Goal: Task Accomplishment & Management: Use online tool/utility

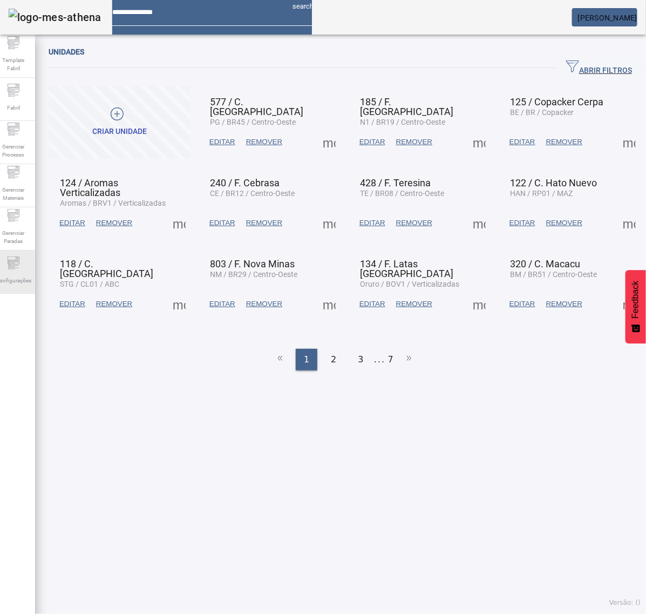
click at [15, 268] on icon at bounding box center [13, 262] width 13 height 13
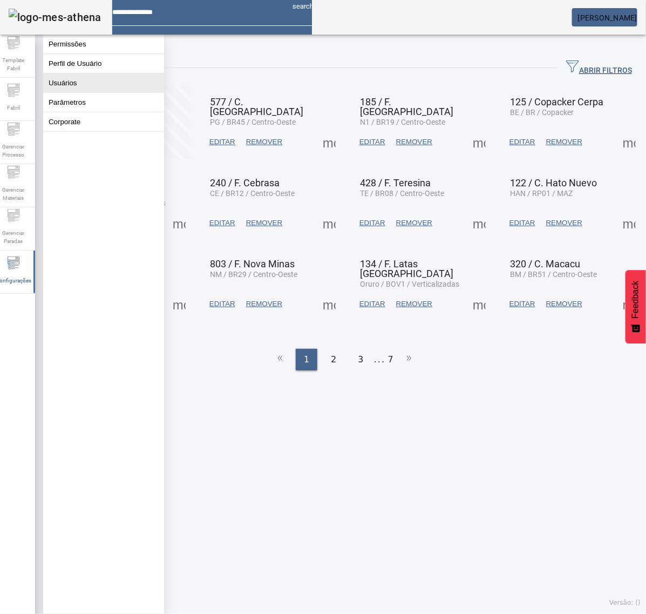
click at [78, 92] on button "Usuários" at bounding box center [103, 82] width 121 height 19
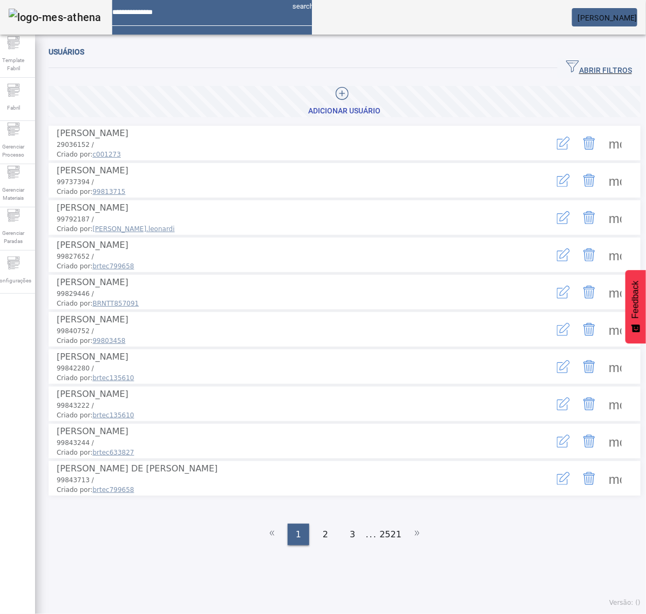
click at [601, 73] on span "ABRIR FILTROS" at bounding box center [599, 68] width 66 height 16
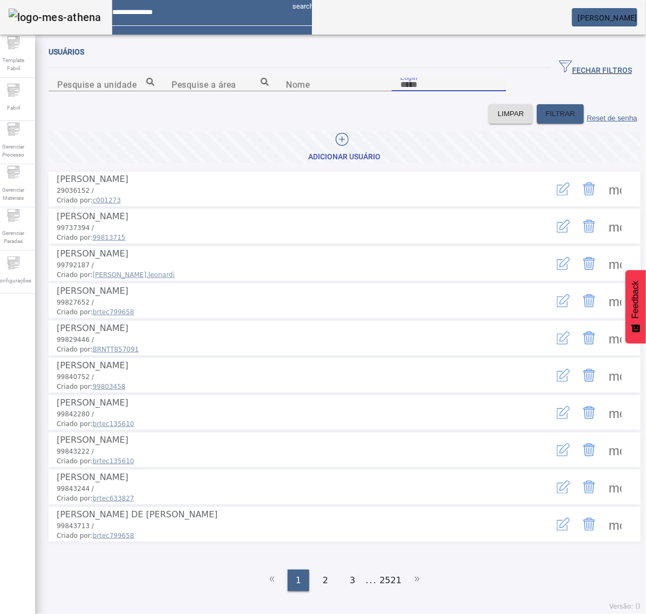
click at [413, 91] on input "Login" at bounding box center [449, 84] width 97 height 13
type input "********"
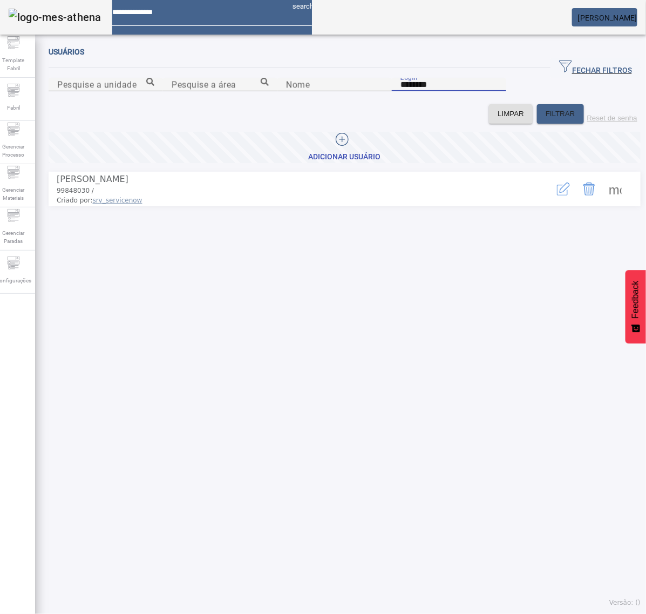
click at [557, 195] on icon "button" at bounding box center [563, 188] width 13 height 13
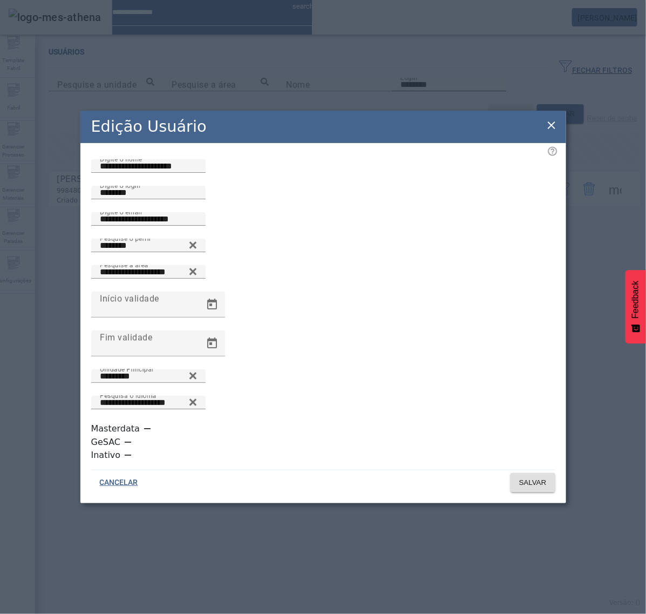
click at [549, 132] on icon at bounding box center [551, 125] width 13 height 13
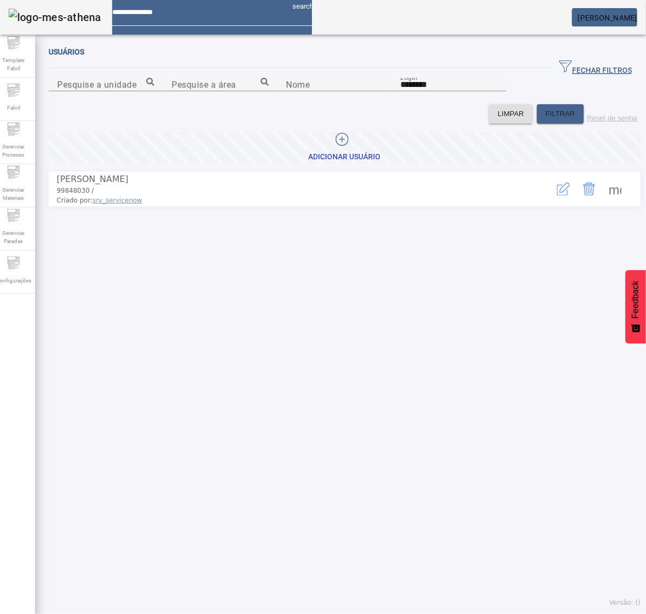
click at [560, 193] on icon "button" at bounding box center [565, 187] width 10 height 10
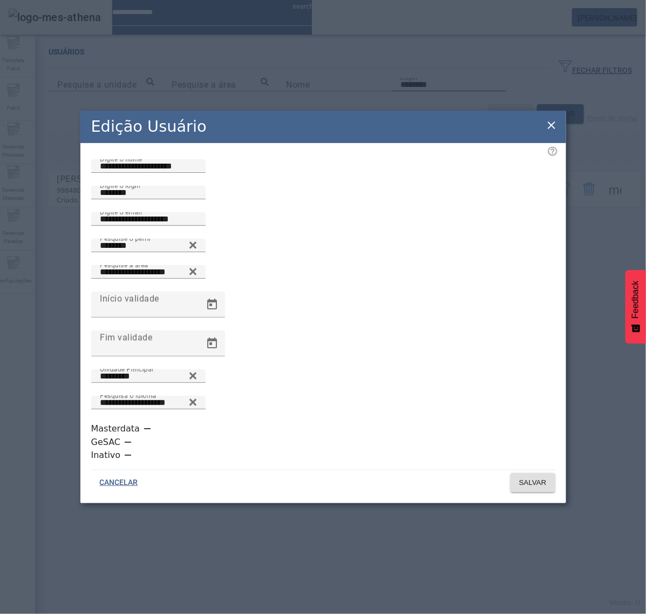
click at [548, 132] on icon at bounding box center [551, 125] width 13 height 13
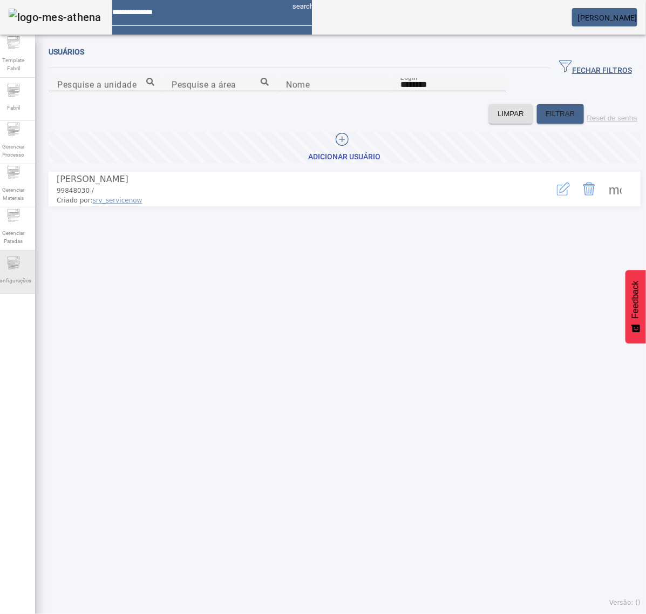
click at [30, 268] on div "Configurações" at bounding box center [13, 271] width 43 height 43
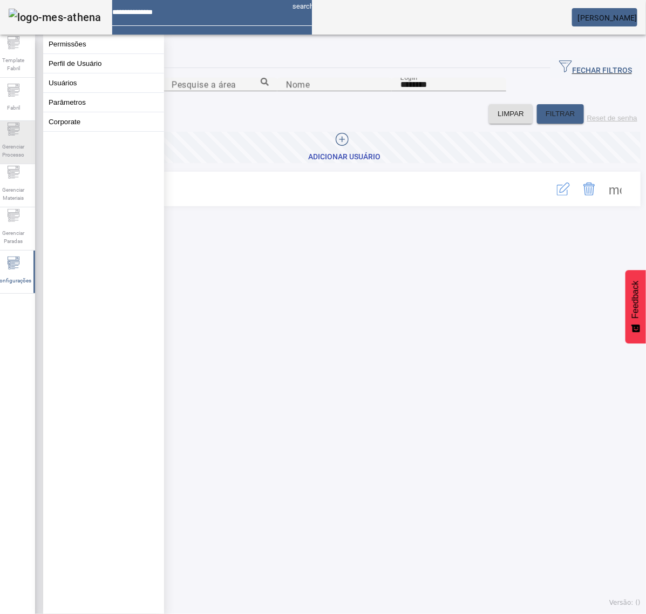
click at [20, 134] on icon at bounding box center [13, 129] width 13 height 13
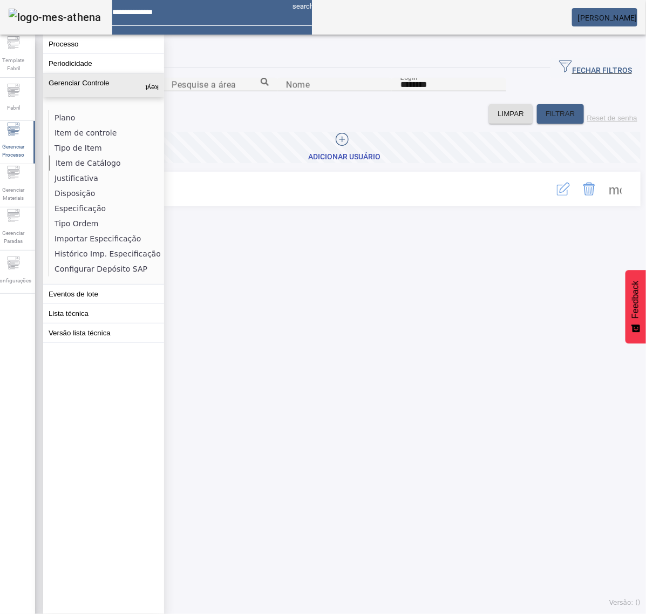
click at [91, 155] on li "Item de Catálogo" at bounding box center [106, 162] width 114 height 15
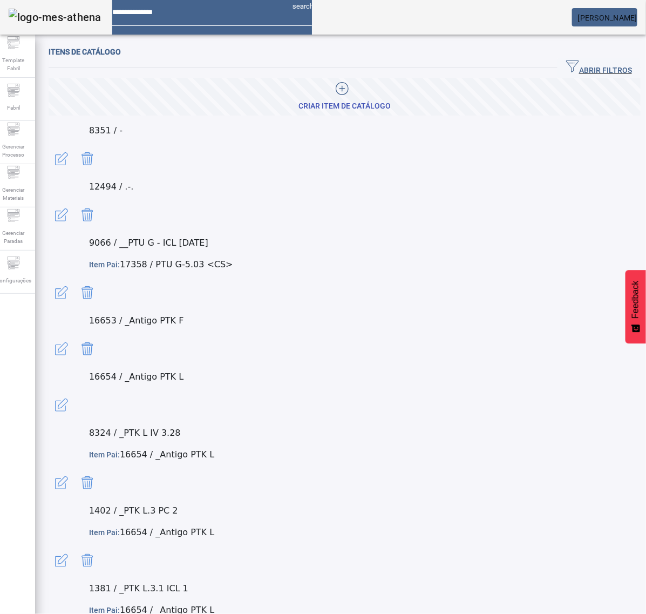
click at [336, 95] on icon at bounding box center [342, 88] width 13 height 13
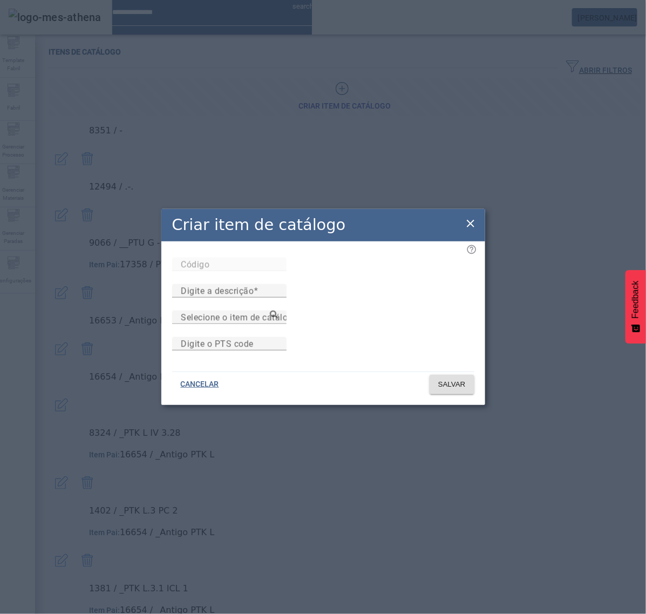
drag, startPoint x: 465, startPoint y: 212, endPoint x: 498, endPoint y: 175, distance: 48.9
click at [466, 217] on icon at bounding box center [470, 223] width 13 height 13
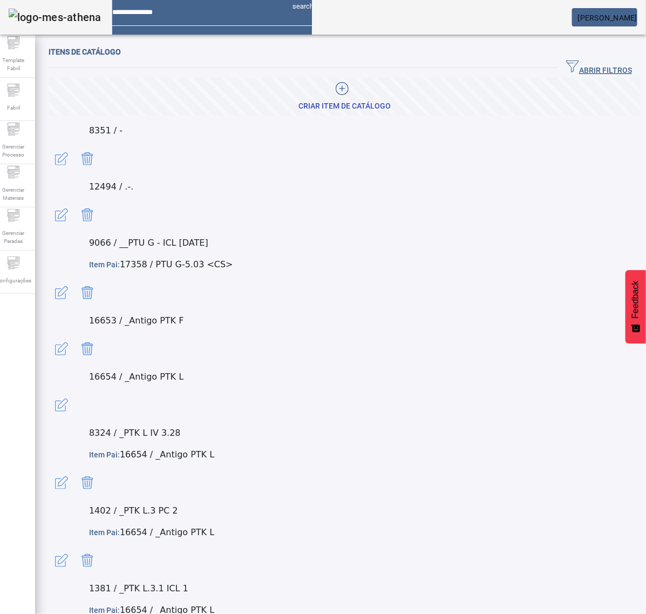
click at [585, 64] on span "ABRIR FILTROS" at bounding box center [599, 68] width 66 height 16
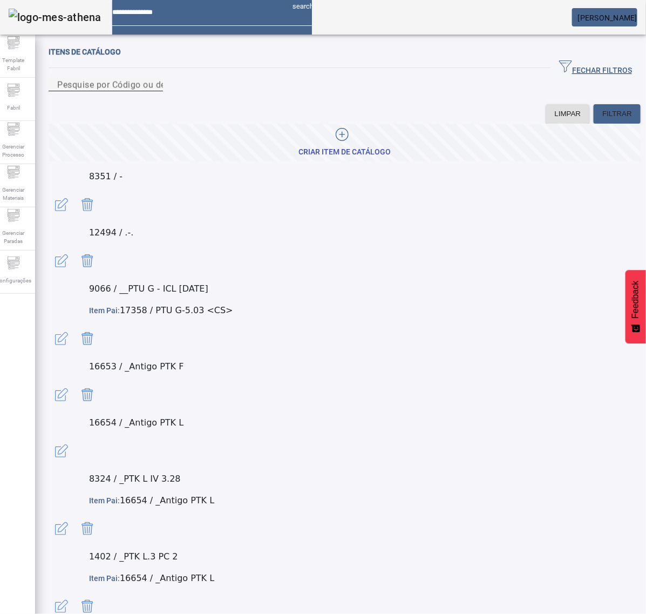
click at [154, 91] on input "Pesquise por Código ou descrição" at bounding box center [105, 84] width 97 height 13
paste input "**********"
drag, startPoint x: 93, startPoint y: 98, endPoint x: 101, endPoint y: 94, distance: 8.7
click at [94, 91] on input "**********" at bounding box center [105, 84] width 97 height 13
type input "**********"
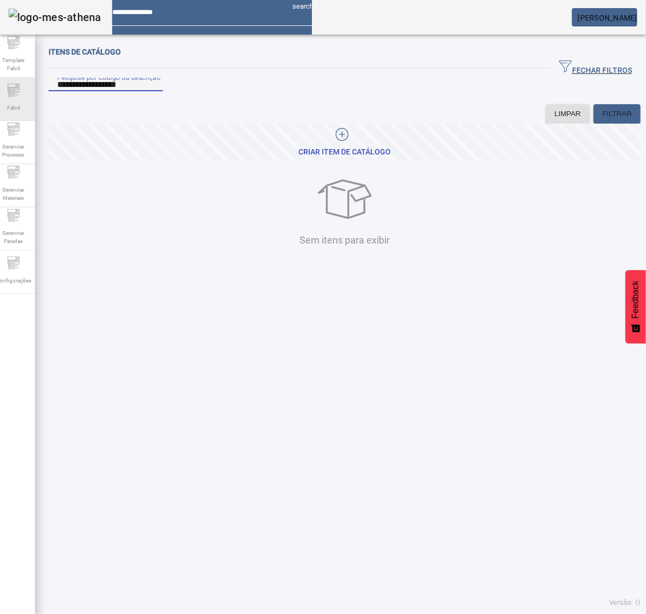
drag, startPoint x: 157, startPoint y: 94, endPoint x: 25, endPoint y: 101, distance: 131.9
click at [25, 101] on div "**********" at bounding box center [323, 307] width 662 height 614
click at [342, 138] on icon at bounding box center [342, 135] width 1 height 6
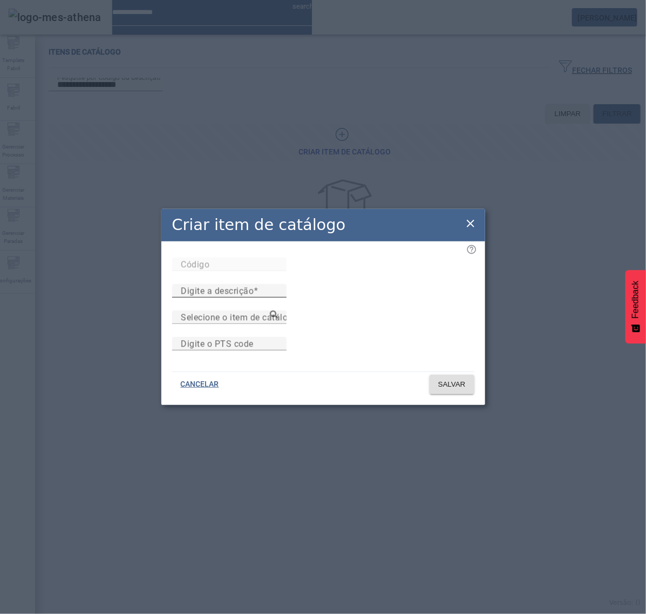
click at [278, 284] on input "Digite a descrição" at bounding box center [229, 290] width 97 height 13
paste input "**********"
type input "**********"
click at [460, 390] on span "SALVAR" at bounding box center [452, 384] width 28 height 11
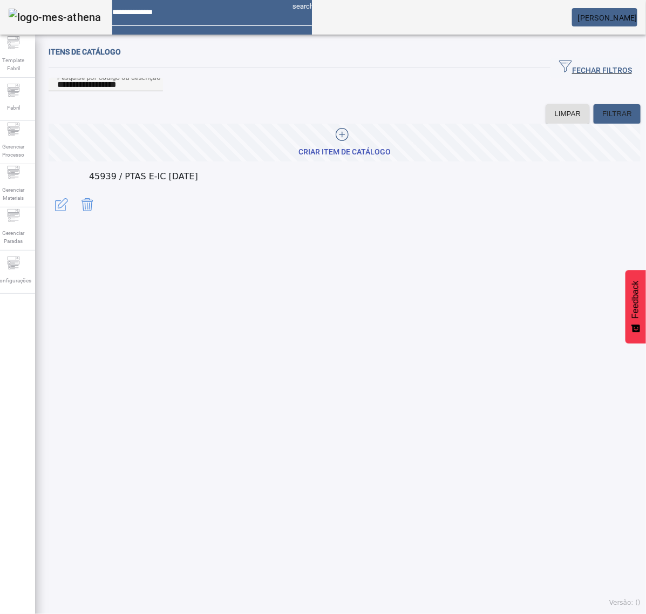
click at [336, 141] on icon at bounding box center [342, 134] width 13 height 13
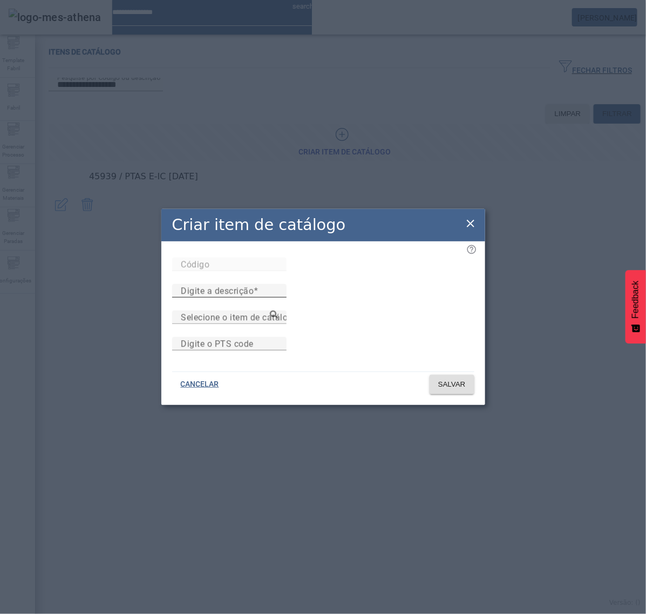
click at [254, 286] on mat-label "Digite a descrição" at bounding box center [217, 291] width 73 height 10
click at [278, 284] on input "Digite a descrição" at bounding box center [229, 290] width 97 height 13
paste input "**********"
type input "**********"
click at [451, 390] on span "SALVAR" at bounding box center [452, 384] width 28 height 11
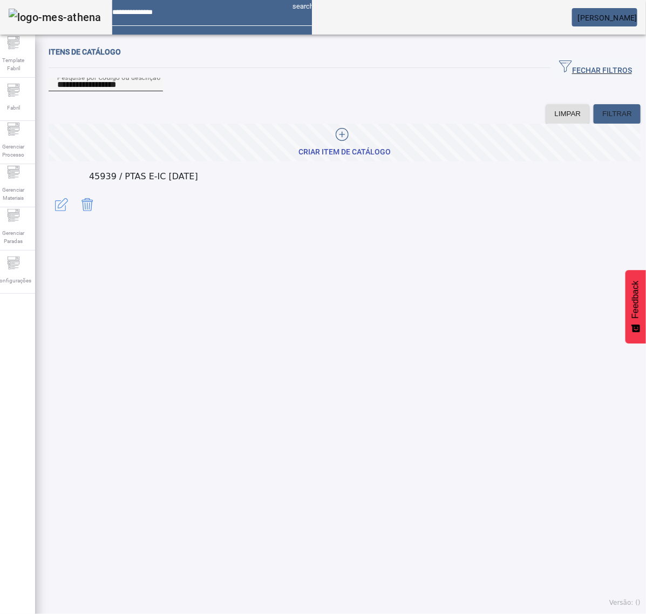
click at [154, 91] on div "**********" at bounding box center [105, 84] width 97 height 13
type input "**********"
click at [329, 144] on div at bounding box center [342, 136] width 87 height 16
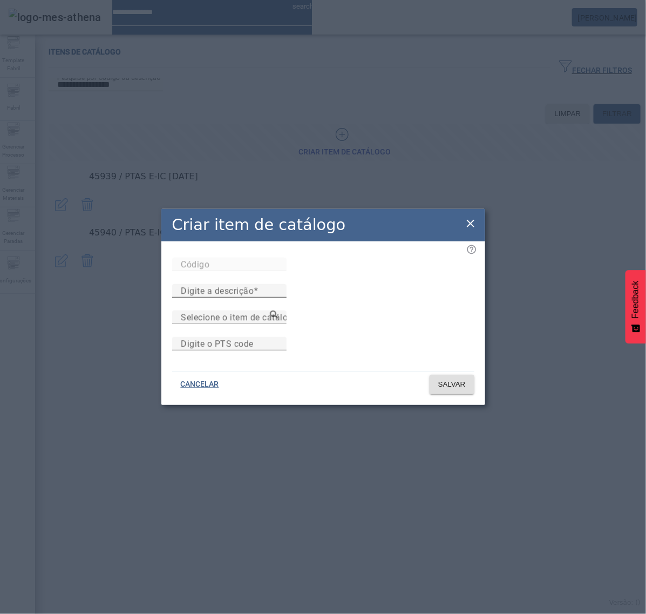
click at [254, 286] on mat-label "Digite a descrição" at bounding box center [217, 291] width 73 height 10
click at [278, 284] on input "Digite a descrição" at bounding box center [229, 290] width 97 height 13
paste input "**********"
type input "**********"
click at [465, 390] on span "SALVAR" at bounding box center [452, 384] width 28 height 11
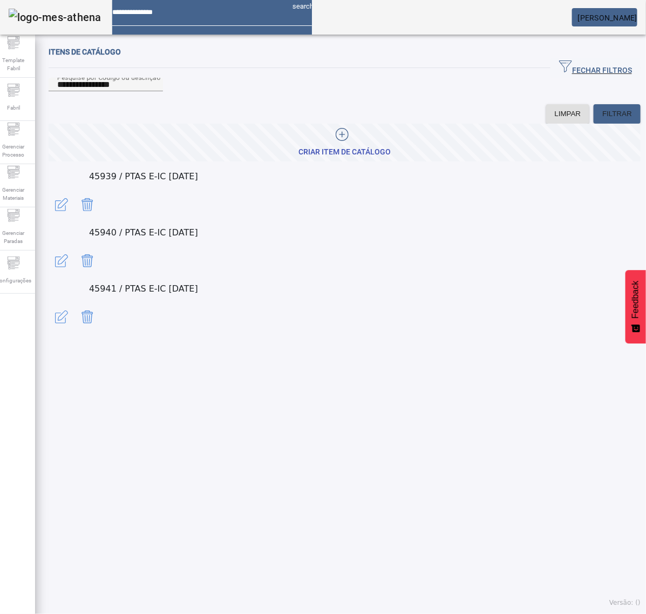
click at [324, 144] on div at bounding box center [342, 136] width 87 height 16
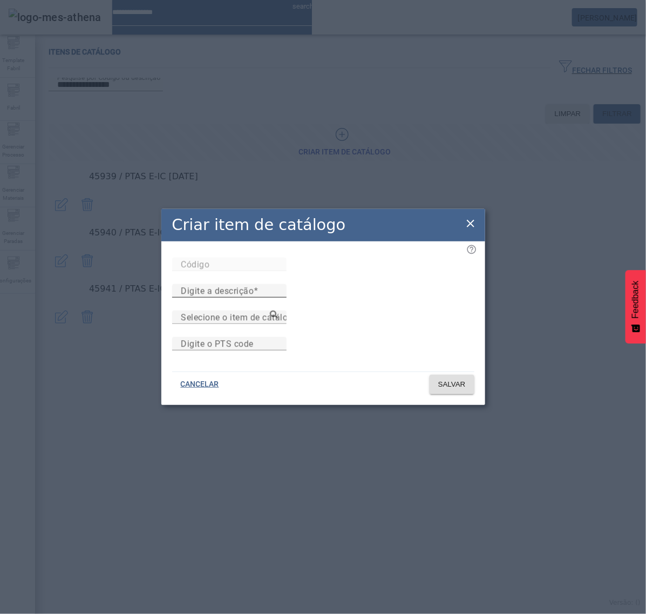
click at [259, 286] on span at bounding box center [256, 291] width 5 height 10
click at [278, 284] on input "Digite a descrição" at bounding box center [229, 290] width 97 height 13
paste input "**********"
type input "**********"
click at [454, 390] on span "SALVAR" at bounding box center [452, 384] width 28 height 11
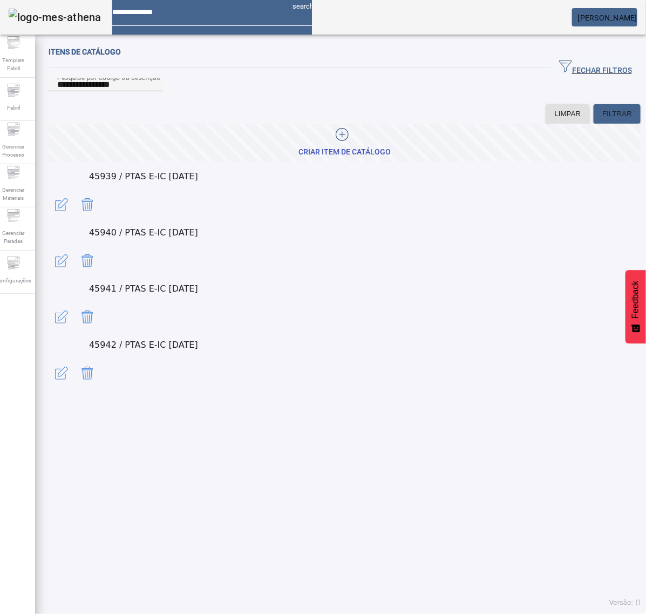
click at [74, 204] on span "button" at bounding box center [62, 205] width 26 height 26
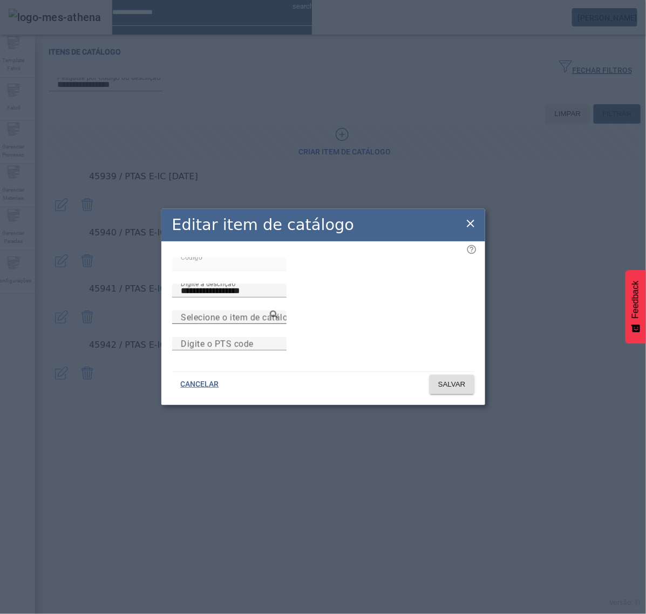
click at [282, 312] on mat-label "Selecione o item de catálogo pai" at bounding box center [247, 317] width 132 height 10
click at [278, 311] on input "Selecione o item de catálogo pai" at bounding box center [229, 317] width 97 height 13
paste input "******"
type input "******"
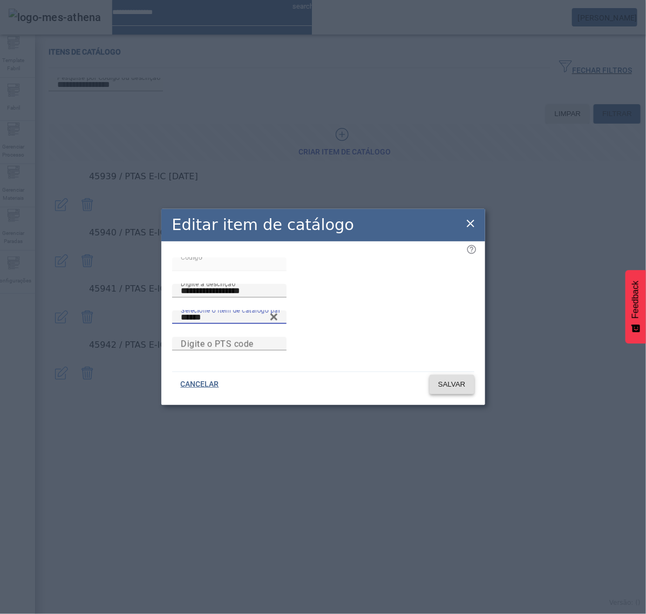
click at [441, 390] on span "SALVAR" at bounding box center [452, 384] width 28 height 11
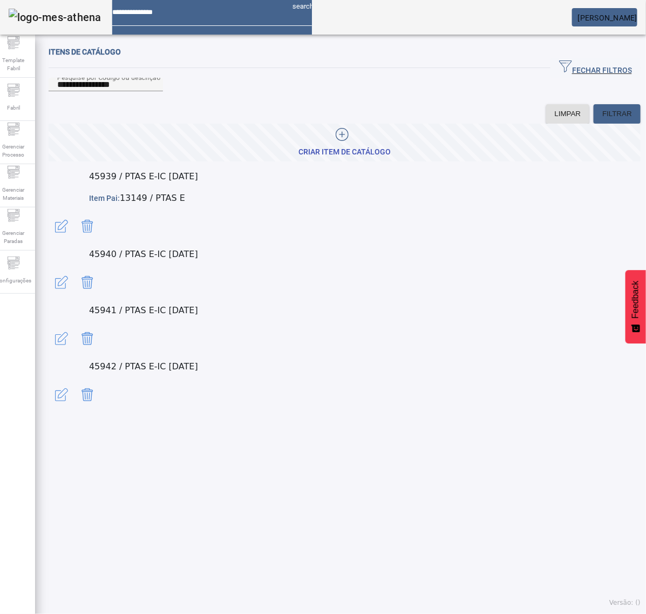
click at [74, 269] on span "button" at bounding box center [62, 282] width 26 height 26
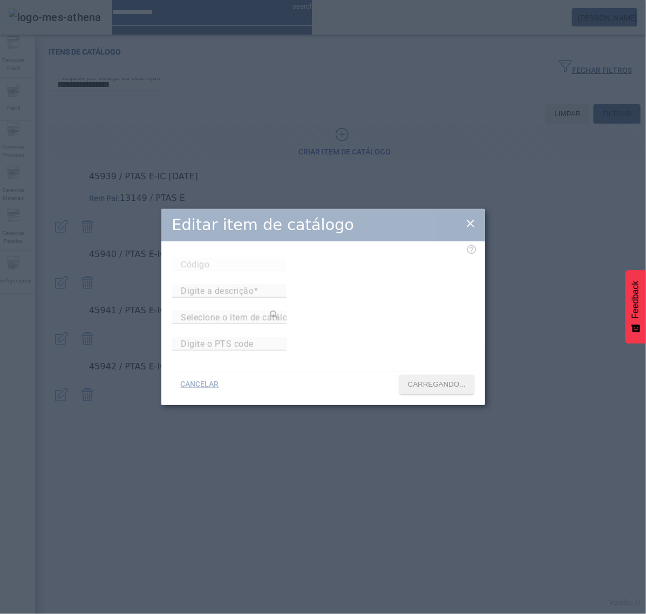
type input "*****"
type input "**********"
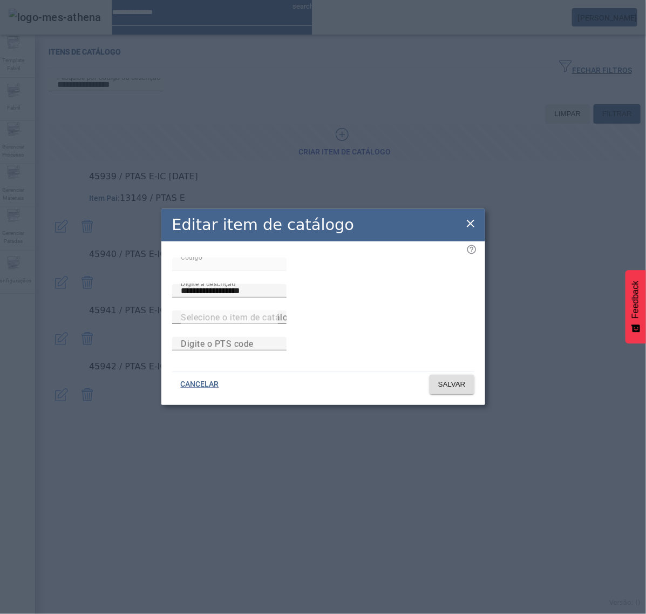
click at [278, 310] on div at bounding box center [229, 316] width 97 height 13
paste input "******"
type input "******"
click at [451, 390] on span "SALVAR" at bounding box center [452, 384] width 28 height 11
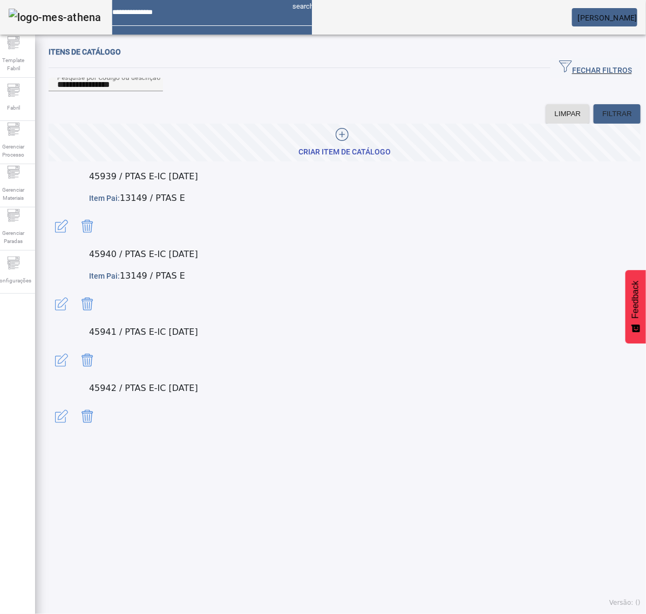
click at [74, 347] on span "button" at bounding box center [62, 360] width 26 height 26
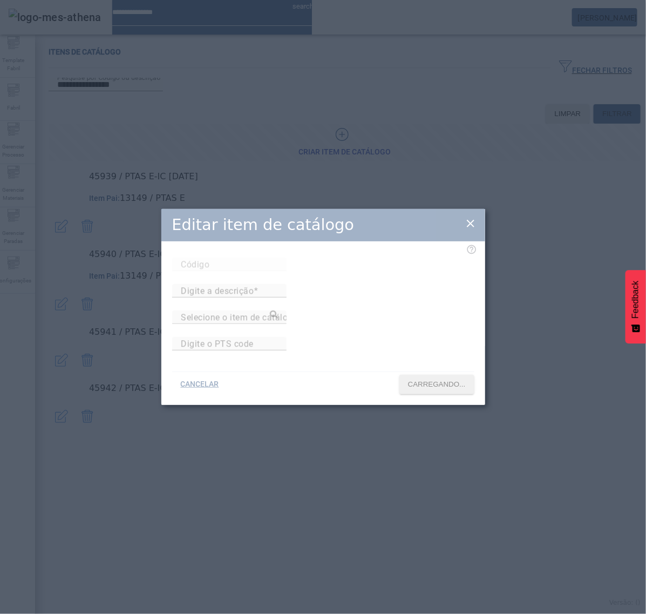
type input "*****"
type input "**********"
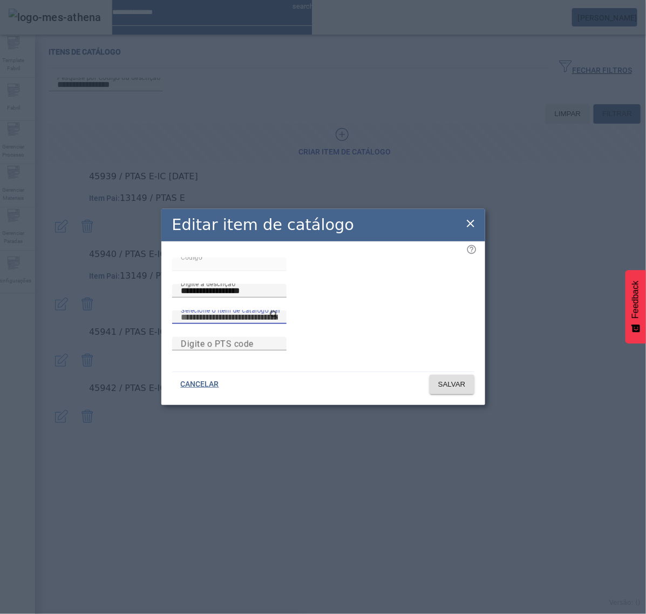
click at [278, 311] on input "Selecione o item de catálogo pai" at bounding box center [229, 317] width 97 height 13
paste input "******"
type input "******"
click at [446, 390] on span "SALVAR" at bounding box center [452, 384] width 28 height 11
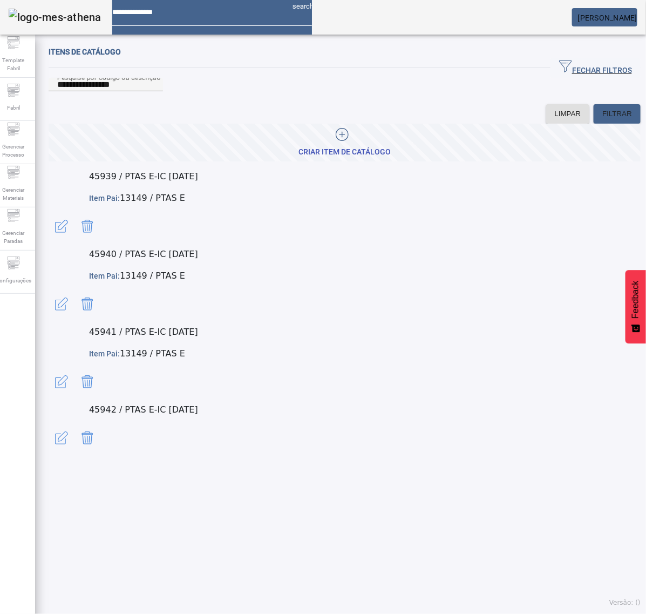
click at [74, 425] on span "button" at bounding box center [62, 438] width 26 height 26
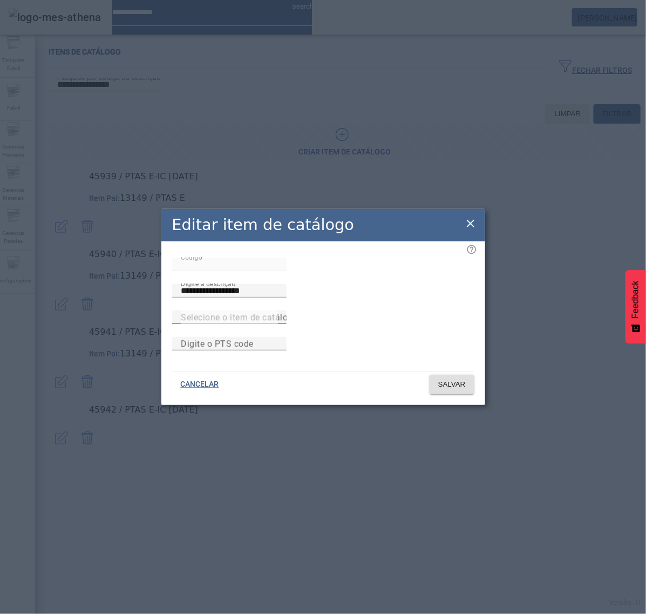
click at [278, 310] on div at bounding box center [229, 316] width 97 height 13
click at [278, 311] on input "Selecione o item de catálogo pai" at bounding box center [229, 317] width 97 height 13
paste input "******"
type input "******"
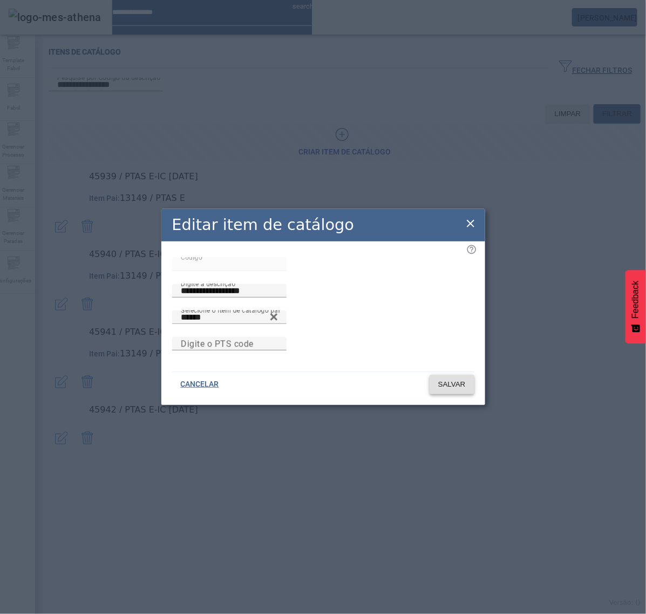
click at [454, 390] on span "SALVAR" at bounding box center [452, 384] width 28 height 11
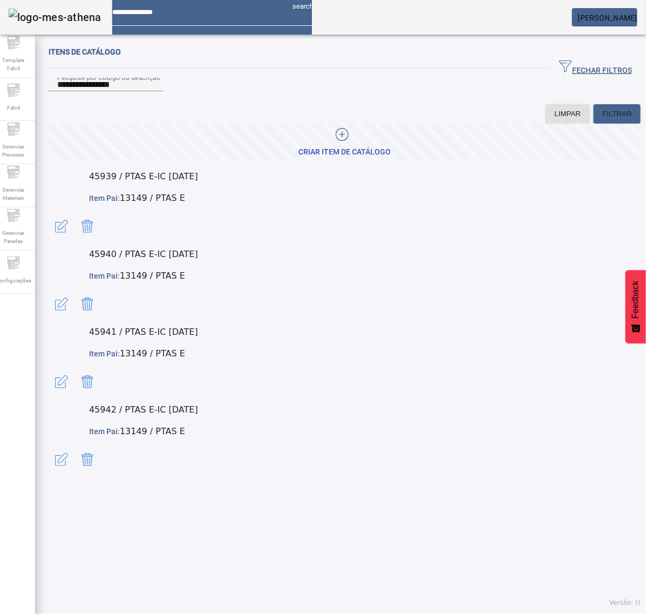
click at [74, 213] on span "button" at bounding box center [62, 226] width 26 height 26
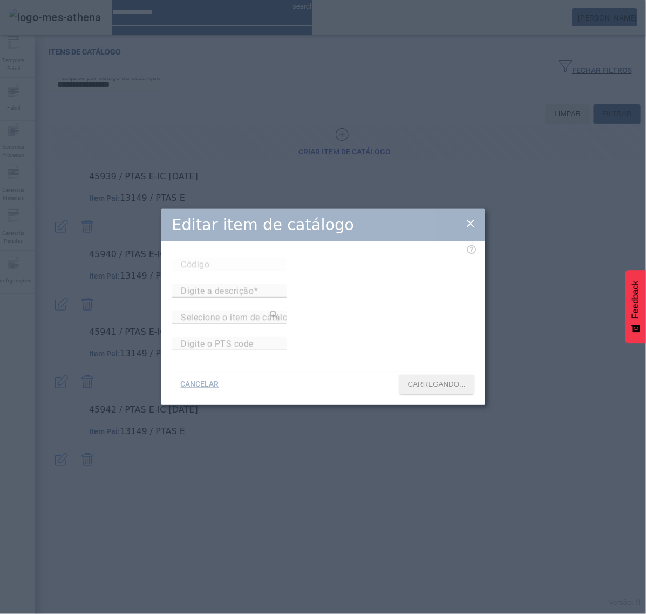
type input "*****"
type input "**********"
type input "******"
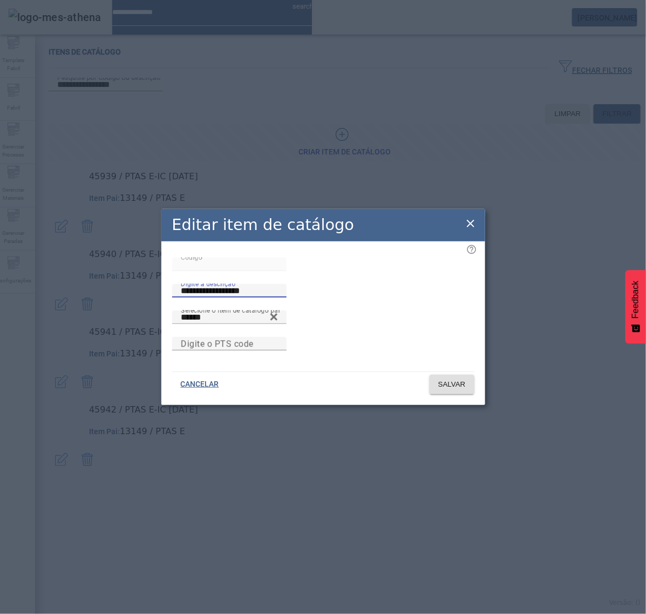
click at [212, 272] on div "**********" at bounding box center [323, 283] width 302 height 53
click at [466, 217] on icon at bounding box center [470, 223] width 13 height 13
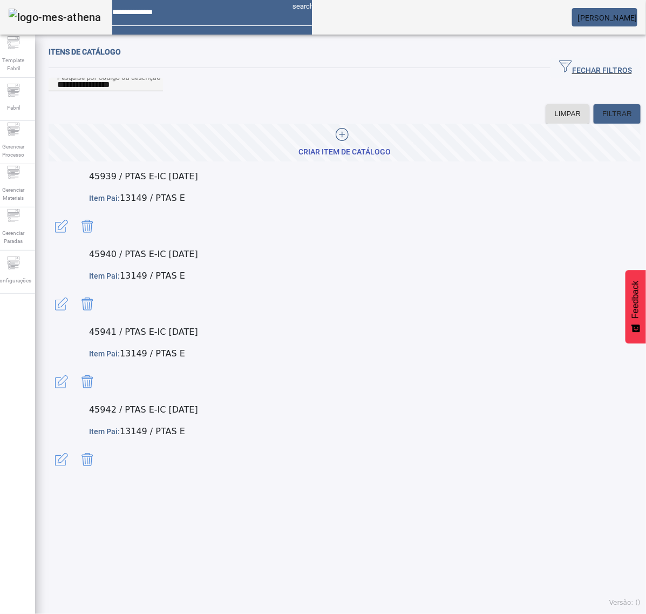
click at [74, 291] on span "button" at bounding box center [62, 304] width 26 height 26
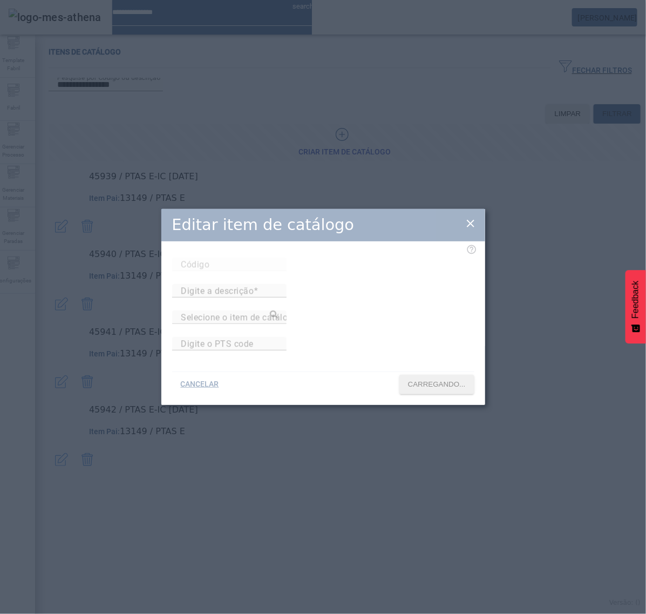
type input "*****"
type input "**********"
type input "******"
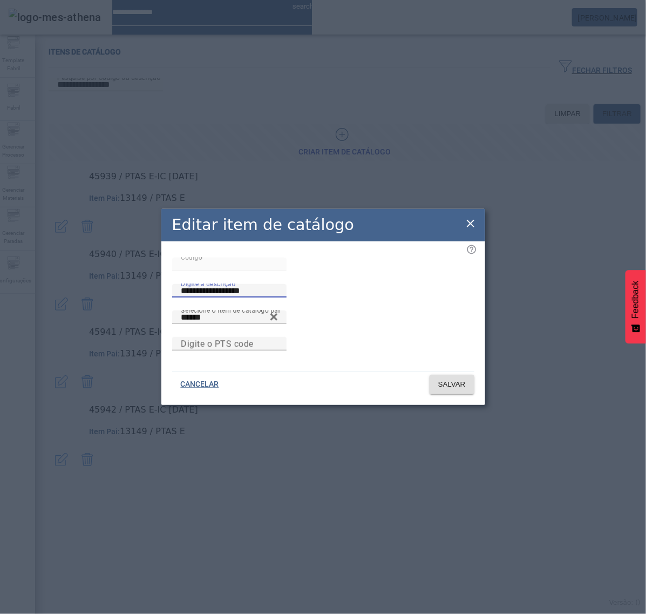
click at [253, 272] on div "**********" at bounding box center [323, 283] width 302 height 53
click at [468, 217] on icon at bounding box center [470, 223] width 13 height 13
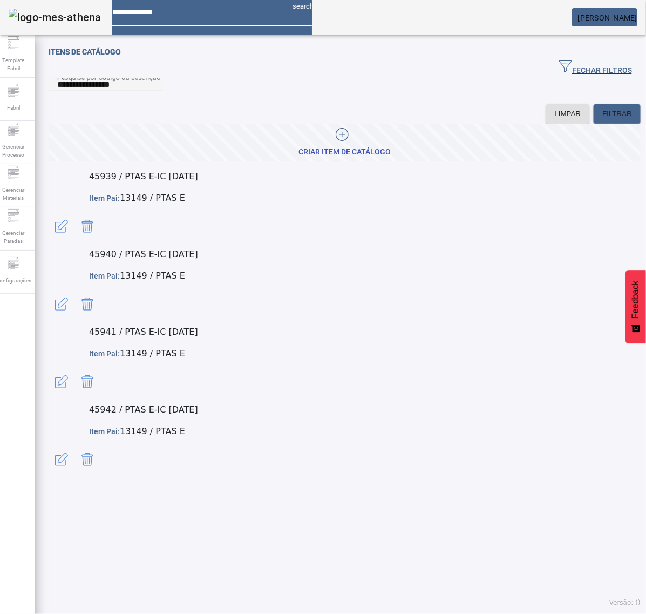
click at [74, 369] on span "button" at bounding box center [62, 382] width 26 height 26
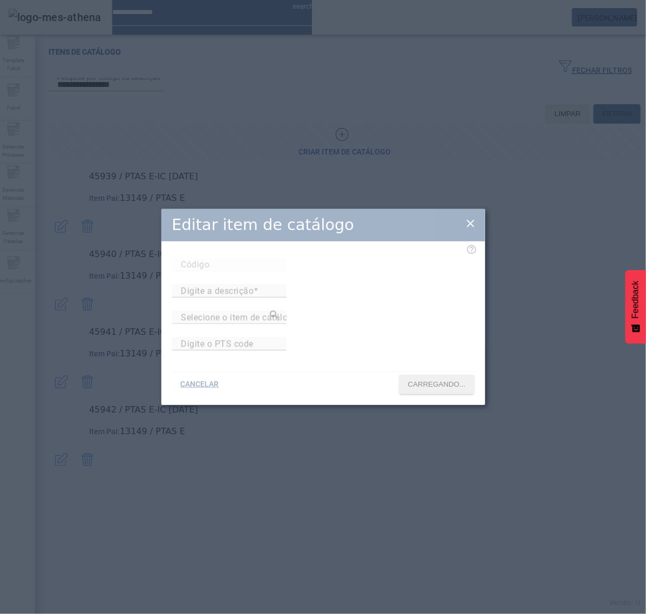
type input "*****"
type input "**********"
type input "******"
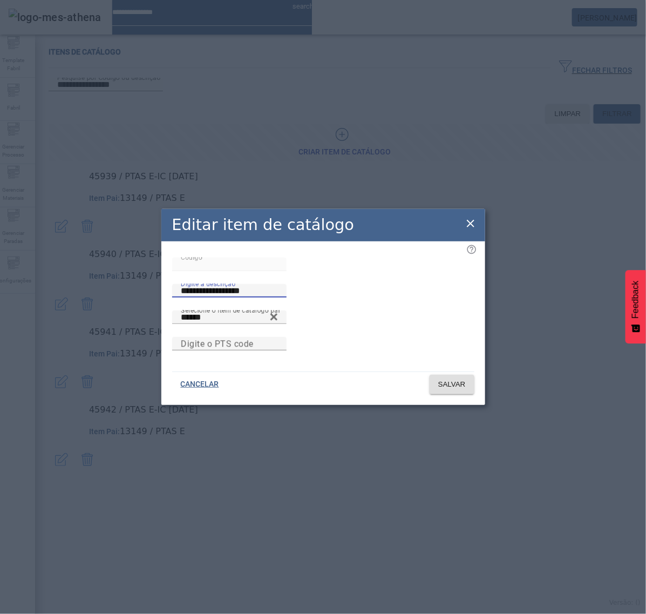
drag, startPoint x: 349, startPoint y: 271, endPoint x: 262, endPoint y: 273, distance: 87.5
click at [262, 273] on div "**********" at bounding box center [323, 283] width 302 height 53
click at [470, 217] on icon at bounding box center [470, 223] width 13 height 13
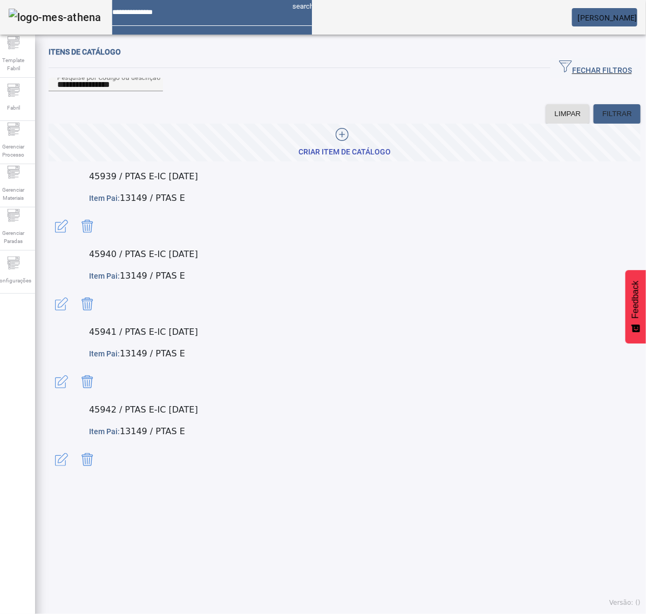
click at [74, 446] on span "button" at bounding box center [62, 459] width 26 height 26
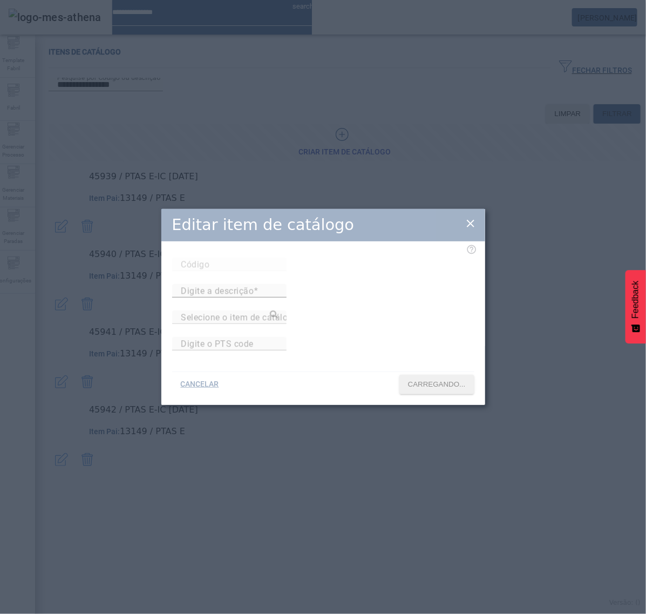
type input "*****"
type input "**********"
type input "******"
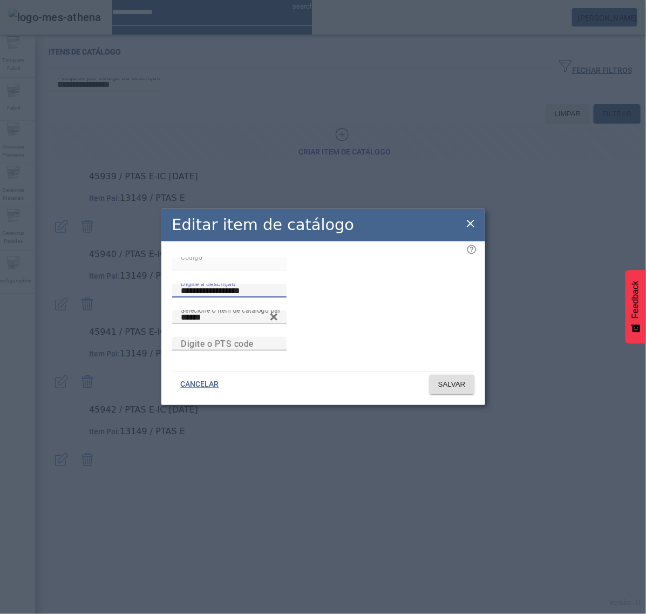
click at [236, 270] on div "**********" at bounding box center [323, 283] width 302 height 53
click at [470, 217] on icon at bounding box center [470, 223] width 13 height 13
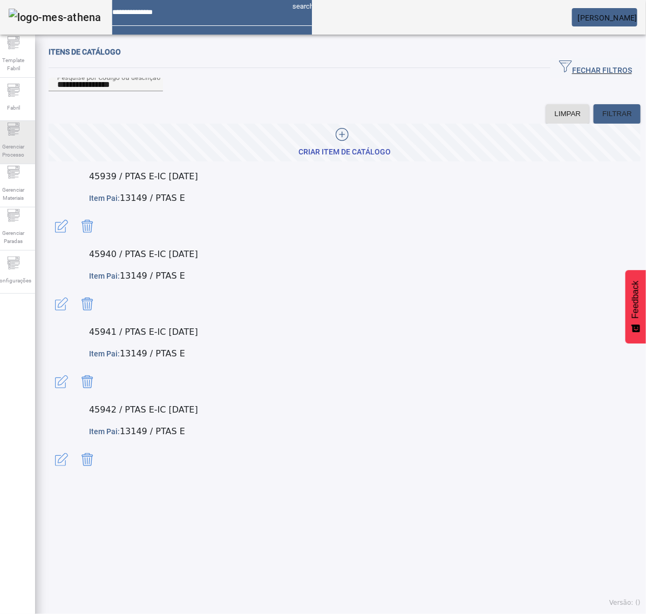
click at [22, 146] on span "Gerenciar Processo" at bounding box center [13, 150] width 32 height 23
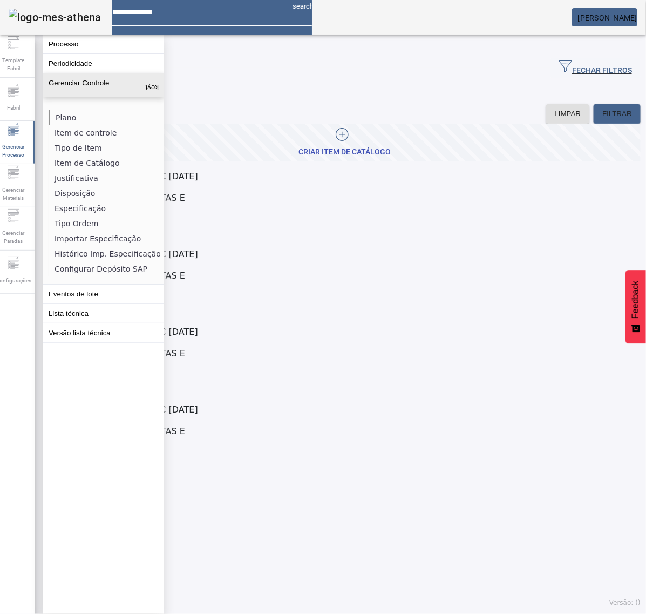
click at [76, 119] on li "Plano" at bounding box center [106, 117] width 114 height 15
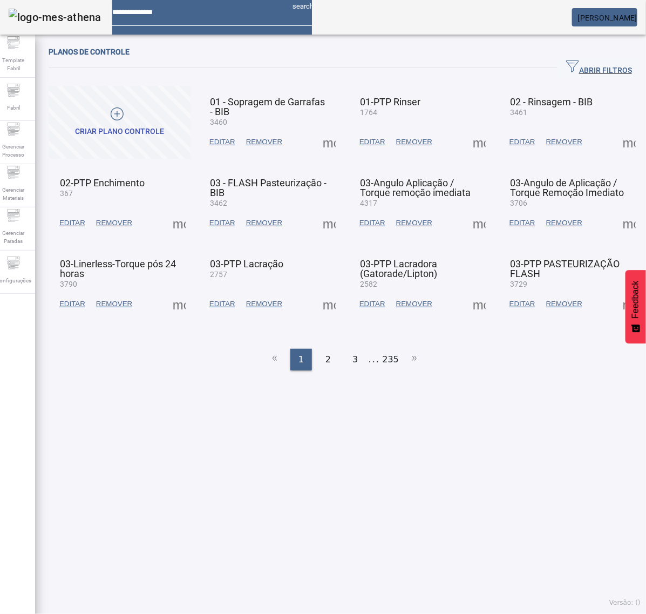
click at [581, 71] on span "ABRIR FILTROS" at bounding box center [599, 68] width 66 height 16
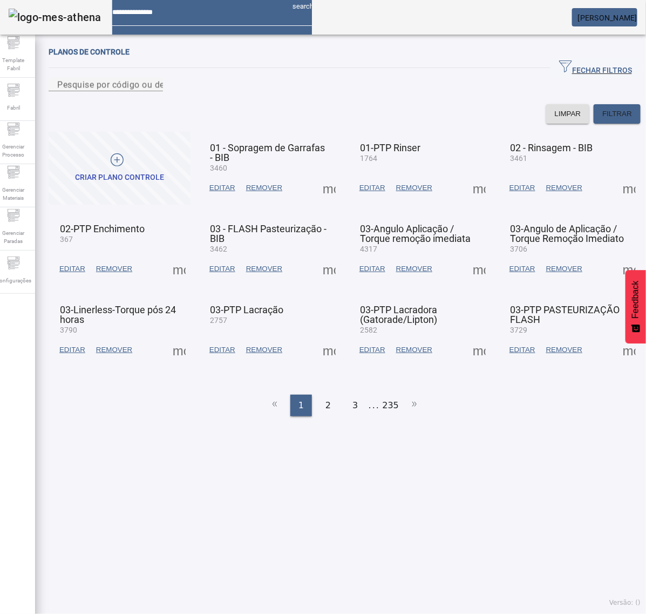
click at [163, 104] on mat-form-field "Pesquise por código ou descrição" at bounding box center [106, 91] width 114 height 26
type input "****"
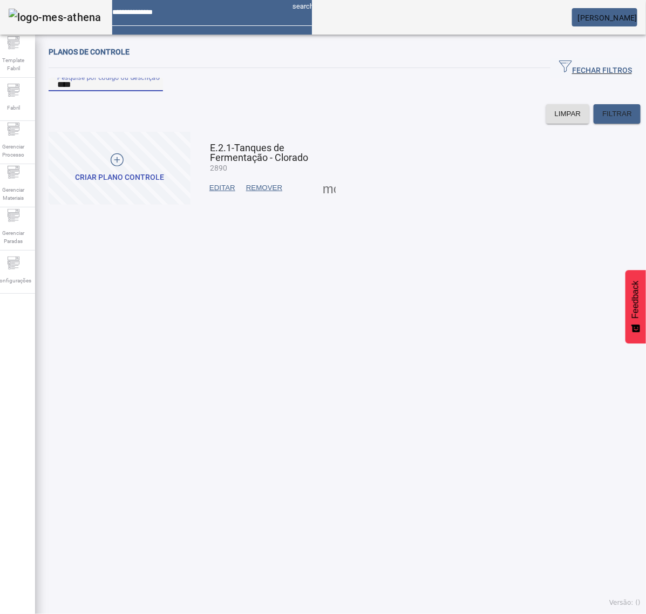
click at [322, 201] on span at bounding box center [329, 188] width 26 height 26
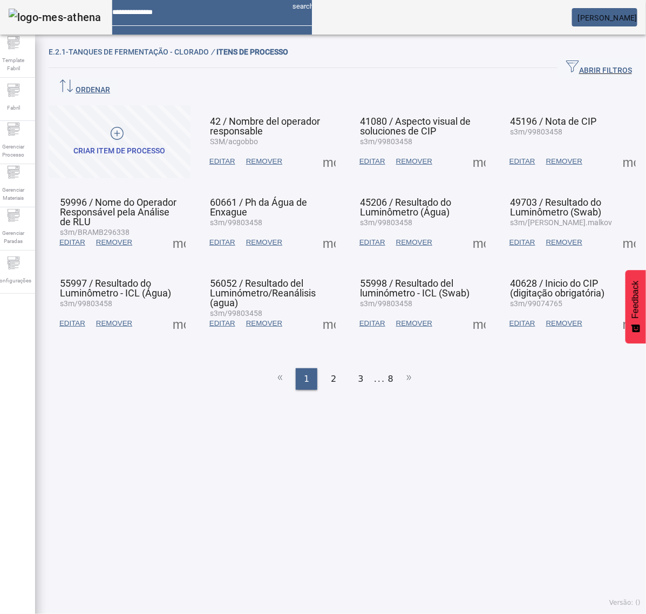
click at [327, 148] on span at bounding box center [329, 161] width 26 height 26
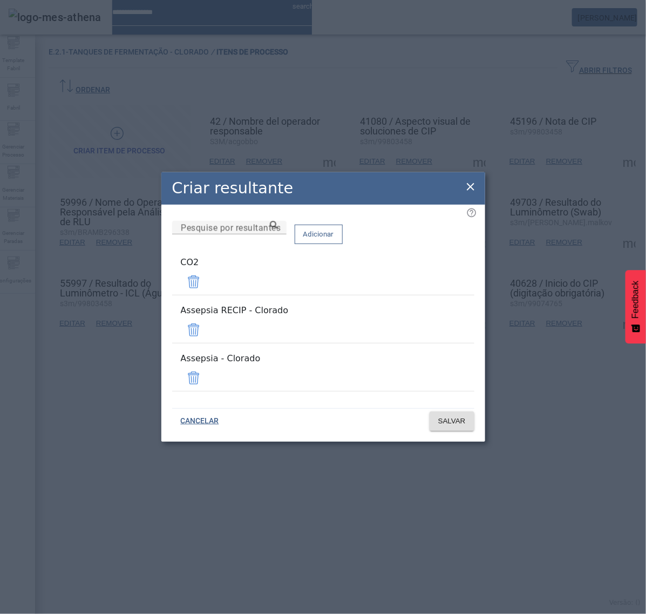
click at [207, 328] on span at bounding box center [194, 330] width 26 height 26
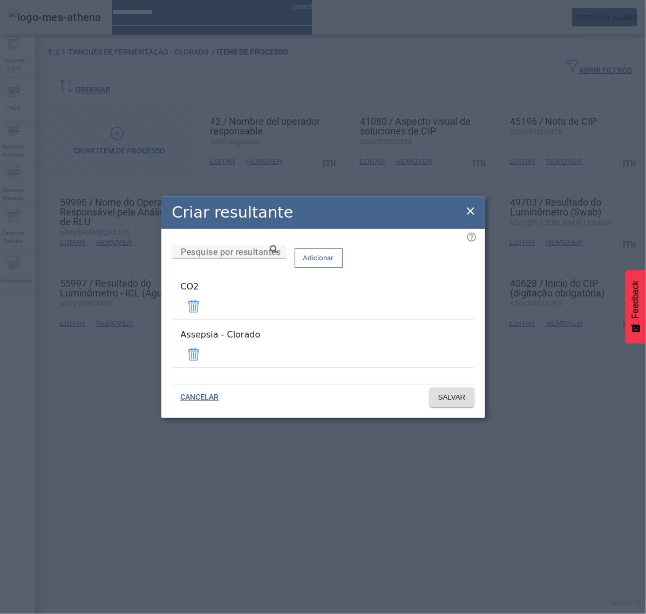
click at [207, 308] on span at bounding box center [194, 306] width 26 height 26
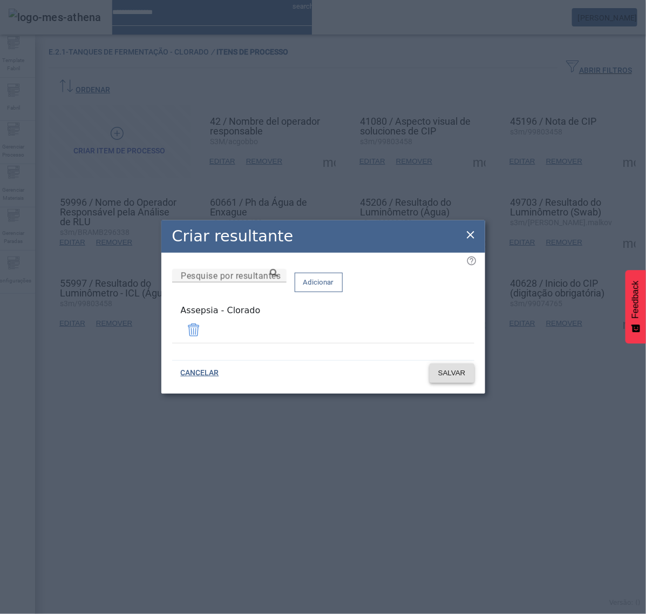
click at [451, 371] on span "SALVAR" at bounding box center [452, 373] width 28 height 11
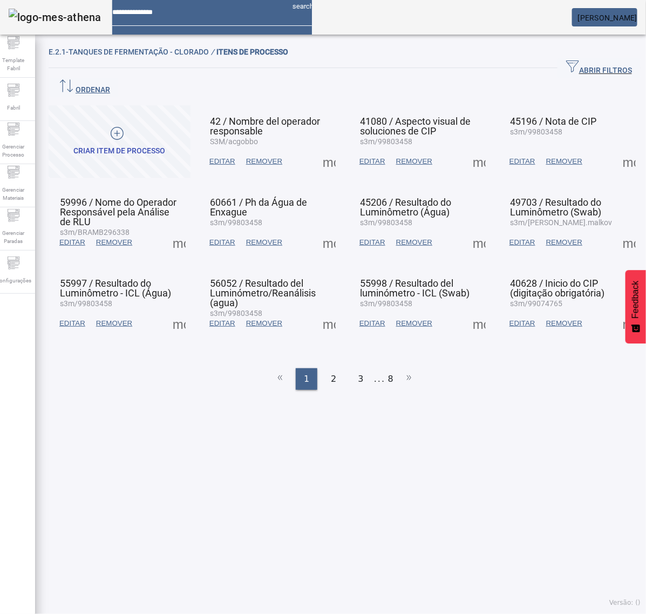
click at [466, 148] on span at bounding box center [479, 161] width 26 height 26
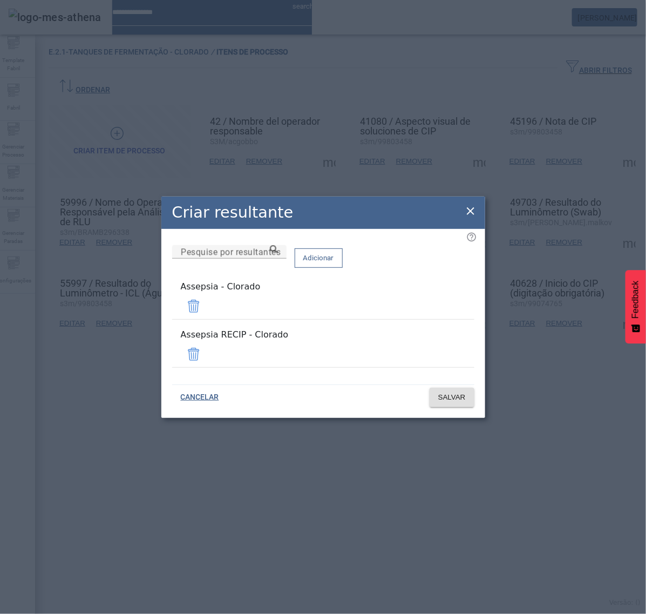
click at [207, 346] on span at bounding box center [194, 354] width 26 height 26
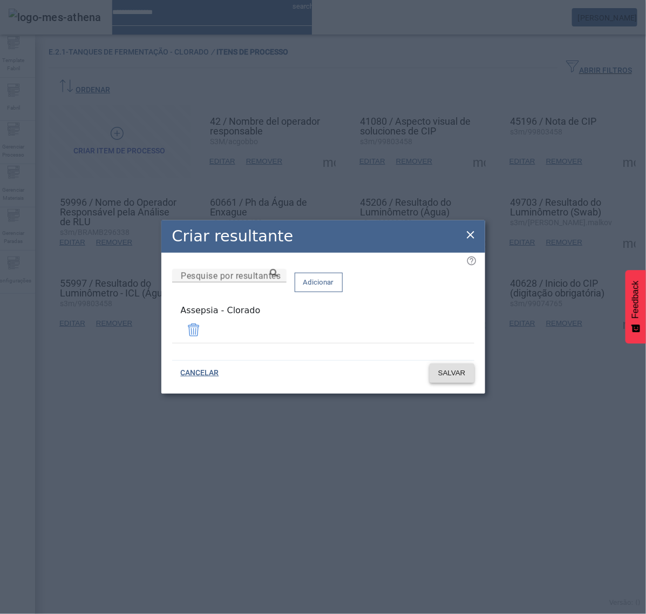
click at [449, 371] on span "SALVAR" at bounding box center [452, 373] width 28 height 11
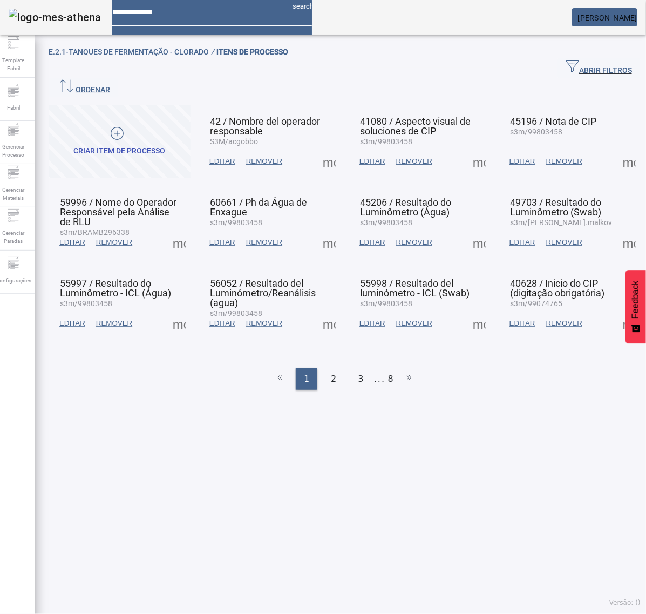
click at [616, 148] on span at bounding box center [629, 161] width 26 height 26
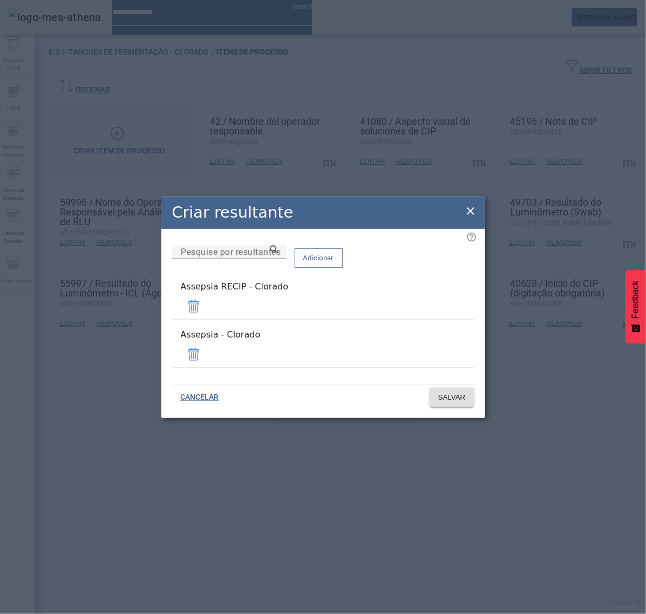
click at [207, 314] on span at bounding box center [194, 306] width 26 height 26
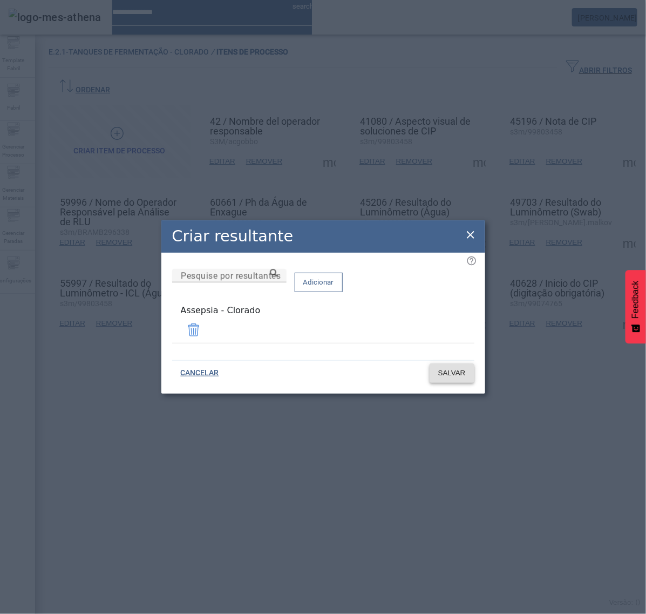
drag, startPoint x: 452, startPoint y: 374, endPoint x: 449, endPoint y: 369, distance: 6.3
click at [452, 374] on span "SALVAR" at bounding box center [452, 373] width 28 height 11
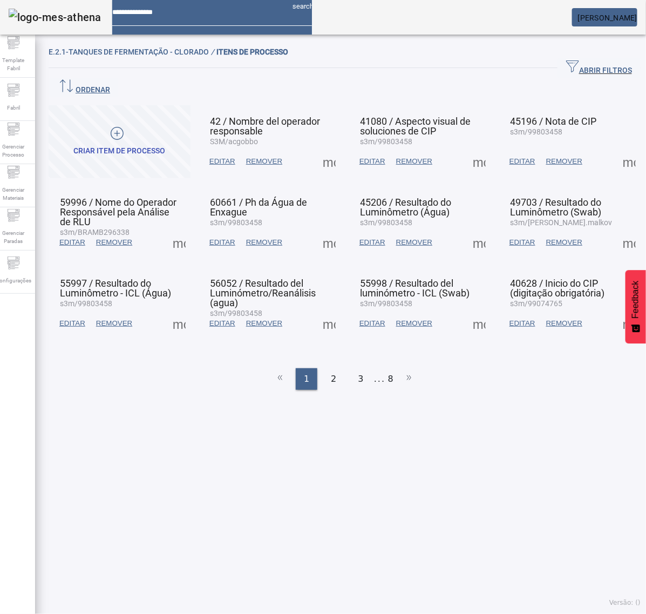
click at [181, 229] on span at bounding box center [179, 242] width 26 height 26
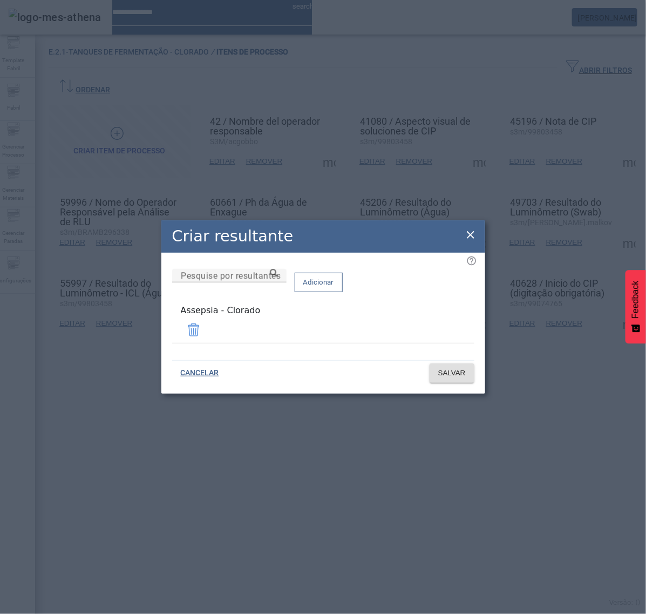
click at [470, 233] on icon at bounding box center [470, 234] width 13 height 13
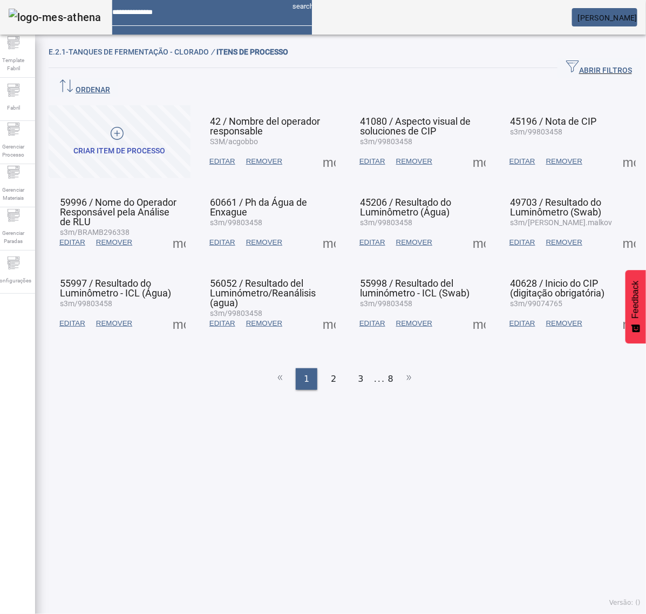
click at [325, 229] on span at bounding box center [329, 242] width 26 height 26
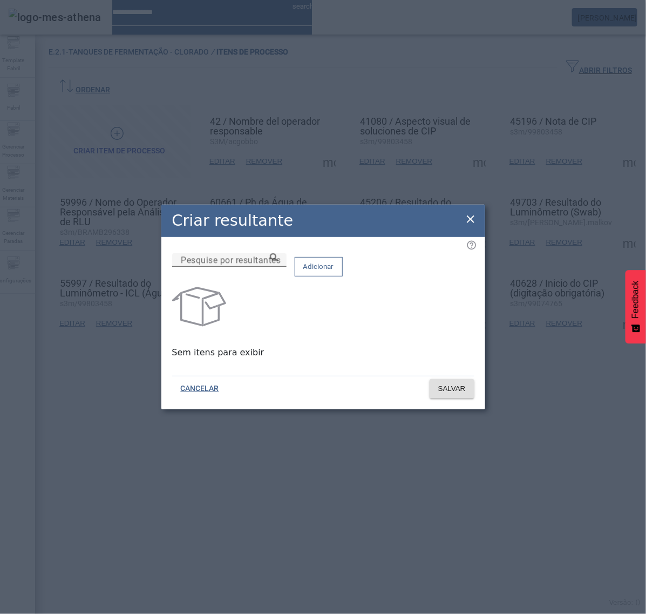
click at [278, 262] on div "Pesquise por resultantes" at bounding box center [229, 259] width 97 height 13
paste input "**********"
click at [278, 261] on icon at bounding box center [274, 257] width 8 height 8
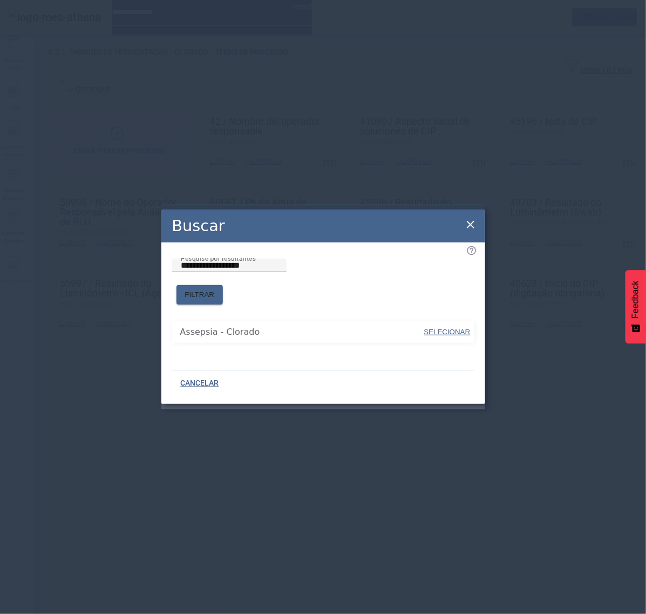
drag, startPoint x: 342, startPoint y: 299, endPoint x: 356, endPoint y: 306, distance: 16.2
click at [447, 330] on span "SELECIONAR" at bounding box center [447, 332] width 46 height 11
type input "**********"
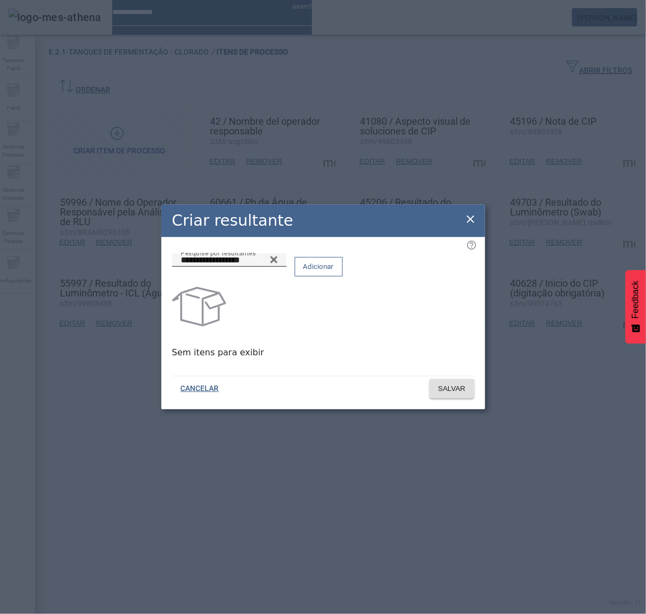
click at [334, 272] on span "Adicionar" at bounding box center [318, 266] width 31 height 11
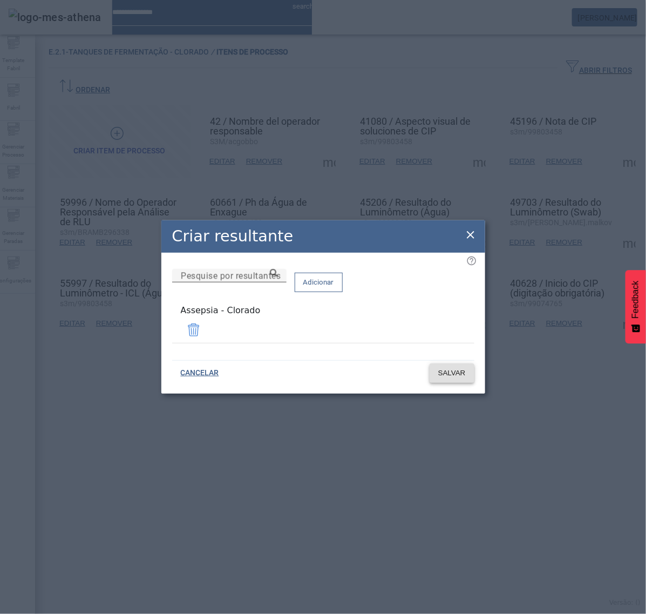
click at [449, 374] on span "SALVAR" at bounding box center [452, 373] width 28 height 11
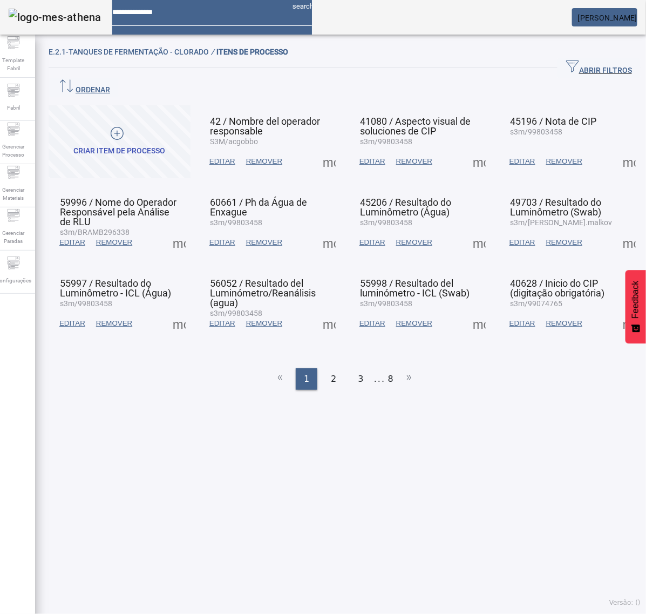
click at [466, 229] on span at bounding box center [479, 242] width 26 height 26
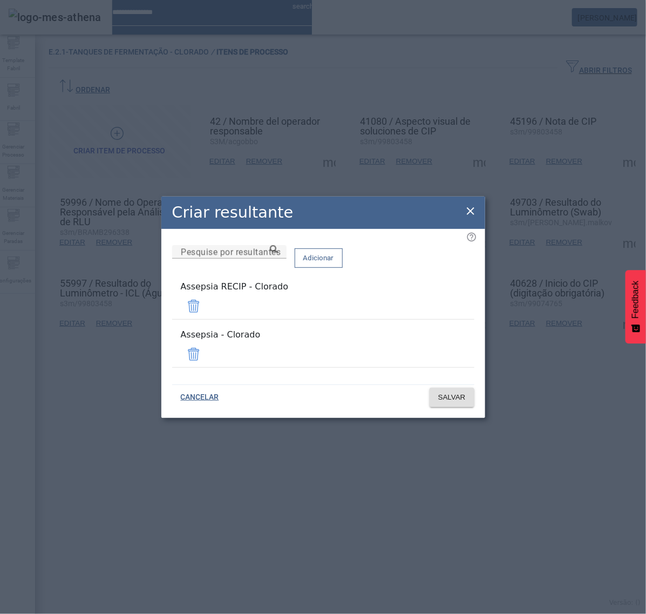
click at [207, 309] on span at bounding box center [194, 306] width 26 height 26
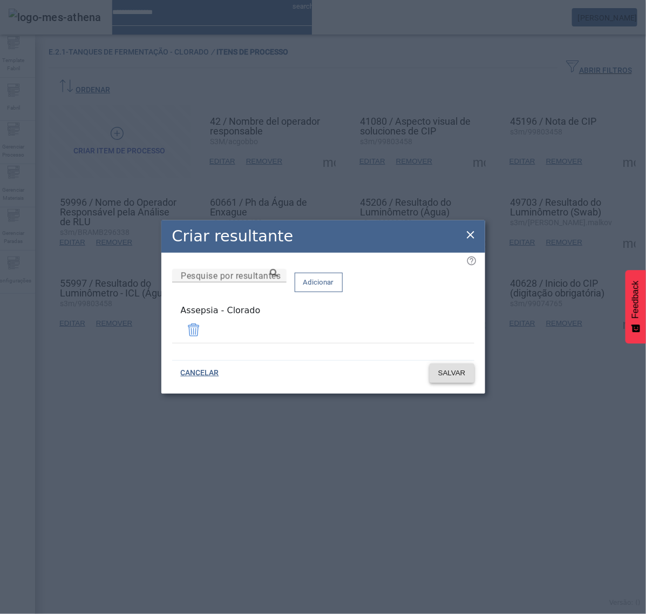
click at [452, 378] on span at bounding box center [452, 373] width 45 height 26
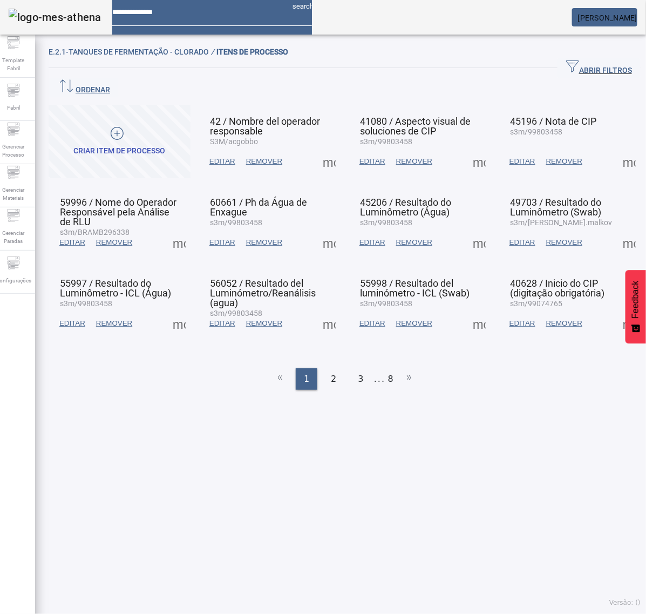
click at [616, 229] on span at bounding box center [629, 242] width 26 height 26
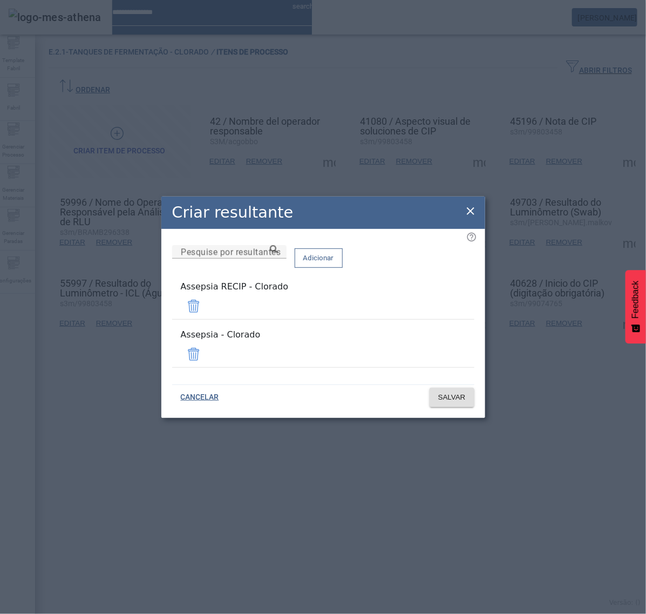
click at [207, 309] on span at bounding box center [194, 306] width 26 height 26
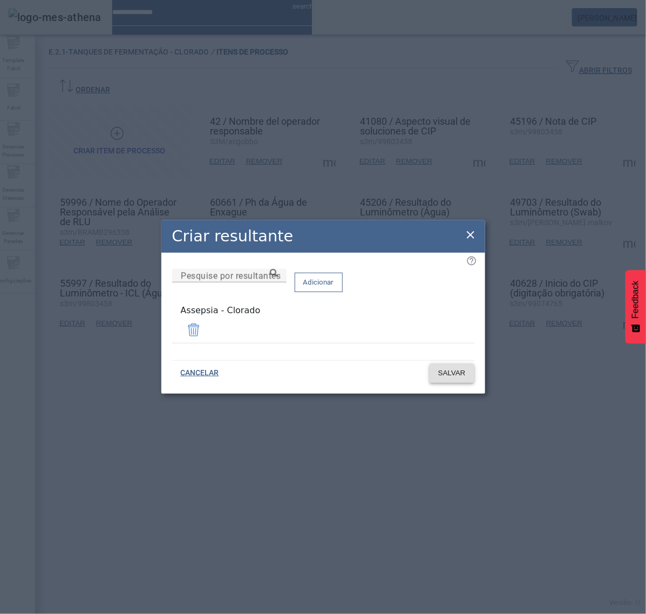
click at [459, 370] on span "SALVAR" at bounding box center [452, 373] width 28 height 11
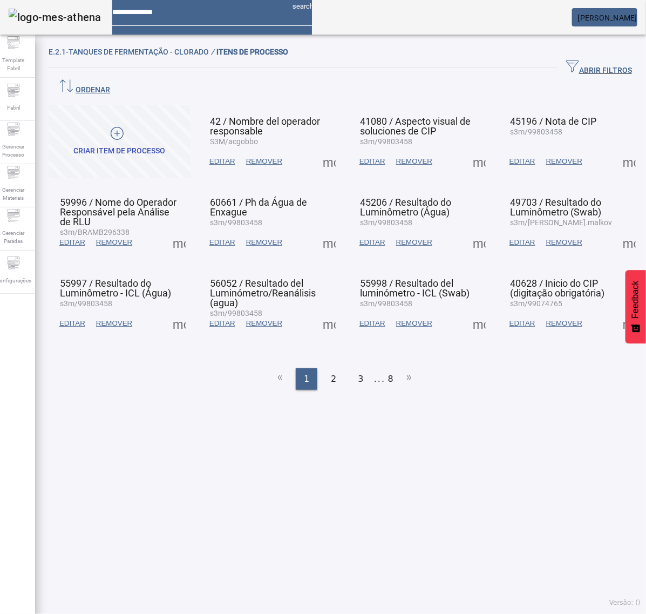
click at [181, 310] on span at bounding box center [179, 323] width 26 height 26
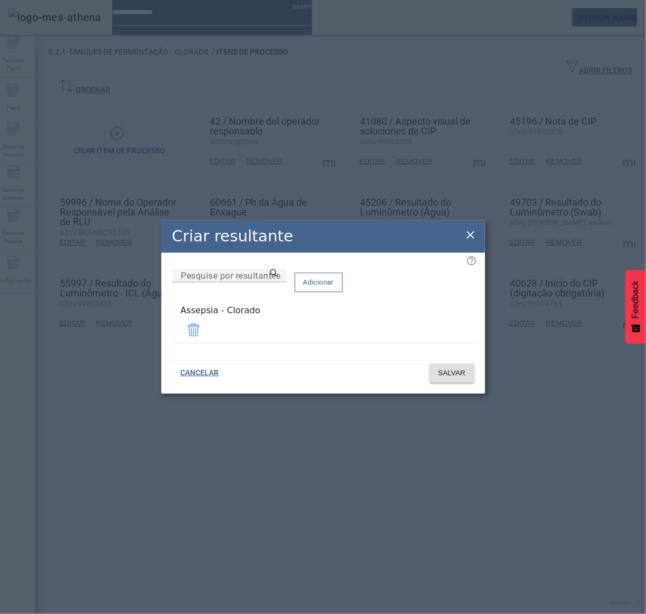
click at [468, 238] on icon at bounding box center [470, 234] width 13 height 13
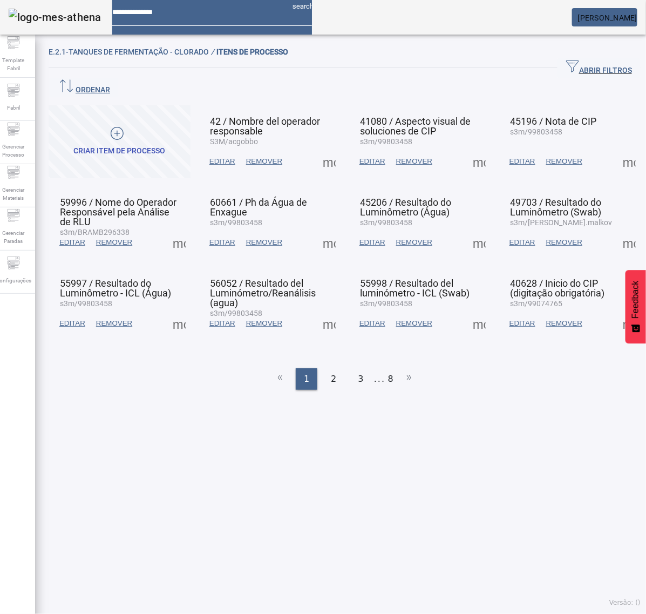
click at [323, 310] on span at bounding box center [329, 323] width 26 height 26
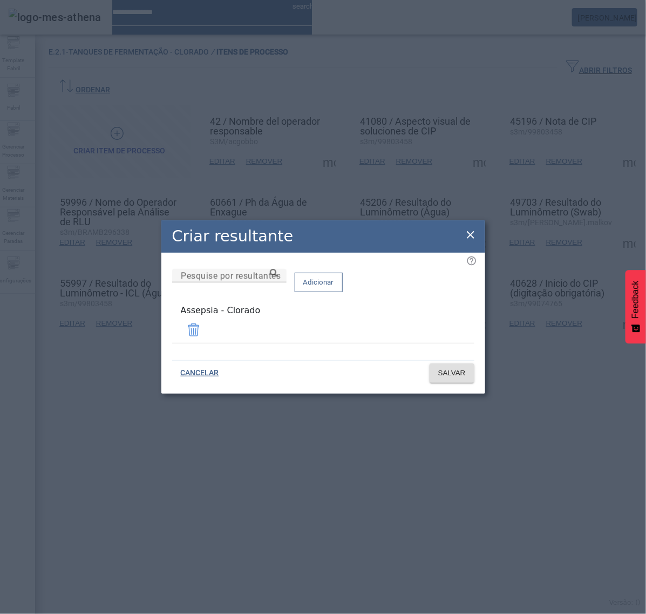
click at [475, 235] on icon at bounding box center [470, 234] width 13 height 13
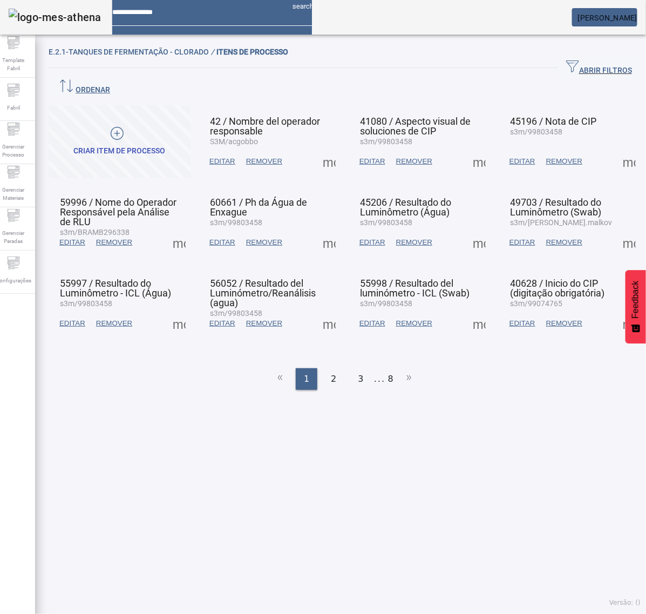
click at [466, 310] on span at bounding box center [479, 323] width 26 height 26
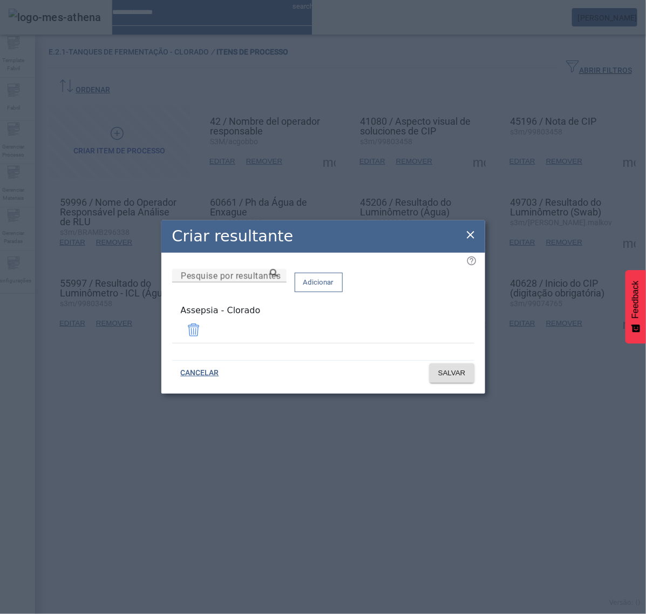
click at [465, 234] on icon at bounding box center [470, 234] width 13 height 13
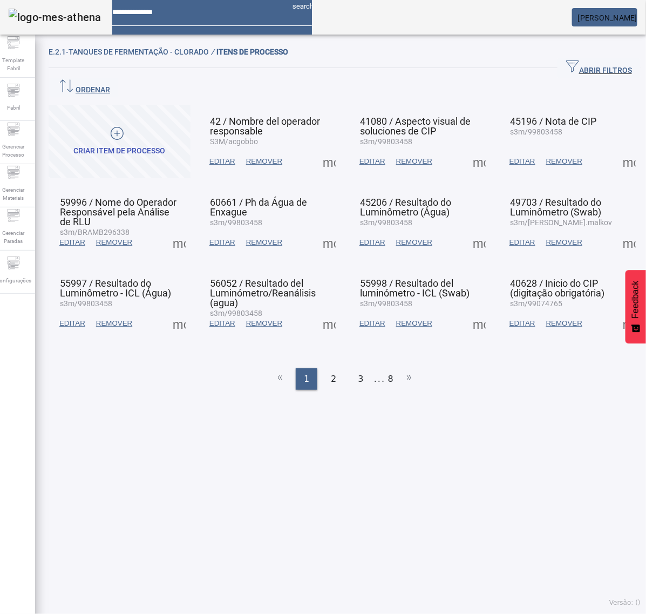
click at [616, 310] on span at bounding box center [629, 323] width 26 height 26
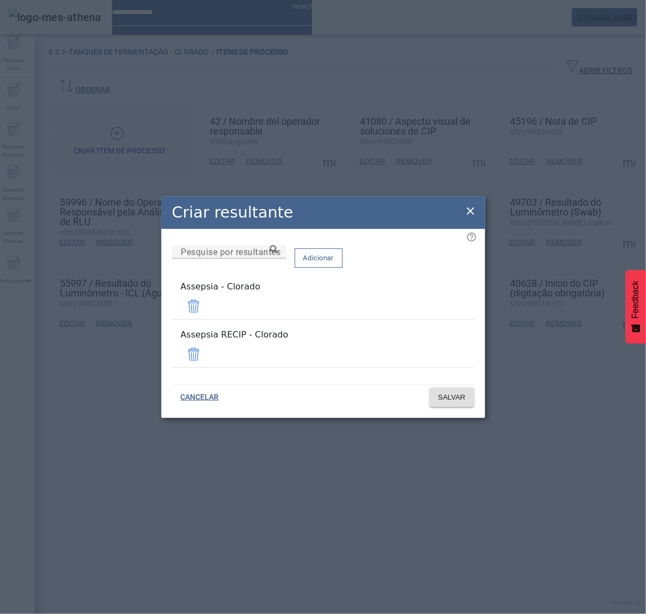
click at [207, 349] on span at bounding box center [194, 354] width 26 height 26
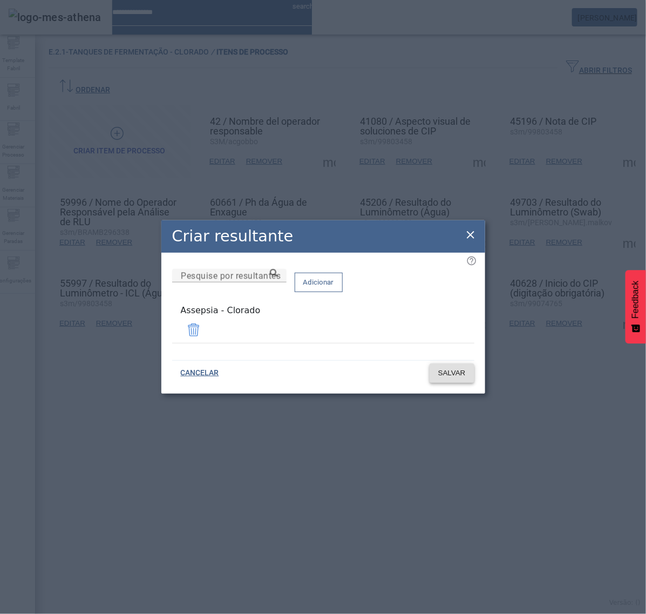
click at [455, 368] on span "SALVAR" at bounding box center [452, 373] width 28 height 11
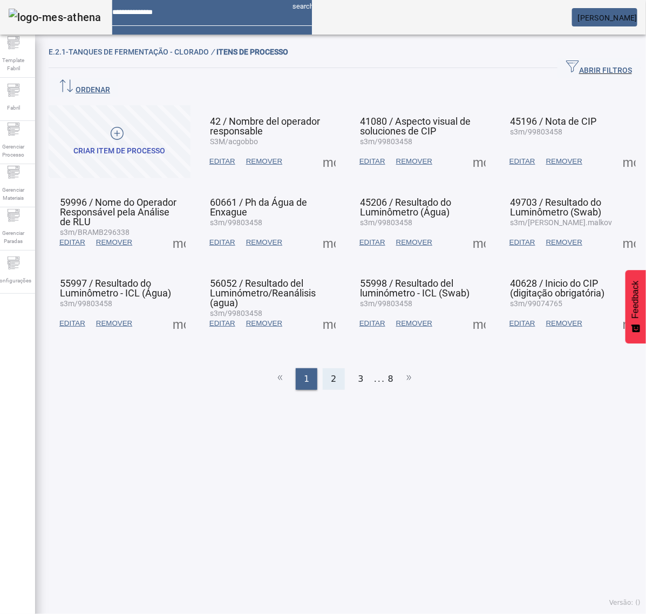
click at [334, 368] on div "2" at bounding box center [334, 379] width 22 height 22
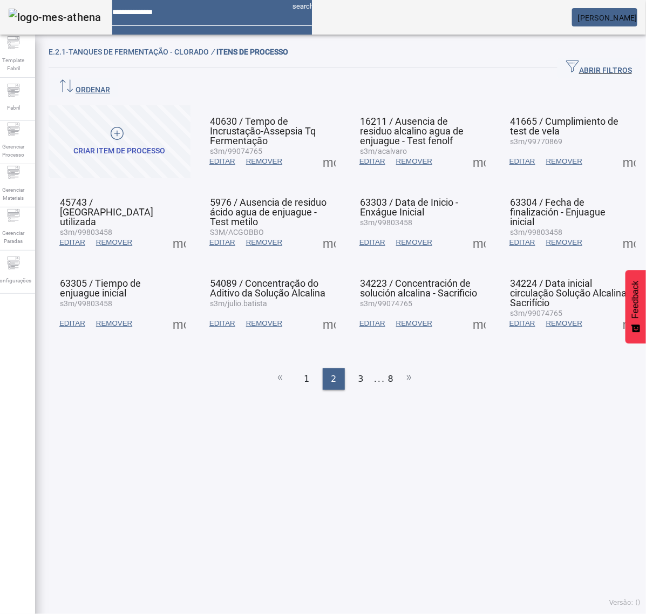
click at [323, 154] on span at bounding box center [329, 161] width 26 height 26
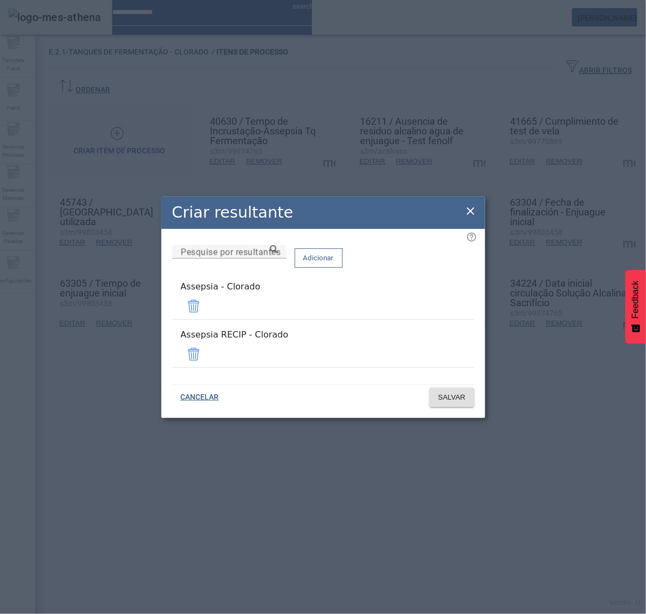
drag, startPoint x: 438, startPoint y: 349, endPoint x: 449, endPoint y: 362, distance: 17.0
click at [207, 349] on span at bounding box center [194, 354] width 26 height 26
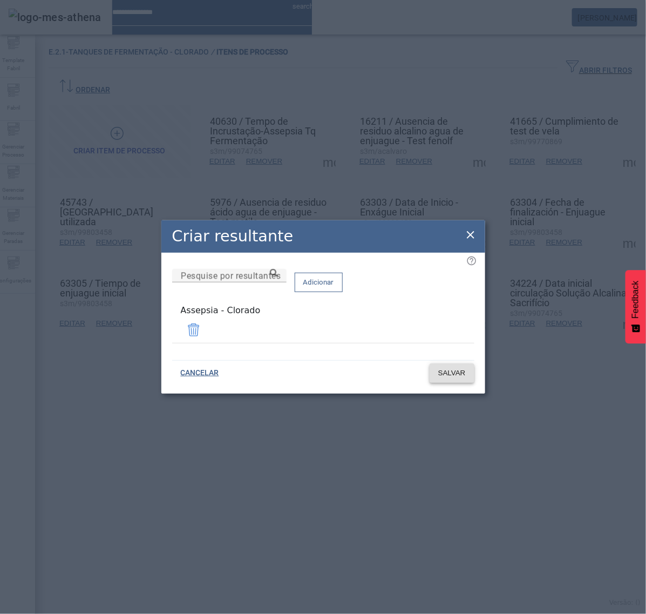
click at [456, 374] on span "SALVAR" at bounding box center [452, 373] width 28 height 11
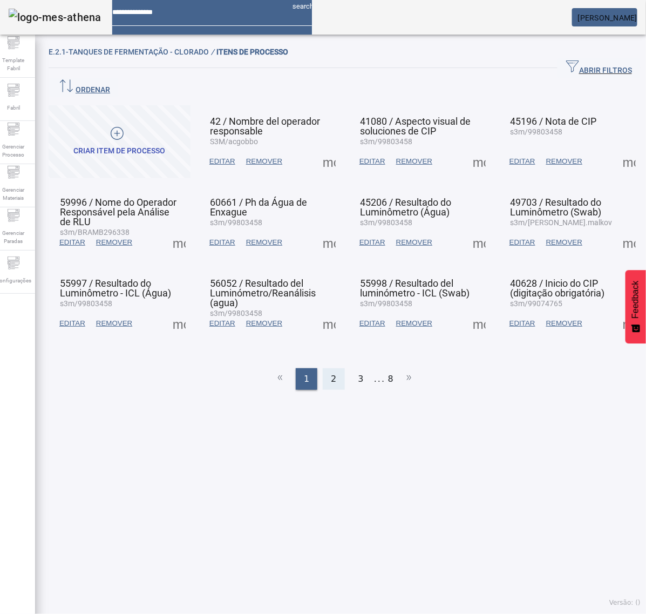
click at [331, 372] on span "2" at bounding box center [333, 378] width 5 height 13
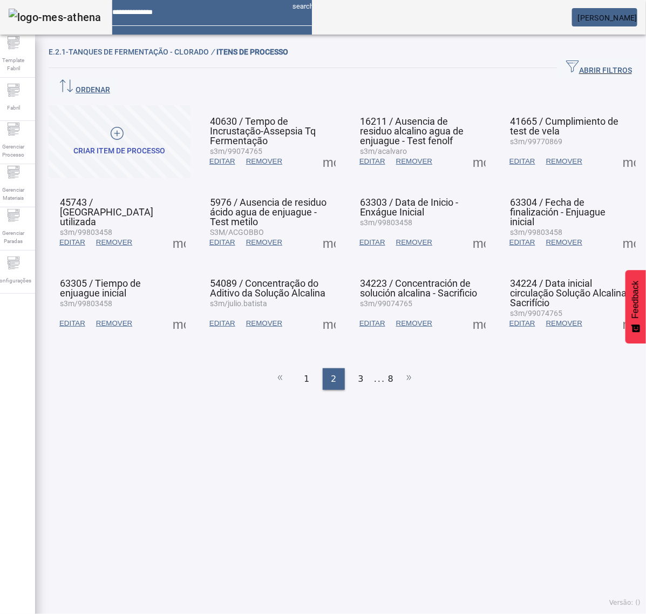
drag, startPoint x: 470, startPoint y: 139, endPoint x: 470, endPoint y: 145, distance: 5.4
click at [470, 148] on span at bounding box center [479, 161] width 26 height 26
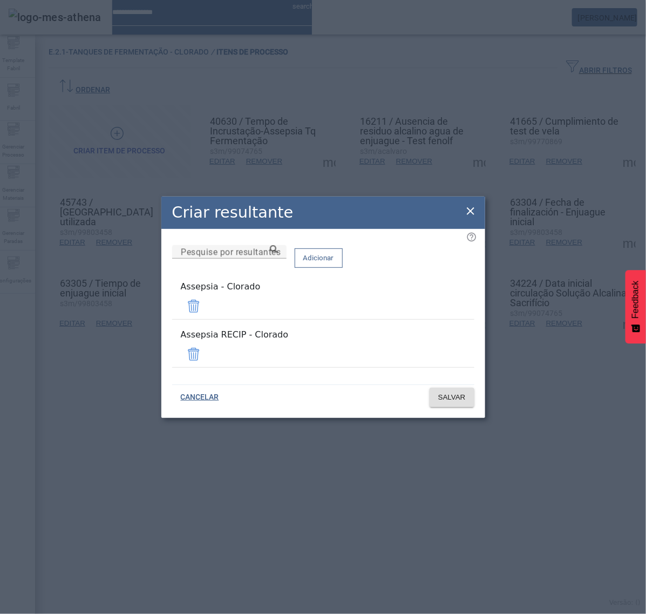
click at [207, 344] on span at bounding box center [194, 354] width 26 height 26
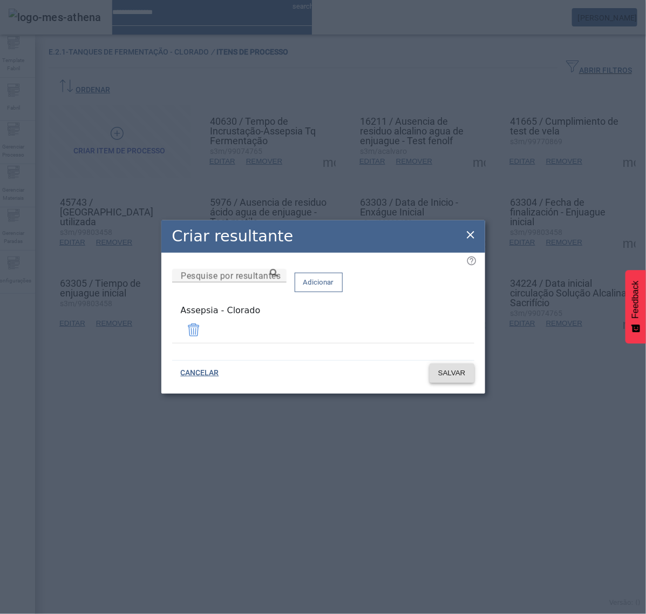
click at [453, 368] on span "SALVAR" at bounding box center [452, 373] width 28 height 11
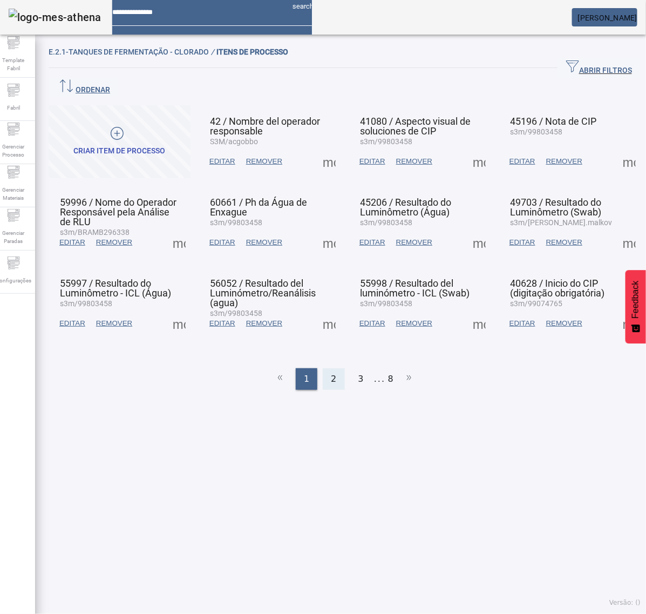
click at [331, 372] on span "2" at bounding box center [333, 378] width 5 height 13
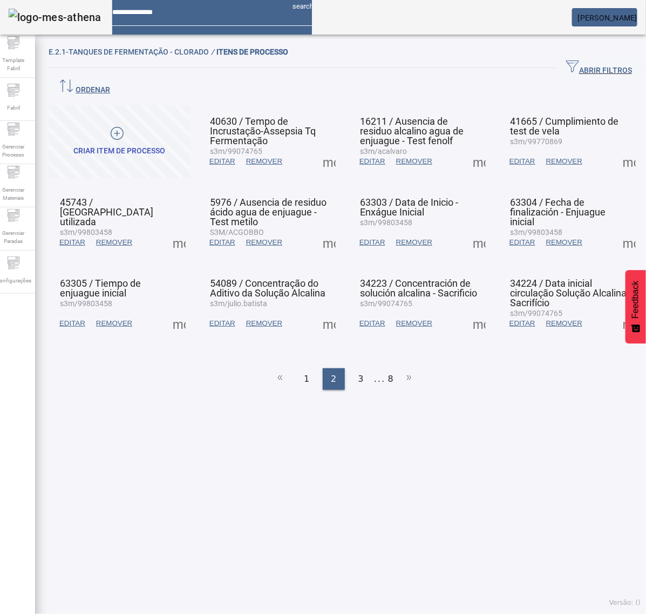
click at [616, 148] on span at bounding box center [629, 161] width 26 height 26
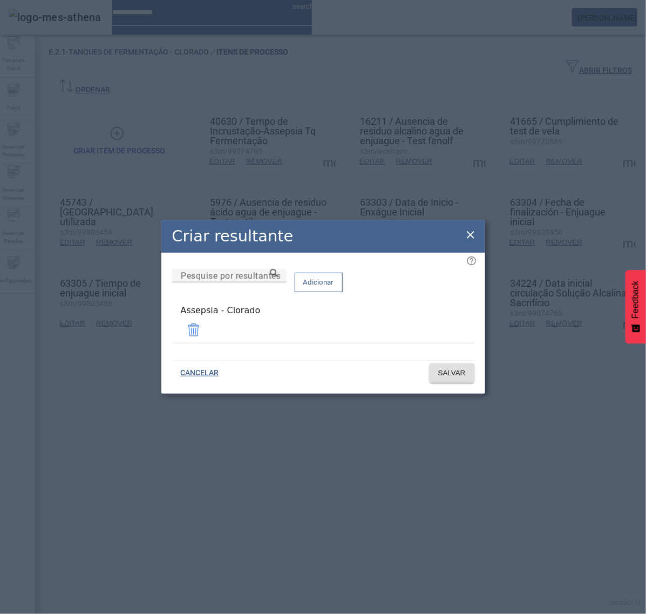
click at [465, 238] on icon at bounding box center [470, 234] width 13 height 13
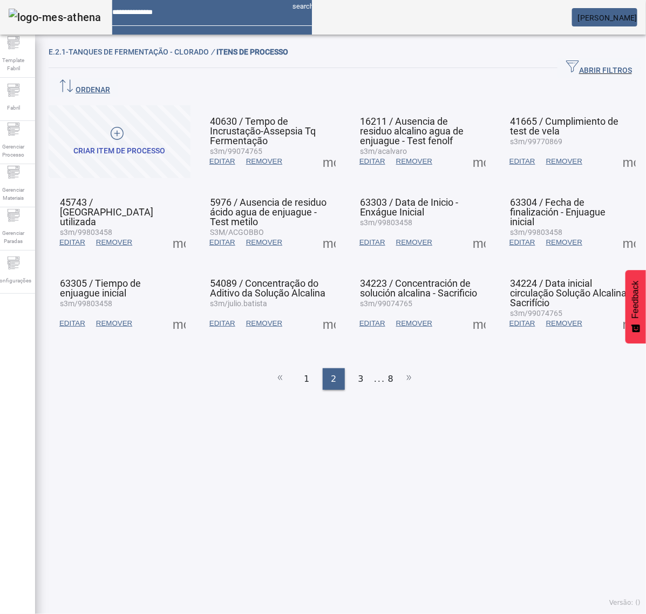
click at [179, 229] on span at bounding box center [179, 242] width 26 height 26
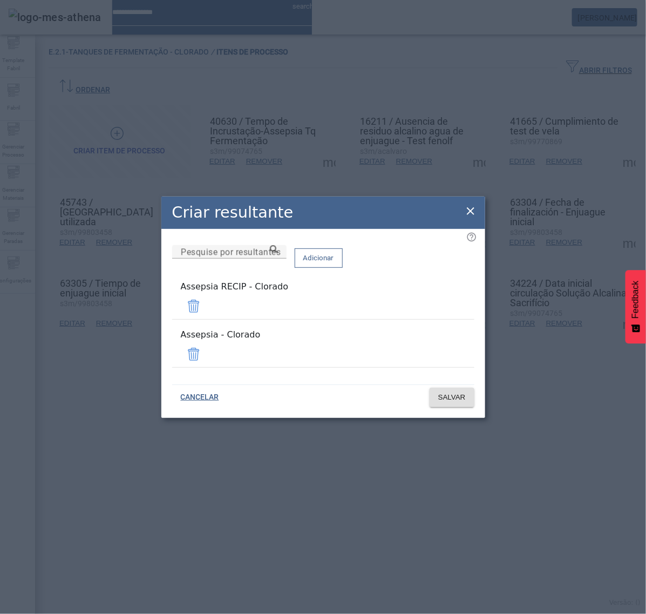
drag, startPoint x: 435, startPoint y: 307, endPoint x: 438, endPoint y: 330, distance: 23.4
click at [207, 306] on span at bounding box center [194, 306] width 26 height 26
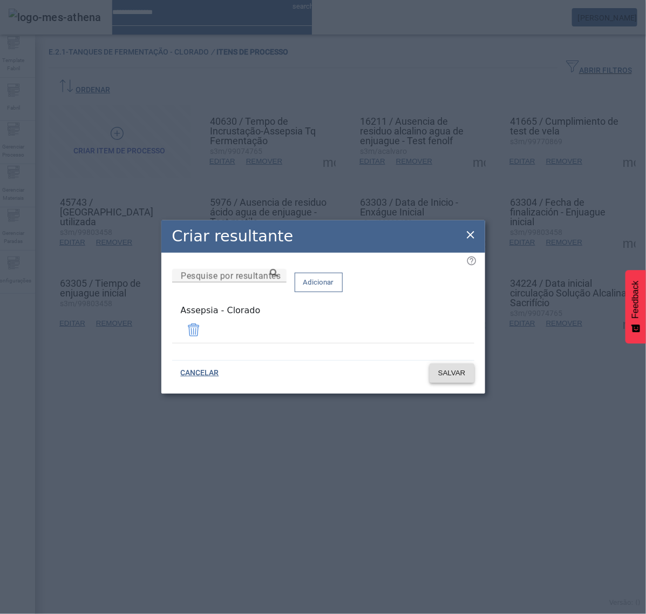
click at [449, 370] on span "SALVAR" at bounding box center [452, 373] width 28 height 11
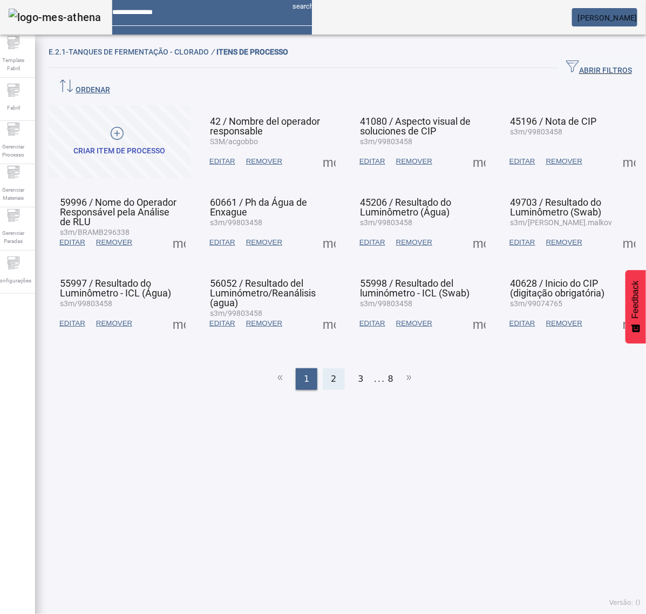
click at [327, 368] on div "2" at bounding box center [334, 379] width 22 height 22
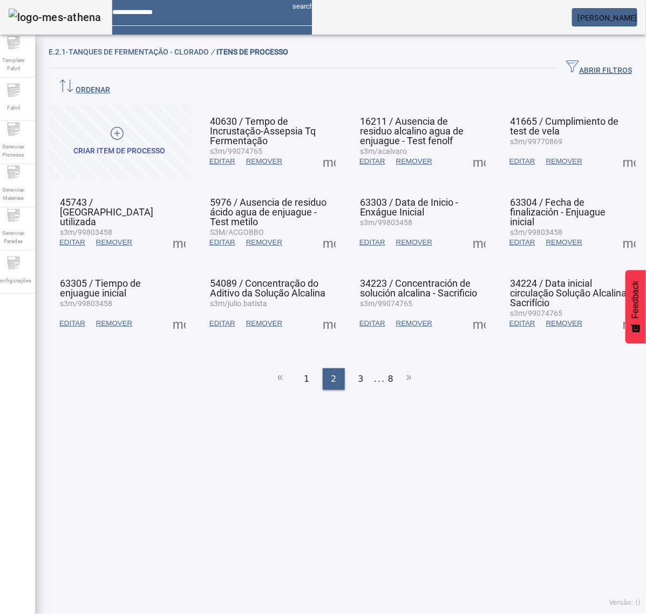
click at [324, 229] on span at bounding box center [329, 242] width 26 height 26
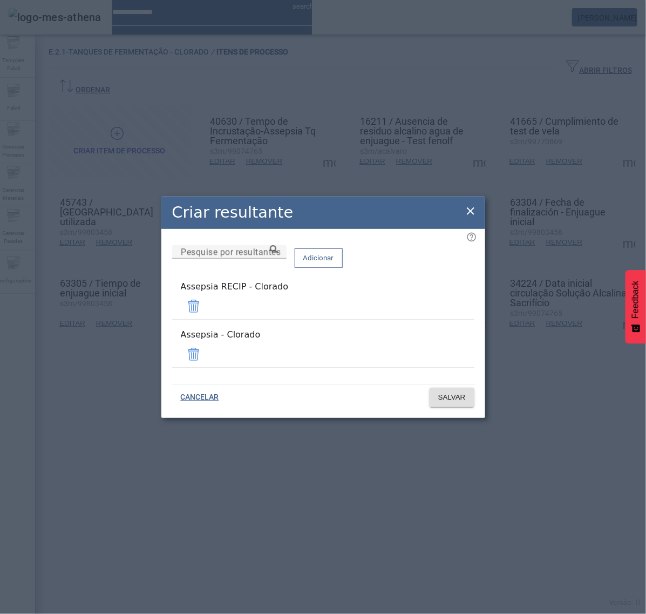
click at [207, 314] on span at bounding box center [194, 306] width 26 height 26
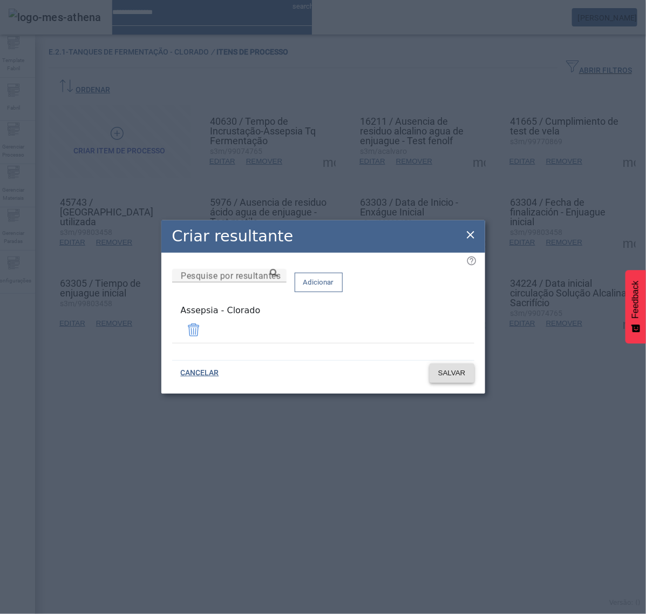
click at [459, 368] on span "SALVAR" at bounding box center [452, 373] width 28 height 11
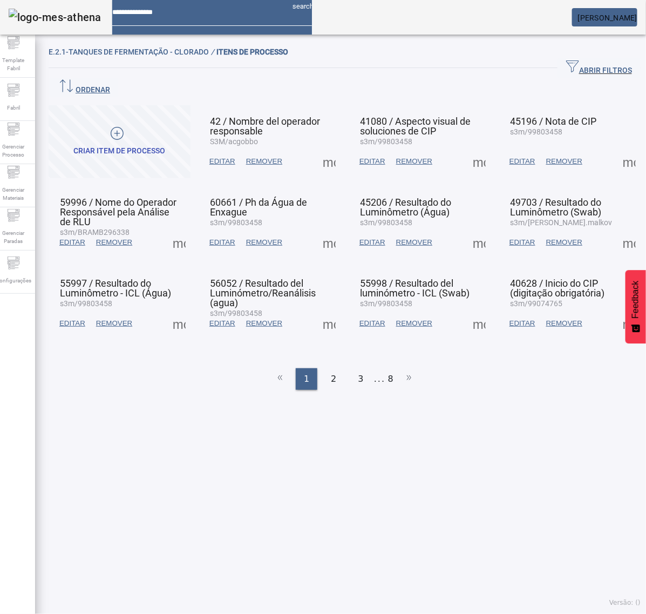
click at [616, 310] on span at bounding box center [629, 323] width 26 height 26
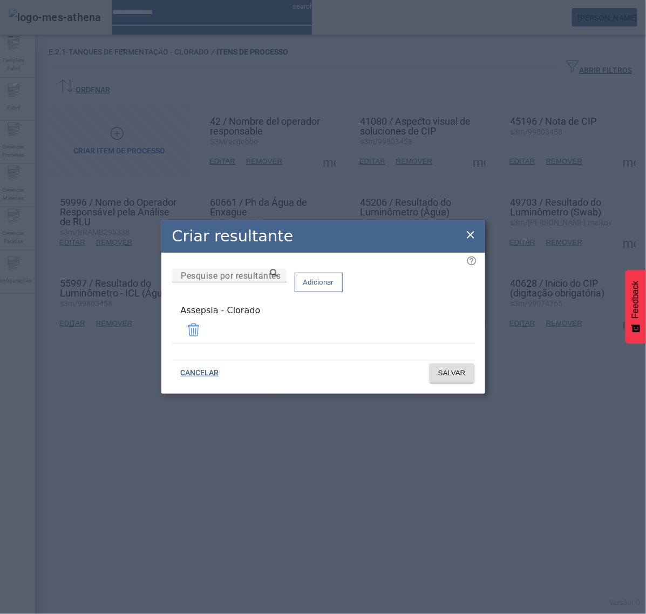
click at [471, 239] on icon at bounding box center [470, 234] width 13 height 13
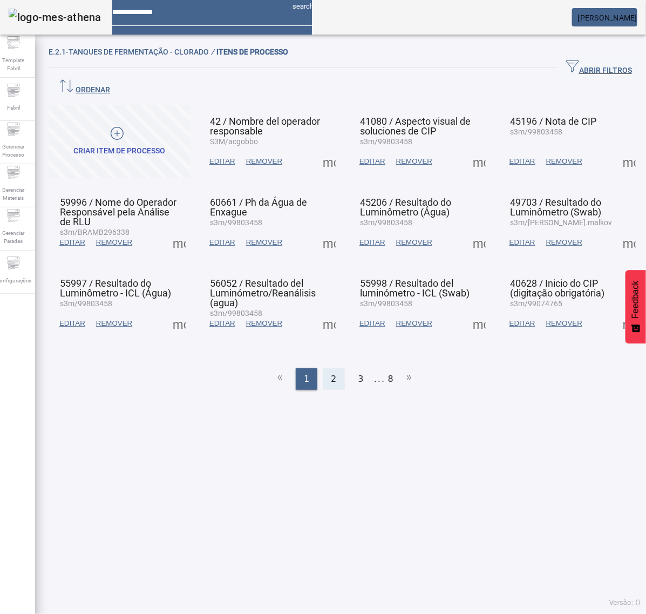
click at [335, 368] on div "2" at bounding box center [334, 379] width 22 height 22
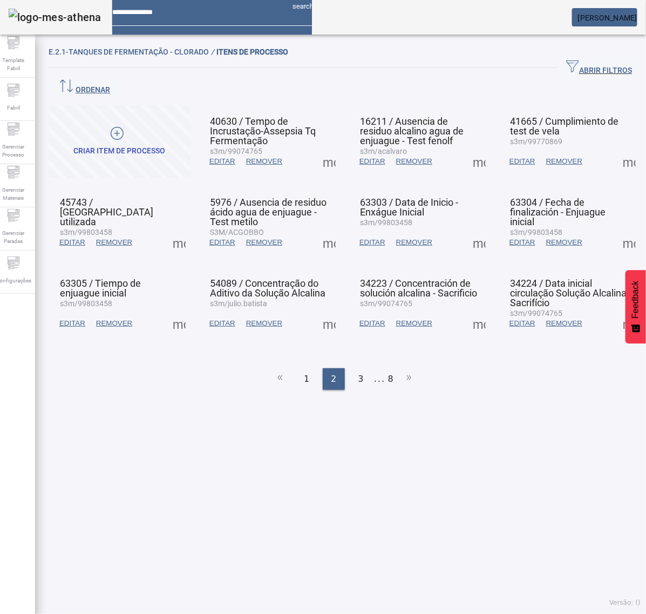
click at [327, 148] on span at bounding box center [329, 161] width 26 height 26
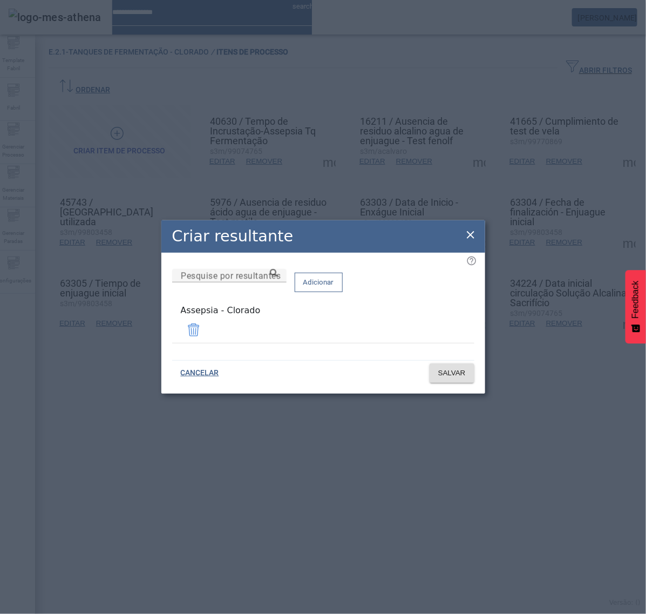
drag, startPoint x: 463, startPoint y: 236, endPoint x: 455, endPoint y: 198, distance: 39.2
click at [464, 235] on icon at bounding box center [470, 234] width 13 height 13
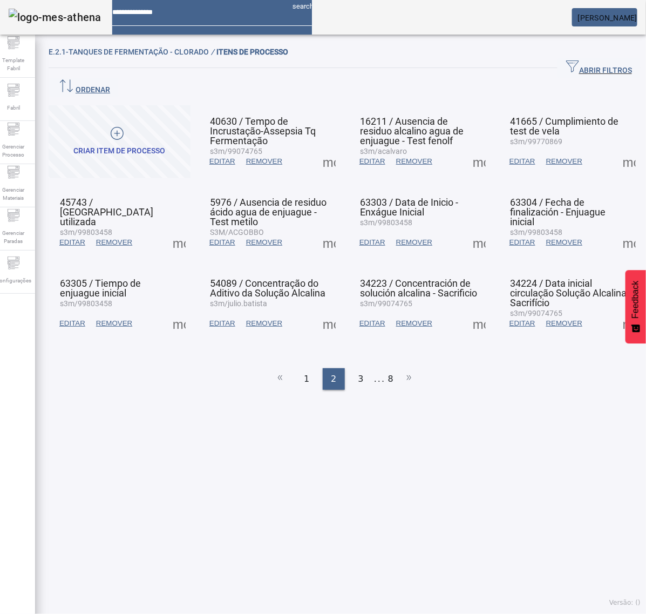
click at [468, 148] on span at bounding box center [479, 161] width 26 height 26
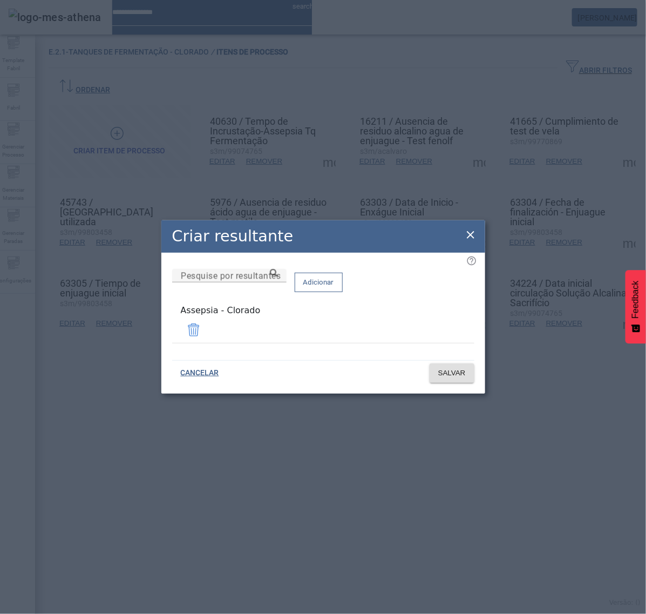
click at [471, 236] on icon at bounding box center [471, 235] width 8 height 8
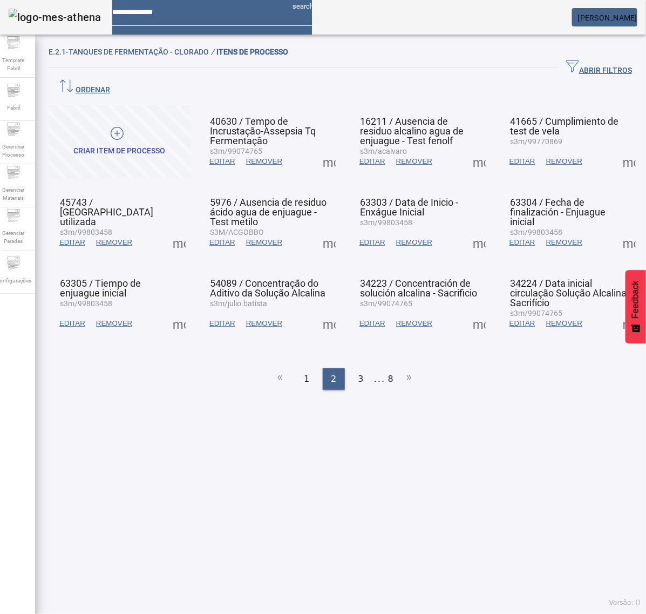
click at [616, 148] on span at bounding box center [629, 161] width 26 height 26
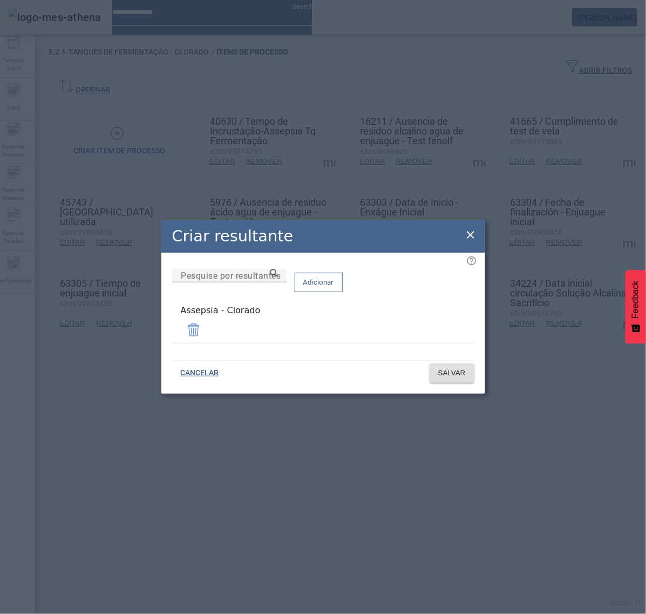
click at [468, 238] on icon at bounding box center [470, 234] width 13 height 13
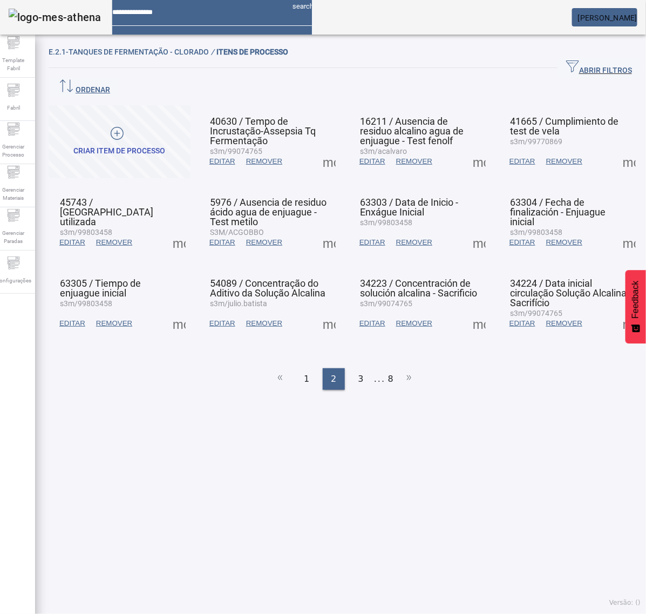
click at [181, 229] on span at bounding box center [179, 242] width 26 height 26
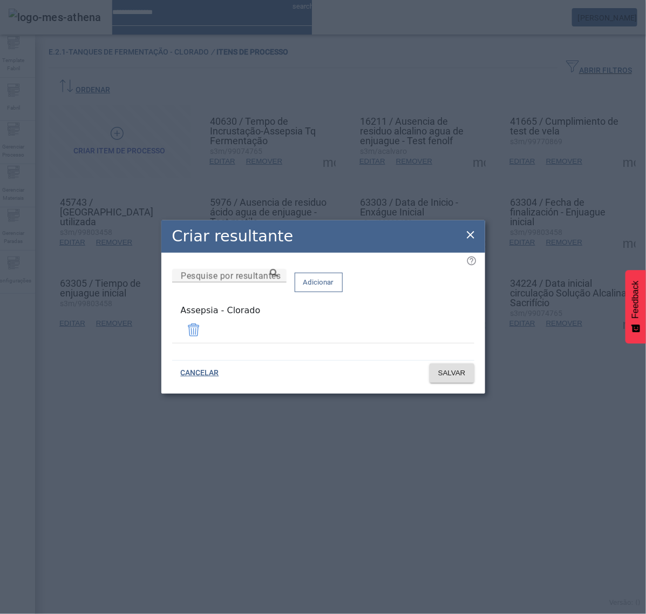
click at [468, 235] on icon at bounding box center [471, 235] width 8 height 8
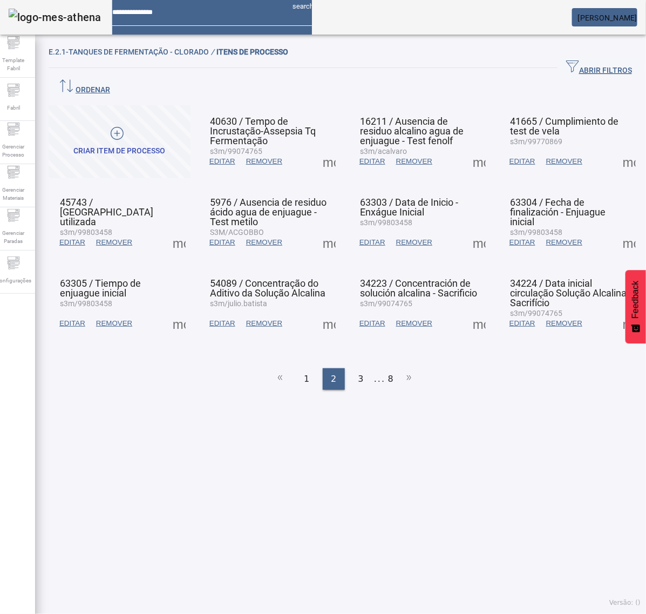
click at [329, 229] on span at bounding box center [329, 242] width 26 height 26
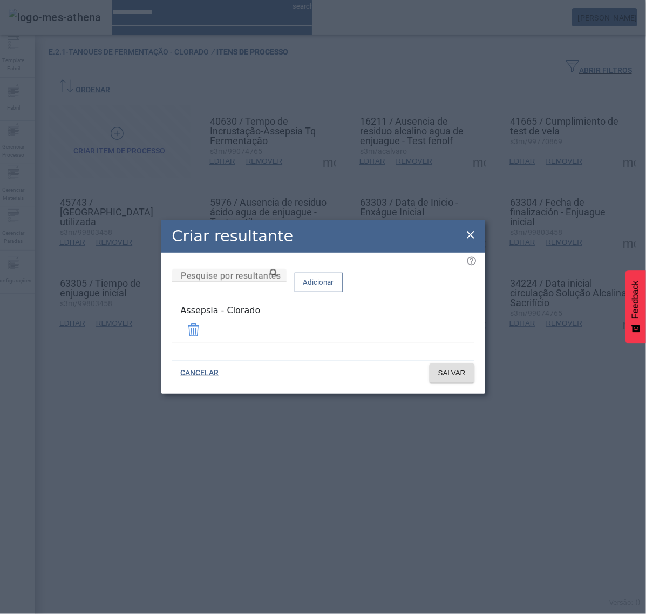
click at [478, 230] on div "Criar resultante" at bounding box center [323, 236] width 324 height 32
click at [469, 238] on icon at bounding box center [470, 234] width 13 height 13
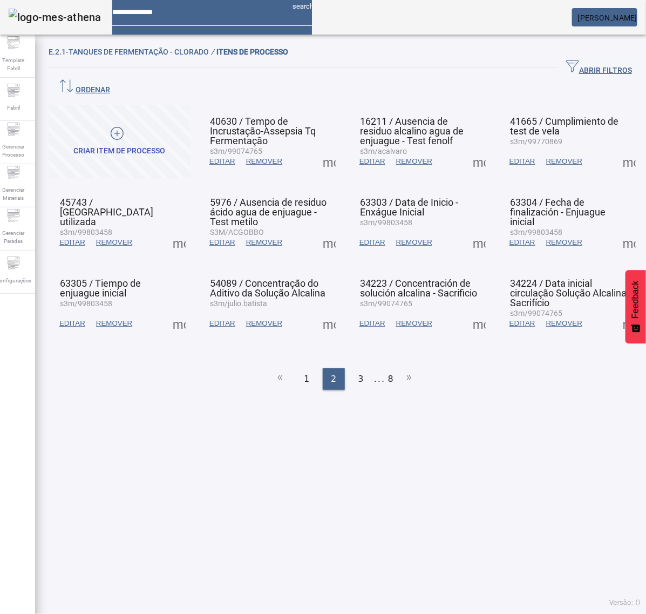
click at [466, 229] on span at bounding box center [479, 242] width 26 height 26
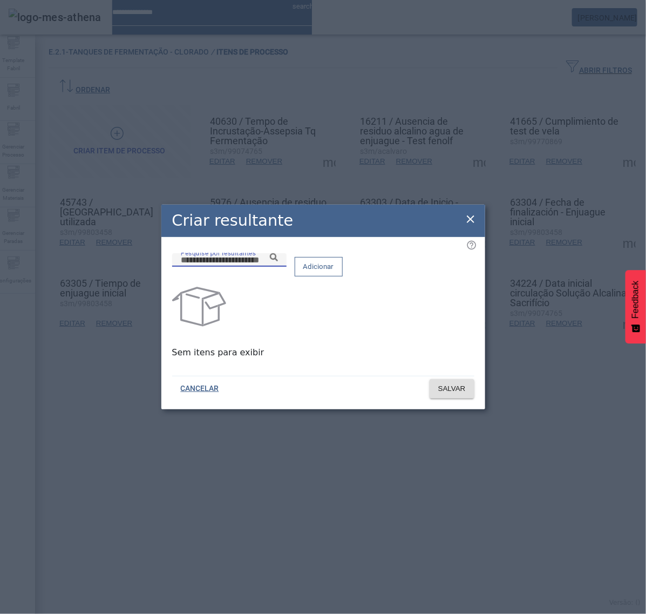
click at [278, 266] on input "Pesquise por resultantes" at bounding box center [229, 260] width 97 height 13
paste input "**********"
click at [278, 261] on icon at bounding box center [274, 257] width 8 height 8
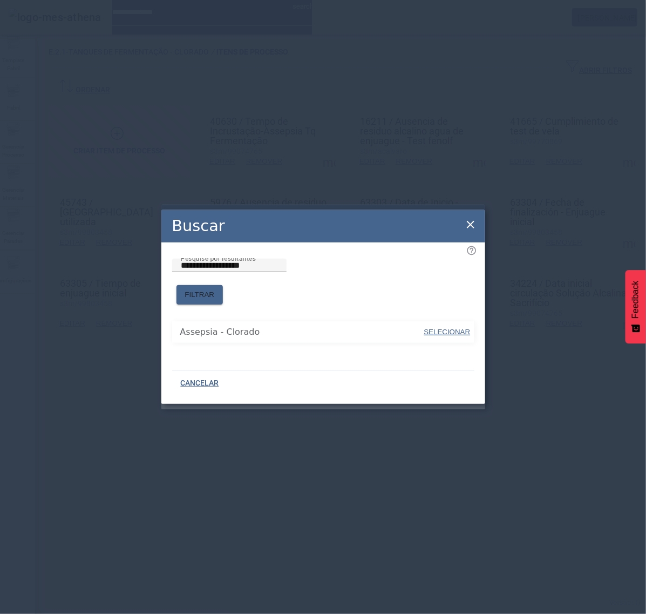
click at [435, 328] on span "SELECIONAR" at bounding box center [447, 332] width 46 height 8
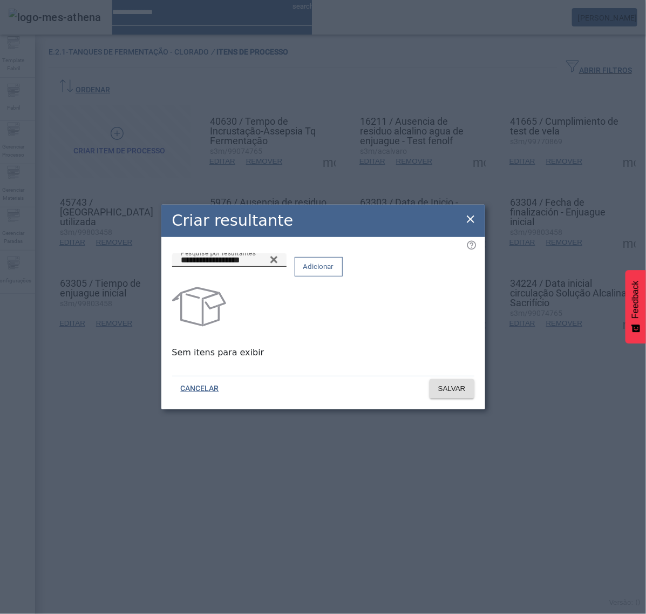
type input "**********"
click at [334, 272] on span "Adicionar" at bounding box center [318, 266] width 31 height 11
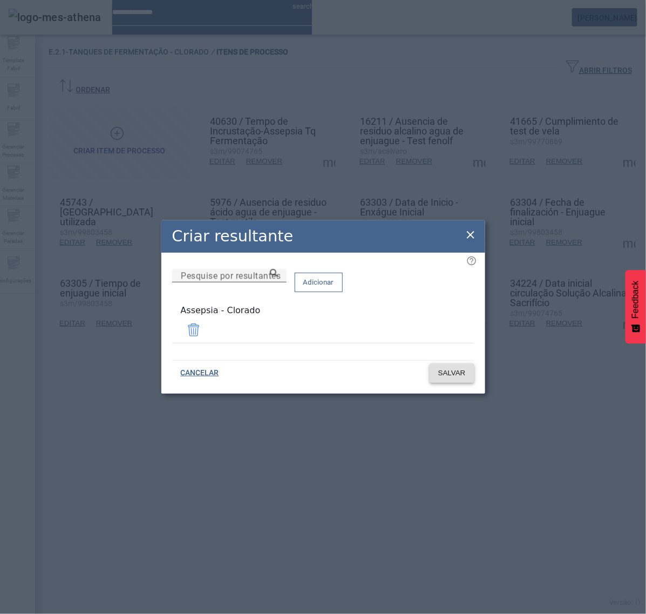
click at [449, 368] on span "SALVAR" at bounding box center [452, 373] width 28 height 11
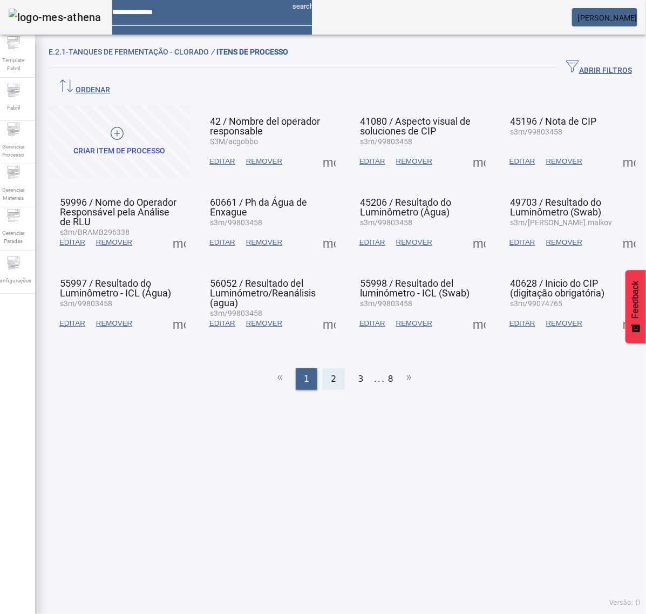
click at [331, 372] on span "2" at bounding box center [333, 378] width 5 height 13
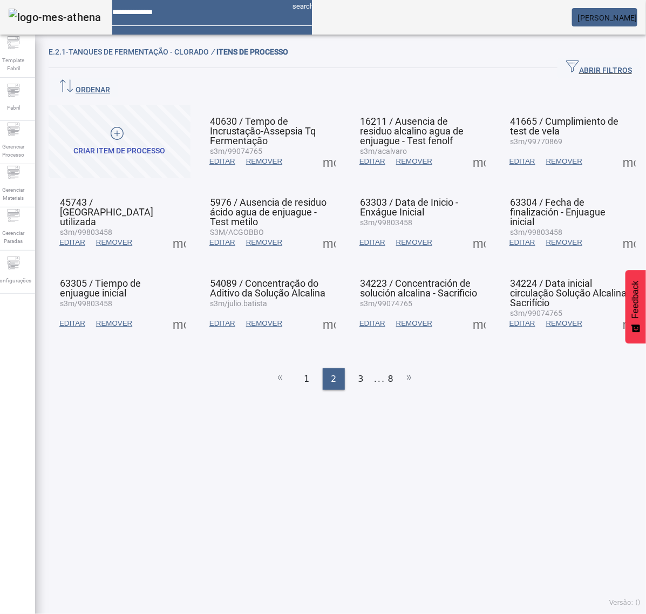
click at [618, 229] on span at bounding box center [629, 242] width 26 height 26
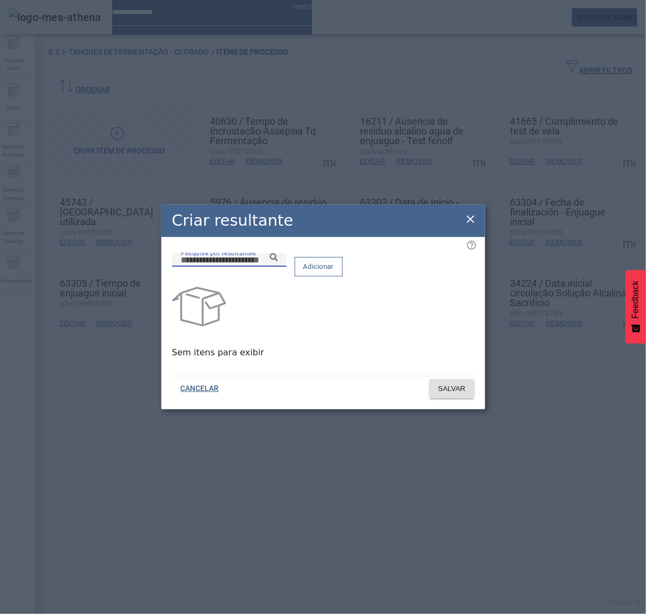
click at [278, 267] on input "Pesquise por resultantes" at bounding box center [229, 260] width 97 height 13
paste input "**********"
click at [278, 261] on icon at bounding box center [274, 257] width 8 height 8
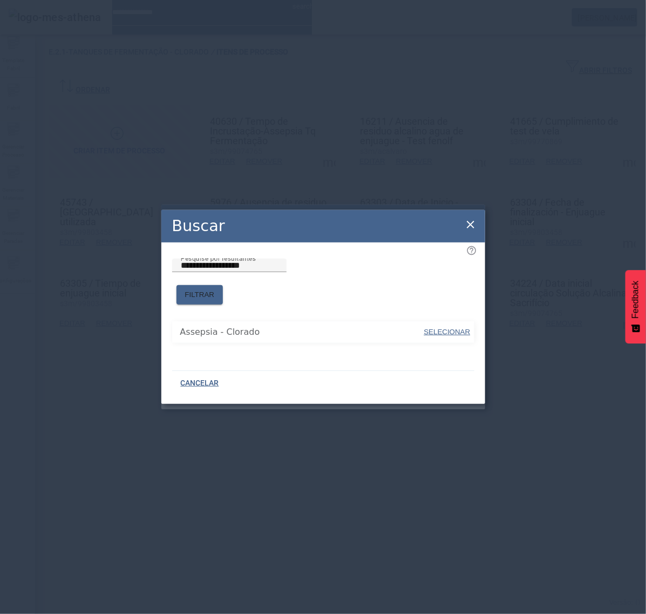
drag, startPoint x: 433, startPoint y: 330, endPoint x: 437, endPoint y: 314, distance: 16.8
click at [435, 328] on span "SELECIONAR" at bounding box center [447, 332] width 46 height 8
type input "**********"
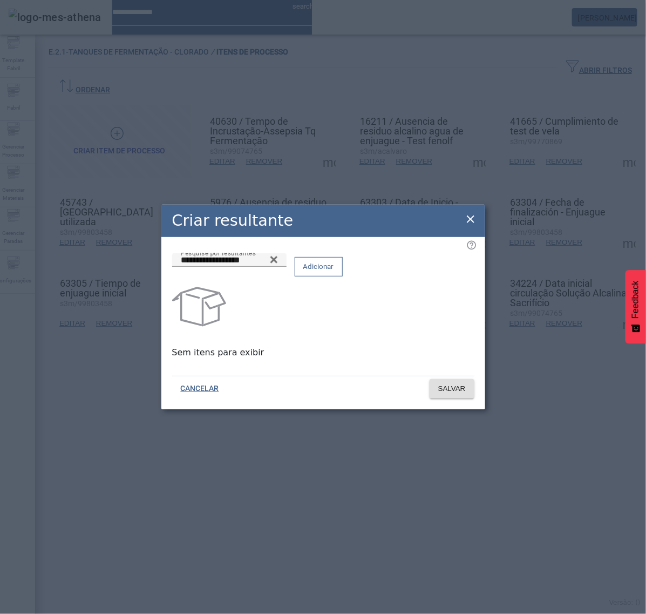
click at [334, 272] on span "Adicionar" at bounding box center [318, 266] width 31 height 11
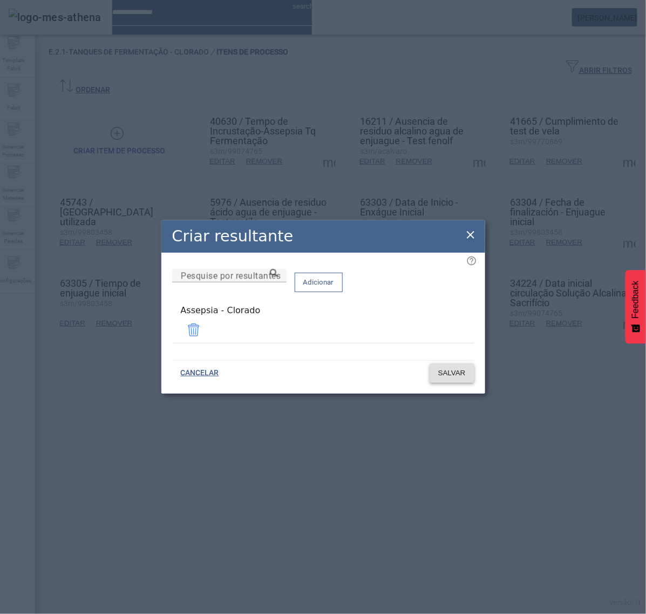
click at [457, 371] on span "SALVAR" at bounding box center [452, 373] width 28 height 11
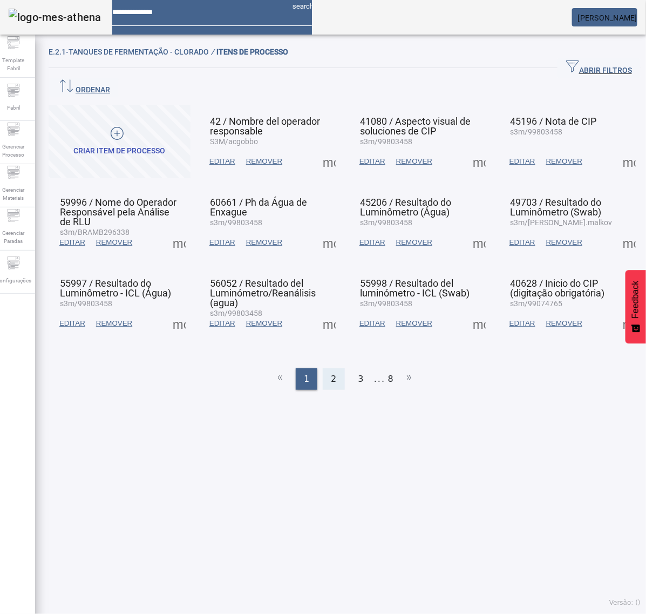
click at [331, 372] on span "2" at bounding box center [333, 378] width 5 height 13
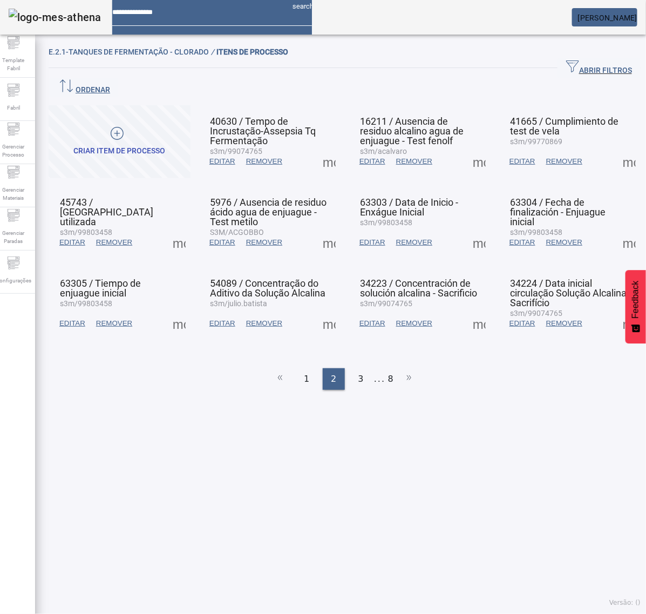
click at [177, 310] on span at bounding box center [179, 323] width 26 height 26
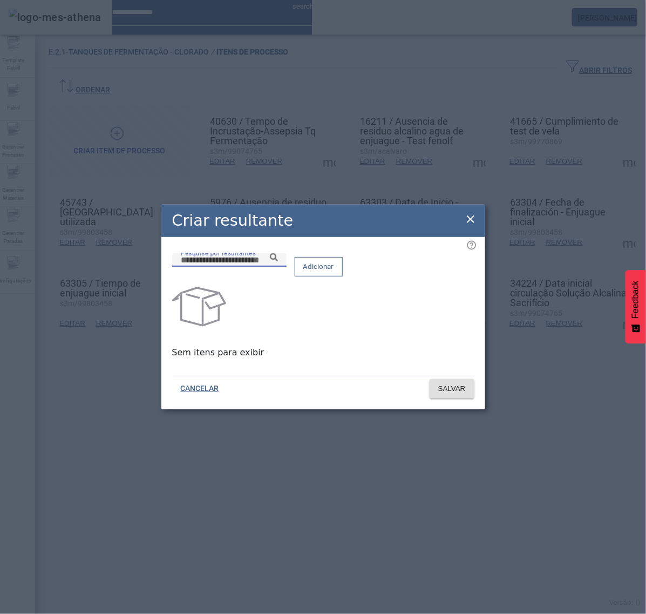
click at [266, 267] on input "Pesquise por resultantes" at bounding box center [229, 260] width 97 height 13
paste input "**********"
click at [278, 261] on icon at bounding box center [274, 257] width 8 height 8
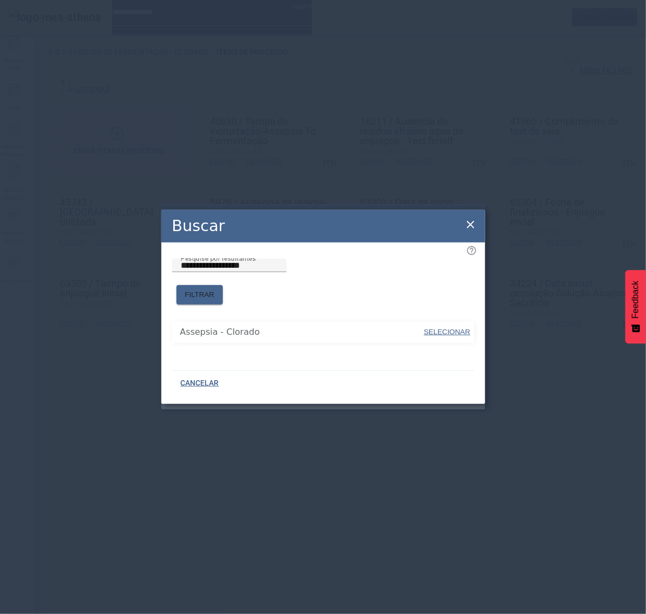
drag, startPoint x: 347, startPoint y: 301, endPoint x: 352, endPoint y: 302, distance: 5.5
click at [450, 328] on span "SELECIONAR" at bounding box center [447, 332] width 46 height 8
type input "**********"
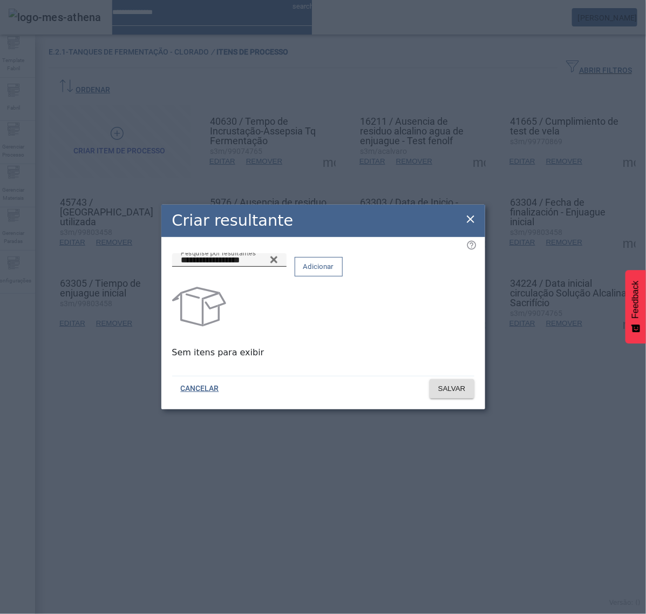
click at [334, 270] on span "Adicionar" at bounding box center [318, 266] width 31 height 11
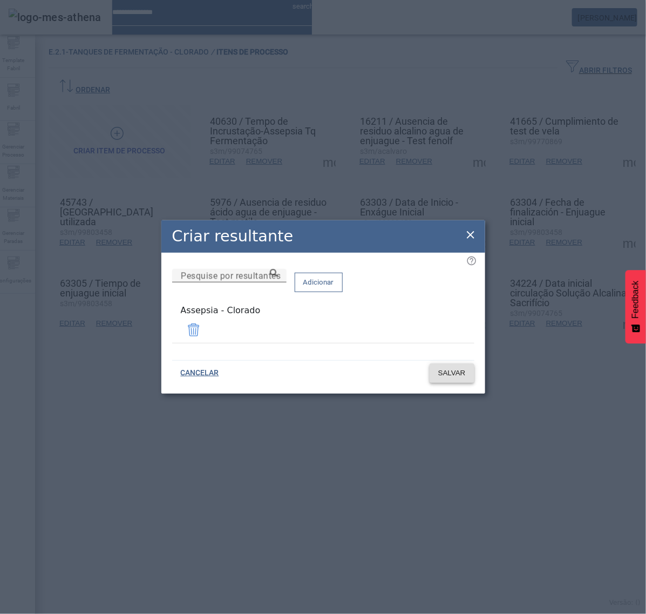
click at [455, 371] on span "SALVAR" at bounding box center [452, 373] width 28 height 11
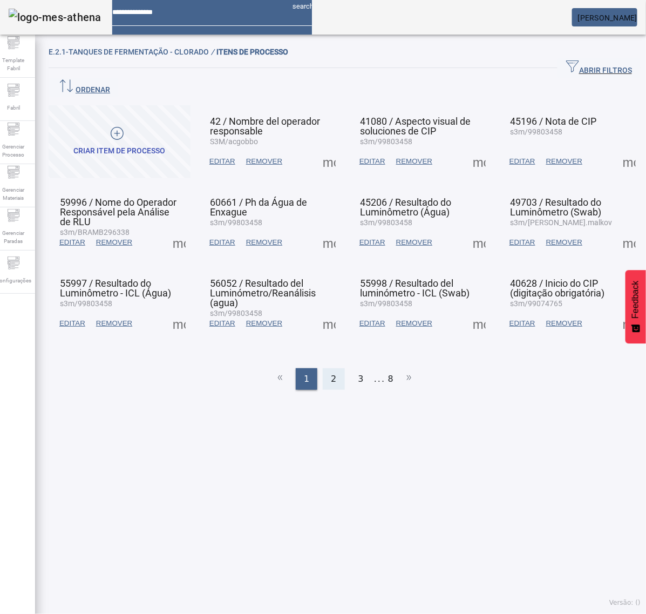
click at [334, 368] on div "2" at bounding box center [334, 379] width 22 height 22
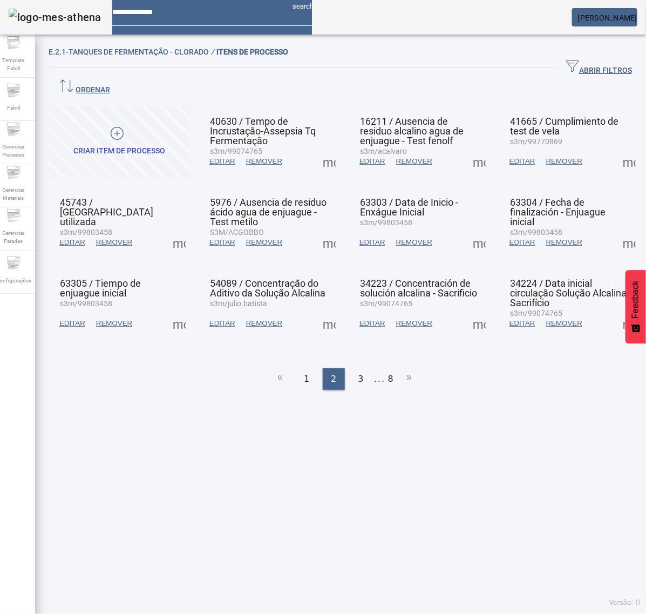
click at [326, 310] on span at bounding box center [329, 323] width 26 height 26
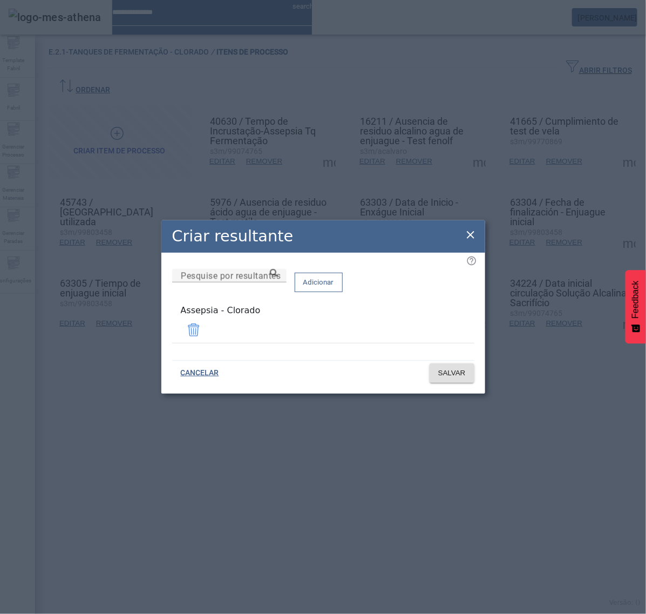
click at [471, 235] on icon at bounding box center [470, 234] width 13 height 13
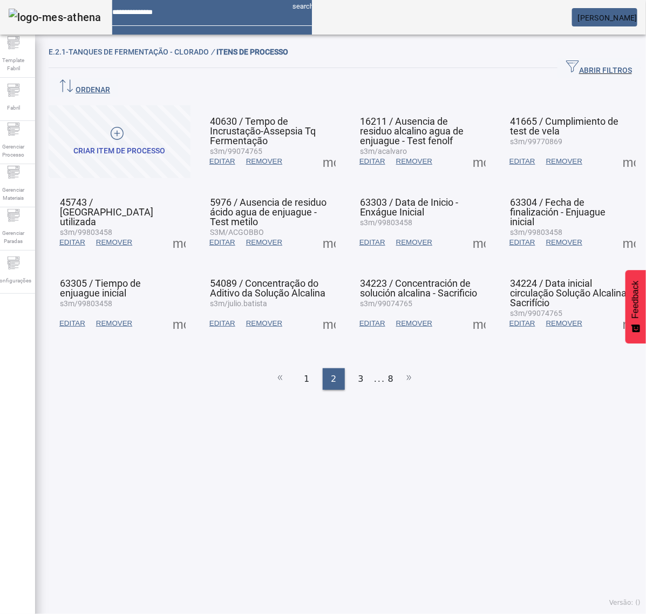
click at [468, 310] on span at bounding box center [479, 323] width 26 height 26
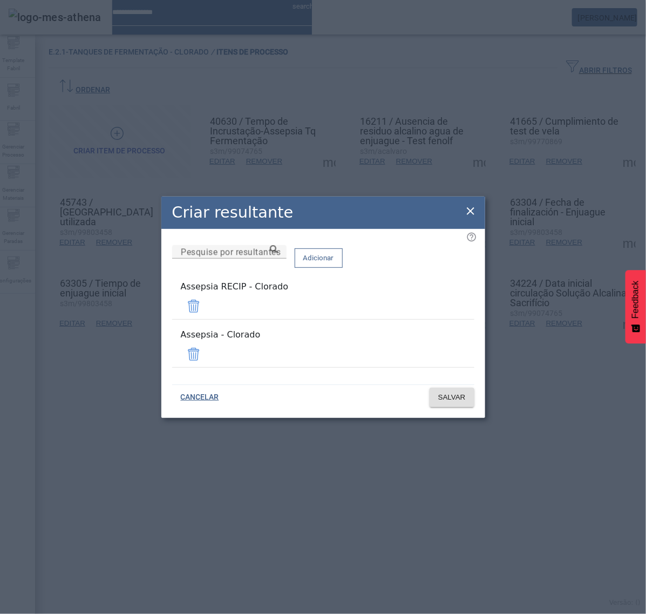
click at [207, 311] on span at bounding box center [194, 306] width 26 height 26
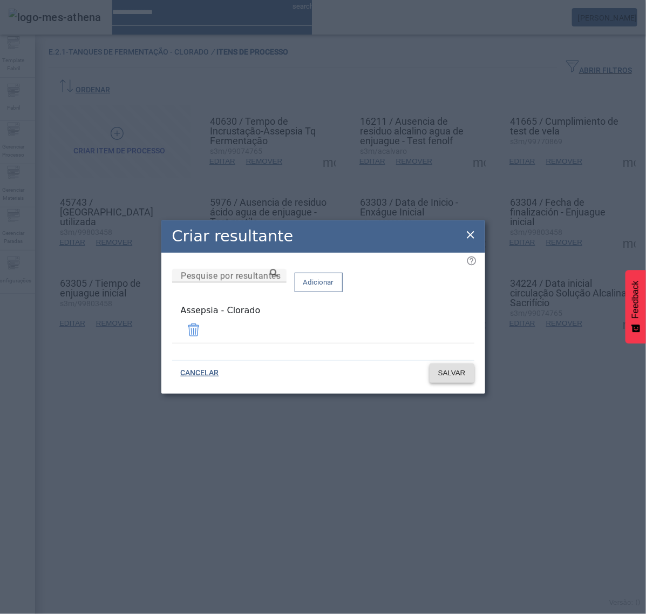
click at [455, 368] on span "SALVAR" at bounding box center [452, 373] width 28 height 11
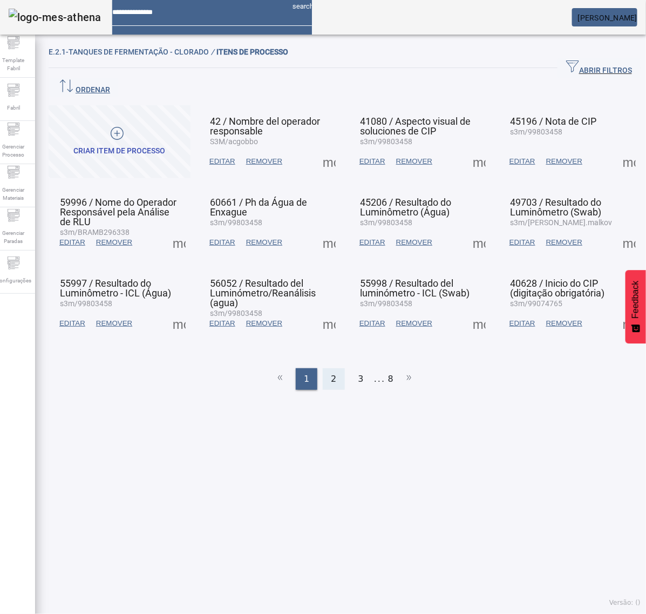
click at [331, 372] on span "2" at bounding box center [333, 378] width 5 height 13
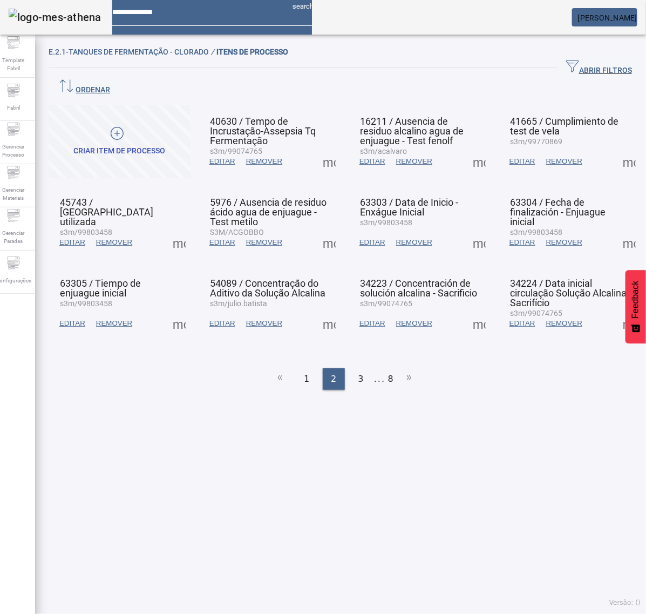
click at [469, 310] on span at bounding box center [479, 323] width 26 height 26
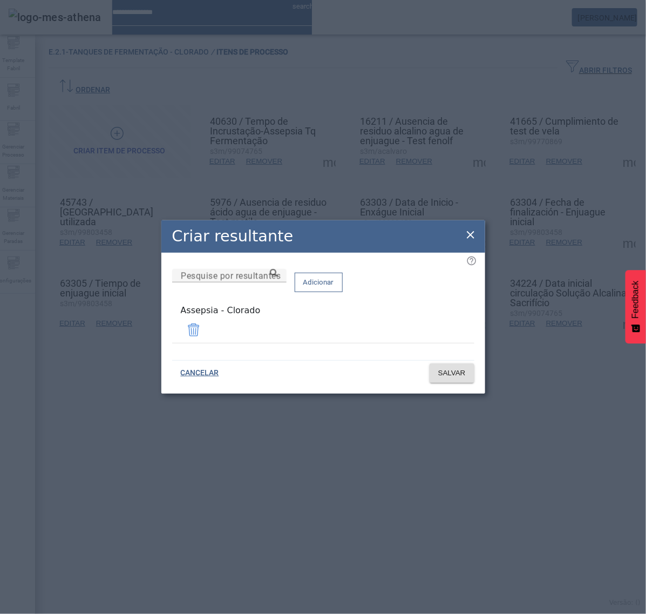
drag, startPoint x: 470, startPoint y: 235, endPoint x: 490, endPoint y: 249, distance: 24.4
click at [472, 235] on icon at bounding box center [471, 235] width 8 height 8
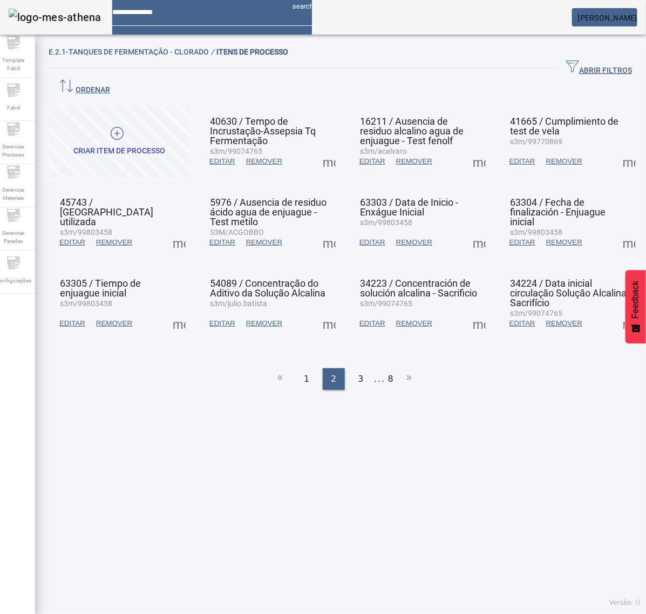
click at [616, 310] on span at bounding box center [629, 323] width 26 height 26
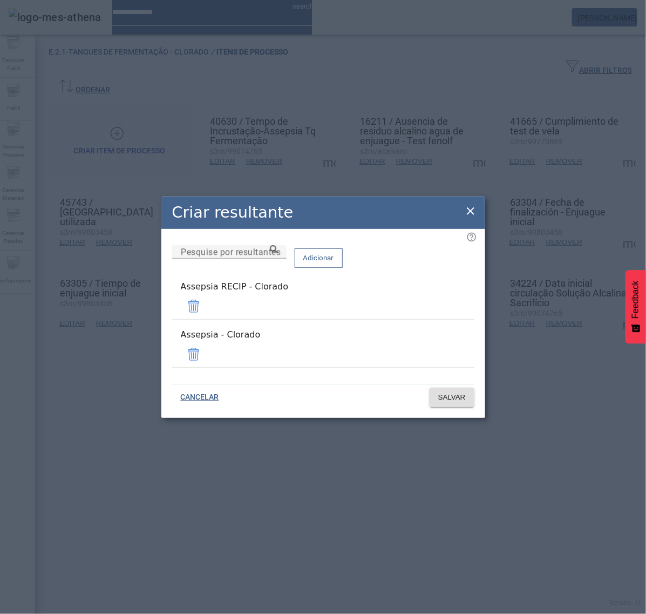
click at [207, 309] on span at bounding box center [194, 306] width 26 height 26
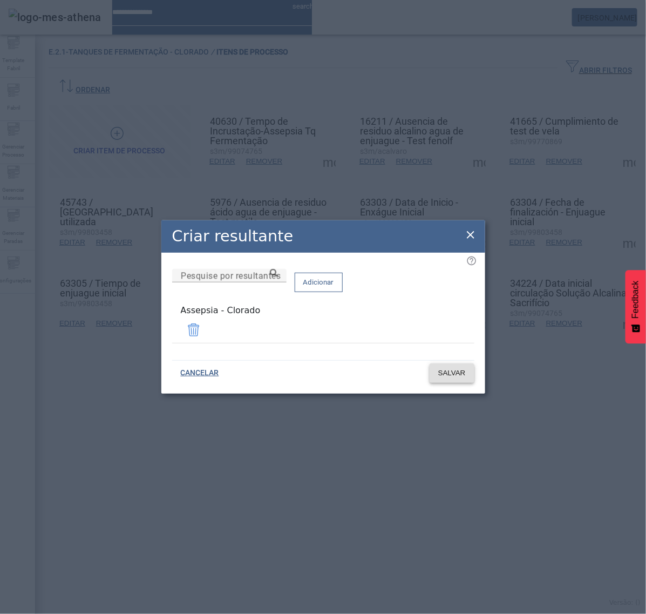
click at [459, 374] on span "SALVAR" at bounding box center [452, 373] width 28 height 11
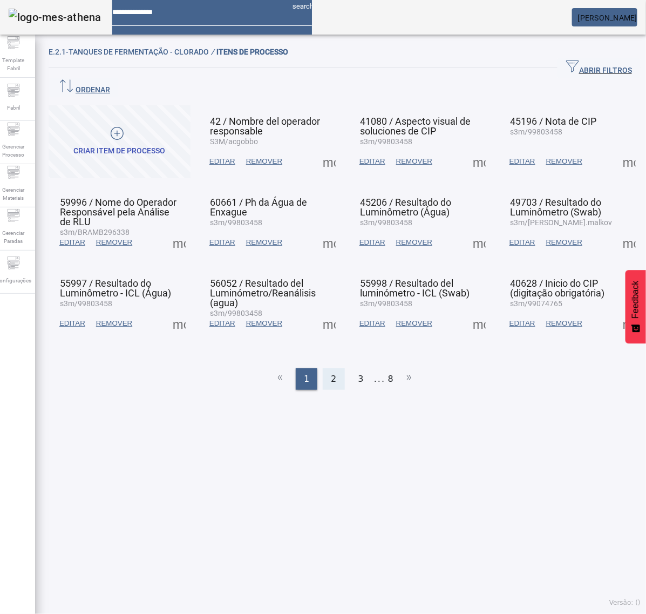
click at [331, 372] on span "2" at bounding box center [333, 378] width 5 height 13
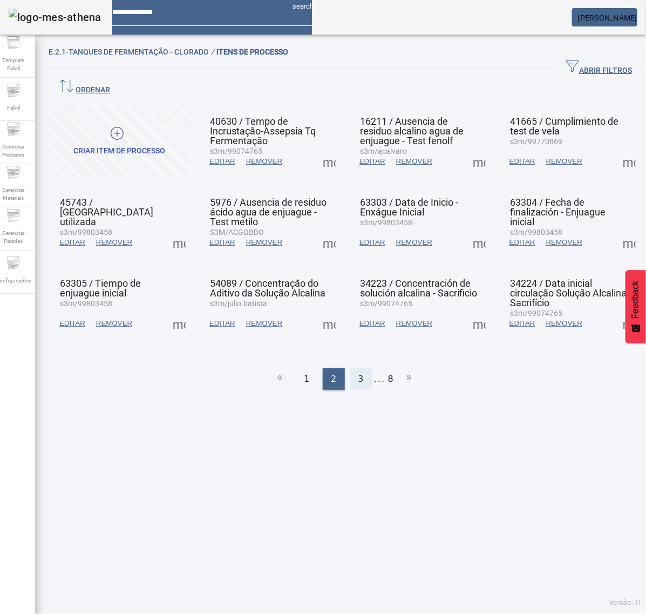
click at [358, 372] on span "3" at bounding box center [360, 378] width 5 height 13
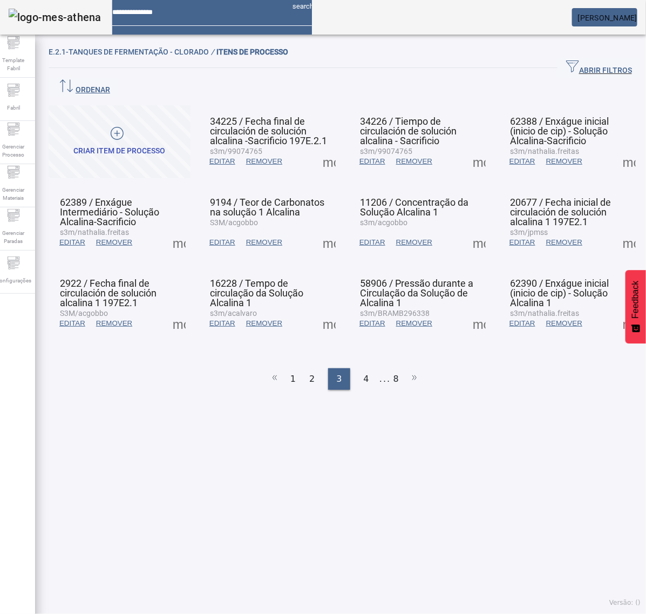
click at [324, 148] on span at bounding box center [329, 161] width 26 height 26
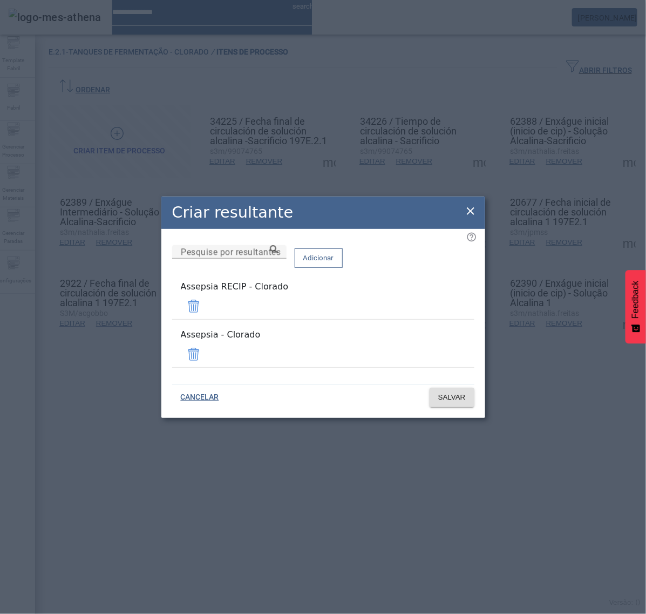
click at [207, 311] on span at bounding box center [194, 306] width 26 height 26
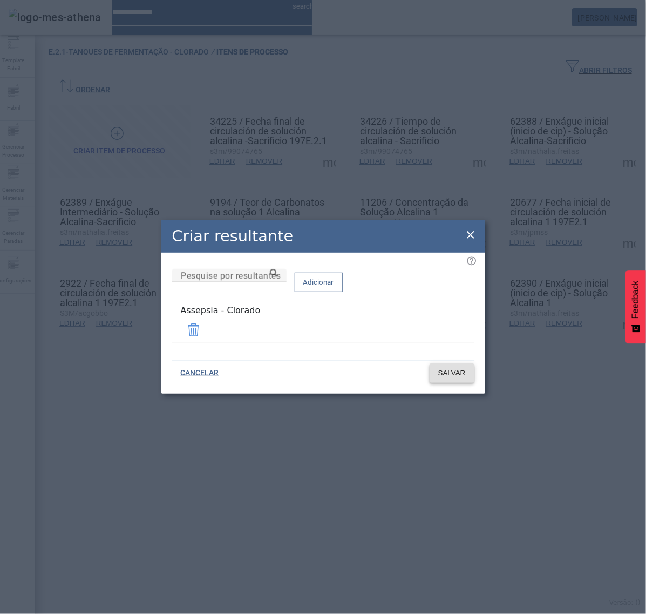
click at [455, 368] on span "SALVAR" at bounding box center [452, 373] width 28 height 11
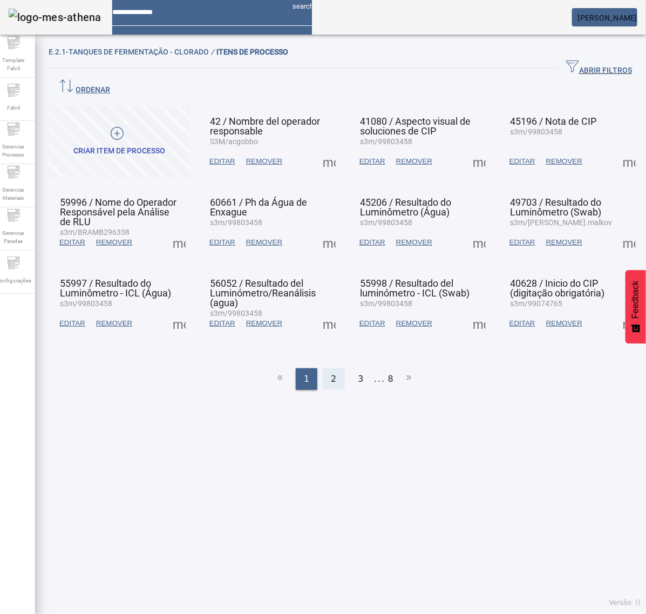
click at [331, 372] on span "2" at bounding box center [333, 378] width 5 height 13
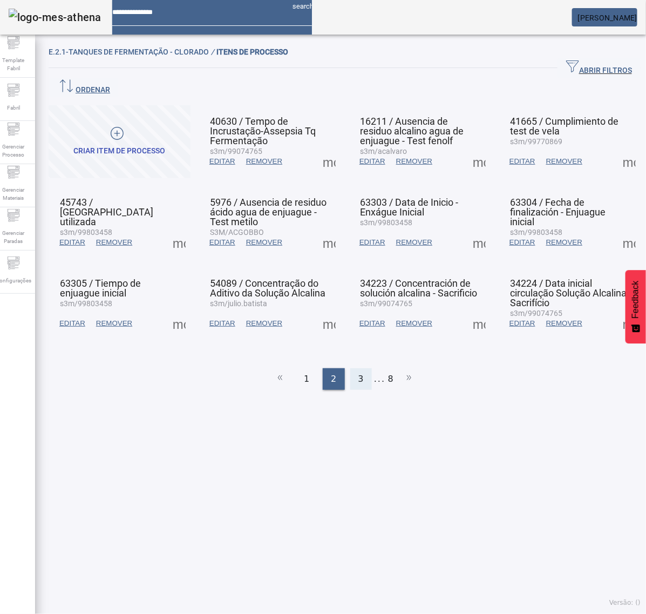
click at [350, 368] on div "3" at bounding box center [361, 379] width 22 height 22
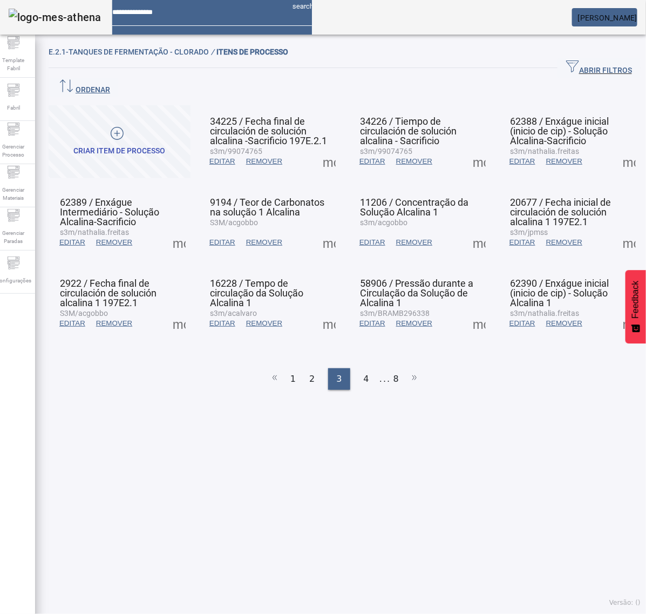
click at [473, 148] on span at bounding box center [479, 161] width 26 height 26
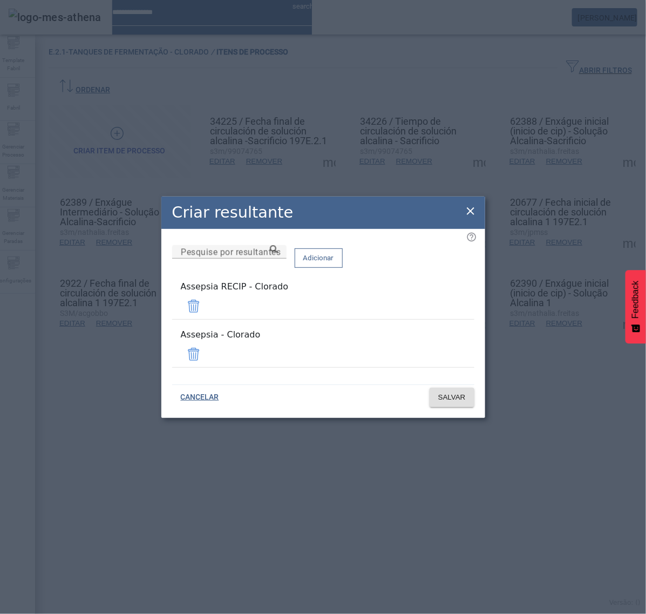
click at [207, 314] on span at bounding box center [194, 306] width 26 height 26
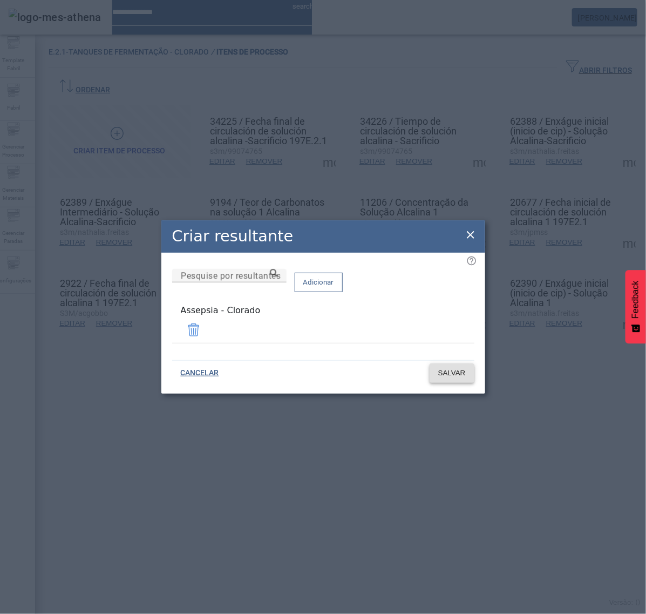
click at [451, 375] on span "SALVAR" at bounding box center [452, 373] width 28 height 11
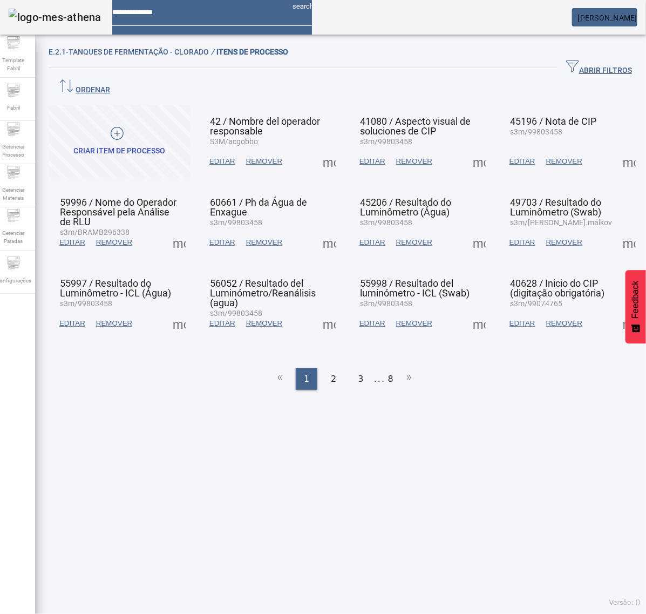
drag, startPoint x: 352, startPoint y: 349, endPoint x: 371, endPoint y: 325, distance: 30.4
click at [358, 372] on span "3" at bounding box center [360, 378] width 5 height 13
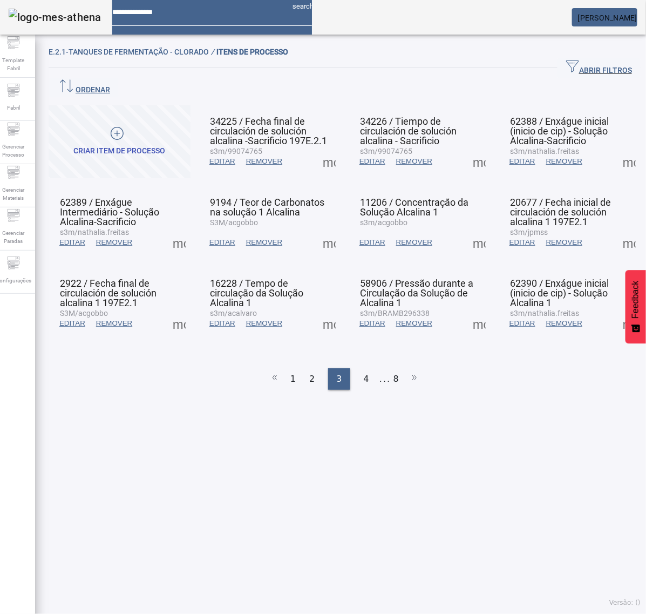
click at [623, 148] on span at bounding box center [629, 161] width 26 height 26
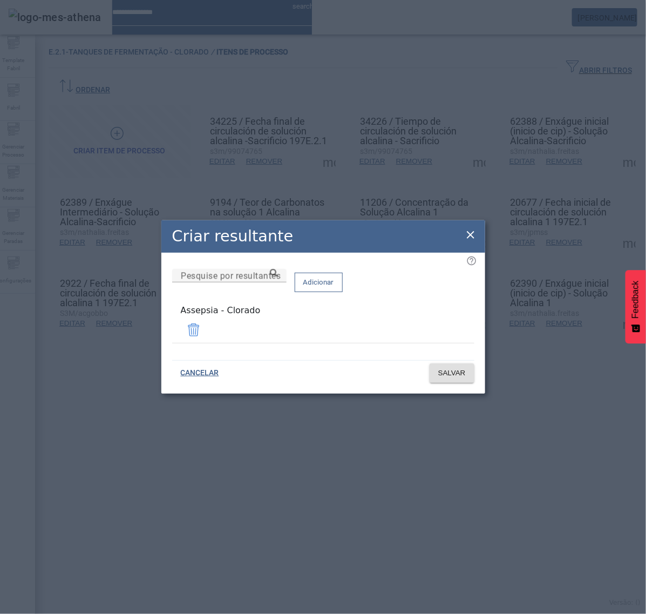
click at [471, 239] on icon at bounding box center [471, 235] width 8 height 8
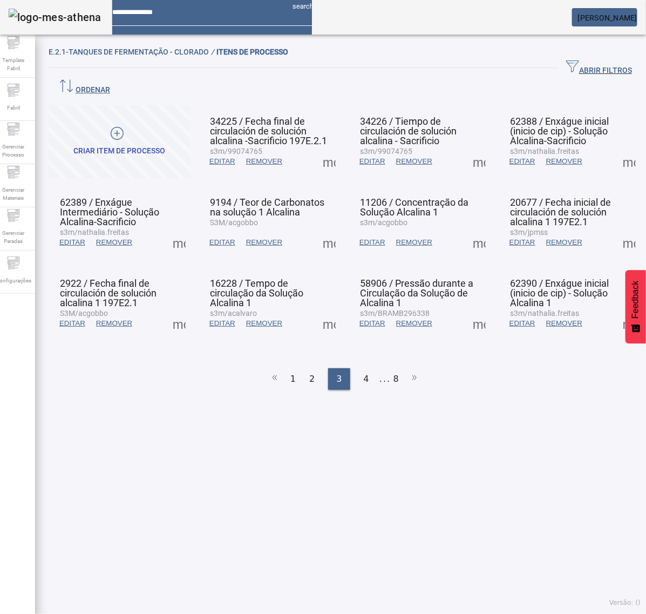
click at [469, 148] on span at bounding box center [479, 161] width 26 height 26
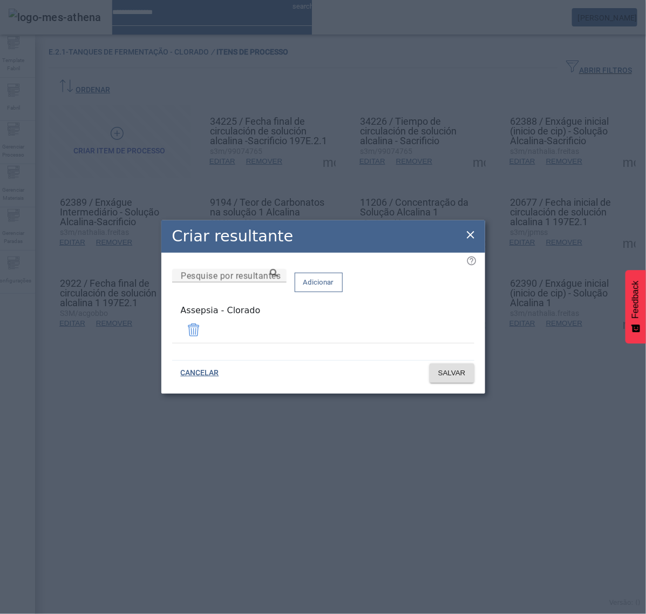
drag, startPoint x: 473, startPoint y: 238, endPoint x: 347, endPoint y: 236, distance: 126.3
click at [472, 238] on icon at bounding box center [470, 234] width 13 height 13
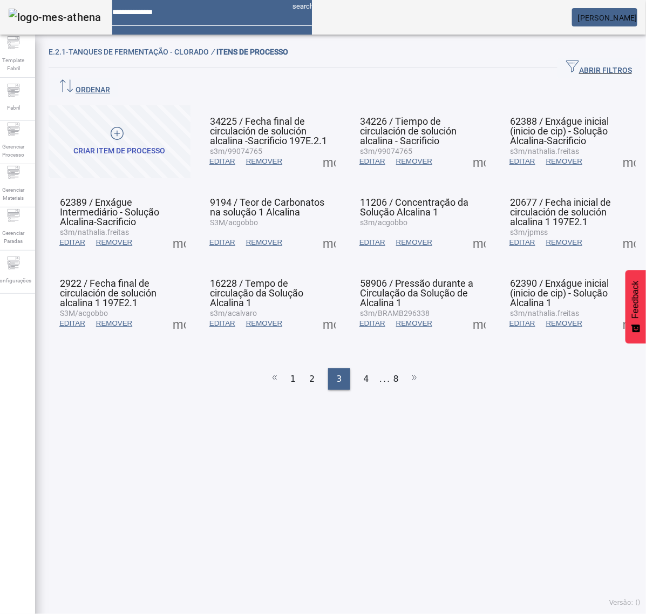
click at [177, 229] on span at bounding box center [179, 242] width 26 height 26
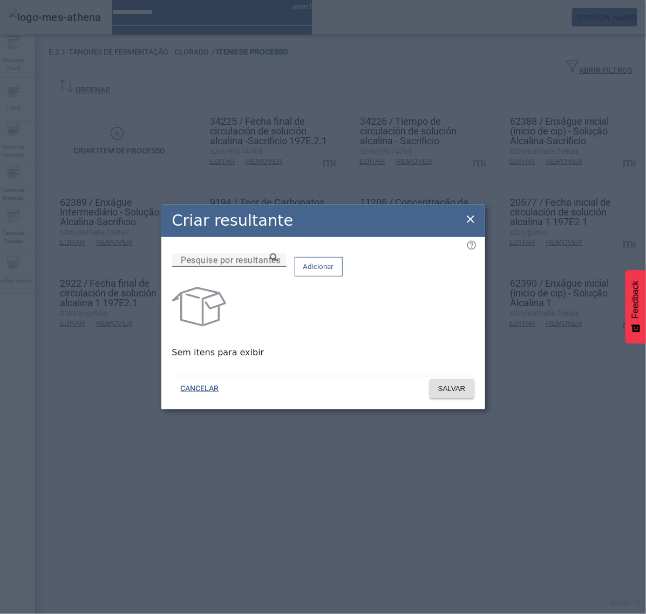
click at [265, 265] on mat-label "Pesquise por resultantes" at bounding box center [231, 260] width 100 height 10
click at [265, 266] on input "Pesquise por resultantes" at bounding box center [229, 260] width 97 height 13
paste input "**********"
click at [278, 266] on input "**********" at bounding box center [229, 260] width 97 height 13
click at [278, 261] on icon at bounding box center [274, 257] width 8 height 8
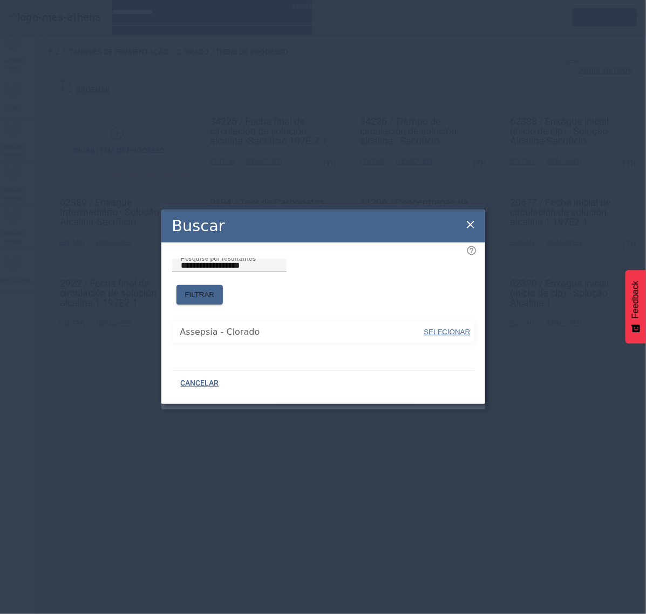
drag, startPoint x: 450, startPoint y: 324, endPoint x: 440, endPoint y: 295, distance: 30.0
click at [451, 328] on span "SELECIONAR" at bounding box center [447, 332] width 46 height 8
type input "**********"
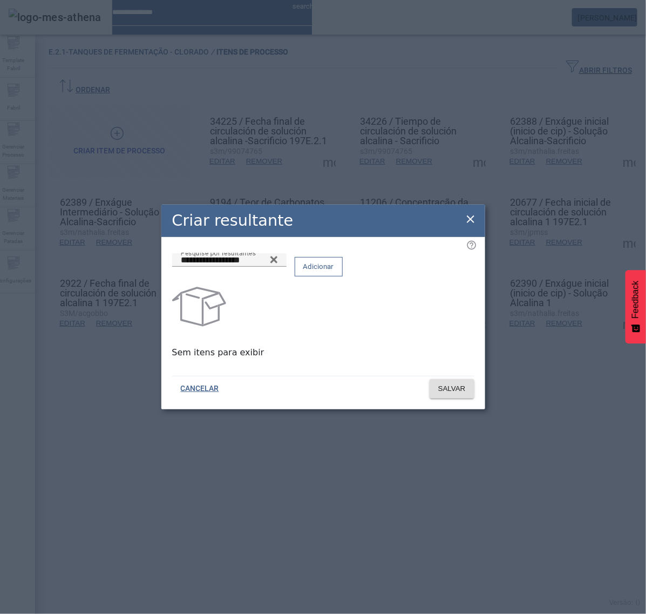
click at [343, 276] on button "Adicionar" at bounding box center [319, 266] width 48 height 19
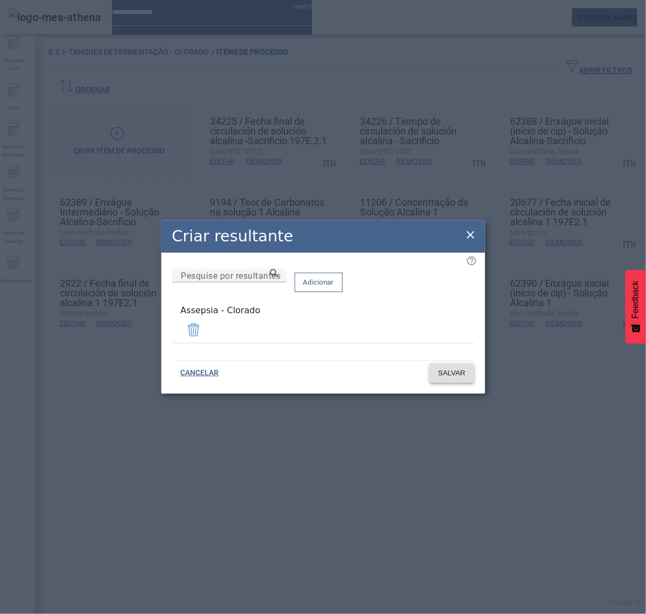
click at [460, 371] on span "SALVAR" at bounding box center [452, 373] width 28 height 11
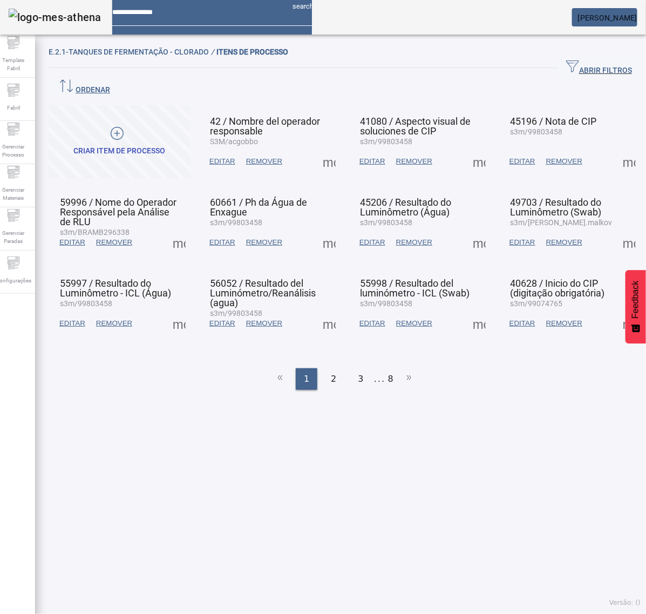
drag, startPoint x: 360, startPoint y: 352, endPoint x: 340, endPoint y: 318, distance: 38.7
click at [360, 368] on div "3" at bounding box center [361, 379] width 22 height 22
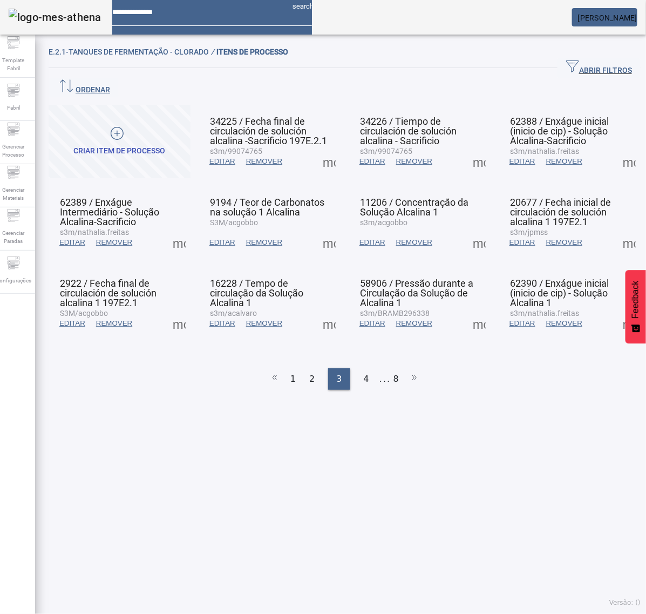
click at [330, 229] on span at bounding box center [329, 242] width 26 height 26
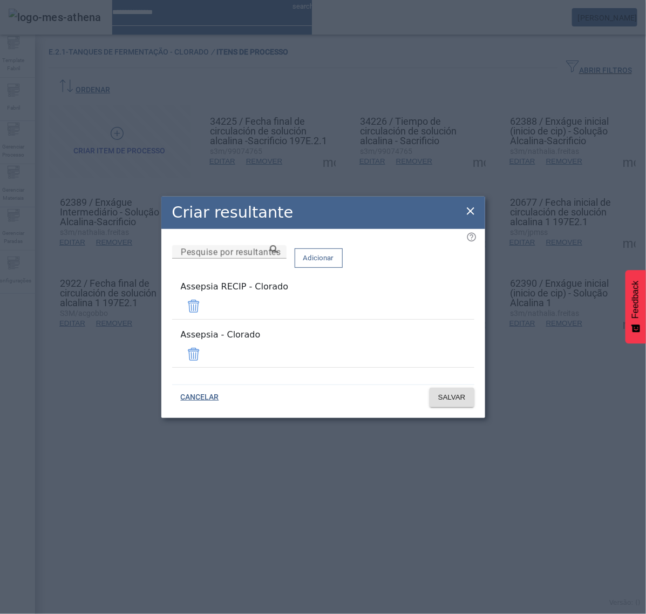
click at [207, 309] on span at bounding box center [194, 306] width 26 height 26
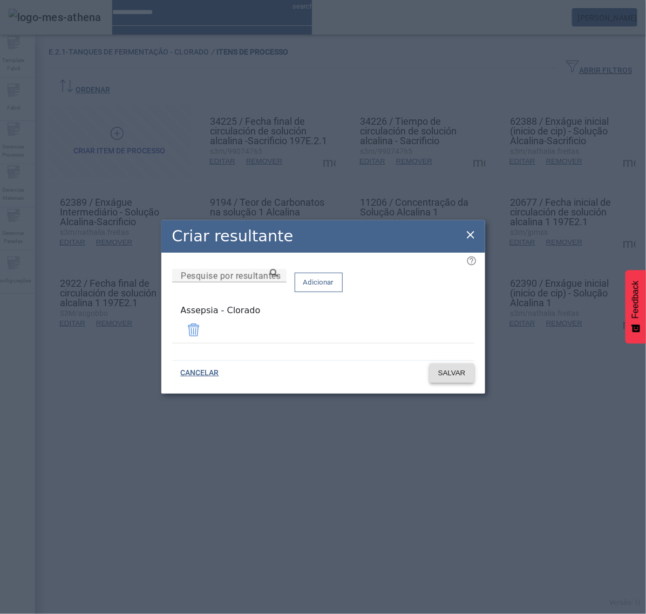
click at [451, 373] on span "SALVAR" at bounding box center [452, 373] width 28 height 11
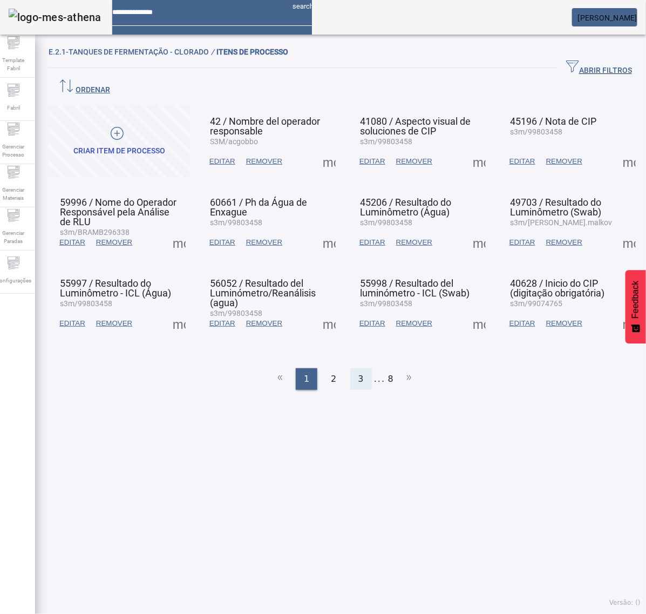
click at [358, 372] on span "3" at bounding box center [360, 378] width 5 height 13
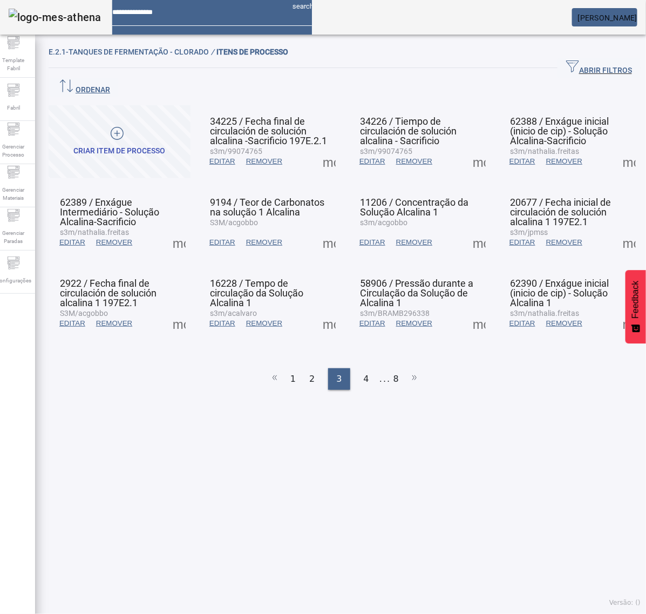
click at [466, 229] on span at bounding box center [479, 242] width 26 height 26
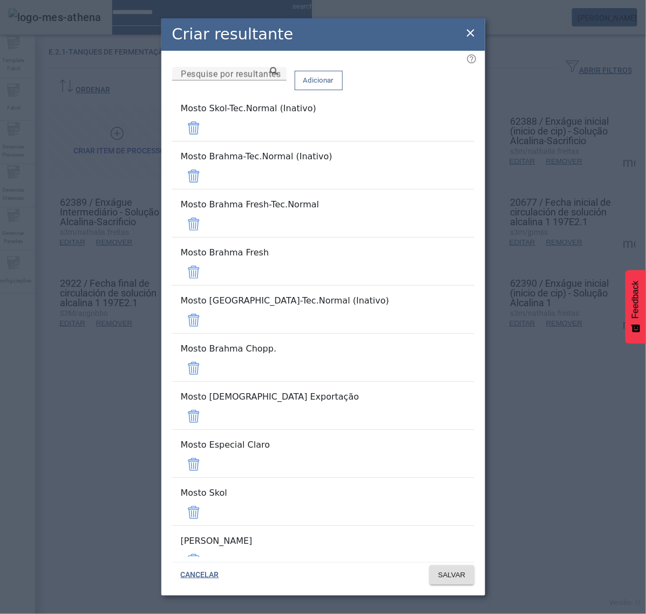
click at [207, 126] on span at bounding box center [194, 128] width 26 height 26
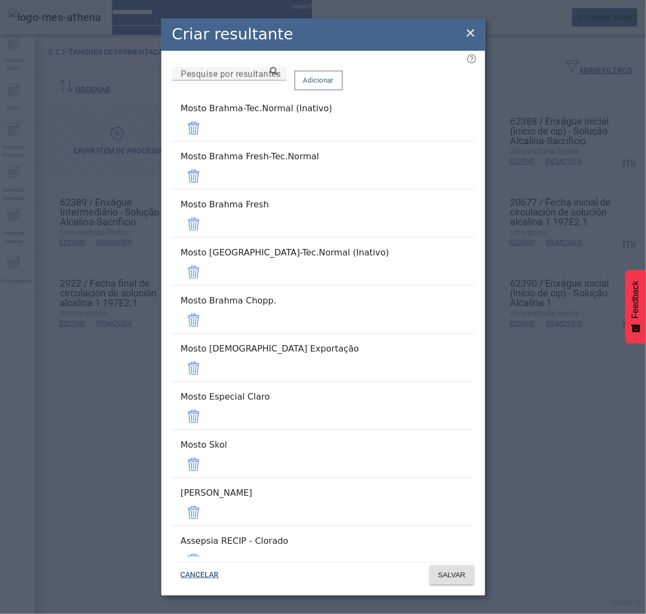
click at [207, 126] on span at bounding box center [194, 128] width 26 height 26
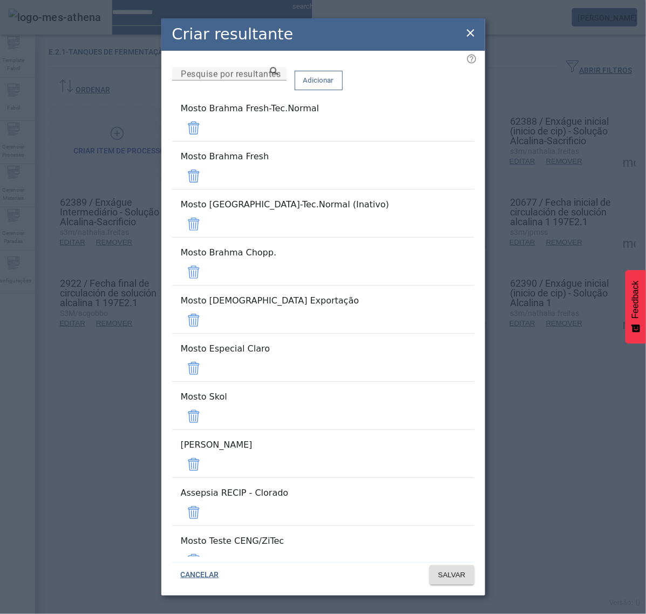
click at [207, 126] on span at bounding box center [194, 128] width 26 height 26
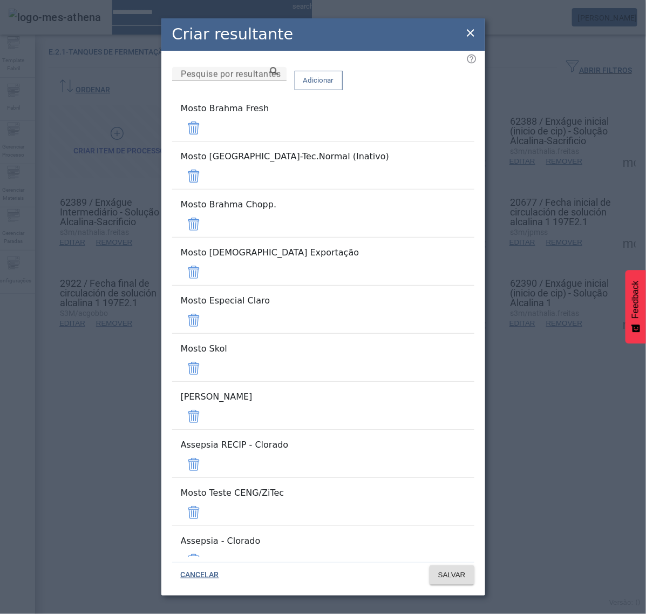
click at [342, 93] on span at bounding box center [318, 80] width 47 height 26
click at [207, 141] on span at bounding box center [194, 128] width 26 height 26
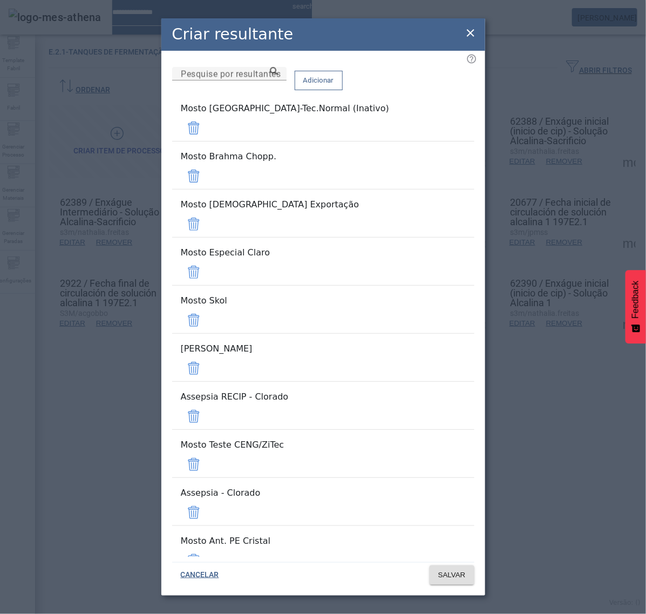
click at [207, 141] on span at bounding box center [194, 128] width 26 height 26
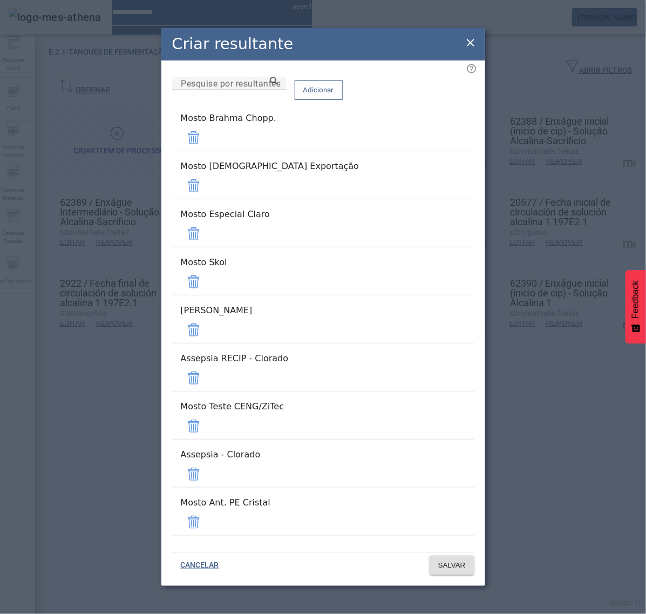
drag, startPoint x: 443, startPoint y: 184, endPoint x: 443, endPoint y: 193, distance: 9.2
click at [207, 151] on span at bounding box center [194, 138] width 26 height 26
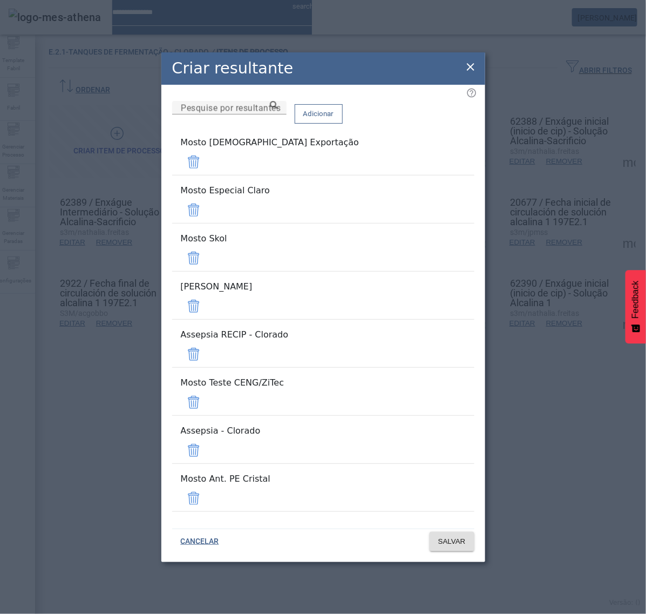
click at [207, 175] on span at bounding box center [194, 162] width 26 height 26
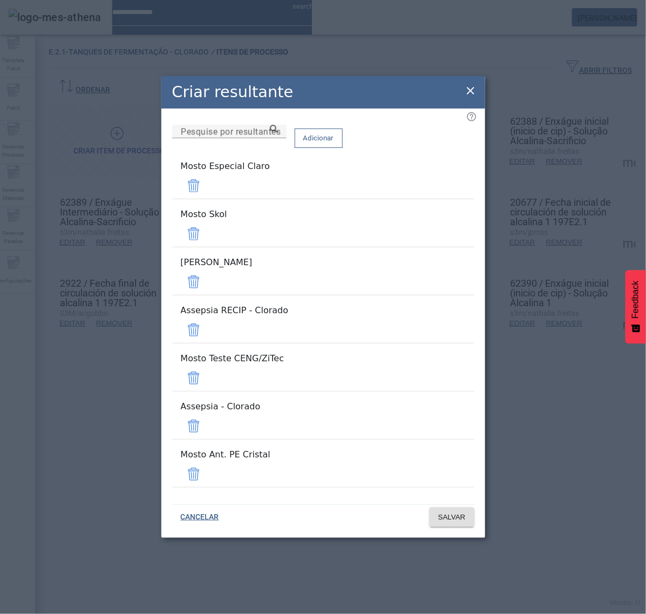
click at [207, 199] on span at bounding box center [194, 186] width 26 height 26
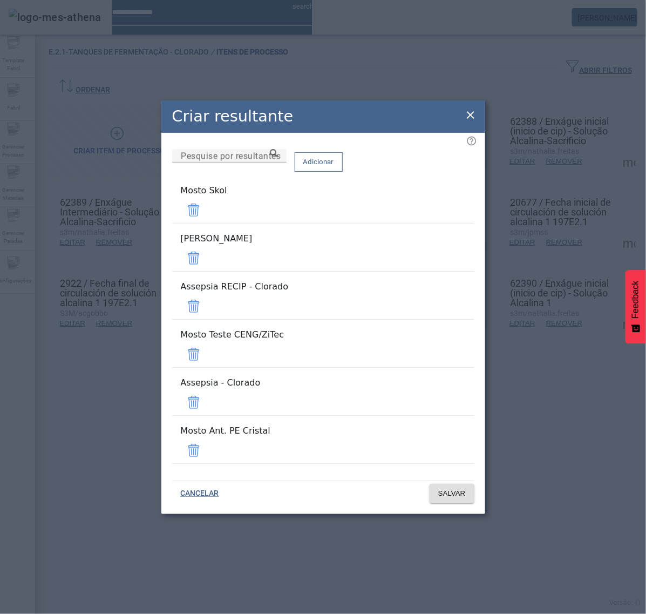
click at [207, 223] on span at bounding box center [194, 210] width 26 height 26
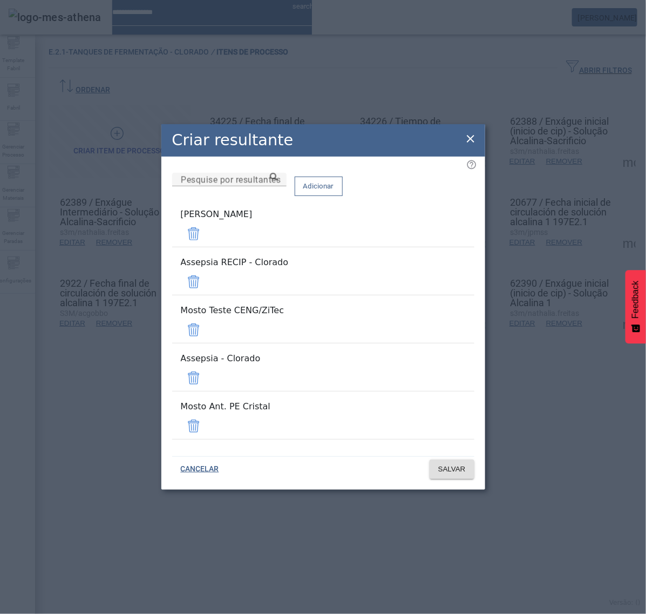
click at [207, 247] on span at bounding box center [194, 234] width 26 height 26
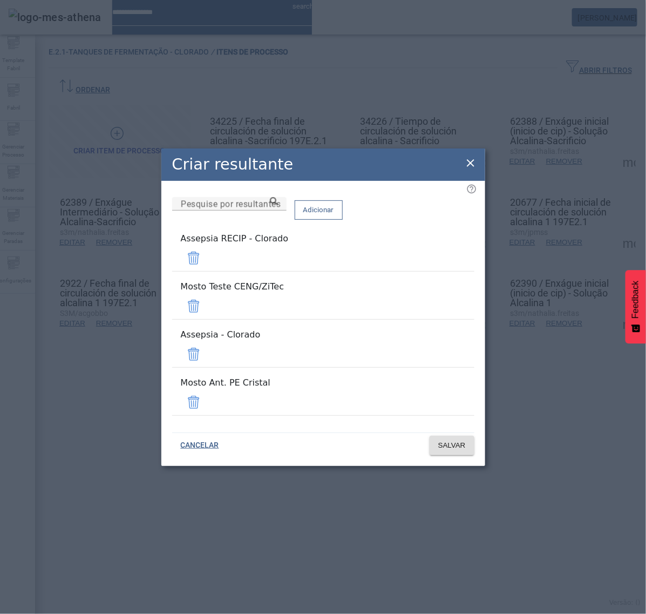
click at [207, 271] on span at bounding box center [194, 258] width 26 height 26
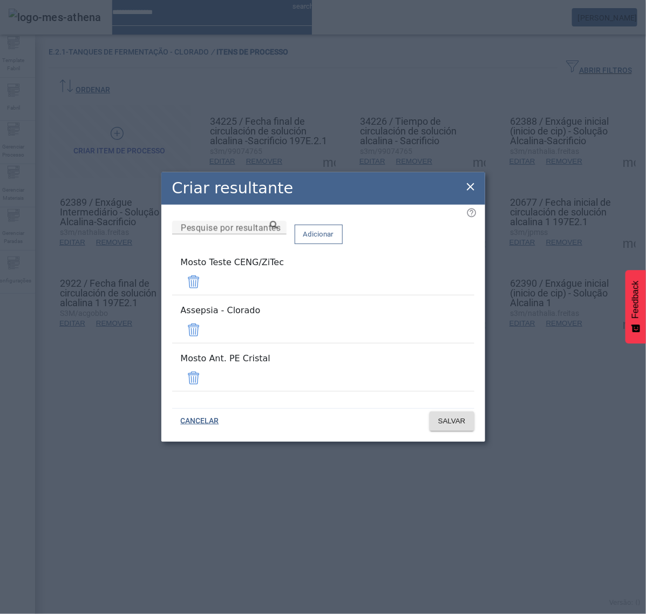
click at [207, 295] on span at bounding box center [194, 282] width 26 height 26
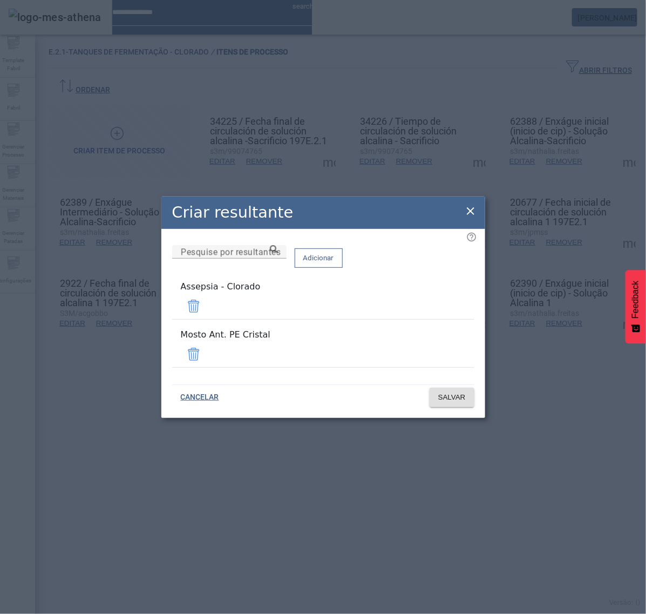
drag, startPoint x: 440, startPoint y: 314, endPoint x: 443, endPoint y: 324, distance: 10.0
click at [207, 314] on span at bounding box center [194, 306] width 26 height 26
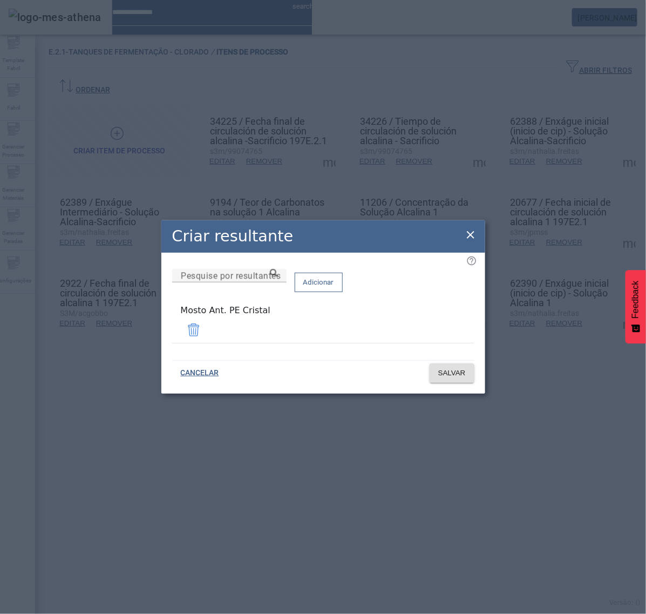
click at [207, 333] on span at bounding box center [194, 330] width 26 height 26
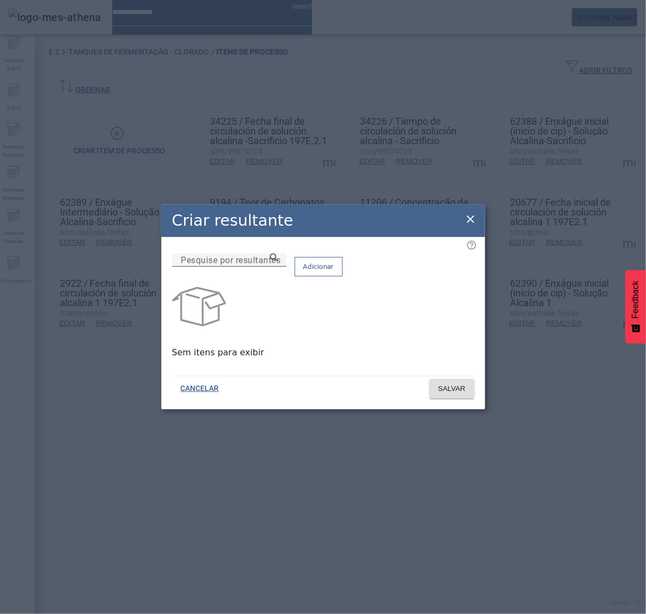
click at [278, 267] on input "Pesquise por resultantes" at bounding box center [229, 260] width 97 height 13
paste input "**********"
click at [278, 261] on icon at bounding box center [274, 257] width 8 height 8
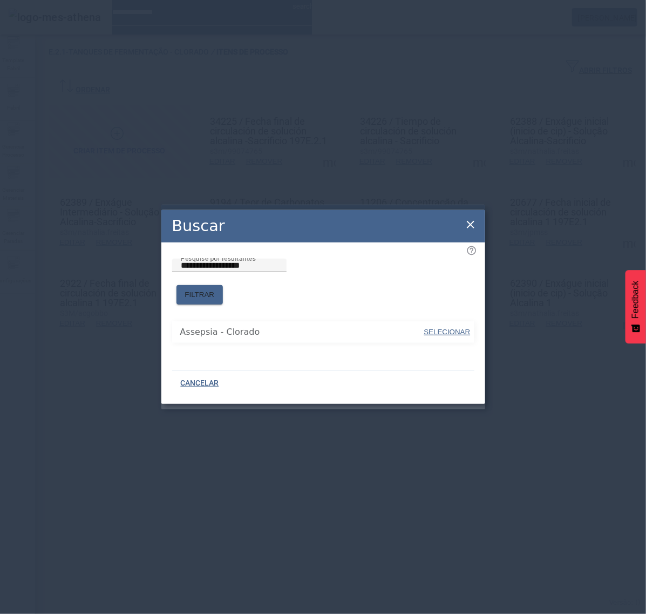
click at [449, 328] on span "SELECIONAR" at bounding box center [447, 332] width 46 height 8
type input "**********"
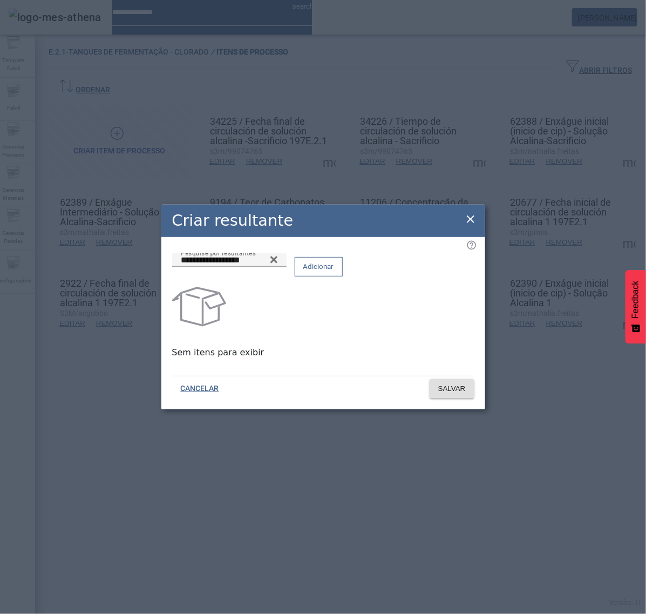
click at [334, 272] on span "Adicionar" at bounding box center [318, 266] width 31 height 11
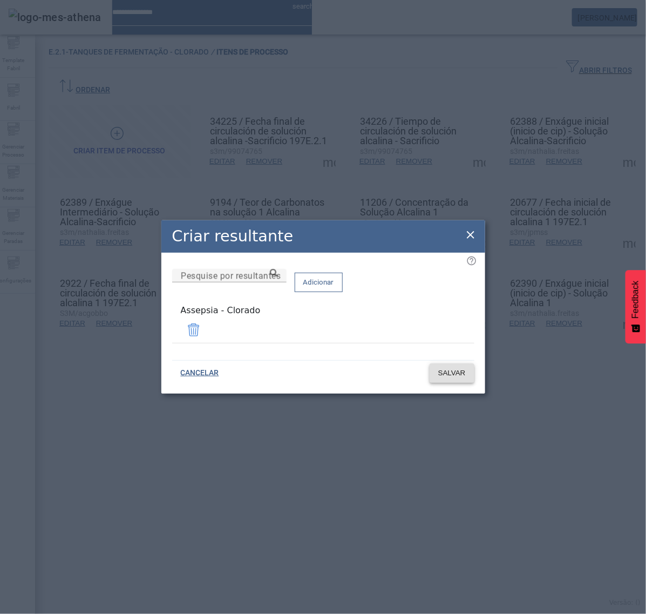
click at [457, 368] on span "SALVAR" at bounding box center [452, 373] width 28 height 11
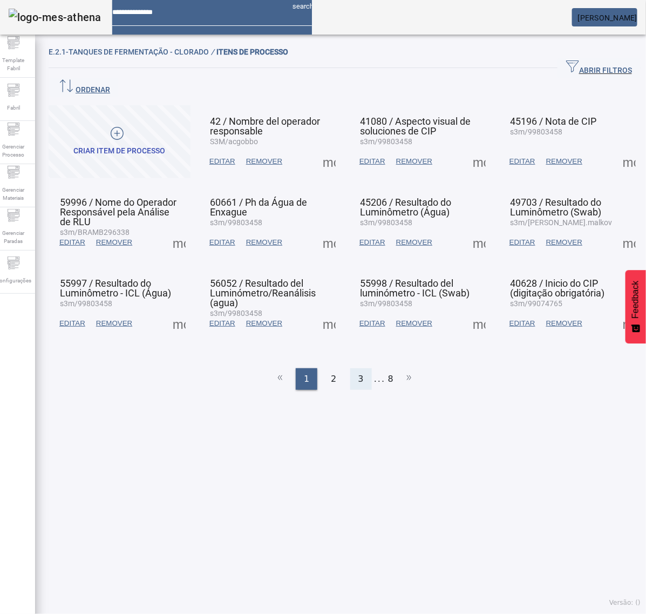
click at [360, 368] on div "3" at bounding box center [361, 379] width 22 height 22
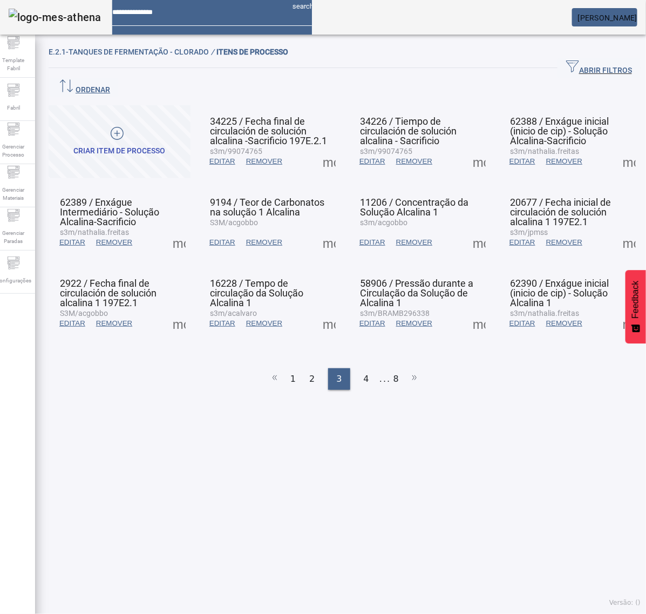
click at [472, 229] on span at bounding box center [479, 242] width 26 height 26
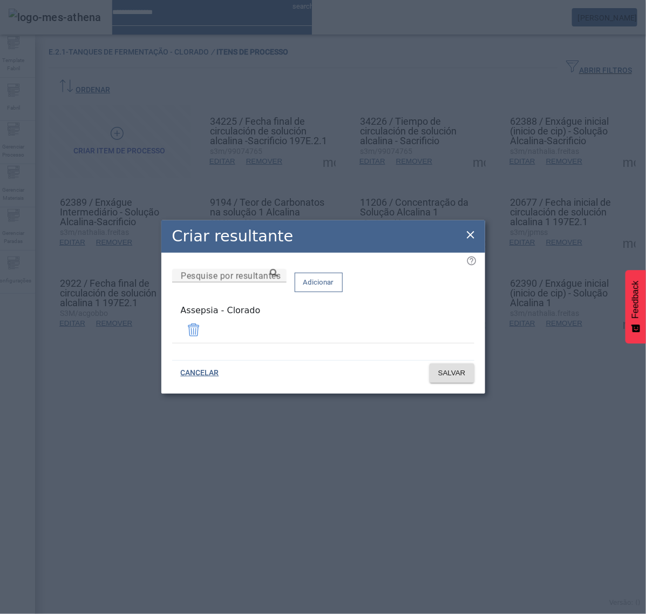
drag, startPoint x: 470, startPoint y: 234, endPoint x: 479, endPoint y: 235, distance: 9.9
click at [473, 235] on icon at bounding box center [470, 234] width 13 height 13
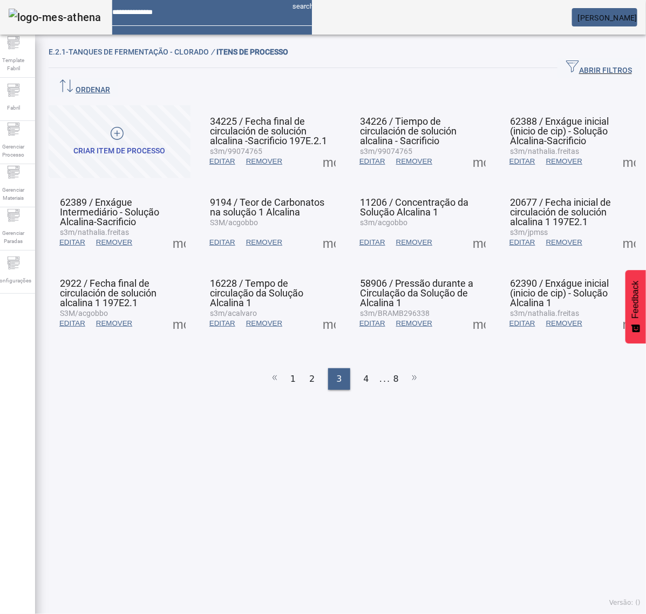
click at [616, 229] on span at bounding box center [629, 242] width 26 height 26
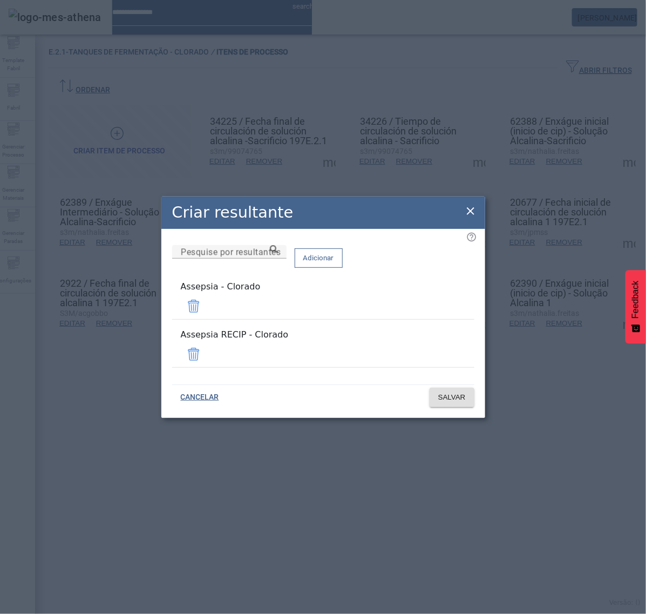
click at [207, 347] on span at bounding box center [194, 354] width 26 height 26
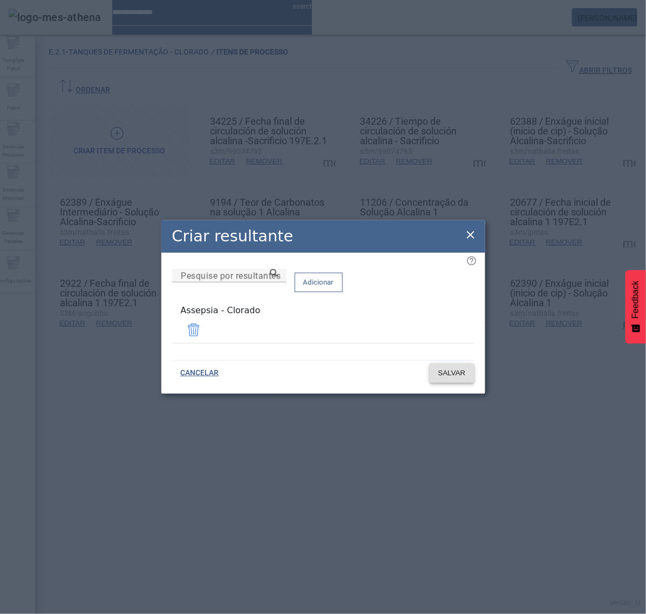
click at [460, 372] on span "SALVAR" at bounding box center [452, 373] width 28 height 11
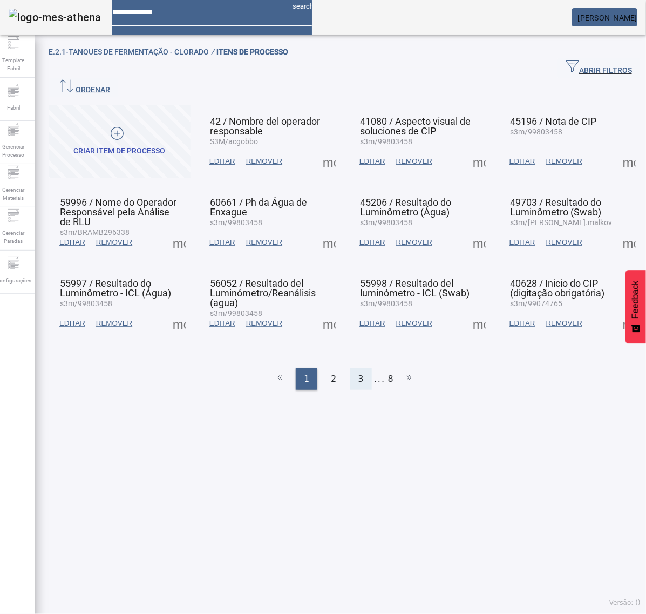
click at [358, 368] on div "3" at bounding box center [361, 379] width 22 height 22
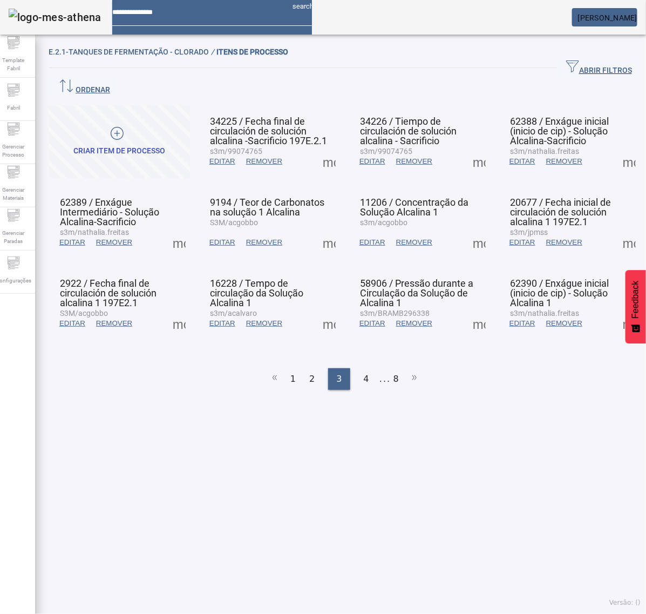
click at [466, 229] on span at bounding box center [479, 242] width 26 height 26
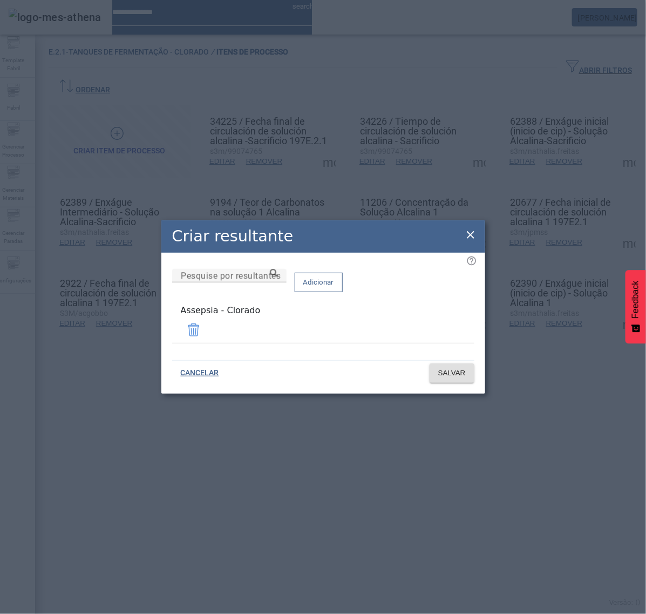
drag, startPoint x: 470, startPoint y: 239, endPoint x: 476, endPoint y: 236, distance: 6.3
click at [476, 236] on icon at bounding box center [470, 234] width 13 height 13
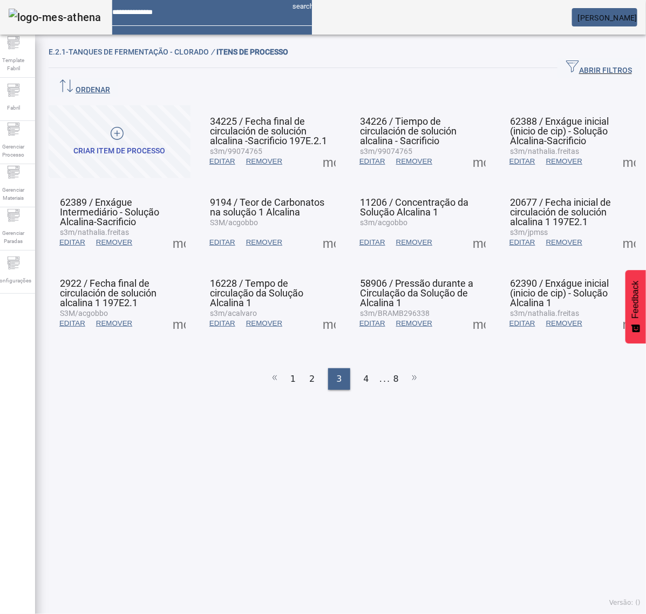
click at [616, 229] on span at bounding box center [629, 242] width 26 height 26
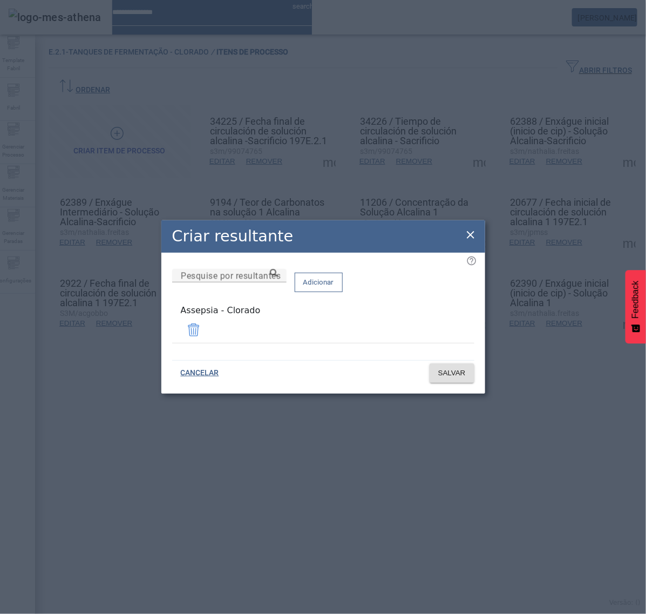
click at [473, 239] on icon at bounding box center [471, 235] width 8 height 8
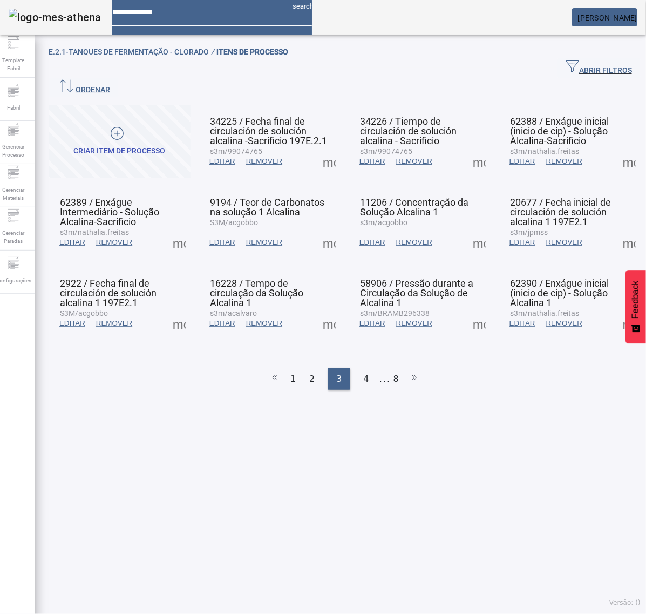
click at [177, 310] on span at bounding box center [179, 323] width 26 height 26
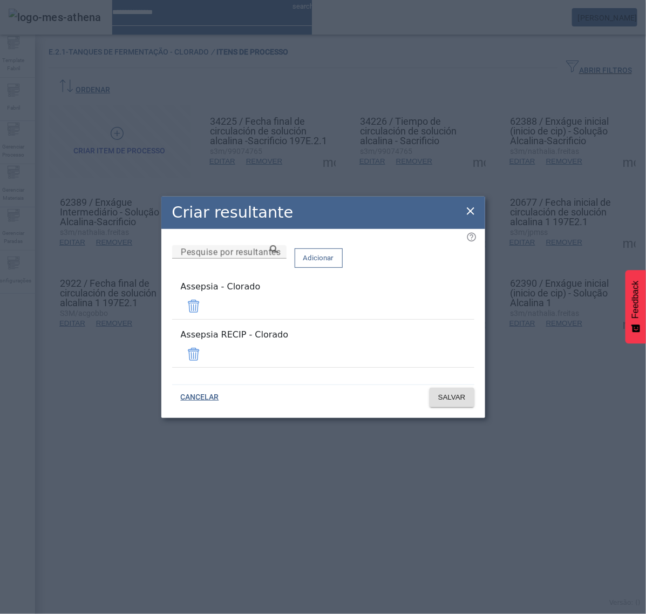
click at [207, 351] on span at bounding box center [194, 354] width 26 height 26
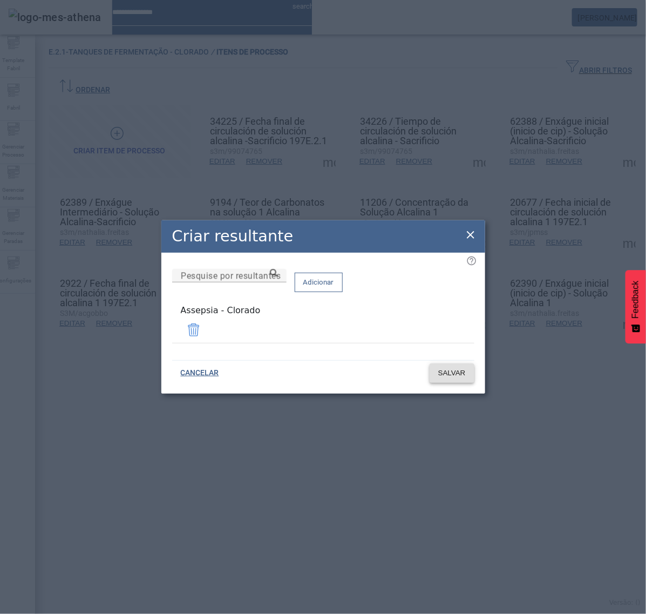
click at [447, 363] on span at bounding box center [452, 373] width 45 height 26
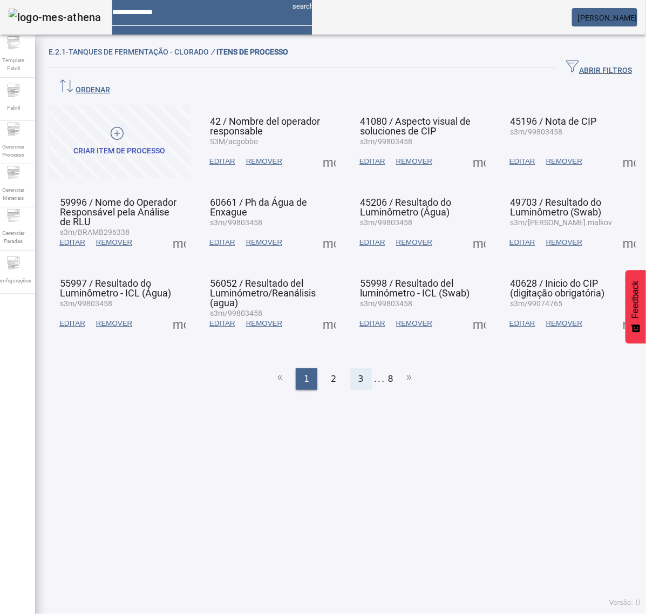
click at [358, 372] on span "3" at bounding box center [360, 378] width 5 height 13
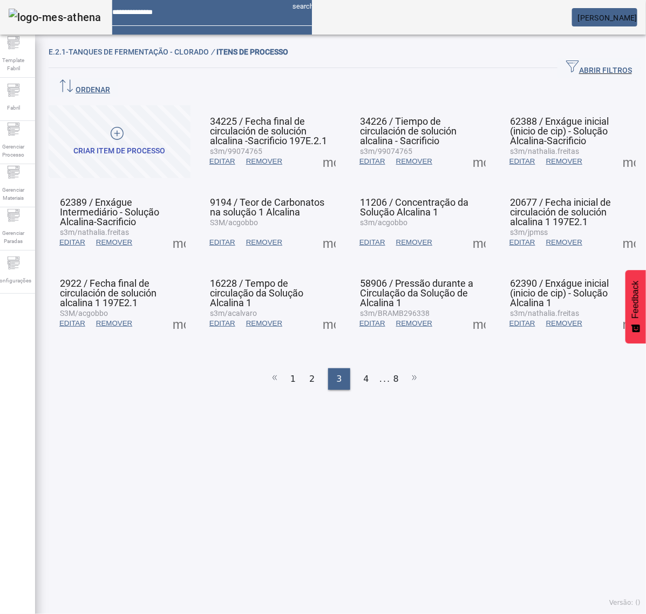
click at [320, 310] on span at bounding box center [329, 323] width 26 height 26
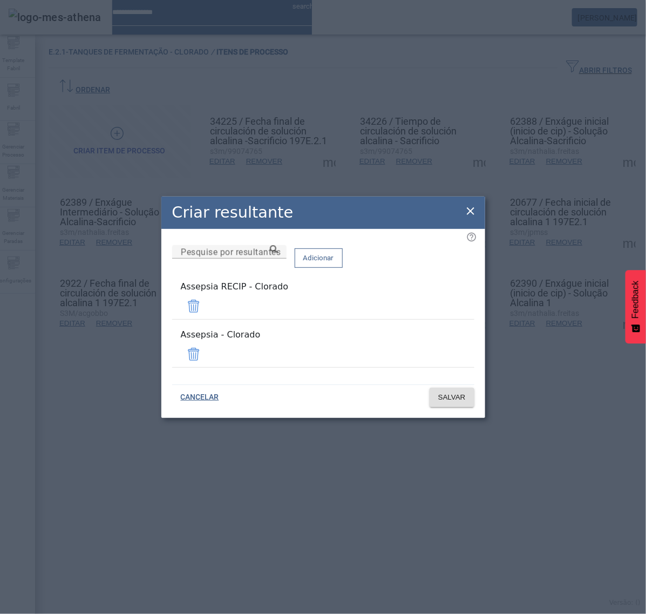
drag, startPoint x: 435, startPoint y: 311, endPoint x: 440, endPoint y: 318, distance: 9.0
click at [207, 310] on span at bounding box center [194, 306] width 26 height 26
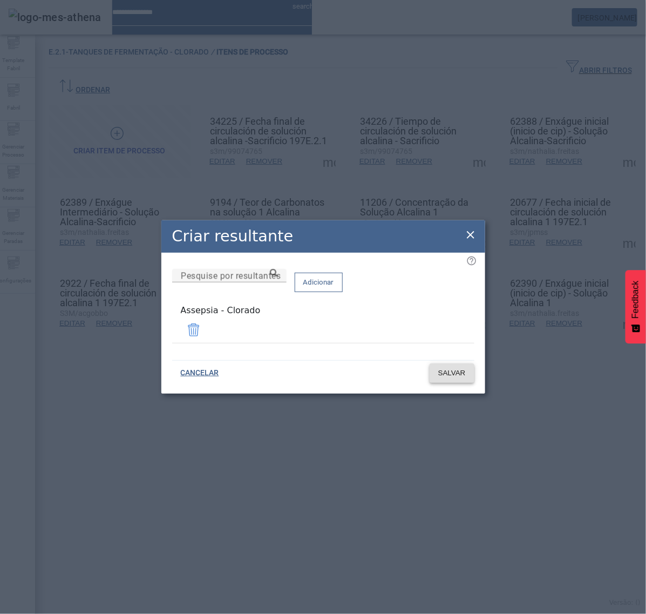
click at [456, 363] on span at bounding box center [452, 373] width 45 height 26
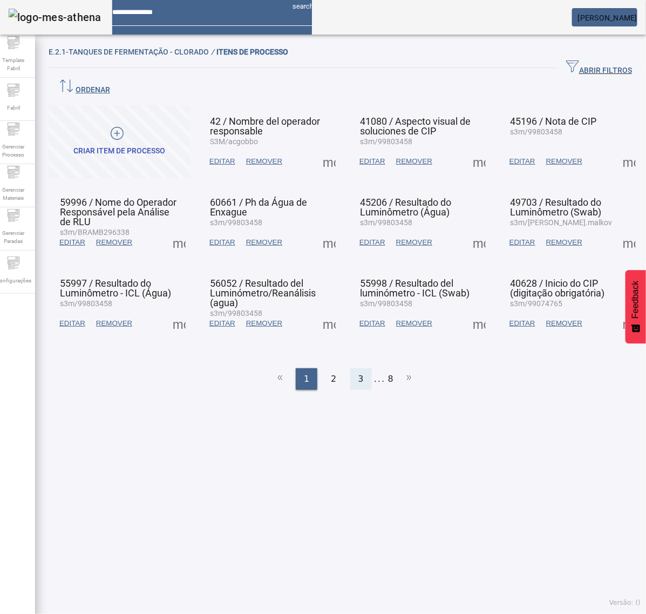
click at [360, 368] on div "3" at bounding box center [361, 379] width 22 height 22
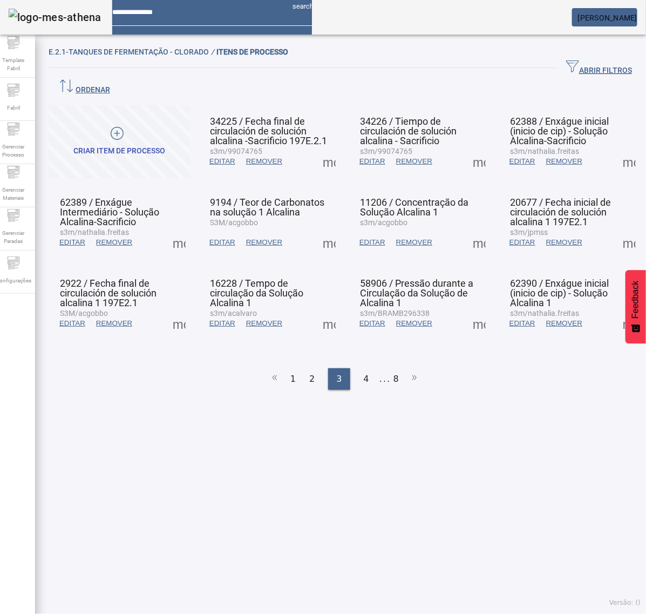
drag, startPoint x: 327, startPoint y: 301, endPoint x: 331, endPoint y: 305, distance: 5.7
click at [328, 310] on span at bounding box center [329, 323] width 26 height 26
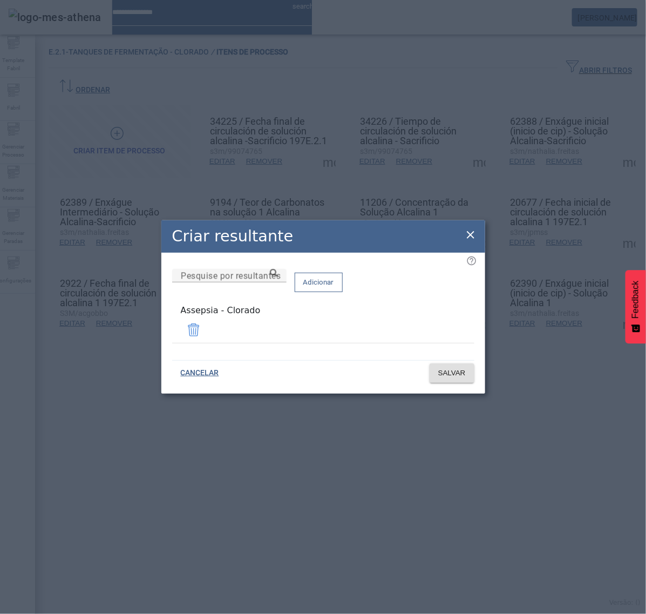
drag, startPoint x: 472, startPoint y: 240, endPoint x: 477, endPoint y: 252, distance: 12.1
click at [471, 240] on icon at bounding box center [470, 234] width 13 height 13
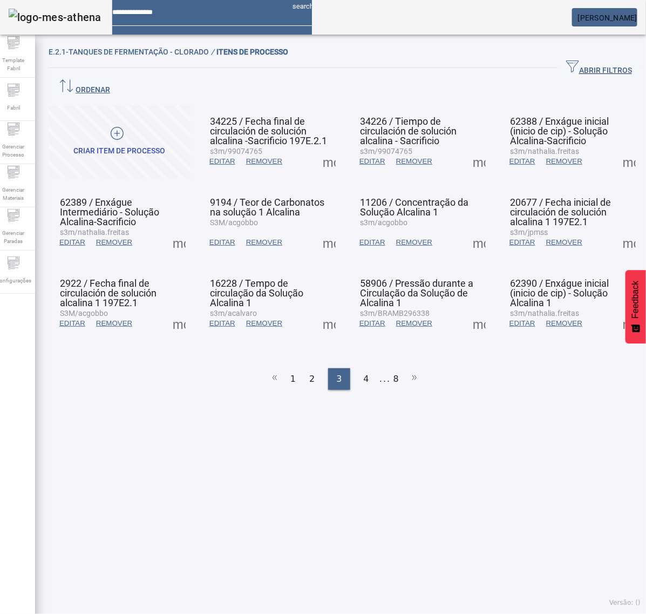
click at [470, 310] on span at bounding box center [479, 323] width 26 height 26
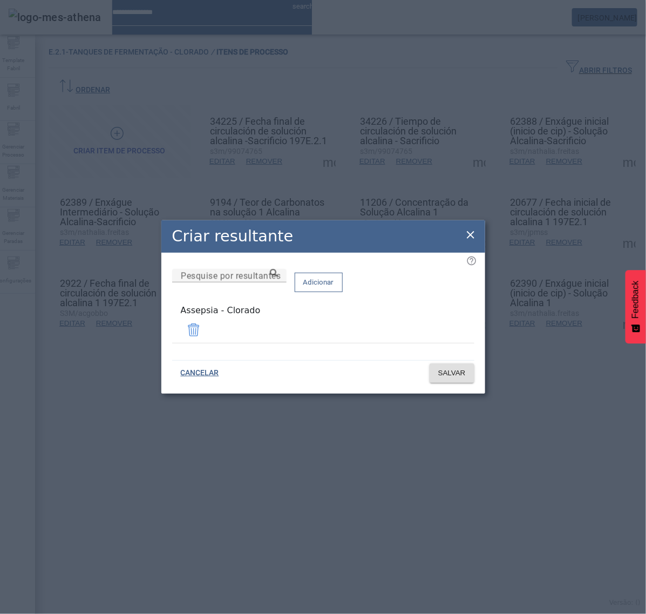
drag, startPoint x: 470, startPoint y: 233, endPoint x: 490, endPoint y: 248, distance: 25.4
click at [471, 233] on icon at bounding box center [470, 234] width 13 height 13
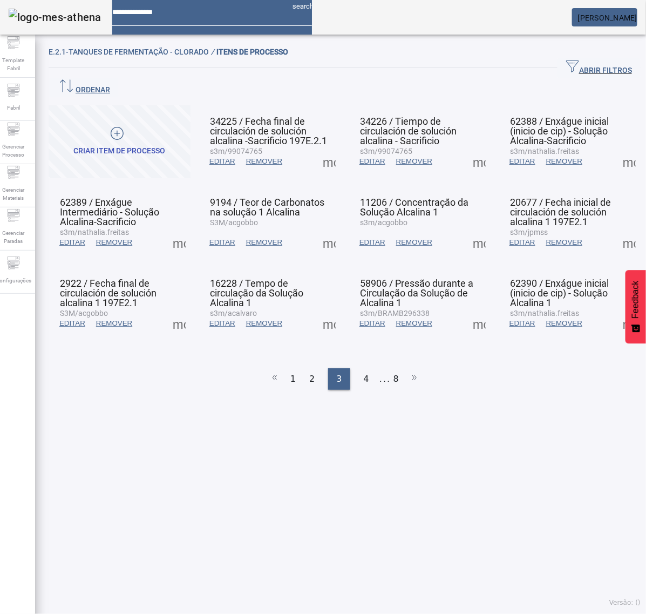
click at [616, 310] on span at bounding box center [629, 323] width 26 height 26
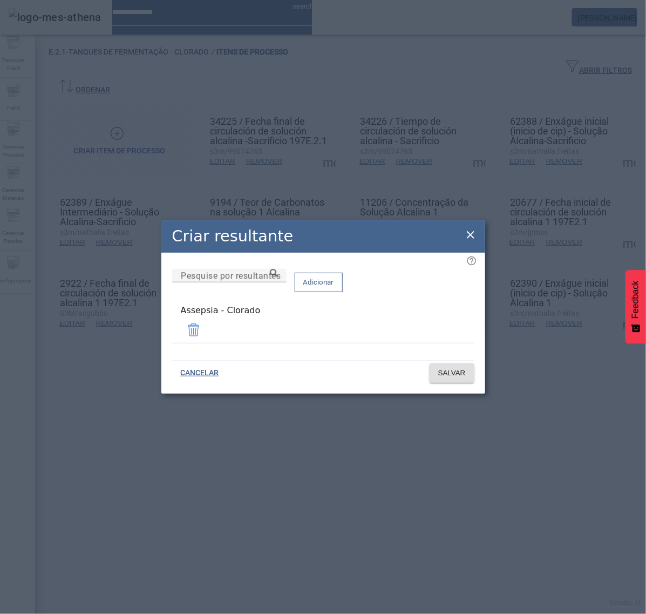
click at [468, 235] on icon at bounding box center [470, 234] width 13 height 13
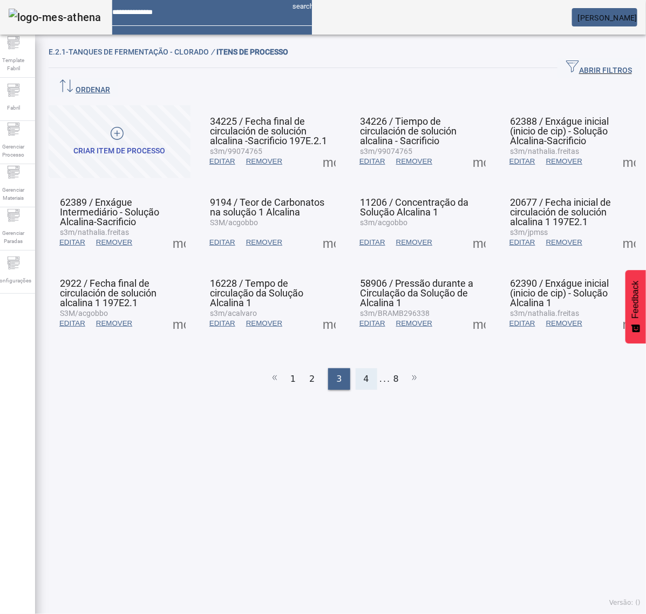
click at [364, 372] on span "4" at bounding box center [366, 378] width 5 height 13
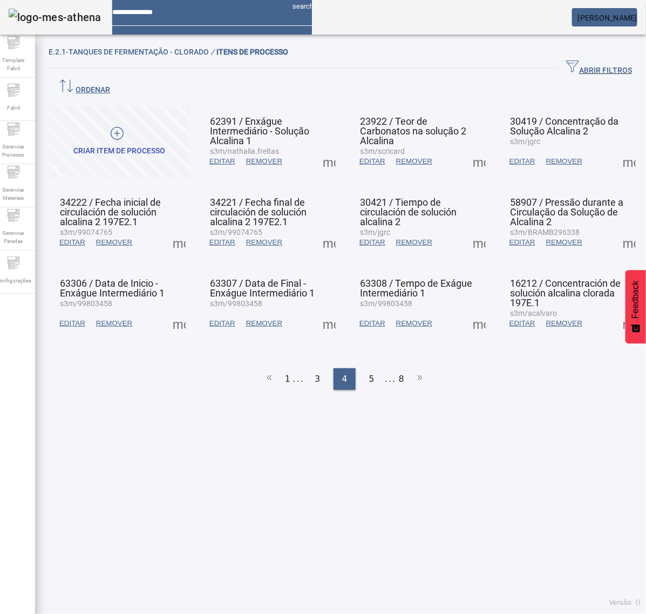
click at [325, 148] on span at bounding box center [329, 161] width 26 height 26
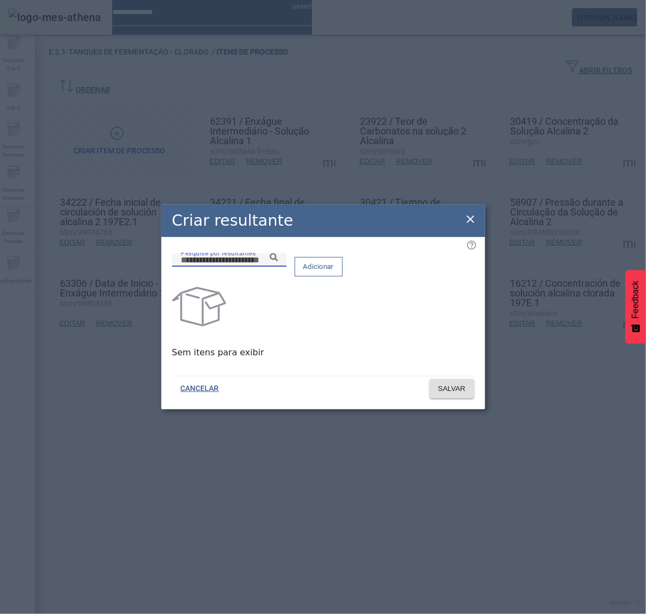
click at [278, 267] on input "Pesquise por resultantes" at bounding box center [229, 260] width 97 height 13
paste input "**********"
click at [278, 262] on div "**********" at bounding box center [229, 259] width 97 height 13
click at [278, 261] on icon at bounding box center [274, 257] width 8 height 8
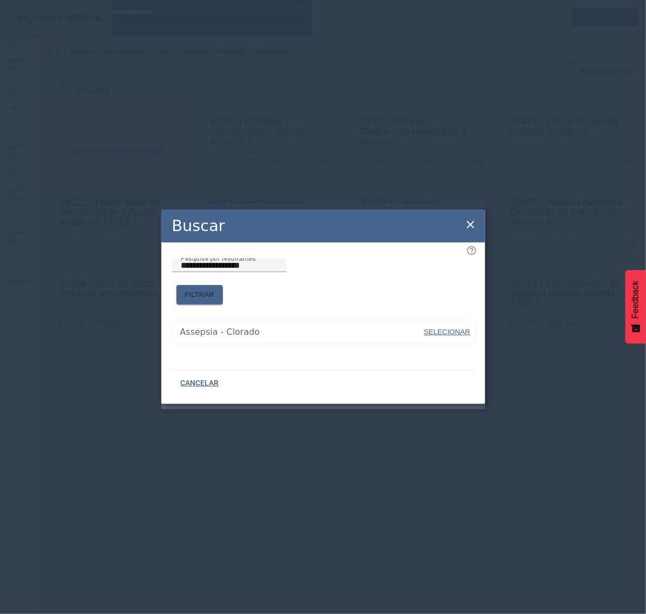
drag, startPoint x: 448, startPoint y: 328, endPoint x: 448, endPoint y: 322, distance: 5.9
click at [448, 328] on span "SELECIONAR" at bounding box center [447, 332] width 46 height 8
type input "**********"
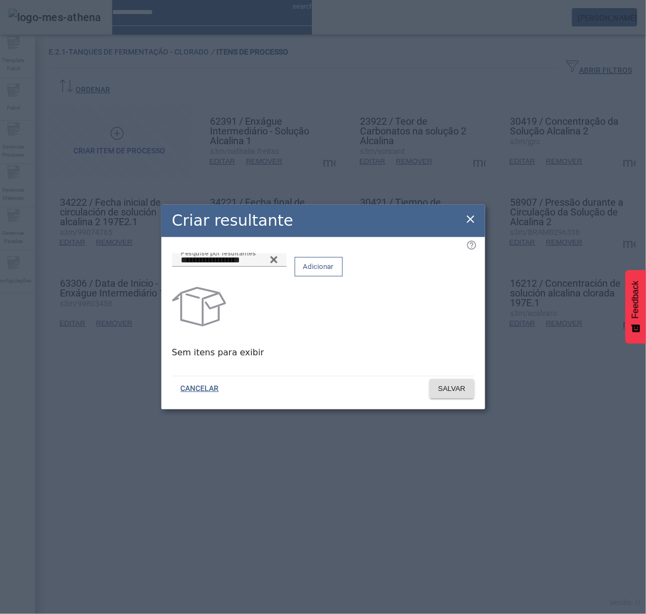
click at [334, 272] on span "Adicionar" at bounding box center [318, 266] width 31 height 11
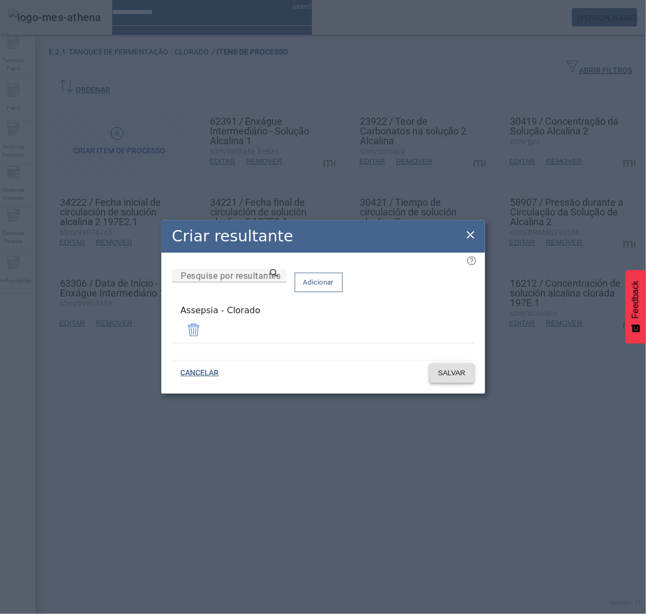
click at [465, 371] on span "SALVAR" at bounding box center [452, 373] width 28 height 11
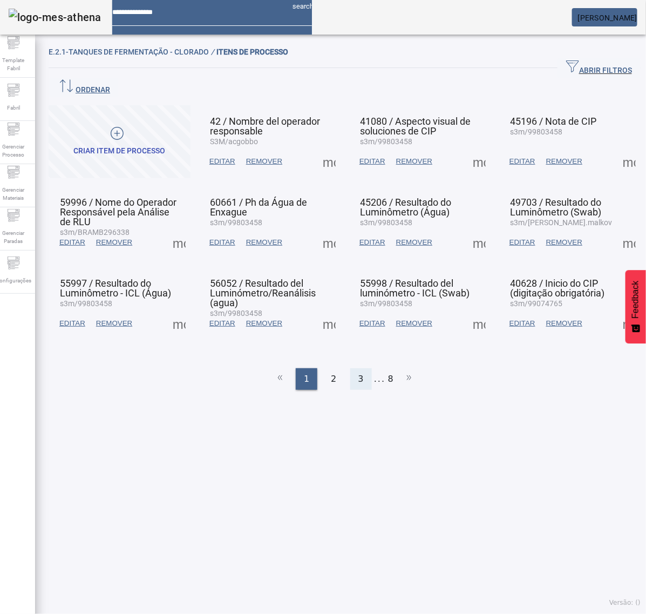
click at [350, 368] on div "3" at bounding box center [361, 379] width 22 height 22
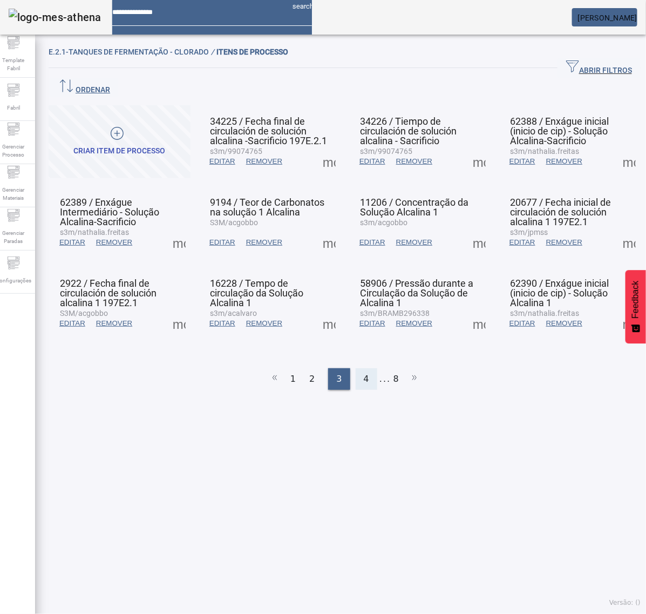
click at [364, 372] on span "4" at bounding box center [366, 378] width 5 height 13
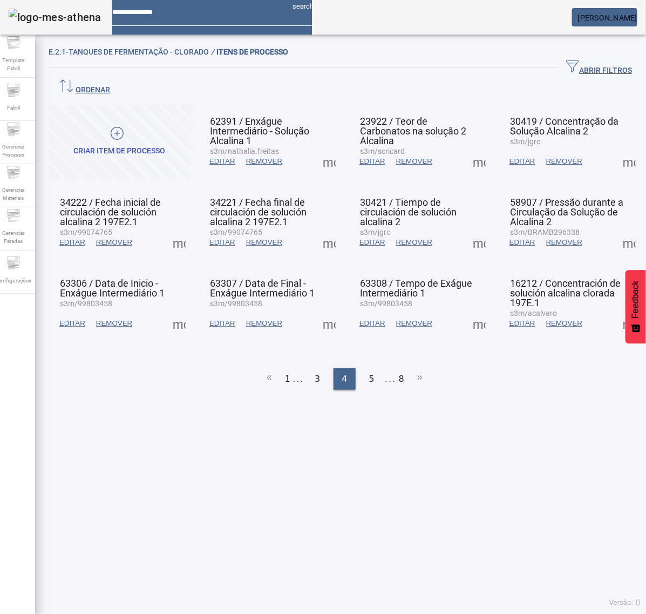
click at [222, 156] on span "EDITAR" at bounding box center [222, 161] width 26 height 11
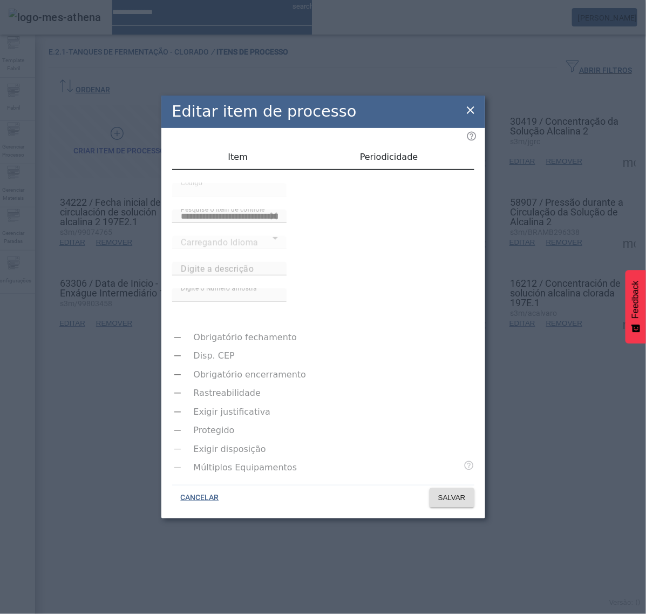
type input "**********"
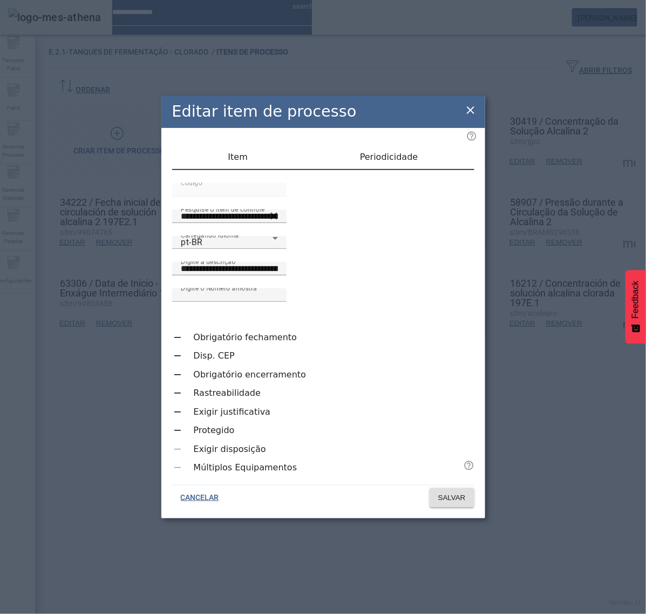
click at [470, 117] on icon at bounding box center [470, 110] width 13 height 13
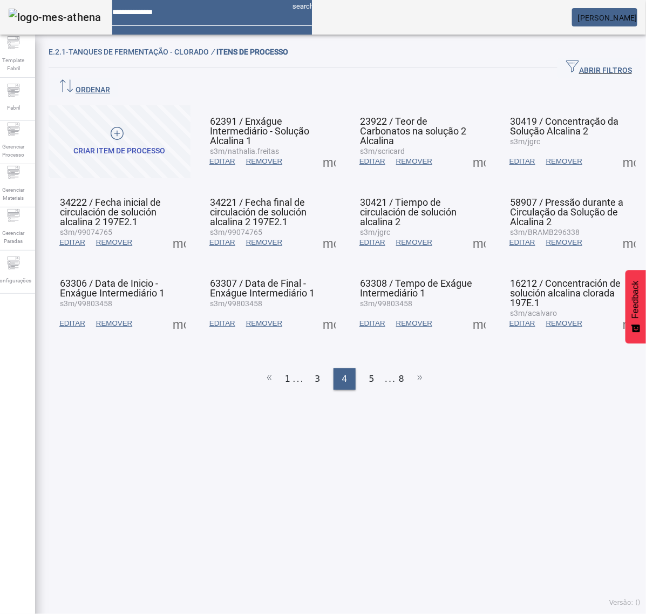
click at [322, 148] on span at bounding box center [329, 161] width 26 height 26
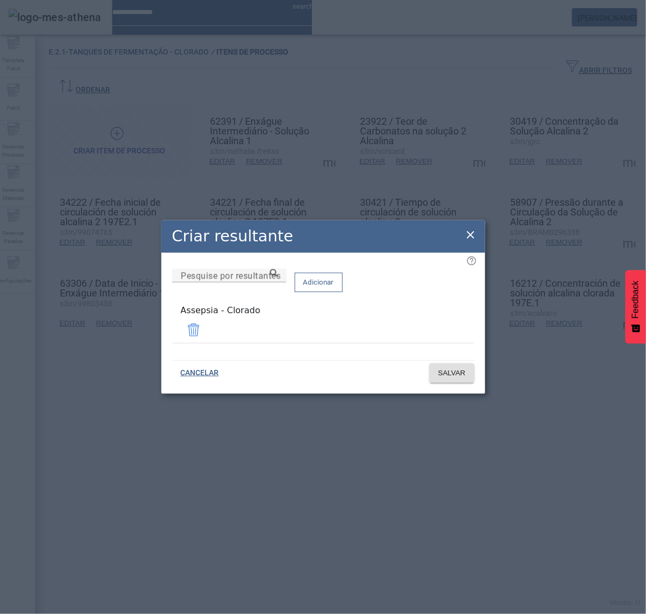
click at [474, 234] on icon at bounding box center [470, 234] width 13 height 13
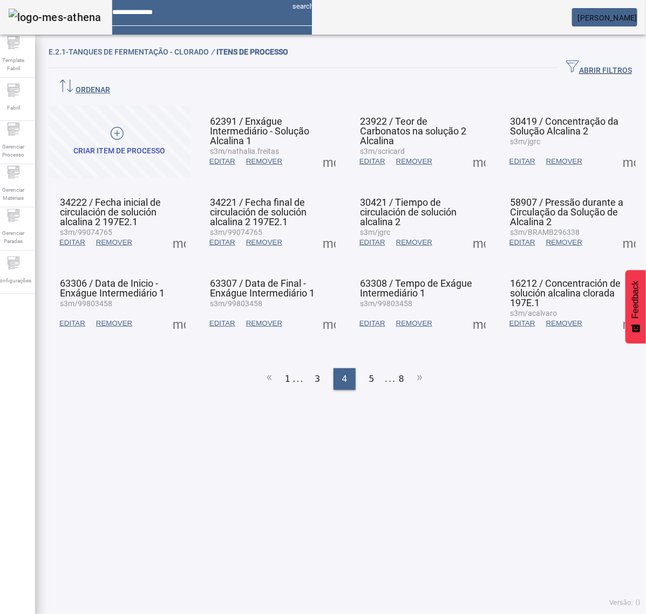
click at [470, 148] on span at bounding box center [479, 161] width 26 height 26
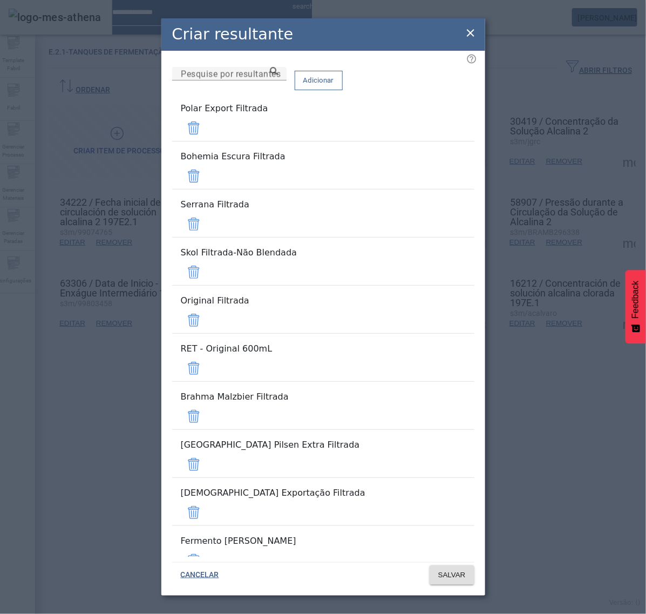
click at [207, 125] on span at bounding box center [194, 128] width 26 height 26
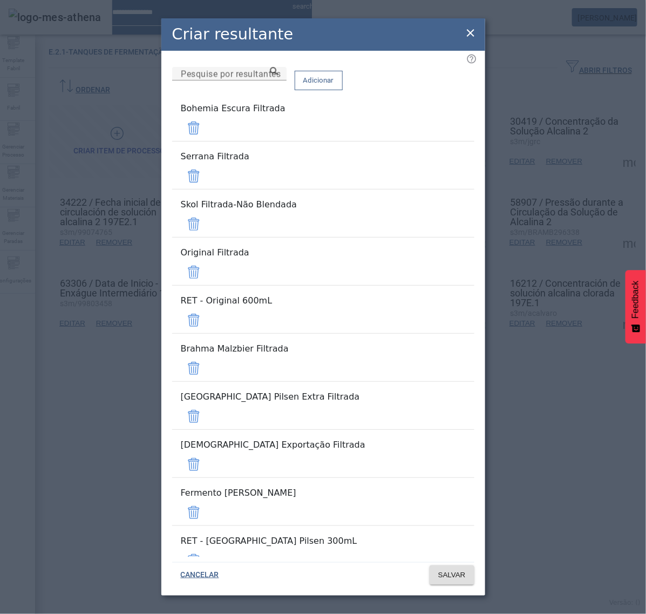
click at [207, 125] on span at bounding box center [194, 128] width 26 height 26
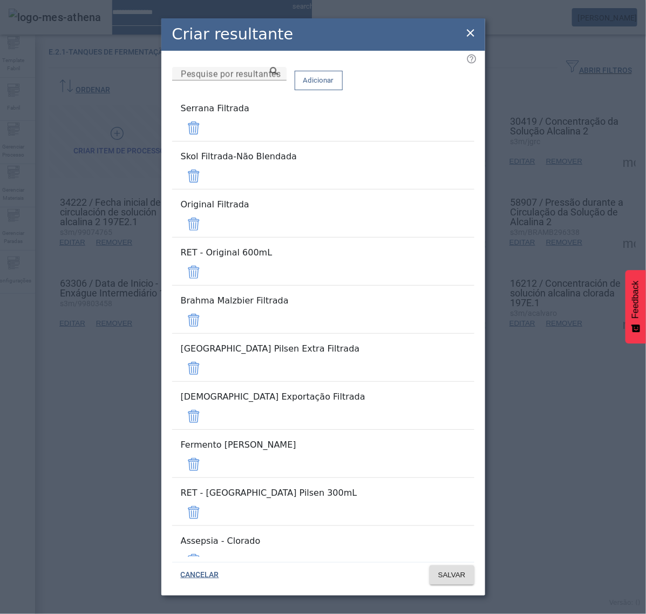
click at [207, 125] on span at bounding box center [194, 128] width 26 height 26
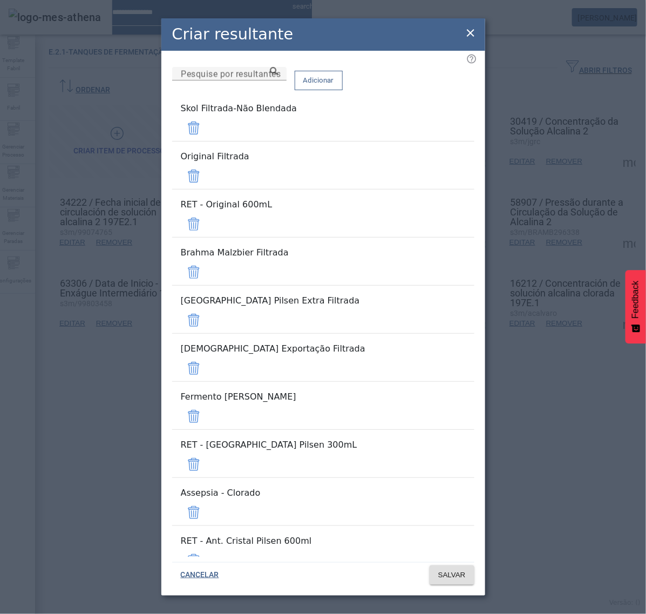
click at [207, 125] on span at bounding box center [194, 128] width 26 height 26
click at [207, 163] on span at bounding box center [194, 176] width 26 height 26
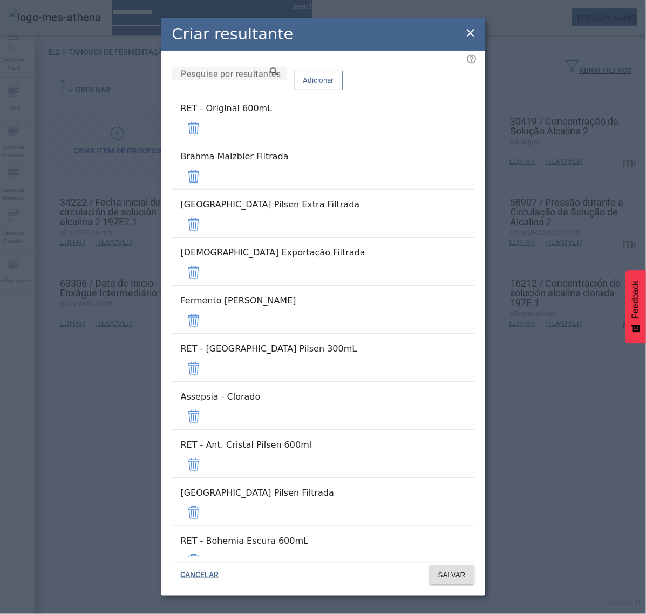
click at [207, 125] on span at bounding box center [194, 128] width 26 height 26
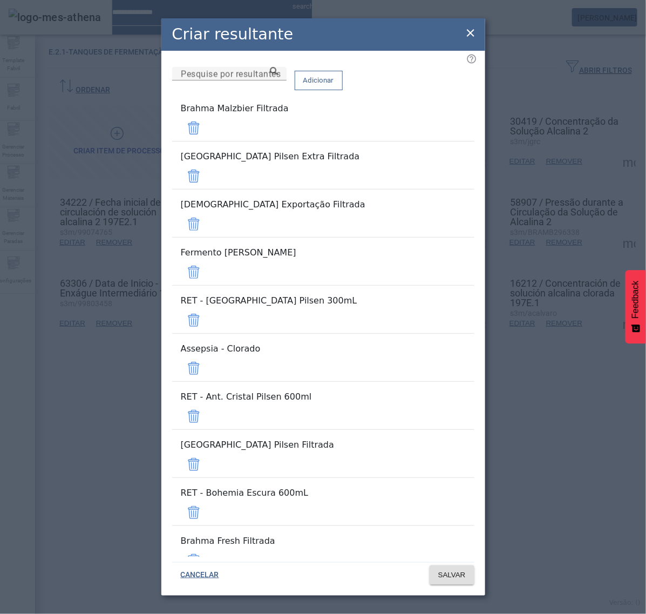
click at [207, 125] on span at bounding box center [194, 128] width 26 height 26
click at [207, 163] on span at bounding box center [194, 176] width 26 height 26
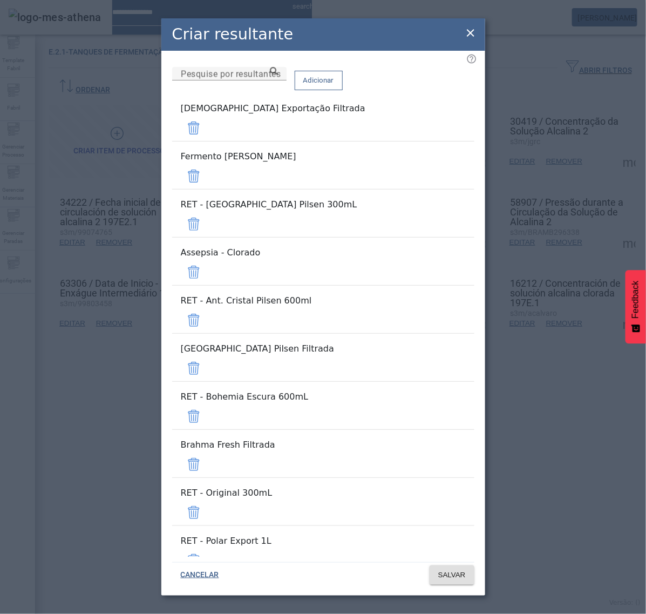
click at [207, 125] on span at bounding box center [194, 128] width 26 height 26
click at [207, 163] on span at bounding box center [194, 176] width 26 height 26
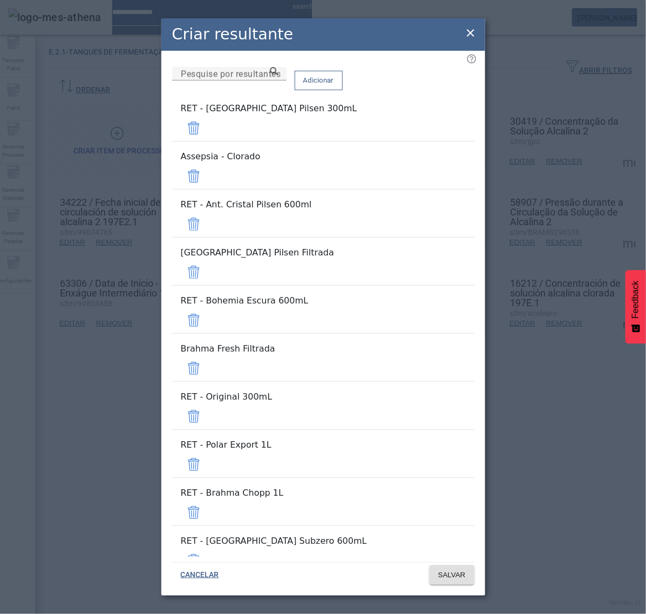
click at [207, 125] on span at bounding box center [194, 128] width 26 height 26
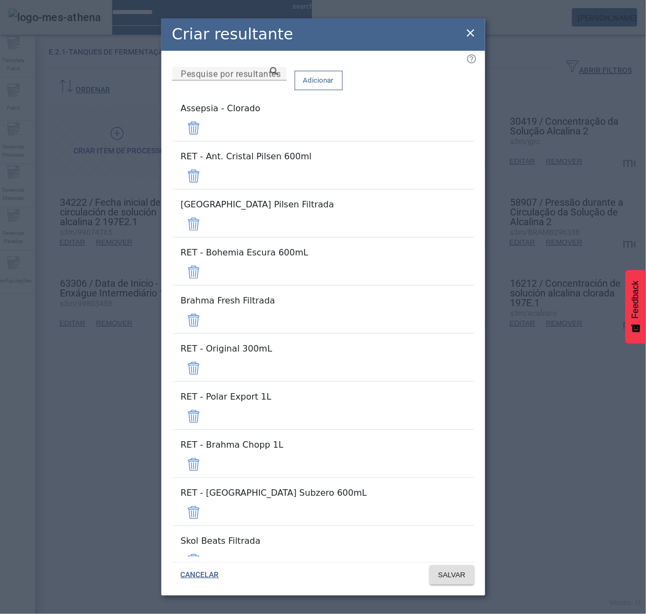
click at [207, 125] on span at bounding box center [194, 128] width 26 height 26
click at [207, 163] on span at bounding box center [194, 176] width 26 height 26
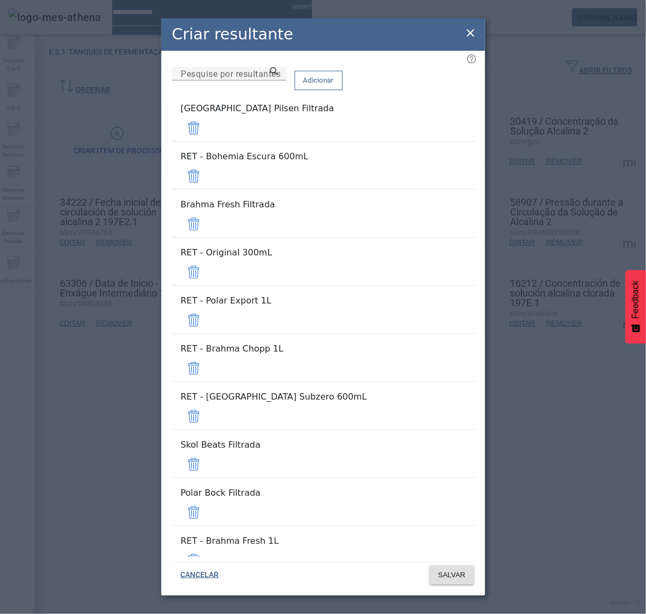
click at [207, 125] on span at bounding box center [194, 128] width 26 height 26
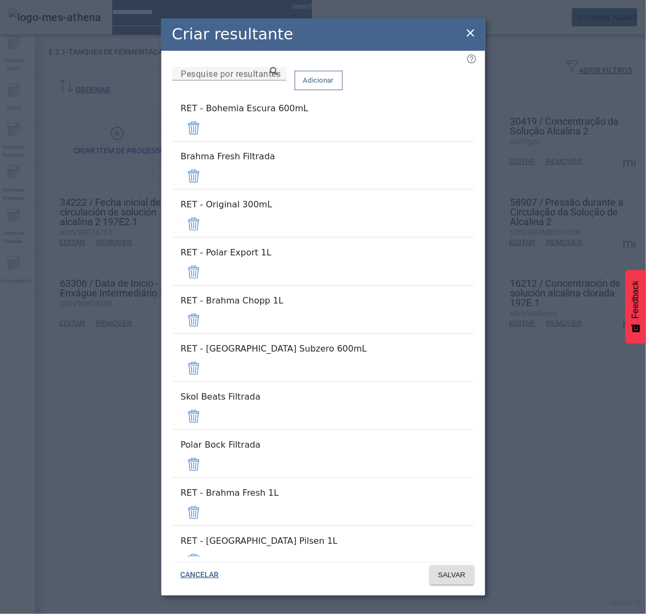
click at [207, 126] on span at bounding box center [194, 128] width 26 height 26
click at [207, 163] on span at bounding box center [194, 176] width 26 height 26
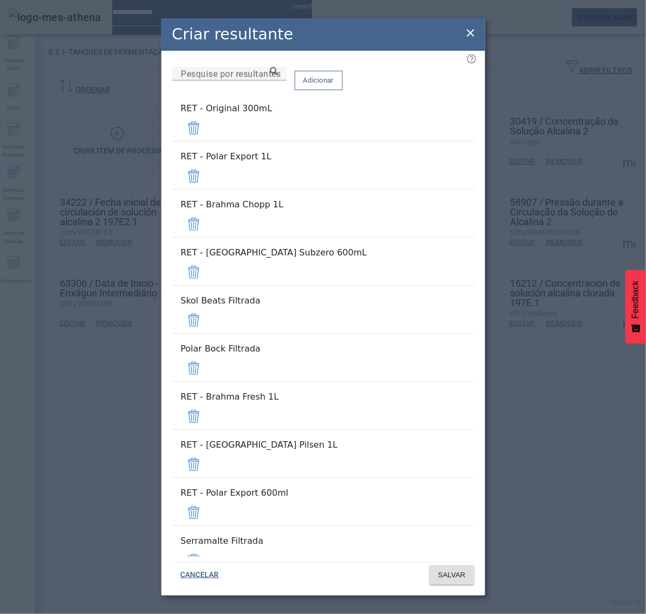
click at [207, 126] on span at bounding box center [194, 128] width 26 height 26
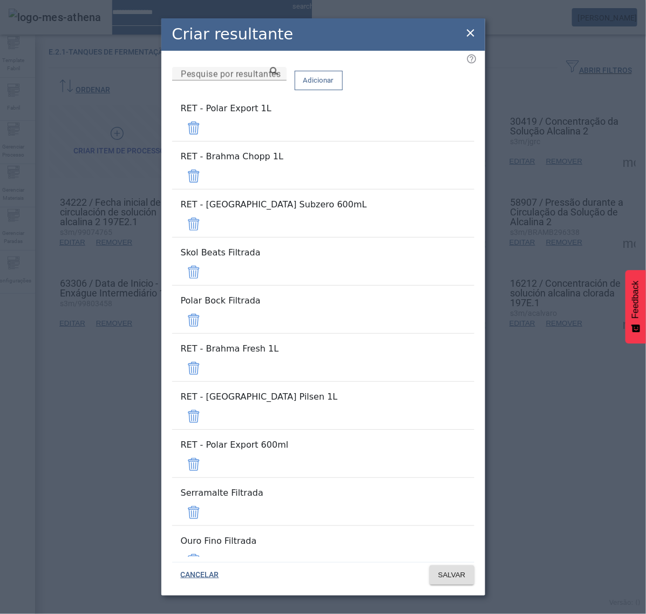
click at [207, 126] on span at bounding box center [194, 128] width 26 height 26
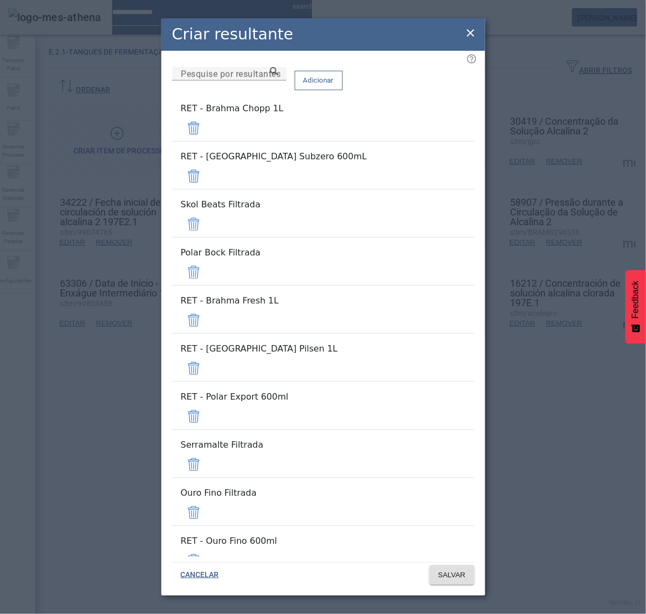
click at [207, 126] on span at bounding box center [194, 128] width 26 height 26
click at [207, 163] on span at bounding box center [194, 176] width 26 height 26
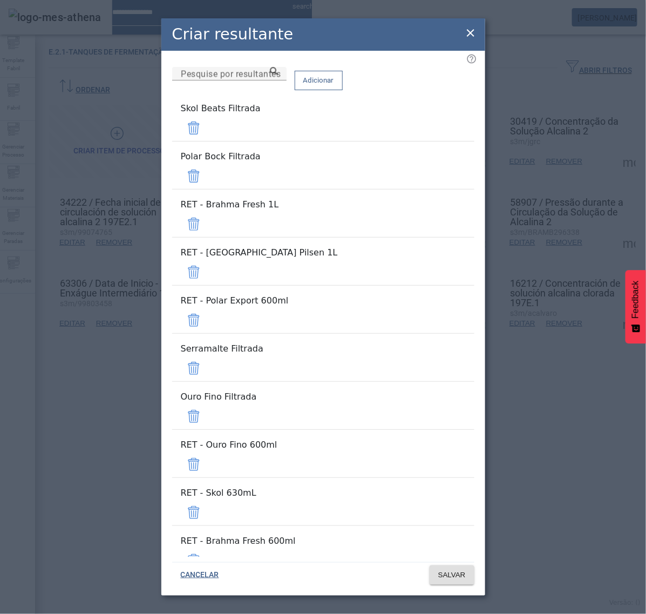
click at [207, 126] on span at bounding box center [194, 128] width 26 height 26
click at [207, 163] on span at bounding box center [194, 176] width 26 height 26
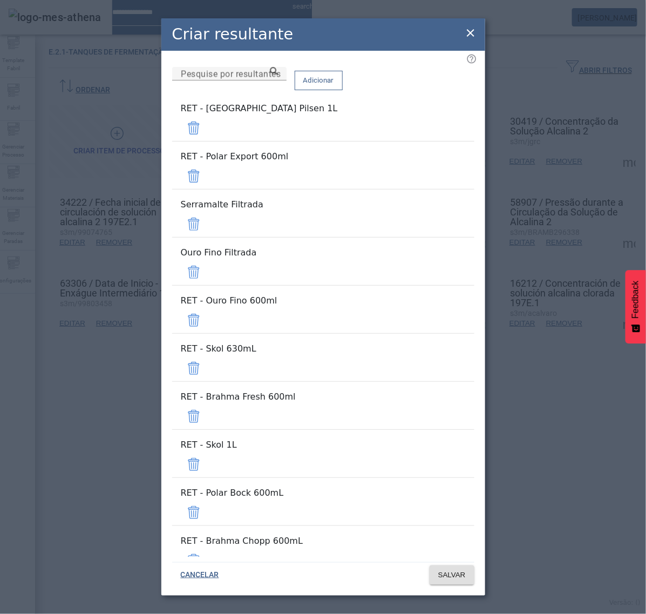
click at [207, 126] on span at bounding box center [194, 128] width 26 height 26
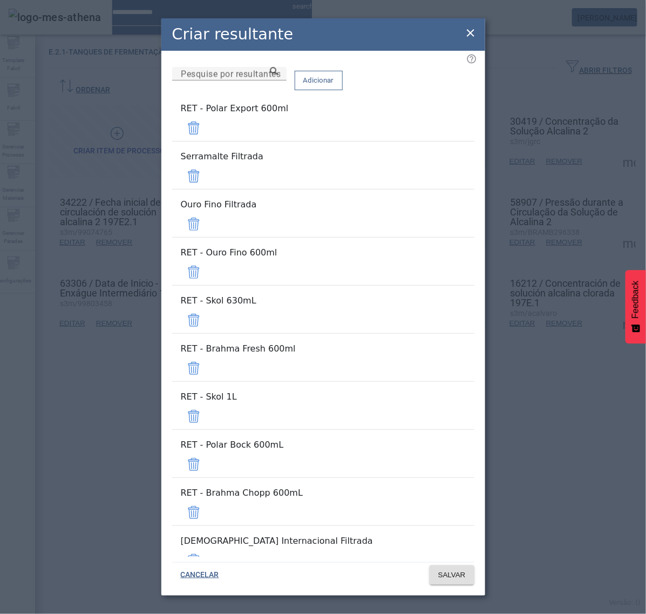
click at [207, 126] on span at bounding box center [194, 128] width 26 height 26
click at [207, 163] on span at bounding box center [194, 176] width 26 height 26
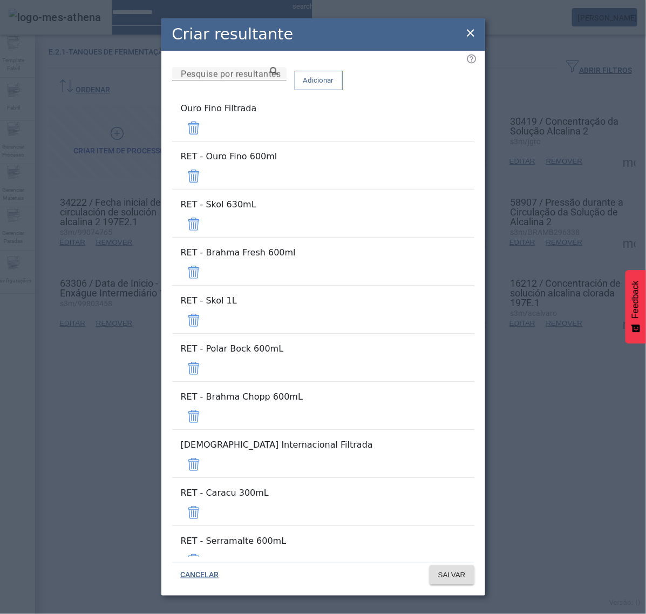
click at [207, 126] on span at bounding box center [194, 128] width 26 height 26
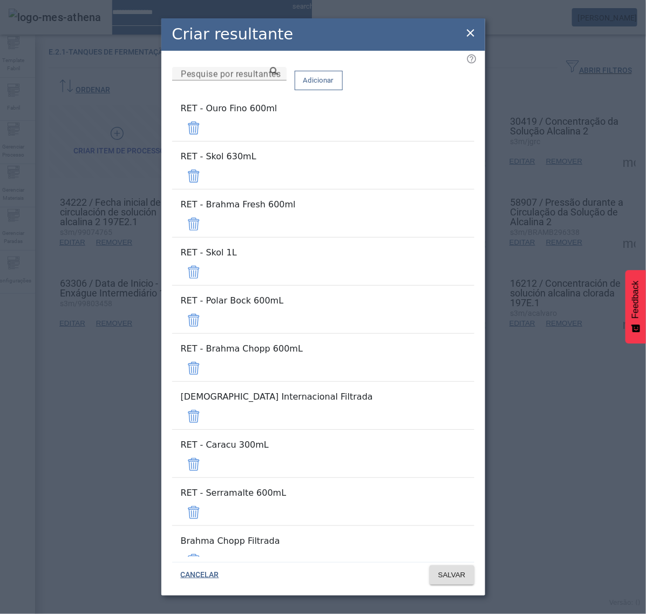
click at [207, 127] on span at bounding box center [194, 128] width 26 height 26
click at [207, 163] on span at bounding box center [194, 176] width 26 height 26
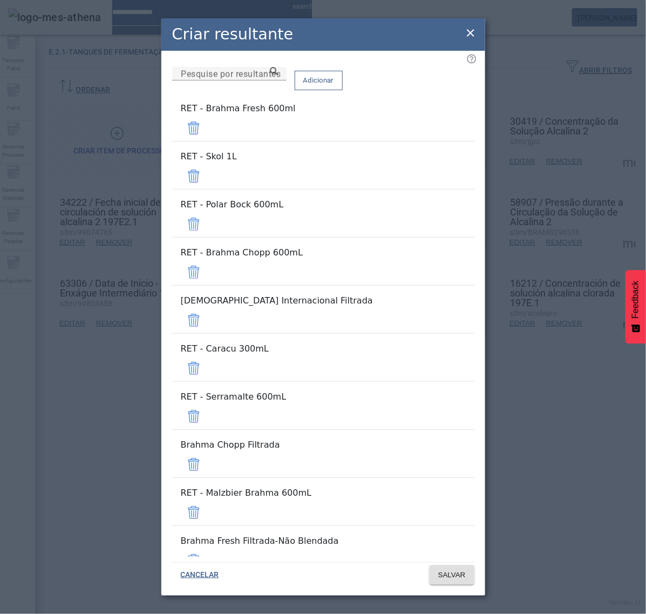
click at [207, 127] on span at bounding box center [194, 128] width 26 height 26
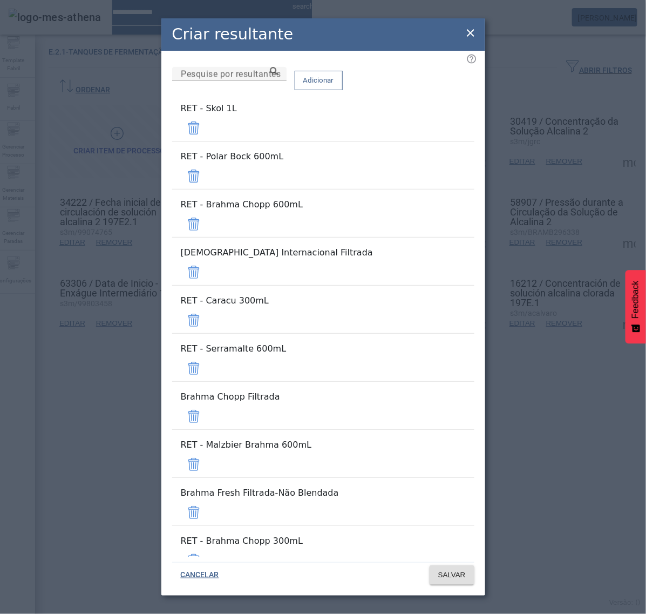
click at [207, 127] on span at bounding box center [194, 128] width 26 height 26
click at [207, 163] on span at bounding box center [194, 176] width 26 height 26
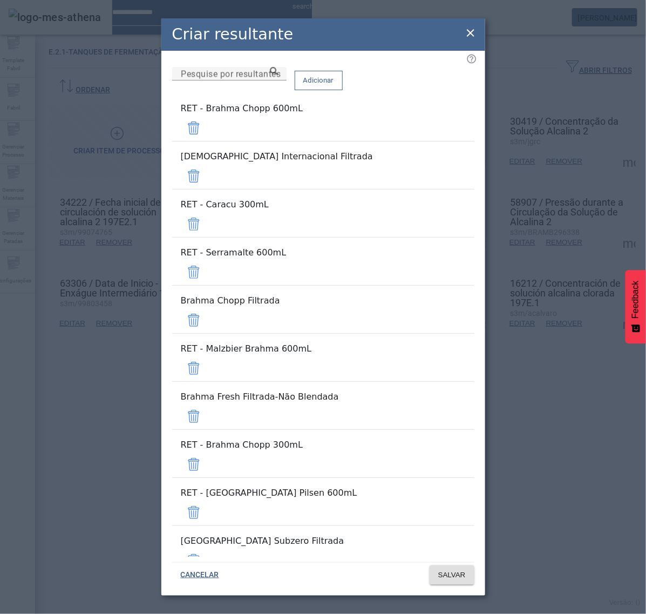
click at [207, 127] on span at bounding box center [194, 128] width 26 height 26
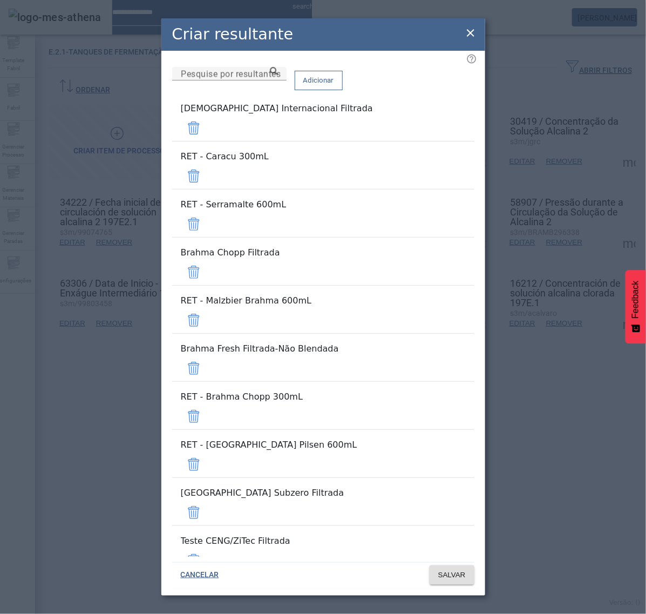
click at [207, 127] on span at bounding box center [194, 128] width 26 height 26
click at [207, 163] on span at bounding box center [194, 176] width 26 height 26
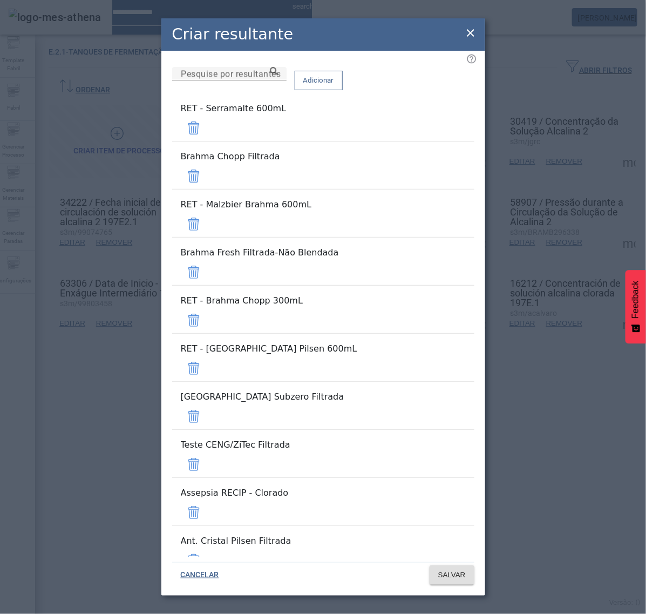
click at [207, 127] on span at bounding box center [194, 128] width 26 height 26
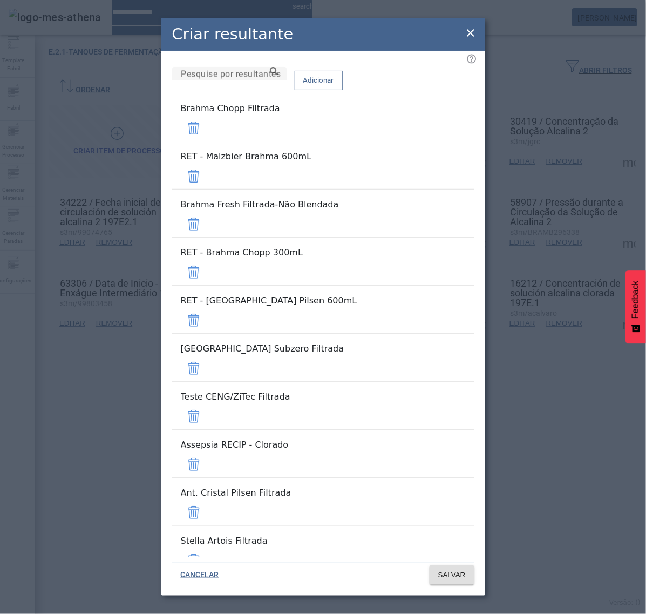
click at [207, 127] on span at bounding box center [194, 128] width 26 height 26
click at [207, 163] on span at bounding box center [194, 176] width 26 height 26
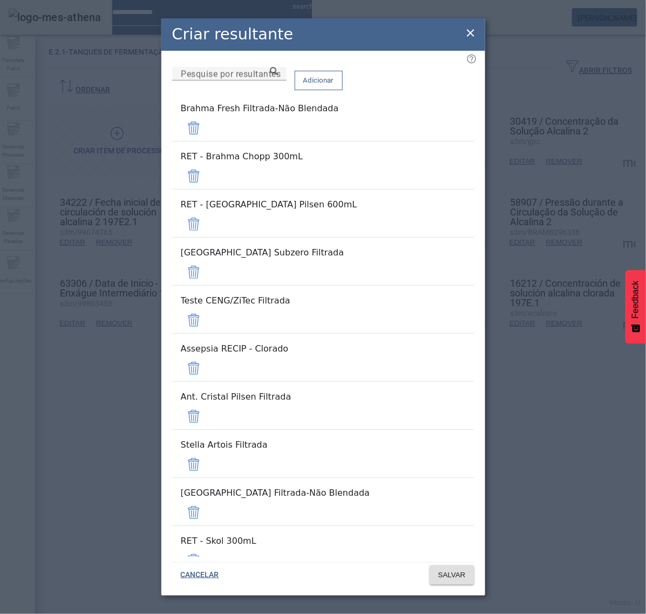
click at [207, 127] on span at bounding box center [194, 128] width 26 height 26
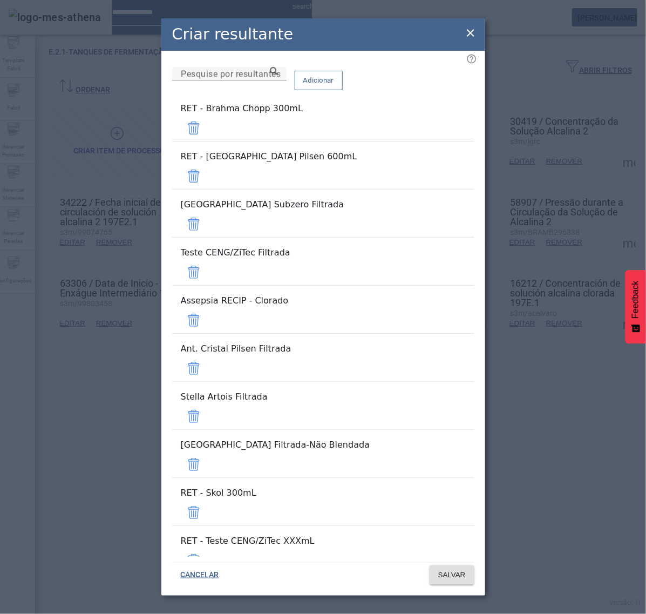
click at [207, 127] on span at bounding box center [194, 128] width 26 height 26
click at [207, 163] on span at bounding box center [194, 176] width 26 height 26
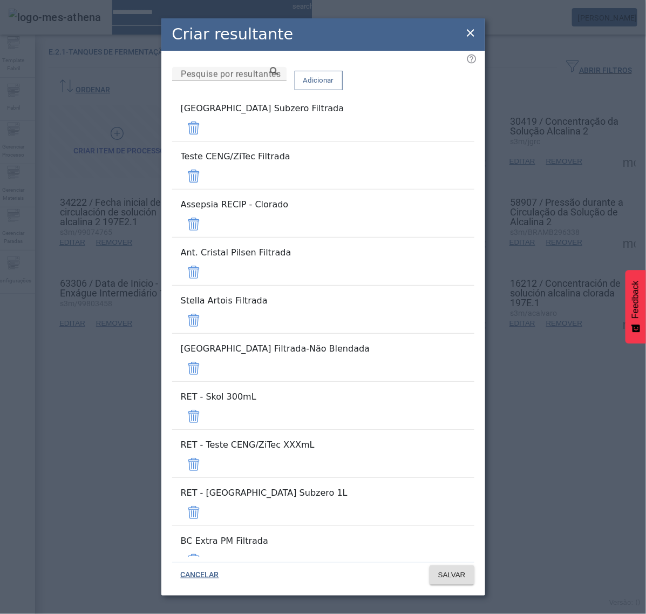
click at [207, 128] on span at bounding box center [194, 128] width 26 height 26
click at [207, 163] on span at bounding box center [194, 176] width 26 height 26
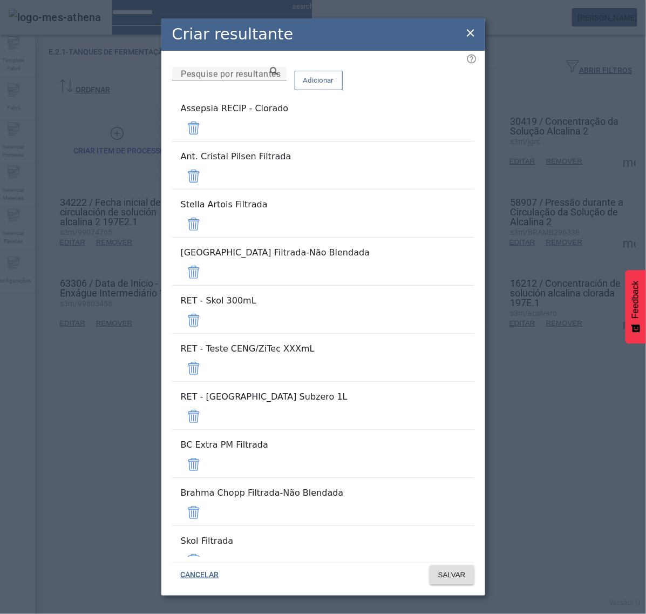
click at [207, 141] on span at bounding box center [194, 128] width 26 height 26
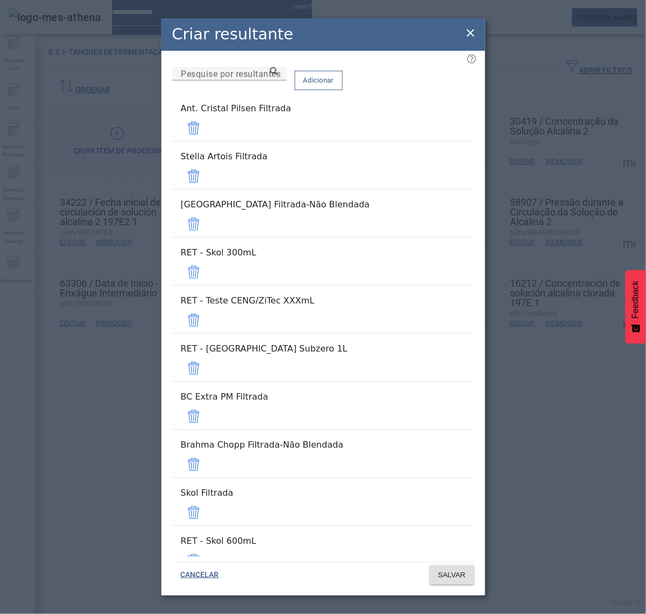
click at [207, 141] on span at bounding box center [194, 128] width 26 height 26
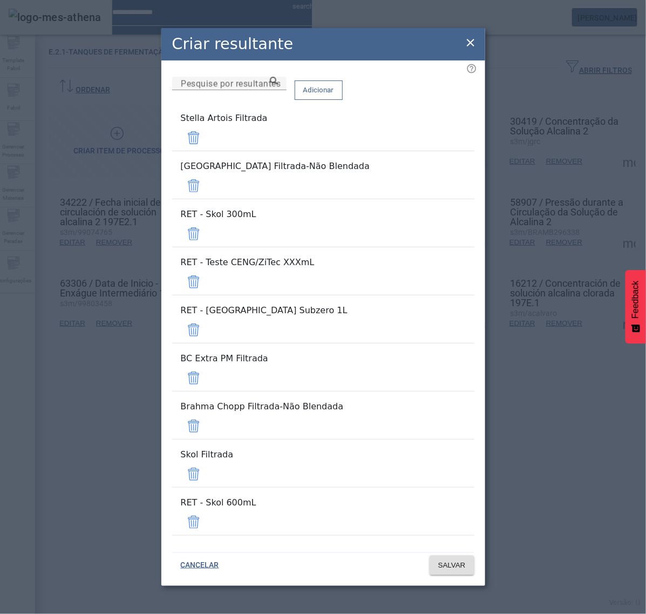
drag, startPoint x: 443, startPoint y: 190, endPoint x: 443, endPoint y: 205, distance: 15.1
click at [207, 151] on span at bounding box center [194, 138] width 26 height 26
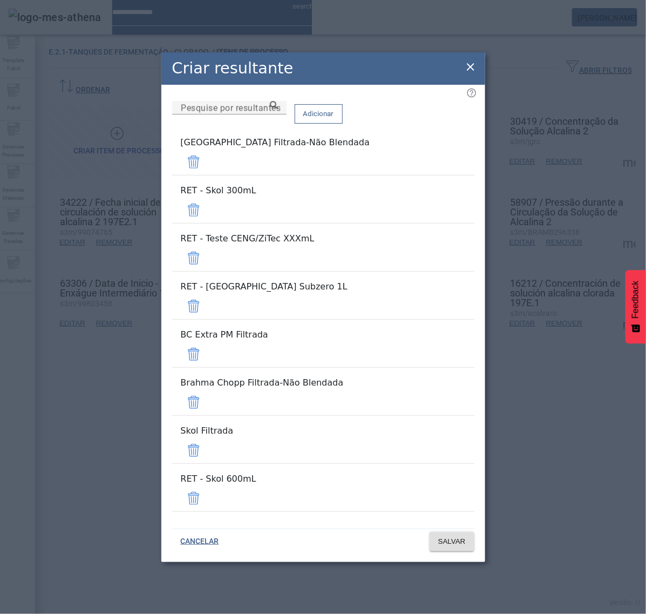
drag, startPoint x: 443, startPoint y: 208, endPoint x: 443, endPoint y: 220, distance: 12.4
click at [207, 175] on span at bounding box center [194, 162] width 26 height 26
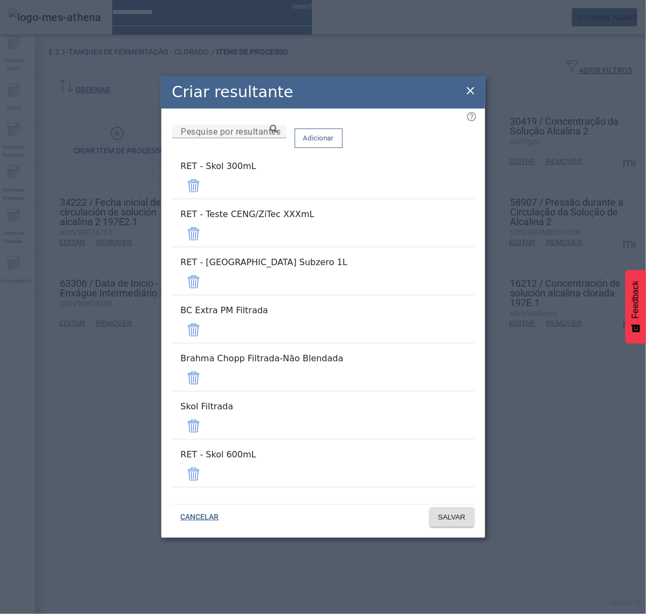
click at [207, 199] on span at bounding box center [194, 186] width 26 height 26
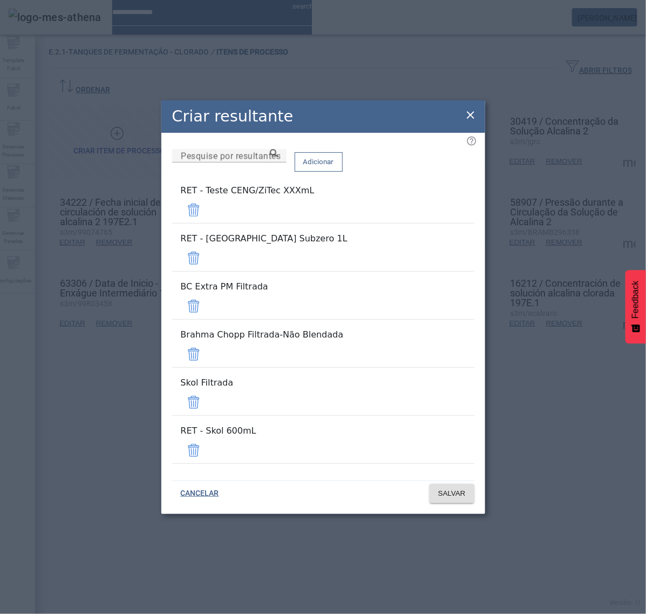
drag, startPoint x: 444, startPoint y: 241, endPoint x: 445, endPoint y: 255, distance: 14.1
click at [207, 223] on span at bounding box center [194, 210] width 26 height 26
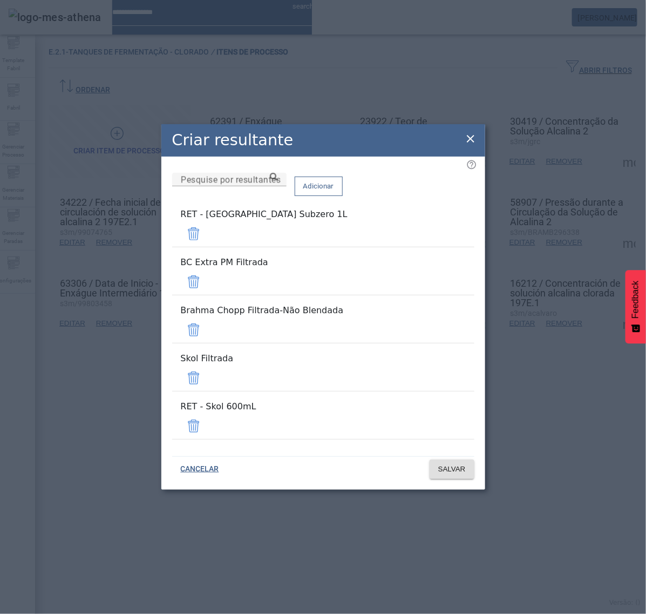
click at [207, 247] on span at bounding box center [194, 234] width 26 height 26
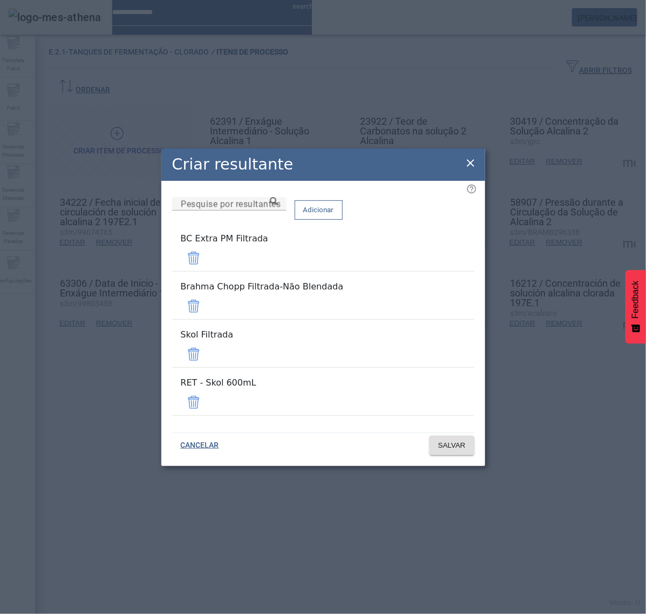
click at [207, 271] on span at bounding box center [194, 258] width 26 height 26
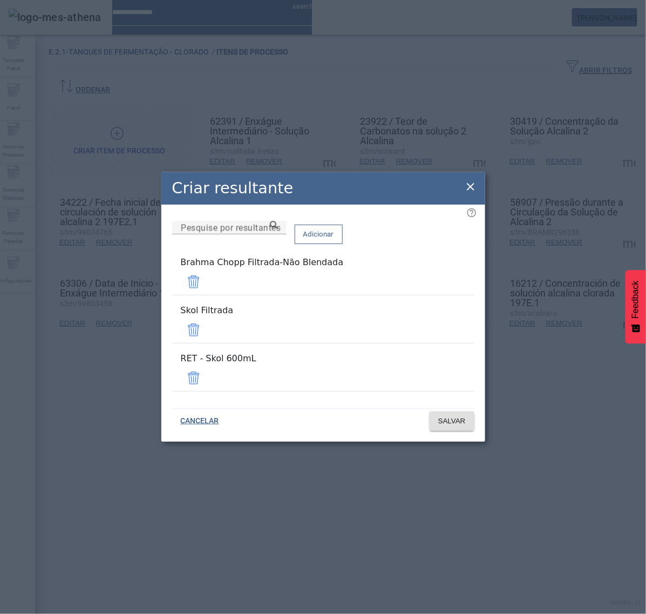
click at [207, 295] on span at bounding box center [194, 282] width 26 height 26
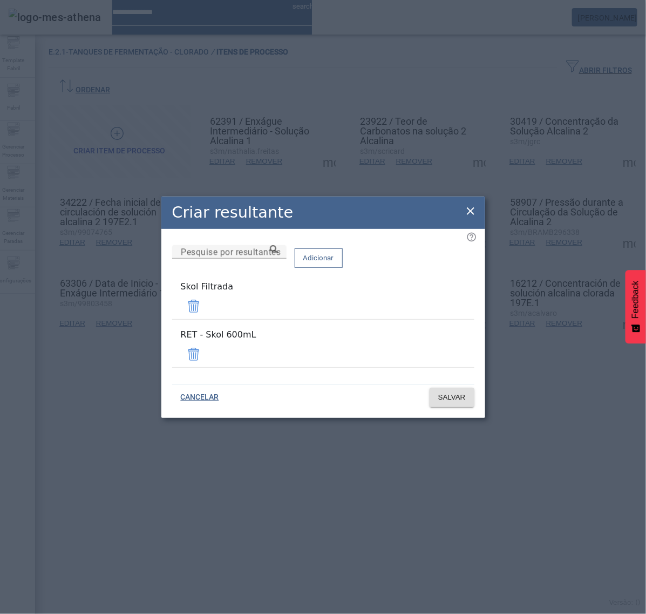
click at [207, 316] on span at bounding box center [194, 306] width 26 height 26
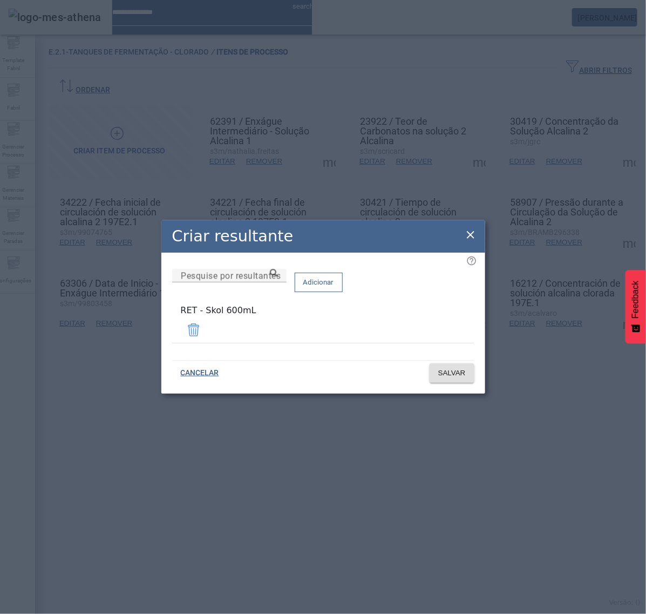
click at [207, 326] on span at bounding box center [194, 330] width 26 height 26
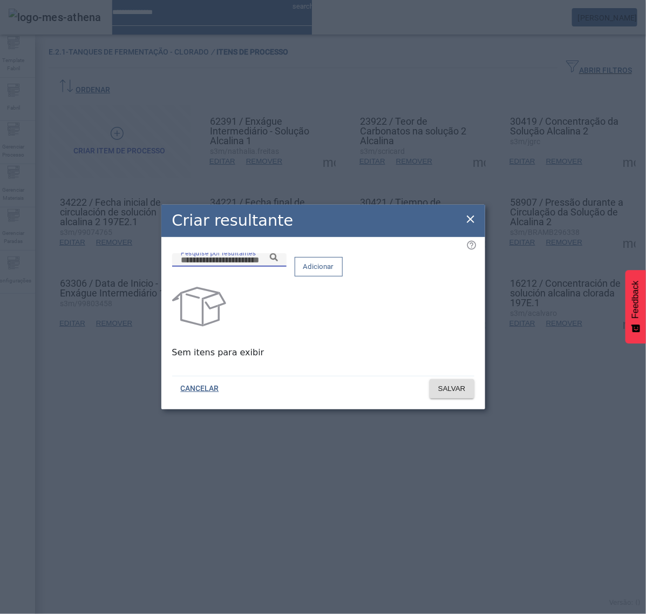
click at [278, 267] on input "Pesquise por resultantes" at bounding box center [229, 260] width 97 height 13
paste input "**********"
click at [278, 261] on icon at bounding box center [274, 257] width 8 height 8
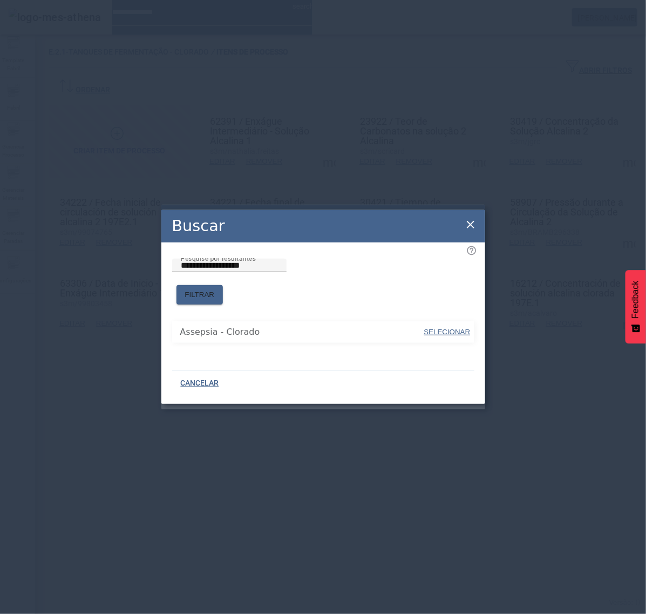
click at [443, 328] on span "SELECIONAR" at bounding box center [447, 332] width 46 height 8
type input "**********"
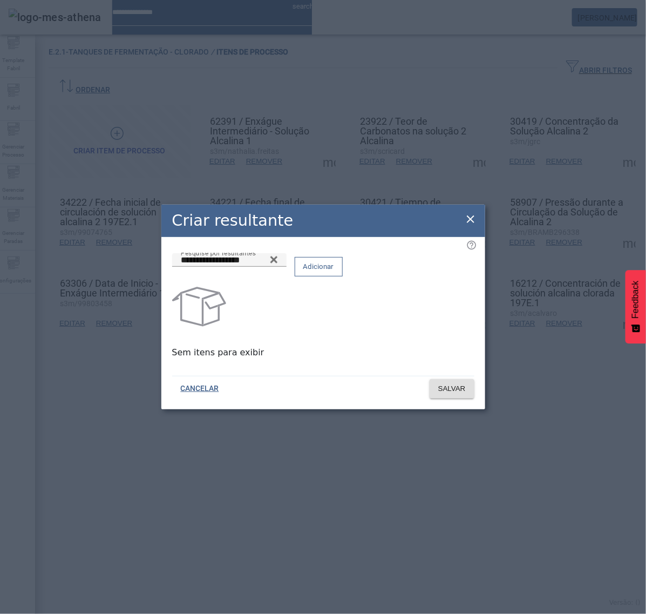
click at [334, 270] on span "Adicionar" at bounding box center [318, 266] width 31 height 11
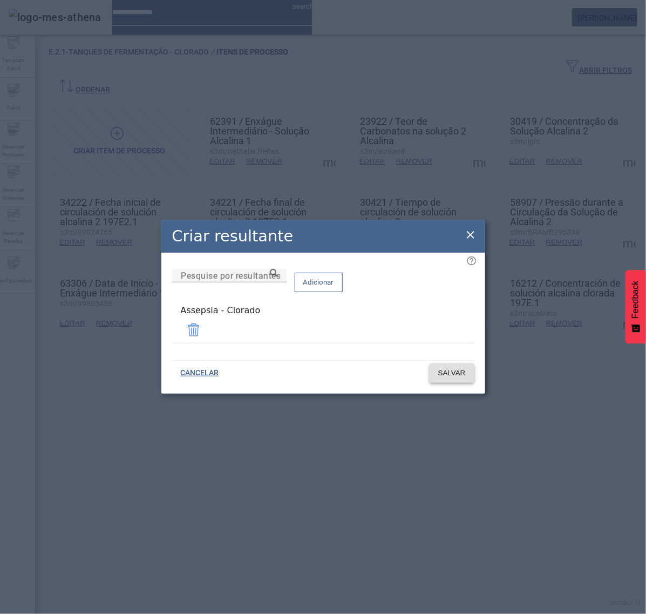
click at [438, 373] on span "SALVAR" at bounding box center [452, 373] width 28 height 11
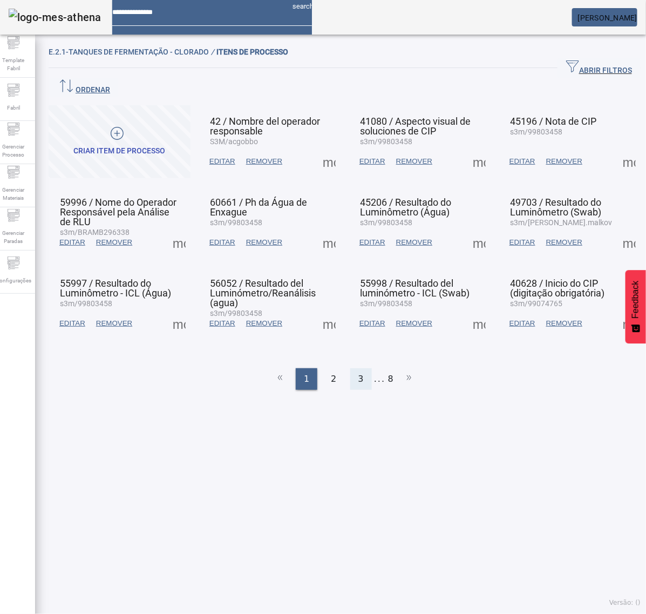
click at [358, 372] on span "3" at bounding box center [360, 378] width 5 height 13
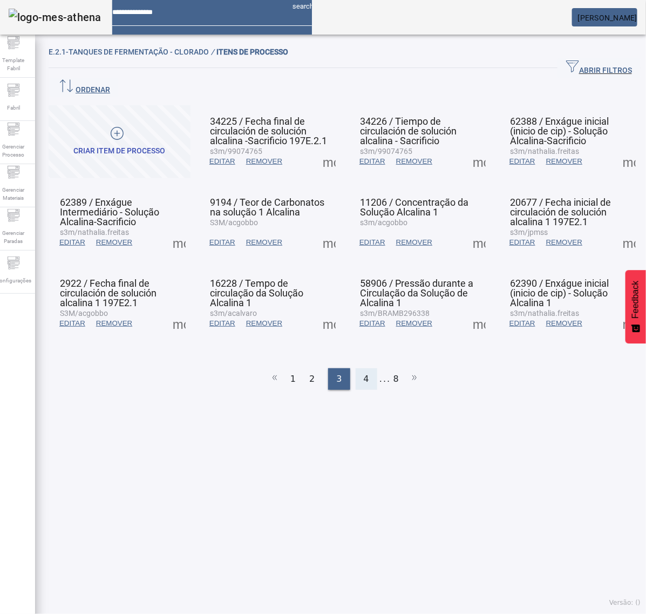
click at [364, 372] on span "4" at bounding box center [366, 378] width 5 height 13
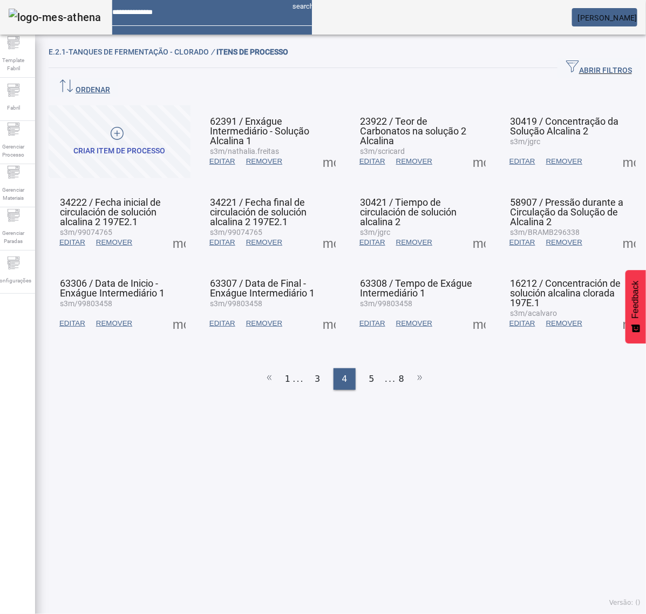
click at [471, 148] on span at bounding box center [479, 161] width 26 height 26
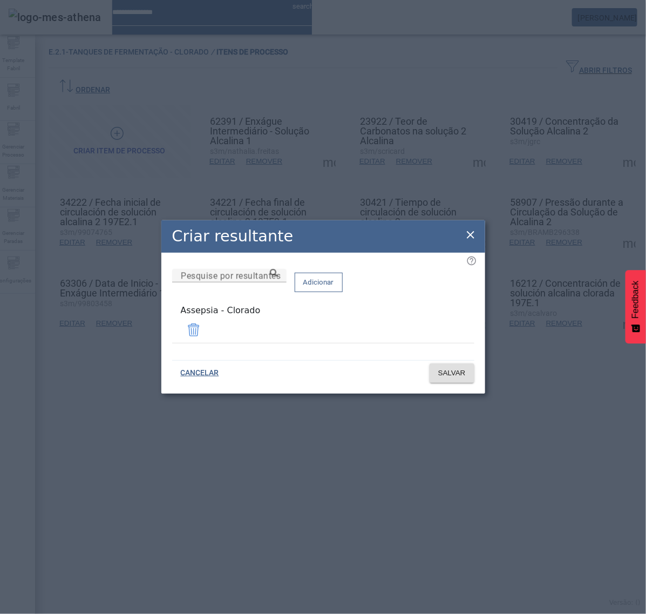
click at [473, 233] on icon at bounding box center [470, 234] width 13 height 13
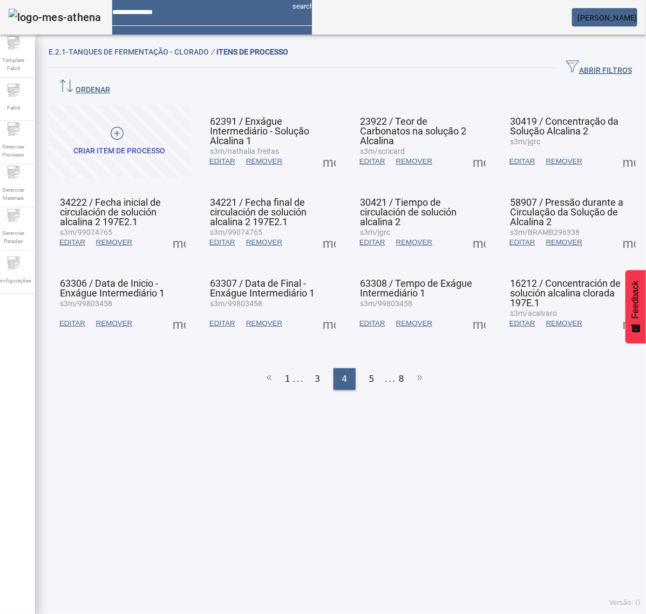
click at [616, 148] on span at bounding box center [629, 161] width 26 height 26
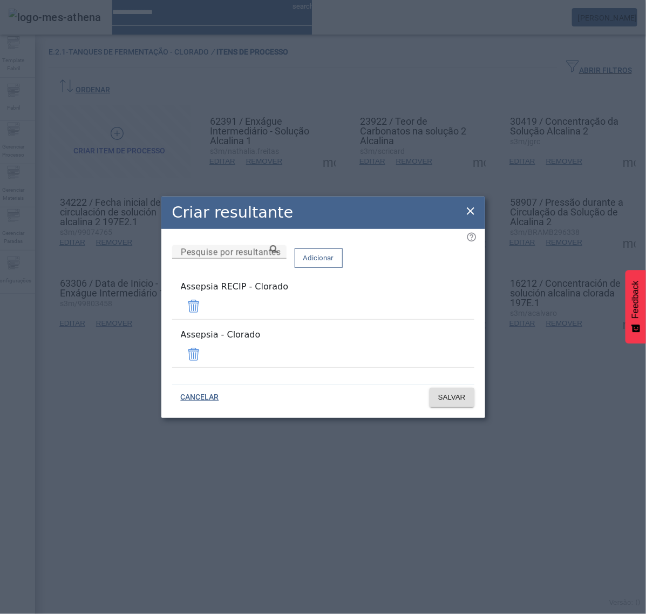
click at [207, 311] on span at bounding box center [194, 306] width 26 height 26
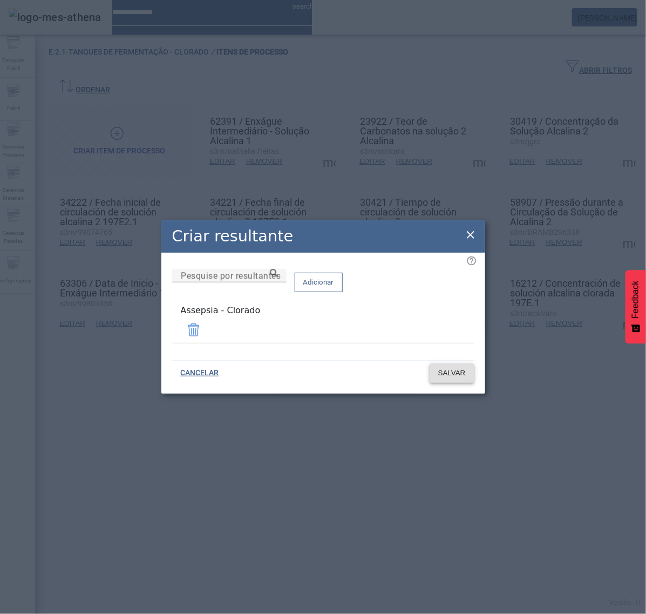
click at [462, 376] on span at bounding box center [452, 373] width 45 height 26
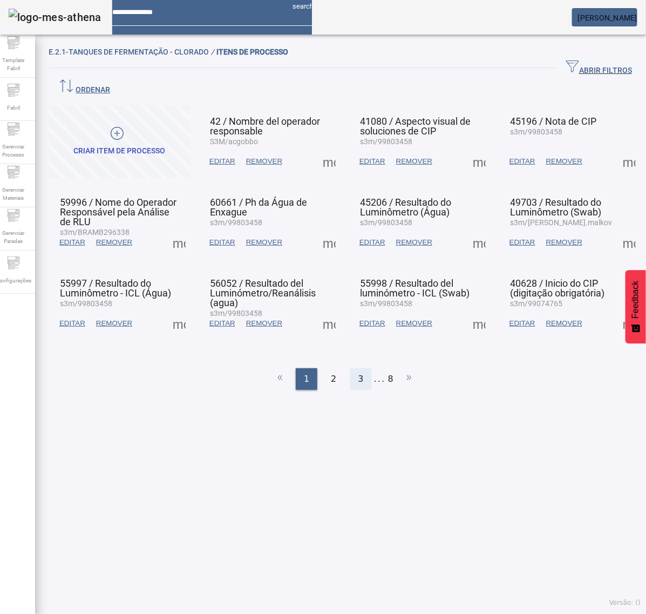
click at [360, 368] on div "3" at bounding box center [361, 379] width 22 height 22
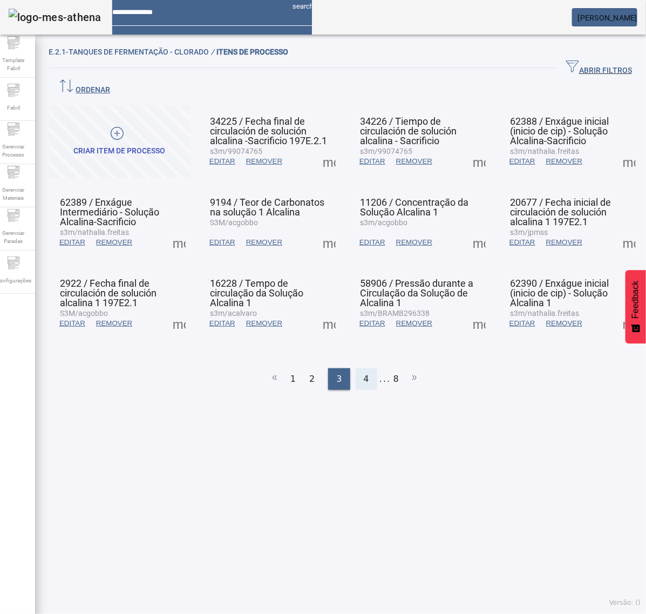
click at [364, 372] on span "4" at bounding box center [366, 378] width 5 height 13
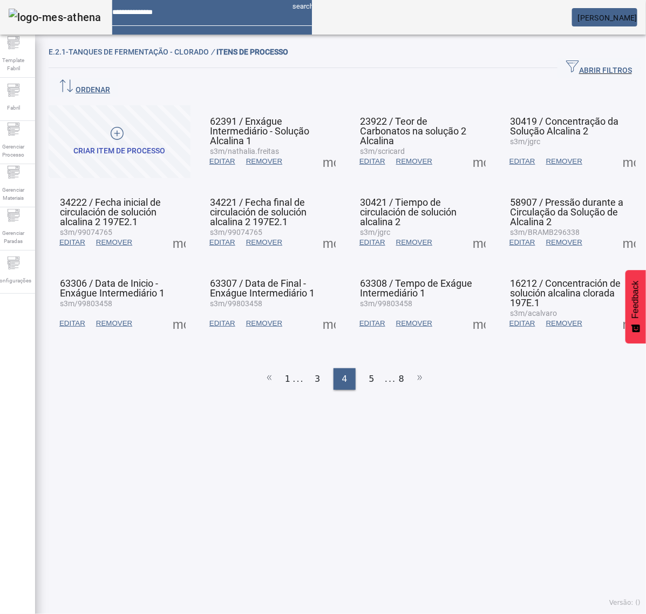
click at [179, 229] on span at bounding box center [179, 242] width 26 height 26
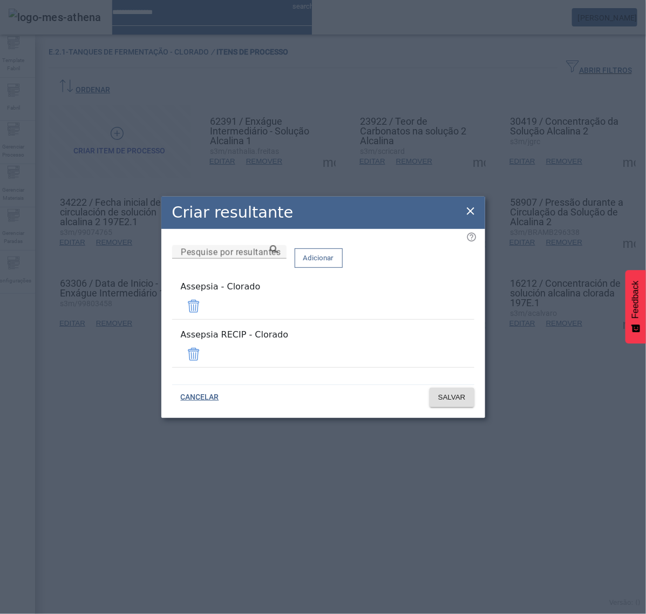
click at [207, 347] on span at bounding box center [194, 354] width 26 height 26
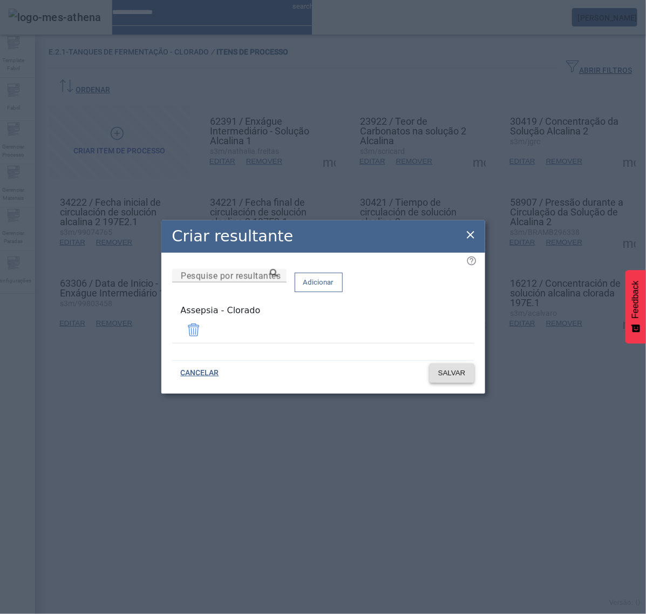
click at [452, 373] on span "SALVAR" at bounding box center [452, 373] width 28 height 11
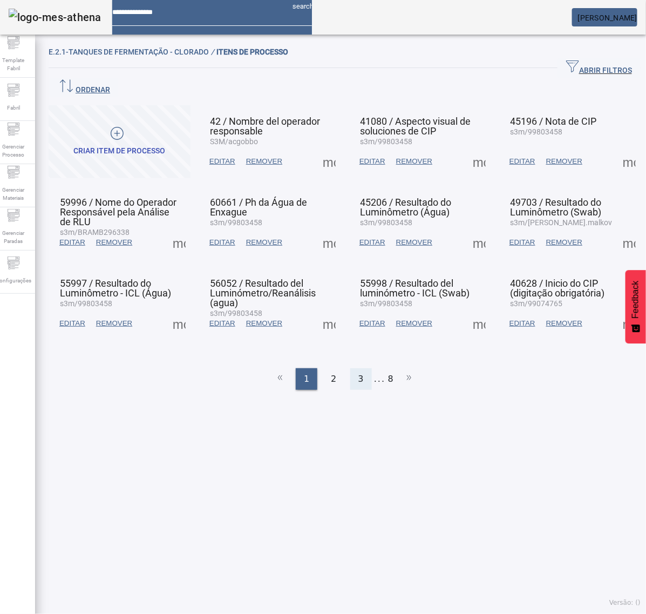
click at [358, 372] on span "3" at bounding box center [360, 378] width 5 height 13
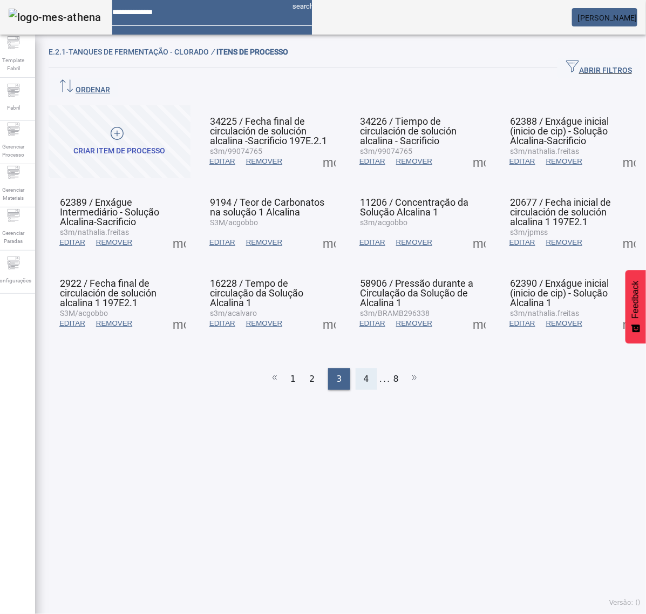
click at [364, 372] on span "4" at bounding box center [366, 378] width 5 height 13
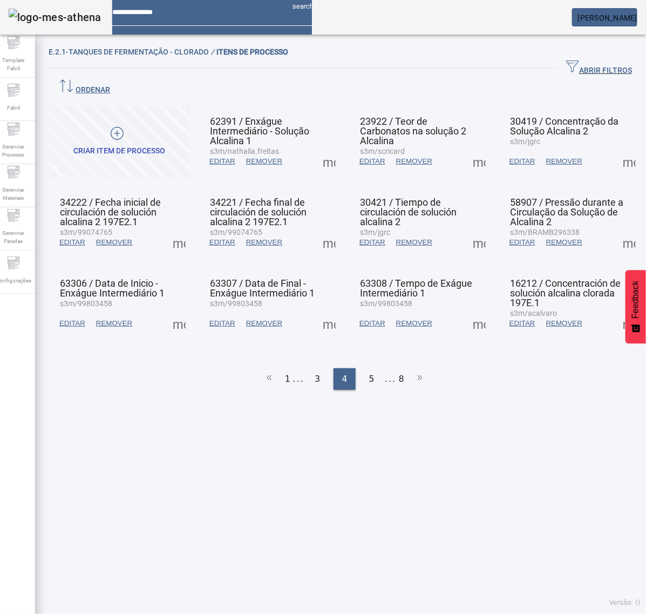
click at [324, 229] on span at bounding box center [329, 242] width 26 height 26
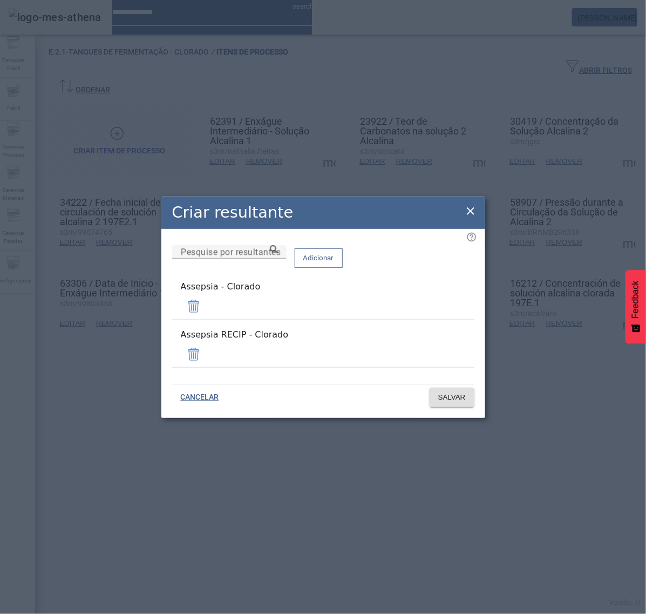
click at [207, 349] on span at bounding box center [194, 354] width 26 height 26
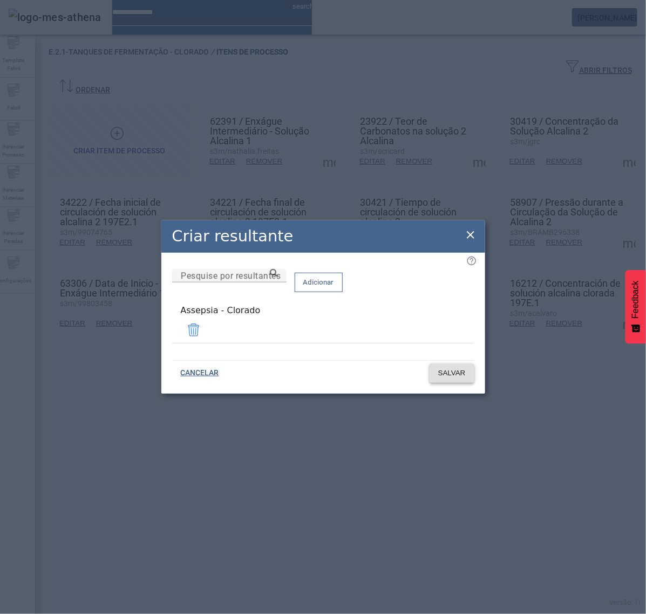
click at [454, 374] on span "SALVAR" at bounding box center [452, 373] width 28 height 11
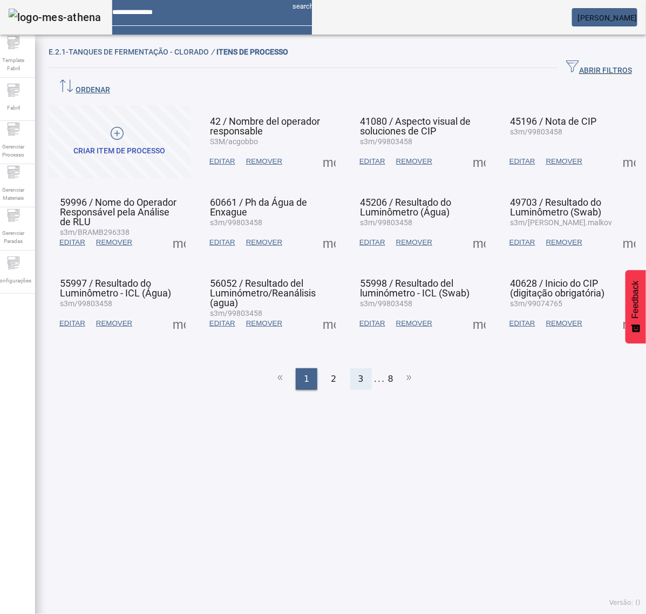
click at [360, 368] on div "3" at bounding box center [361, 379] width 22 height 22
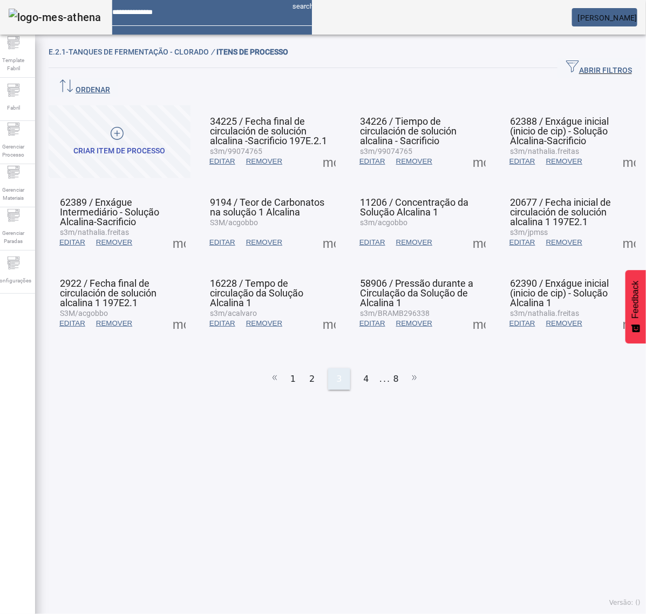
click at [364, 372] on span "4" at bounding box center [366, 378] width 5 height 13
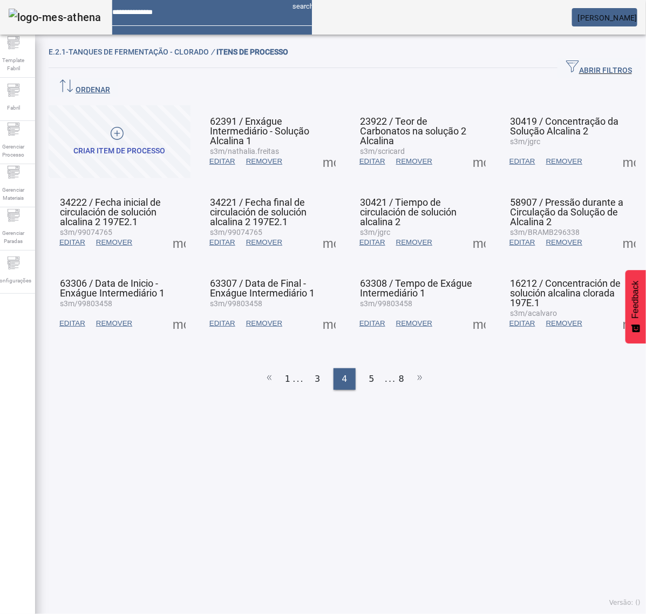
click at [323, 229] on span at bounding box center [329, 242] width 26 height 26
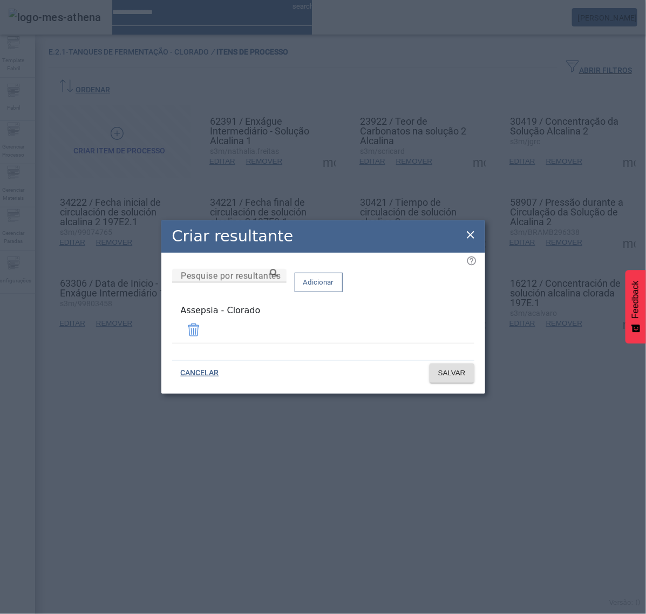
click at [470, 234] on icon at bounding box center [470, 234] width 13 height 13
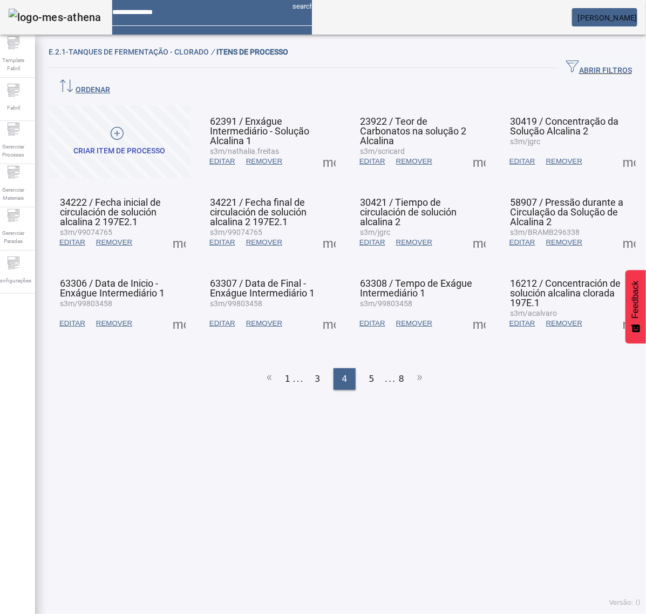
click at [467, 229] on span at bounding box center [479, 242] width 26 height 26
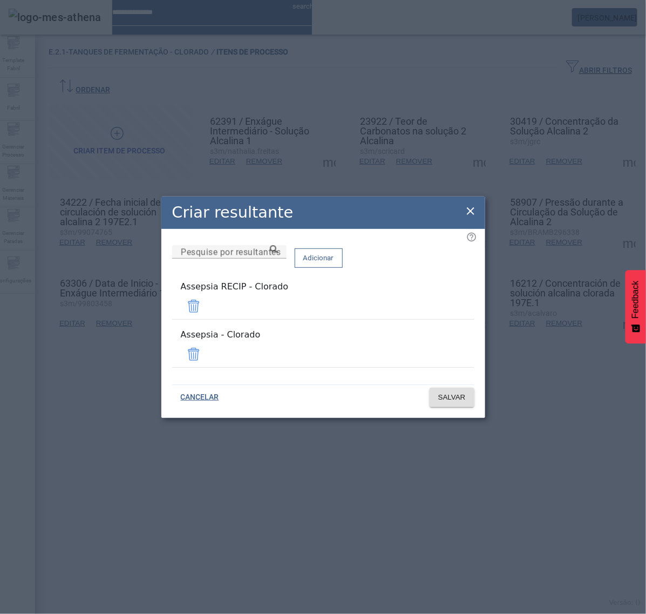
click at [441, 304] on mat-list "Assepsia RECIP - Clorado" at bounding box center [323, 300] width 302 height 48
click at [207, 308] on span at bounding box center [194, 306] width 26 height 26
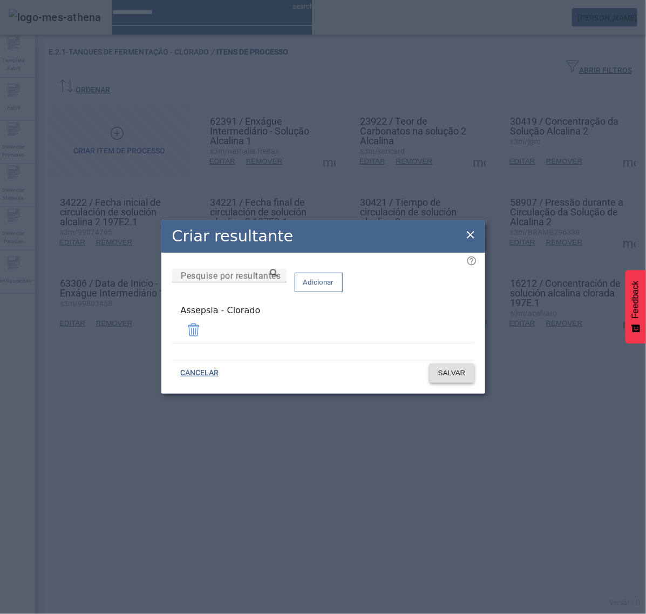
click at [459, 371] on span "SALVAR" at bounding box center [452, 373] width 28 height 11
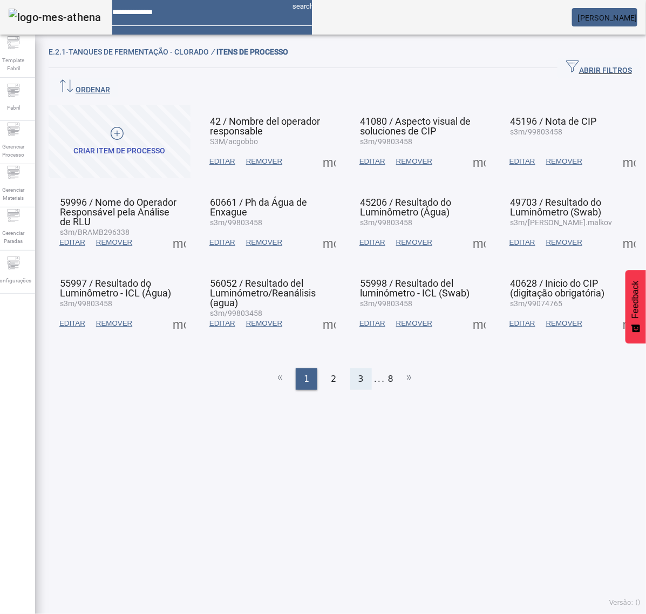
click at [358, 372] on span "3" at bounding box center [360, 378] width 5 height 13
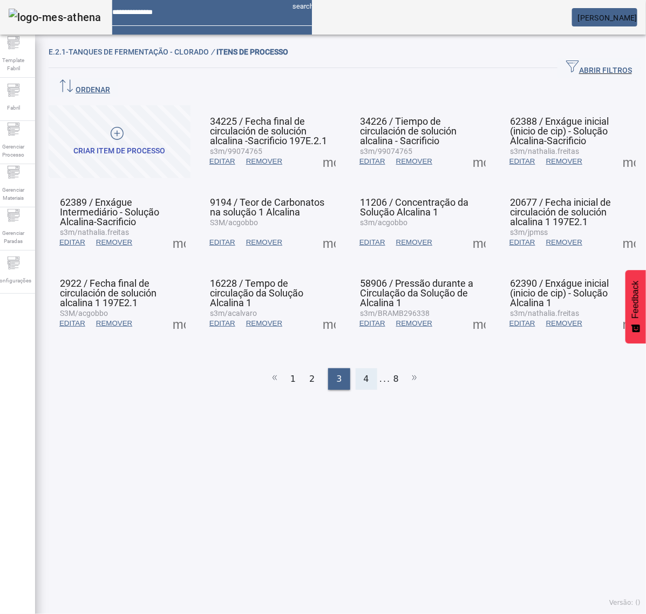
click at [364, 372] on span "4" at bounding box center [366, 378] width 5 height 13
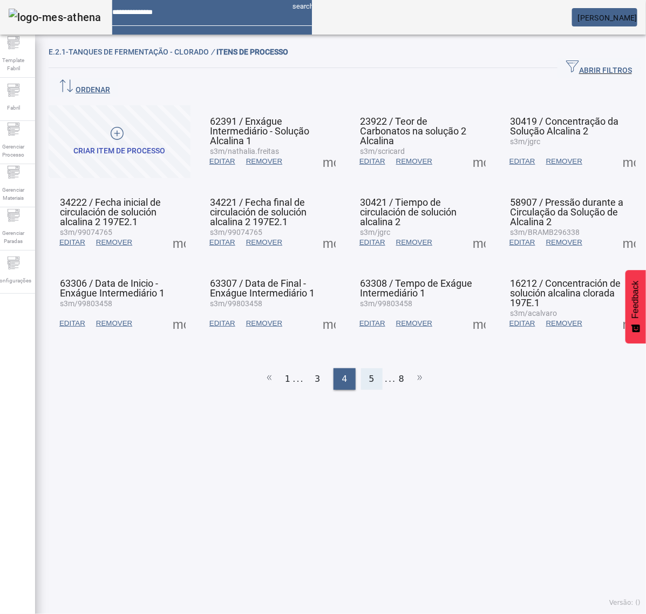
click at [369, 372] on span "5" at bounding box center [371, 378] width 5 height 13
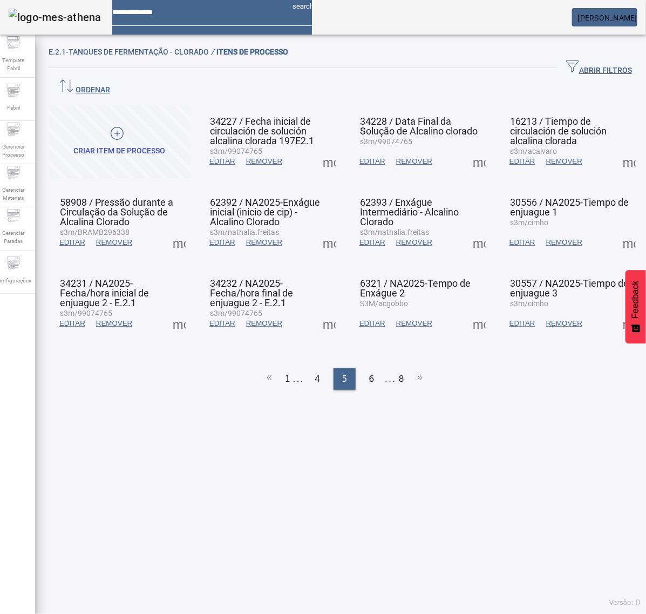
click at [469, 229] on span at bounding box center [479, 242] width 26 height 26
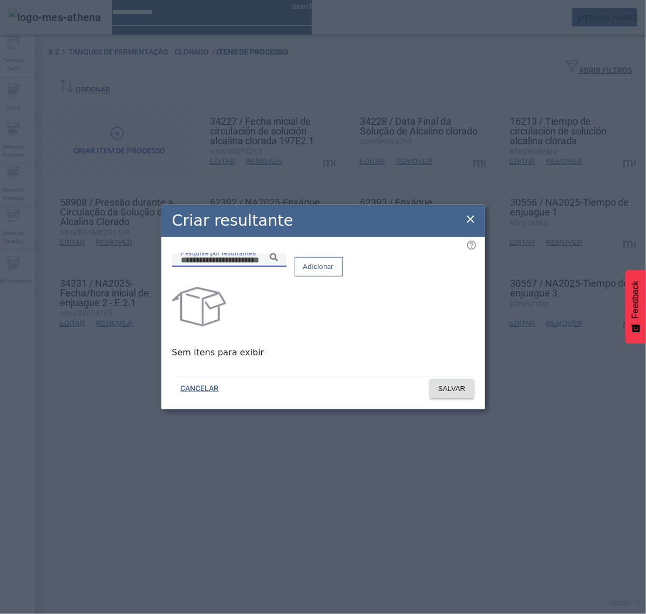
click at [278, 267] on input "Pesquise por resultantes" at bounding box center [229, 260] width 97 height 13
paste input "**********"
click at [278, 261] on icon at bounding box center [274, 257] width 8 height 8
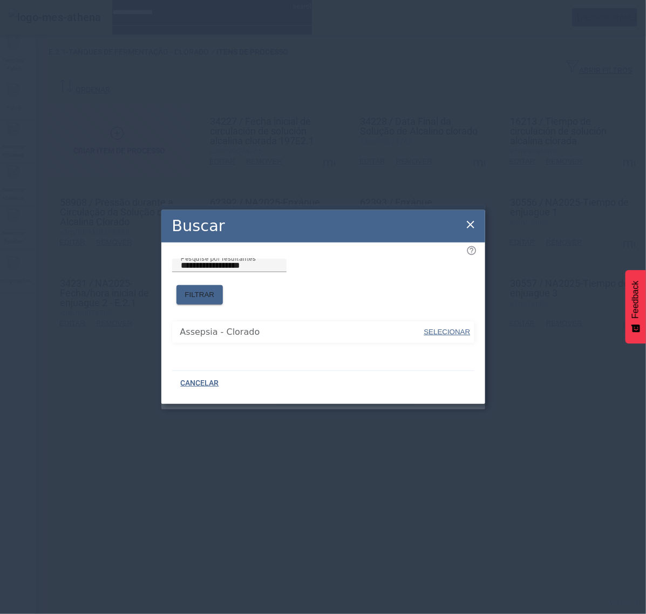
click at [439, 328] on span "SELECIONAR" at bounding box center [447, 332] width 46 height 8
type input "**********"
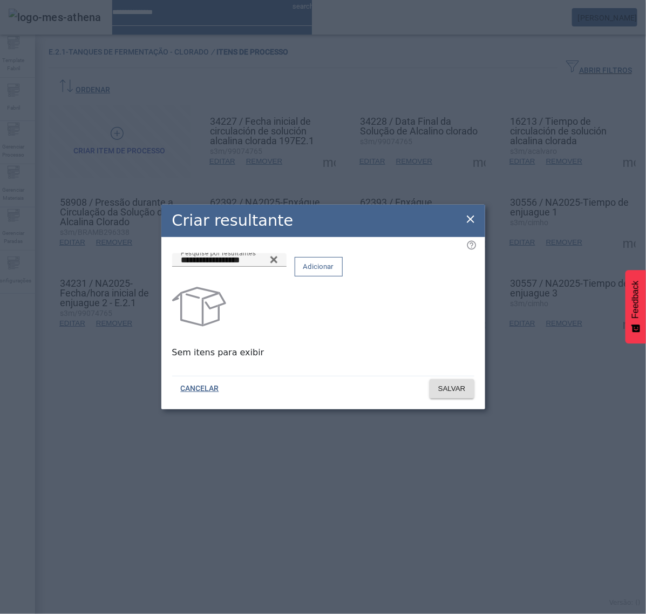
click at [334, 272] on span "Adicionar" at bounding box center [318, 266] width 31 height 11
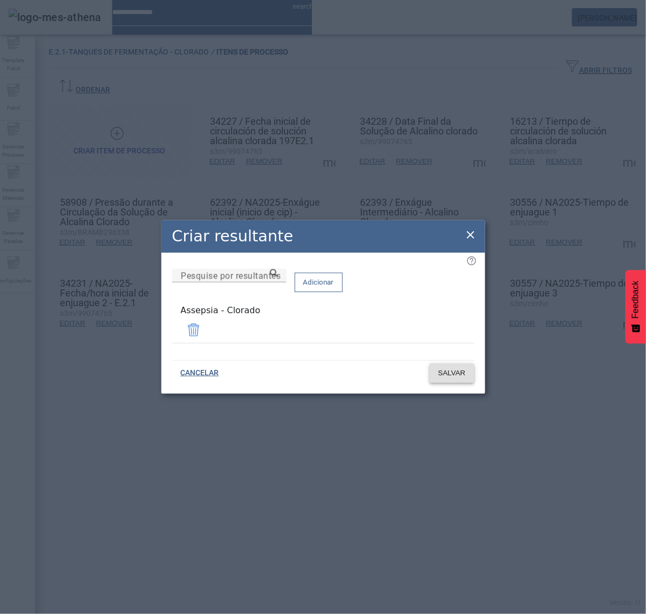
click at [446, 368] on span "SALVAR" at bounding box center [452, 373] width 28 height 11
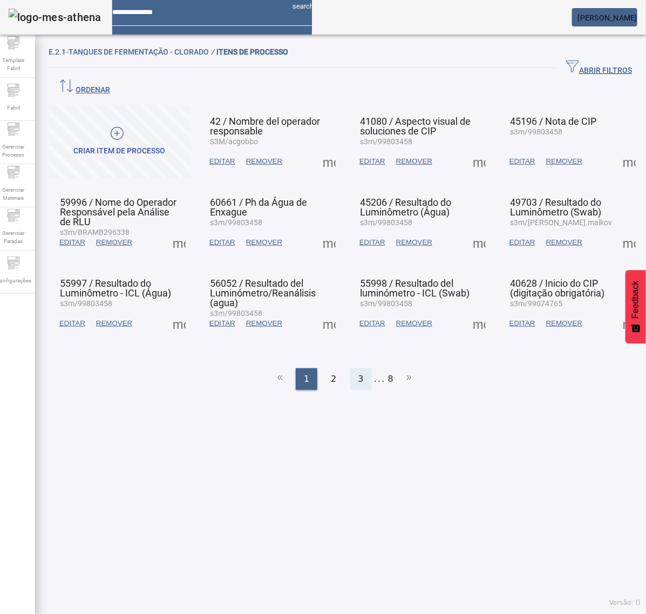
click at [358, 372] on span "3" at bounding box center [360, 378] width 5 height 13
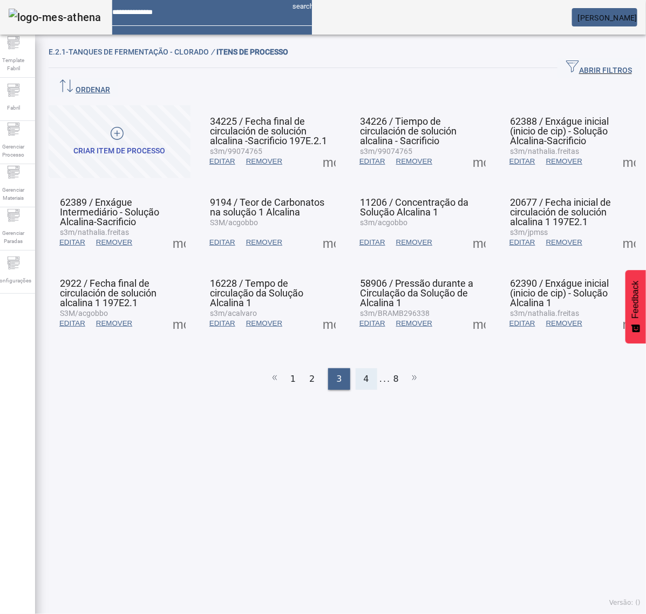
click at [363, 368] on div "4" at bounding box center [367, 379] width 22 height 22
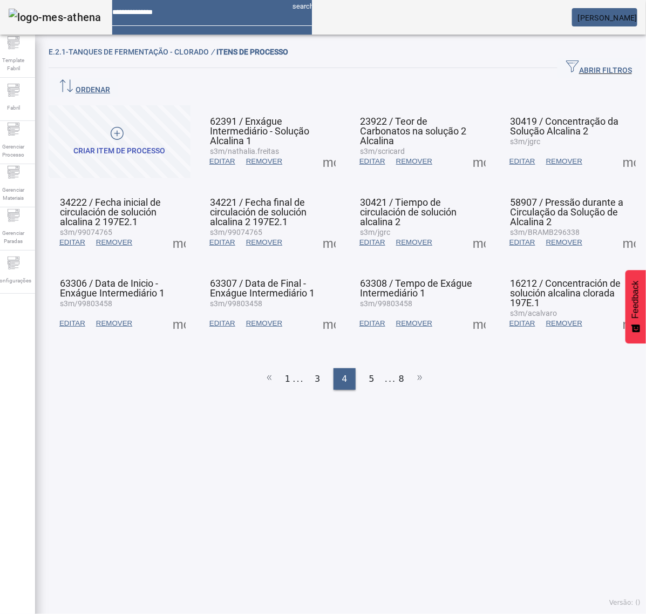
click at [323, 229] on span at bounding box center [329, 242] width 26 height 26
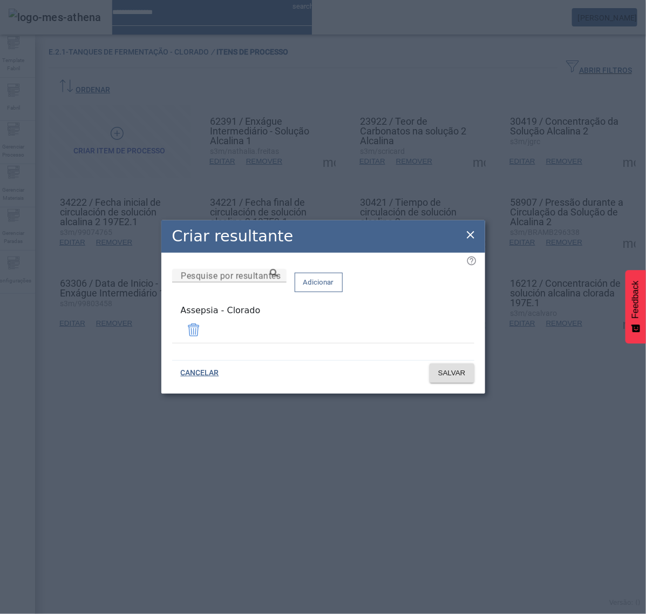
click at [470, 236] on icon at bounding box center [470, 234] width 13 height 13
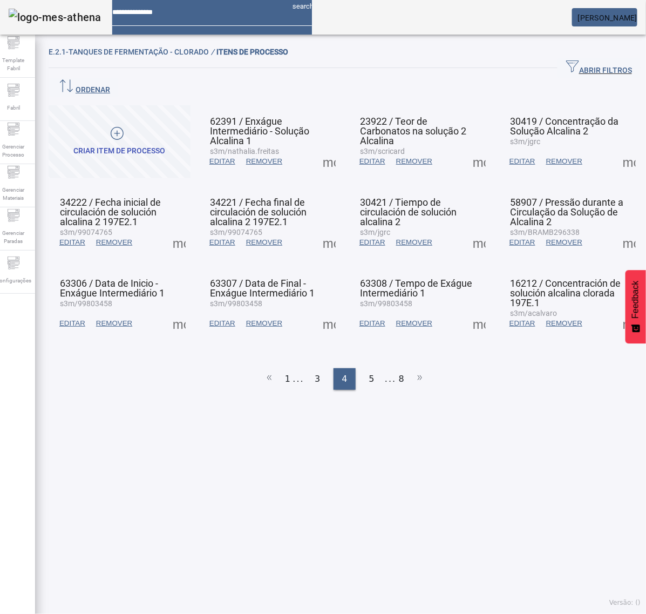
click at [472, 229] on span at bounding box center [479, 242] width 26 height 26
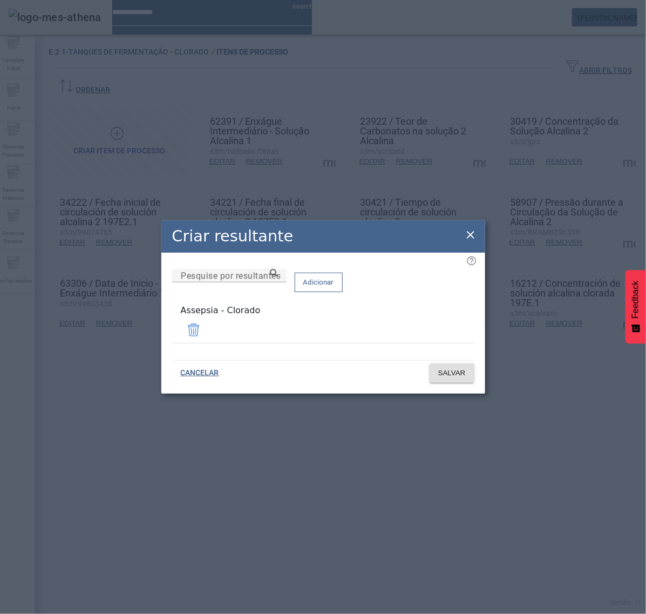
click at [472, 233] on icon at bounding box center [470, 234] width 13 height 13
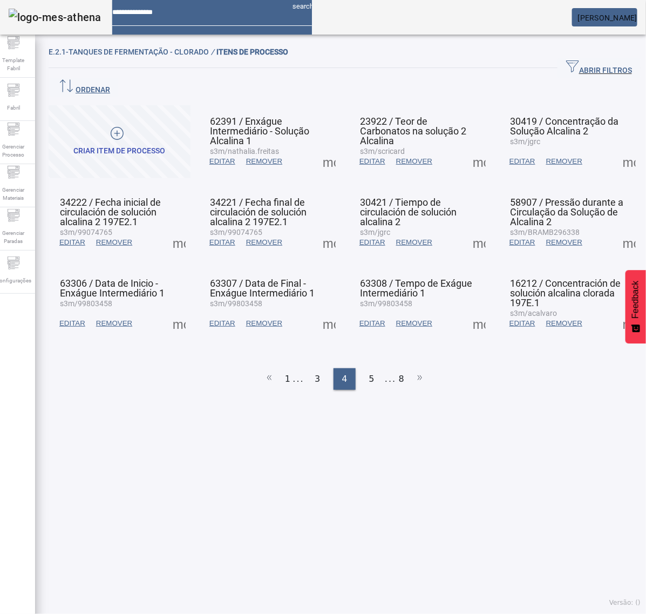
click at [616, 229] on span at bounding box center [629, 242] width 26 height 26
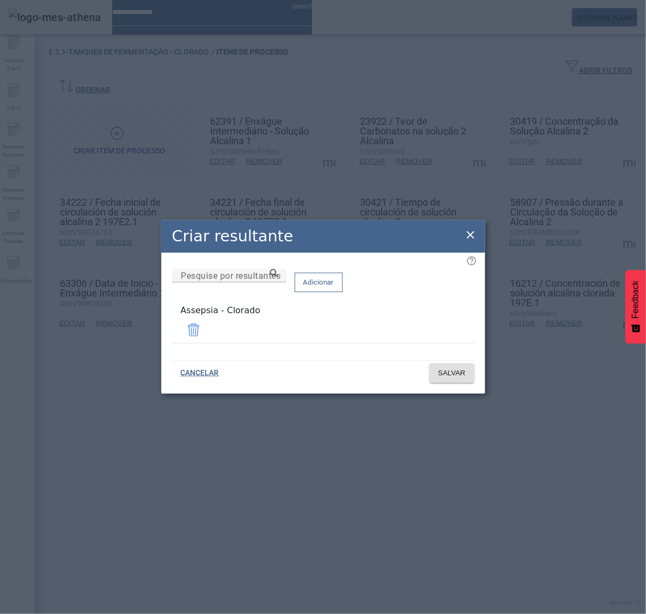
click at [470, 234] on icon at bounding box center [470, 234] width 13 height 13
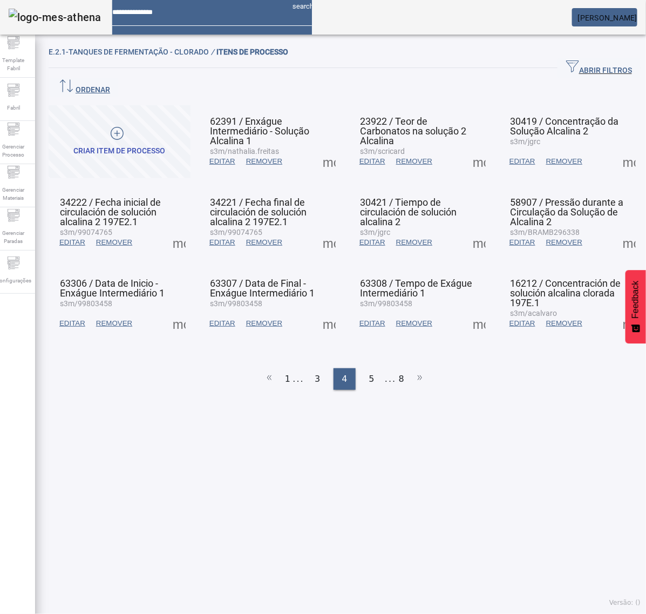
click at [177, 310] on span at bounding box center [179, 323] width 26 height 26
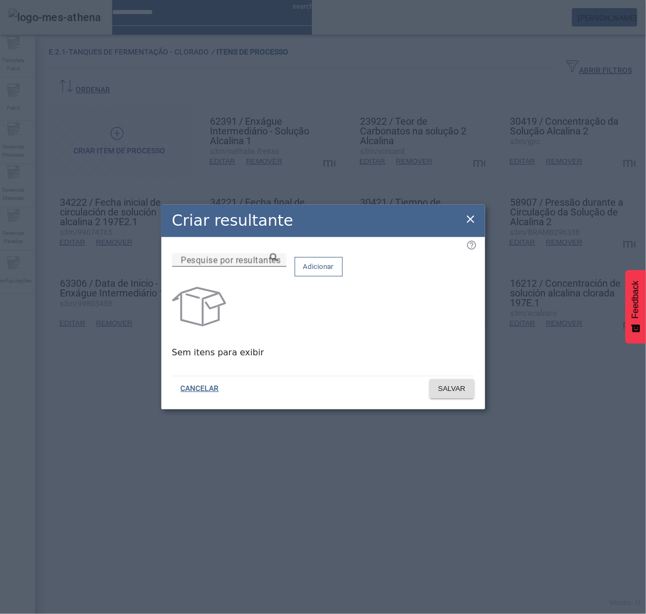
click at [259, 265] on mat-label "Pesquise por resultantes" at bounding box center [231, 260] width 100 height 10
click at [259, 267] on input "Pesquise por resultantes" at bounding box center [229, 260] width 97 height 13
paste input "**********"
click at [278, 261] on icon at bounding box center [274, 257] width 8 height 8
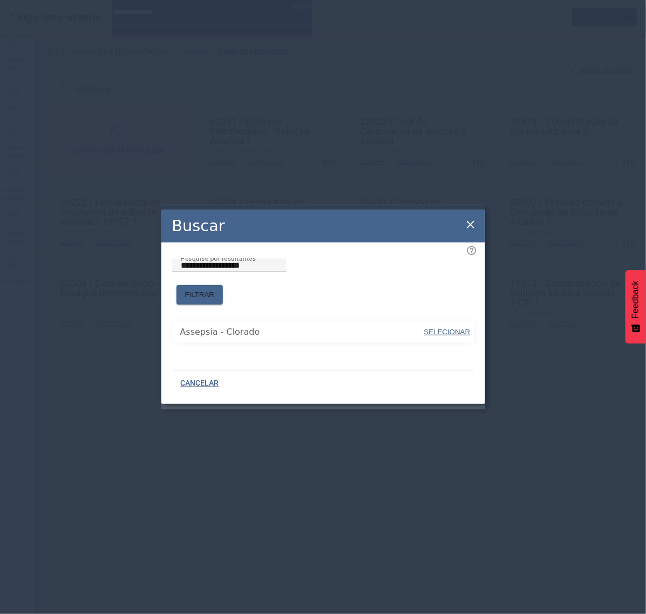
click at [435, 327] on span "SELECIONAR" at bounding box center [447, 332] width 46 height 11
type input "**********"
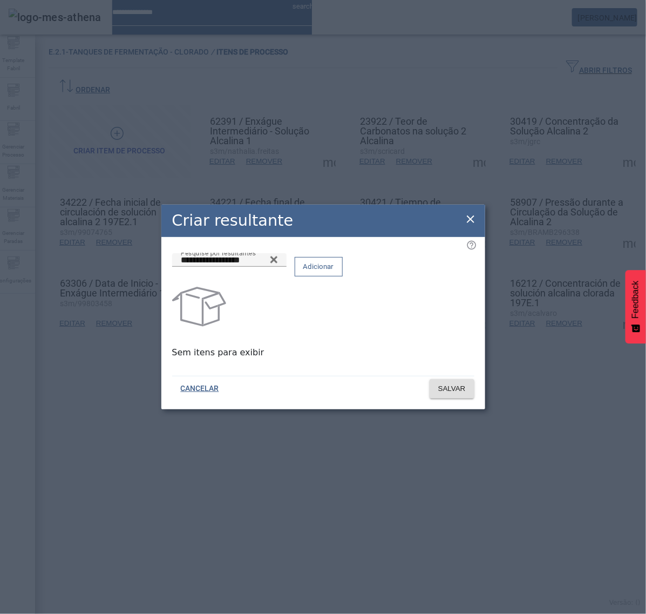
click at [334, 272] on span "Adicionar" at bounding box center [318, 266] width 31 height 11
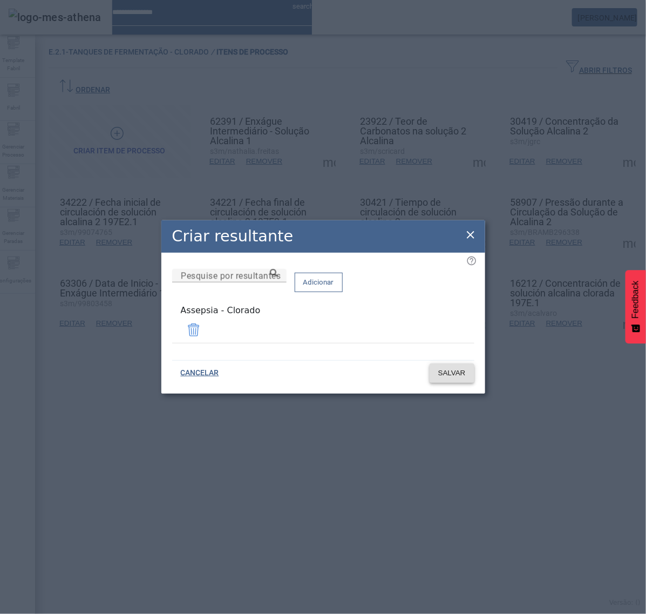
click at [452, 371] on span "SALVAR" at bounding box center [452, 373] width 28 height 11
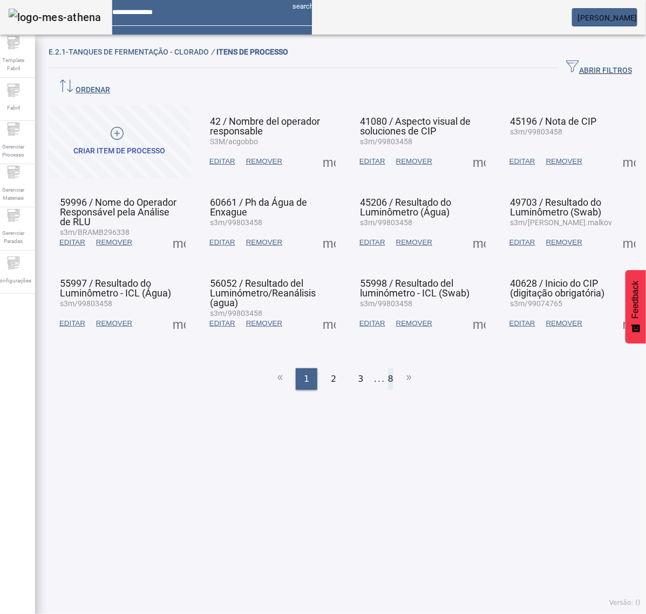
click at [388, 368] on li "8" at bounding box center [390, 379] width 5 height 22
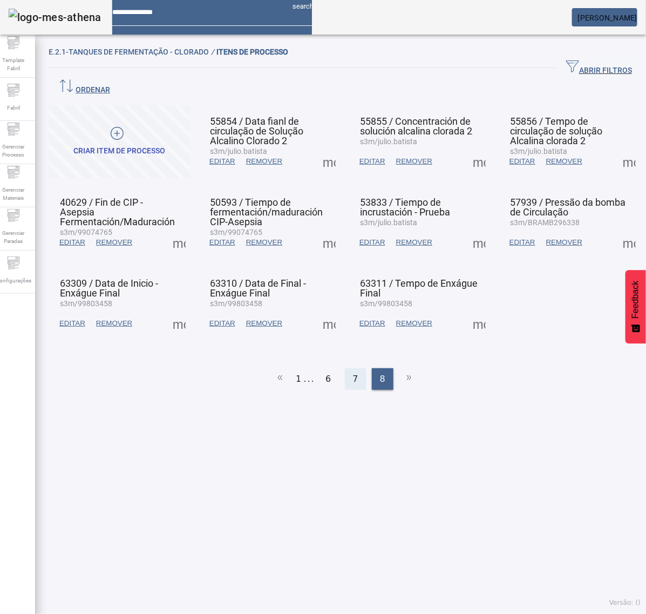
click at [345, 368] on div "7" at bounding box center [356, 379] width 22 height 22
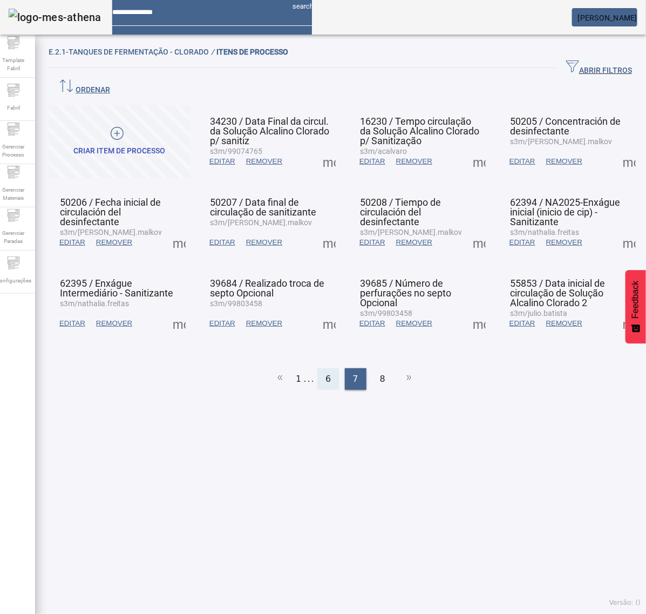
click at [326, 372] on span "6" at bounding box center [328, 378] width 5 height 13
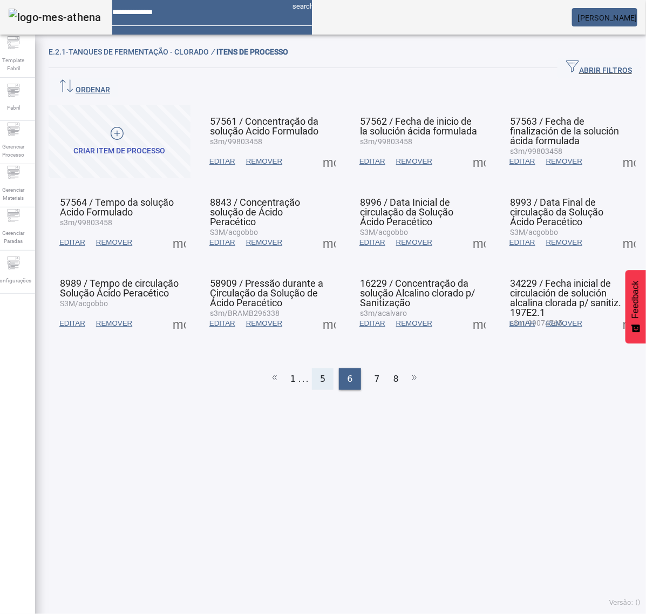
click at [322, 368] on div "5" at bounding box center [323, 379] width 22 height 22
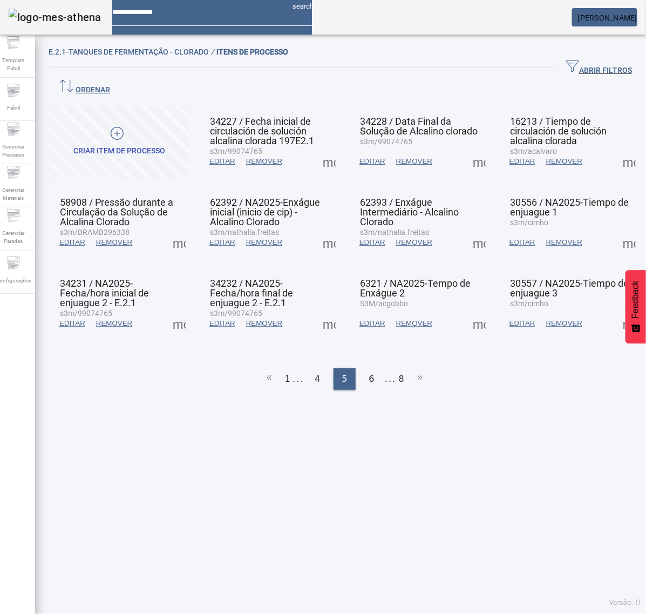
click at [469, 229] on span at bounding box center [479, 242] width 26 height 26
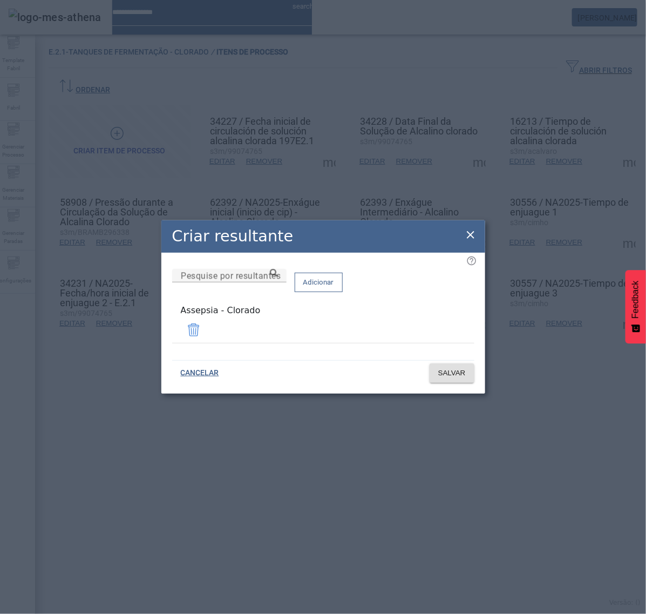
click at [477, 235] on div "Criar resultante" at bounding box center [323, 236] width 324 height 32
drag, startPoint x: 470, startPoint y: 238, endPoint x: 540, endPoint y: 239, distance: 70.2
click at [471, 238] on icon at bounding box center [471, 235] width 8 height 8
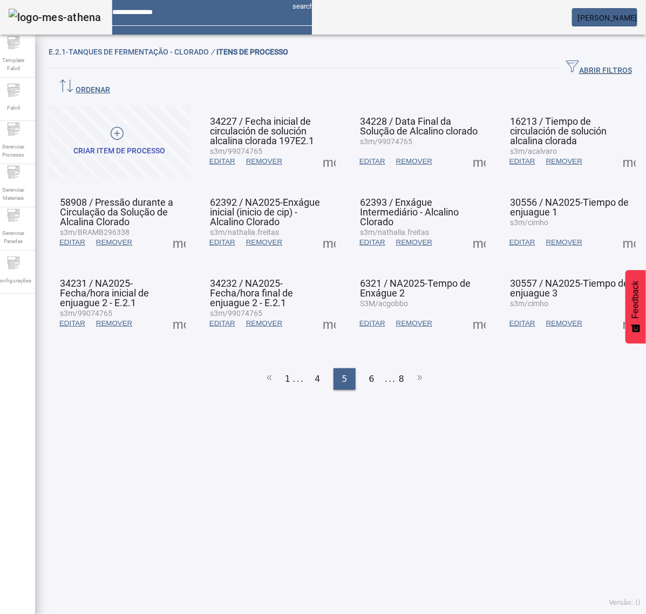
click at [616, 229] on span at bounding box center [629, 242] width 26 height 26
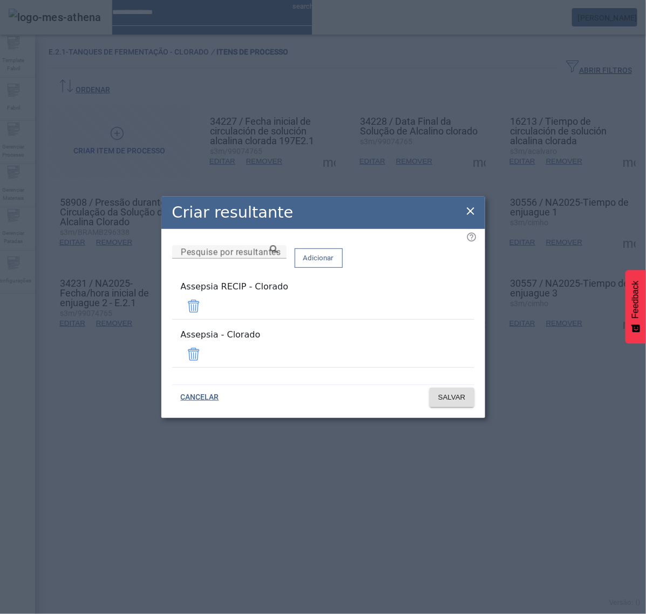
click at [207, 315] on span at bounding box center [194, 306] width 26 height 26
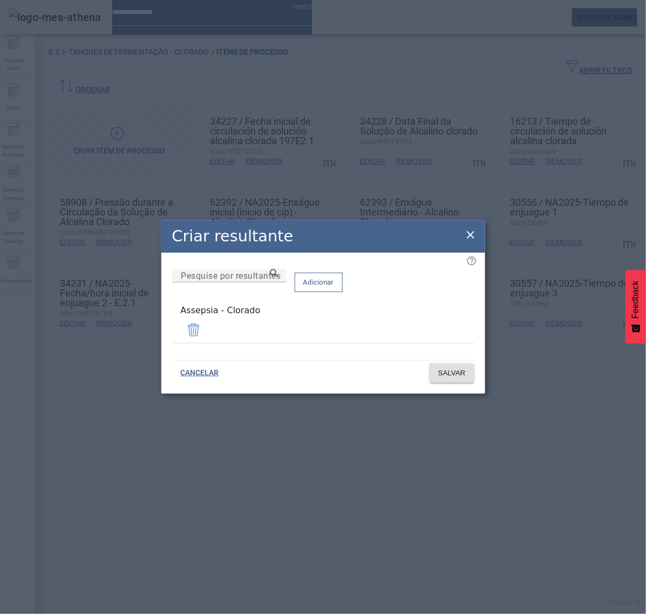
click at [207, 331] on span at bounding box center [194, 330] width 26 height 26
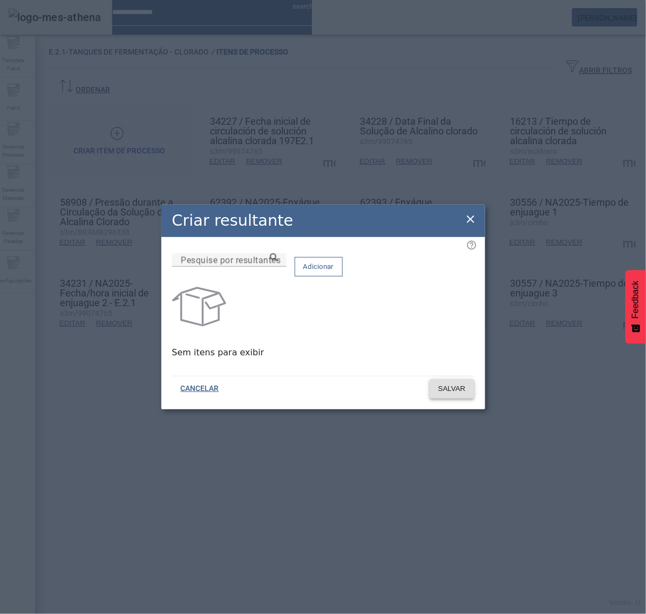
click at [447, 388] on span "SALVAR" at bounding box center [452, 388] width 28 height 11
click at [268, 267] on input "Pesquise por resultantes" at bounding box center [229, 260] width 97 height 13
paste input "**********"
click at [278, 261] on icon at bounding box center [274, 257] width 8 height 8
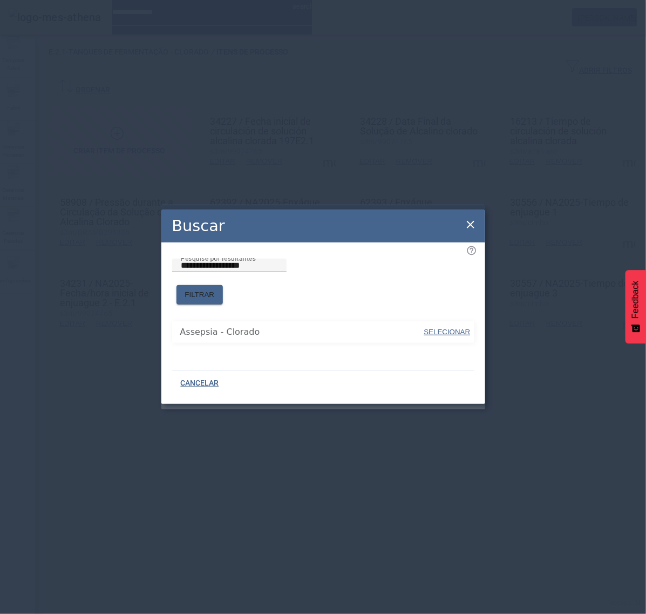
click at [457, 328] on span "SELECIONAR" at bounding box center [447, 332] width 46 height 8
type input "**********"
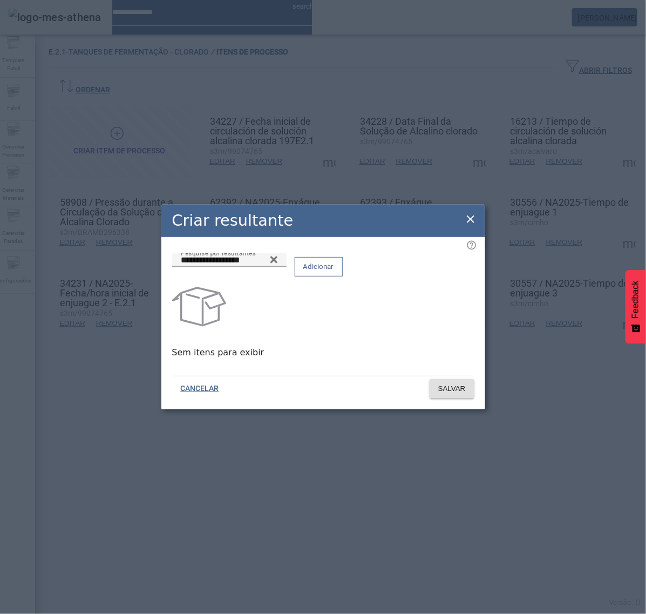
drag, startPoint x: 438, startPoint y: 268, endPoint x: 439, endPoint y: 306, distance: 38.3
click at [334, 267] on span "Adicionar" at bounding box center [318, 266] width 31 height 11
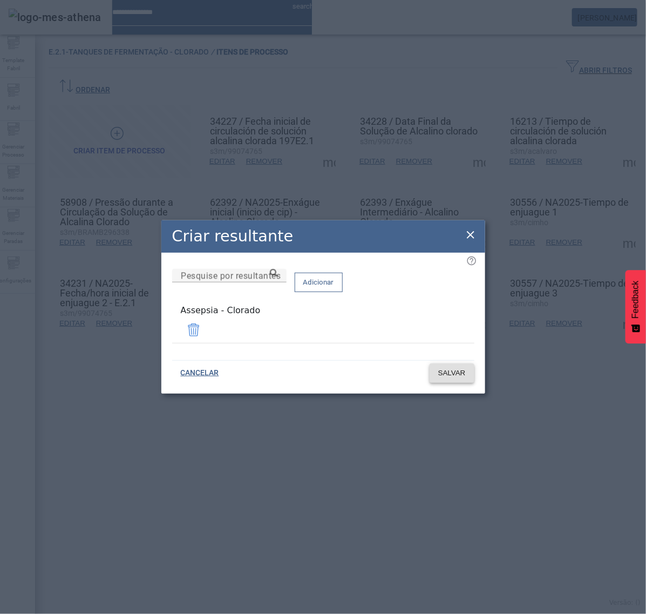
click at [440, 371] on span "SALVAR" at bounding box center [452, 373] width 28 height 11
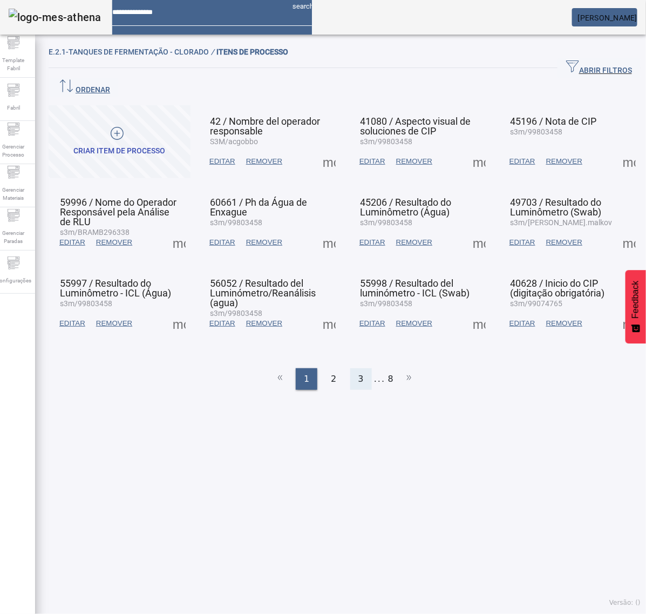
click at [350, 368] on div "3" at bounding box center [361, 379] width 22 height 22
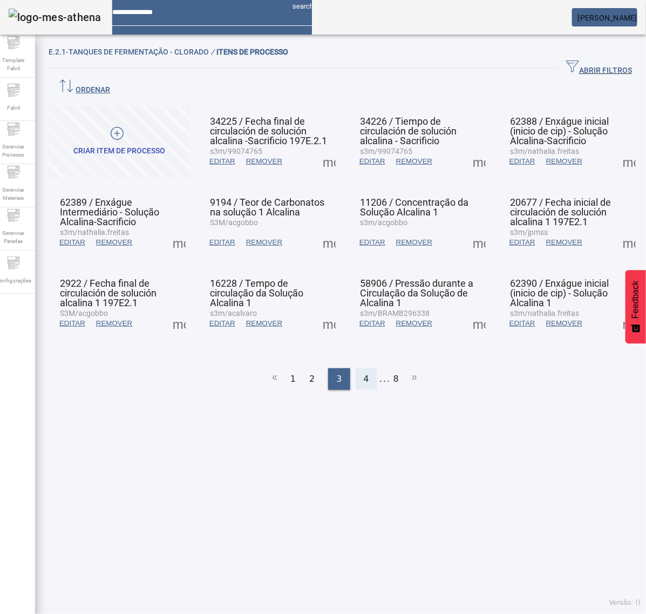
click at [363, 368] on div "4" at bounding box center [367, 379] width 22 height 22
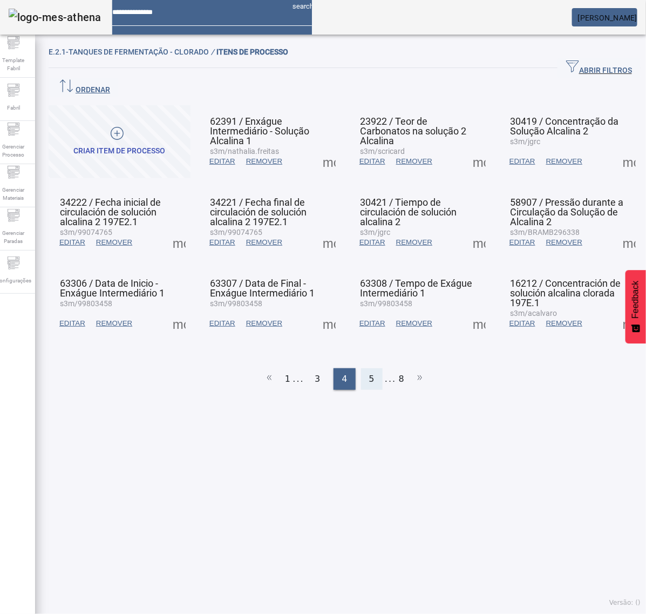
click at [362, 368] on div "5" at bounding box center [372, 379] width 22 height 22
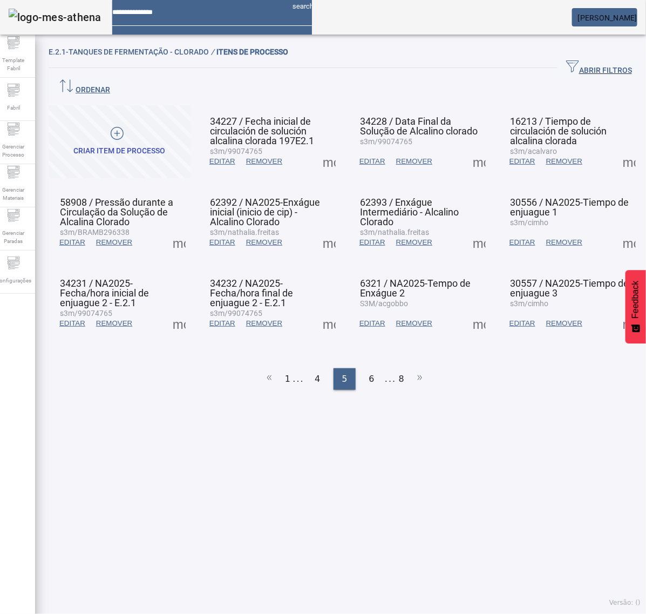
click at [189, 310] on span at bounding box center [179, 323] width 26 height 26
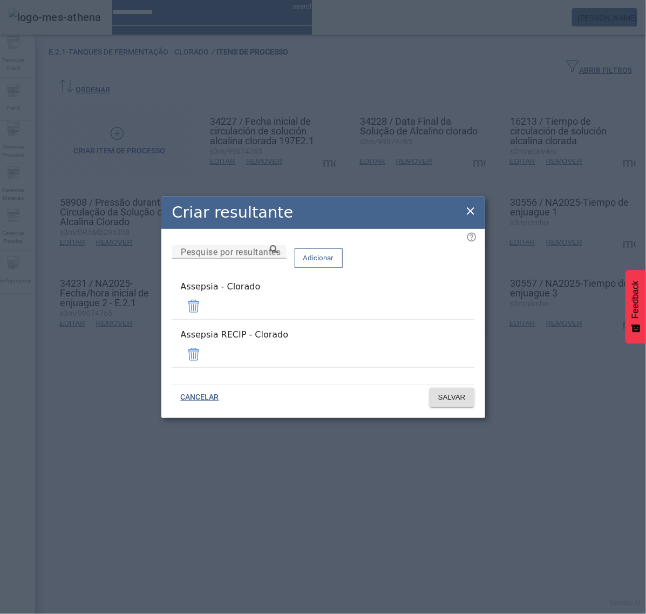
click at [207, 348] on span at bounding box center [194, 354] width 26 height 26
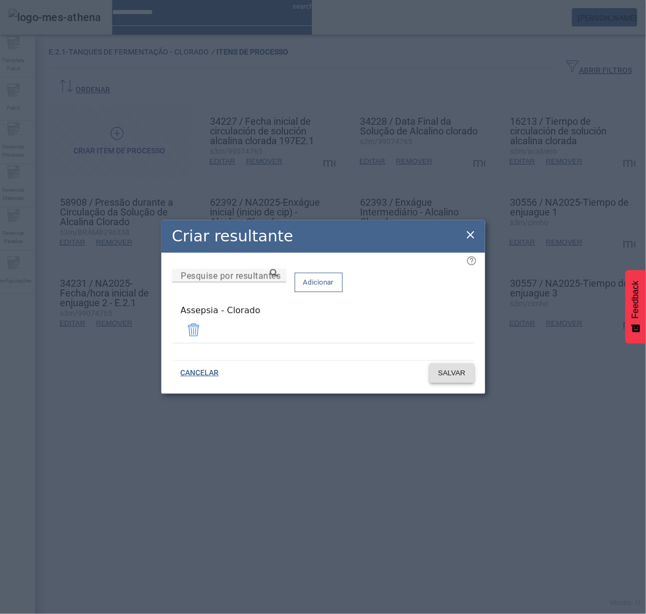
click at [444, 370] on span "SALVAR" at bounding box center [452, 373] width 28 height 11
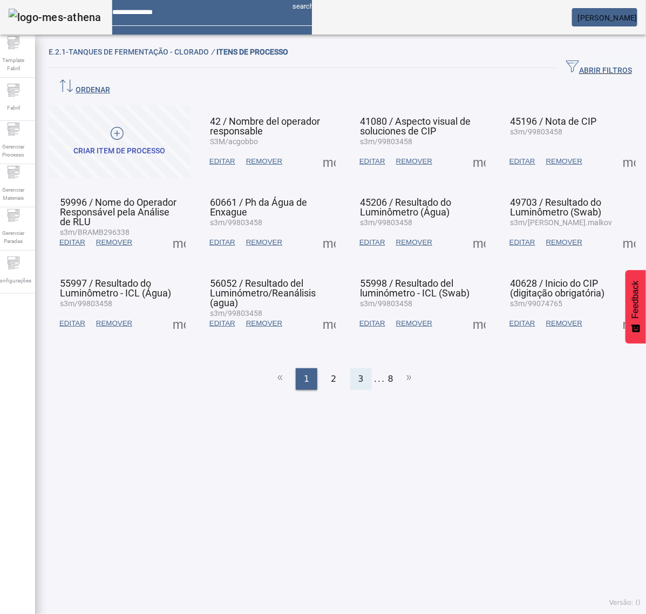
click at [352, 368] on div "3" at bounding box center [361, 379] width 22 height 22
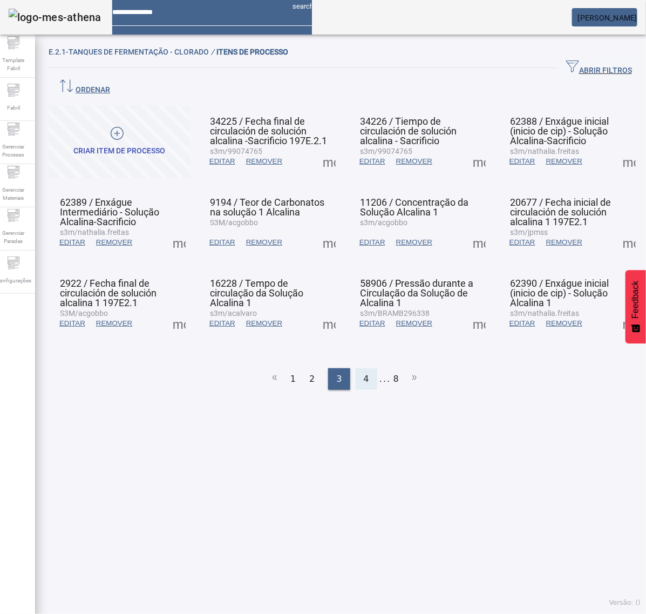
click at [364, 372] on span "4" at bounding box center [366, 378] width 5 height 13
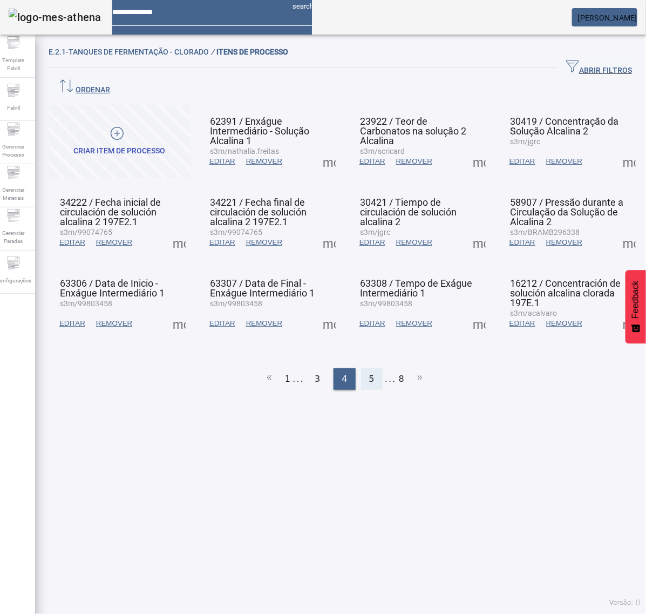
click at [363, 368] on div "5" at bounding box center [372, 379] width 22 height 22
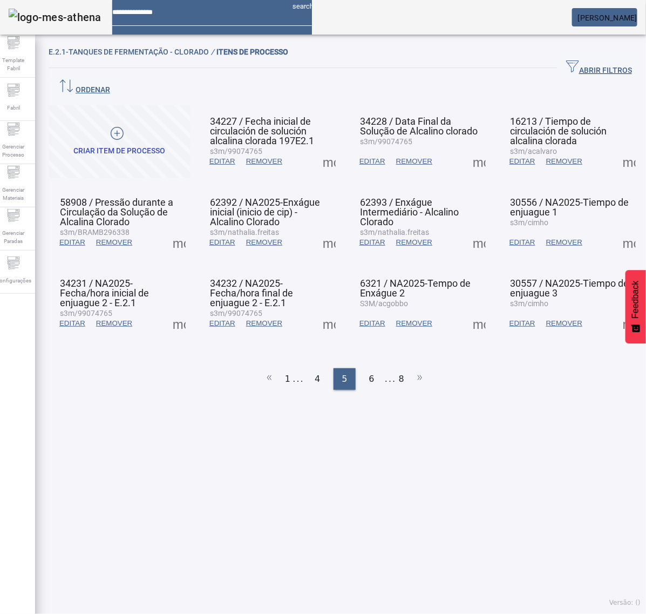
click at [324, 310] on span at bounding box center [329, 323] width 26 height 26
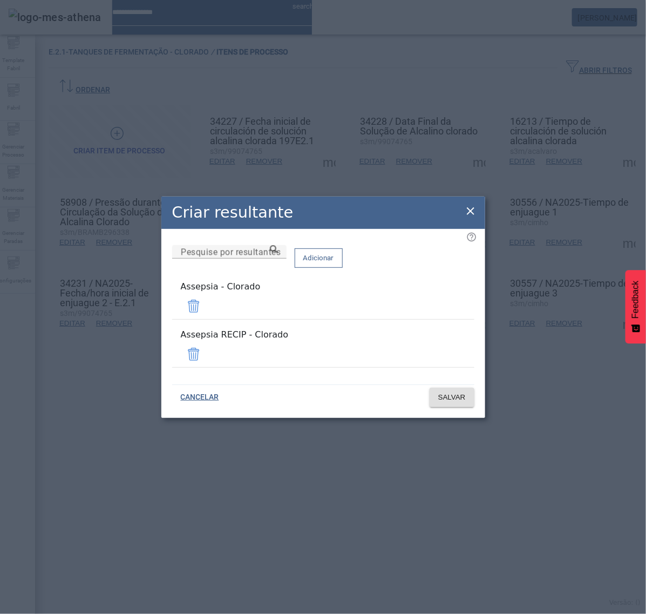
click at [207, 346] on span at bounding box center [194, 354] width 26 height 26
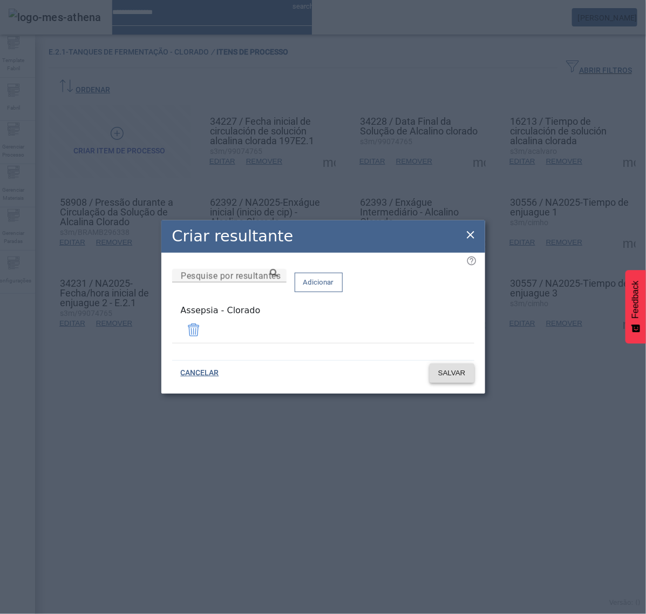
click at [440, 369] on span "SALVAR" at bounding box center [452, 373] width 28 height 11
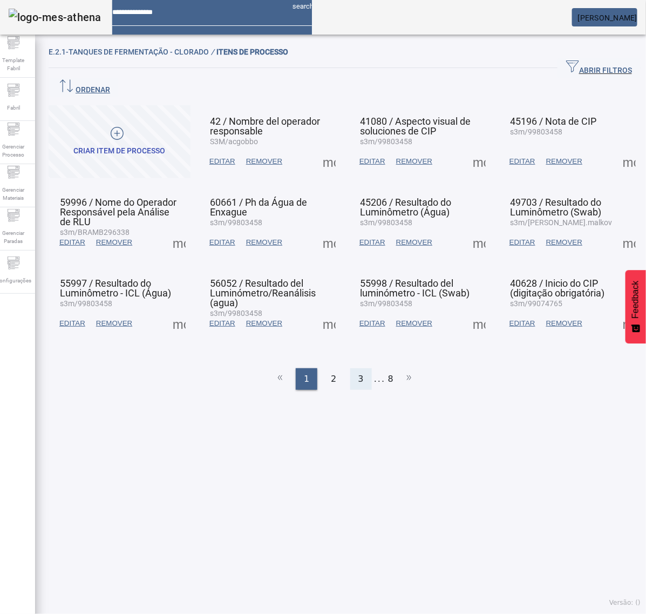
click at [358, 372] on span "3" at bounding box center [360, 378] width 5 height 13
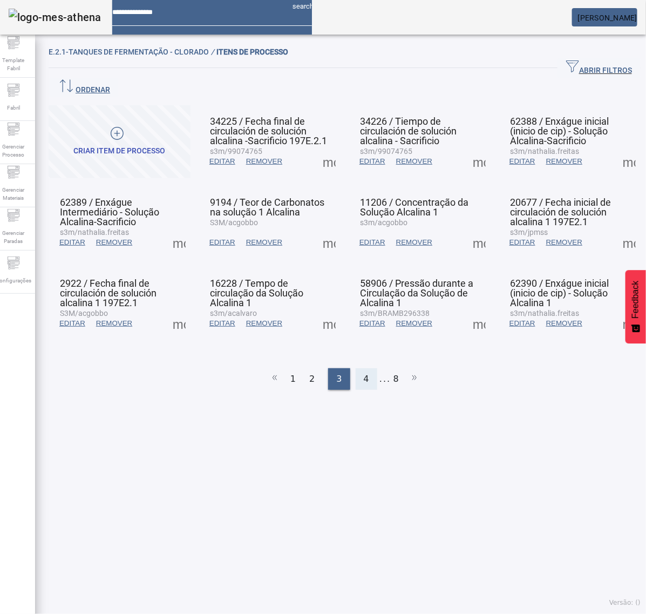
click at [368, 368] on div "4" at bounding box center [367, 379] width 22 height 22
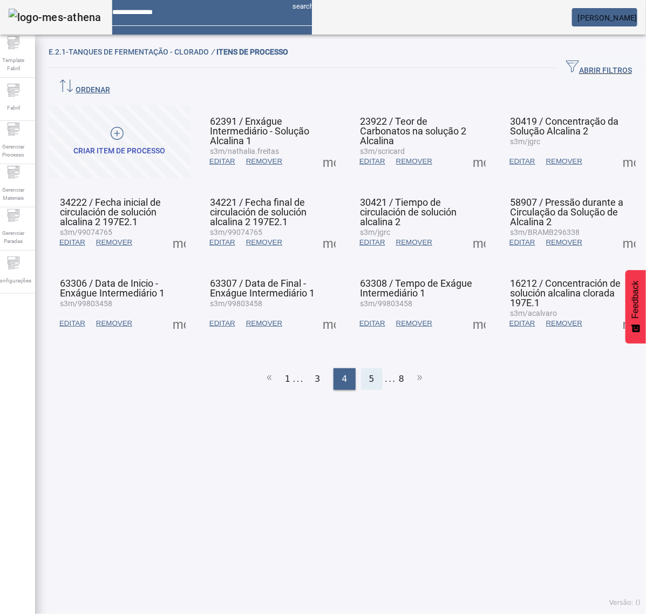
click at [369, 372] on span "5" at bounding box center [371, 378] width 5 height 13
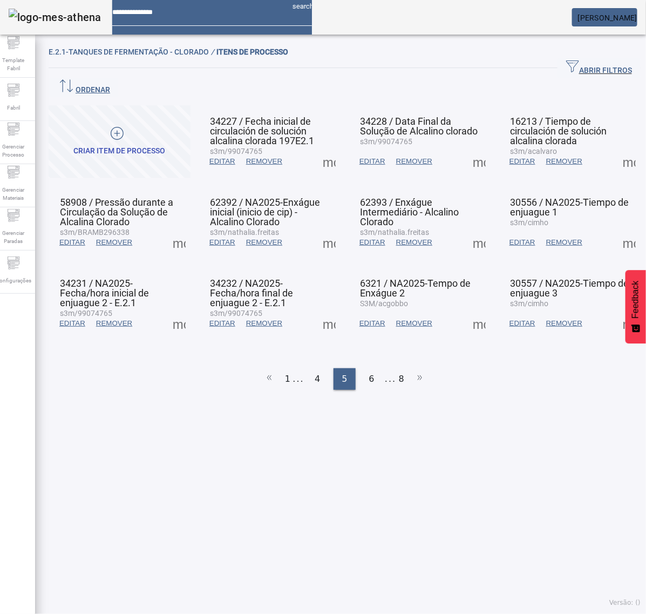
click at [470, 310] on span at bounding box center [479, 323] width 26 height 26
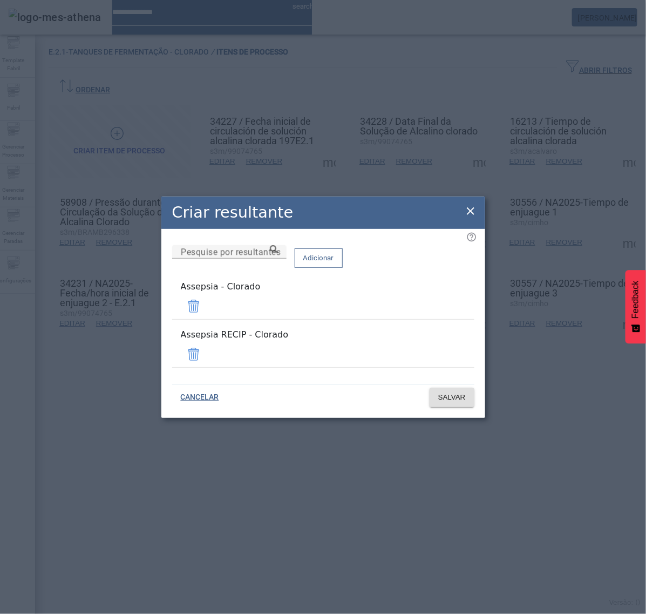
click at [207, 349] on span at bounding box center [194, 354] width 26 height 26
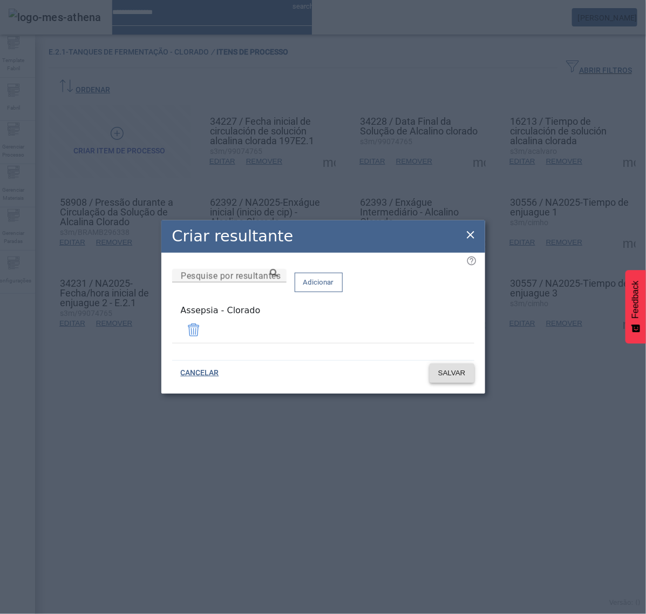
click at [444, 370] on span "SALVAR" at bounding box center [452, 373] width 28 height 11
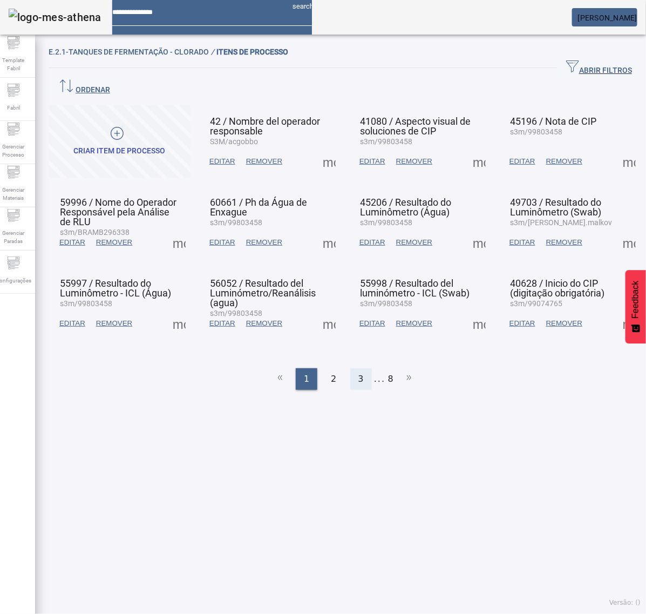
click at [350, 368] on div "3" at bounding box center [361, 379] width 22 height 22
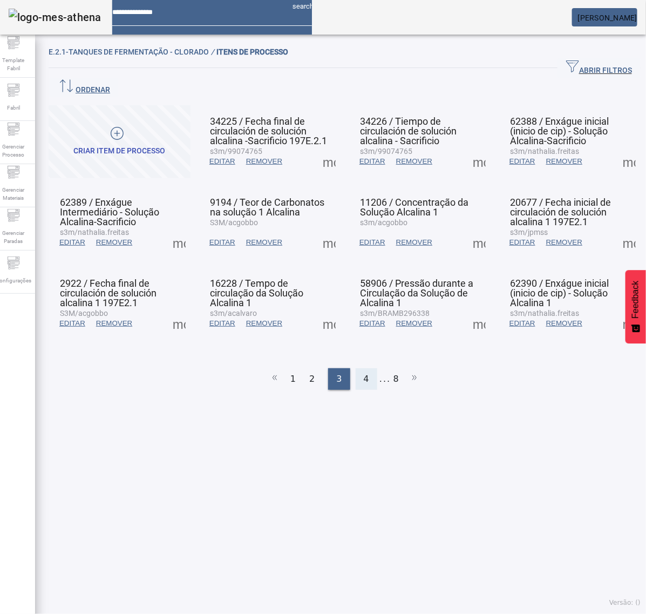
click at [364, 372] on span "4" at bounding box center [366, 378] width 5 height 13
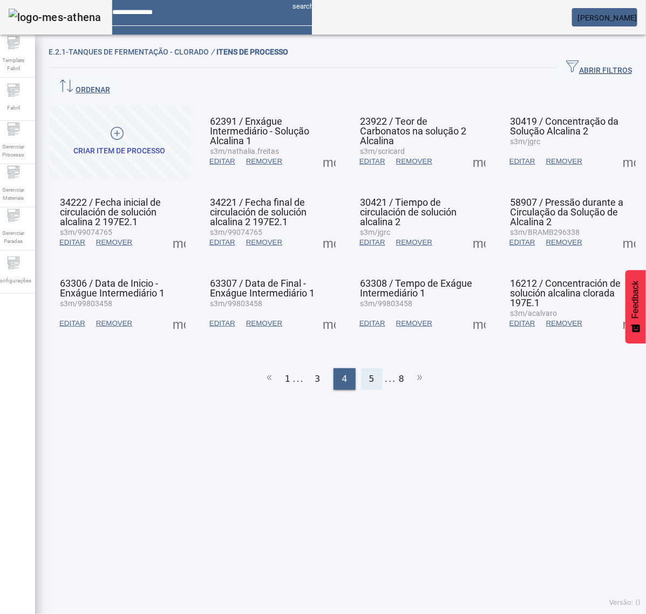
click at [361, 368] on div "5" at bounding box center [372, 379] width 22 height 22
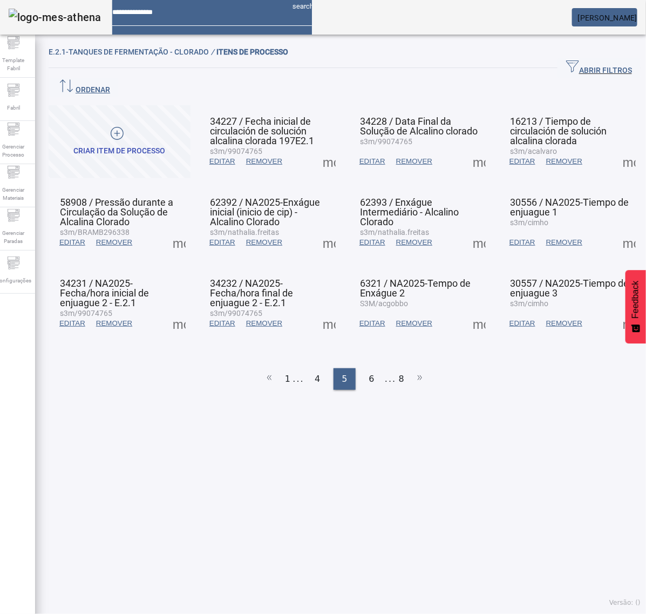
click at [616, 310] on span at bounding box center [629, 323] width 26 height 26
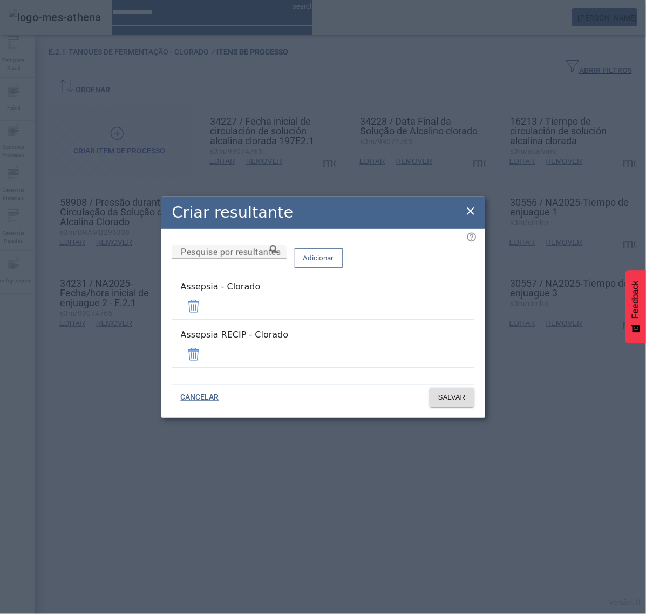
click at [207, 347] on span at bounding box center [194, 354] width 26 height 26
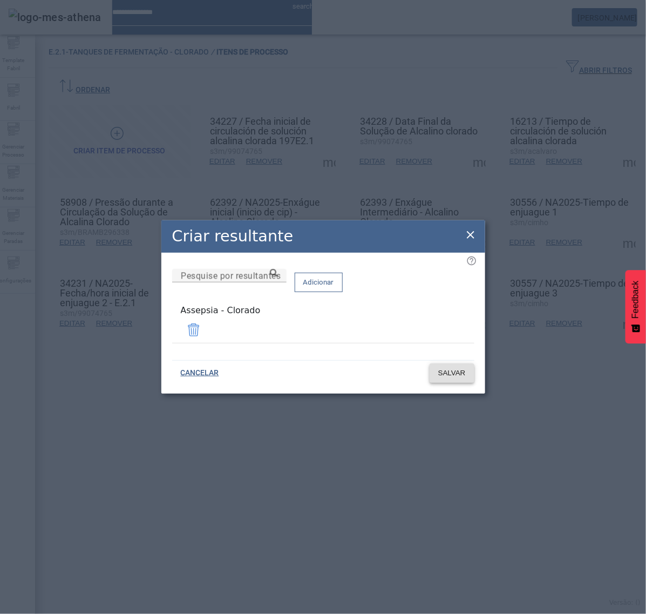
click at [448, 368] on span "SALVAR" at bounding box center [452, 373] width 28 height 11
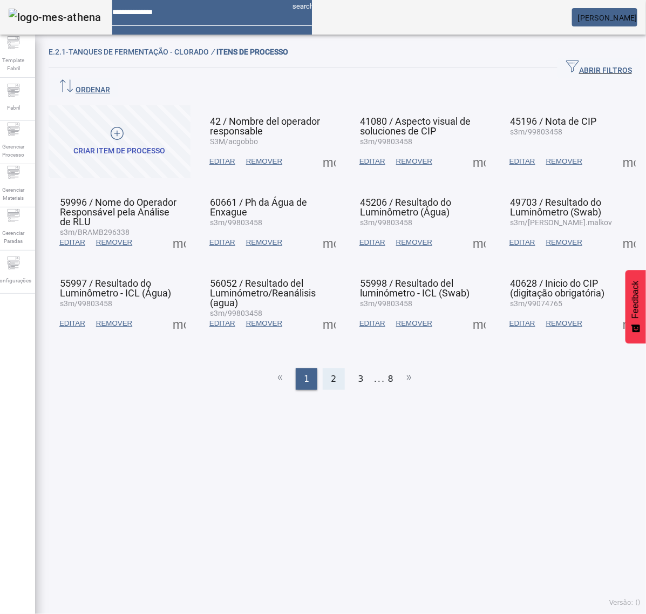
click at [331, 372] on span "2" at bounding box center [333, 378] width 5 height 13
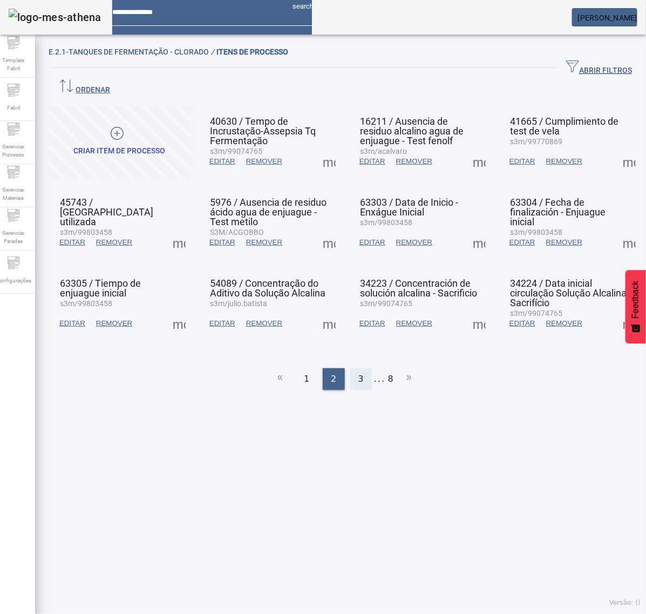
click at [358, 368] on div "3" at bounding box center [361, 379] width 22 height 22
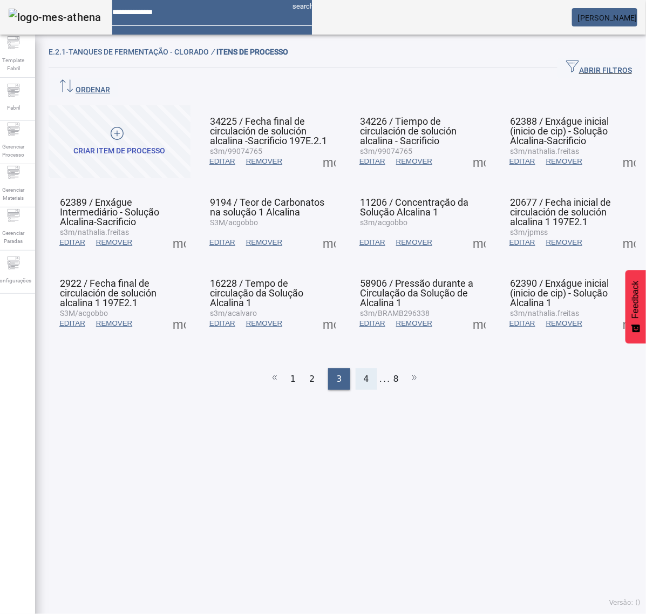
click at [363, 368] on div "4" at bounding box center [367, 379] width 22 height 22
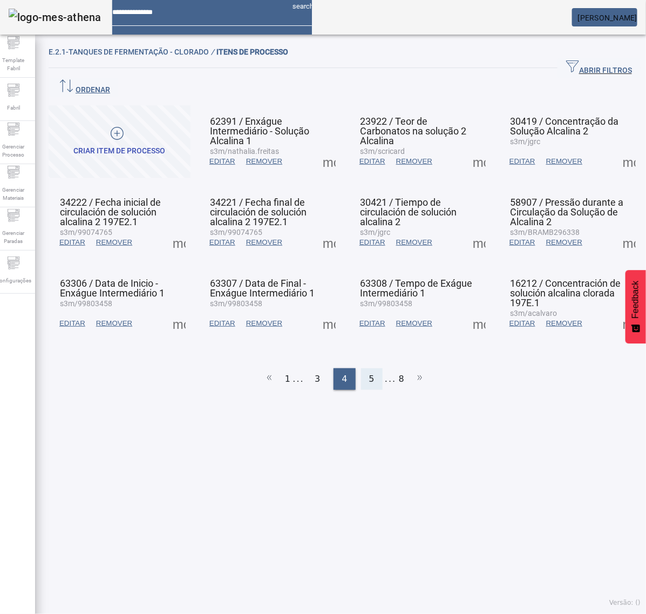
click at [361, 368] on div "5" at bounding box center [372, 379] width 22 height 22
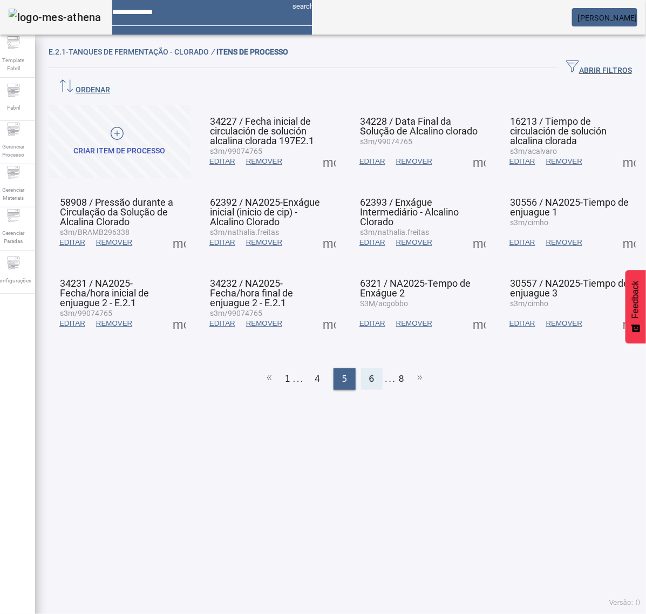
click at [361, 368] on div "6" at bounding box center [372, 379] width 22 height 22
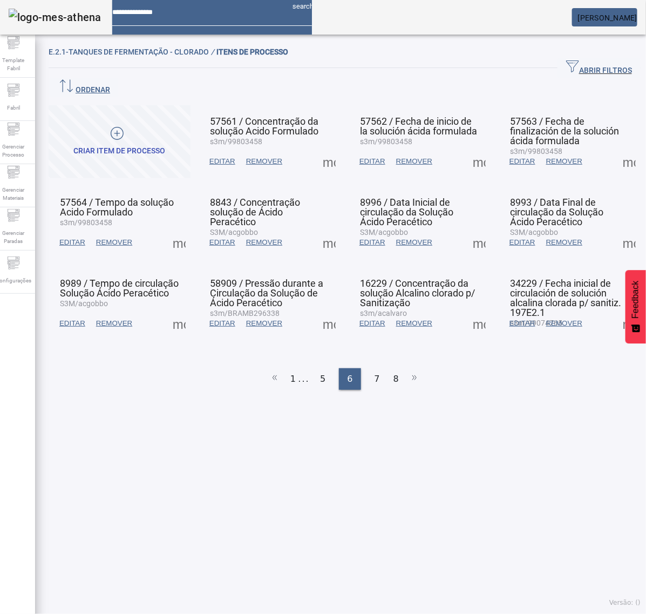
drag, startPoint x: 320, startPoint y: 355, endPoint x: 328, endPoint y: 354, distance: 7.7
click at [320, 372] on span "5" at bounding box center [322, 378] width 5 height 13
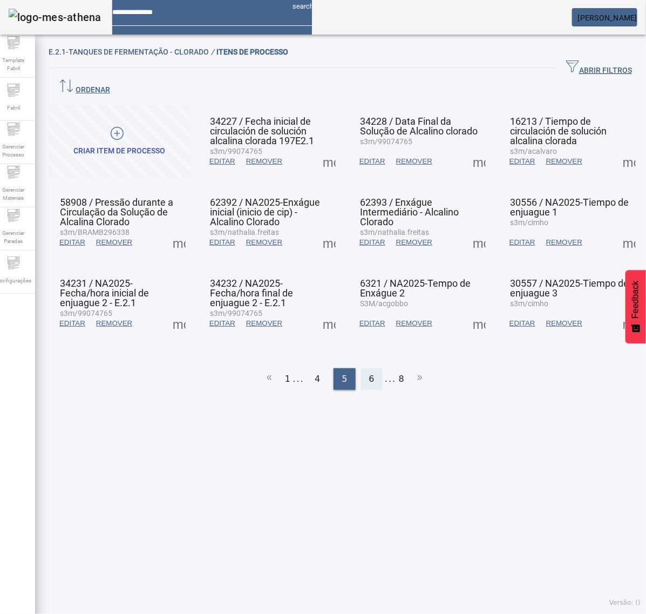
click at [369, 372] on span "6" at bounding box center [371, 378] width 5 height 13
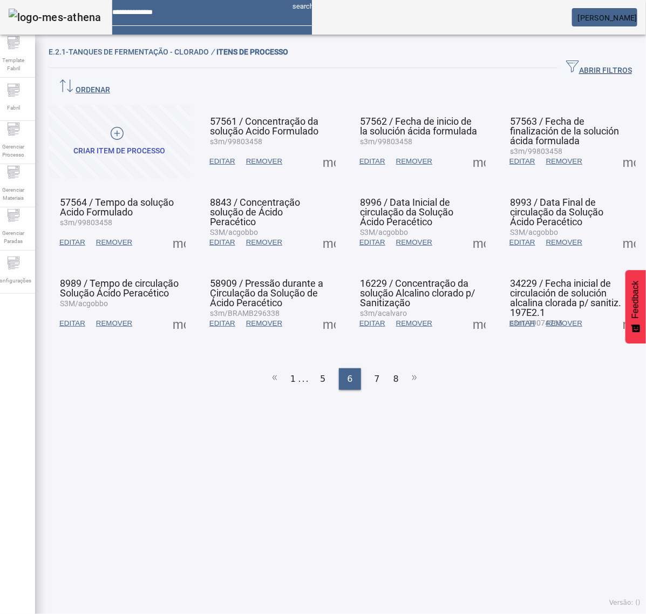
click at [327, 148] on span at bounding box center [329, 161] width 26 height 26
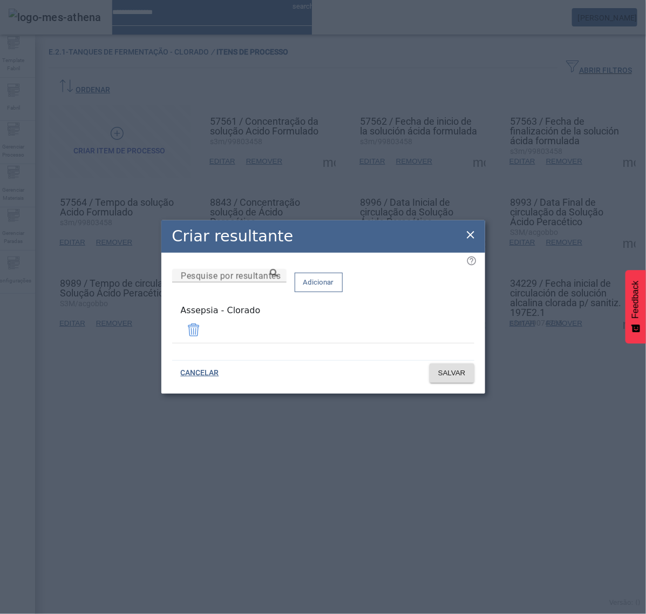
click at [470, 236] on icon at bounding box center [470, 234] width 13 height 13
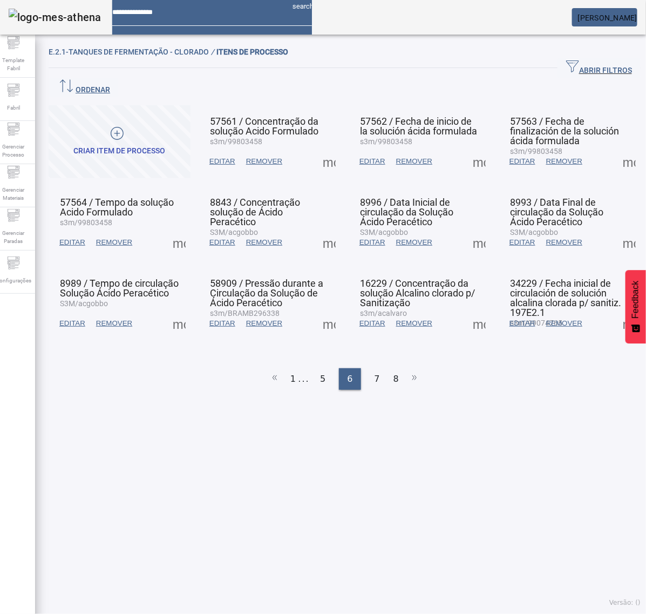
click at [466, 148] on span at bounding box center [479, 161] width 26 height 26
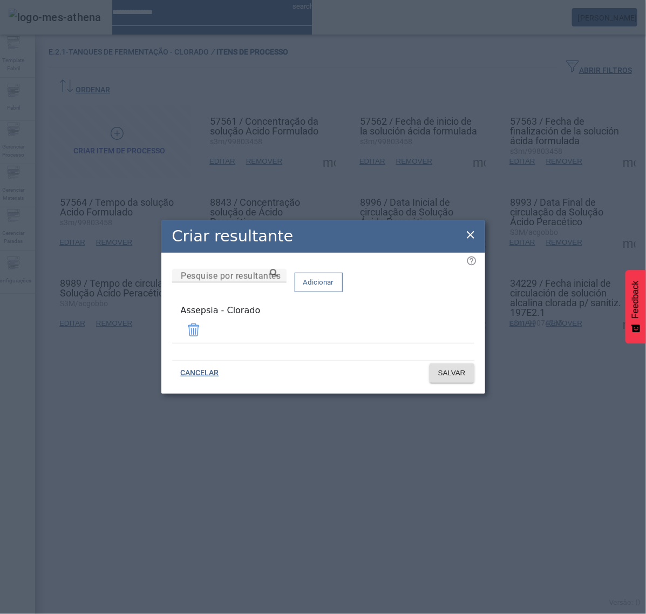
drag, startPoint x: 468, startPoint y: 233, endPoint x: 495, endPoint y: 217, distance: 31.2
click at [470, 233] on icon at bounding box center [470, 234] width 13 height 13
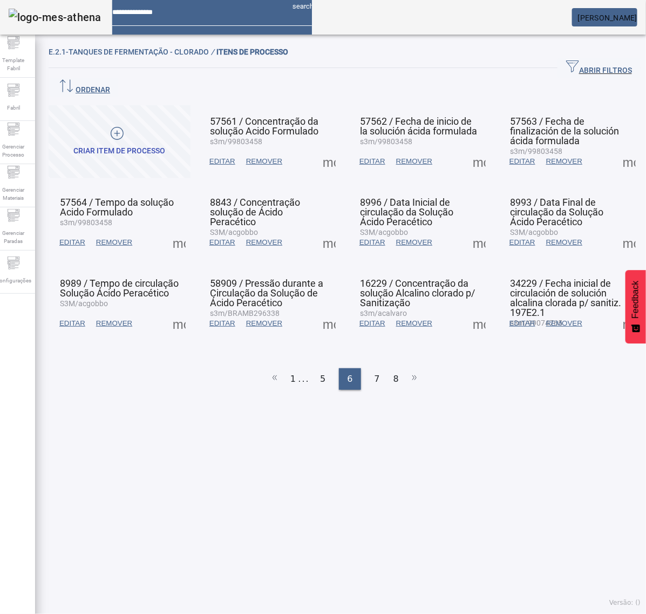
click at [616, 148] on span at bounding box center [629, 161] width 26 height 26
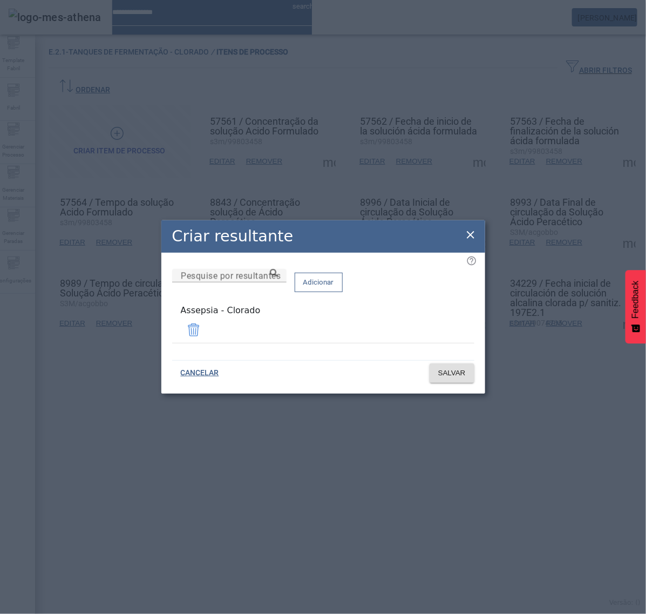
click at [473, 236] on icon at bounding box center [470, 234] width 13 height 13
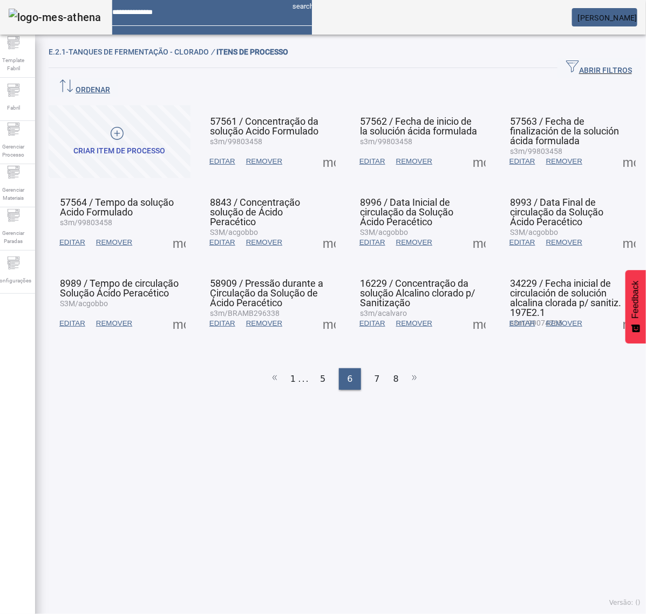
click at [177, 229] on span at bounding box center [179, 242] width 26 height 26
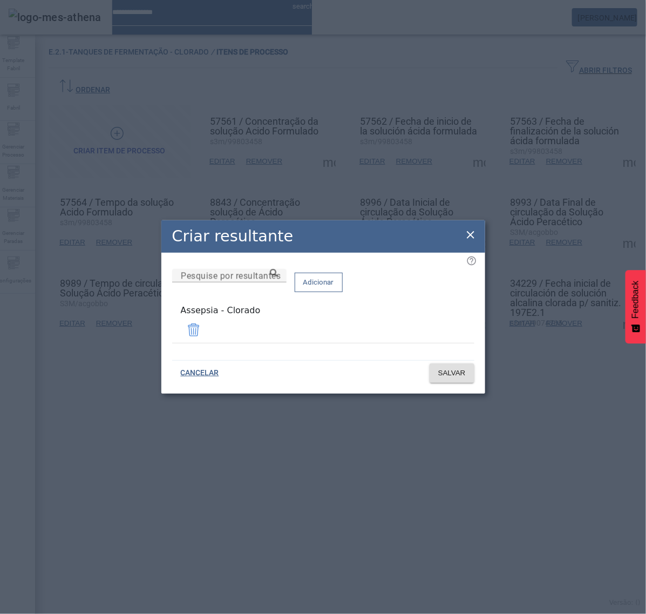
click at [469, 238] on icon at bounding box center [470, 234] width 13 height 13
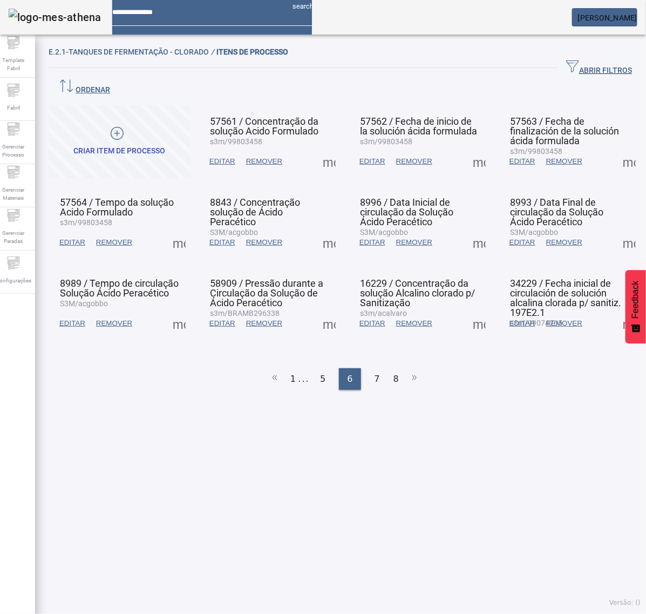
click at [326, 229] on span at bounding box center [329, 242] width 26 height 26
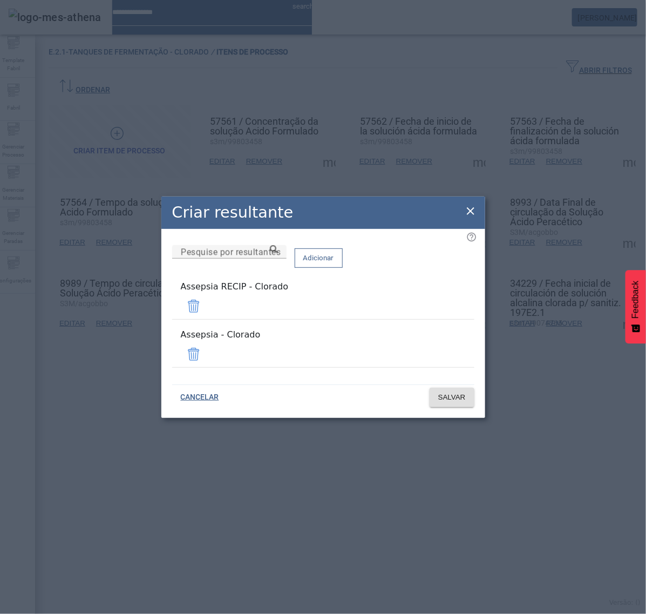
drag, startPoint x: 435, startPoint y: 311, endPoint x: 438, endPoint y: 324, distance: 13.4
click at [207, 311] on span at bounding box center [194, 306] width 26 height 26
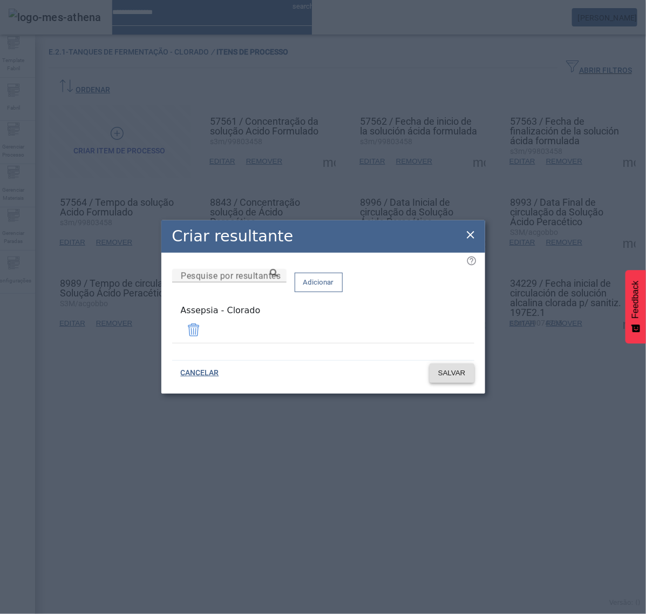
click at [458, 368] on span "SALVAR" at bounding box center [452, 373] width 28 height 11
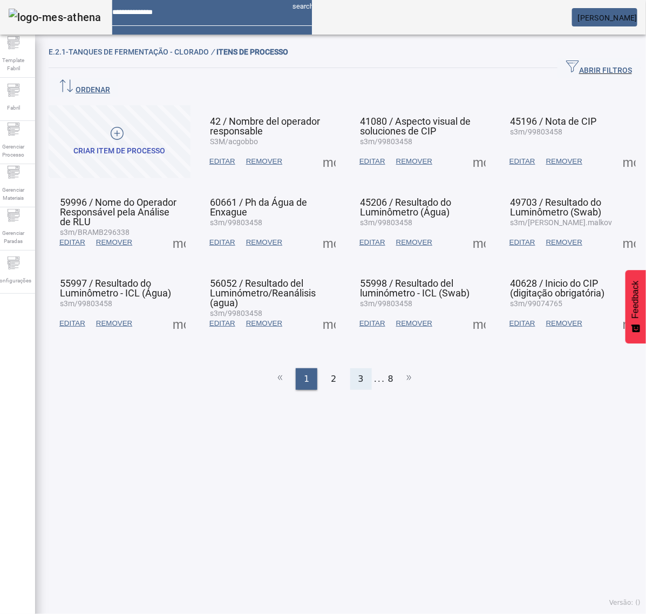
click at [358, 372] on span "3" at bounding box center [360, 378] width 5 height 13
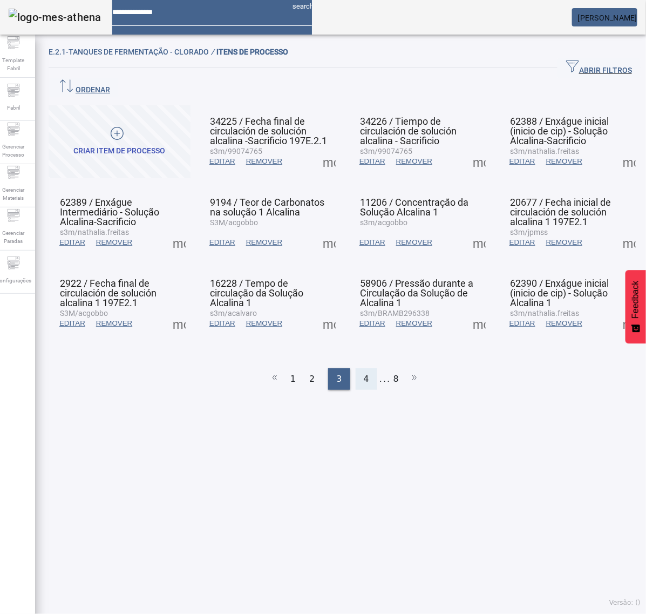
click at [357, 368] on div "4" at bounding box center [367, 379] width 22 height 22
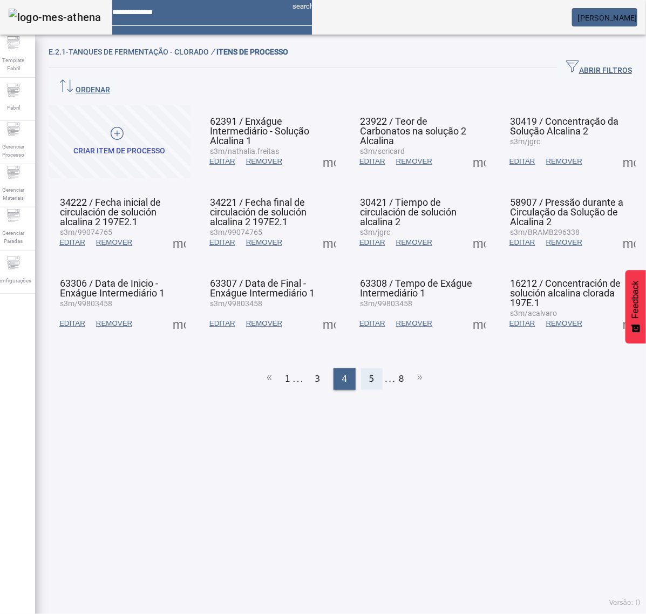
click at [369, 372] on span "5" at bounding box center [371, 378] width 5 height 13
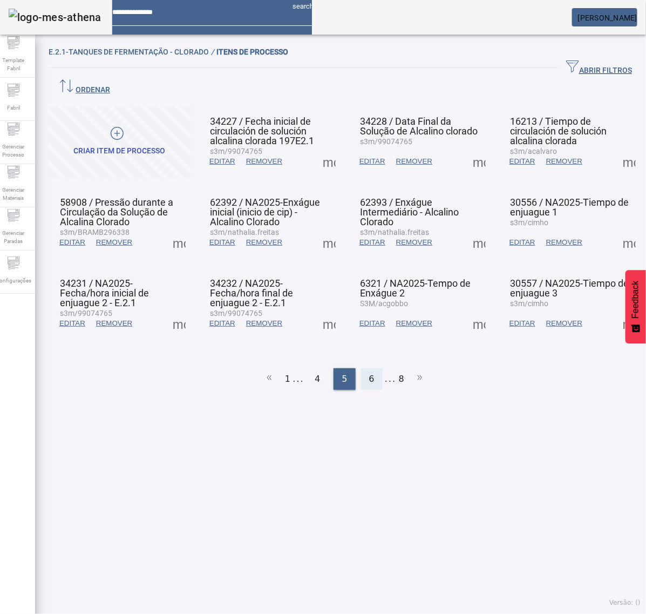
click at [362, 368] on div "6" at bounding box center [372, 379] width 22 height 22
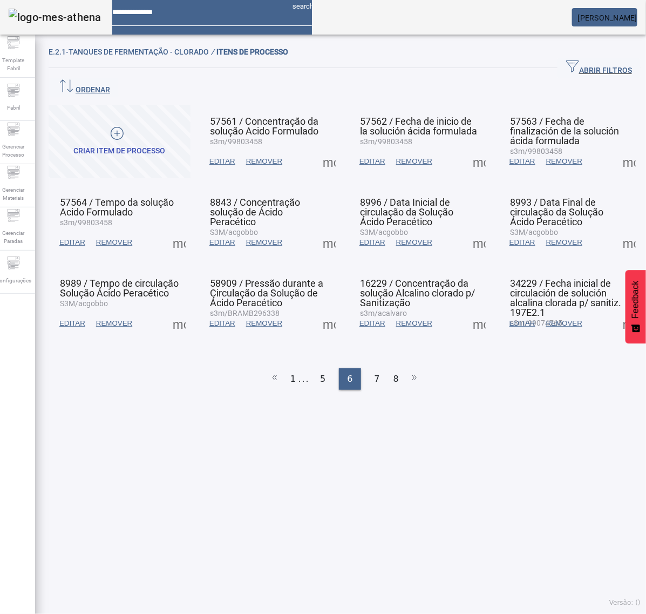
click at [184, 229] on span at bounding box center [179, 242] width 26 height 26
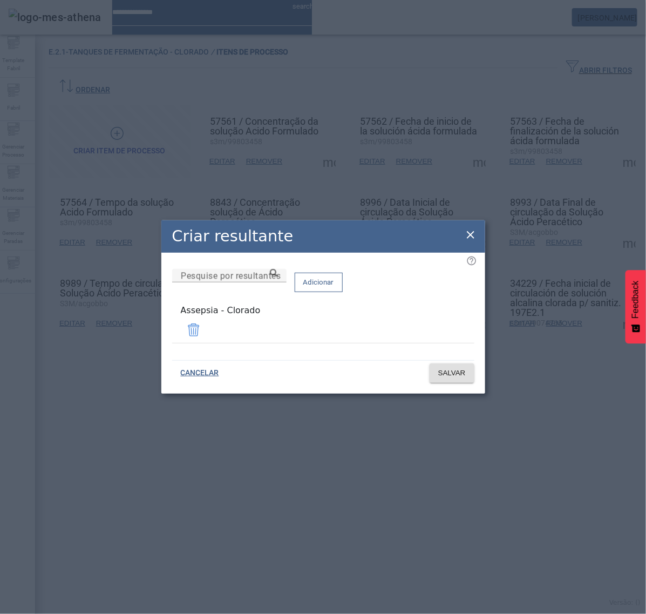
click at [471, 238] on icon at bounding box center [470, 234] width 13 height 13
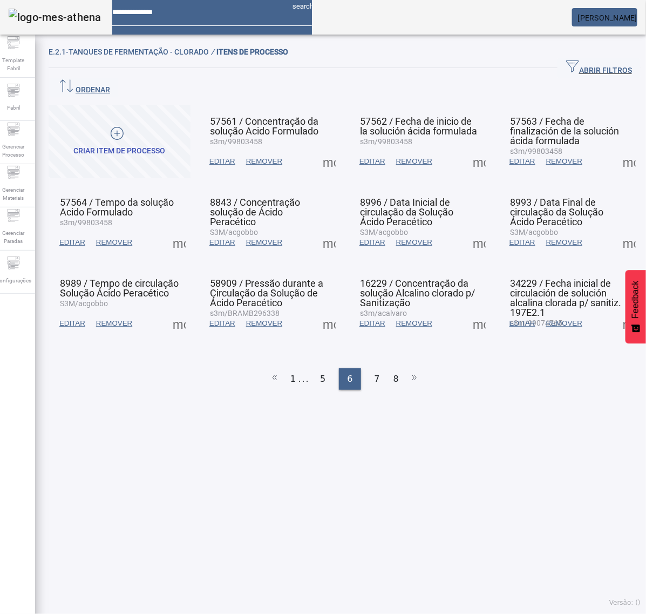
click at [320, 229] on span at bounding box center [329, 242] width 26 height 26
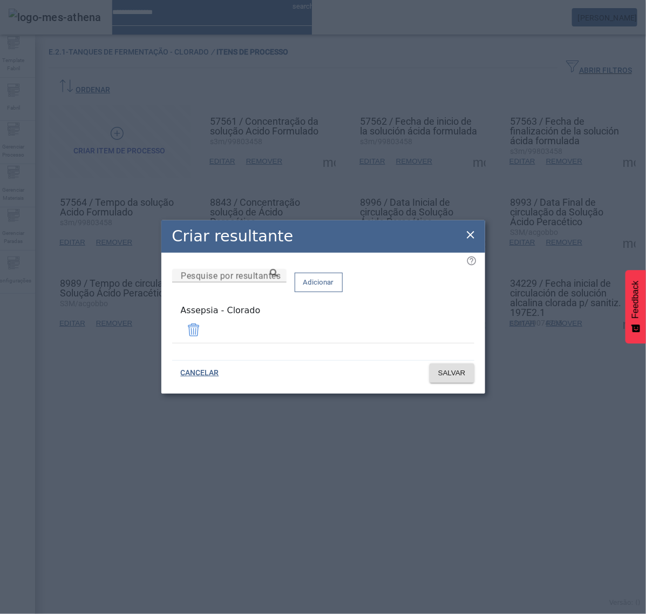
click at [471, 238] on icon at bounding box center [470, 234] width 13 height 13
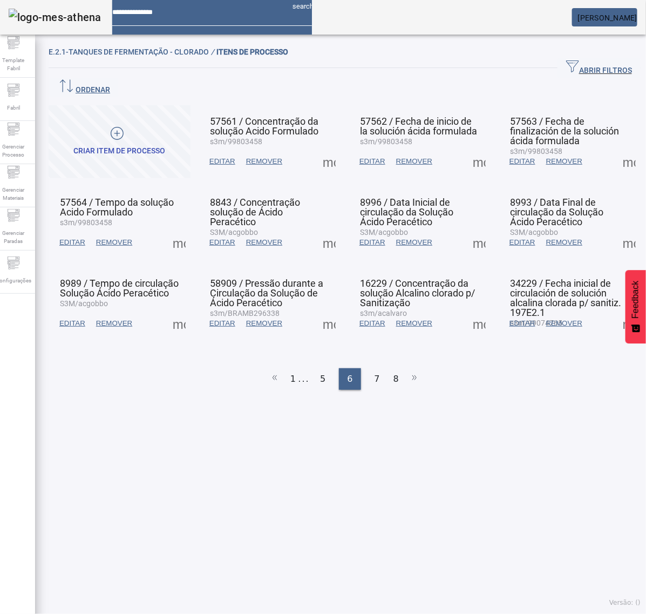
click at [469, 229] on span at bounding box center [479, 242] width 26 height 26
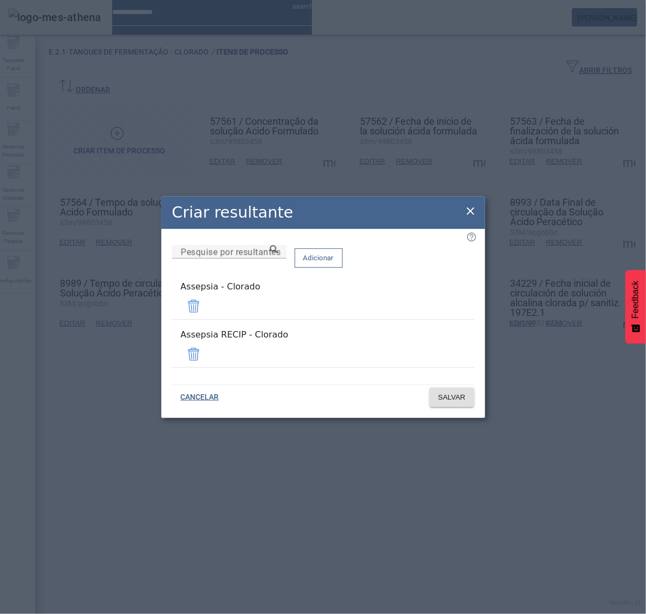
click at [207, 344] on span at bounding box center [194, 354] width 26 height 26
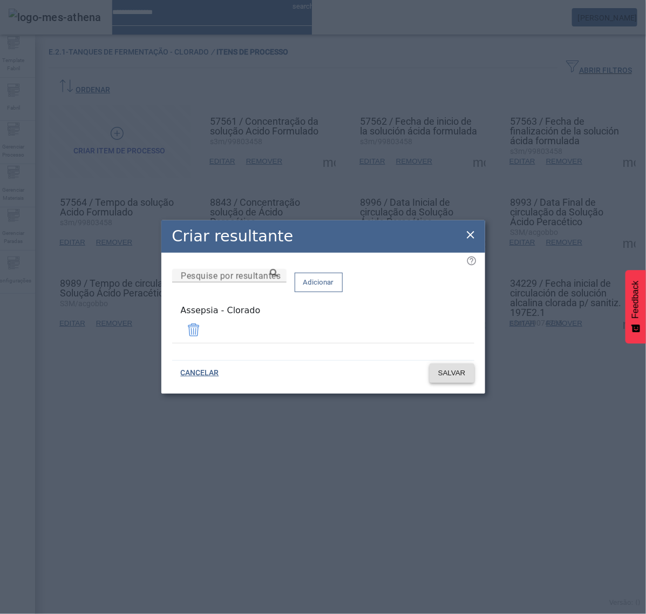
drag, startPoint x: 445, startPoint y: 363, endPoint x: 435, endPoint y: 364, distance: 10.3
click at [446, 363] on span at bounding box center [452, 373] width 45 height 26
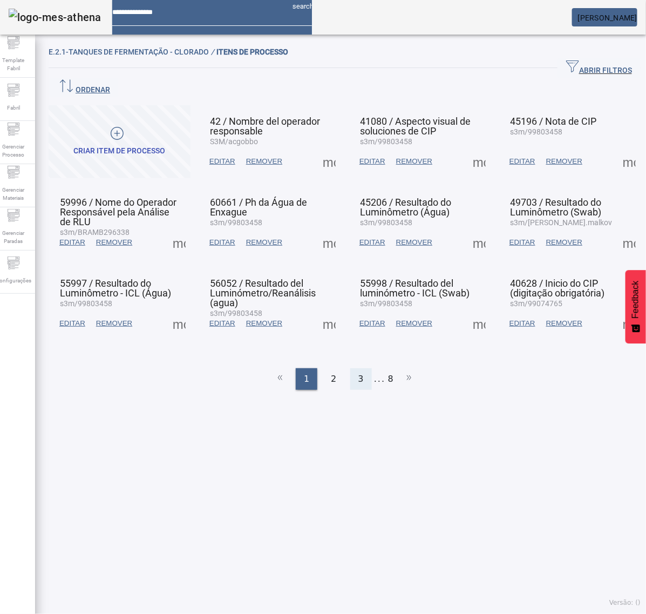
click at [358, 372] on span "3" at bounding box center [360, 378] width 5 height 13
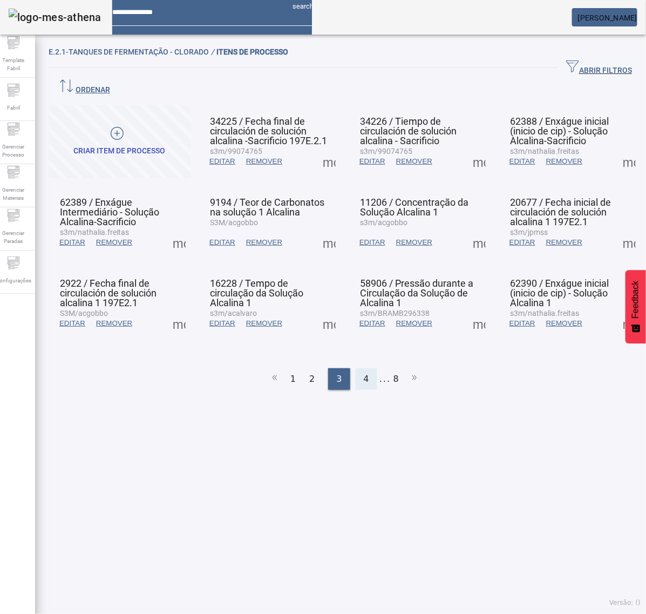
click at [365, 368] on div "4" at bounding box center [367, 379] width 22 height 22
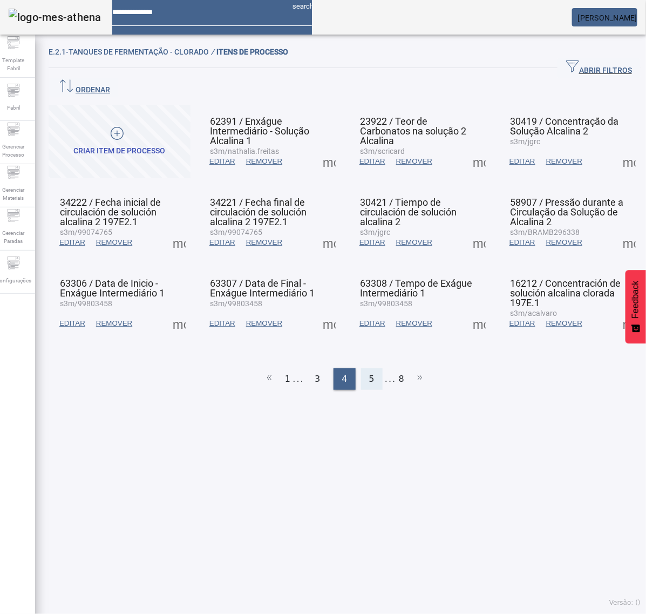
click at [361, 368] on div "5" at bounding box center [372, 379] width 22 height 22
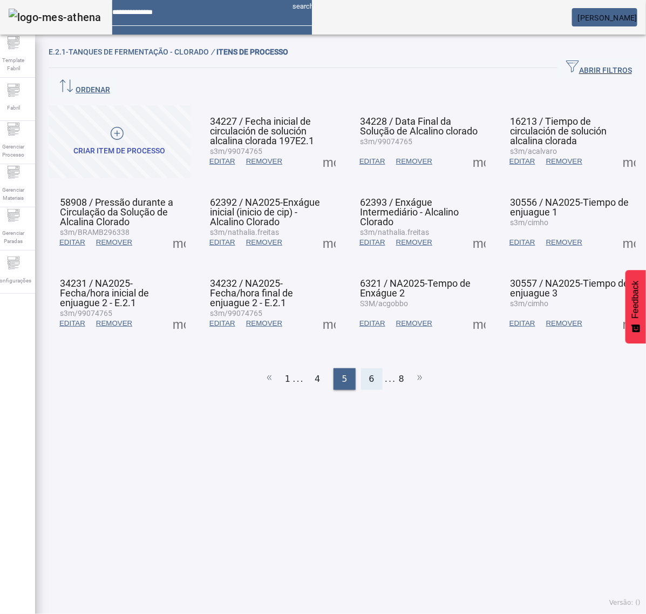
drag, startPoint x: 364, startPoint y: 352, endPoint x: 360, endPoint y: 356, distance: 6.2
click at [369, 372] on span "6" at bounding box center [371, 378] width 5 height 13
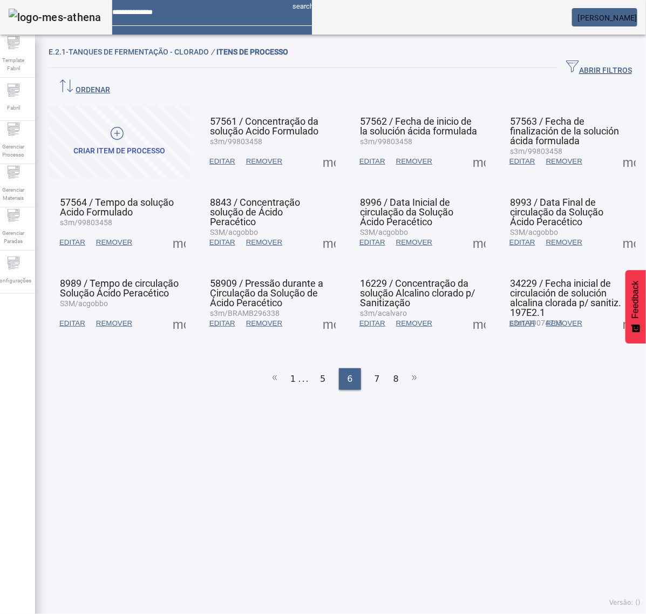
click at [470, 229] on span at bounding box center [479, 242] width 26 height 26
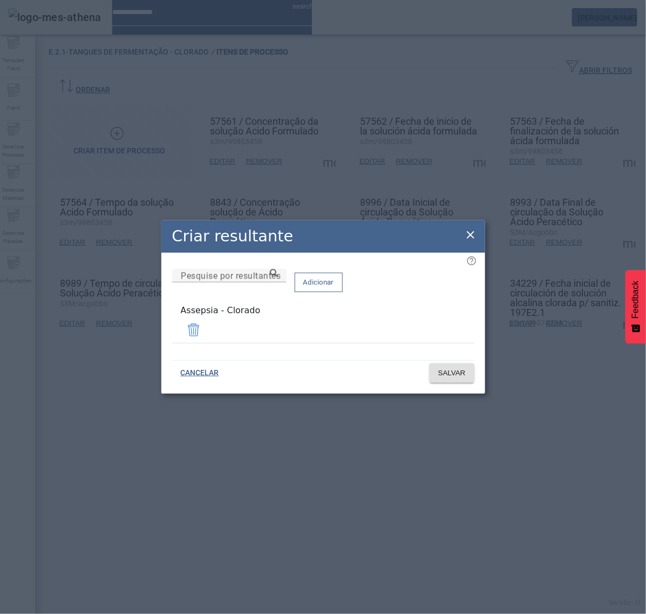
click at [470, 233] on icon at bounding box center [470, 234] width 13 height 13
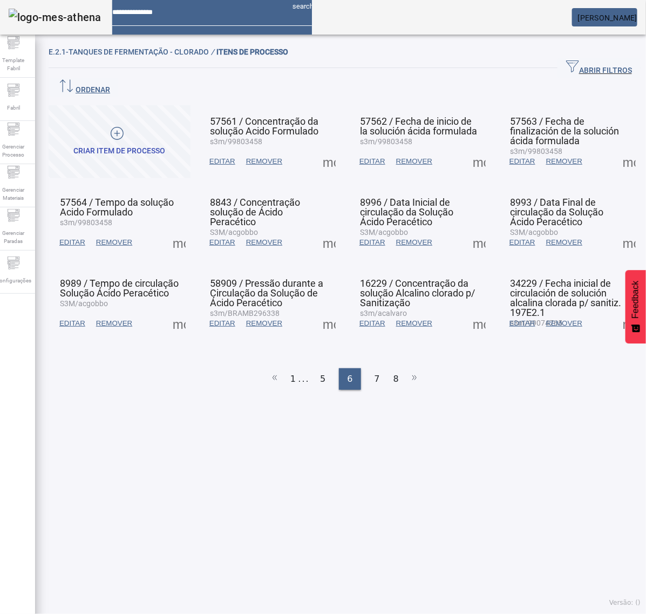
drag, startPoint x: 608, startPoint y: 214, endPoint x: 613, endPoint y: 220, distance: 7.3
click at [616, 229] on span at bounding box center [629, 242] width 26 height 26
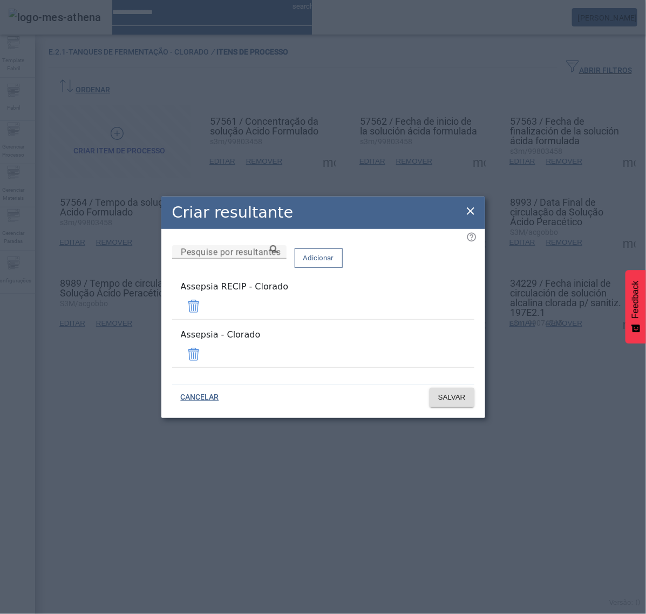
drag, startPoint x: 438, startPoint y: 308, endPoint x: 440, endPoint y: 324, distance: 16.3
click at [207, 308] on span at bounding box center [194, 306] width 26 height 26
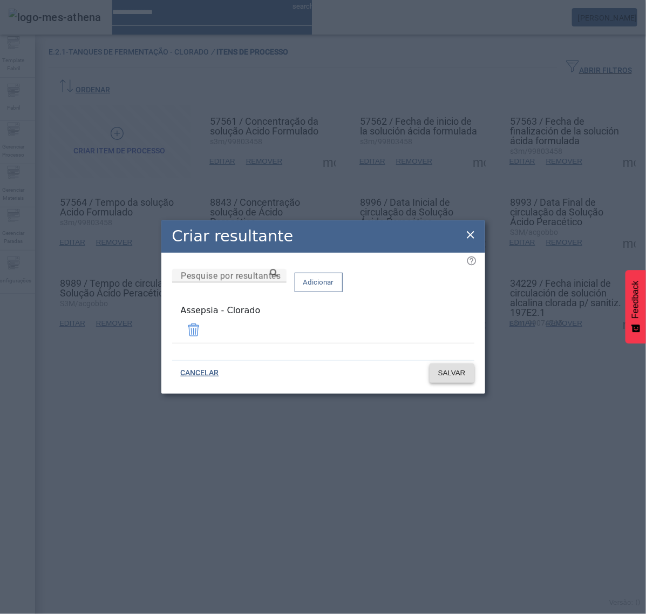
click at [452, 374] on span "SALVAR" at bounding box center [452, 373] width 28 height 11
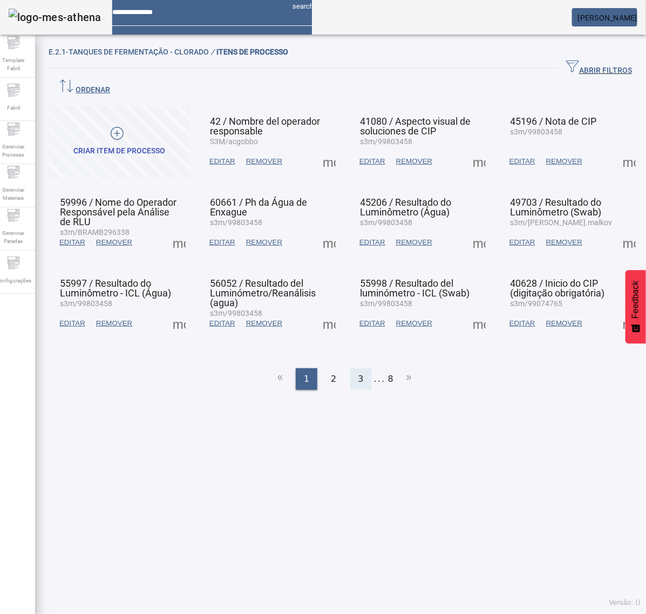
click at [358, 368] on div "3" at bounding box center [361, 379] width 22 height 22
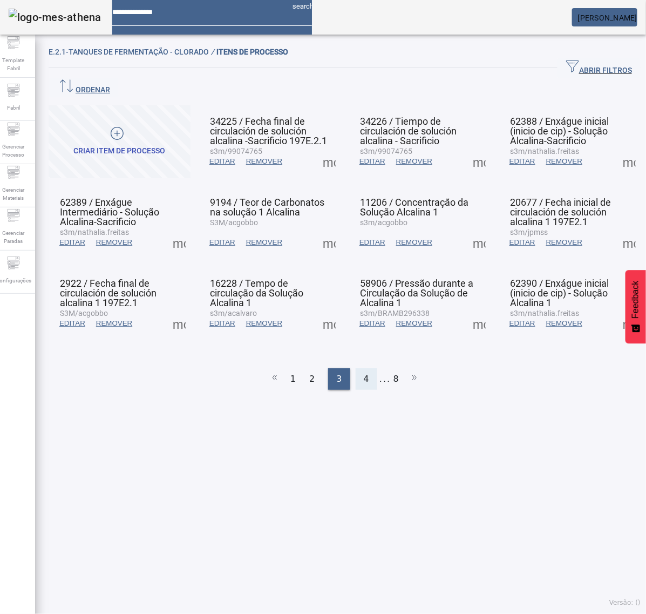
click at [364, 372] on span "4" at bounding box center [366, 378] width 5 height 13
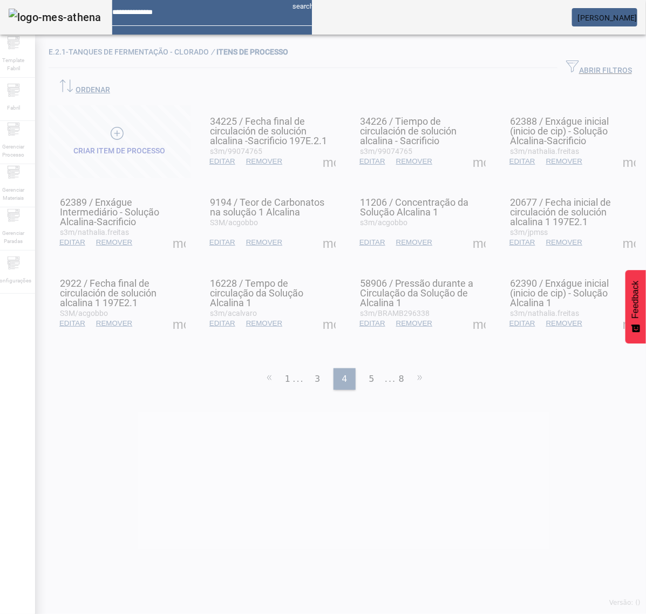
click at [365, 351] on div at bounding box center [323, 307] width 646 height 614
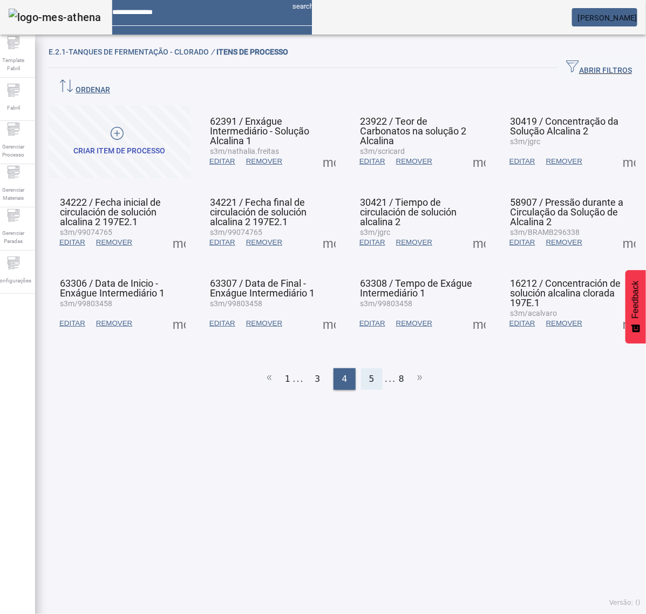
click at [369, 372] on span "5" at bounding box center [371, 378] width 5 height 13
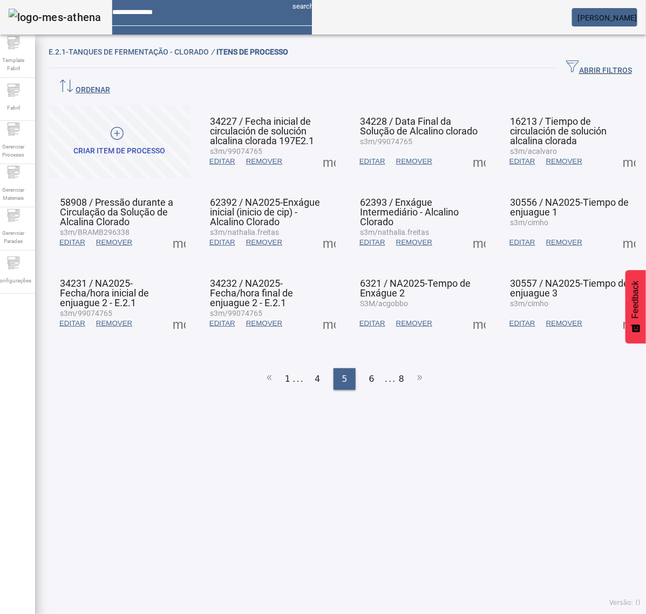
click at [617, 229] on span at bounding box center [629, 242] width 26 height 26
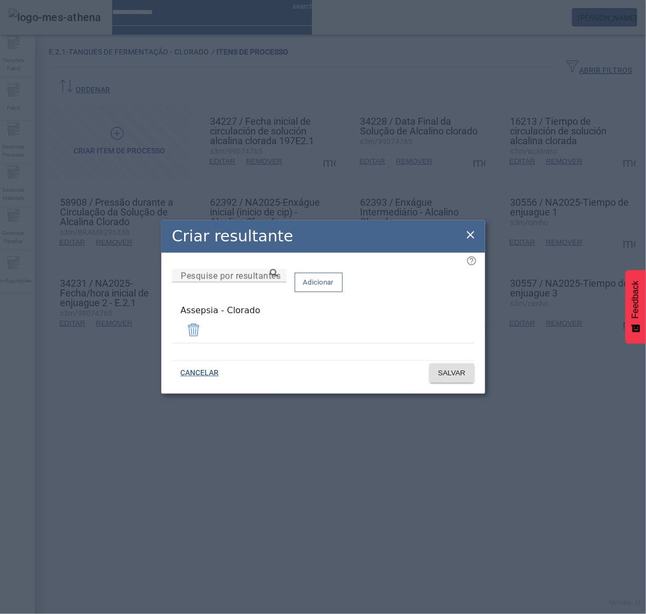
click at [467, 232] on icon at bounding box center [470, 234] width 13 height 13
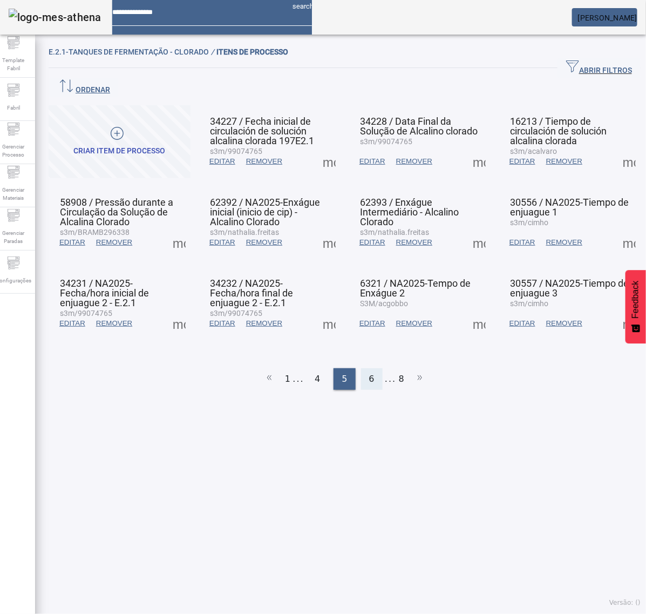
click at [369, 372] on span "6" at bounding box center [371, 378] width 5 height 13
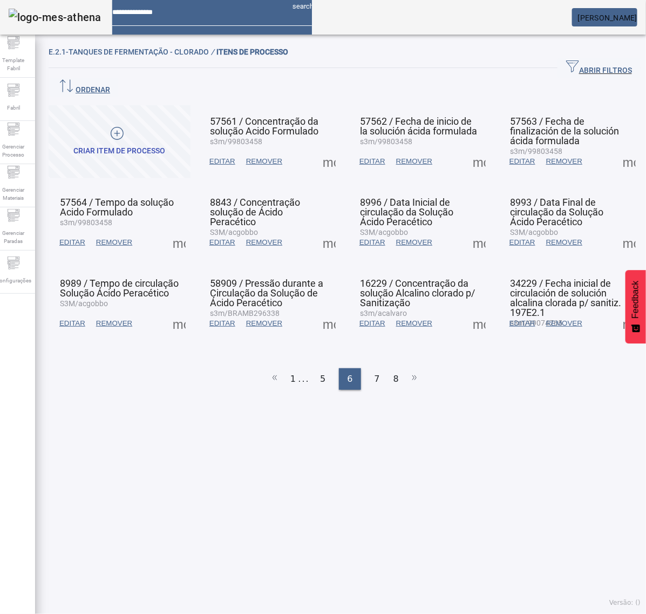
click at [616, 229] on span at bounding box center [629, 242] width 26 height 26
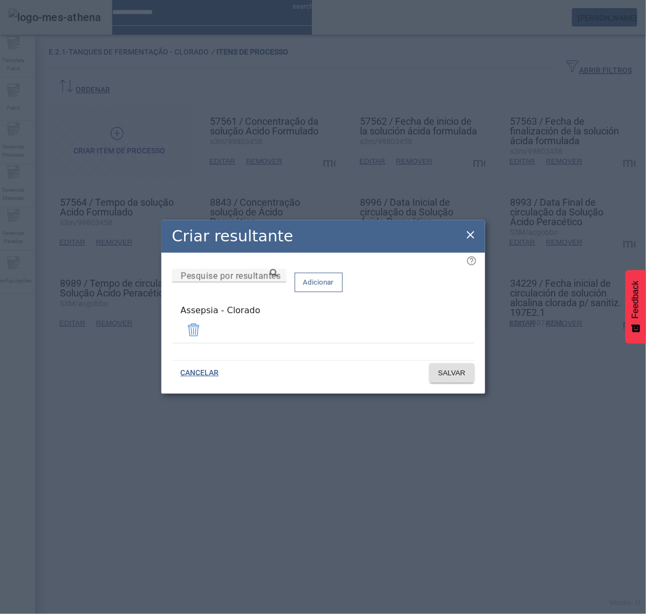
drag, startPoint x: 467, startPoint y: 236, endPoint x: 313, endPoint y: 263, distance: 156.3
click at [466, 236] on icon at bounding box center [470, 234] width 13 height 13
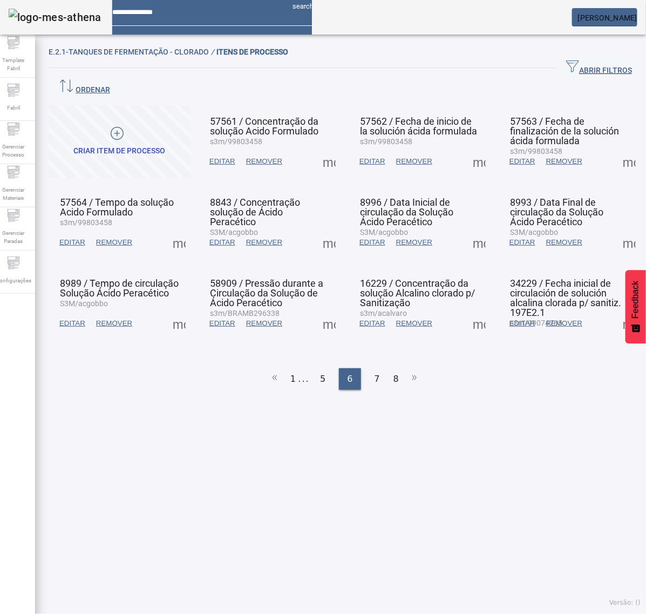
click at [177, 310] on span at bounding box center [179, 323] width 26 height 26
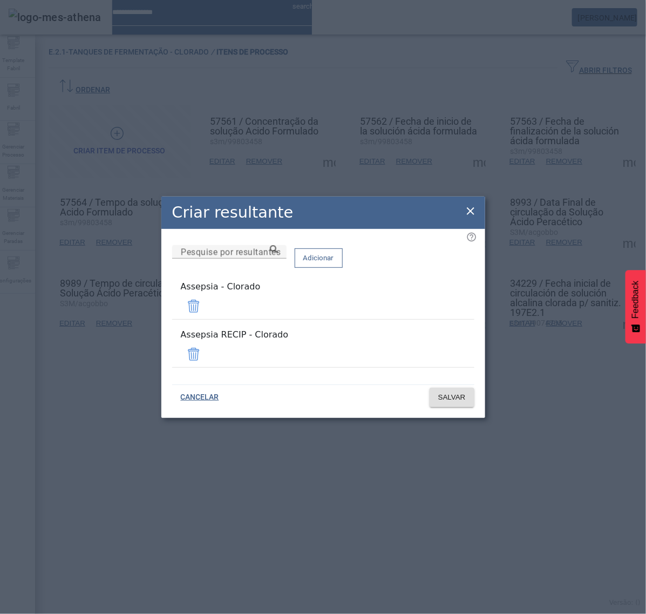
click at [207, 344] on span at bounding box center [194, 354] width 26 height 26
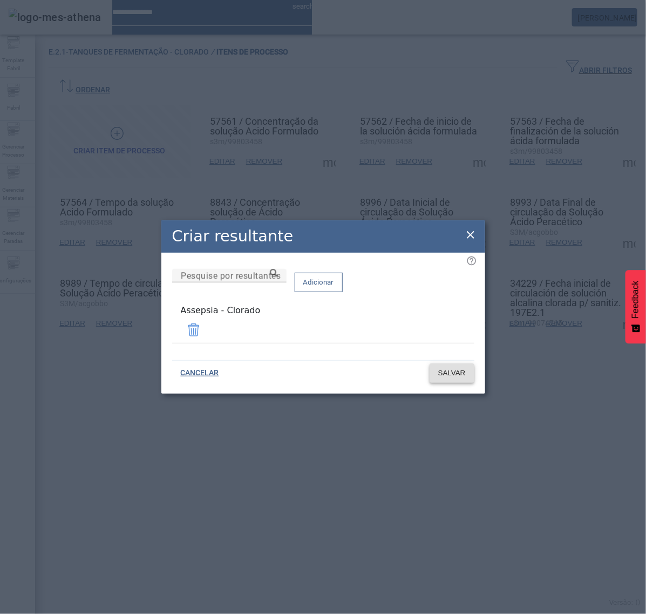
click at [445, 370] on span "SALVAR" at bounding box center [452, 373] width 28 height 11
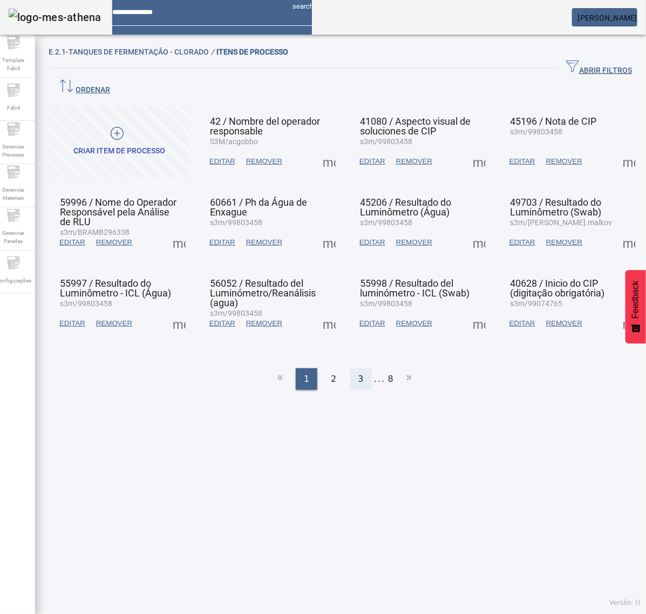
click at [351, 368] on div "3" at bounding box center [361, 379] width 22 height 22
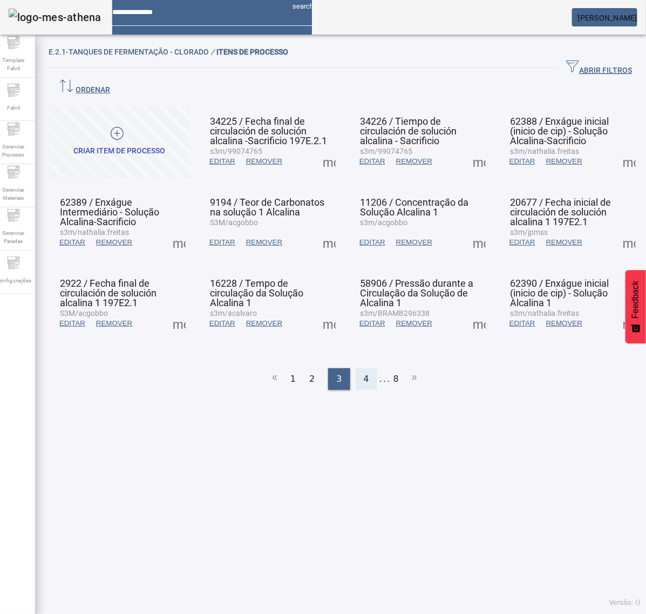
click at [364, 372] on span "4" at bounding box center [366, 378] width 5 height 13
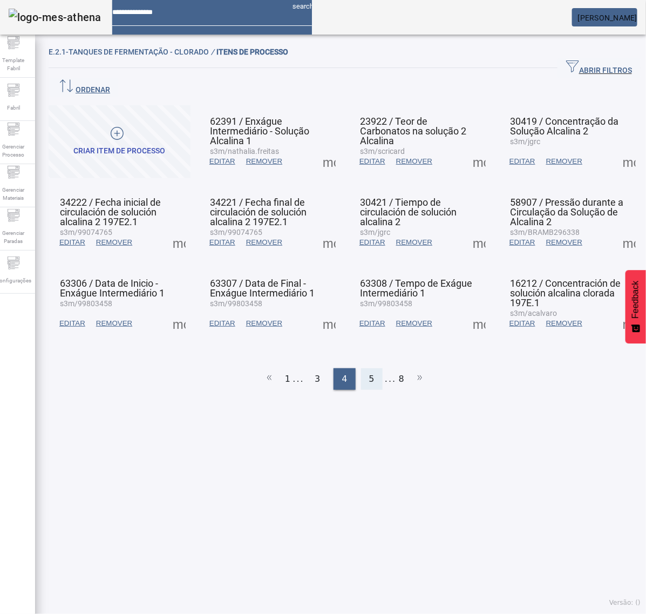
click at [362, 368] on div "5" at bounding box center [372, 379] width 22 height 22
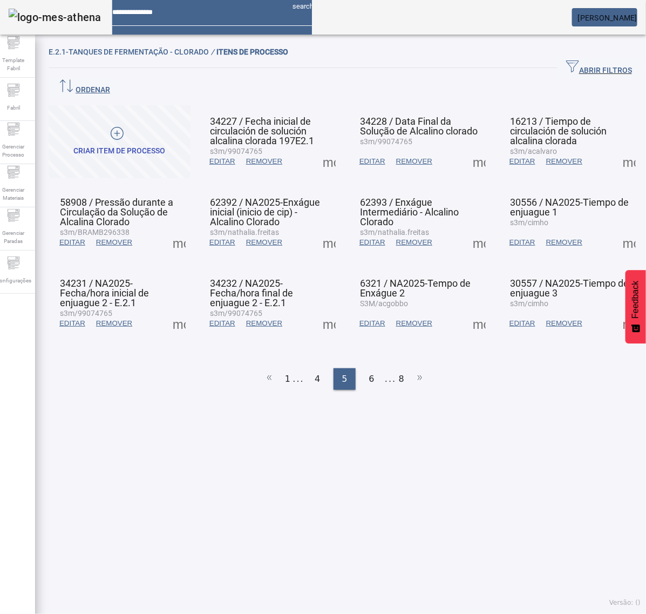
click at [319, 310] on span at bounding box center [329, 323] width 26 height 26
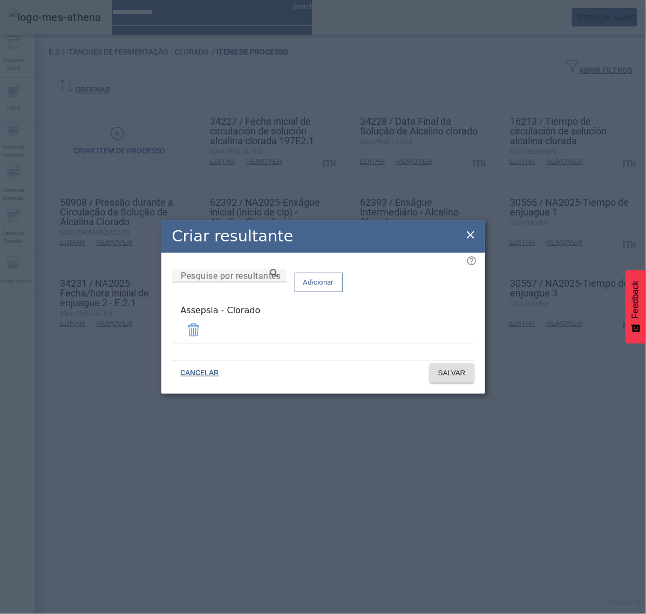
click at [470, 236] on icon at bounding box center [471, 235] width 8 height 8
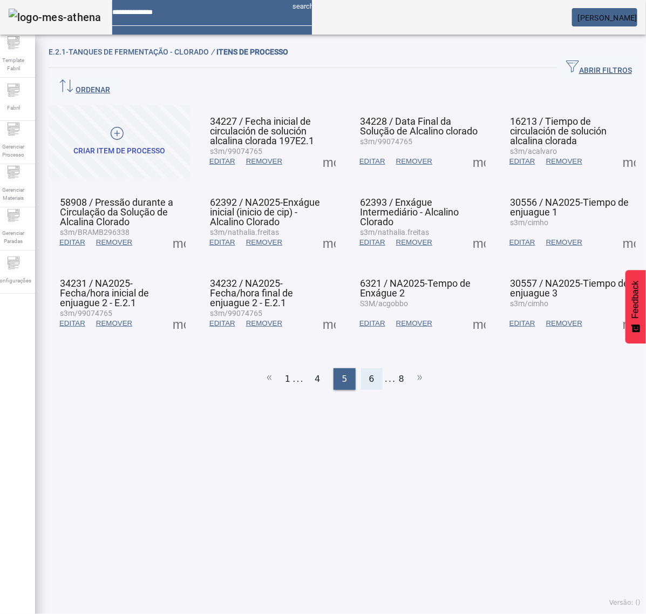
click at [369, 372] on span "6" at bounding box center [371, 378] width 5 height 13
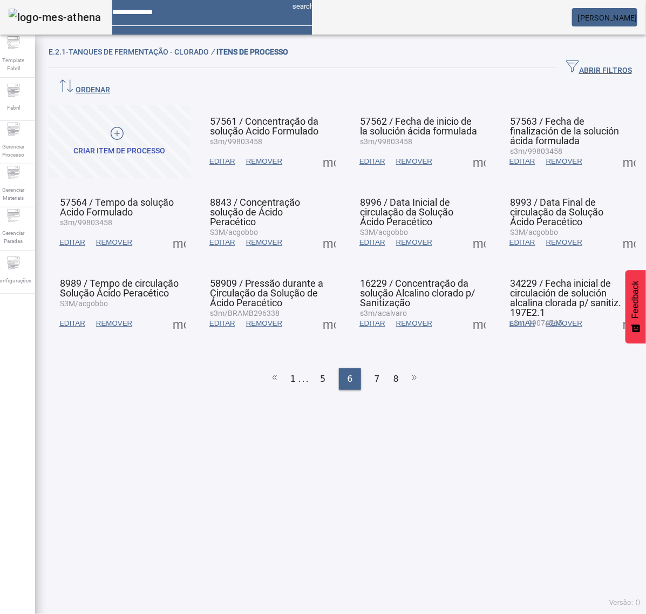
click at [325, 310] on span at bounding box center [329, 323] width 26 height 26
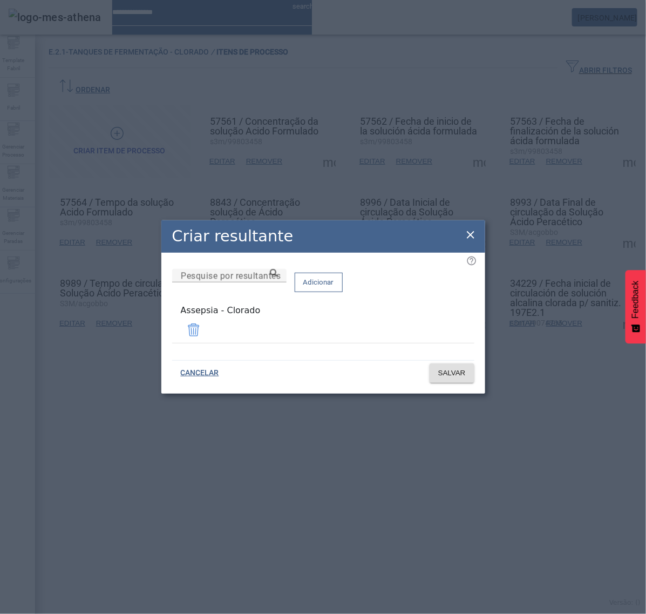
click at [475, 233] on icon at bounding box center [470, 234] width 13 height 13
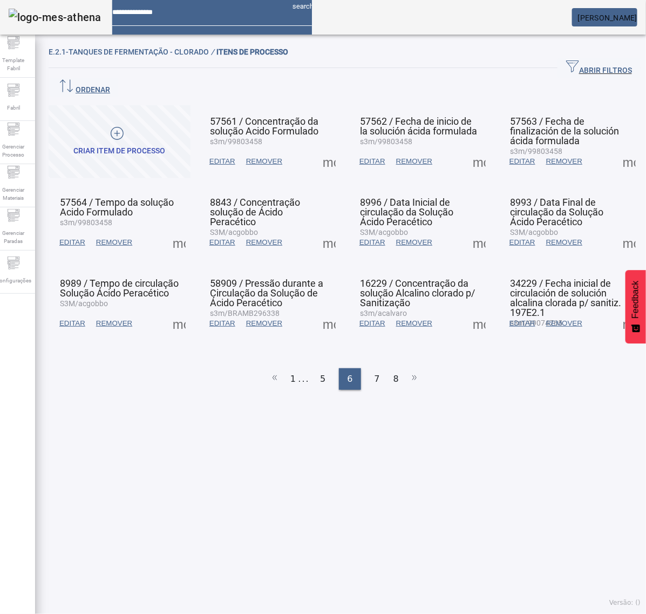
click at [469, 310] on span at bounding box center [479, 323] width 26 height 26
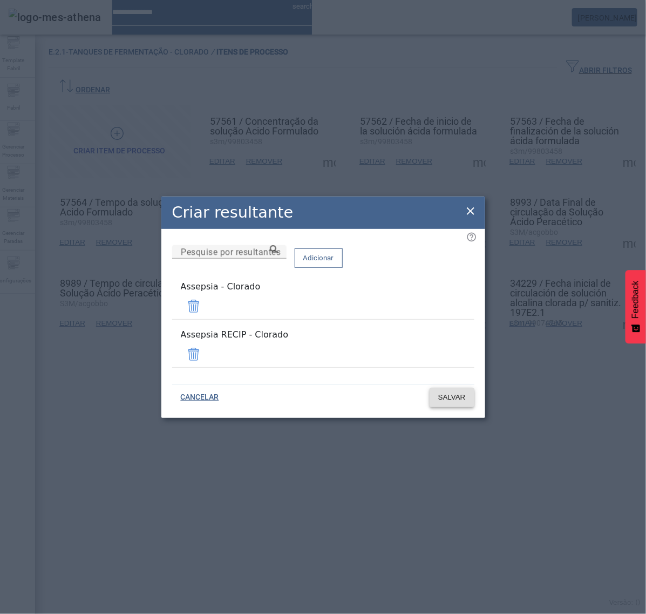
drag, startPoint x: 443, startPoint y: 350, endPoint x: 446, endPoint y: 357, distance: 8.0
click at [207, 349] on span at bounding box center [194, 354] width 26 height 26
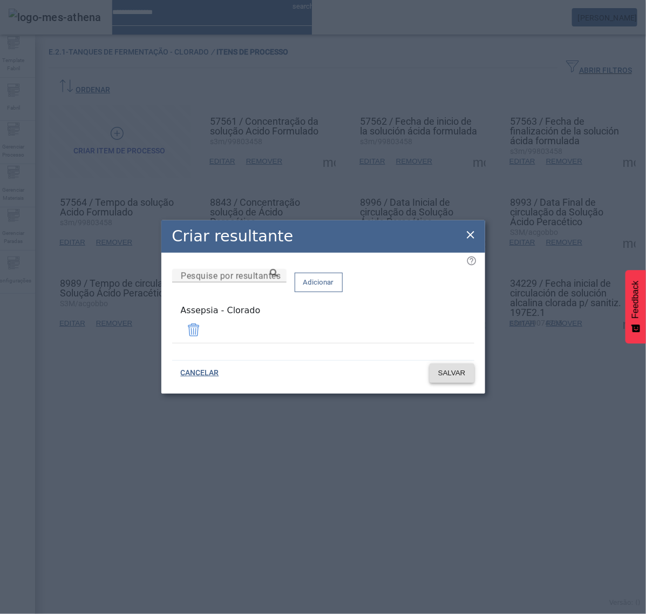
click at [445, 370] on span "SALVAR" at bounding box center [452, 373] width 28 height 11
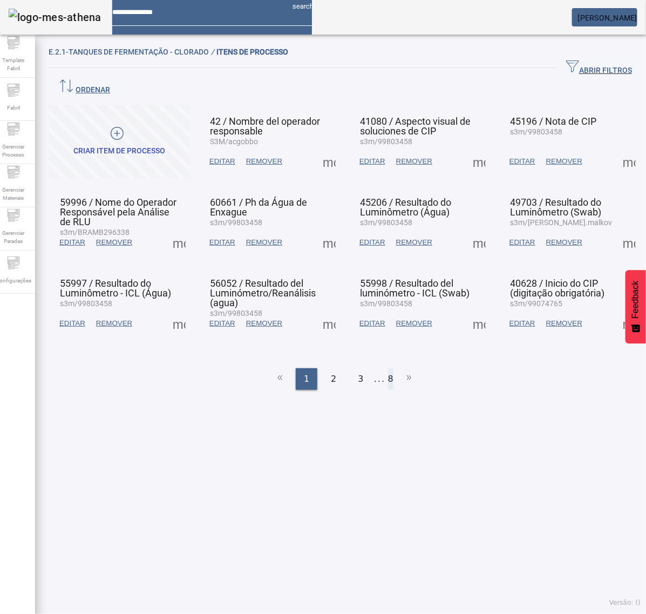
click at [388, 368] on li "8" at bounding box center [390, 379] width 5 height 22
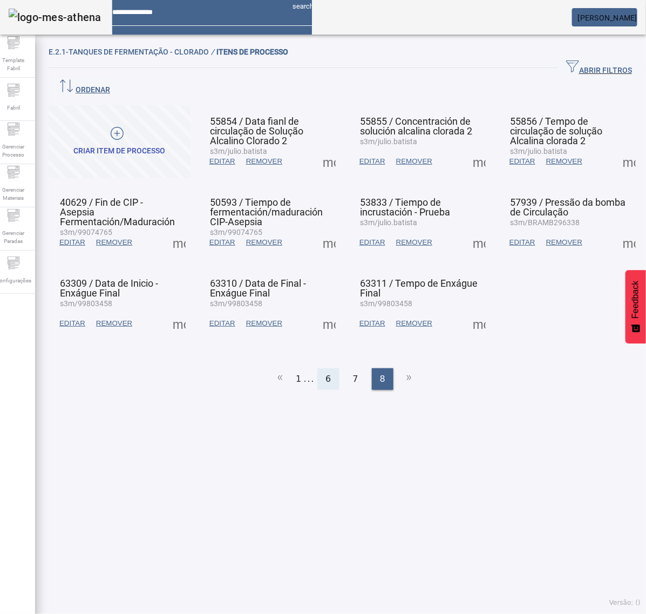
click at [328, 368] on div "6" at bounding box center [328, 379] width 22 height 22
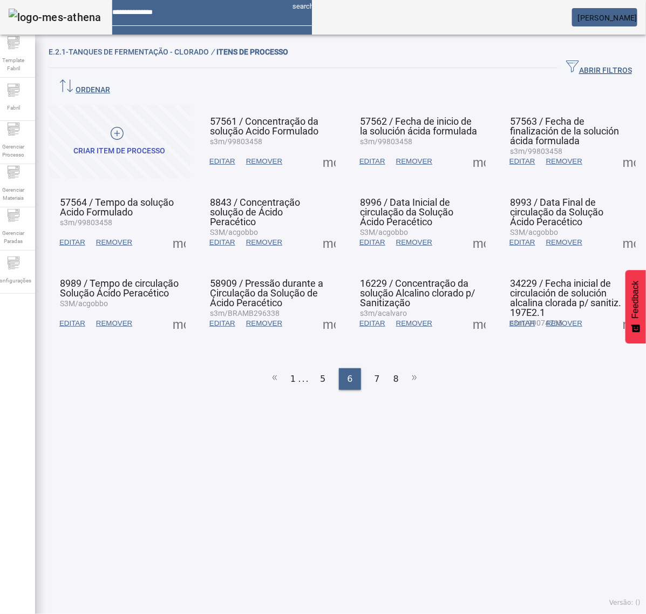
click at [468, 310] on span at bounding box center [479, 323] width 26 height 26
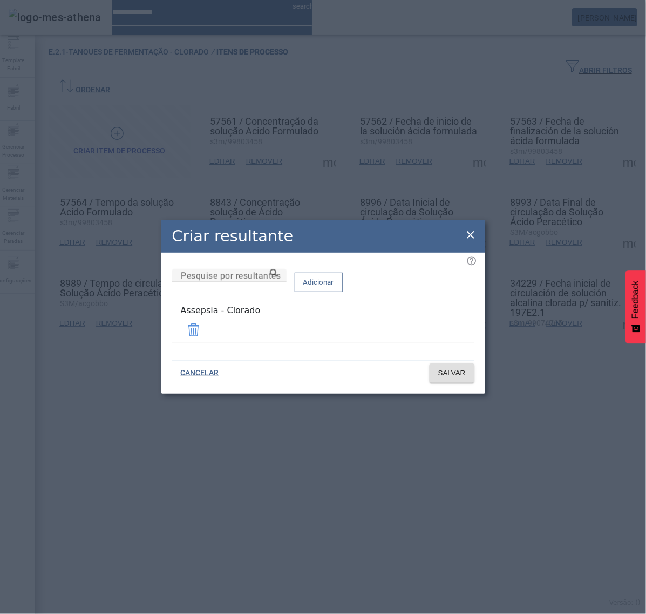
click at [470, 235] on icon at bounding box center [470, 234] width 13 height 13
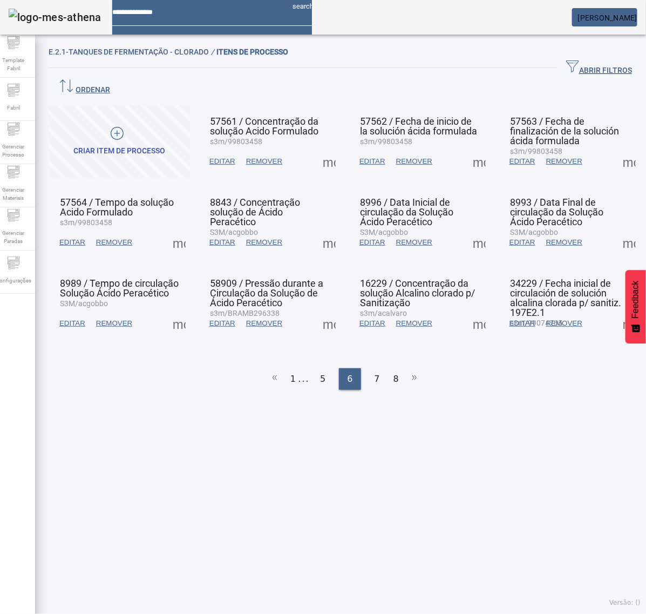
click at [616, 310] on span at bounding box center [629, 323] width 26 height 26
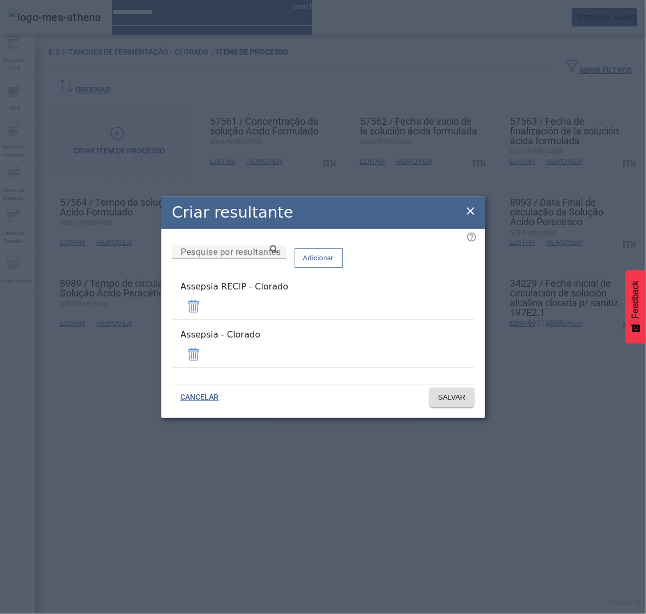
click at [207, 314] on span at bounding box center [194, 306] width 26 height 26
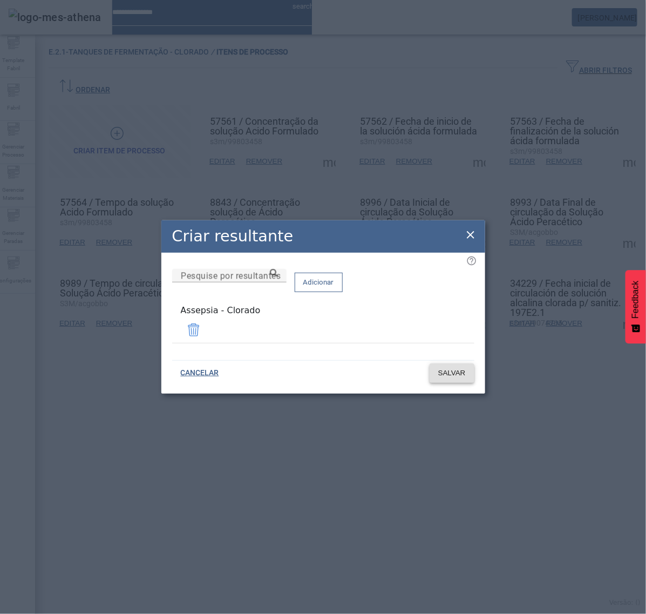
click at [455, 368] on span "SALVAR" at bounding box center [452, 373] width 28 height 11
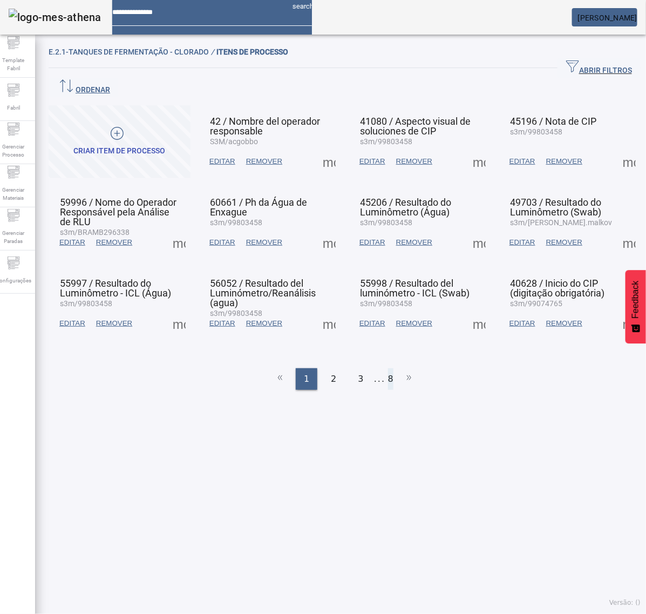
click at [388, 368] on li "8" at bounding box center [390, 379] width 5 height 22
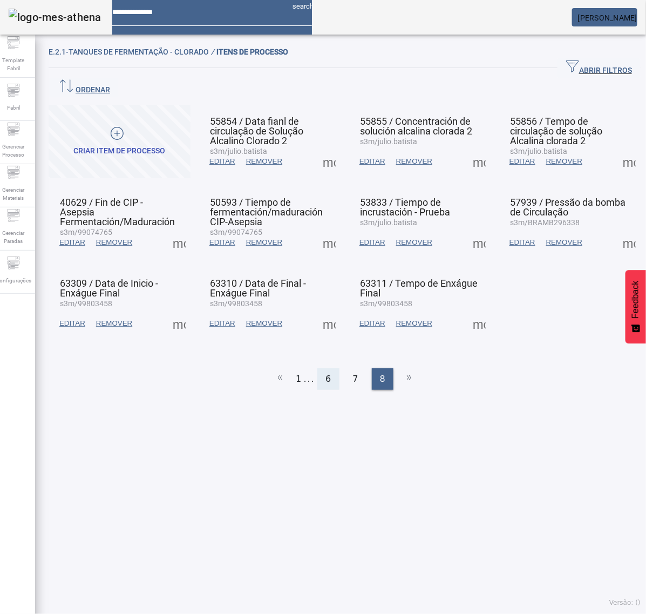
click at [320, 368] on div "6" at bounding box center [328, 379] width 22 height 22
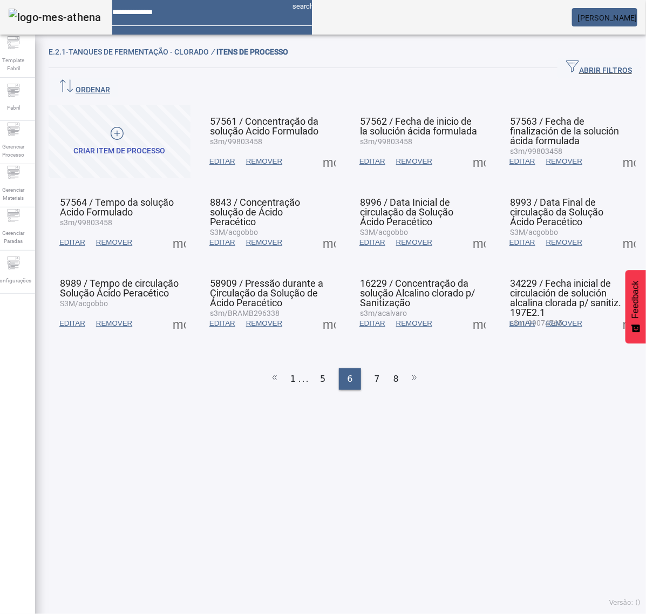
click at [616, 310] on span at bounding box center [629, 323] width 26 height 26
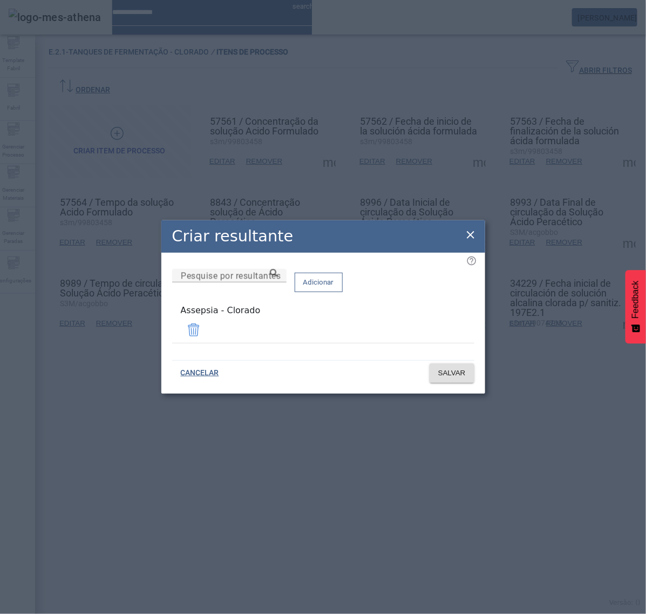
click at [471, 239] on icon at bounding box center [471, 235] width 8 height 8
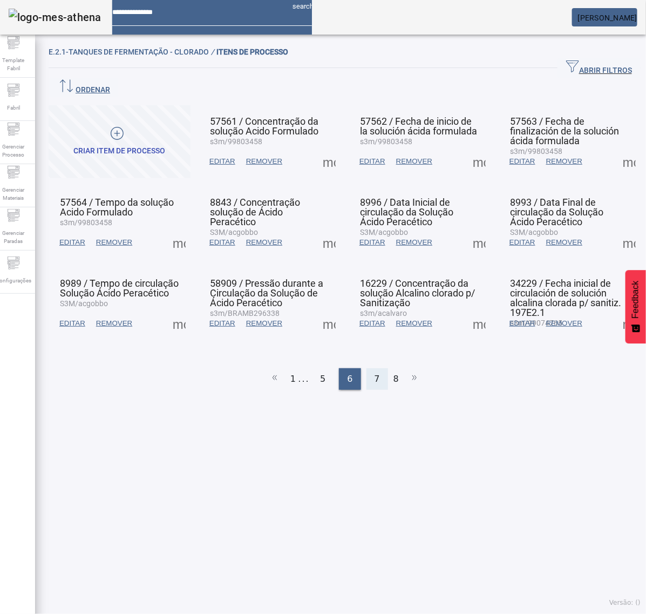
click at [374, 368] on div "7" at bounding box center [378, 379] width 22 height 22
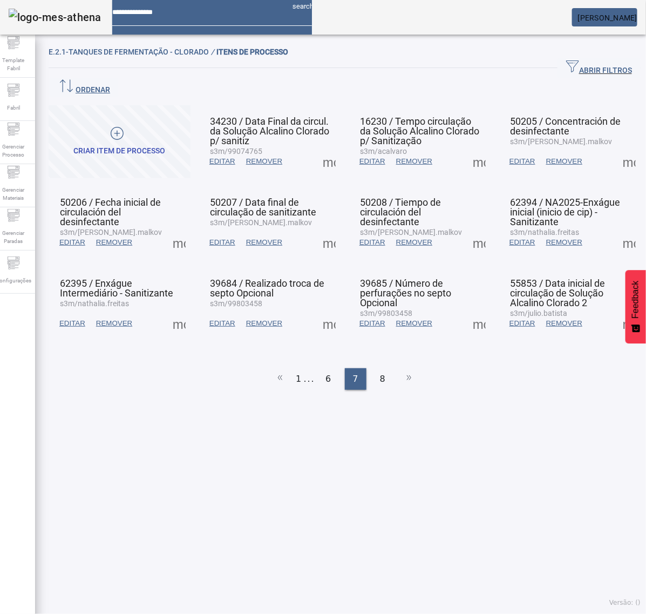
click at [325, 149] on span at bounding box center [329, 161] width 26 height 26
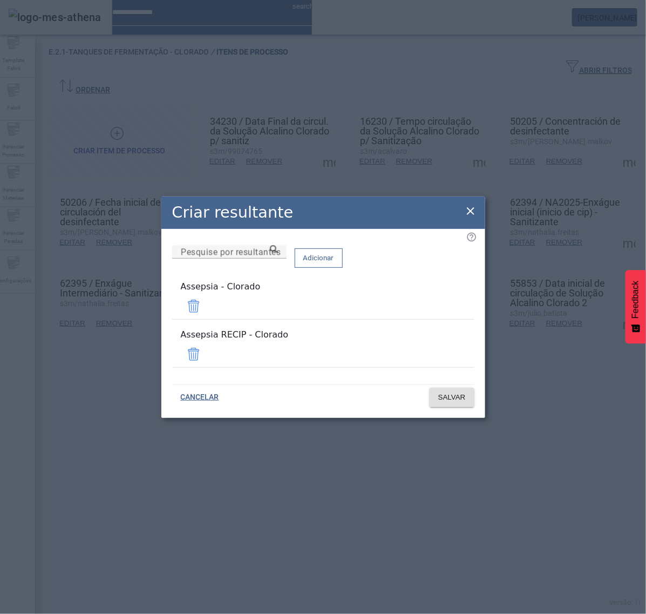
click at [207, 348] on span at bounding box center [194, 354] width 26 height 26
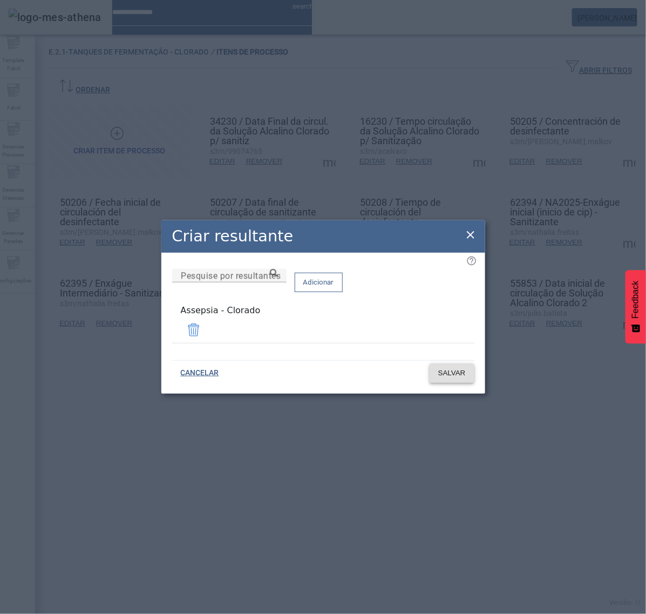
click at [455, 372] on span "SALVAR" at bounding box center [452, 373] width 28 height 11
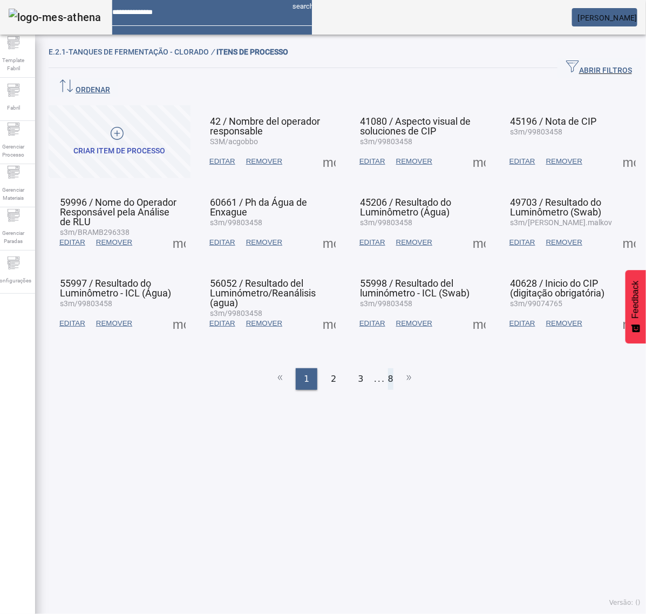
click at [388, 368] on li "8" at bounding box center [390, 379] width 5 height 22
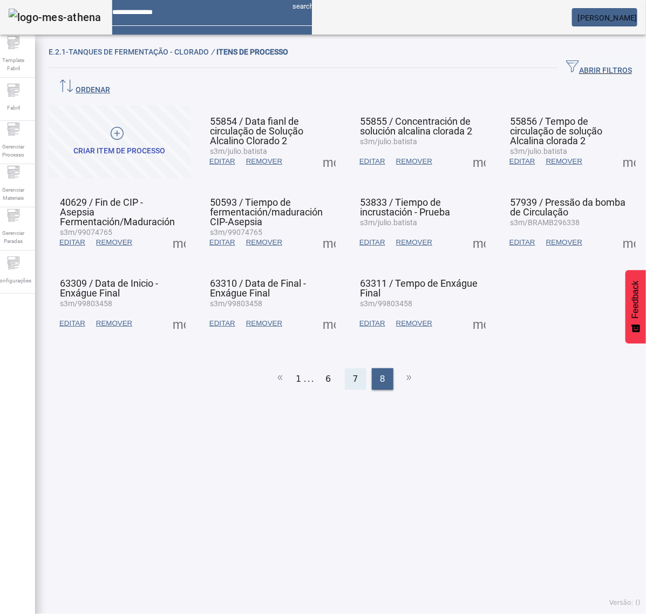
click at [353, 372] on span "7" at bounding box center [355, 378] width 5 height 13
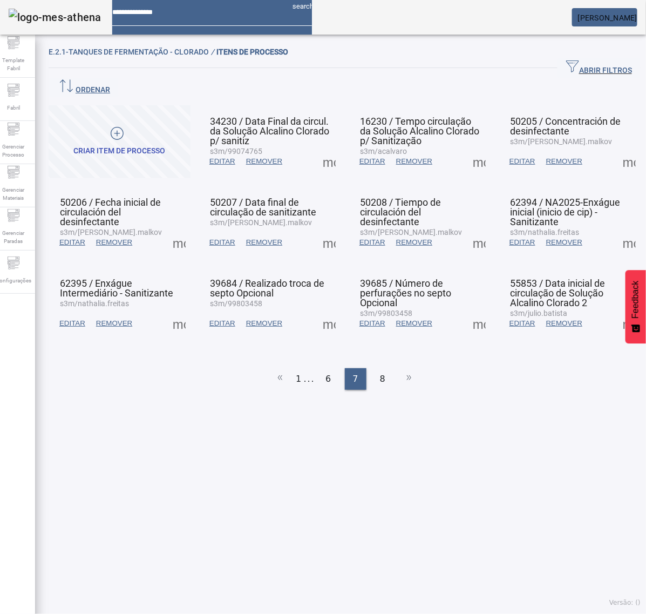
click at [323, 148] on span at bounding box center [329, 161] width 26 height 26
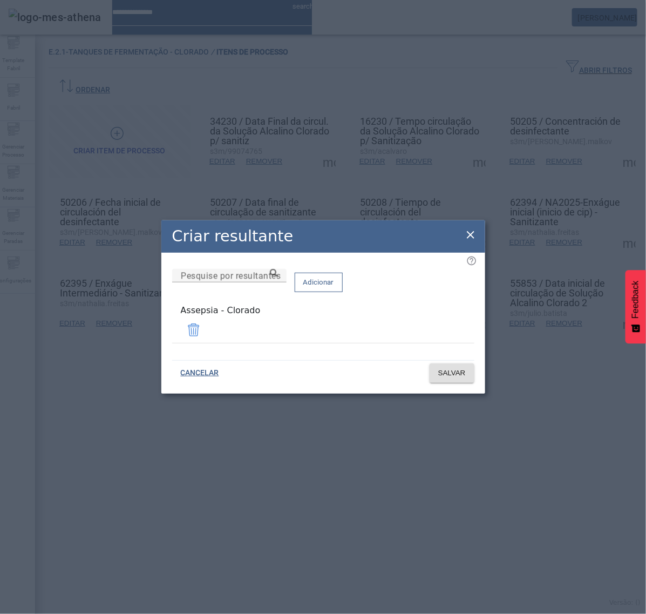
drag, startPoint x: 465, startPoint y: 235, endPoint x: 467, endPoint y: 198, distance: 37.3
click at [467, 234] on icon at bounding box center [470, 234] width 13 height 13
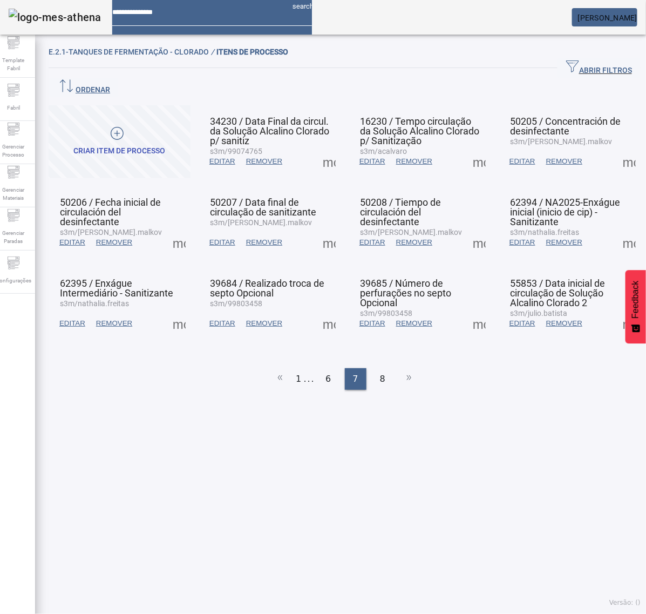
click at [467, 148] on span at bounding box center [479, 161] width 26 height 26
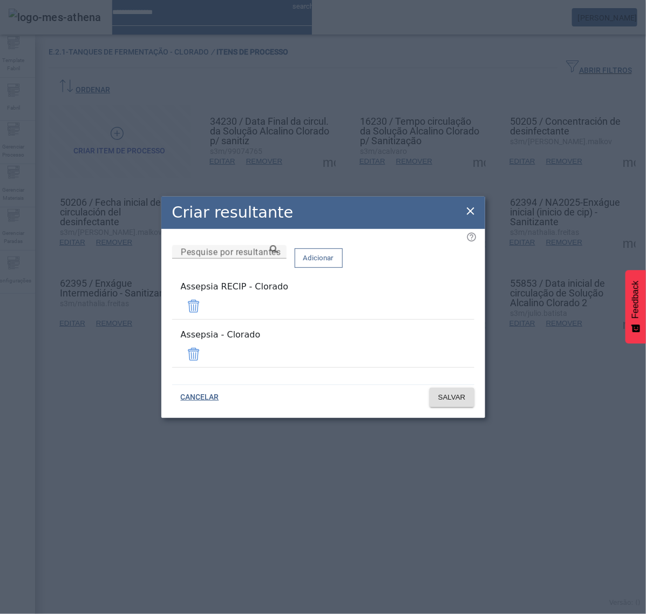
click at [207, 314] on span at bounding box center [194, 306] width 26 height 26
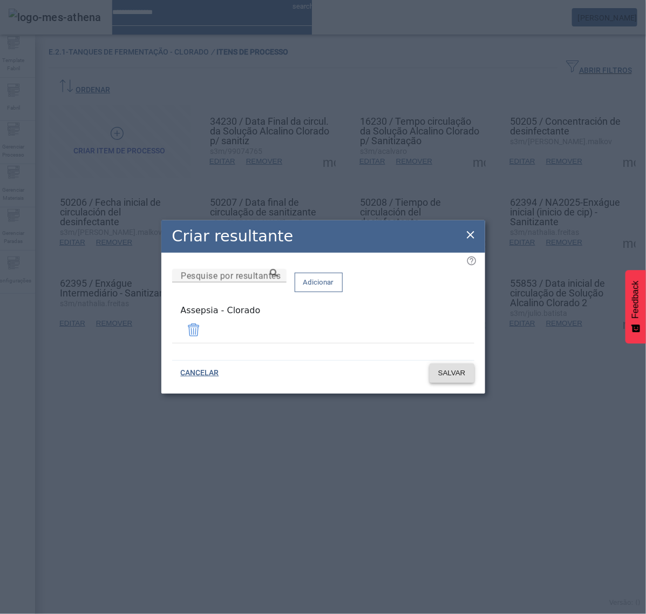
click at [458, 369] on span "SALVAR" at bounding box center [452, 373] width 28 height 11
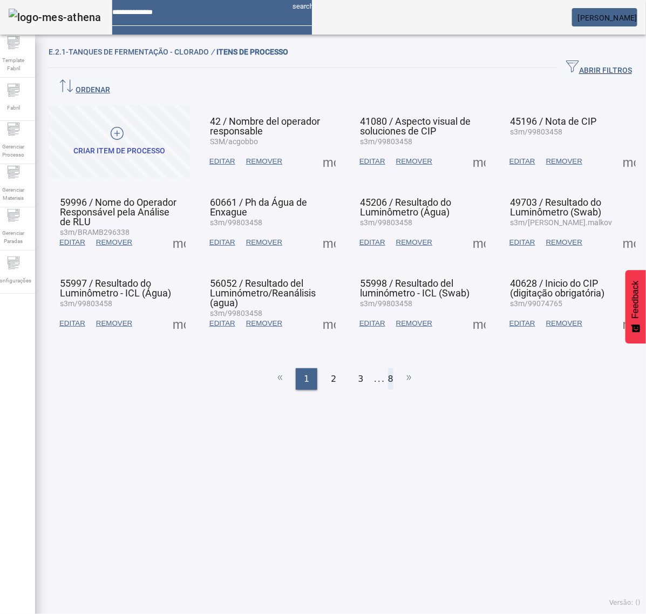
click at [388, 368] on li "8" at bounding box center [390, 379] width 5 height 22
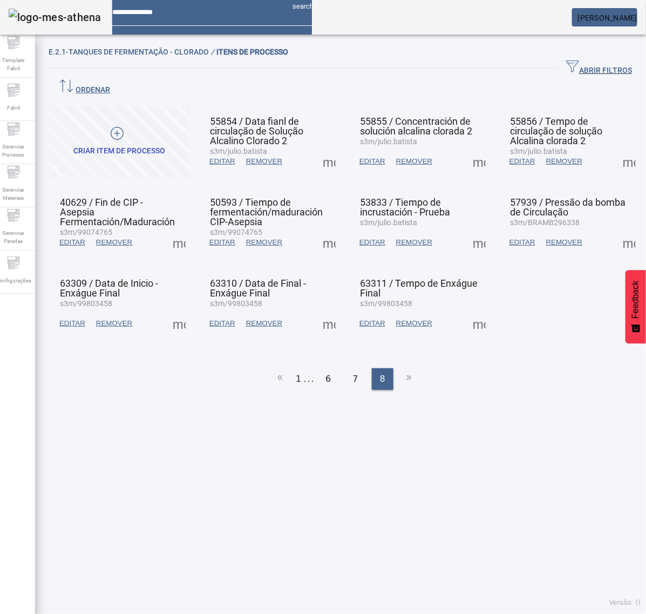
click at [374, 368] on ul "1 ... 6 7 8" at bounding box center [345, 379] width 592 height 22
click at [353, 372] on span "7" at bounding box center [355, 378] width 5 height 13
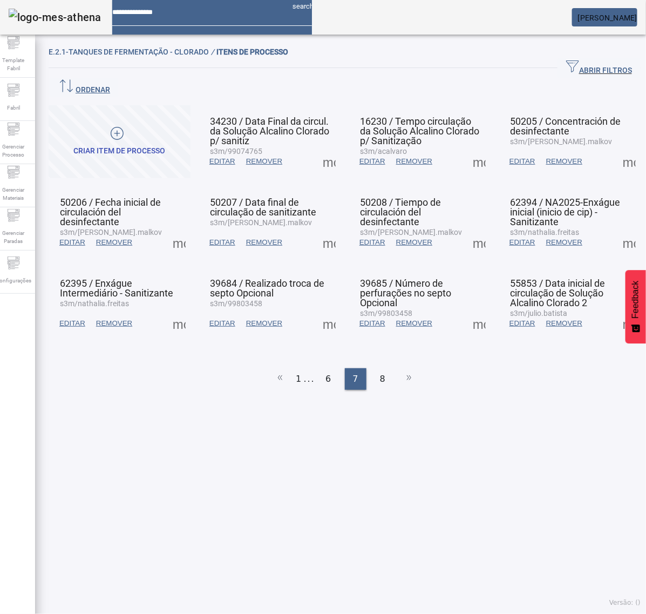
click at [471, 148] on span at bounding box center [479, 161] width 26 height 26
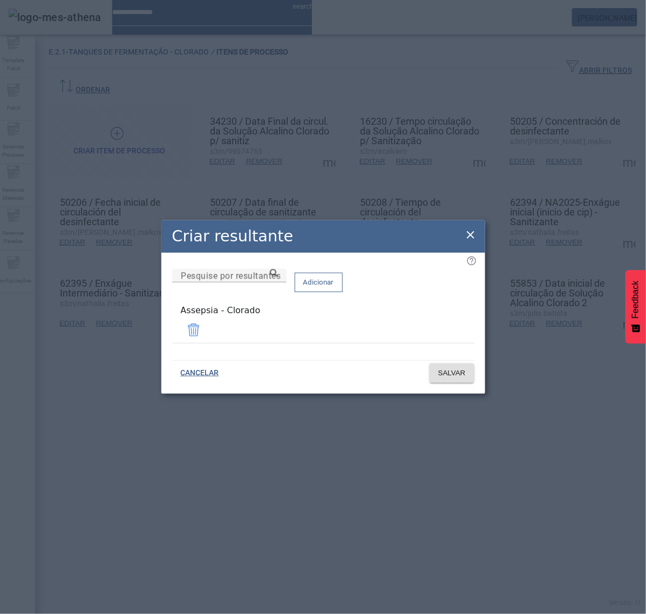
drag, startPoint x: 466, startPoint y: 235, endPoint x: 506, endPoint y: 204, distance: 51.2
click at [472, 233] on icon at bounding box center [470, 234] width 13 height 13
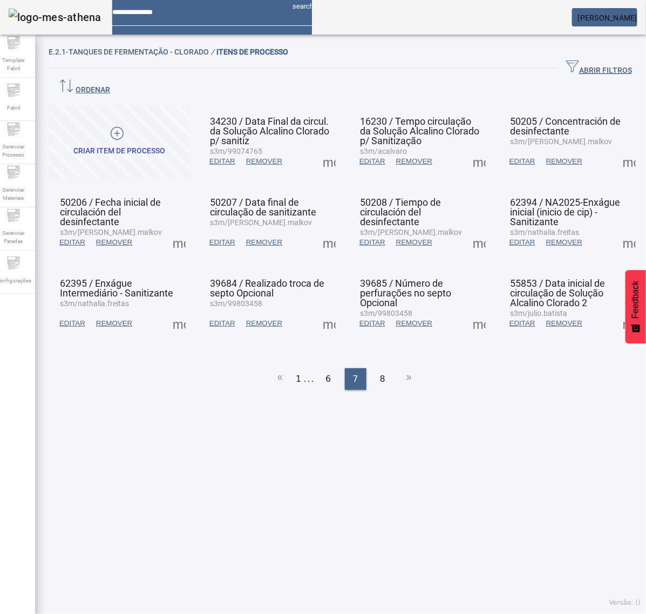
click at [616, 148] on span at bounding box center [629, 161] width 26 height 26
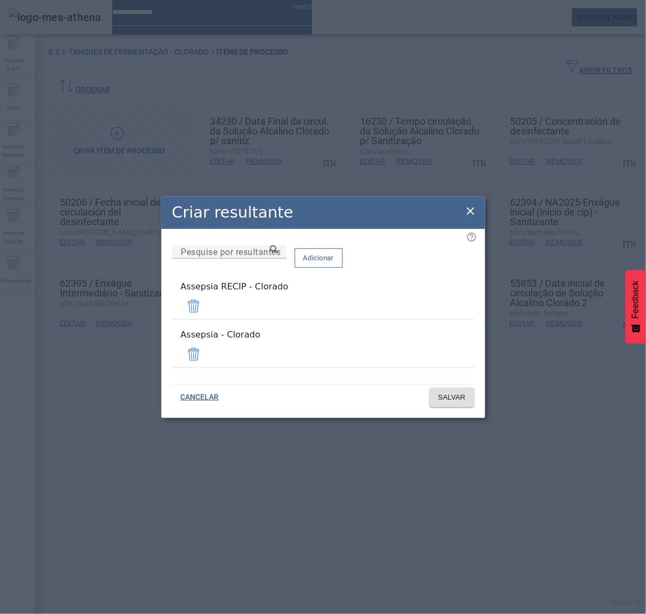
click at [207, 316] on span at bounding box center [194, 306] width 26 height 26
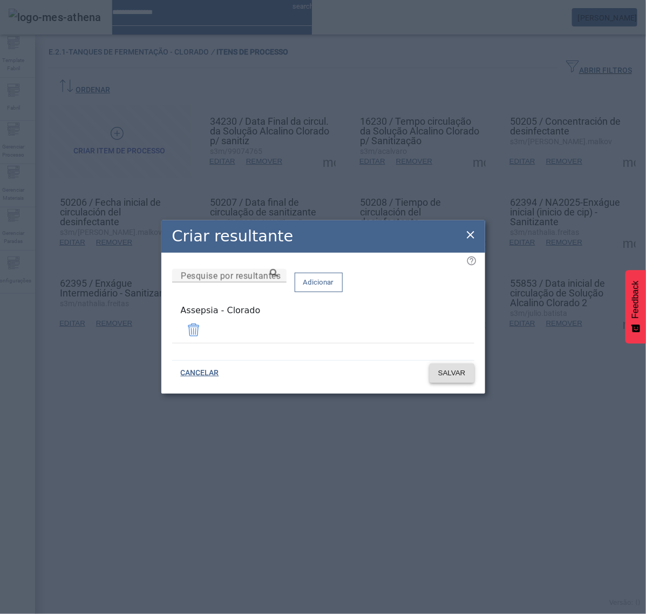
click at [451, 369] on span "SALVAR" at bounding box center [452, 373] width 28 height 11
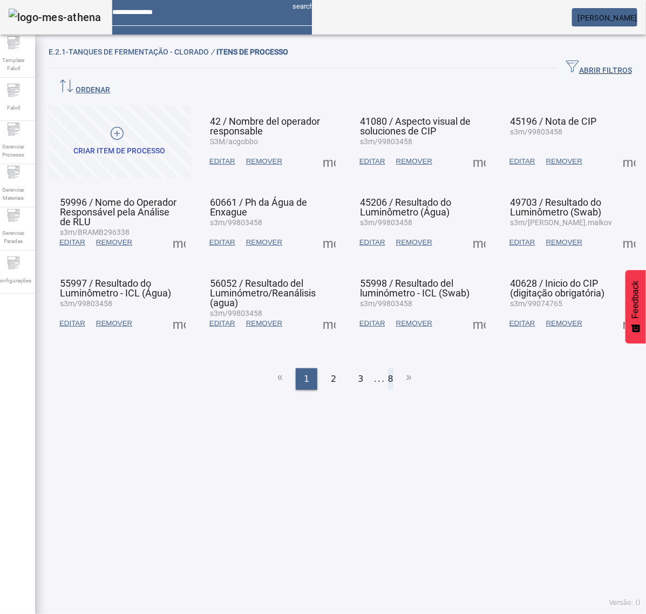
click at [388, 368] on li "8" at bounding box center [390, 379] width 5 height 22
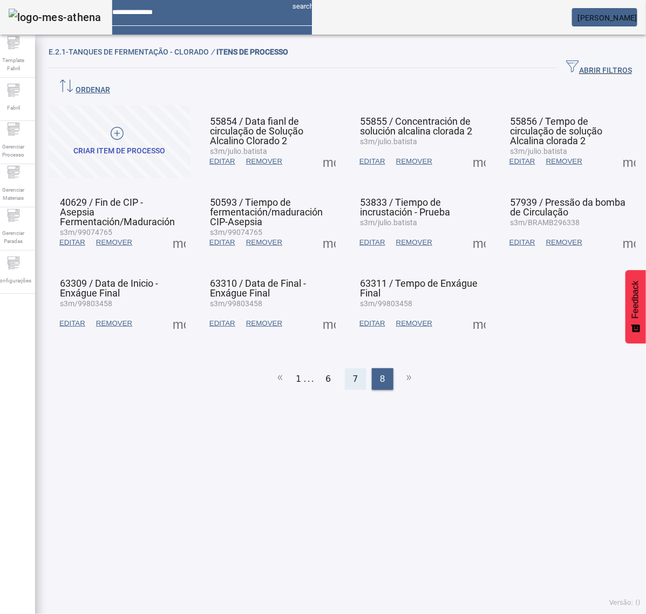
click at [353, 372] on span "7" at bounding box center [355, 378] width 5 height 13
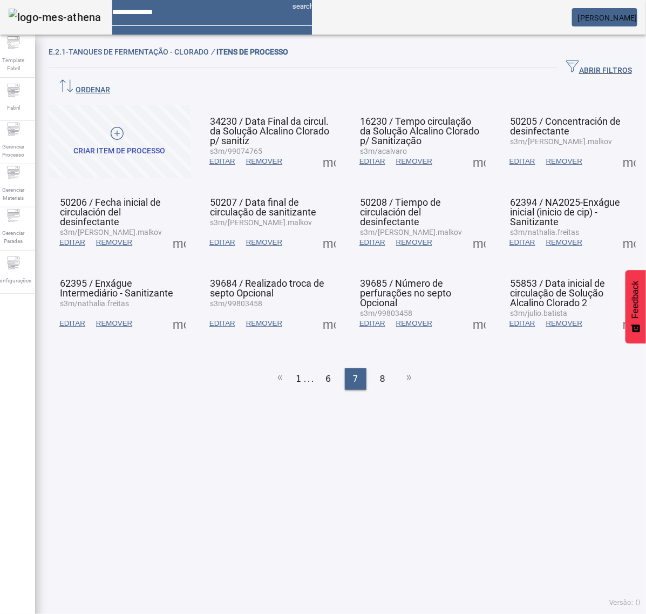
click at [616, 148] on span at bounding box center [629, 161] width 26 height 26
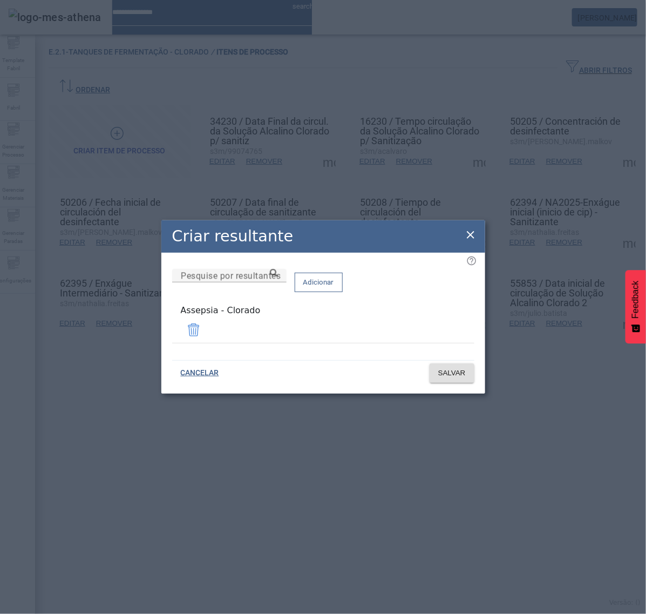
click at [470, 236] on icon at bounding box center [470, 234] width 13 height 13
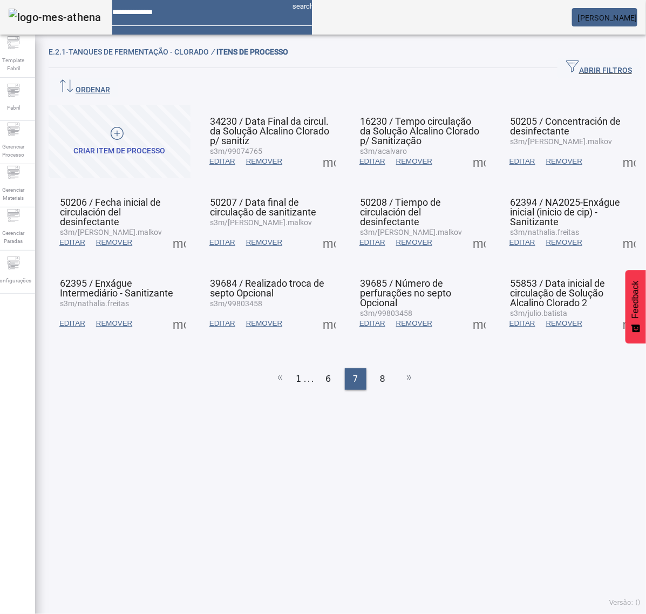
click at [182, 229] on span at bounding box center [179, 242] width 26 height 26
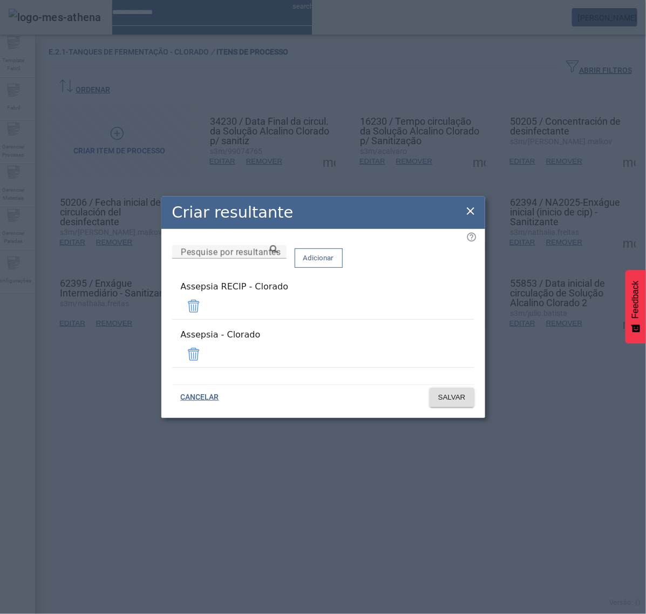
click at [207, 310] on span at bounding box center [194, 306] width 26 height 26
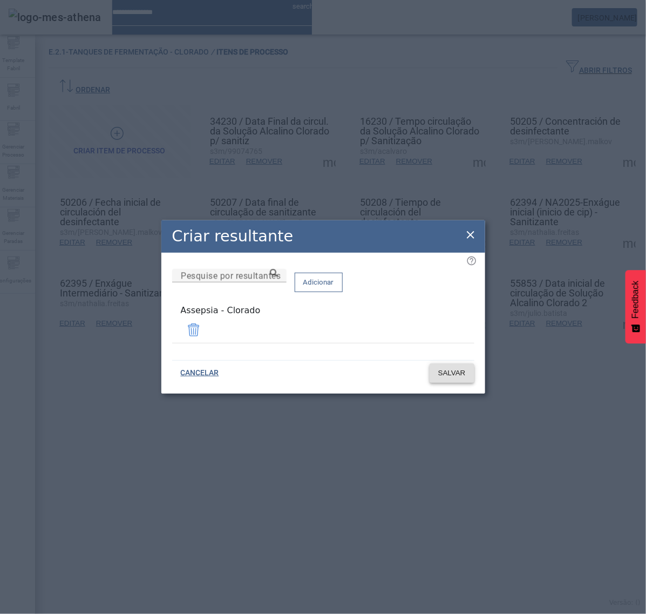
click at [444, 369] on span "SALVAR" at bounding box center [452, 373] width 28 height 11
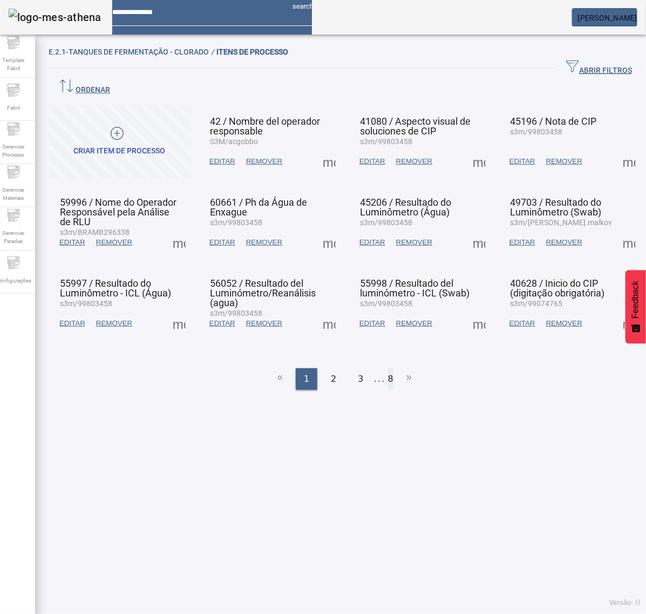
click at [388, 368] on li "8" at bounding box center [390, 379] width 5 height 22
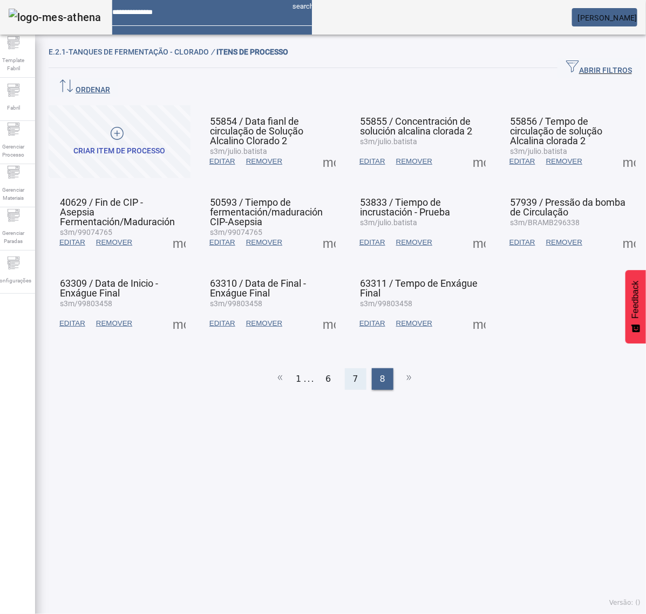
click at [353, 372] on span "7" at bounding box center [355, 378] width 5 height 13
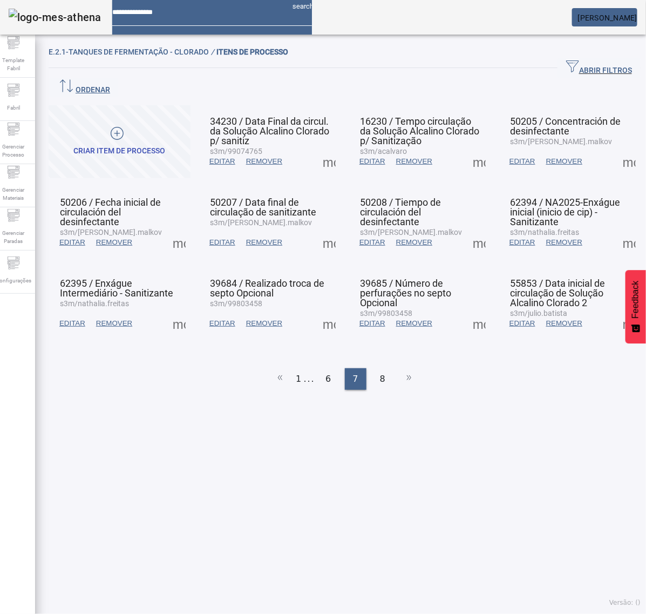
click at [184, 229] on span at bounding box center [179, 242] width 26 height 26
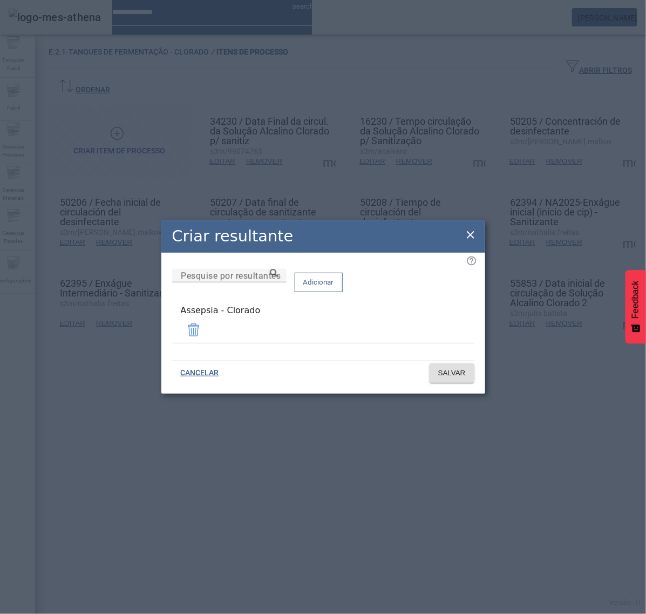
click at [469, 234] on icon at bounding box center [470, 234] width 13 height 13
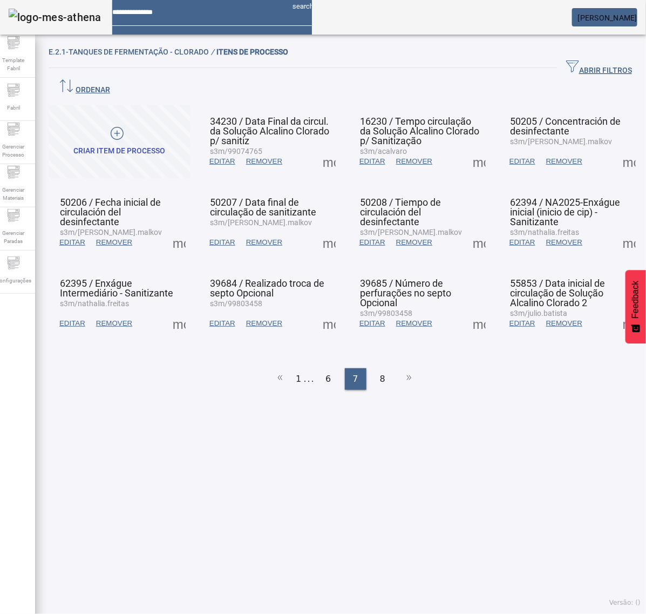
click at [324, 229] on span at bounding box center [329, 242] width 26 height 26
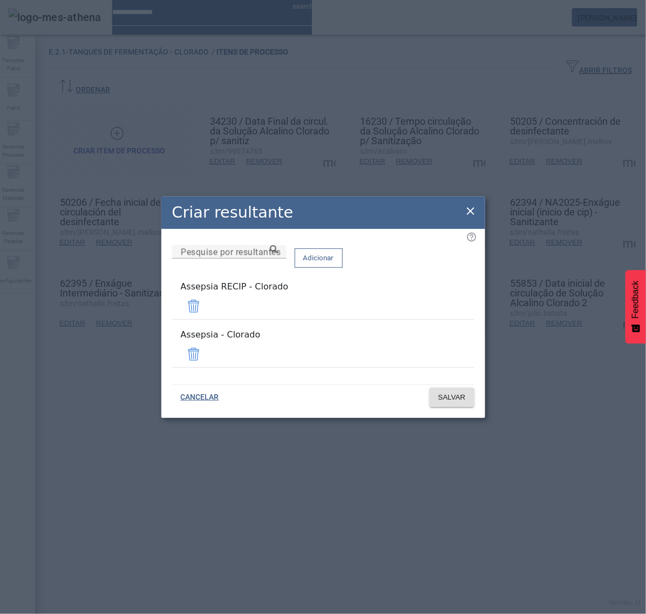
click at [207, 314] on span at bounding box center [194, 306] width 26 height 26
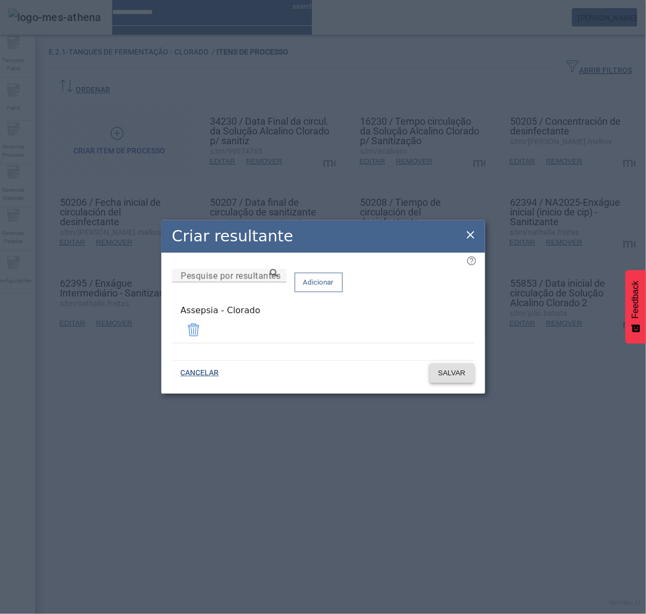
click at [443, 374] on span "SALVAR" at bounding box center [452, 373] width 28 height 11
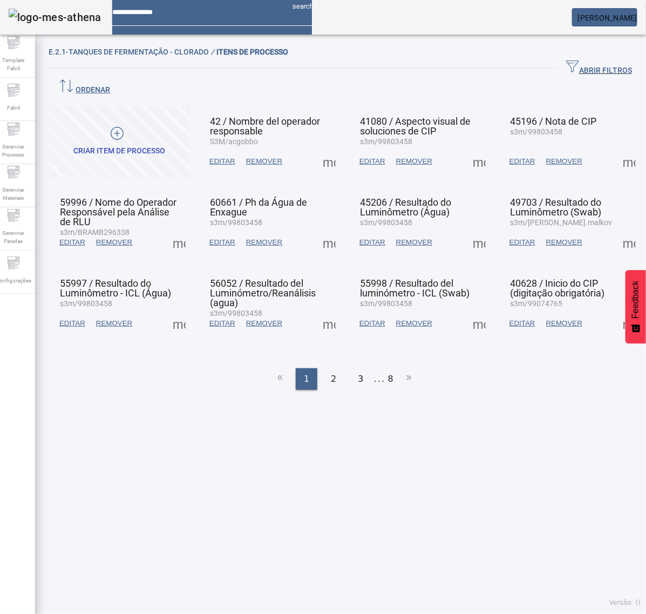
click at [387, 368] on ul "1 2 3 ... 8" at bounding box center [345, 379] width 592 height 22
click at [388, 368] on li "8" at bounding box center [390, 379] width 5 height 22
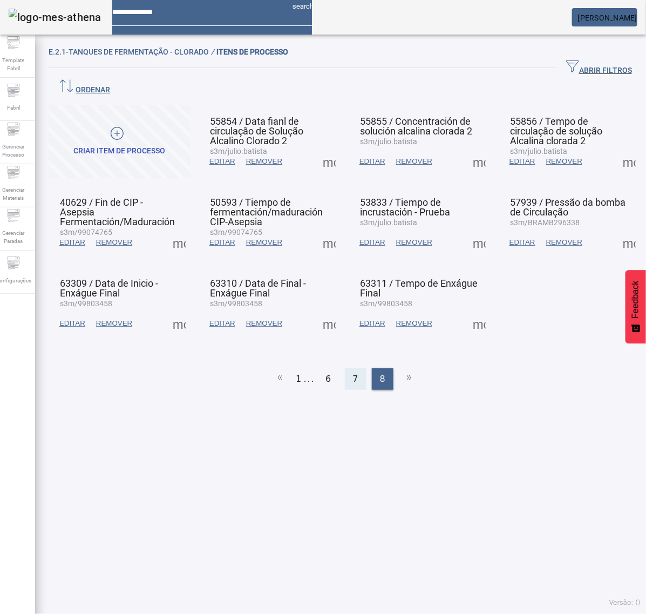
click at [345, 368] on div "7" at bounding box center [356, 379] width 22 height 22
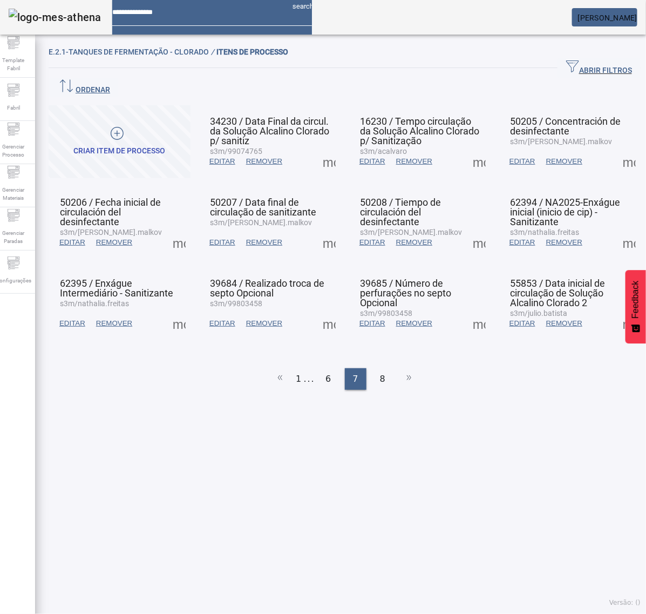
click at [322, 229] on span at bounding box center [329, 242] width 26 height 26
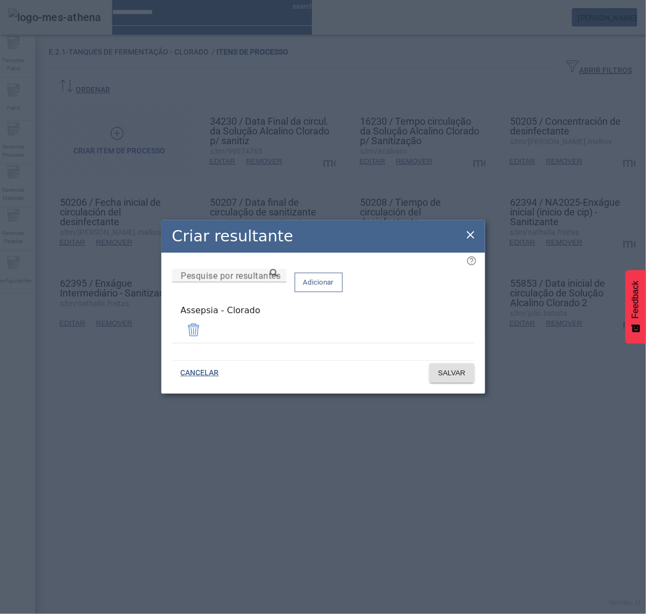
click at [472, 235] on icon at bounding box center [470, 234] width 13 height 13
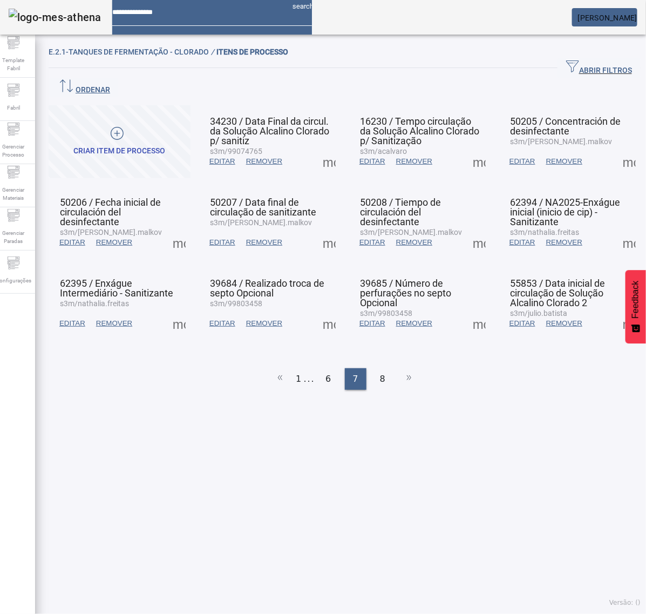
click at [466, 229] on span at bounding box center [479, 242] width 26 height 26
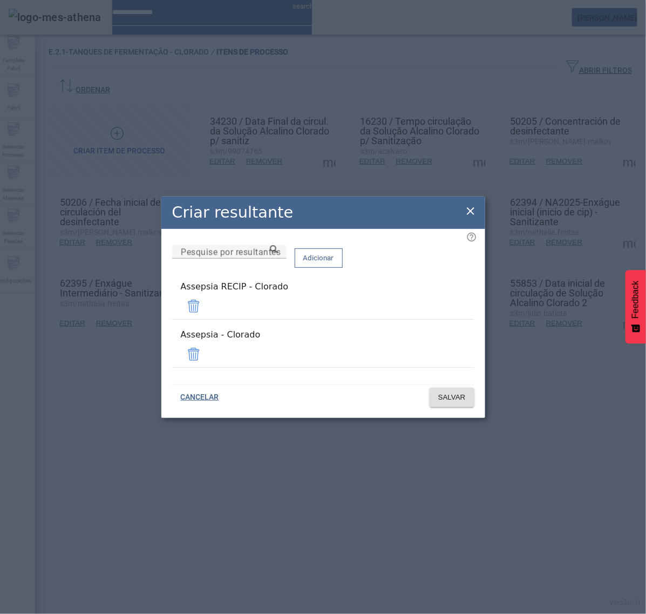
click at [207, 309] on span at bounding box center [194, 306] width 26 height 26
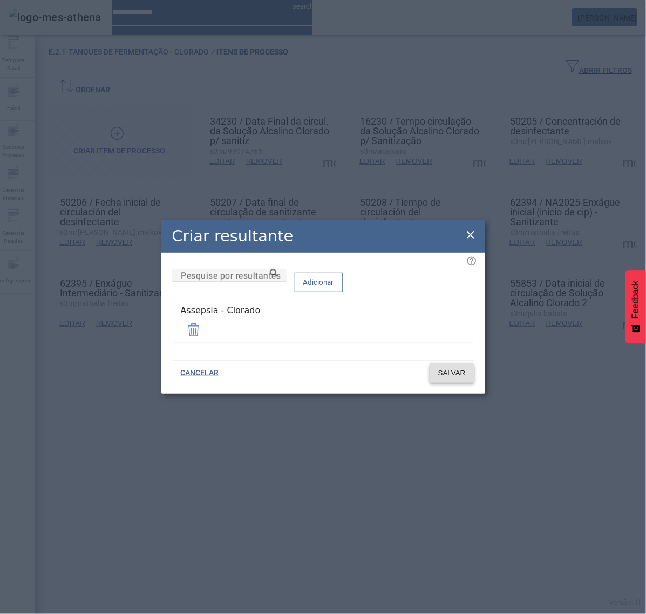
click at [451, 369] on span "SALVAR" at bounding box center [452, 373] width 28 height 11
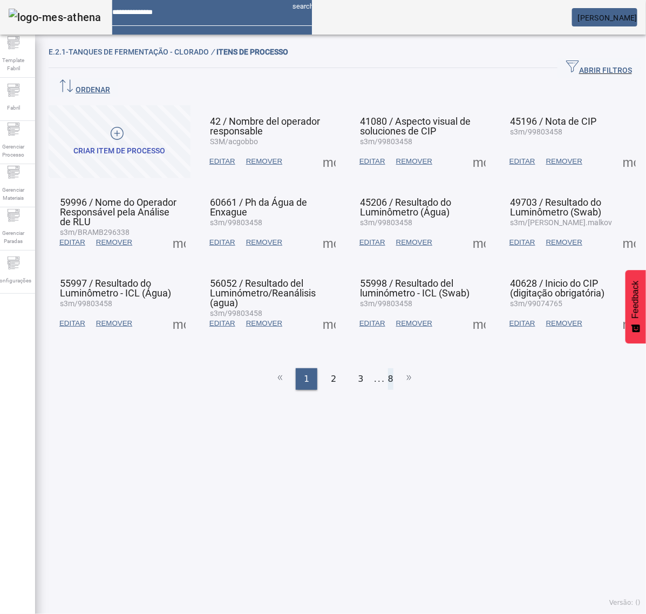
click at [388, 368] on li "8" at bounding box center [390, 379] width 5 height 22
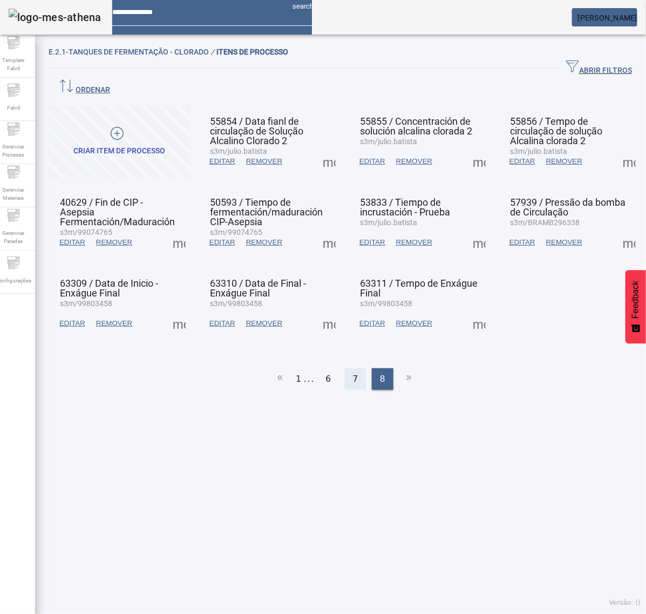
click at [347, 368] on div "7" at bounding box center [356, 379] width 22 height 22
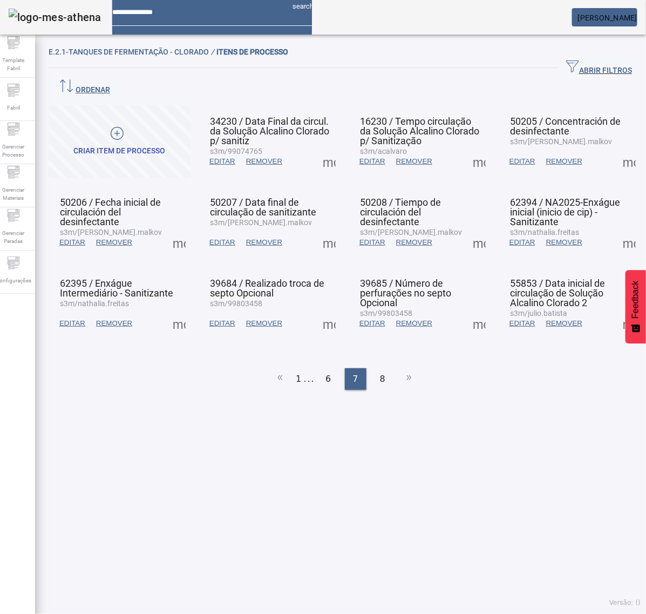
click at [467, 229] on span at bounding box center [479, 242] width 26 height 26
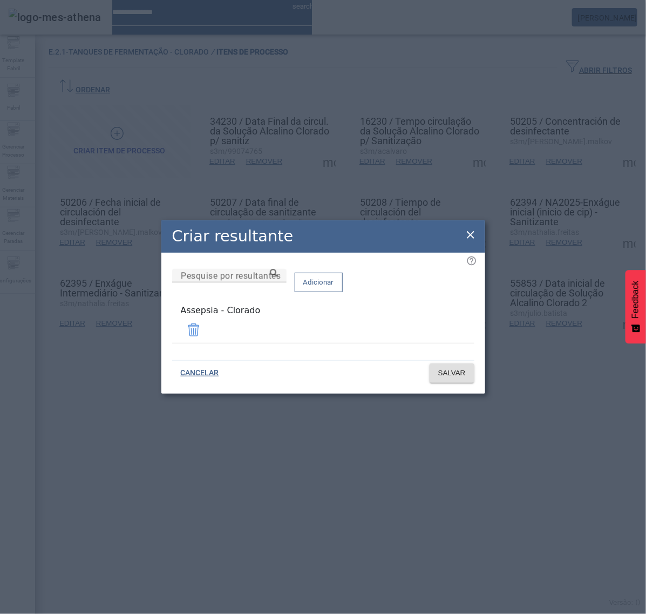
drag, startPoint x: 478, startPoint y: 231, endPoint x: 473, endPoint y: 234, distance: 5.6
click at [478, 232] on div "Criar resultante" at bounding box center [323, 236] width 324 height 32
click at [471, 235] on icon at bounding box center [470, 234] width 13 height 13
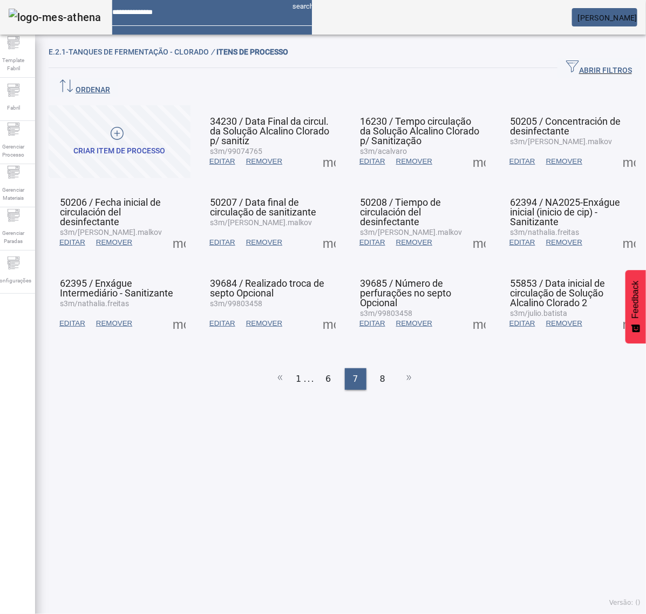
click at [617, 229] on span at bounding box center [629, 242] width 26 height 26
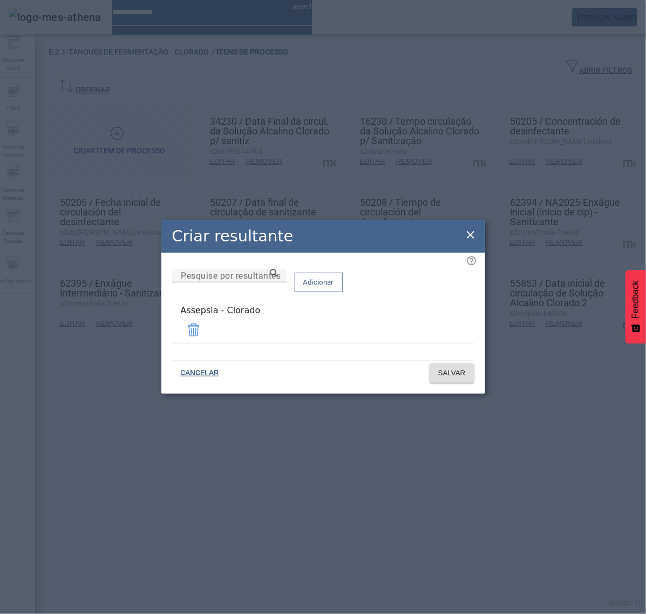
click at [470, 235] on icon at bounding box center [470, 234] width 13 height 13
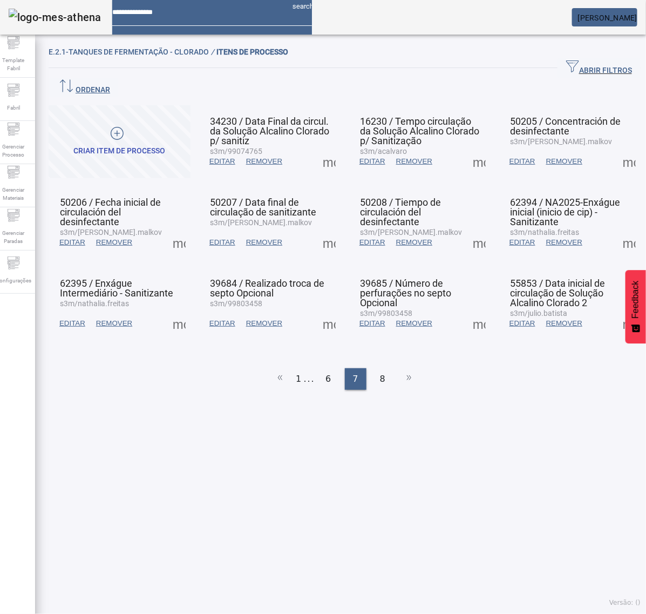
click at [181, 310] on span at bounding box center [179, 323] width 26 height 26
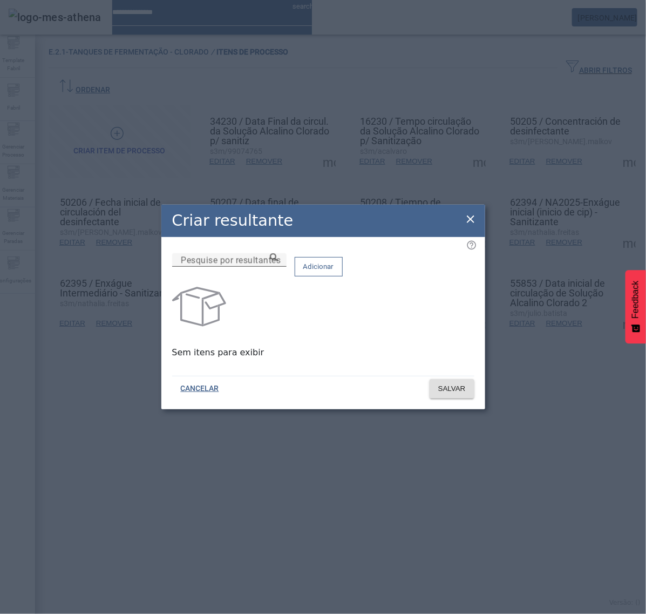
click at [278, 267] on input "Pesquise por resultantes" at bounding box center [229, 260] width 97 height 13
paste input "**********"
click at [278, 267] on div "**********" at bounding box center [229, 259] width 97 height 13
click at [278, 261] on icon at bounding box center [274, 257] width 8 height 8
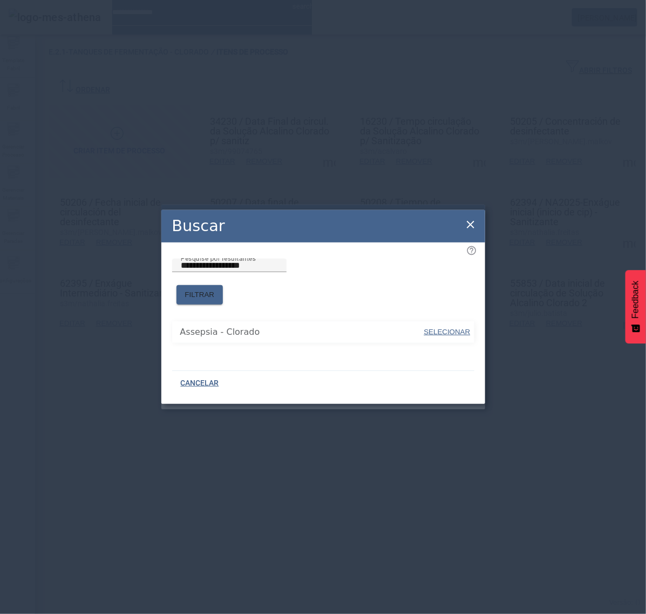
drag, startPoint x: 435, startPoint y: 323, endPoint x: 431, endPoint y: 316, distance: 8.2
click at [435, 328] on span "SELECIONAR" at bounding box center [447, 332] width 46 height 8
type input "**********"
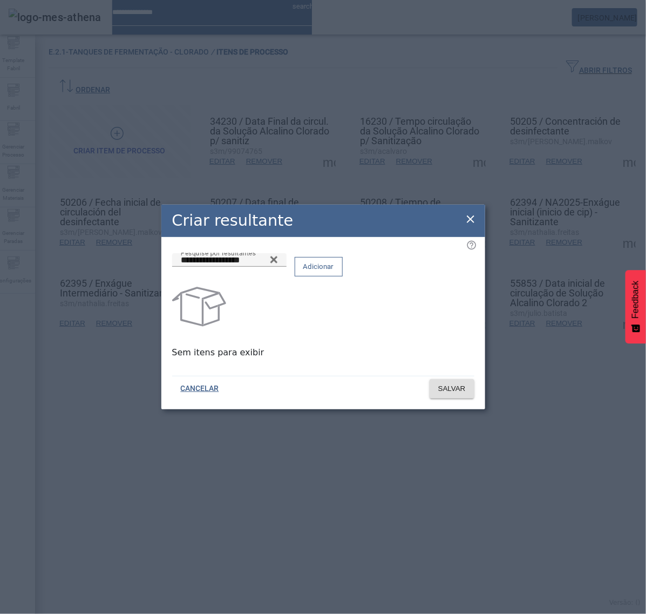
click at [334, 271] on span "Adicionar" at bounding box center [318, 266] width 31 height 11
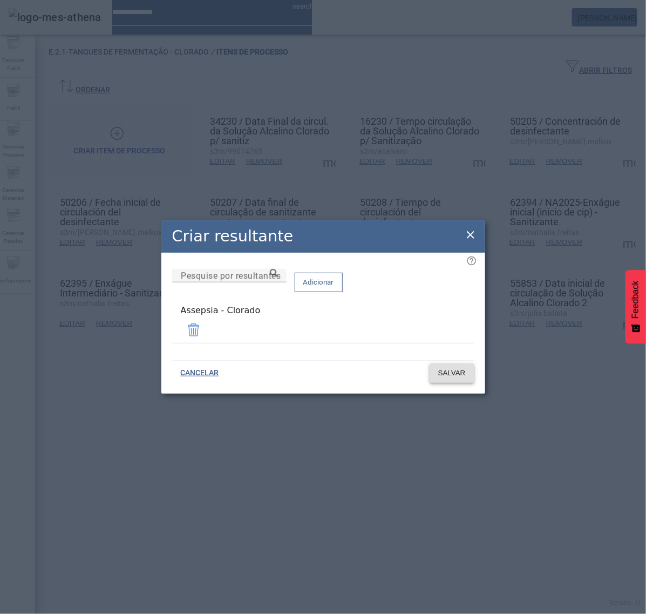
click at [446, 368] on span "SALVAR" at bounding box center [452, 373] width 28 height 11
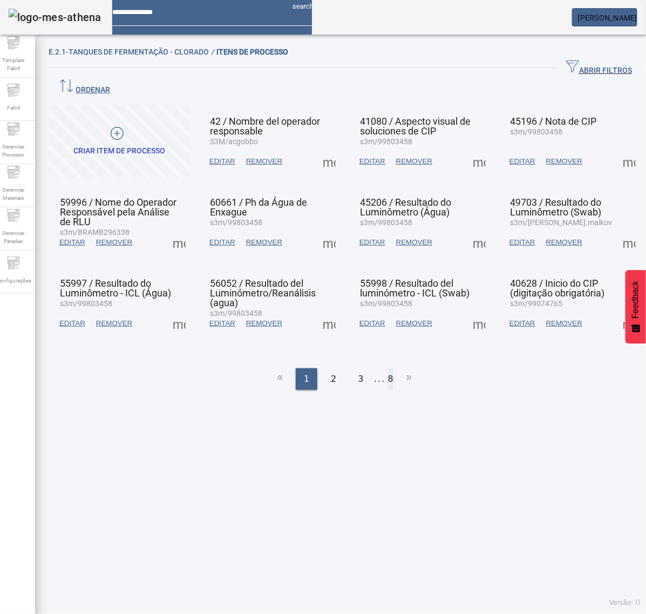
click at [388, 368] on li "8" at bounding box center [390, 379] width 5 height 22
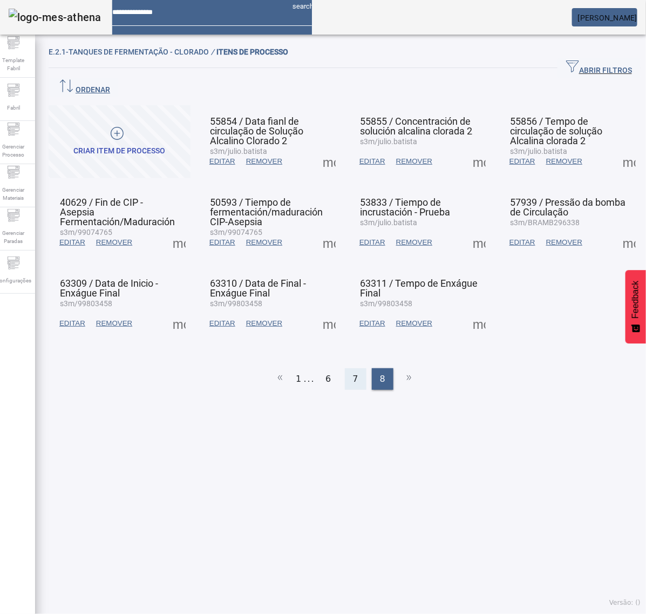
click at [355, 368] on div "7" at bounding box center [356, 379] width 22 height 22
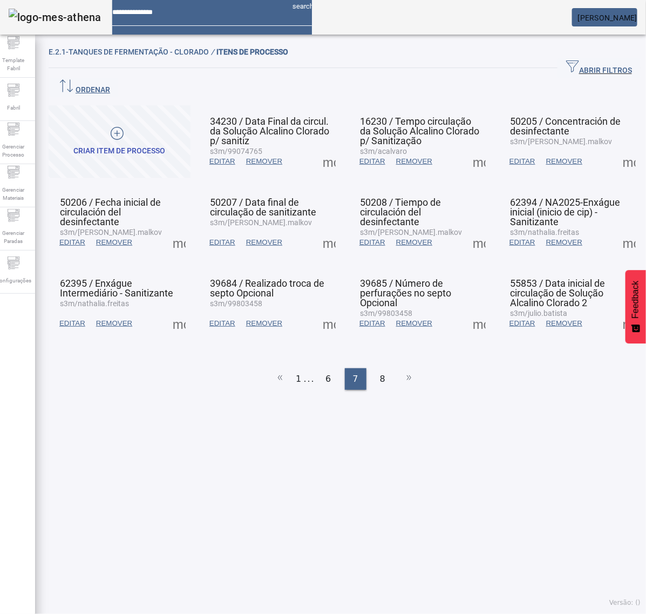
click at [179, 310] on span at bounding box center [179, 323] width 26 height 26
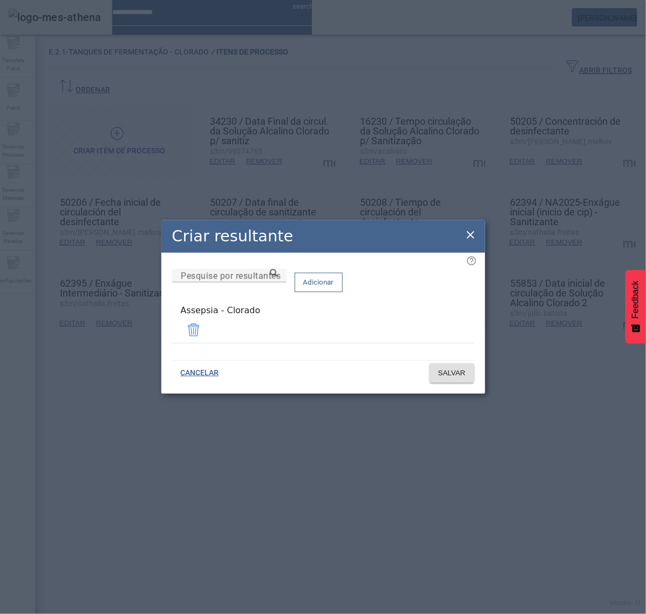
click at [467, 235] on icon at bounding box center [470, 234] width 13 height 13
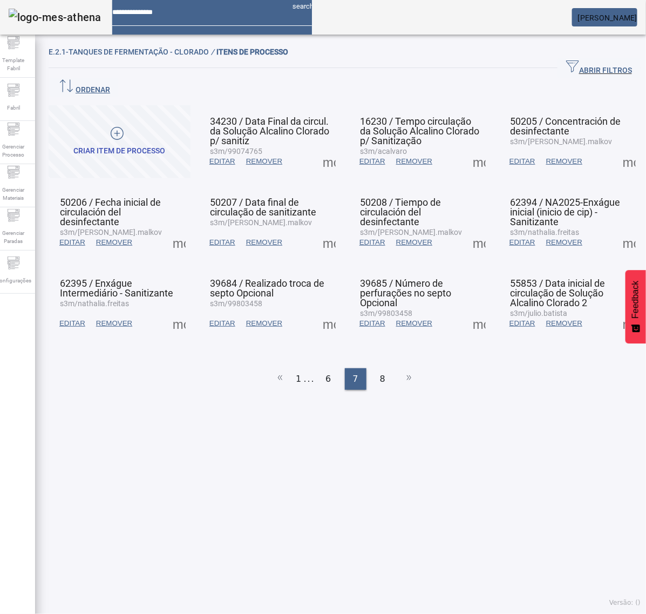
click at [327, 310] on span at bounding box center [329, 323] width 26 height 26
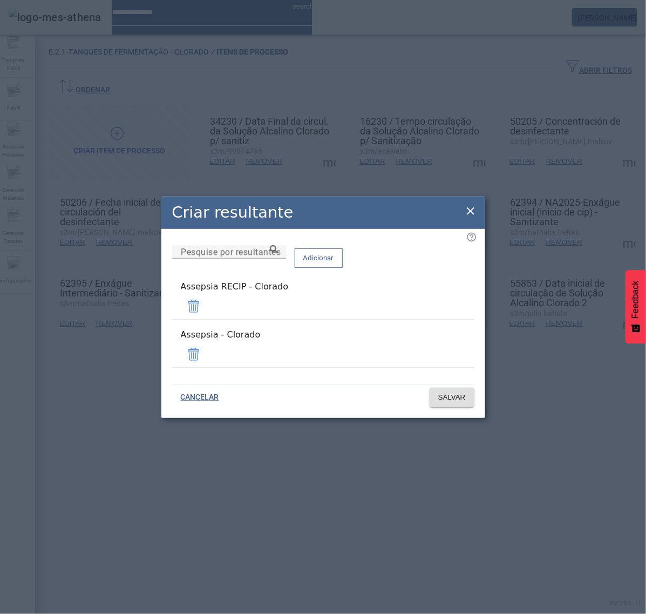
click at [207, 311] on span at bounding box center [194, 306] width 26 height 26
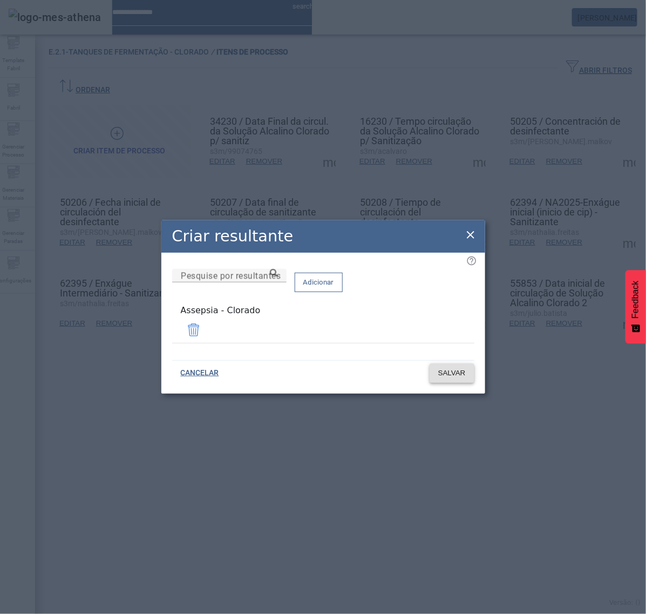
click at [444, 375] on span "SALVAR" at bounding box center [452, 373] width 28 height 11
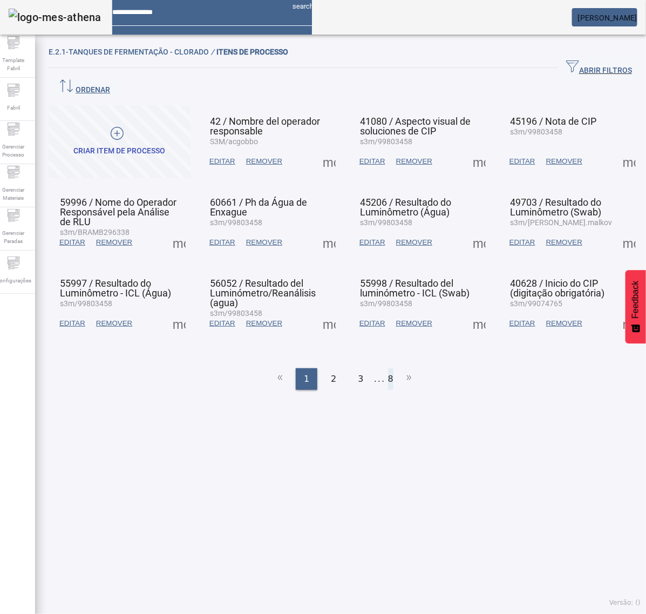
click at [388, 368] on li "8" at bounding box center [390, 379] width 5 height 22
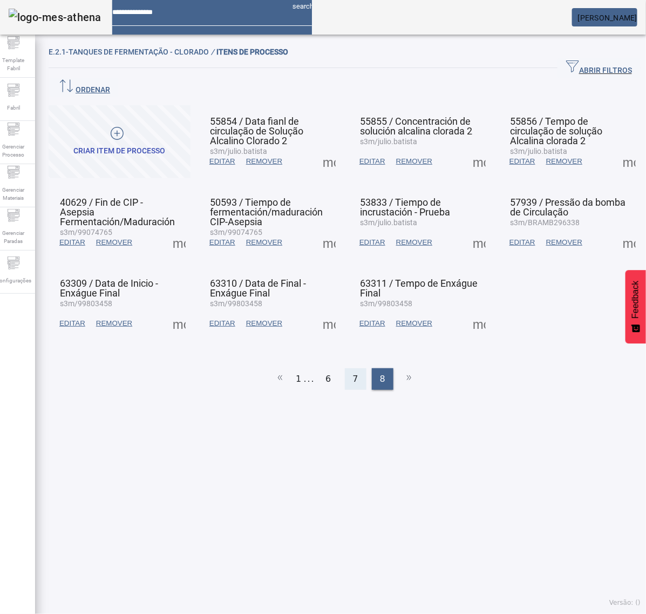
click at [353, 372] on span "7" at bounding box center [355, 378] width 5 height 13
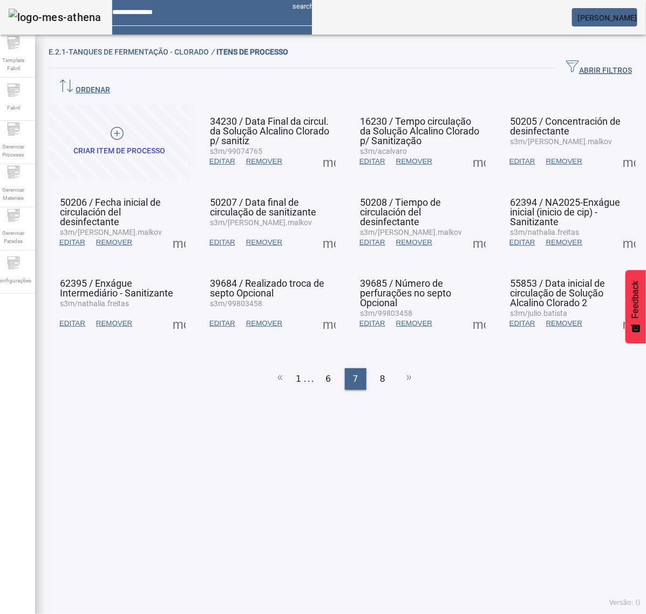
click at [329, 310] on span at bounding box center [329, 323] width 26 height 26
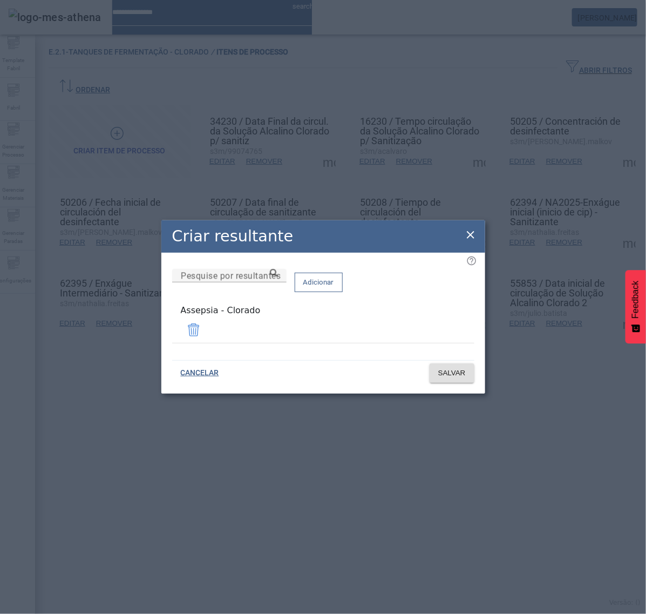
drag, startPoint x: 471, startPoint y: 239, endPoint x: 467, endPoint y: 279, distance: 40.2
click at [471, 241] on icon at bounding box center [470, 234] width 13 height 13
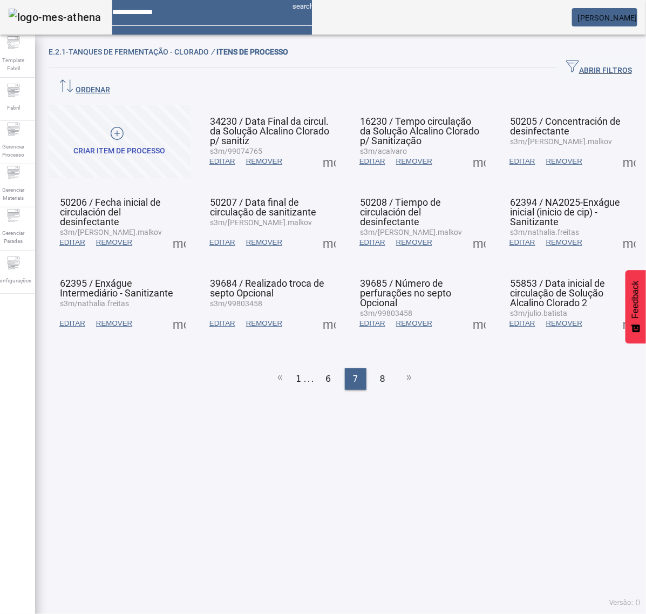
click at [466, 310] on span at bounding box center [479, 323] width 26 height 26
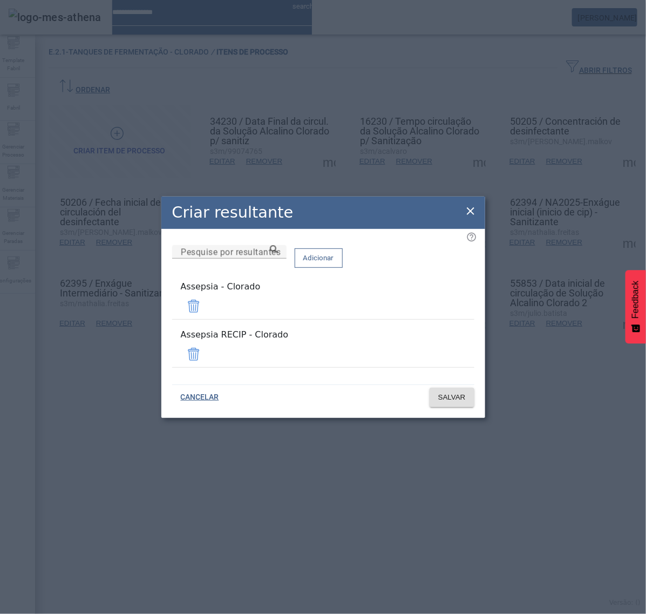
click at [207, 347] on span at bounding box center [194, 354] width 26 height 26
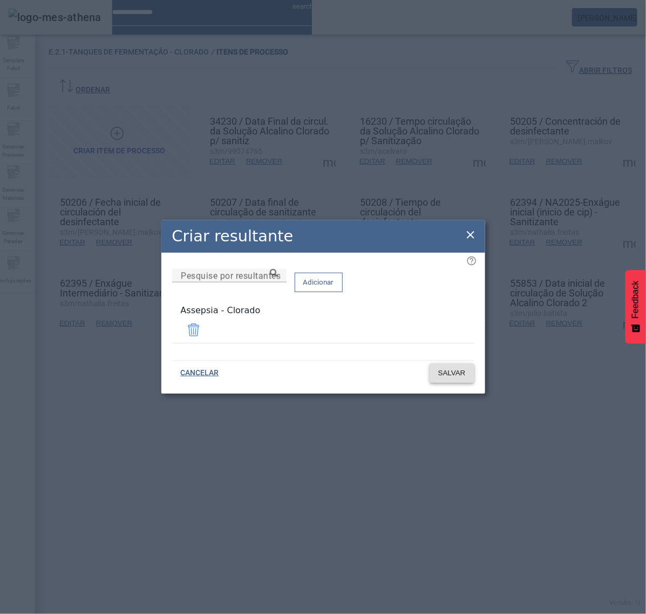
click at [452, 376] on button "SALVAR" at bounding box center [452, 372] width 45 height 19
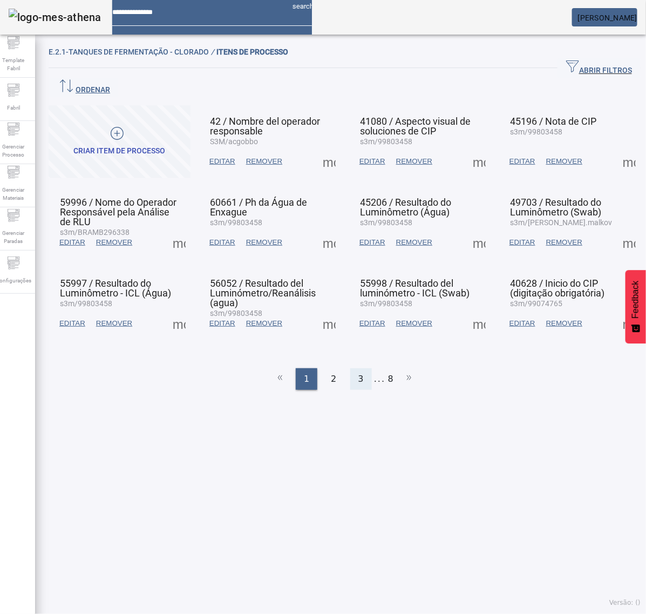
click at [358, 372] on span "3" at bounding box center [360, 378] width 5 height 13
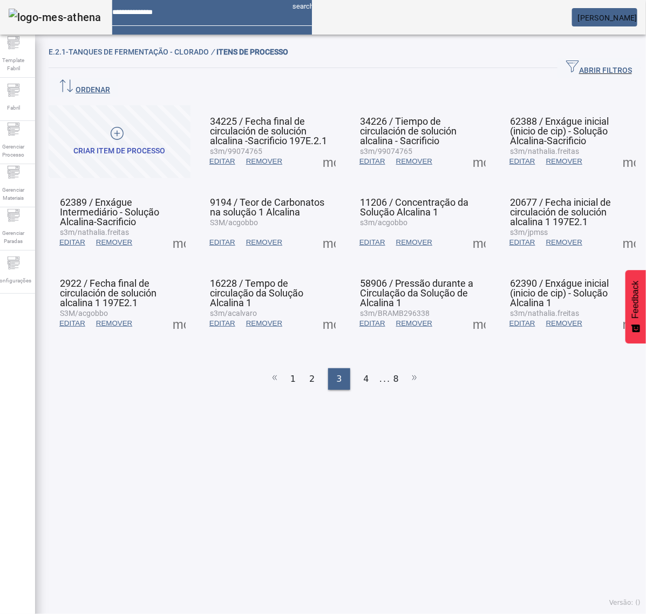
click at [395, 368] on ul "1 2 3 4 ... 8" at bounding box center [345, 379] width 592 height 22
click at [392, 368] on ul "1 2 3 4 ... 8" at bounding box center [345, 379] width 592 height 22
click at [394, 368] on li "8" at bounding box center [396, 379] width 5 height 22
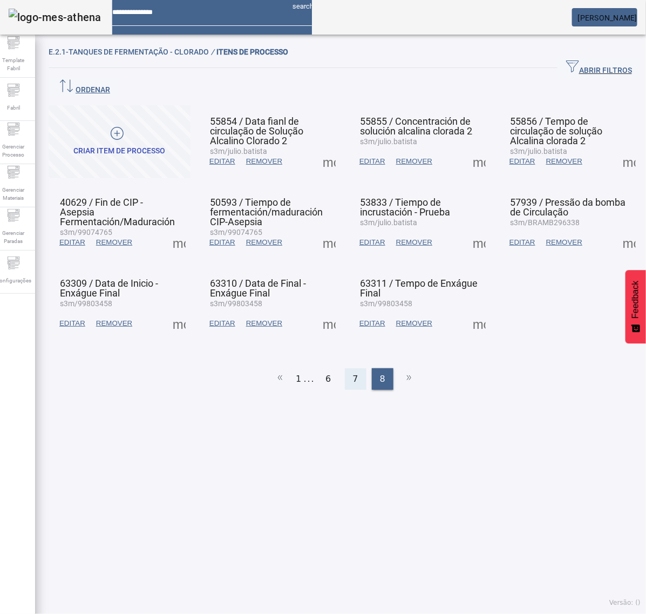
click at [353, 372] on span "7" at bounding box center [355, 378] width 5 height 13
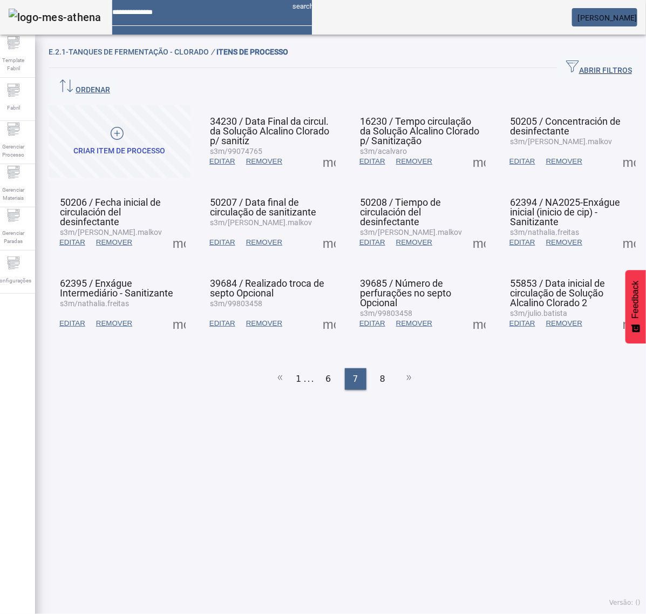
click at [323, 310] on span at bounding box center [329, 323] width 26 height 26
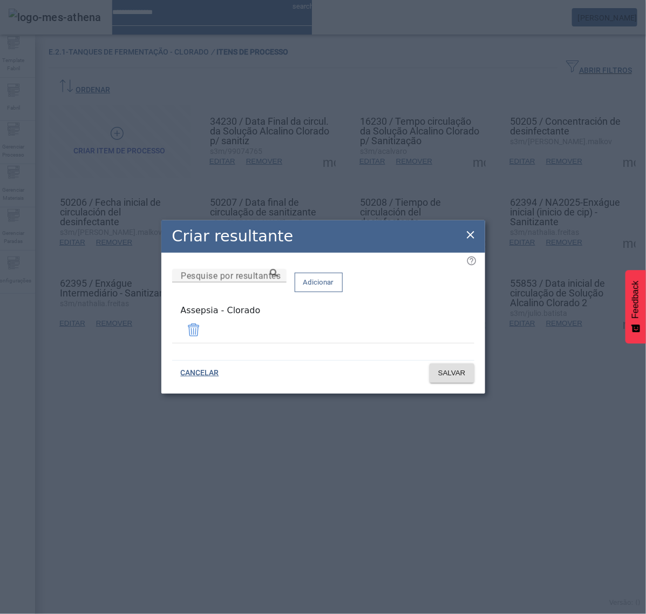
drag, startPoint x: 467, startPoint y: 235, endPoint x: 472, endPoint y: 271, distance: 36.0
click at [468, 236] on icon at bounding box center [471, 235] width 8 height 8
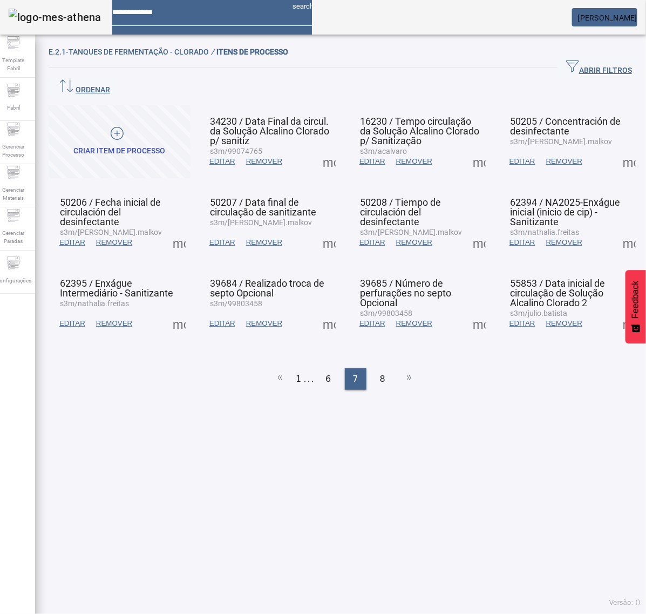
click at [467, 310] on span at bounding box center [479, 323] width 26 height 26
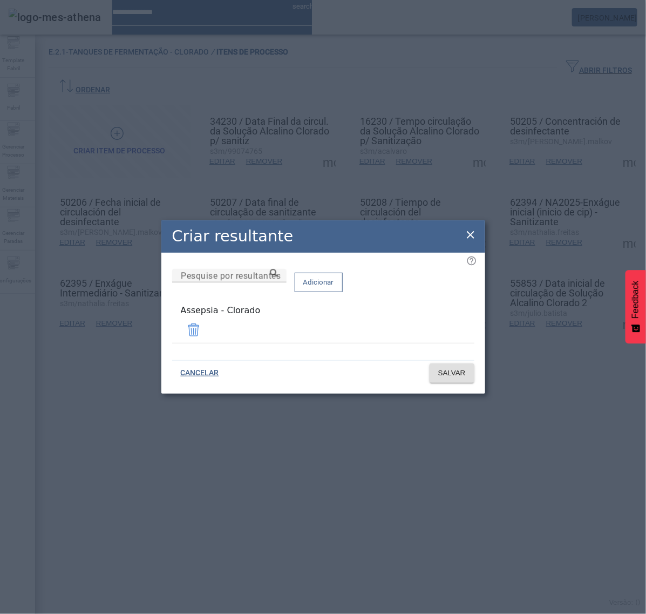
click at [470, 235] on icon at bounding box center [470, 234] width 13 height 13
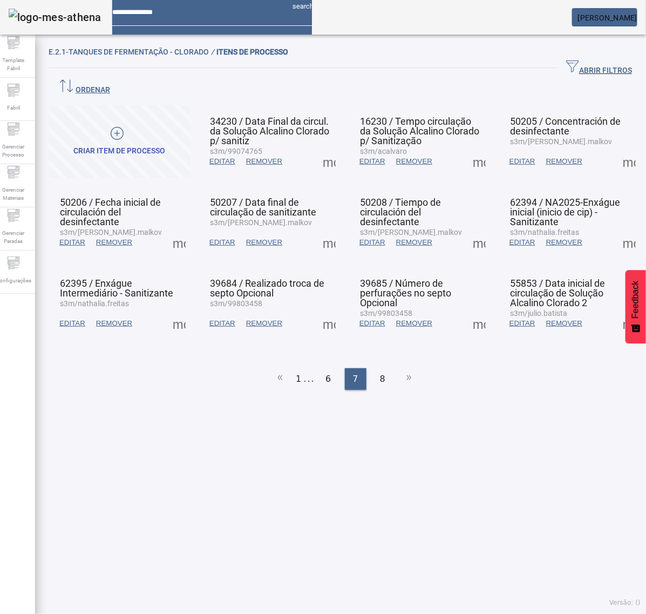
click at [616, 310] on span at bounding box center [629, 323] width 26 height 26
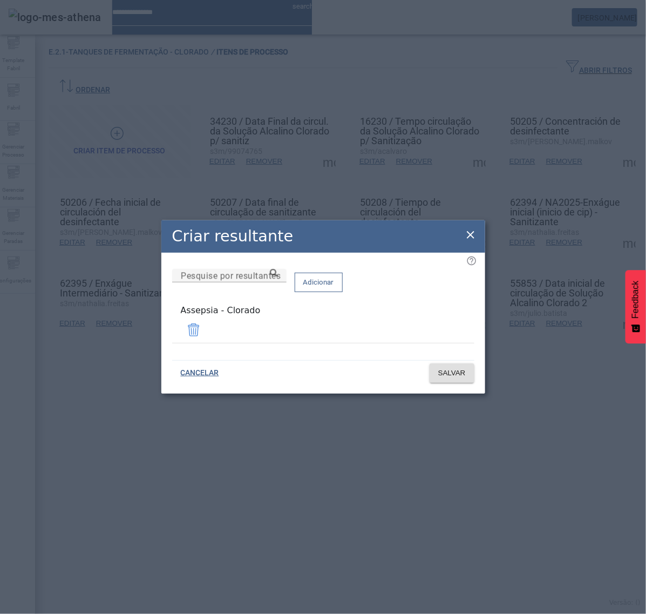
click at [472, 236] on icon at bounding box center [470, 234] width 13 height 13
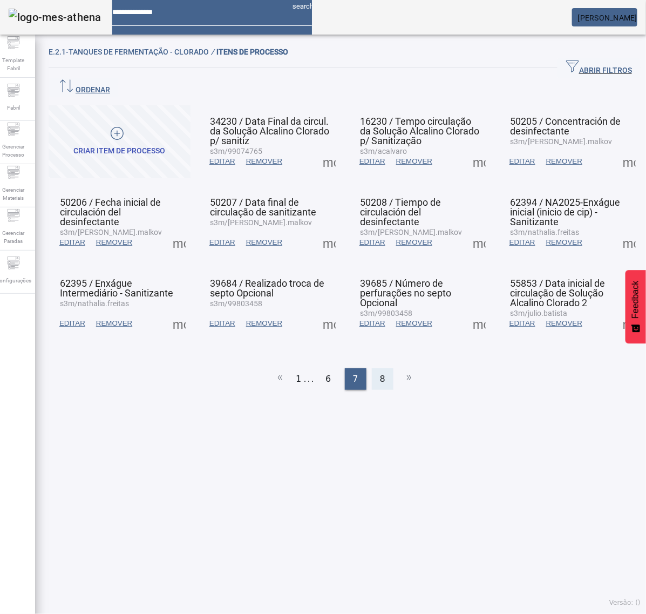
click at [380, 372] on span "8" at bounding box center [382, 378] width 5 height 13
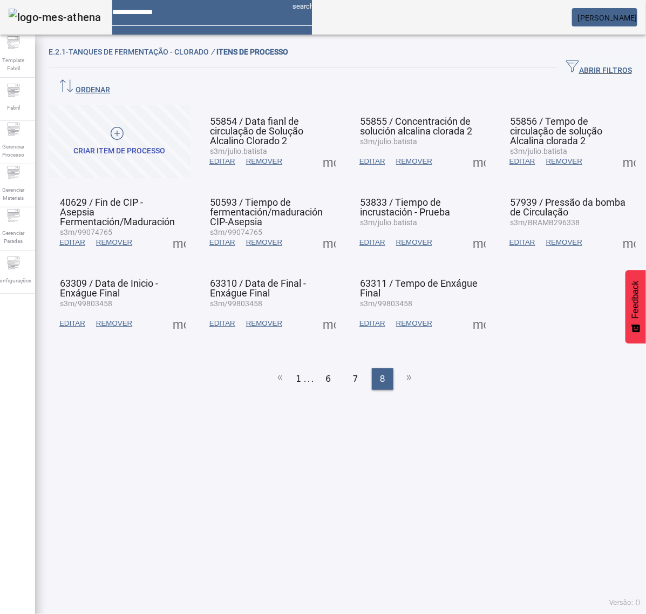
click at [324, 148] on span at bounding box center [329, 161] width 26 height 26
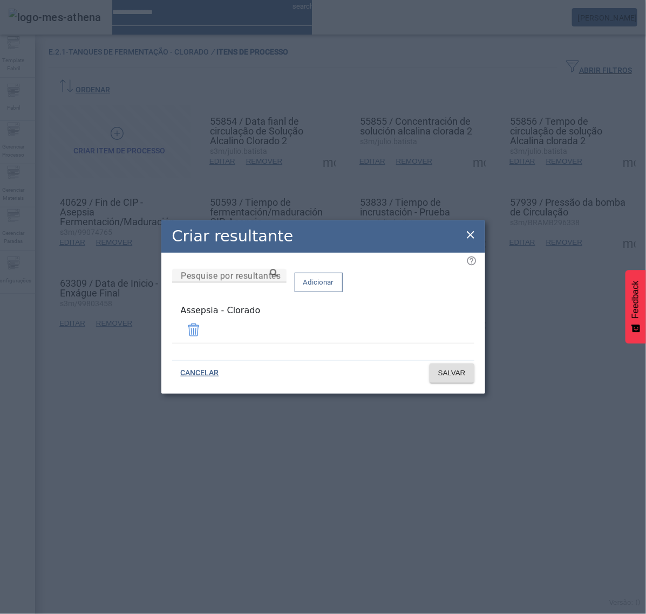
click at [469, 236] on icon at bounding box center [470, 234] width 13 height 13
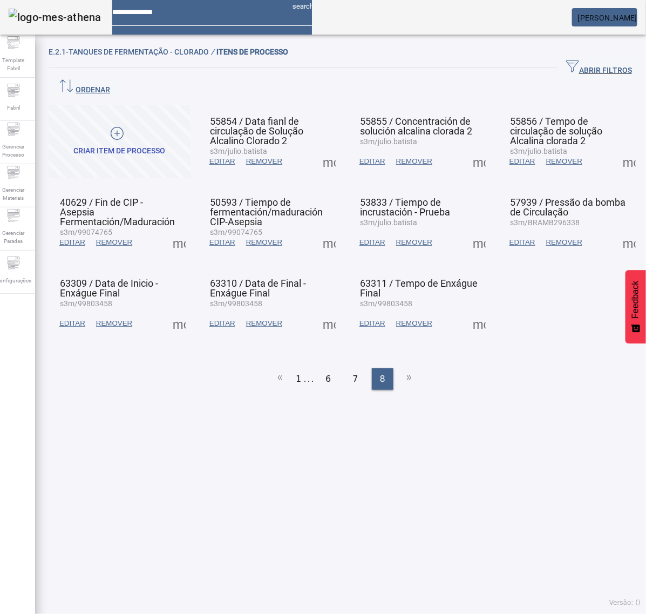
click at [466, 149] on span at bounding box center [479, 161] width 26 height 26
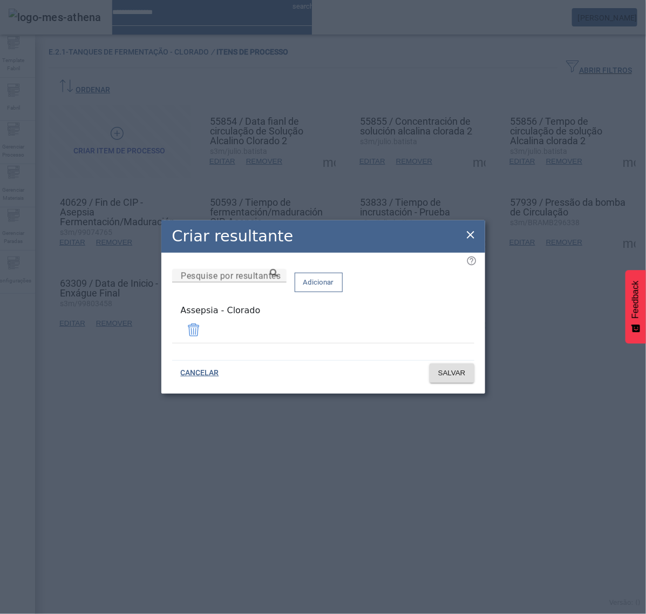
drag, startPoint x: 468, startPoint y: 238, endPoint x: 486, endPoint y: 220, distance: 25.6
click at [471, 235] on icon at bounding box center [470, 234] width 13 height 13
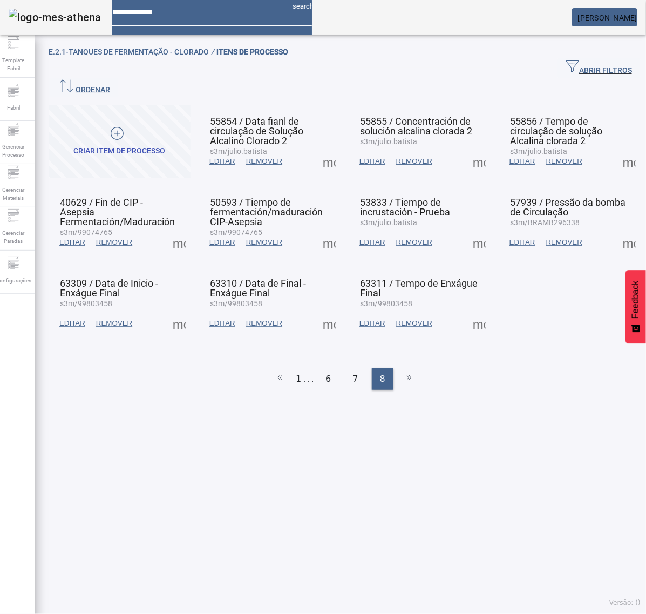
click at [616, 148] on span at bounding box center [629, 161] width 26 height 26
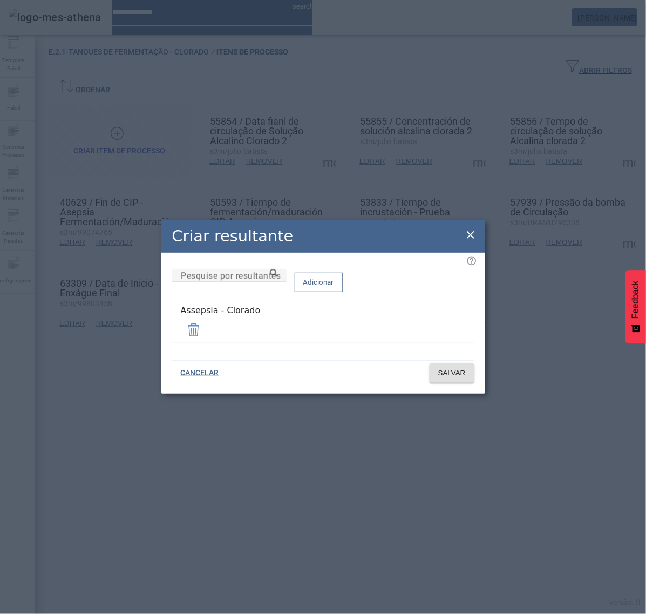
click at [468, 235] on icon at bounding box center [471, 235] width 8 height 8
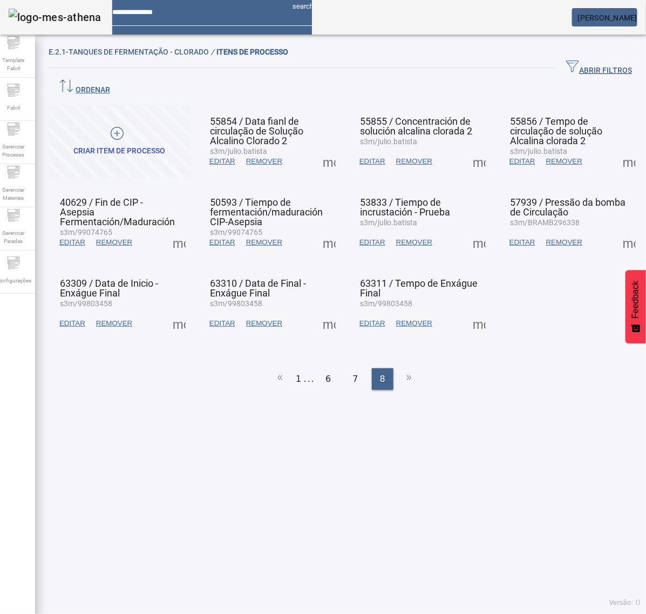
click at [179, 229] on span at bounding box center [179, 242] width 26 height 26
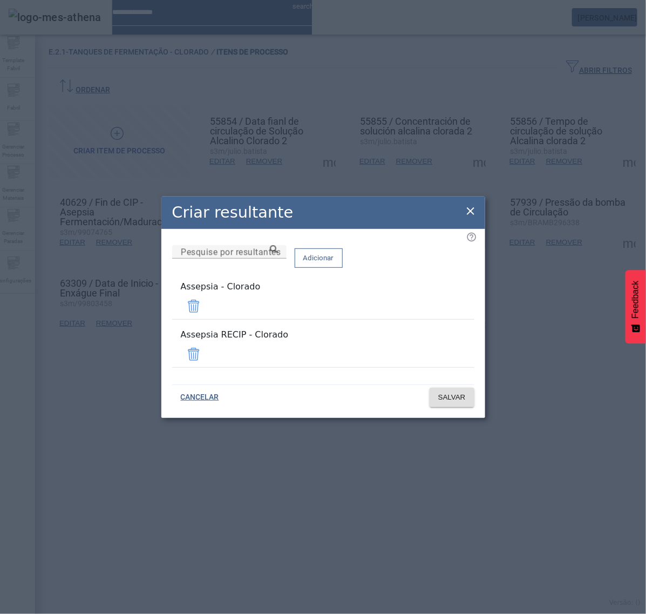
click at [207, 346] on span at bounding box center [194, 354] width 26 height 26
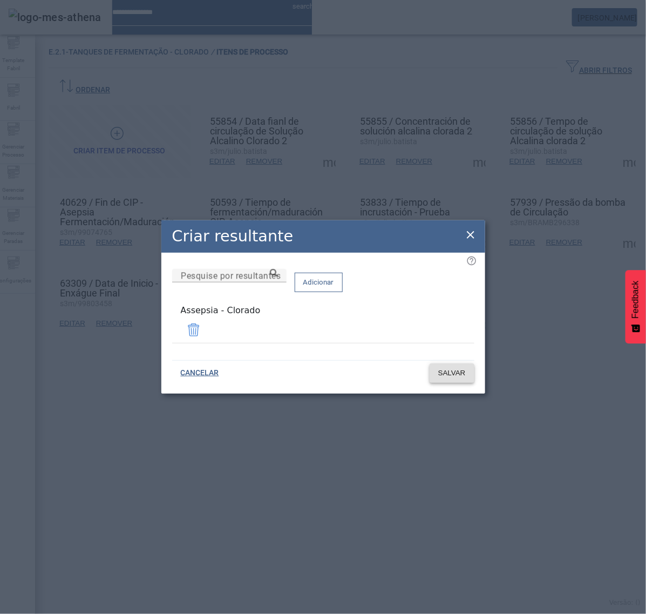
click at [458, 371] on span "SALVAR" at bounding box center [452, 373] width 28 height 11
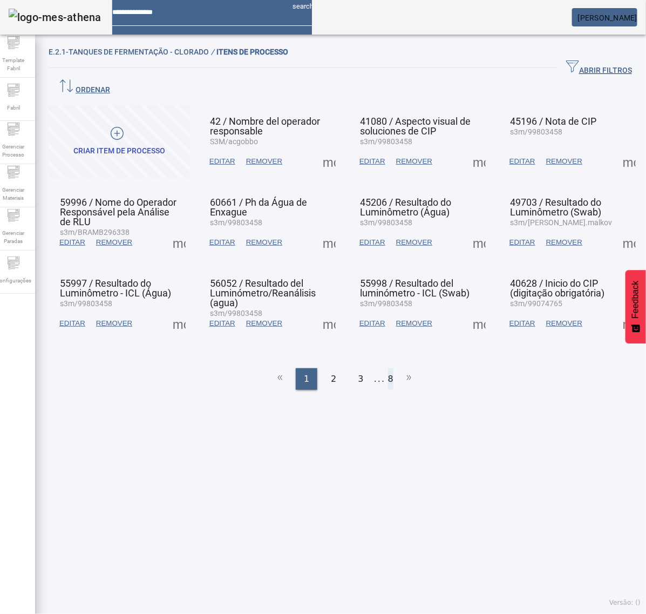
click at [388, 368] on li "8" at bounding box center [390, 379] width 5 height 22
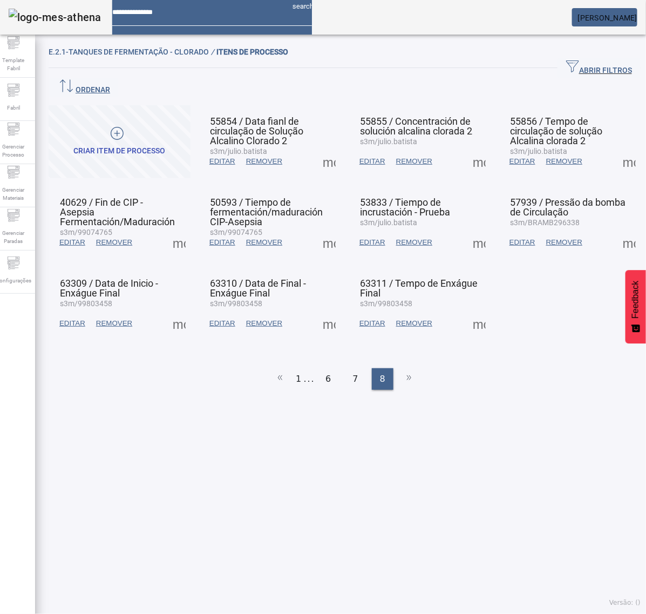
click at [327, 229] on span at bounding box center [329, 242] width 26 height 26
drag, startPoint x: 329, startPoint y: 222, endPoint x: 345, endPoint y: 243, distance: 27.0
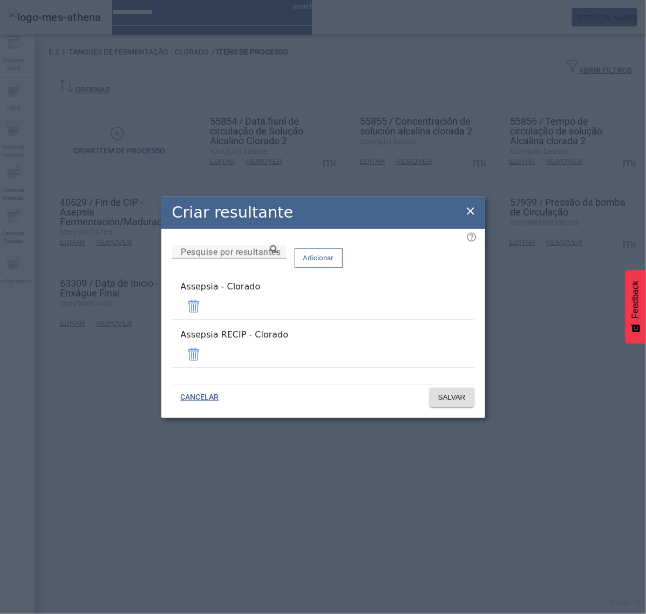
click at [207, 350] on span at bounding box center [194, 354] width 26 height 26
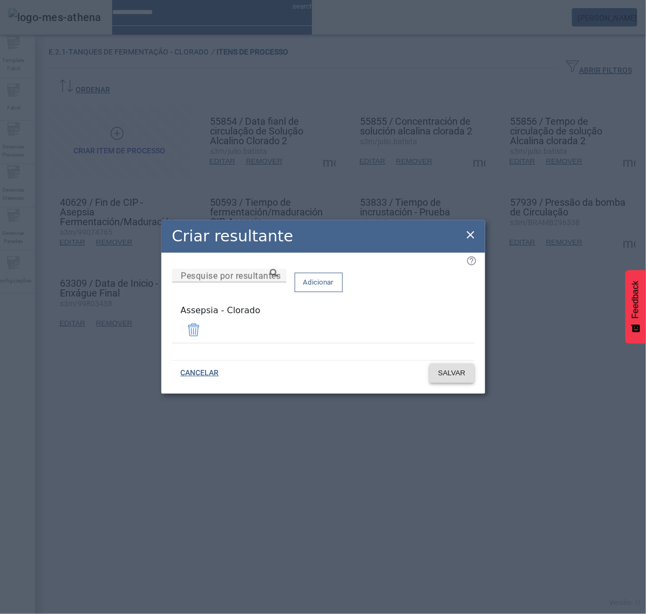
click at [451, 373] on span "SALVAR" at bounding box center [452, 373] width 28 height 11
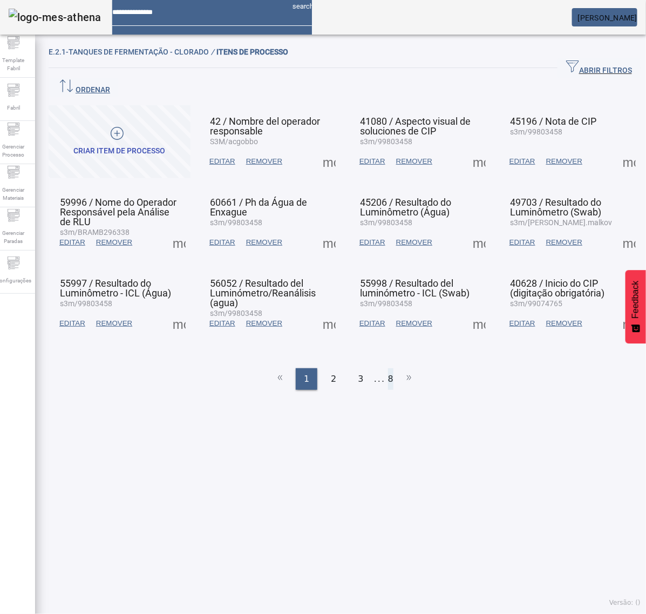
click at [388, 368] on li "8" at bounding box center [390, 379] width 5 height 22
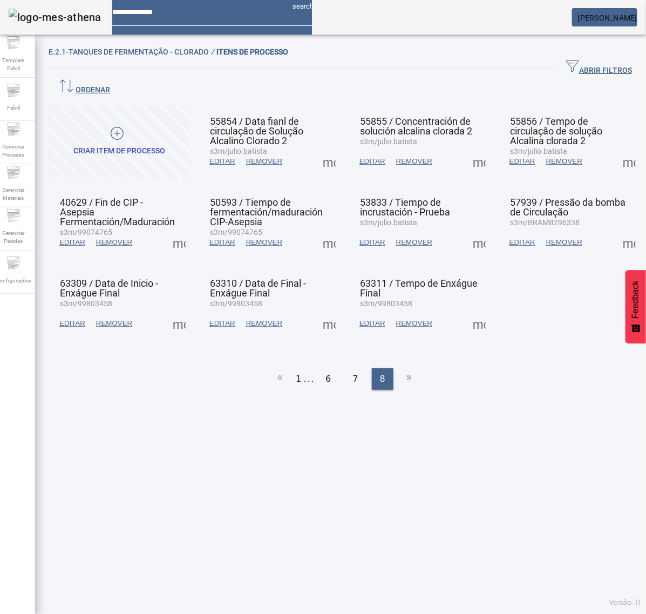
click at [467, 229] on span at bounding box center [479, 242] width 26 height 26
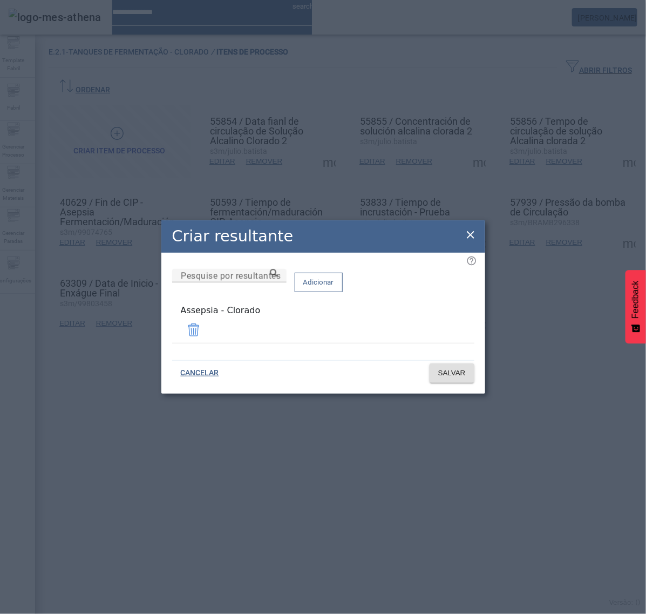
click at [474, 235] on icon at bounding box center [470, 234] width 13 height 13
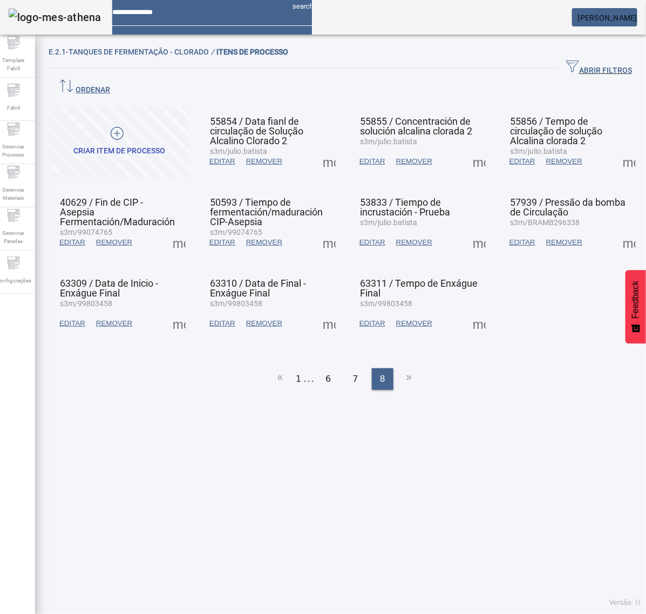
click at [616, 229] on span at bounding box center [629, 242] width 26 height 26
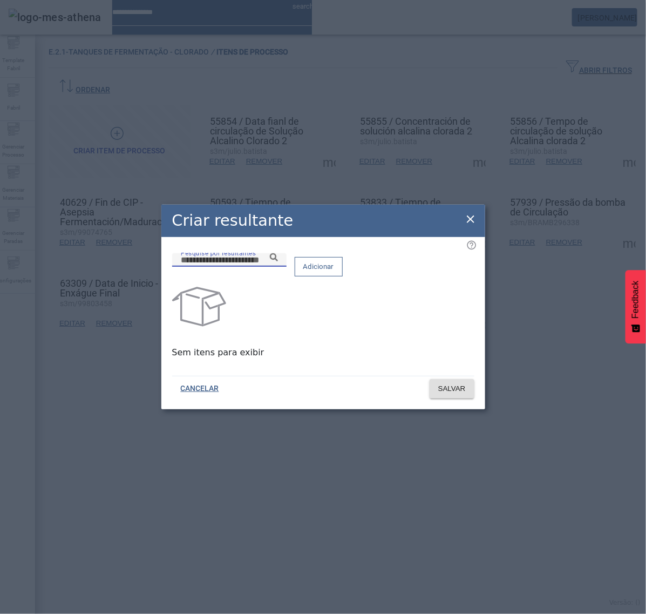
click at [278, 265] on input "Pesquise por resultantes" at bounding box center [229, 260] width 97 height 13
paste input "**********"
click at [278, 261] on icon at bounding box center [274, 257] width 8 height 8
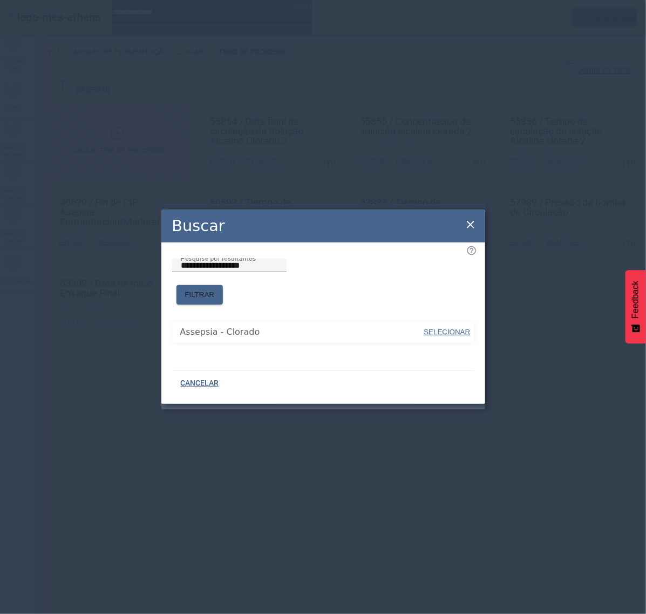
click at [433, 328] on span "SELECIONAR" at bounding box center [447, 332] width 46 height 8
type input "**********"
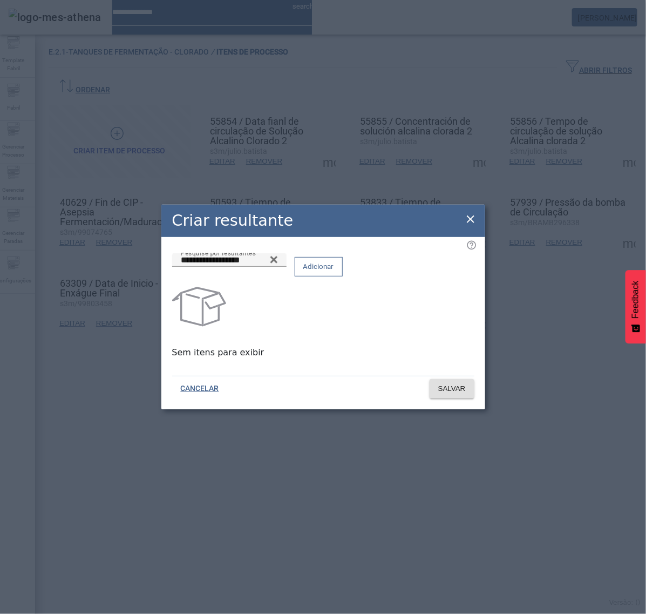
drag, startPoint x: 429, startPoint y: 274, endPoint x: 430, endPoint y: 280, distance: 5.5
click at [334, 272] on span "Adicionar" at bounding box center [318, 266] width 31 height 11
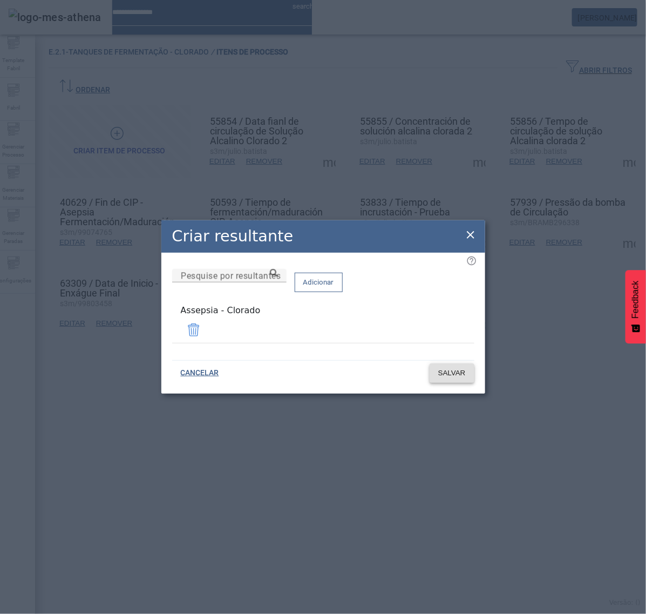
click at [445, 368] on span "SALVAR" at bounding box center [452, 373] width 28 height 11
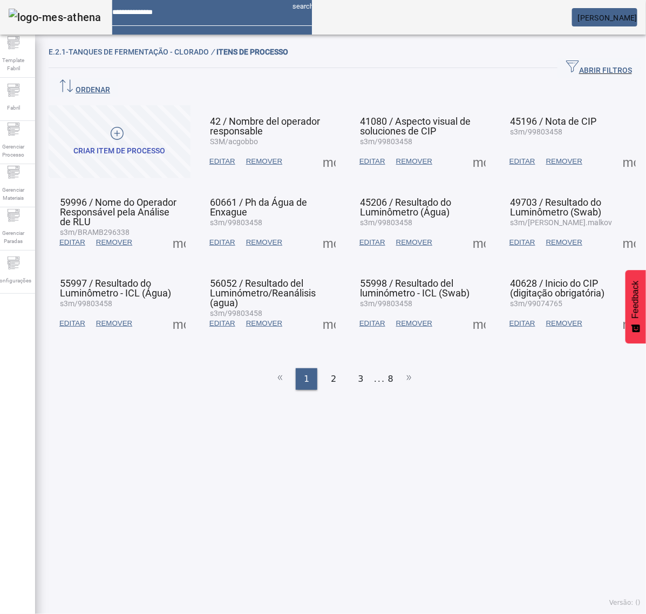
click at [381, 368] on ul "1 2 3 ... 8" at bounding box center [345, 379] width 592 height 22
click at [388, 368] on li "8" at bounding box center [390, 379] width 5 height 22
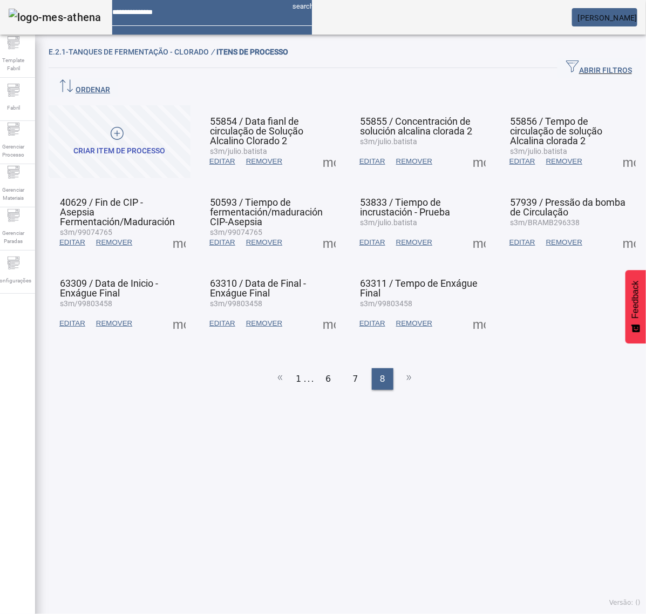
click at [179, 310] on span at bounding box center [179, 323] width 26 height 26
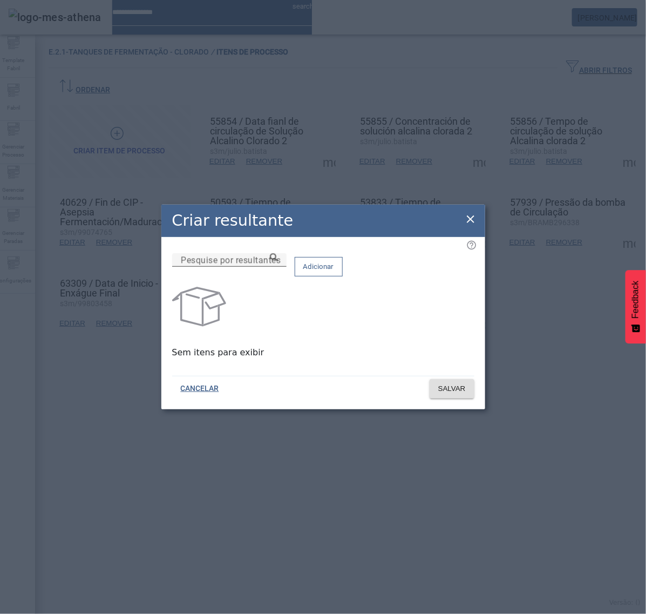
click at [278, 267] on input "Pesquise por resultantes" at bounding box center [229, 260] width 97 height 13
paste input "**********"
click at [278, 261] on icon at bounding box center [274, 257] width 8 height 8
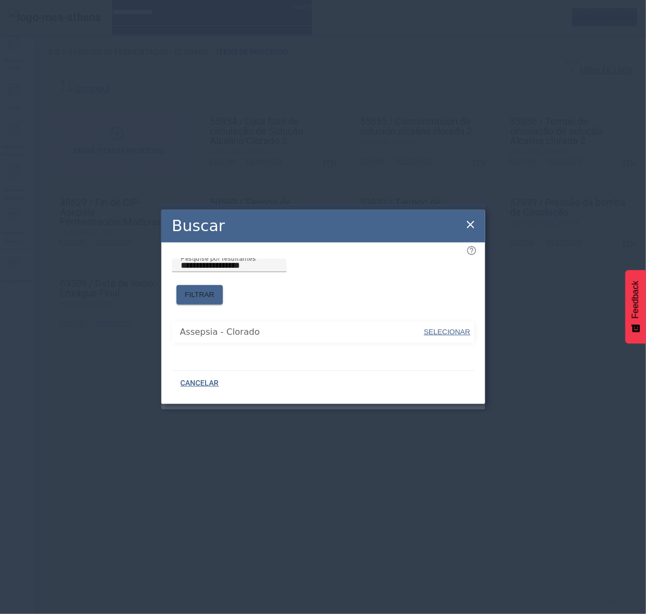
click at [435, 328] on span "SELECIONAR" at bounding box center [447, 332] width 46 height 8
type input "**********"
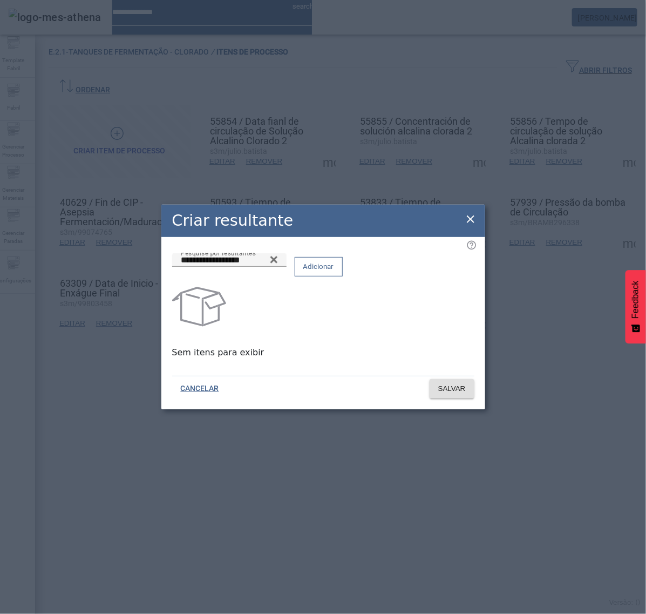
drag, startPoint x: 409, startPoint y: 278, endPoint x: 419, endPoint y: 282, distance: 10.9
click at [342, 278] on span at bounding box center [318, 267] width 47 height 26
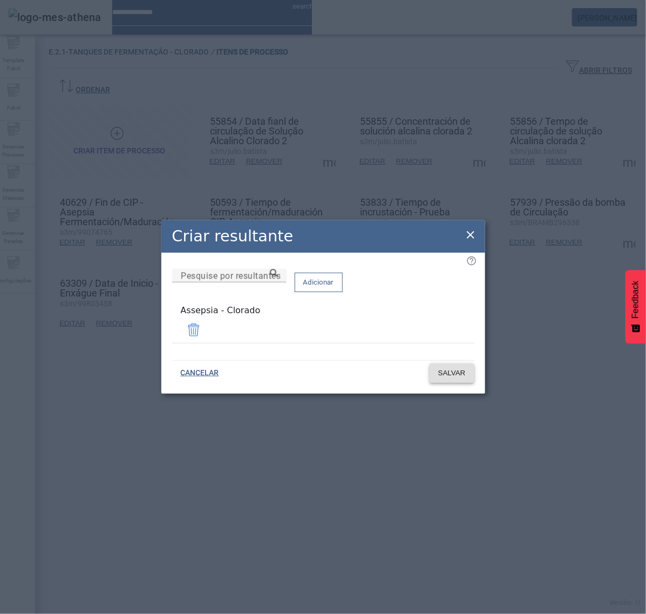
click at [451, 371] on span "SALVAR" at bounding box center [452, 373] width 28 height 11
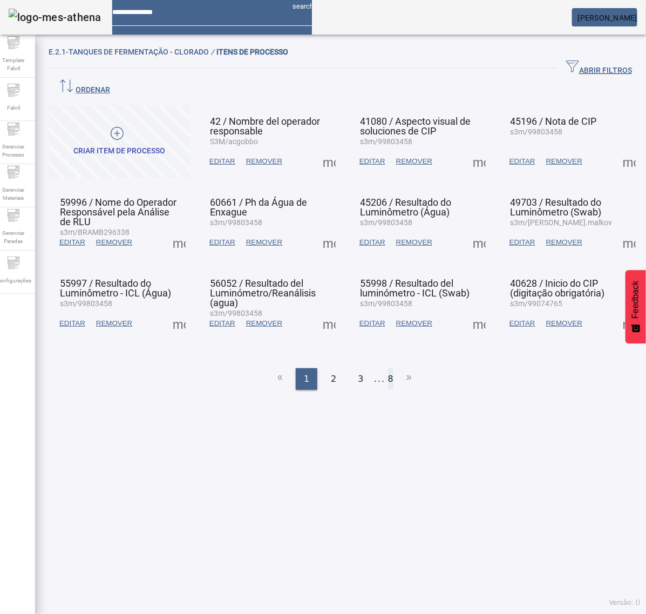
click at [388, 368] on li "8" at bounding box center [390, 379] width 5 height 22
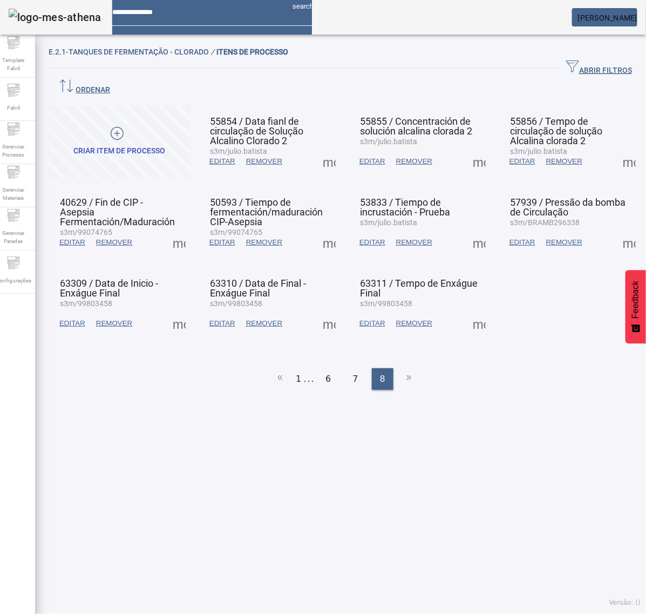
click at [324, 310] on span at bounding box center [329, 323] width 26 height 26
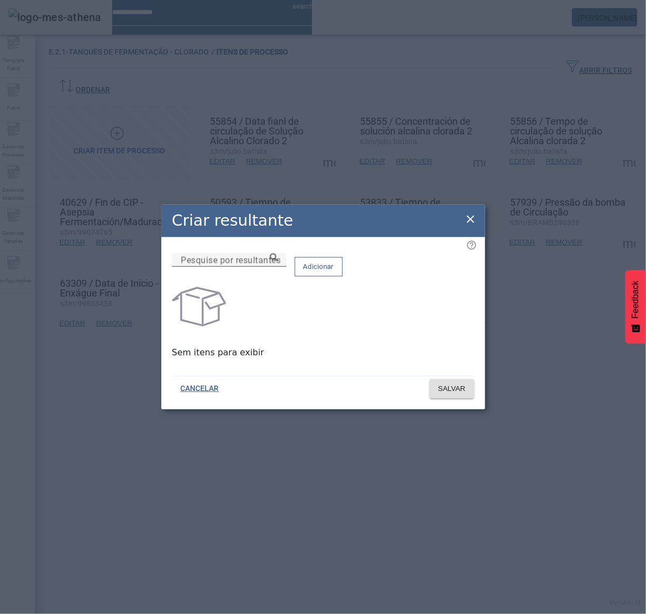
click at [278, 267] on input "Pesquise por resultantes" at bounding box center [229, 260] width 97 height 13
paste input "**********"
click at [278, 265] on div "**********" at bounding box center [229, 259] width 97 height 13
click at [278, 261] on icon at bounding box center [274, 257] width 8 height 8
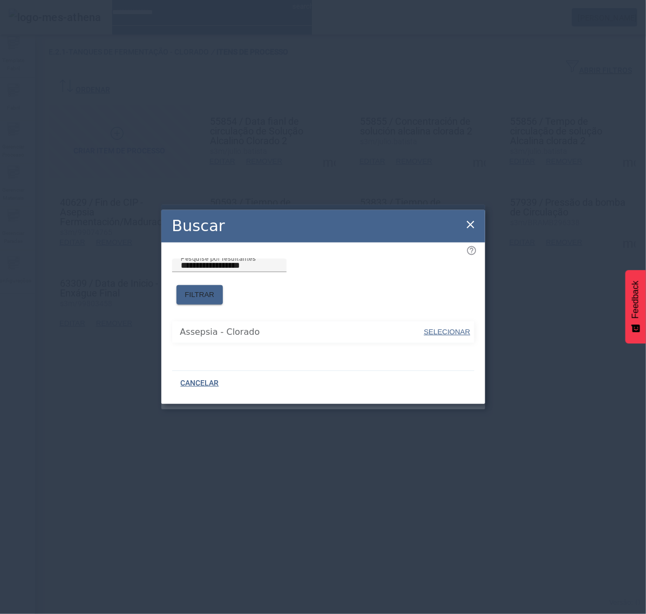
click at [452, 328] on span "SELECIONAR" at bounding box center [447, 332] width 46 height 8
type input "**********"
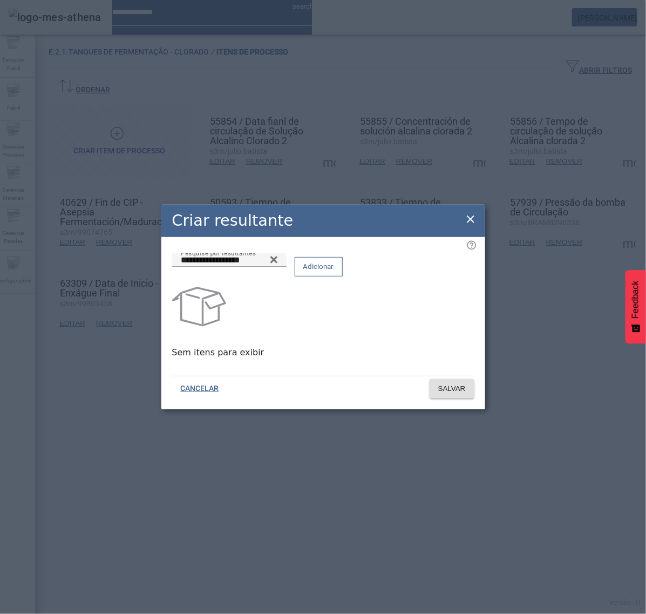
click at [342, 279] on span at bounding box center [318, 267] width 47 height 26
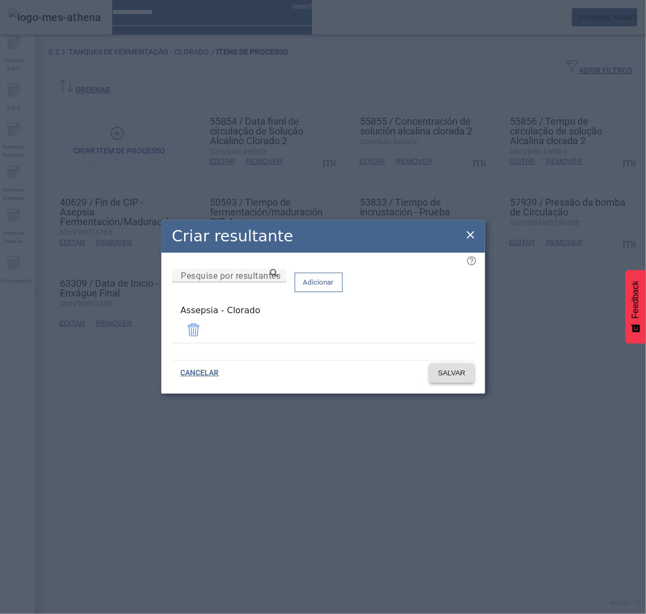
click at [445, 370] on span "SALVAR" at bounding box center [452, 373] width 28 height 11
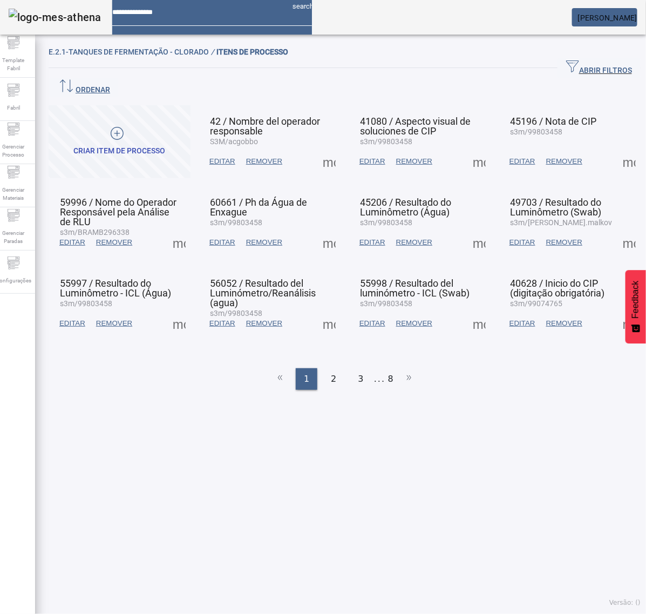
click at [389, 368] on ul "1 2 3 ... 8" at bounding box center [345, 379] width 592 height 22
click at [381, 368] on ul "1 2 3 ... 8" at bounding box center [345, 379] width 592 height 22
click at [388, 368] on li "8" at bounding box center [390, 379] width 5 height 22
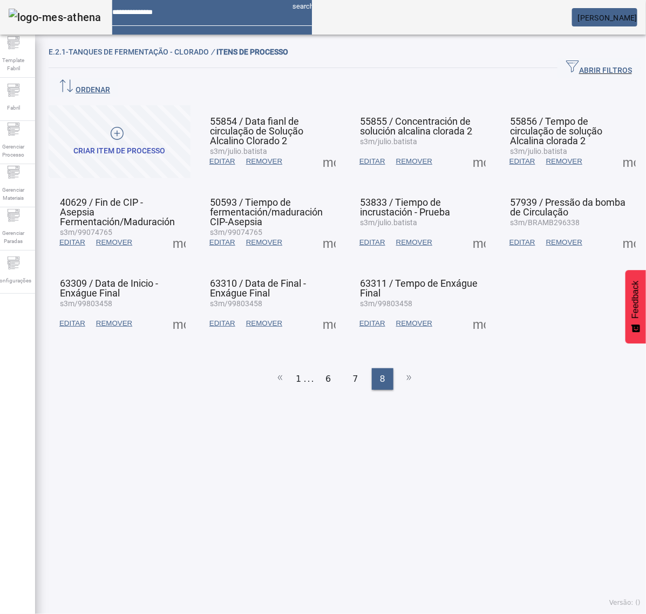
click at [474, 310] on span at bounding box center [479, 323] width 26 height 26
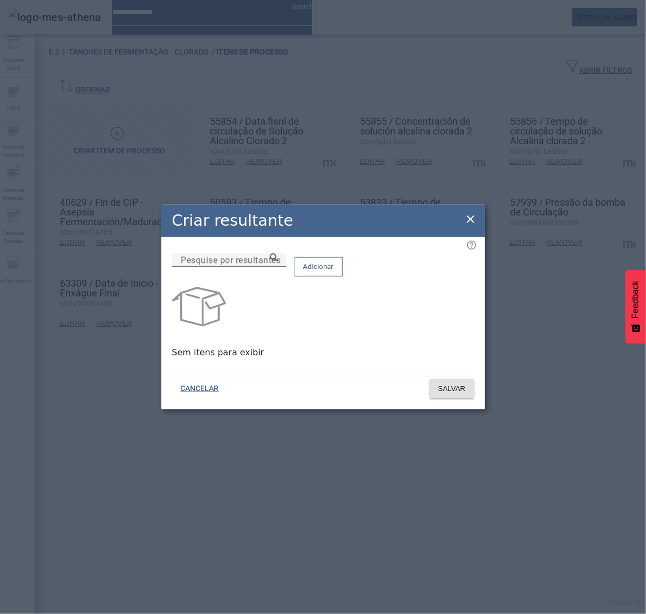
click at [278, 267] on input "Pesquise por resultantes" at bounding box center [229, 260] width 97 height 13
paste input "**********"
click at [278, 261] on icon at bounding box center [274, 257] width 8 height 8
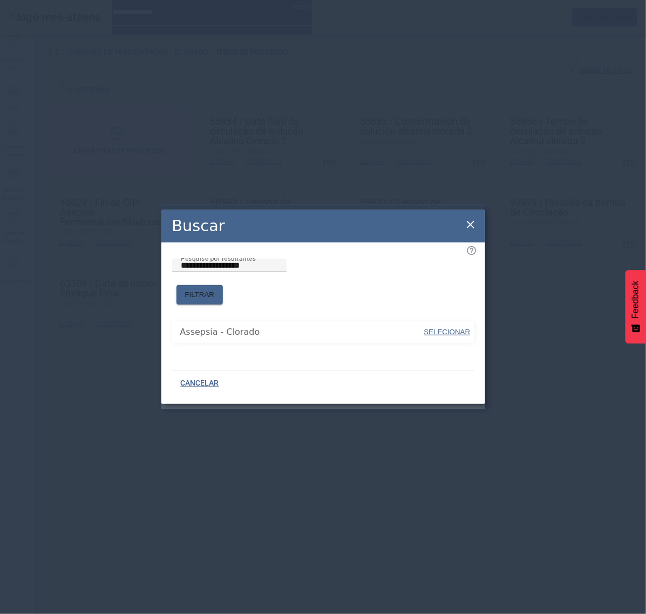
drag, startPoint x: 340, startPoint y: 297, endPoint x: 385, endPoint y: 306, distance: 45.6
drag, startPoint x: 437, startPoint y: 323, endPoint x: 431, endPoint y: 302, distance: 21.5
click at [438, 328] on span "SELECIONAR" at bounding box center [447, 332] width 46 height 8
type input "**********"
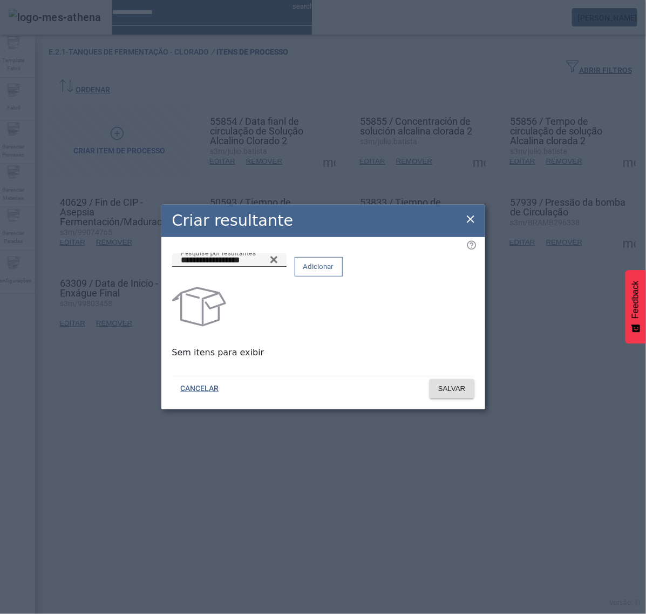
drag, startPoint x: 430, startPoint y: 278, endPoint x: 440, endPoint y: 311, distance: 35.0
click at [334, 272] on span "Adicionar" at bounding box center [318, 266] width 31 height 11
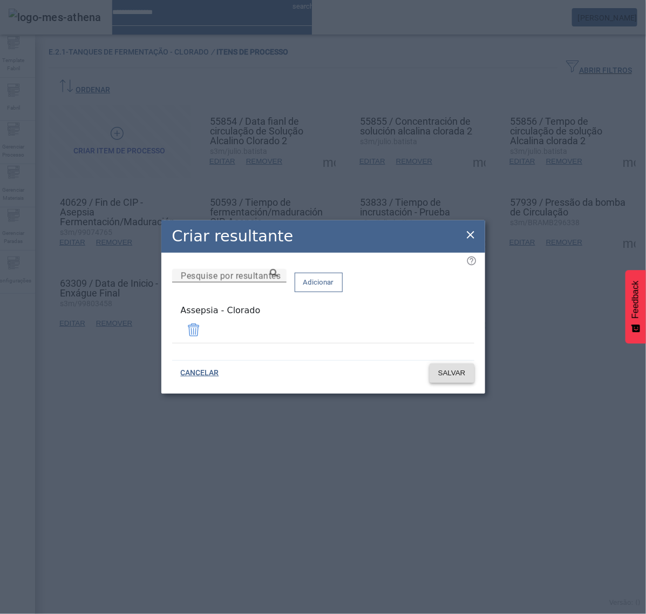
click at [452, 376] on span at bounding box center [452, 373] width 45 height 26
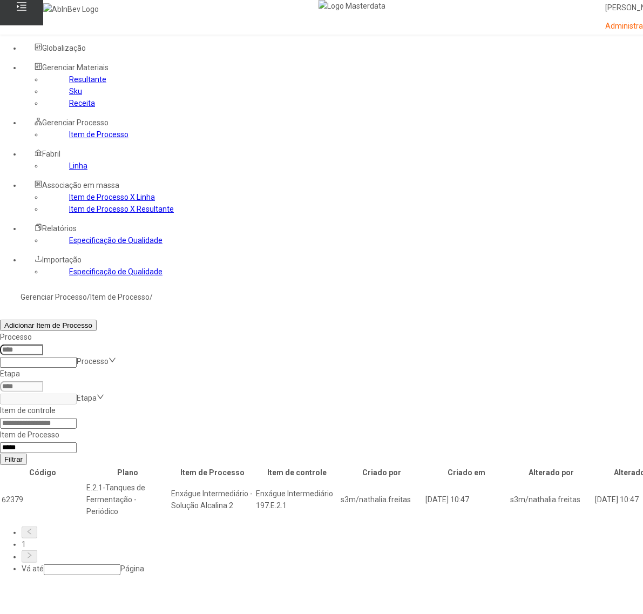
scroll to position [0, 278]
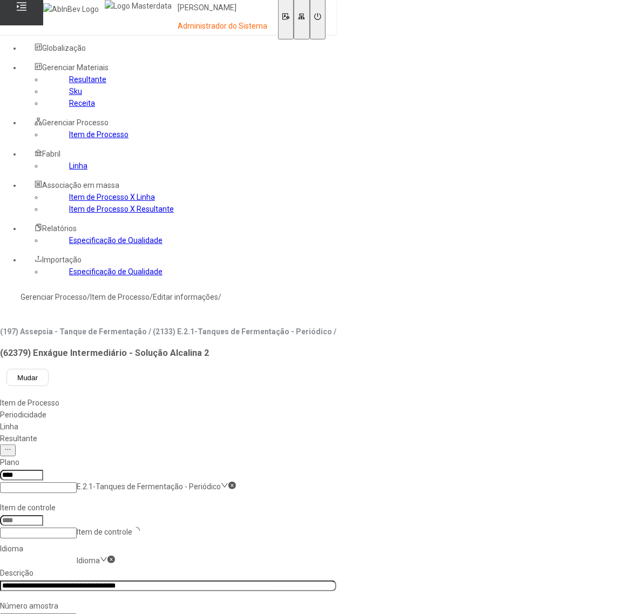
type input "*****"
drag, startPoint x: 233, startPoint y: 223, endPoint x: 247, endPoint y: 222, distance: 14.1
click at [233, 580] on input "**********" at bounding box center [168, 585] width 336 height 11
click at [97, 556] on nz-select-item "es-ES" at bounding box center [87, 560] width 20 height 9
drag, startPoint x: 192, startPoint y: 244, endPoint x: 220, endPoint y: 230, distance: 31.1
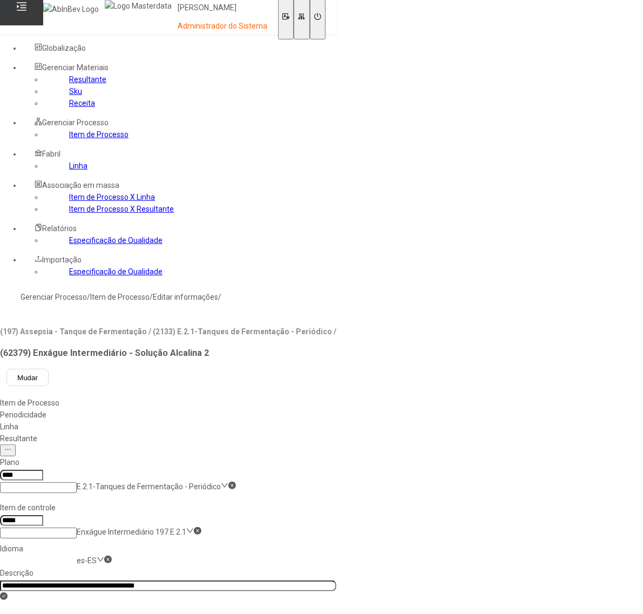
click at [62, 613] on div "pt-BR" at bounding box center [31, 620] width 62 height 12
click at [230, 580] on input "**********" at bounding box center [168, 585] width 336 height 11
type input "**********"
click at [322, 421] on div "Linha" at bounding box center [168, 427] width 336 height 12
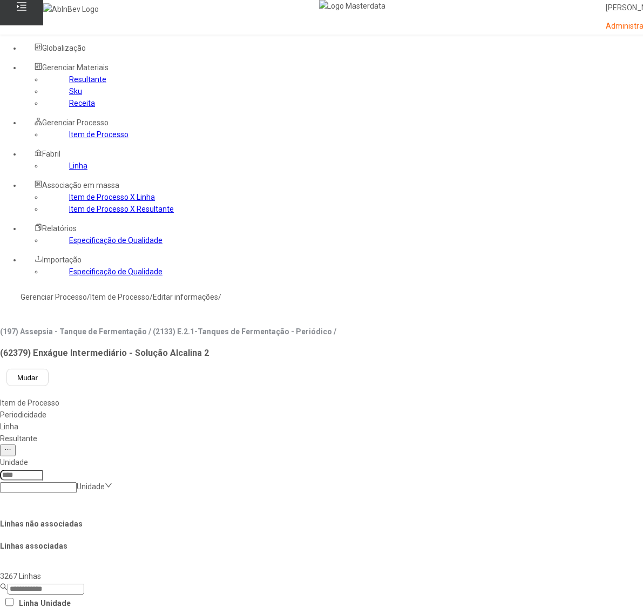
drag, startPoint x: 395, startPoint y: 347, endPoint x: 399, endPoint y: 354, distance: 8.5
drag, startPoint x: 60, startPoint y: 199, endPoint x: 131, endPoint y: 212, distance: 71.9
click at [69, 139] on link "Item de Processo" at bounding box center [98, 134] width 59 height 9
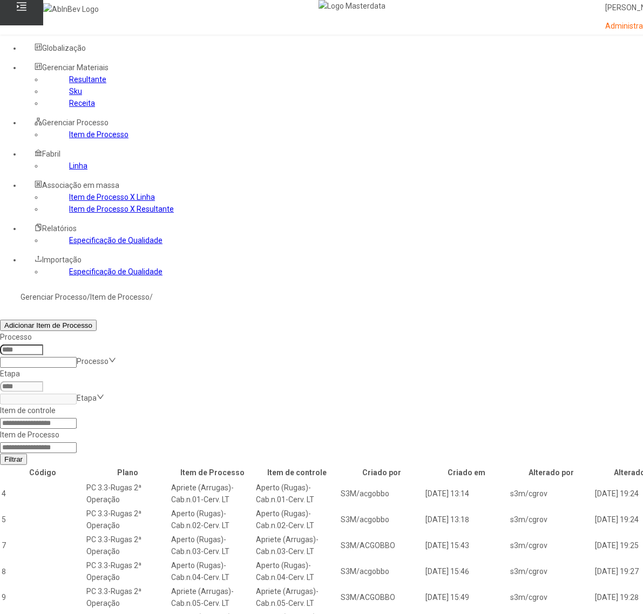
click at [77, 442] on input at bounding box center [38, 447] width 77 height 11
type input "*****"
click at [0, 453] on button "Filtrar" at bounding box center [13, 458] width 27 height 11
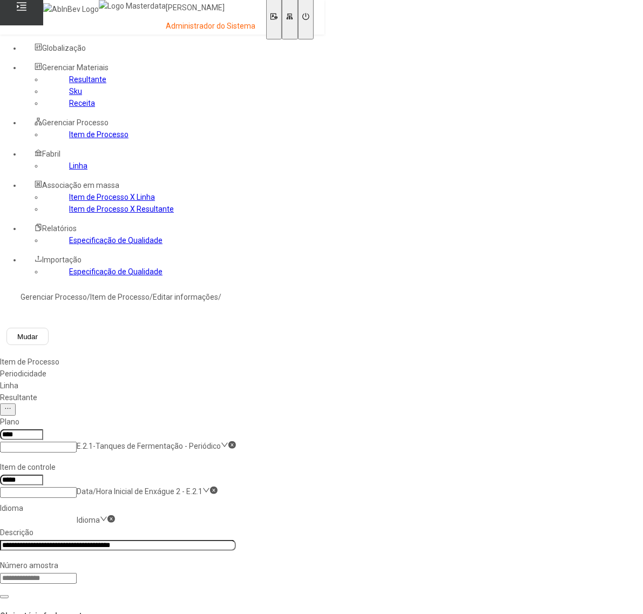
click at [232, 540] on input "**********" at bounding box center [118, 545] width 236 height 11
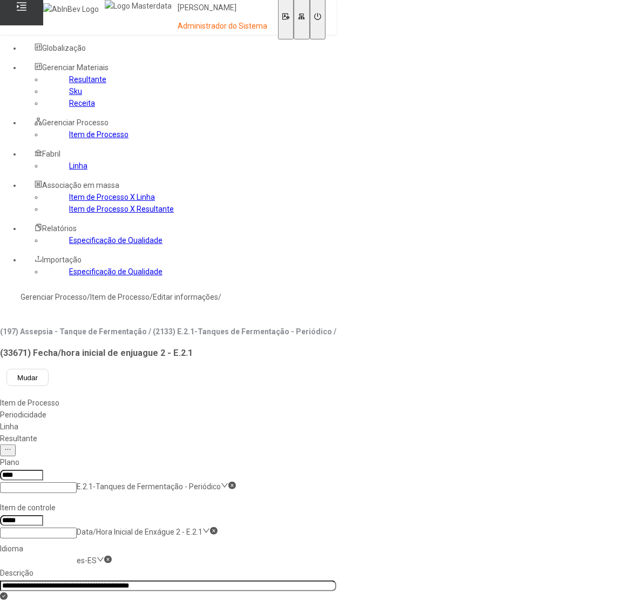
drag, startPoint x: 205, startPoint y: 216, endPoint x: 203, endPoint y: 222, distance: 6.3
click at [97, 556] on nz-select-item "es-ES" at bounding box center [87, 560] width 20 height 9
drag, startPoint x: 189, startPoint y: 236, endPoint x: 200, endPoint y: 234, distance: 10.6
click at [62, 613] on div "pt-BR" at bounding box center [31, 620] width 62 height 12
click at [228, 580] on input "**********" at bounding box center [168, 585] width 336 height 11
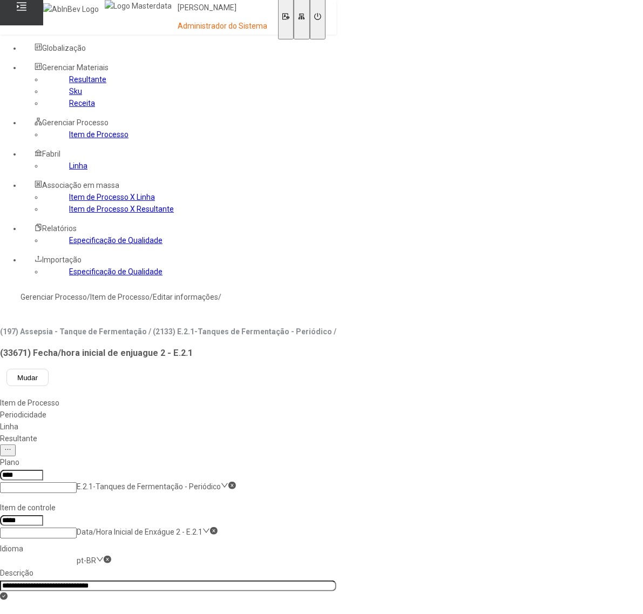
type input "**********"
drag, startPoint x: 311, startPoint y: 133, endPoint x: 315, endPoint y: 140, distance: 8.2
click at [312, 421] on div "Linha" at bounding box center [168, 427] width 336 height 12
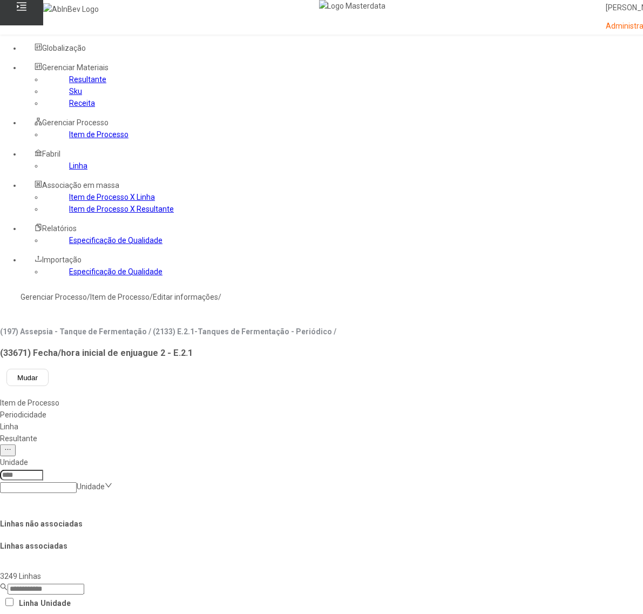
click at [369, 432] on div "Resultante" at bounding box center [382, 438] width 764 height 12
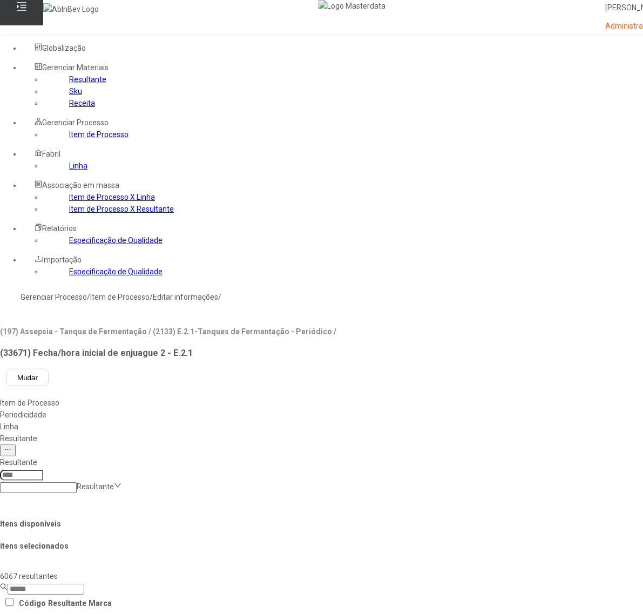
click at [69, 139] on link "Item de Processo" at bounding box center [98, 134] width 59 height 9
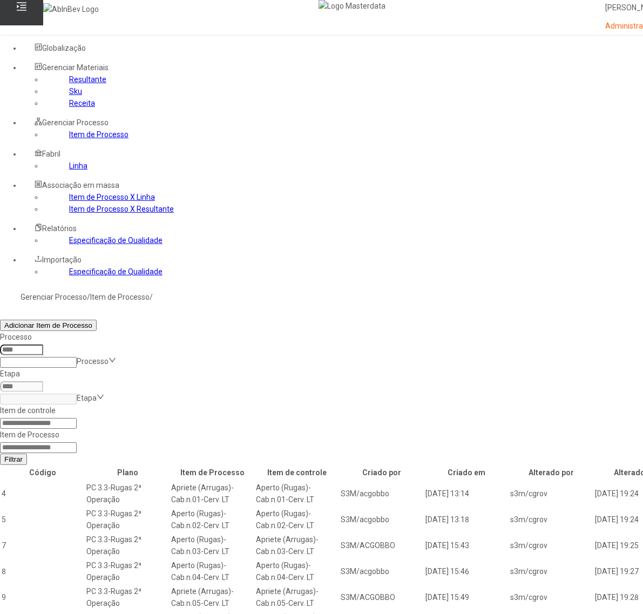
click at [77, 442] on input at bounding box center [38, 447] width 77 height 11
type input "*****"
click at [0, 453] on button "Filtrar" at bounding box center [13, 458] width 27 height 11
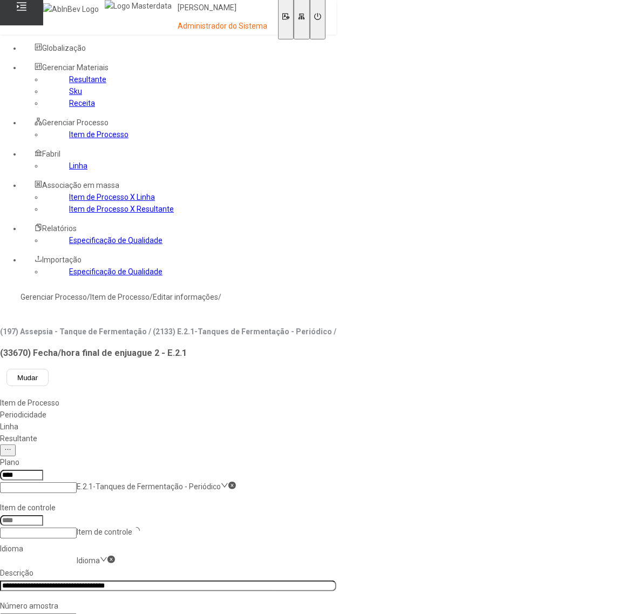
type input "*****"
drag, startPoint x: 233, startPoint y: 222, endPoint x: 240, endPoint y: 222, distance: 7.0
click at [233, 580] on input "**********" at bounding box center [168, 585] width 336 height 11
click at [97, 556] on nz-select-item "es-ES" at bounding box center [87, 560] width 20 height 9
click at [62, 613] on div "pt-BR" at bounding box center [31, 620] width 62 height 12
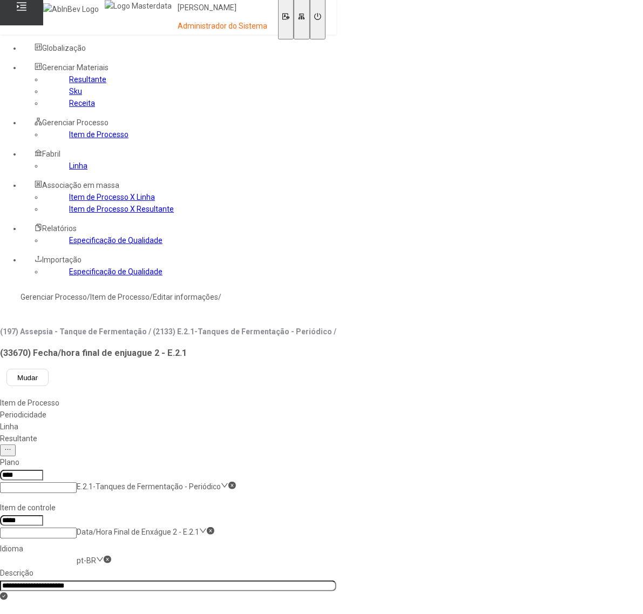
click at [235, 580] on input "**********" at bounding box center [168, 585] width 336 height 11
type input "**********"
click at [318, 421] on div "Linha" at bounding box center [168, 427] width 336 height 12
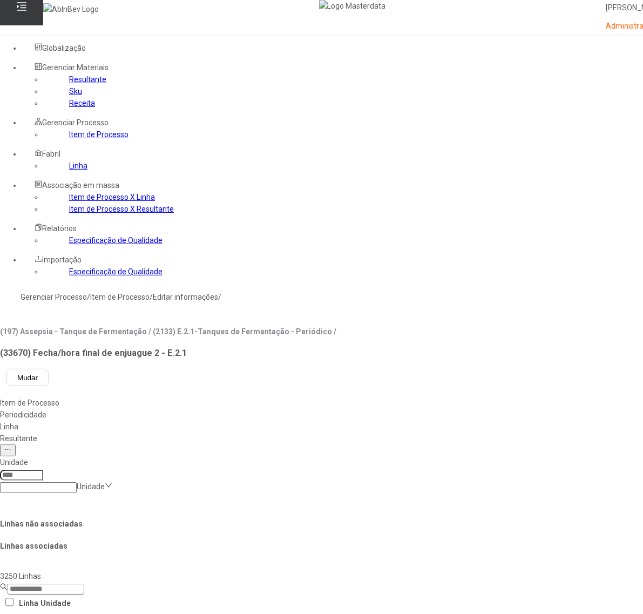
drag, startPoint x: 390, startPoint y: 351, endPoint x: 399, endPoint y: 356, distance: 11.1
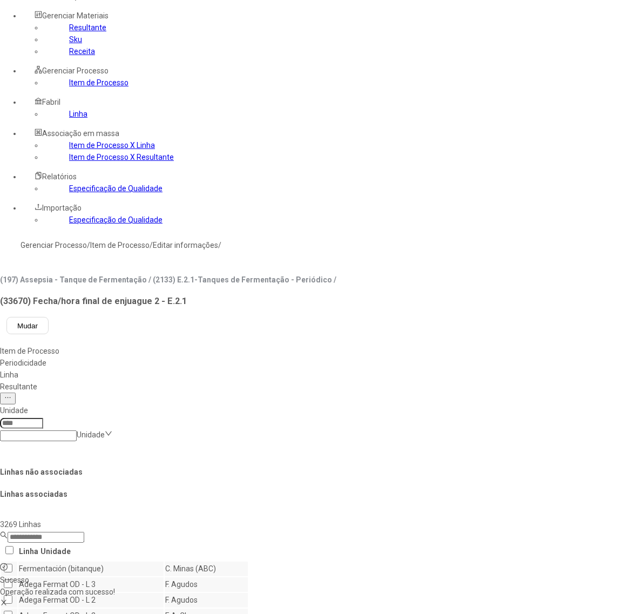
scroll to position [67, 0]
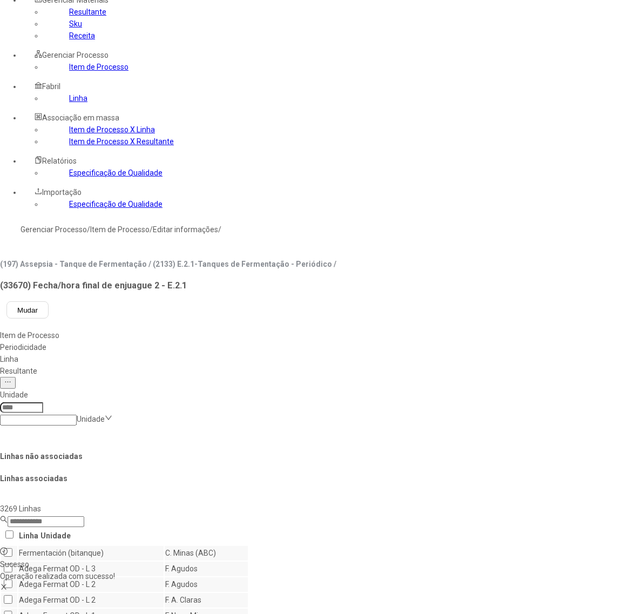
click at [354, 365] on div "Resultante" at bounding box center [382, 371] width 764 height 12
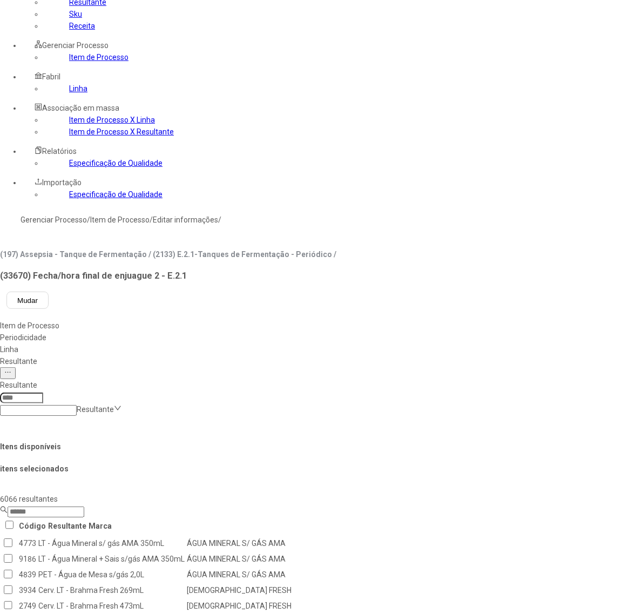
scroll to position [54, 0]
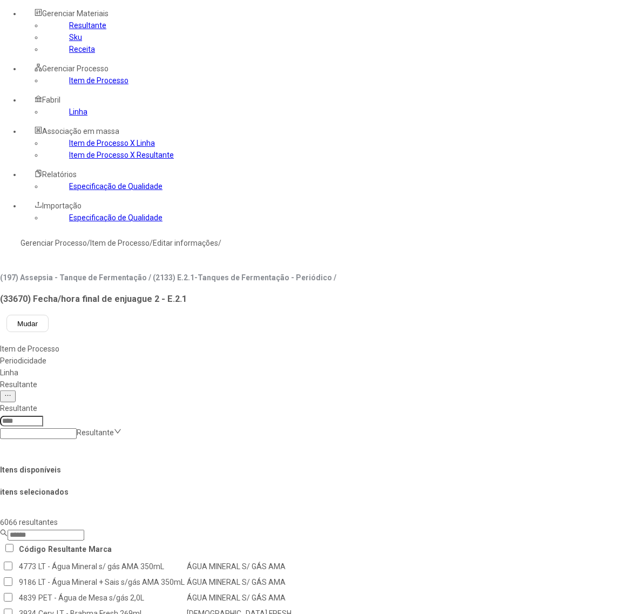
click at [69, 85] on link "Item de Processo" at bounding box center [98, 80] width 59 height 9
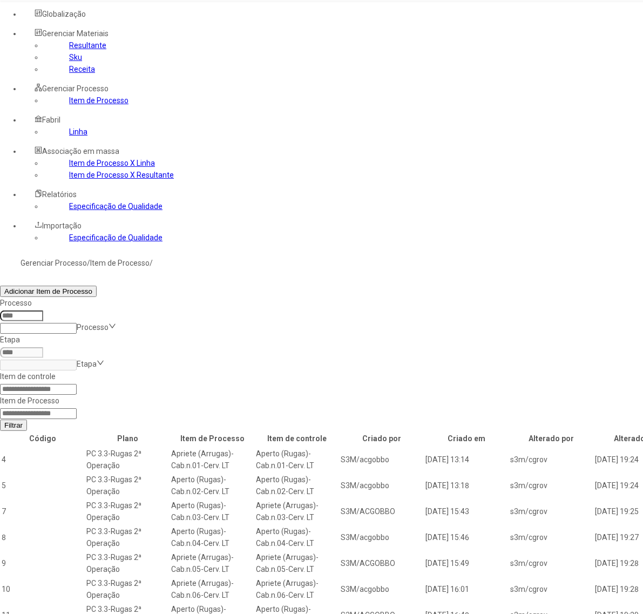
scroll to position [49, 0]
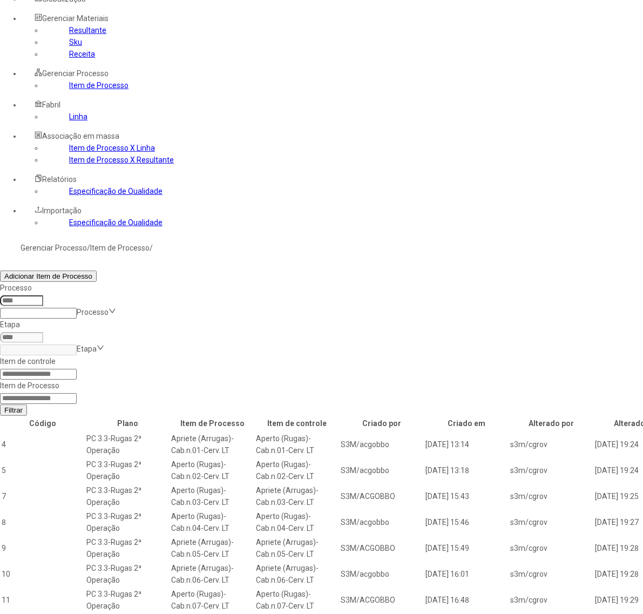
click at [77, 393] on input at bounding box center [38, 398] width 77 height 11
type input "*****"
click at [0, 404] on button "Filtrar" at bounding box center [13, 409] width 27 height 11
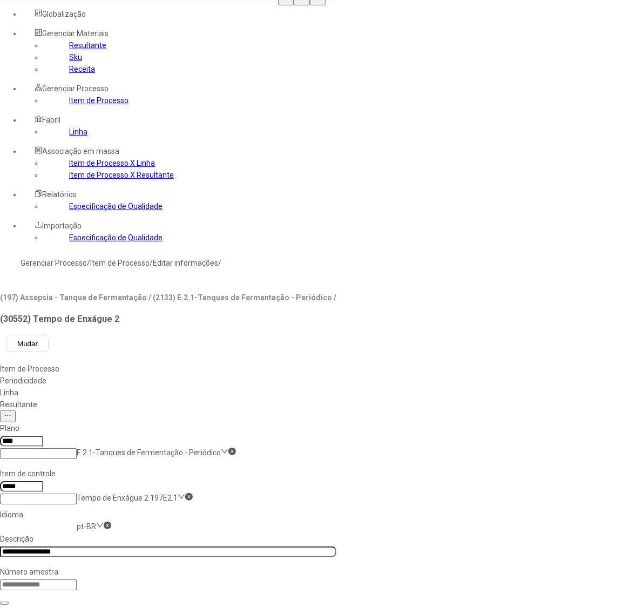
click at [230, 546] on input "**********" at bounding box center [168, 551] width 336 height 11
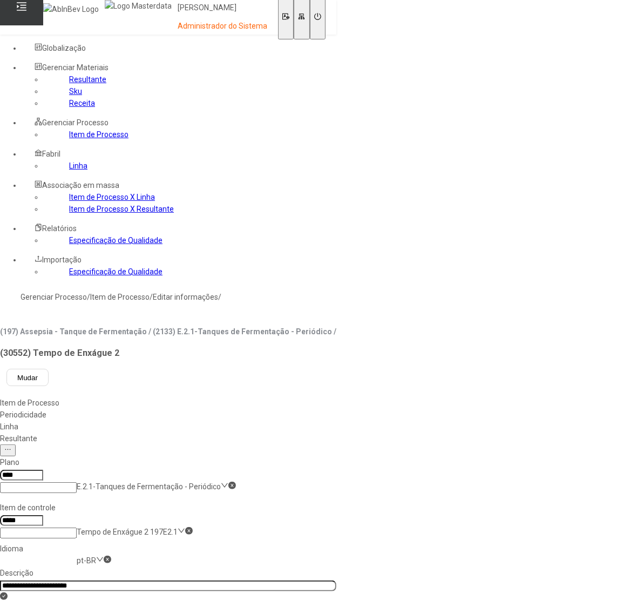
click at [96, 556] on nz-select-item "pt-BR" at bounding box center [86, 560] width 19 height 9
drag, startPoint x: 187, startPoint y: 281, endPoint x: 194, endPoint y: 276, distance: 9.3
click at [227, 580] on input "**********" at bounding box center [168, 585] width 336 height 11
type input "**********"
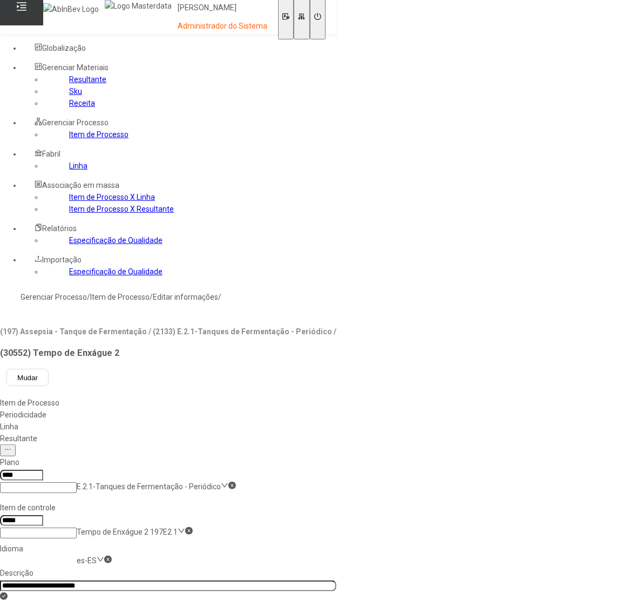
click at [314, 421] on div "Linha" at bounding box center [168, 427] width 336 height 12
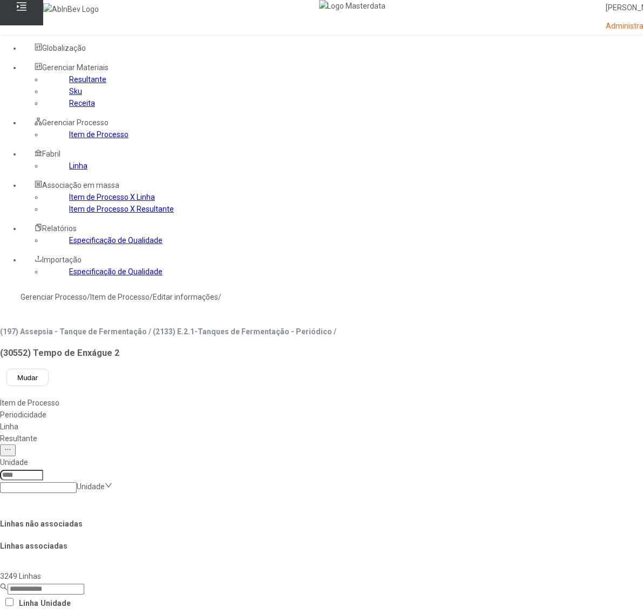
drag, startPoint x: 392, startPoint y: 350, endPoint x: 442, endPoint y: 430, distance: 94.5
click at [80, 139] on link "Item de Processo" at bounding box center [98, 134] width 59 height 9
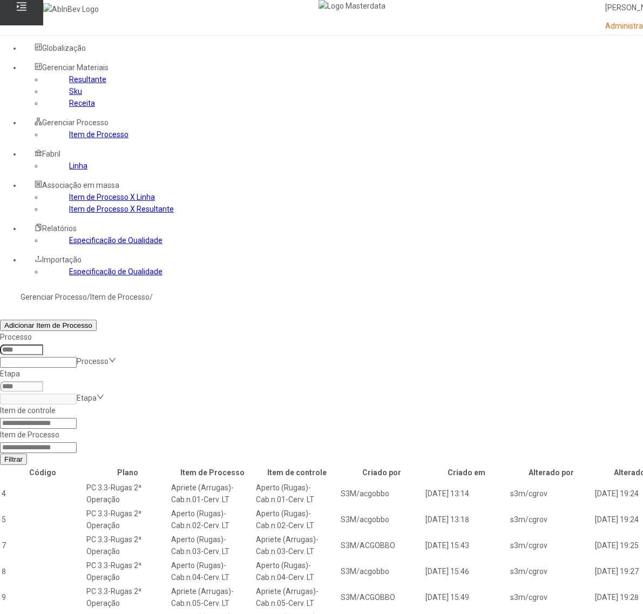
click at [77, 442] on input at bounding box center [38, 447] width 77 height 11
type input "*****"
click at [0, 453] on button "Filtrar" at bounding box center [13, 458] width 27 height 11
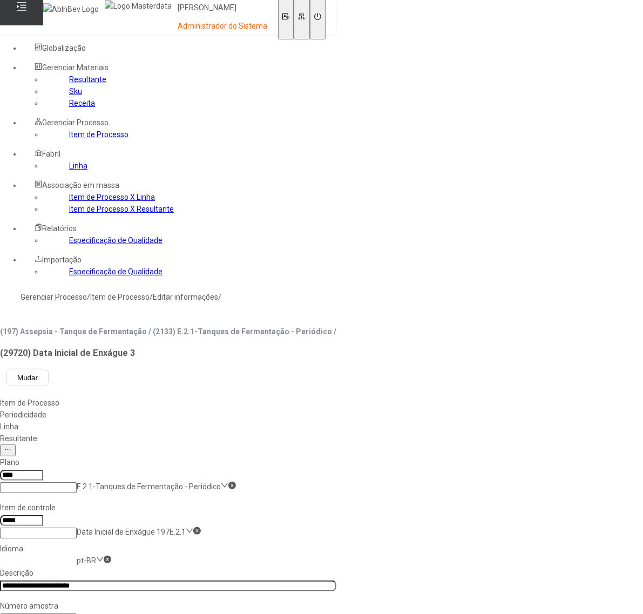
click at [230, 580] on input "**********" at bounding box center [168, 585] width 336 height 11
click at [96, 556] on nz-select-item "pt-BR" at bounding box center [86, 560] width 19 height 9
drag, startPoint x: 188, startPoint y: 281, endPoint x: 193, endPoint y: 273, distance: 9.7
click at [230, 580] on input "**********" at bounding box center [168, 585] width 336 height 11
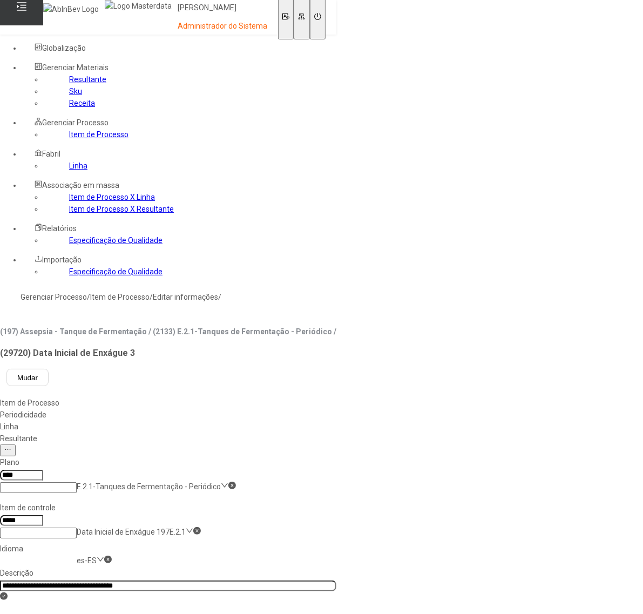
type input "**********"
drag, startPoint x: 594, startPoint y: 360, endPoint x: 525, endPoint y: 313, distance: 83.2
click at [316, 421] on div "Linha" at bounding box center [168, 427] width 336 height 12
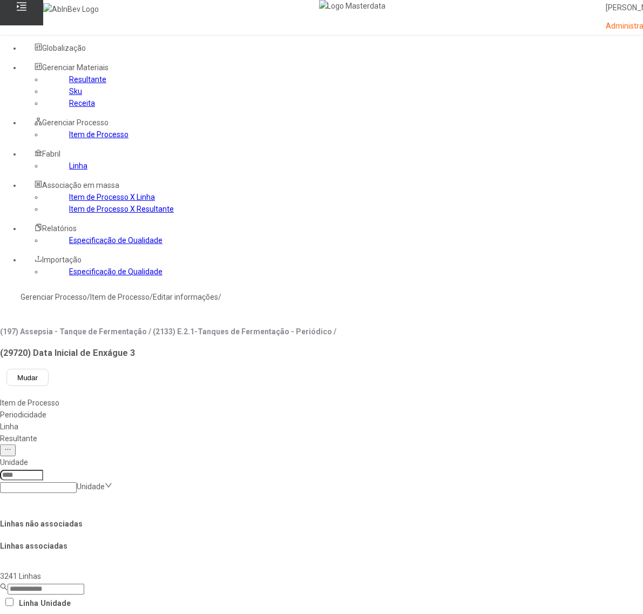
drag, startPoint x: 387, startPoint y: 345, endPoint x: 393, endPoint y: 355, distance: 11.4
click at [69, 139] on link "Item de Processo" at bounding box center [98, 134] width 59 height 9
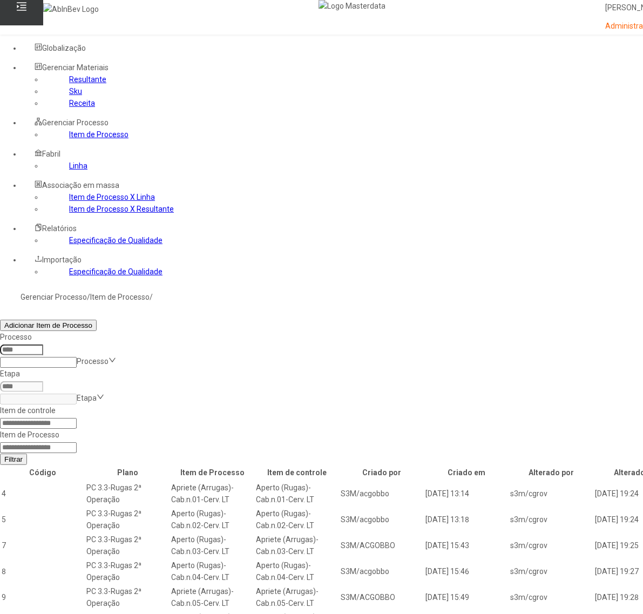
click at [77, 442] on input at bounding box center [38, 447] width 77 height 11
type input "*****"
click at [0, 453] on button "Filtrar" at bounding box center [13, 458] width 27 height 11
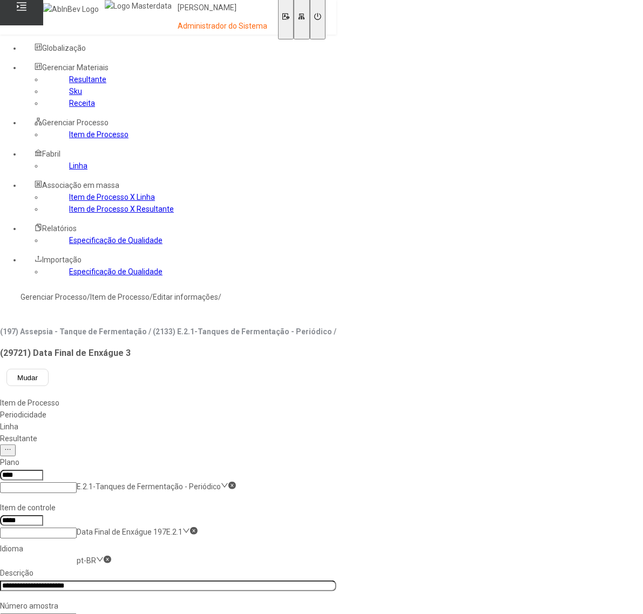
click at [231, 580] on input "**********" at bounding box center [168, 585] width 336 height 11
click at [96, 556] on nz-select-item "pt-BR" at bounding box center [86, 560] width 19 height 9
click at [238, 580] on input "**********" at bounding box center [168, 585] width 336 height 11
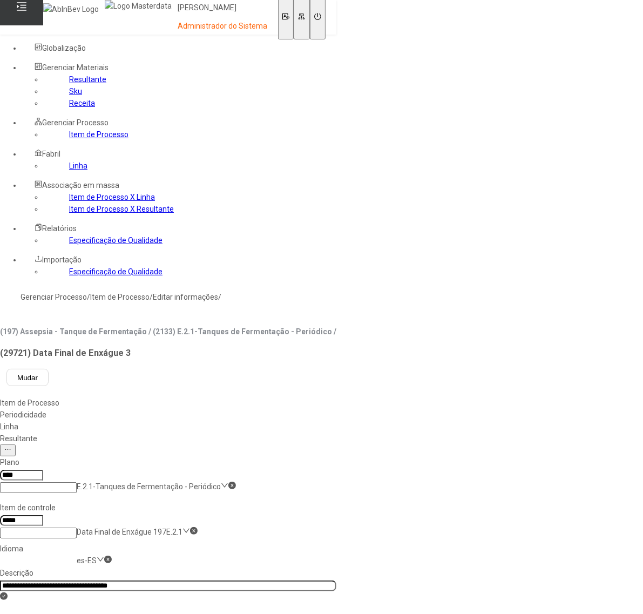
click at [97, 556] on nz-select-item "es-ES" at bounding box center [87, 560] width 20 height 9
click at [96, 556] on nz-select-item "pt-BR" at bounding box center [86, 560] width 19 height 9
type input "**********"
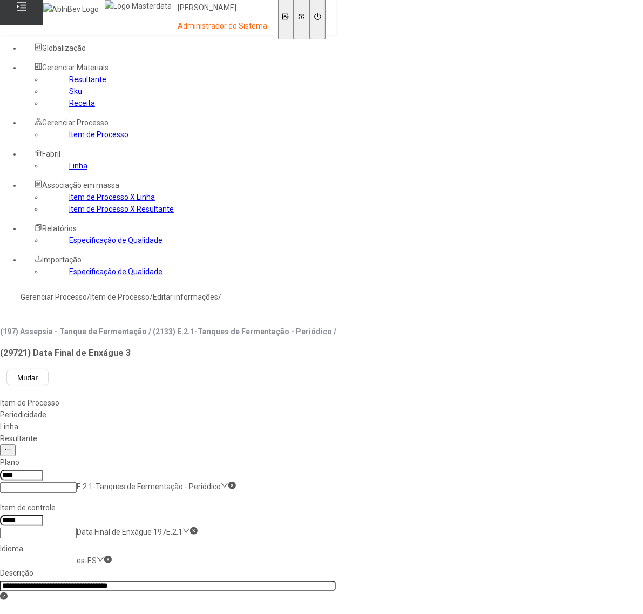
drag, startPoint x: 310, startPoint y: 133, endPoint x: 315, endPoint y: 138, distance: 6.1
click at [311, 421] on div "Linha" at bounding box center [168, 427] width 336 height 12
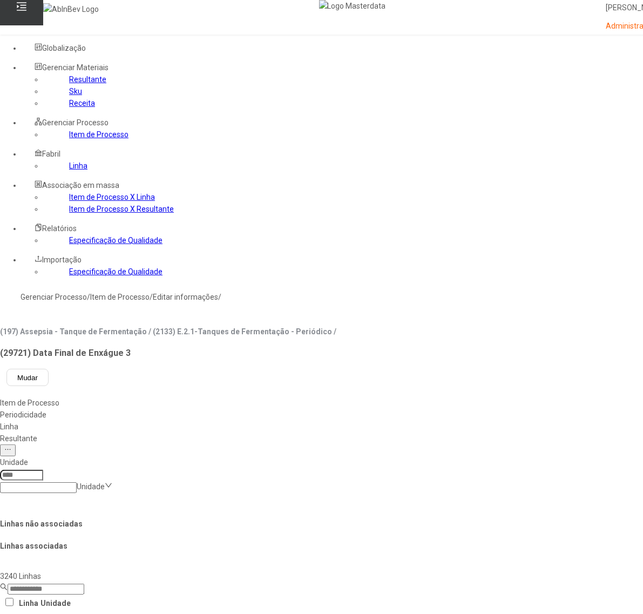
click at [69, 139] on link "Item de Processo" at bounding box center [98, 134] width 59 height 9
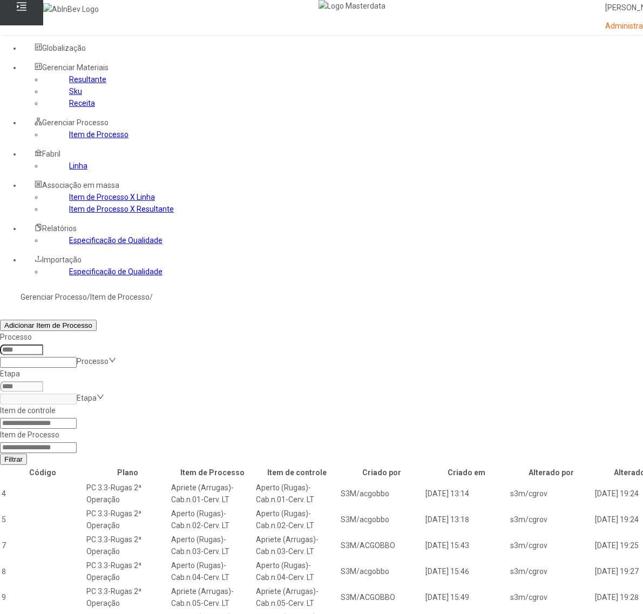
click at [77, 418] on input at bounding box center [38, 423] width 77 height 11
click at [77, 442] on input at bounding box center [38, 447] width 77 height 11
type input "*****"
click at [0, 453] on button "Filtrar" at bounding box center [13, 458] width 27 height 11
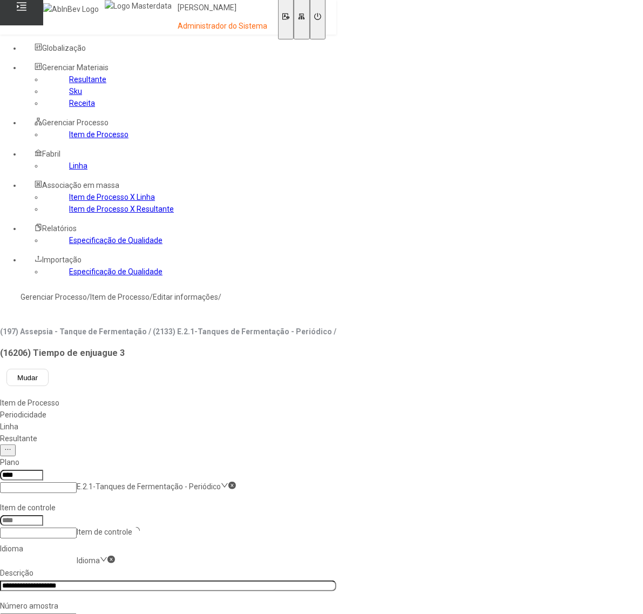
type input "*****"
click at [228, 580] on input "**********" at bounding box center [168, 585] width 336 height 11
click at [97, 556] on nz-select-item "es-ES" at bounding box center [87, 560] width 20 height 9
click at [62, 613] on nz-option-item "pt-BR" at bounding box center [31, 620] width 62 height 12
drag, startPoint x: 244, startPoint y: 223, endPoint x: 250, endPoint y: 223, distance: 5.9
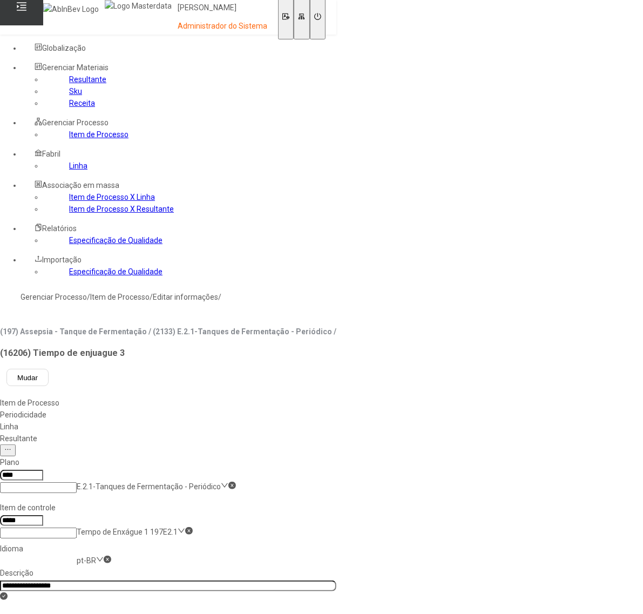
click at [247, 580] on input "**********" at bounding box center [168, 585] width 336 height 11
type input "**********"
click at [311, 421] on div "Linha" at bounding box center [168, 427] width 336 height 12
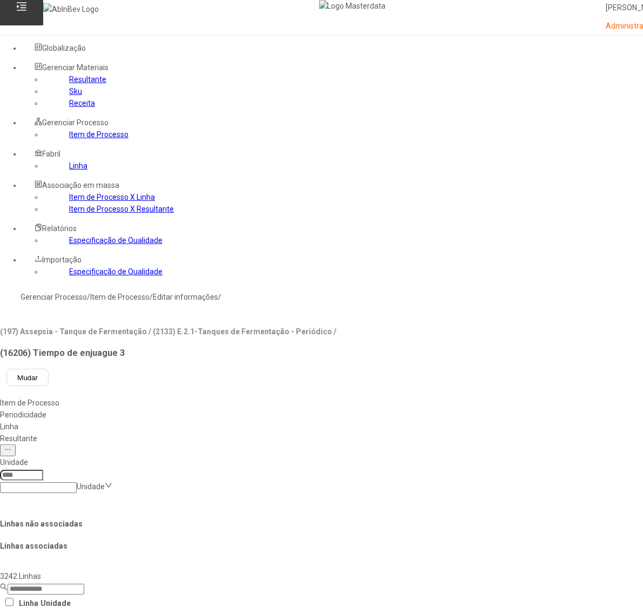
click at [69, 139] on link "Item de Processo" at bounding box center [98, 134] width 59 height 9
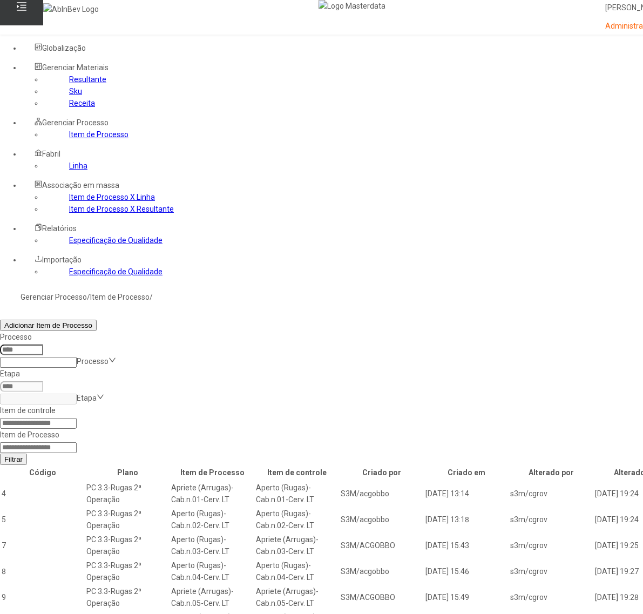
click at [77, 442] on input at bounding box center [38, 447] width 77 height 11
type input "*****"
click at [0, 453] on button "Filtrar" at bounding box center [13, 458] width 27 height 11
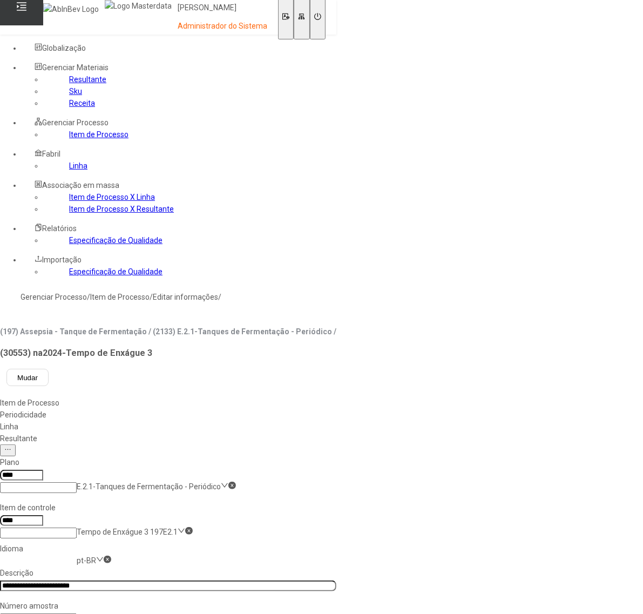
click at [96, 556] on nz-select-item "pt-BR" at bounding box center [86, 560] width 19 height 9
click at [231, 580] on input "**********" at bounding box center [168, 585] width 336 height 11
type input "**********"
drag, startPoint x: 602, startPoint y: 363, endPoint x: 595, endPoint y: 358, distance: 8.9
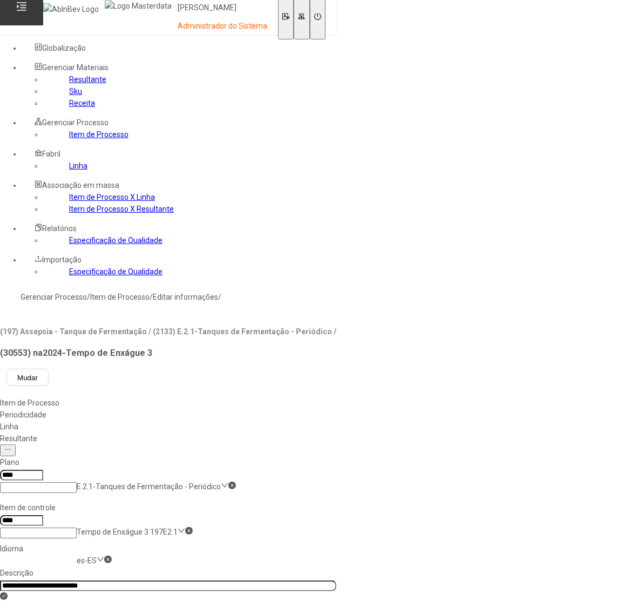
click at [311, 421] on div "Linha" at bounding box center [168, 427] width 336 height 12
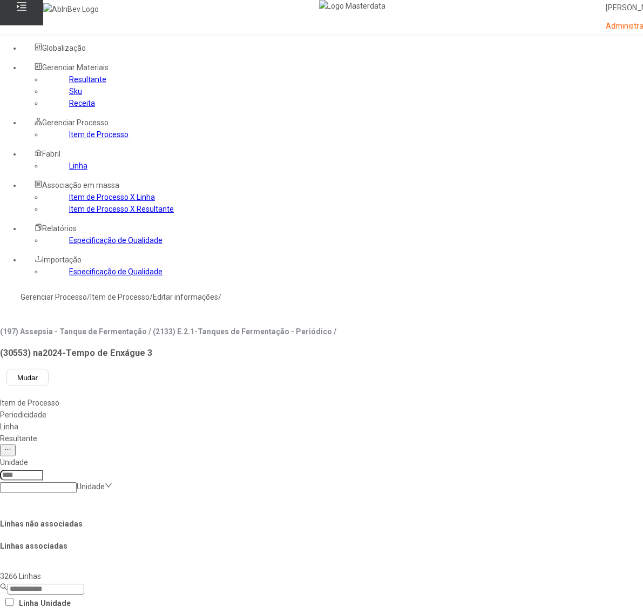
click at [366, 432] on div "Resultante" at bounding box center [382, 438] width 764 height 12
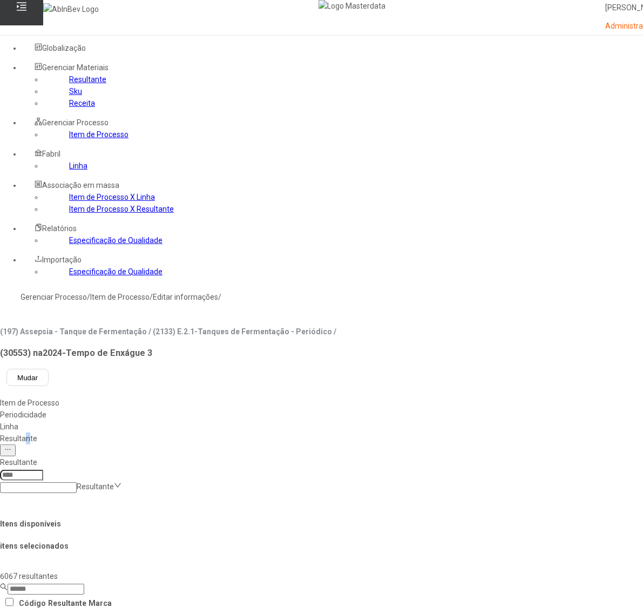
click at [69, 139] on link "Item de Processo" at bounding box center [98, 134] width 59 height 9
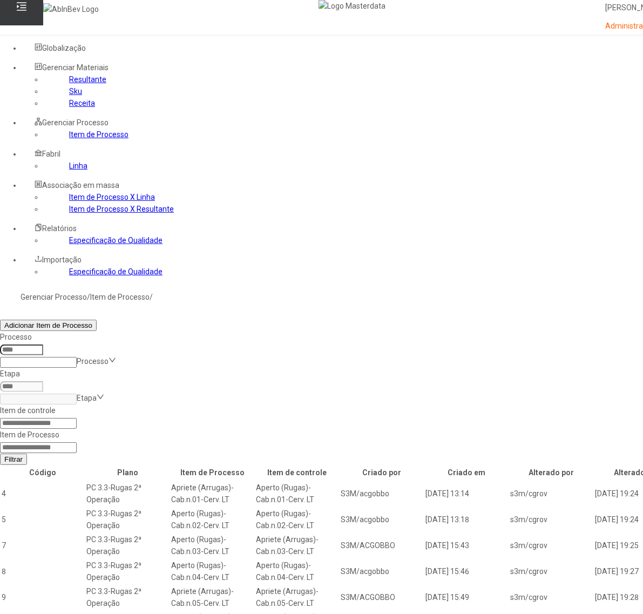
click at [77, 418] on input at bounding box center [38, 423] width 77 height 11
click at [69, 170] on link "Linha" at bounding box center [78, 165] width 18 height 9
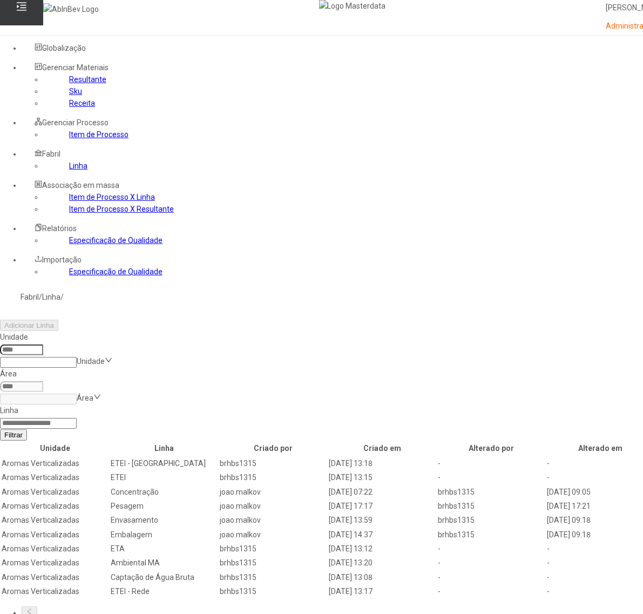
click at [43, 344] on input at bounding box center [21, 349] width 43 height 11
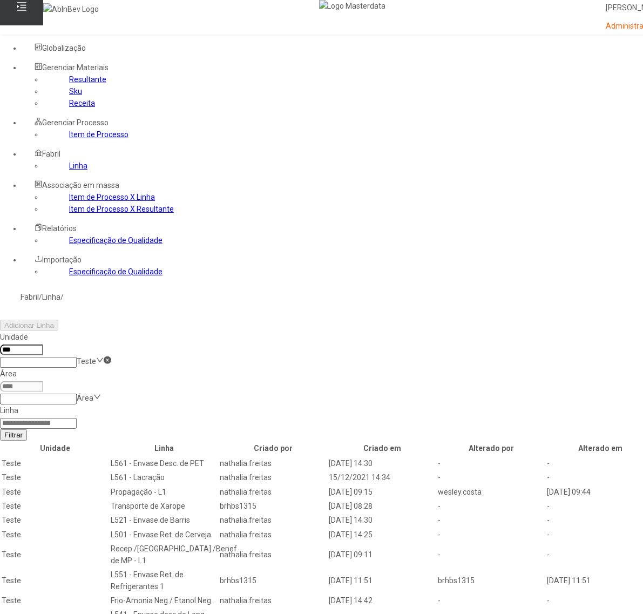
type input "***"
drag, startPoint x: 548, startPoint y: 146, endPoint x: 544, endPoint y: 153, distance: 7.5
click at [77, 418] on input at bounding box center [38, 423] width 77 height 11
type input "******"
click at [0, 429] on button "Filtrar" at bounding box center [13, 434] width 27 height 11
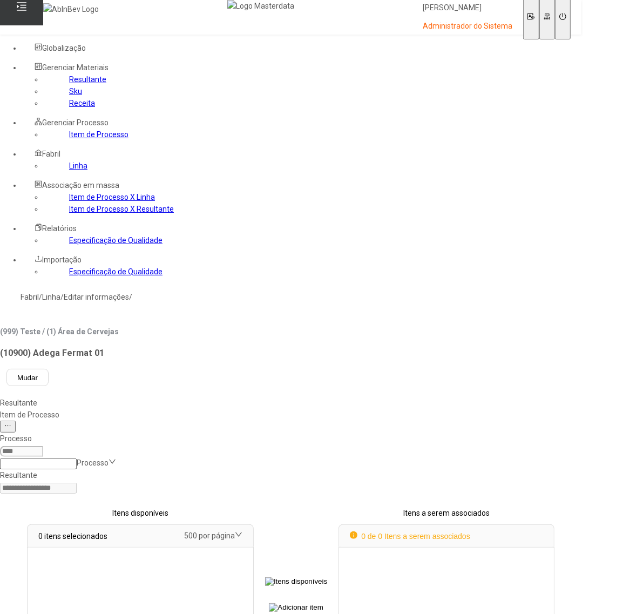
click at [235, 409] on div "Item de Processo" at bounding box center [290, 415] width 581 height 12
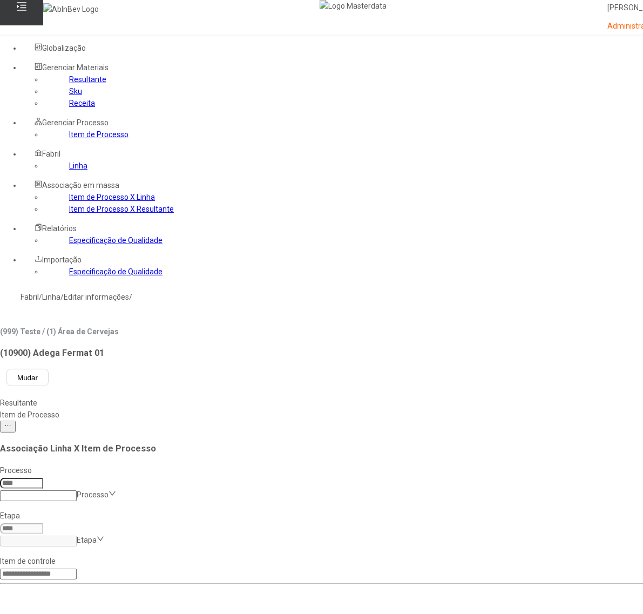
click at [43, 478] on input at bounding box center [21, 483] width 43 height 11
type input "*"
click at [77, 490] on input at bounding box center [38, 495] width 77 height 11
type input "*"
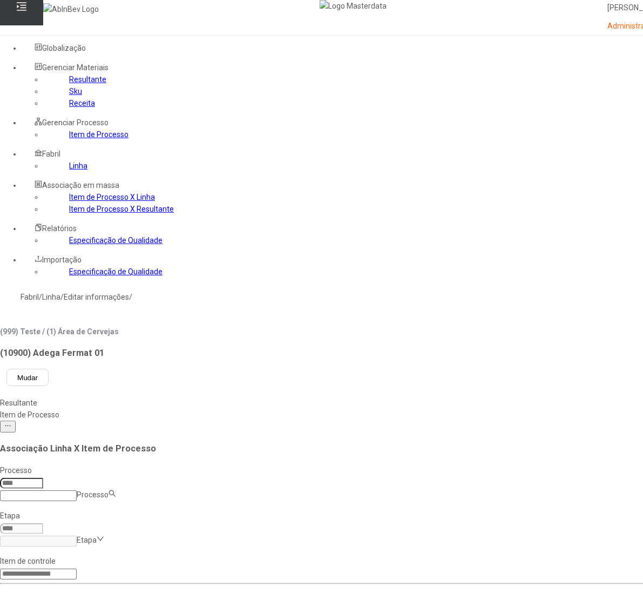
click at [111, 613] on div "Assepsia - Tanque de Fermentação" at bounding box center [55, 626] width 111 height 24
type input "***"
click at [77, 535] on input at bounding box center [38, 540] width 77 height 11
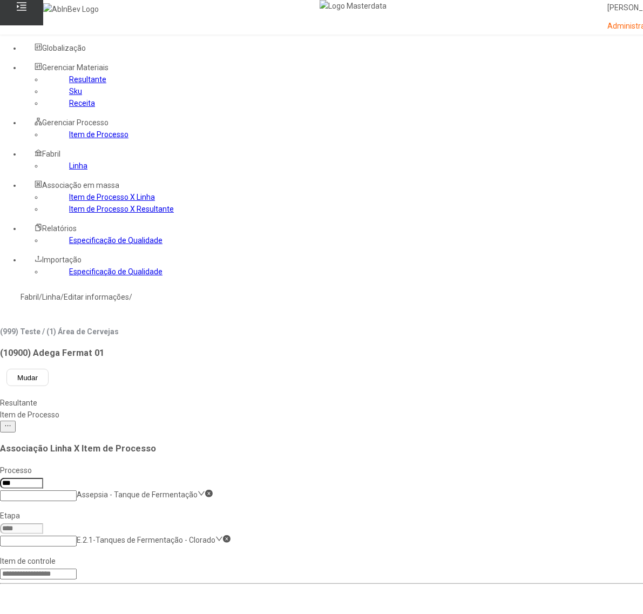
drag, startPoint x: 47, startPoint y: 201, endPoint x: 73, endPoint y: 202, distance: 25.9
click at [69, 139] on link "Item de Processo" at bounding box center [98, 134] width 59 height 9
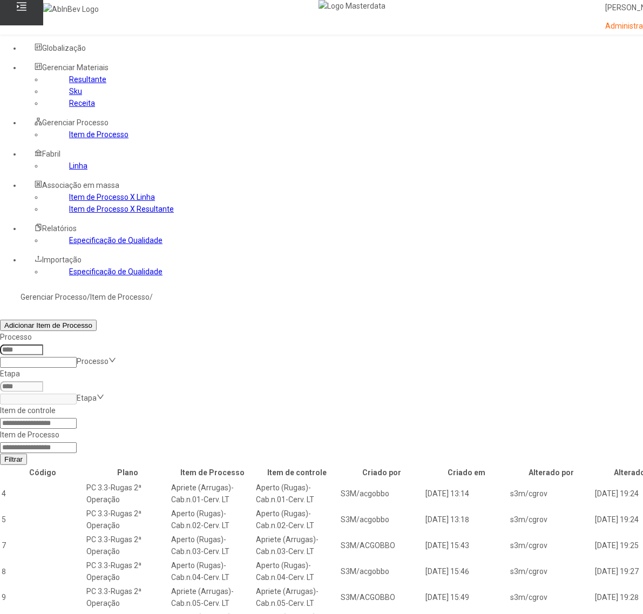
click at [77, 442] on input at bounding box center [38, 447] width 77 height 11
type input "*****"
click at [0, 453] on button "Filtrar" at bounding box center [13, 458] width 27 height 11
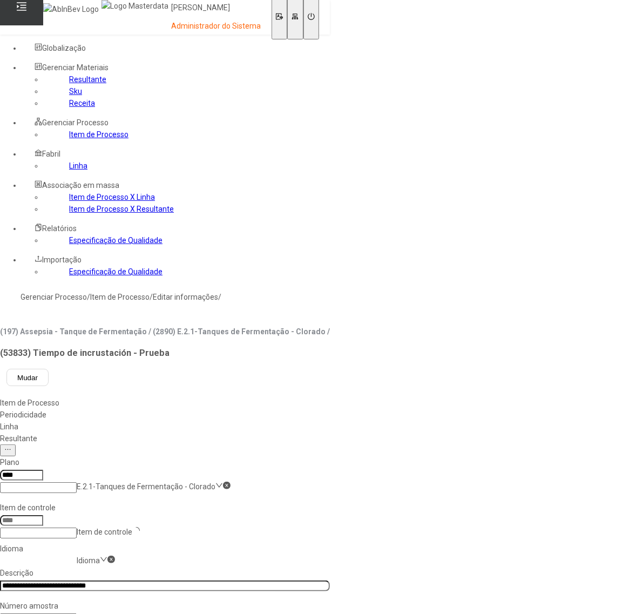
type input "*****"
drag, startPoint x: 68, startPoint y: 198, endPoint x: 79, endPoint y: 199, distance: 11.3
click at [69, 139] on link "Item de Processo" at bounding box center [98, 134] width 59 height 9
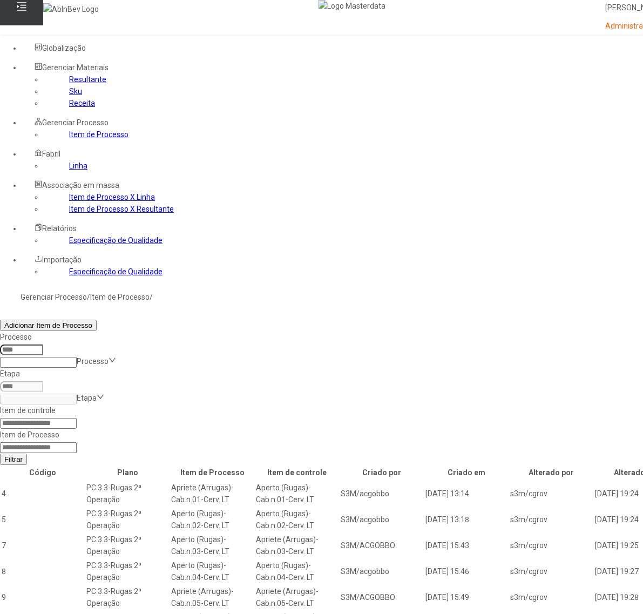
click at [77, 442] on input at bounding box center [38, 447] width 77 height 11
type input "*****"
click at [0, 453] on button "Filtrar" at bounding box center [13, 458] width 27 height 11
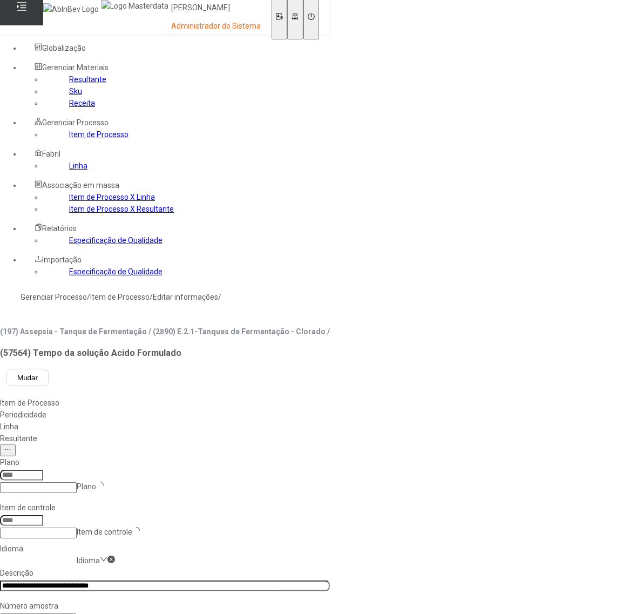
type input "****"
type input "*****"
drag, startPoint x: 605, startPoint y: 360, endPoint x: 567, endPoint y: 371, distance: 40.0
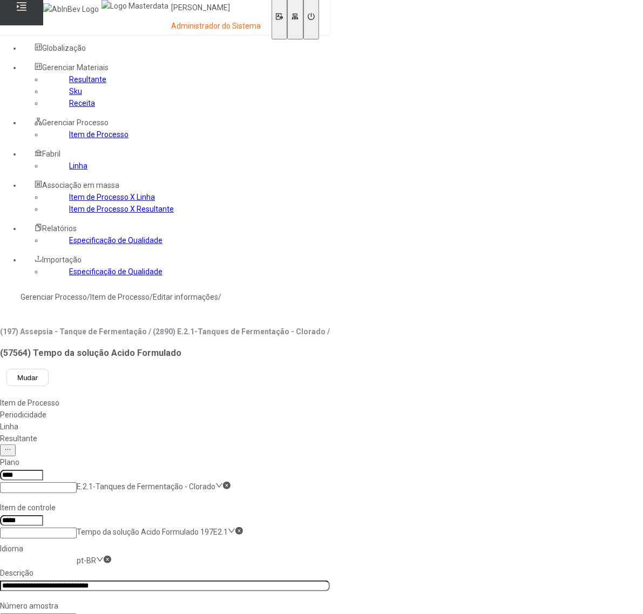
drag, startPoint x: 60, startPoint y: 197, endPoint x: 67, endPoint y: 196, distance: 7.1
click at [69, 139] on link "Item de Processo" at bounding box center [98, 134] width 59 height 9
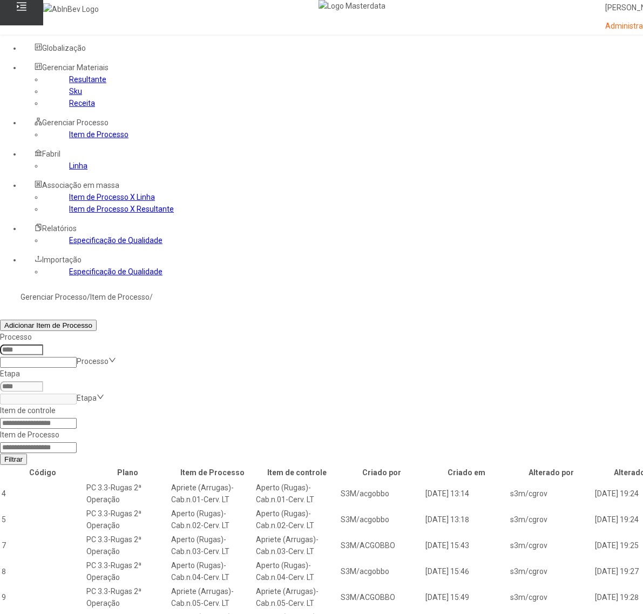
click at [77, 442] on input at bounding box center [38, 447] width 77 height 11
click at [0, 453] on button "Filtrar" at bounding box center [13, 458] width 27 height 11
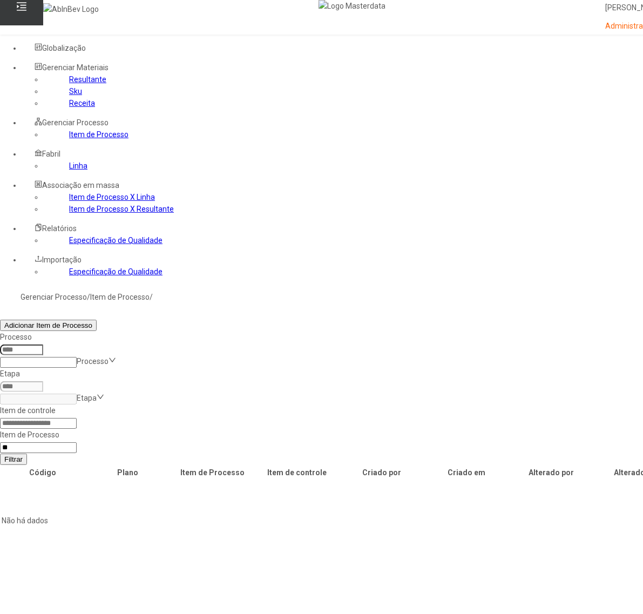
type input "*"
type input "*****"
click at [0, 453] on button "Filtrar" at bounding box center [13, 458] width 27 height 11
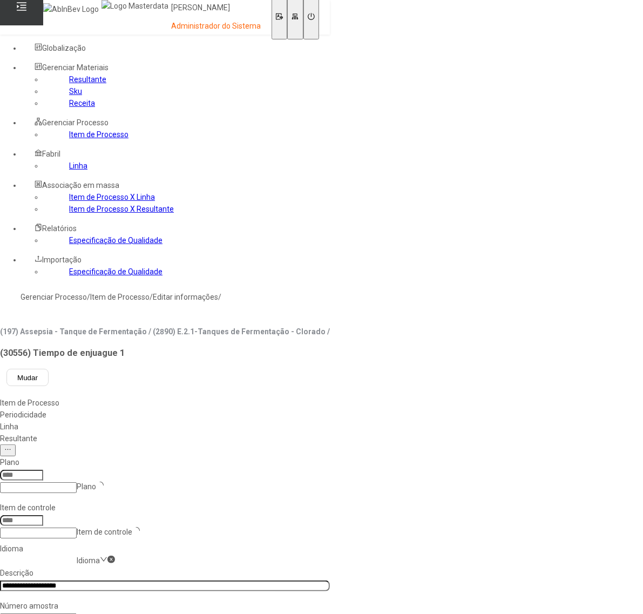
type input "****"
type input "*****"
drag, startPoint x: 254, startPoint y: 298, endPoint x: 267, endPoint y: 303, distance: 14.5
click at [97, 556] on nz-select-item "es-ES" at bounding box center [87, 560] width 20 height 9
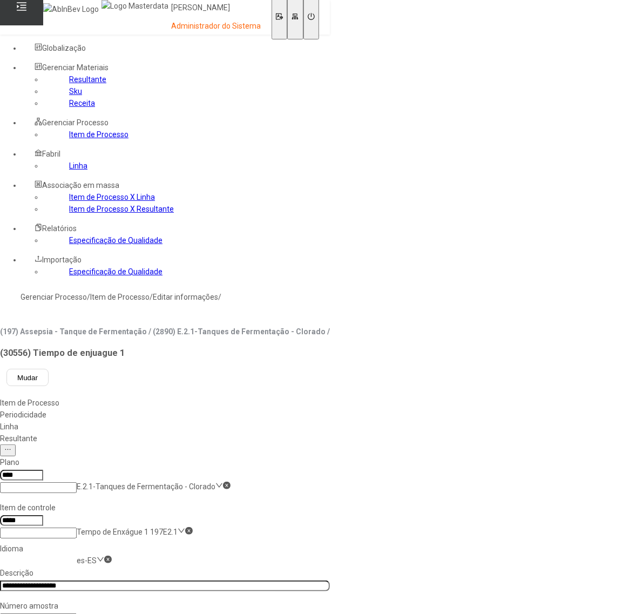
drag, startPoint x: 178, startPoint y: 241, endPoint x: 220, endPoint y: 222, distance: 45.9
click at [62, 613] on div "pt-BR" at bounding box center [31, 620] width 62 height 12
click at [232, 580] on input "**********" at bounding box center [165, 585] width 330 height 11
click at [96, 556] on nz-select-item "pt-BR" at bounding box center [86, 560] width 19 height 9
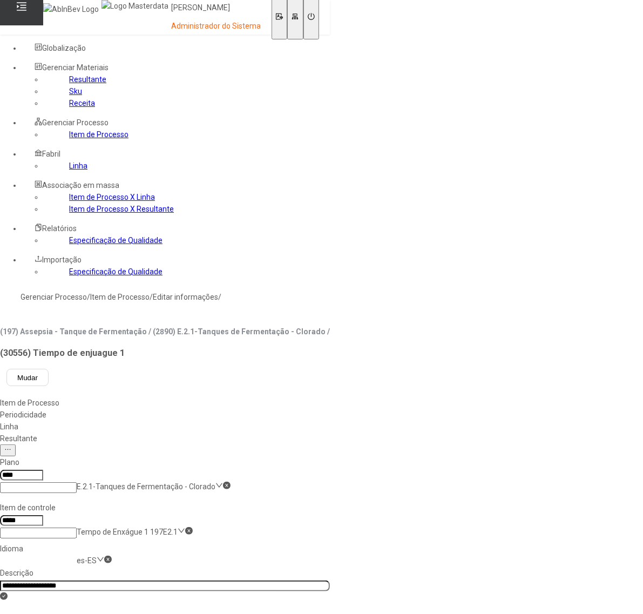
click at [230, 580] on input "**********" at bounding box center [165, 585] width 330 height 11
click at [97, 556] on nz-select-item "es-ES" at bounding box center [87, 560] width 20 height 9
click at [62, 613] on div "pt-BR" at bounding box center [31, 620] width 62 height 12
click at [240, 580] on input "**********" at bounding box center [165, 585] width 330 height 11
type input "**********"
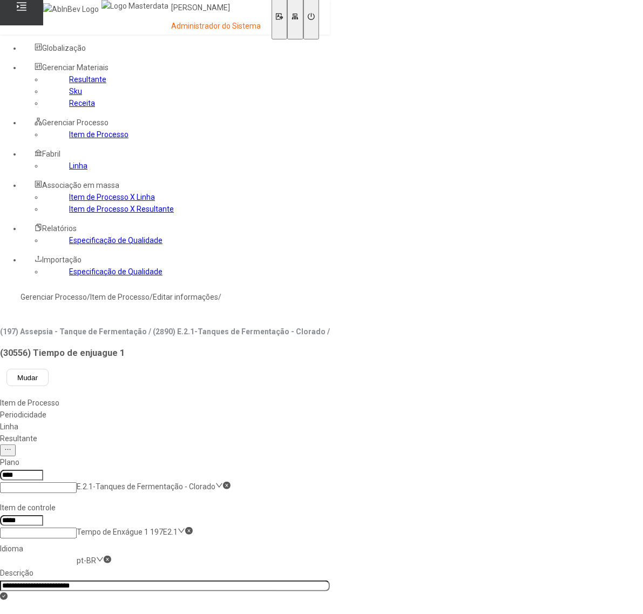
click at [313, 421] on div "Linha" at bounding box center [165, 427] width 330 height 12
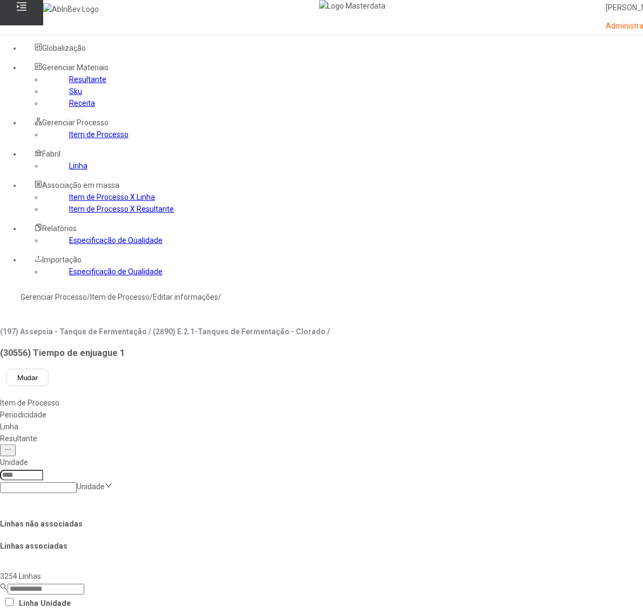
drag, startPoint x: 591, startPoint y: 511, endPoint x: 587, endPoint y: 506, distance: 6.1
click at [69, 139] on link "Item de Processo" at bounding box center [98, 134] width 59 height 9
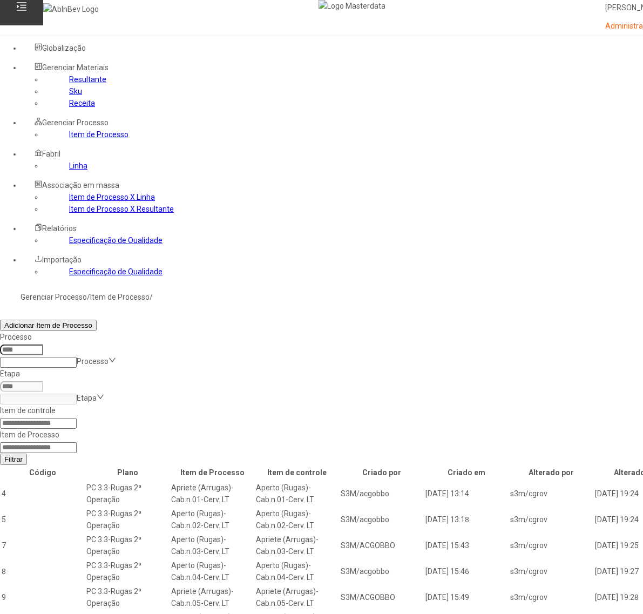
click at [77, 442] on input at bounding box center [38, 447] width 77 height 11
paste input "*****"
type input "*****"
click at [23, 455] on span "Filtrar" at bounding box center [13, 459] width 18 height 8
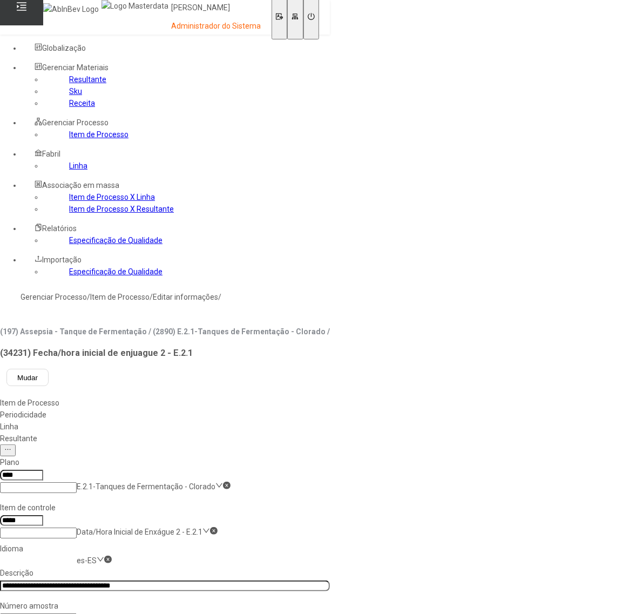
click at [97, 556] on nz-select-item "es-ES" at bounding box center [87, 560] width 20 height 9
drag, startPoint x: 180, startPoint y: 239, endPoint x: 195, endPoint y: 236, distance: 15.4
click at [62, 613] on div "pt-BR" at bounding box center [31, 620] width 62 height 12
click at [229, 580] on input "**********" at bounding box center [165, 585] width 330 height 11
click at [96, 556] on nz-select-item "pt-BR" at bounding box center [86, 560] width 19 height 9
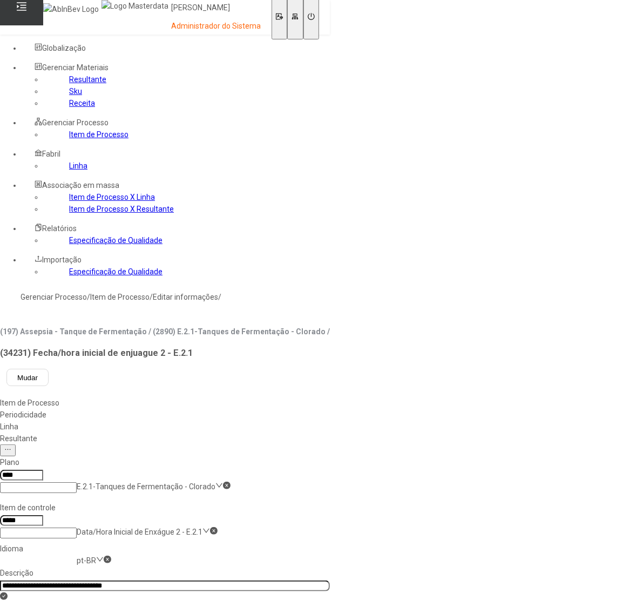
click at [62, 613] on div "pt-BR" at bounding box center [31, 620] width 62 height 12
click at [96, 556] on nz-select-item "pt-BR" at bounding box center [86, 560] width 19 height 9
click at [233, 580] on input "**********" at bounding box center [165, 585] width 330 height 11
type input "**********"
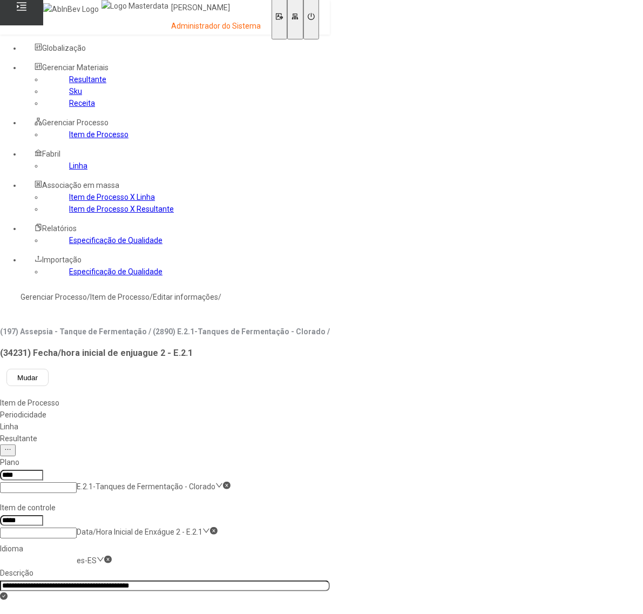
click at [311, 421] on div "Linha" at bounding box center [165, 427] width 330 height 12
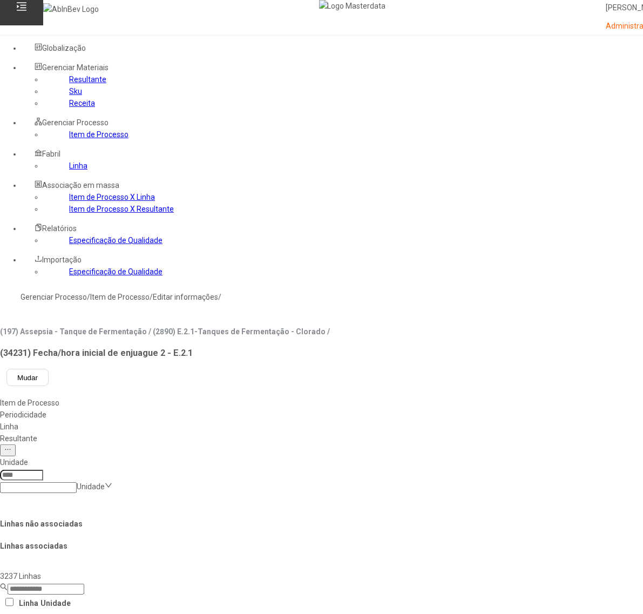
click at [190, 397] on div "Item de Processo" at bounding box center [382, 403] width 764 height 12
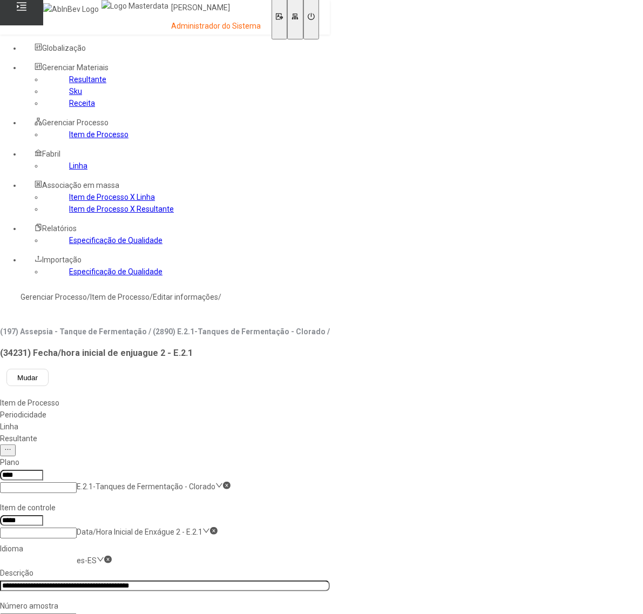
click at [69, 139] on link "Item de Processo" at bounding box center [98, 134] width 59 height 9
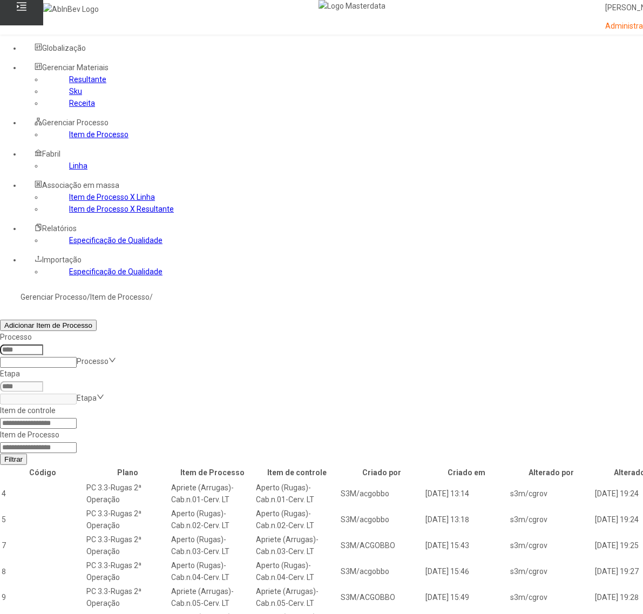
click at [77, 418] on input at bounding box center [38, 423] width 77 height 11
click at [77, 442] on input at bounding box center [38, 447] width 77 height 11
paste input "*****"
type input "*****"
click at [27, 453] on button "Filtrar" at bounding box center [13, 458] width 27 height 11
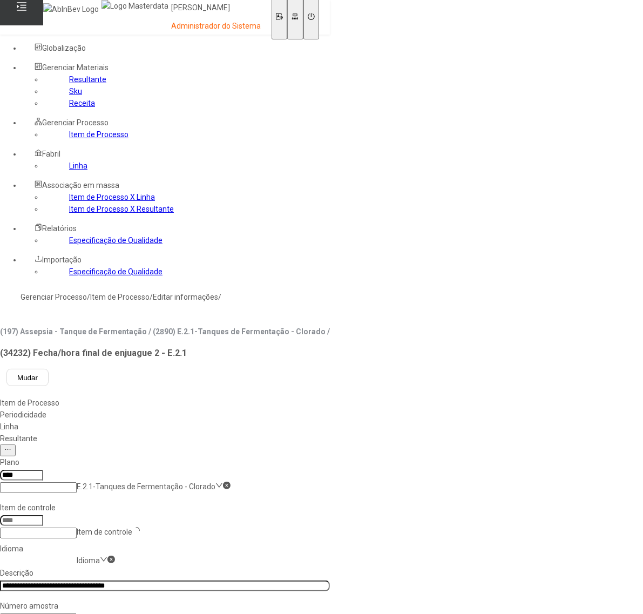
type input "*****"
click at [230, 580] on input "**********" at bounding box center [165, 585] width 330 height 11
click at [97, 556] on nz-select-item "es-ES" at bounding box center [87, 560] width 20 height 9
click at [62, 613] on div "pt-BR" at bounding box center [31, 620] width 62 height 12
click at [225, 580] on input "**********" at bounding box center [165, 585] width 330 height 11
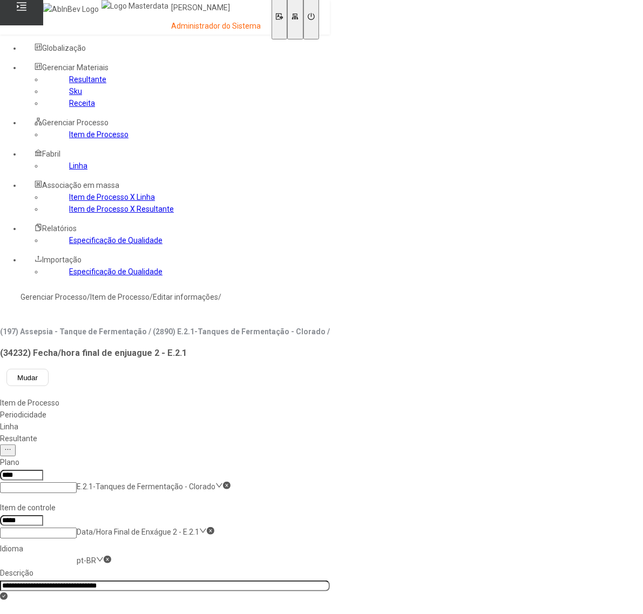
type input "**********"
drag, startPoint x: 318, startPoint y: 134, endPoint x: 329, endPoint y: 137, distance: 11.1
click at [318, 421] on div "Linha" at bounding box center [165, 427] width 330 height 12
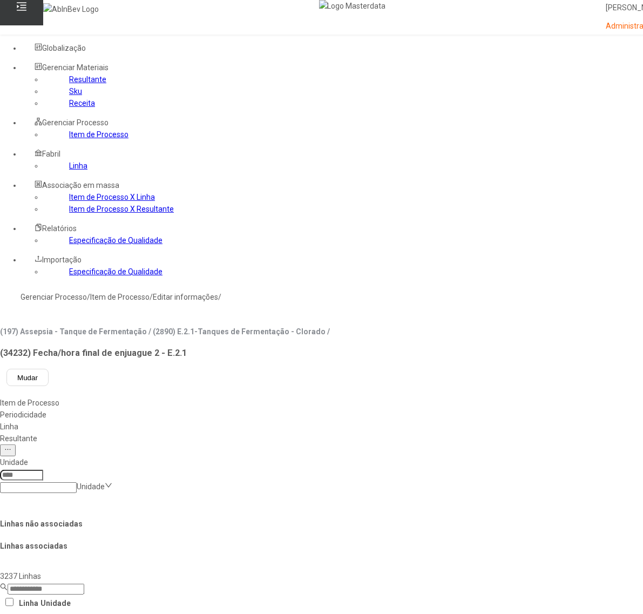
drag, startPoint x: 389, startPoint y: 350, endPoint x: 395, endPoint y: 362, distance: 13.5
click at [69, 139] on link "Item de Processo" at bounding box center [98, 134] width 59 height 9
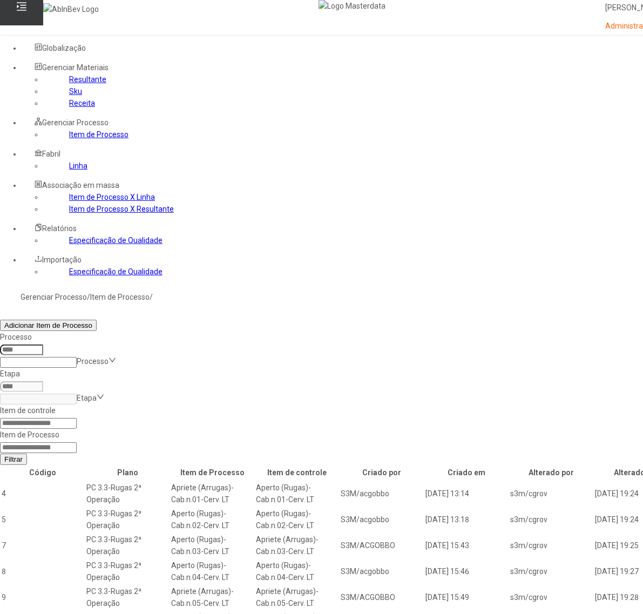
click at [77, 442] on input at bounding box center [38, 447] width 77 height 11
paste input "****"
type input "****"
click at [27, 453] on button "Filtrar" at bounding box center [13, 458] width 27 height 11
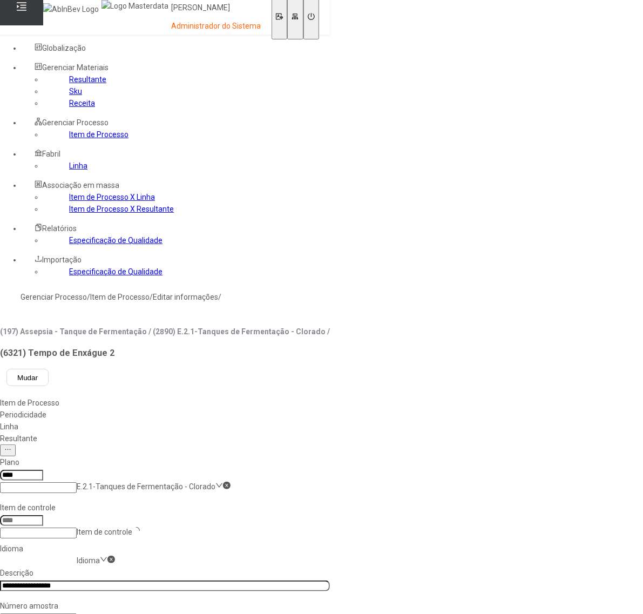
type input "*****"
click at [227, 580] on input "**********" at bounding box center [165, 585] width 330 height 11
click at [96, 556] on nz-select-item "pt-BR" at bounding box center [86, 560] width 19 height 9
click at [231, 580] on input "**********" at bounding box center [165, 585] width 330 height 11
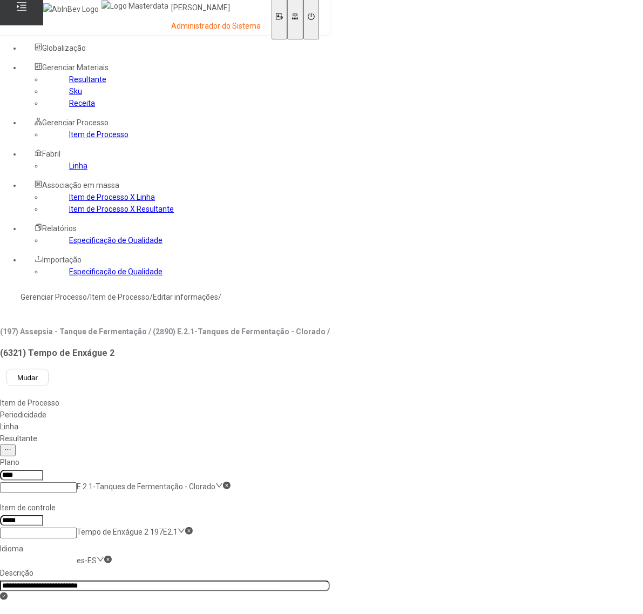
type input "**********"
drag, startPoint x: 608, startPoint y: 362, endPoint x: 557, endPoint y: 323, distance: 65.1
drag, startPoint x: 327, startPoint y: 133, endPoint x: 316, endPoint y: 134, distance: 10.8
click at [327, 421] on div "Linha" at bounding box center [165, 427] width 330 height 12
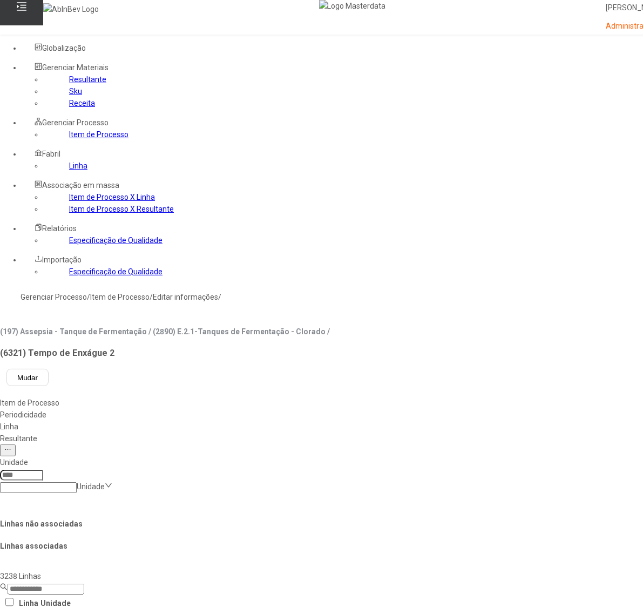
click at [69, 139] on link "Item de Processo" at bounding box center [98, 134] width 59 height 9
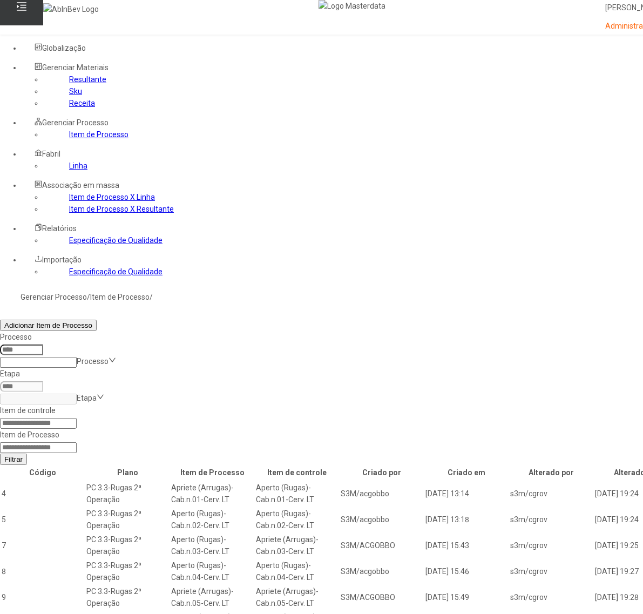
drag, startPoint x: 449, startPoint y: 184, endPoint x: 439, endPoint y: 188, distance: 11.1
click at [77, 442] on input at bounding box center [38, 447] width 77 height 11
paste input "*****"
type input "*****"
click at [23, 455] on span "Filtrar" at bounding box center [13, 459] width 18 height 8
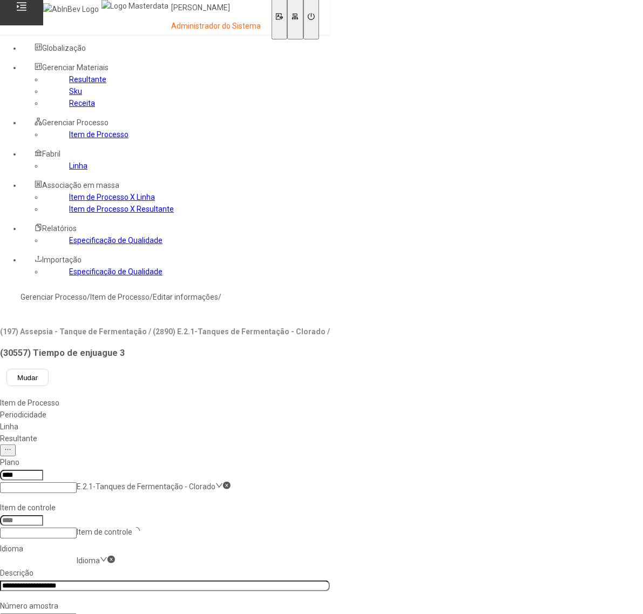
type input "****"
click at [227, 580] on input "**********" at bounding box center [165, 585] width 330 height 11
click at [97, 556] on nz-select-item "es-ES" at bounding box center [87, 560] width 20 height 9
click at [62, 613] on div "pt-BR" at bounding box center [31, 620] width 62 height 12
click at [228, 580] on input "**********" at bounding box center [165, 585] width 330 height 11
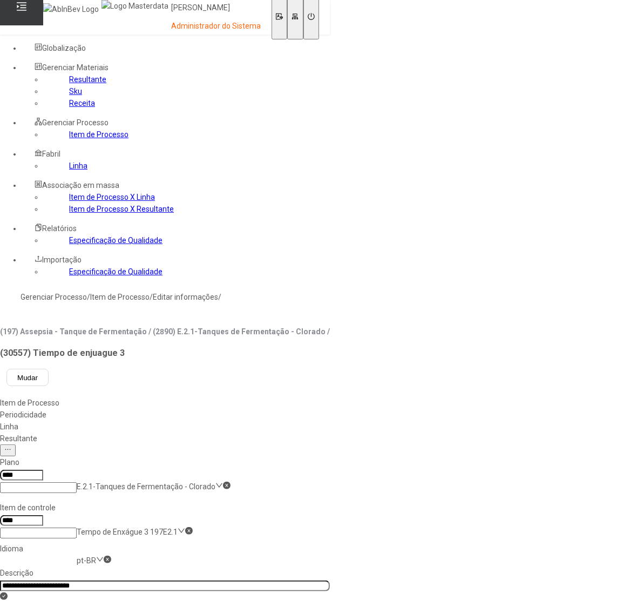
type input "**********"
drag, startPoint x: 584, startPoint y: 357, endPoint x: 577, endPoint y: 352, distance: 8.5
click at [312, 421] on div "Linha" at bounding box center [165, 427] width 330 height 12
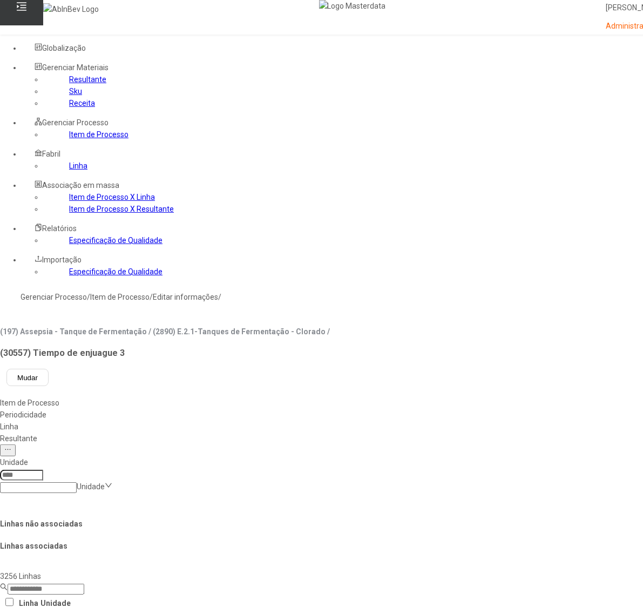
type input "*****"
drag, startPoint x: 61, startPoint y: 200, endPoint x: 79, endPoint y: 197, distance: 18.1
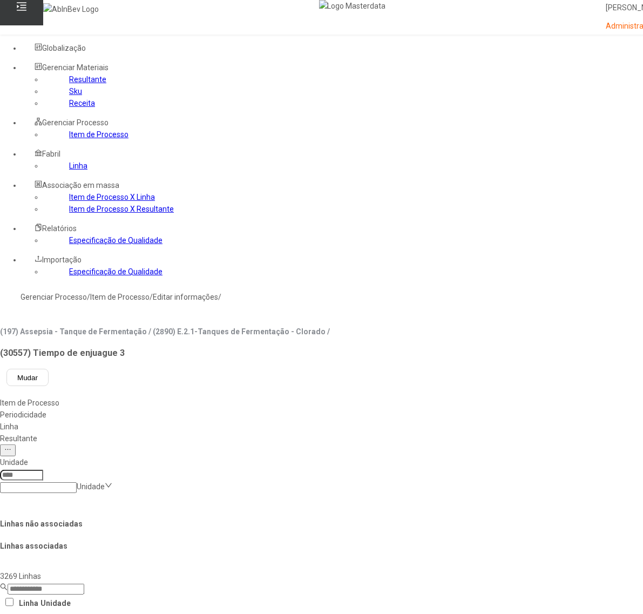
click at [69, 139] on link "Item de Processo" at bounding box center [98, 134] width 59 height 9
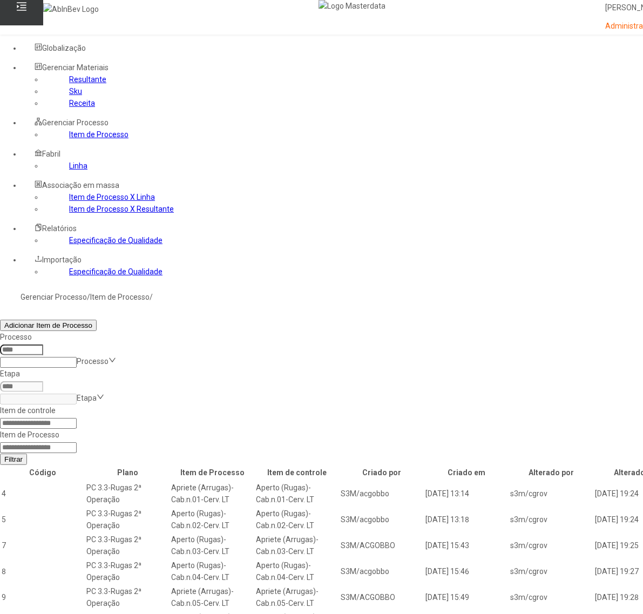
click at [77, 442] on input at bounding box center [38, 447] width 77 height 11
type input "*****"
click at [0, 453] on button "Filtrar" at bounding box center [13, 458] width 27 height 11
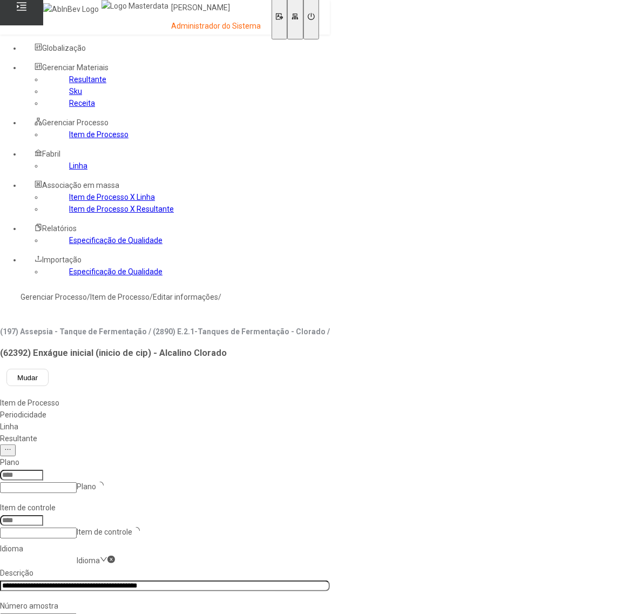
type input "****"
type input "*****"
drag, startPoint x: 233, startPoint y: 223, endPoint x: 243, endPoint y: 222, distance: 10.8
click at [232, 580] on input "**********" at bounding box center [165, 585] width 330 height 11
click at [97, 556] on nz-select-item "es-ES" at bounding box center [87, 560] width 20 height 9
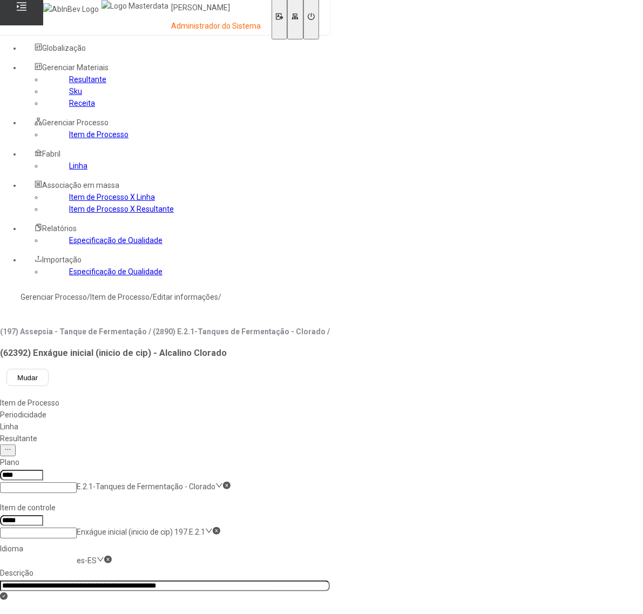
click at [62, 613] on div "pt-BR" at bounding box center [31, 620] width 62 height 12
click at [233, 580] on input "**********" at bounding box center [165, 585] width 330 height 11
type input "**********"
click at [307, 421] on div "Linha" at bounding box center [165, 427] width 330 height 12
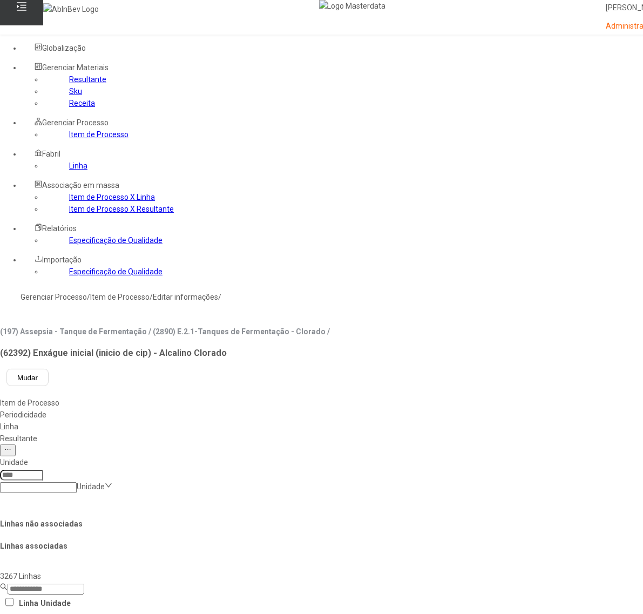
click at [69, 139] on link "Item de Processo" at bounding box center [98, 134] width 59 height 9
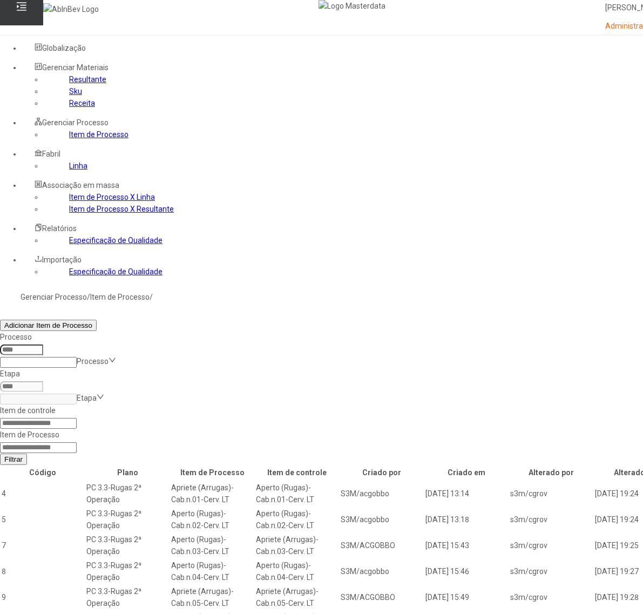
click at [77, 442] on input at bounding box center [38, 447] width 77 height 11
type input "*****"
click at [0, 453] on button "Filtrar" at bounding box center [13, 458] width 27 height 11
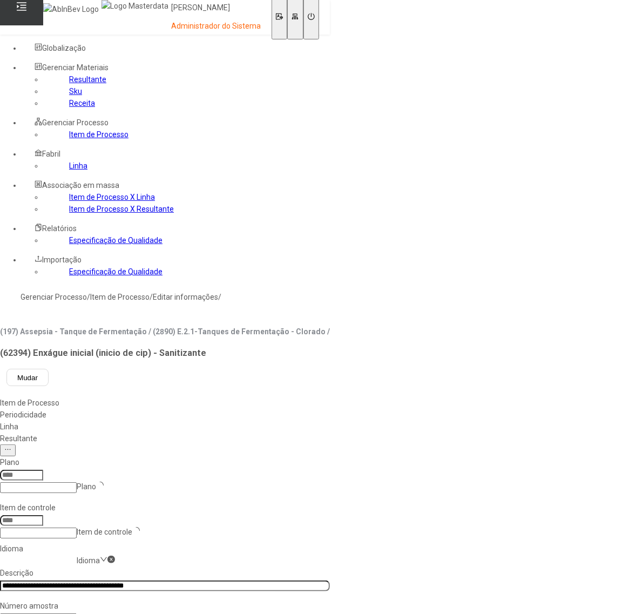
type input "****"
type input "*****"
click at [232, 580] on input "**********" at bounding box center [165, 585] width 330 height 11
click at [96, 556] on nz-select-item "pt-BR" at bounding box center [86, 560] width 19 height 9
click at [62, 613] on div "pt-BR" at bounding box center [31, 620] width 62 height 12
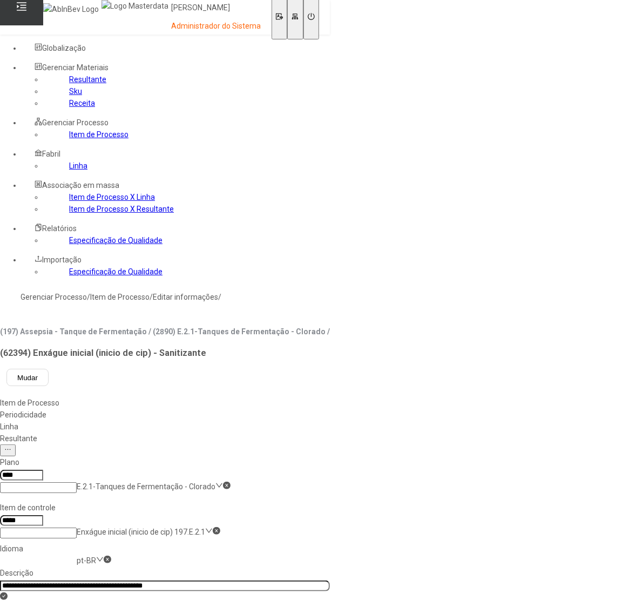
click at [96, 556] on nz-select-item "pt-BR" at bounding box center [86, 560] width 19 height 9
drag, startPoint x: 184, startPoint y: 280, endPoint x: 207, endPoint y: 253, distance: 35.2
click at [231, 580] on input "**********" at bounding box center [165, 585] width 330 height 11
type input "**********"
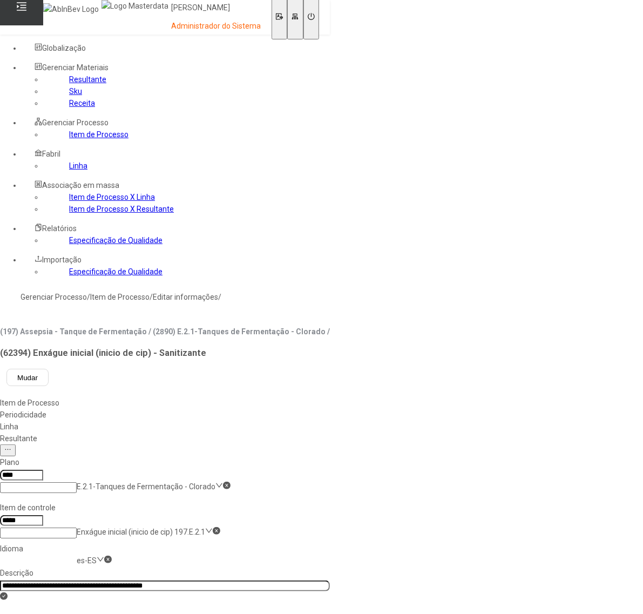
click at [314, 421] on div "Linha" at bounding box center [165, 427] width 330 height 12
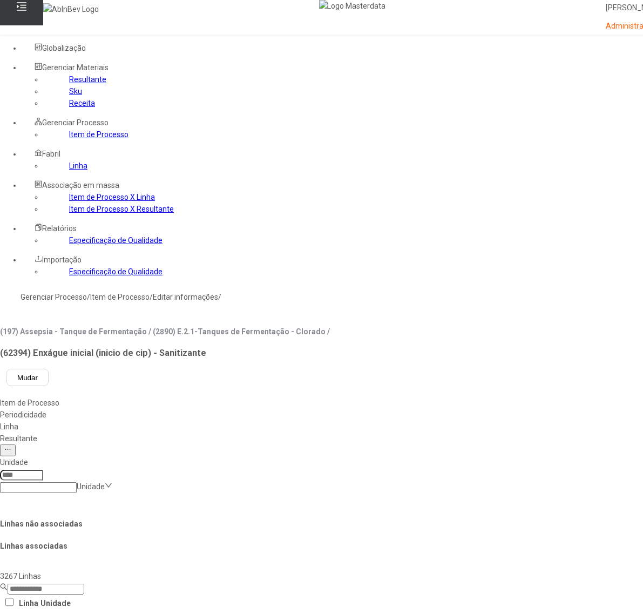
drag, startPoint x: 573, startPoint y: 511, endPoint x: 511, endPoint y: 522, distance: 63.0
click at [69, 139] on link "Item de Processo" at bounding box center [98, 134] width 59 height 9
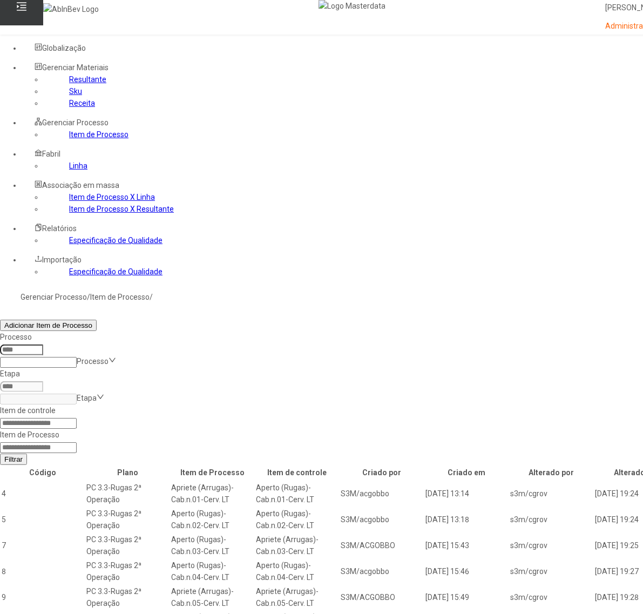
click at [77, 442] on input at bounding box center [38, 447] width 77 height 11
type input "*****"
click at [0, 453] on button "Filtrar" at bounding box center [13, 458] width 27 height 11
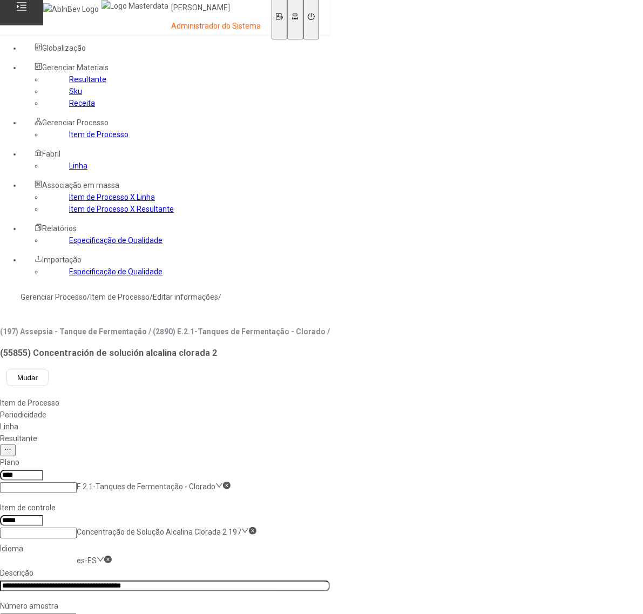
click at [251, 580] on input "**********" at bounding box center [165, 585] width 330 height 11
click at [97, 556] on nz-select-item "es-ES" at bounding box center [87, 560] width 20 height 9
click at [62, 613] on div "pt-BR" at bounding box center [31, 620] width 62 height 12
click at [248, 580] on input "**********" at bounding box center [165, 585] width 330 height 11
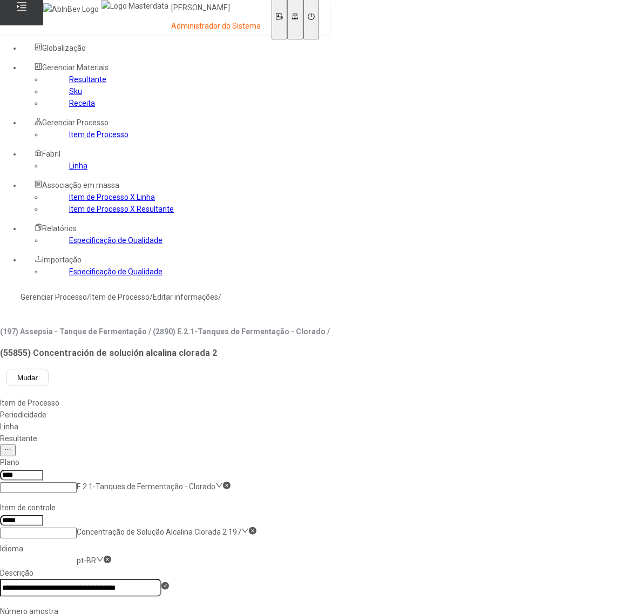
scroll to position [0, 7]
type input "**********"
drag, startPoint x: 598, startPoint y: 363, endPoint x: 590, endPoint y: 360, distance: 8.7
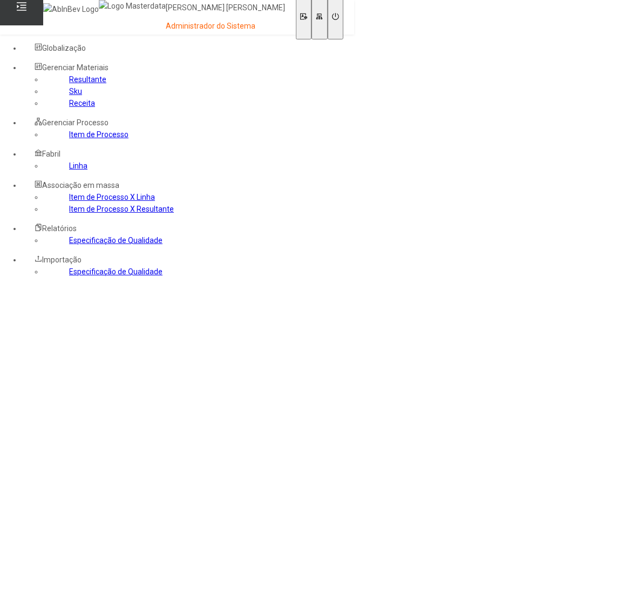
click at [69, 139] on link "Item de Processo" at bounding box center [98, 134] width 59 height 9
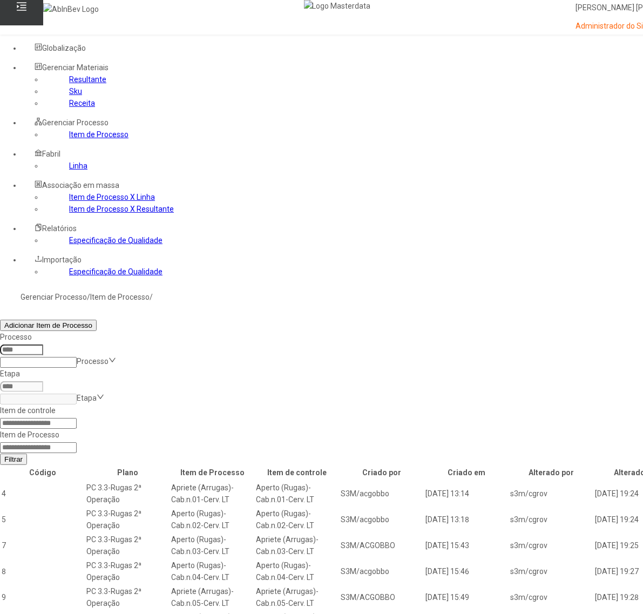
click at [77, 442] on input at bounding box center [38, 447] width 77 height 11
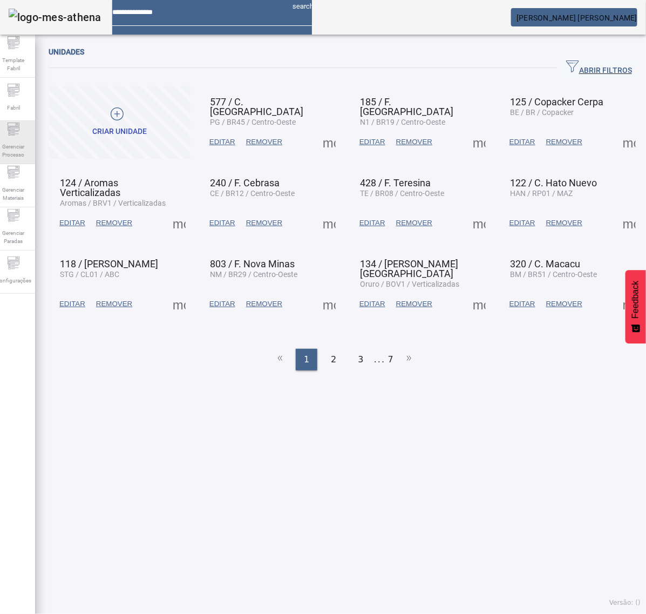
click at [24, 150] on span "Gerenciar Processo" at bounding box center [13, 150] width 32 height 23
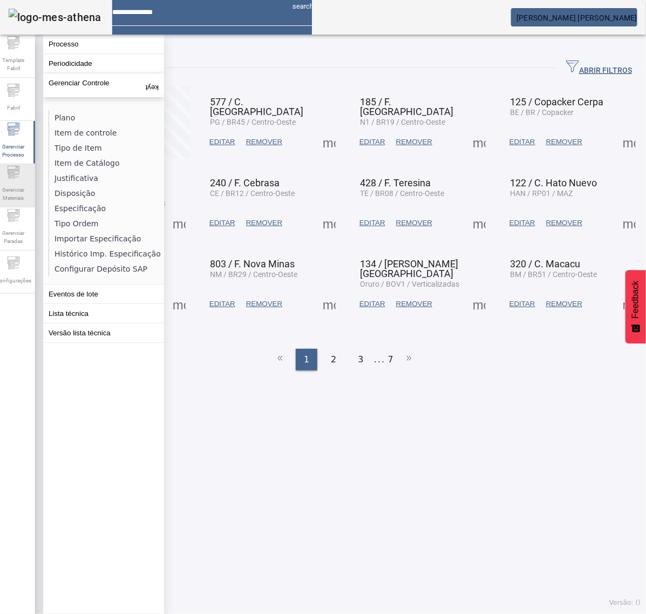
click at [30, 195] on span "Gerenciar Materiais" at bounding box center [13, 193] width 32 height 23
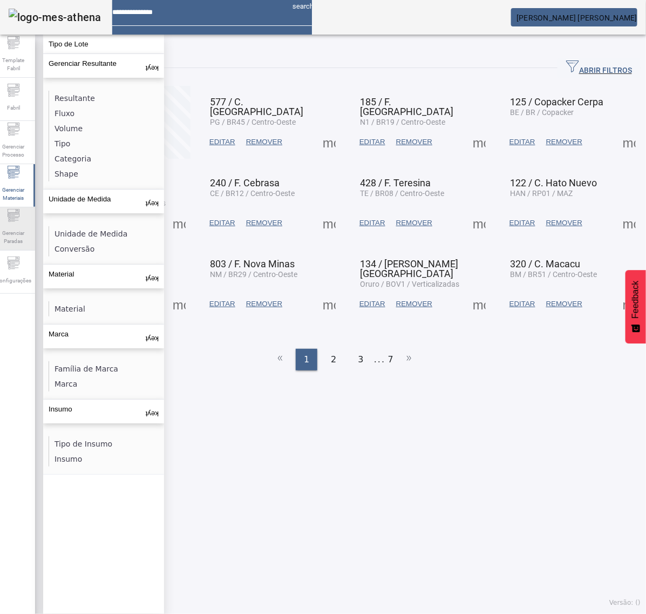
click at [30, 227] on span "Gerenciar Paradas" at bounding box center [13, 237] width 32 height 23
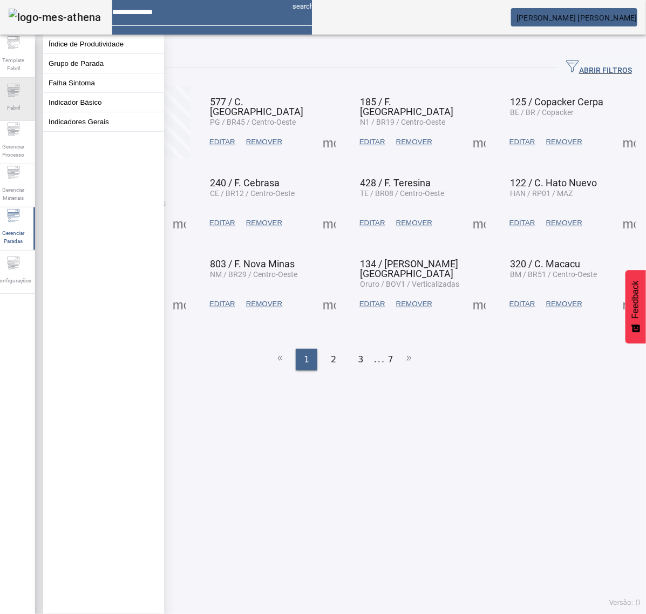
click at [15, 94] on icon at bounding box center [13, 93] width 4 height 1
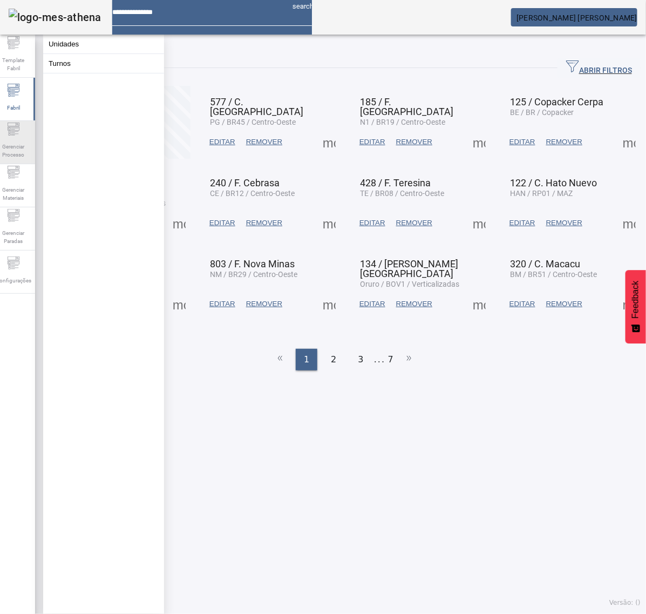
click at [20, 155] on span "Gerenciar Processo" at bounding box center [13, 150] width 32 height 23
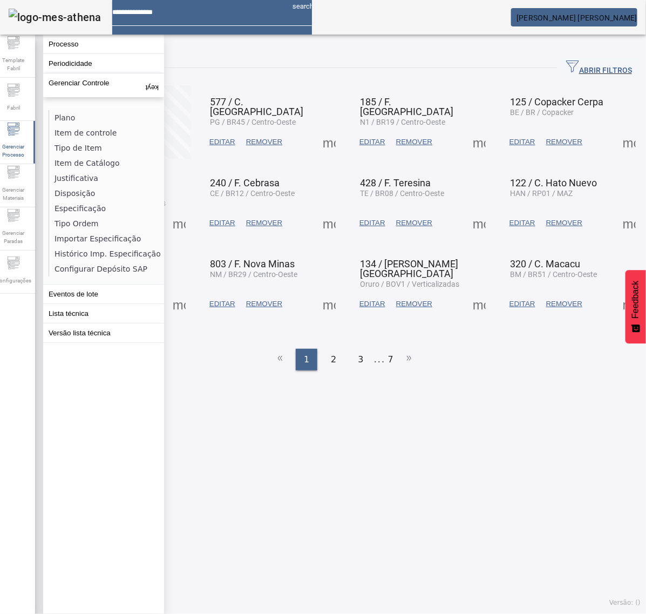
click at [98, 160] on li "Item de Catálogo" at bounding box center [106, 162] width 114 height 15
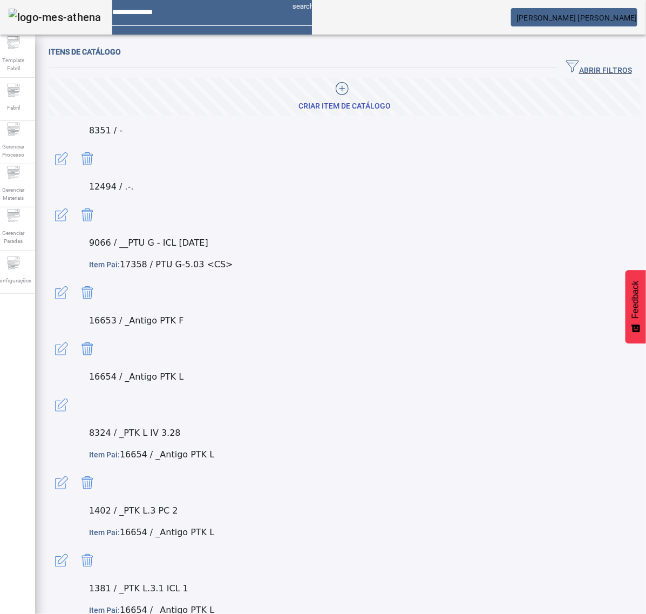
click at [570, 66] on span "ABRIR FILTROS" at bounding box center [599, 68] width 66 height 16
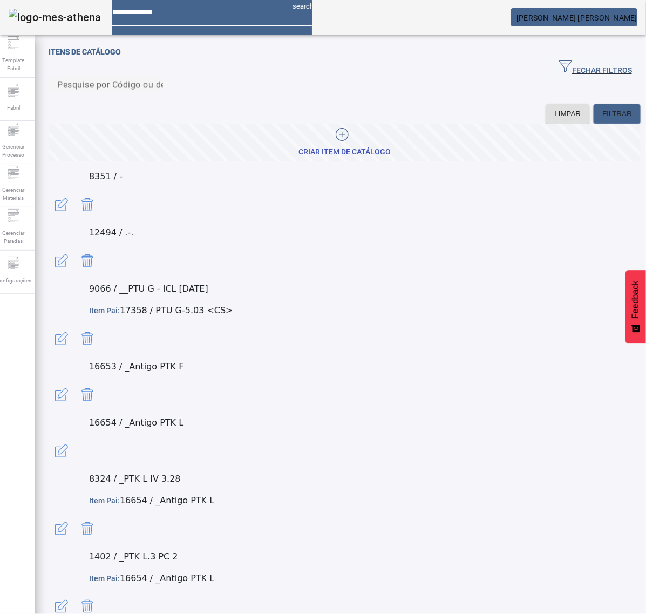
click at [154, 91] on div "Pesquise por Código ou descrição" at bounding box center [105, 84] width 97 height 13
click at [154, 91] on input "Pesquise por Código ou descrição" at bounding box center [105, 84] width 97 height 13
paste input "**********"
type input "**********"
click at [608, 119] on span "FILTRAR" at bounding box center [617, 114] width 30 height 11
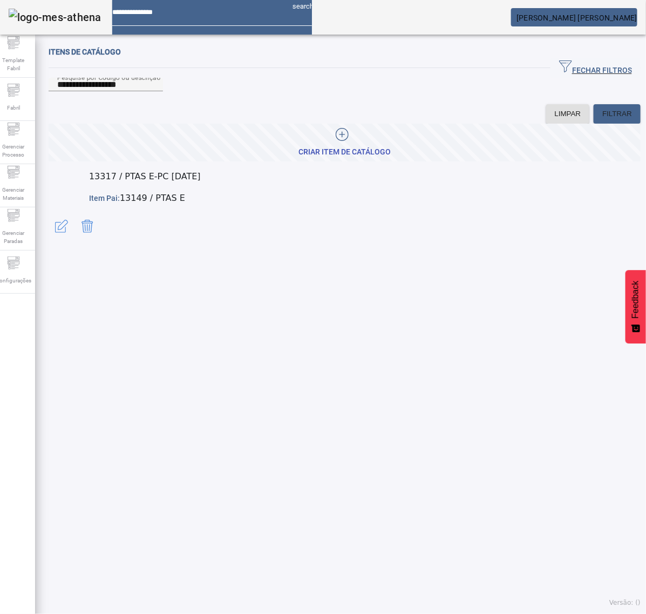
click at [74, 213] on span "button" at bounding box center [62, 226] width 26 height 26
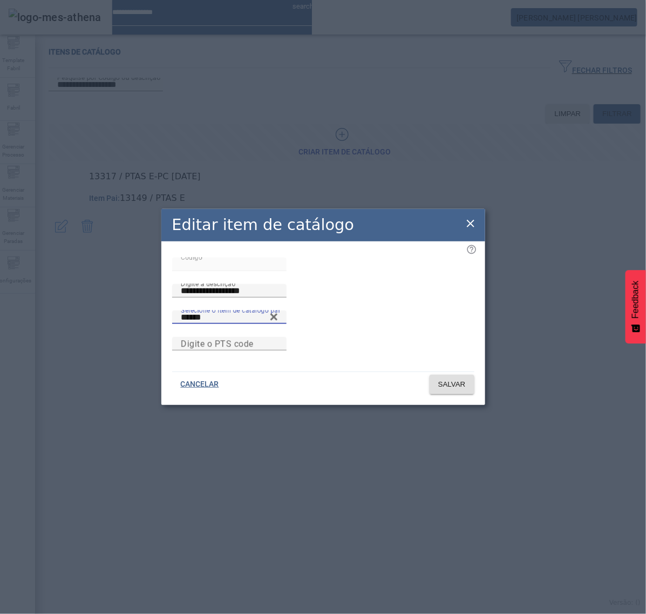
drag, startPoint x: 208, startPoint y: 306, endPoint x: 135, endPoint y: 311, distance: 73.1
click at [135, 311] on div "**********" at bounding box center [323, 307] width 646 height 614
click at [471, 217] on icon at bounding box center [470, 223] width 13 height 13
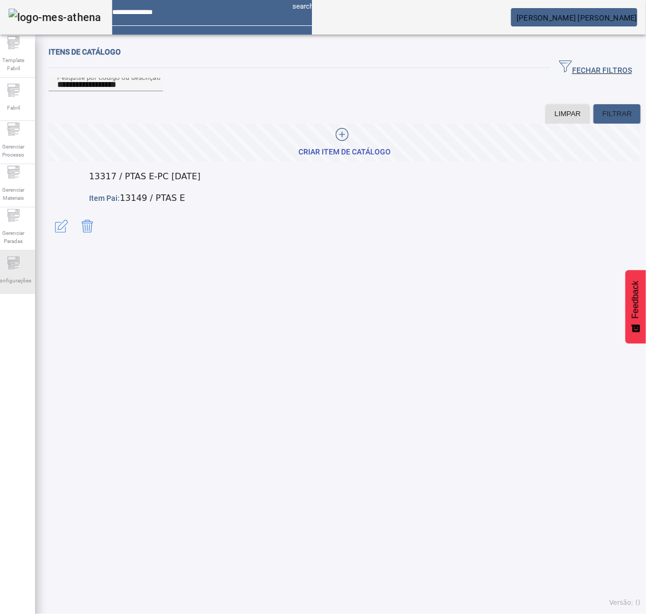
click at [15, 277] on span "Configurações" at bounding box center [13, 280] width 42 height 15
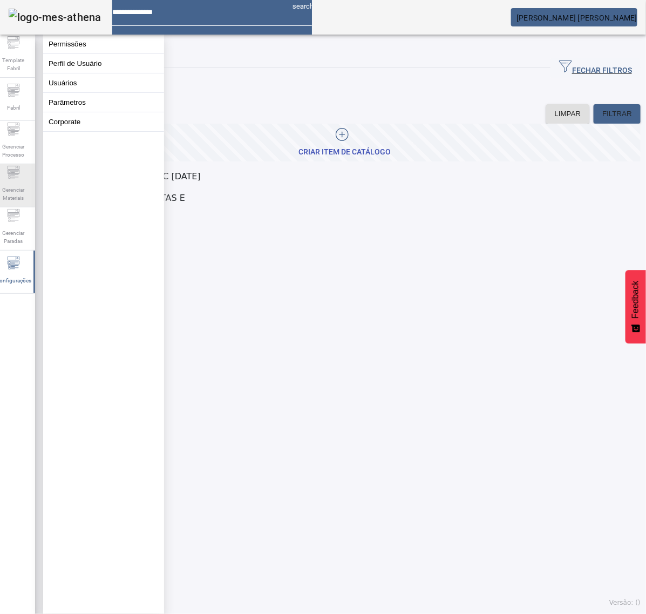
click at [21, 184] on span "Gerenciar Materiais" at bounding box center [13, 193] width 32 height 23
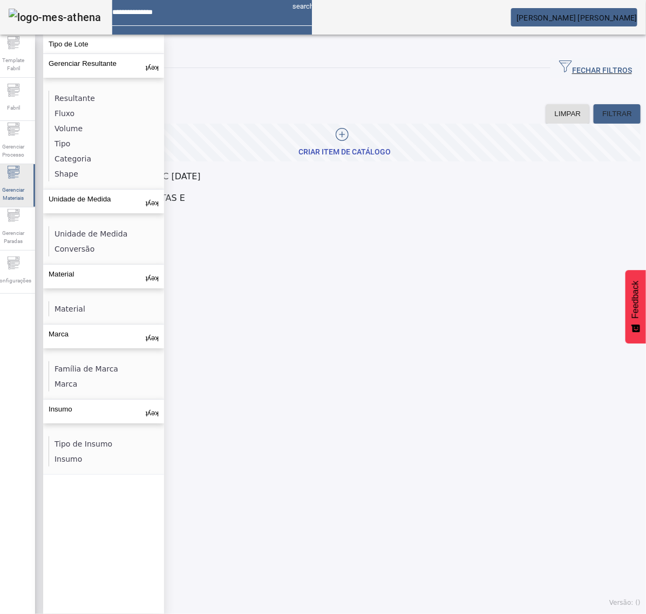
click at [20, 172] on icon at bounding box center [13, 172] width 13 height 13
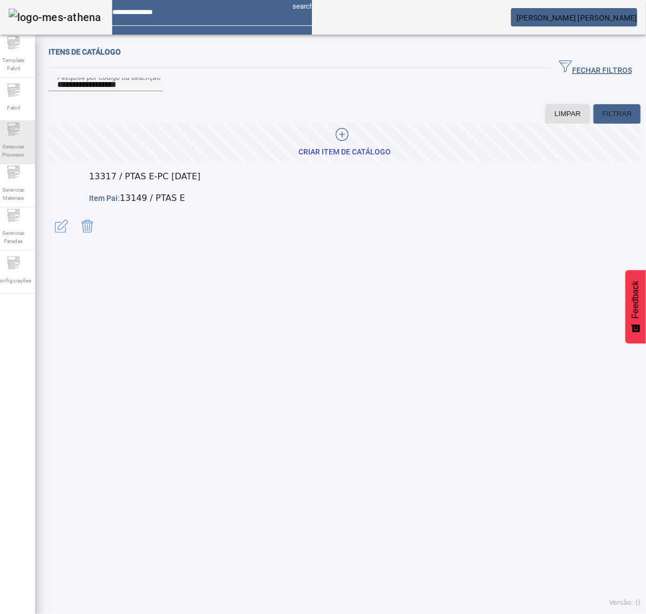
click at [23, 143] on span "Gerenciar Processo" at bounding box center [13, 150] width 32 height 23
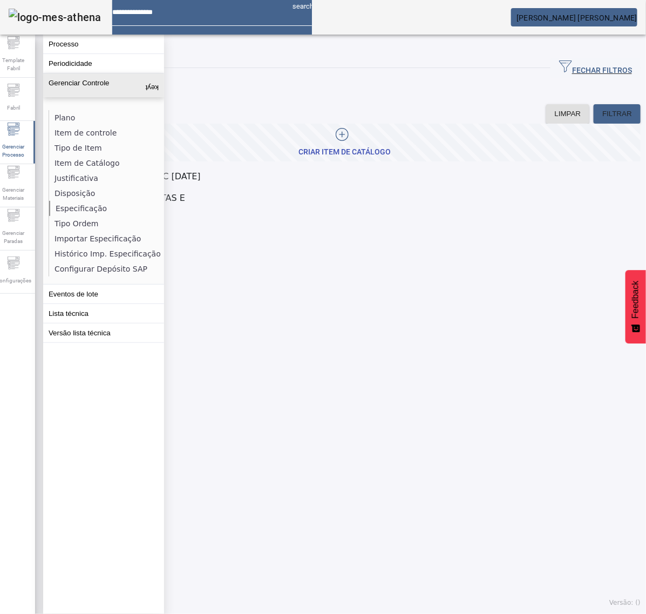
click at [79, 205] on li "Especificação" at bounding box center [106, 208] width 114 height 15
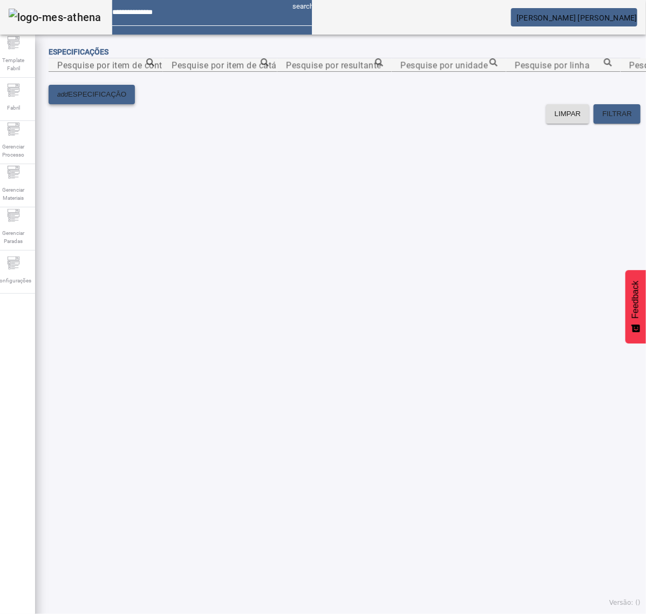
click at [90, 100] on span "ESPECIFICAÇÃO" at bounding box center [97, 94] width 58 height 11
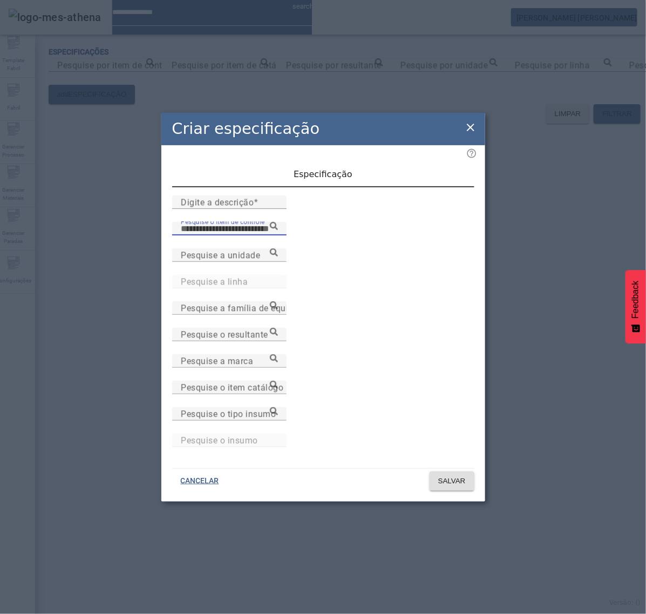
click at [226, 235] on input "Pesquise o item de controle" at bounding box center [229, 228] width 97 height 13
paste input "**********"
type input "**********"
drag, startPoint x: 384, startPoint y: 387, endPoint x: 228, endPoint y: 420, distance: 159.6
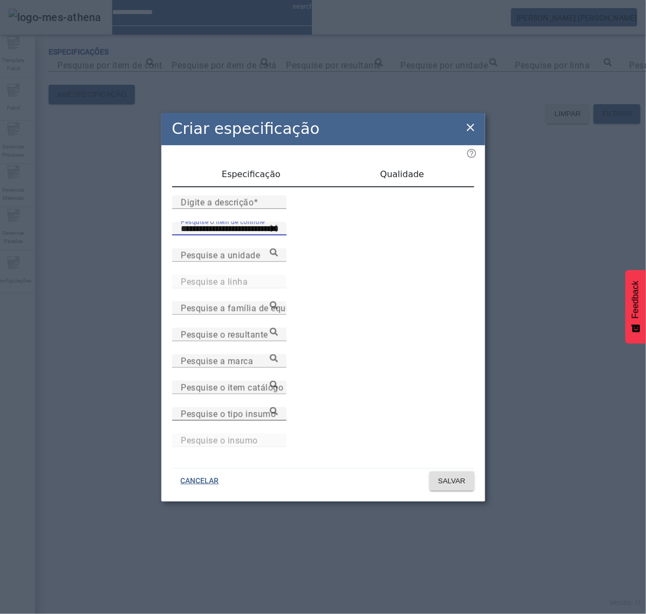
click at [283, 387] on mat-label "Pesquise o item catálogo" at bounding box center [232, 387] width 103 height 10
click at [278, 387] on input "Pesquise o item catálogo" at bounding box center [229, 387] width 97 height 13
drag, startPoint x: 374, startPoint y: 387, endPoint x: 371, endPoint y: 382, distance: 5.6
click at [278, 382] on div "Pesquise o item catálogo" at bounding box center [229, 387] width 97 height 13
paste input "**********"
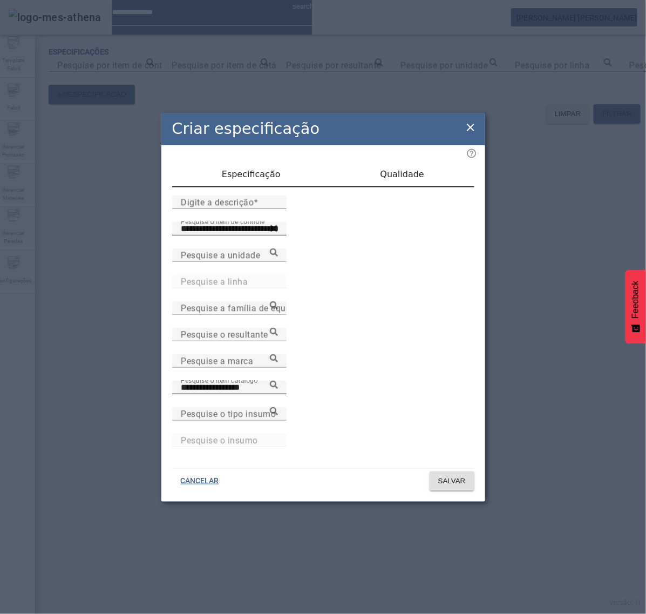
click at [278, 384] on icon at bounding box center [274, 385] width 8 height 8
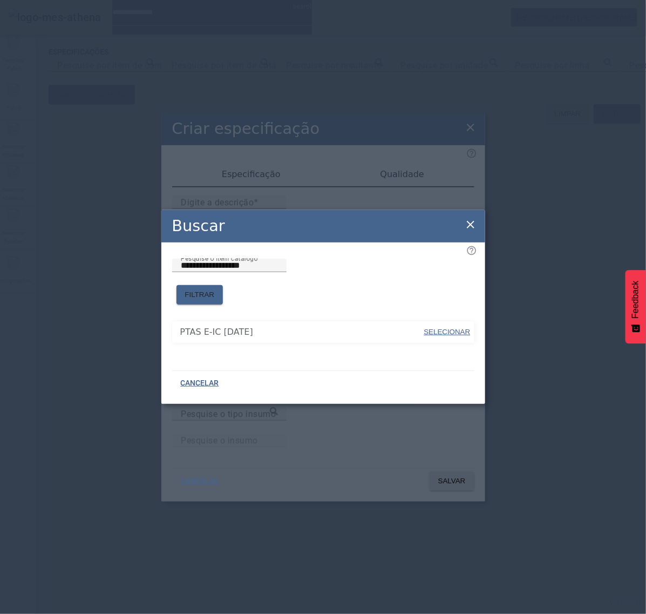
click at [449, 328] on span "SELECIONAR" at bounding box center [447, 332] width 46 height 8
type input "**********"
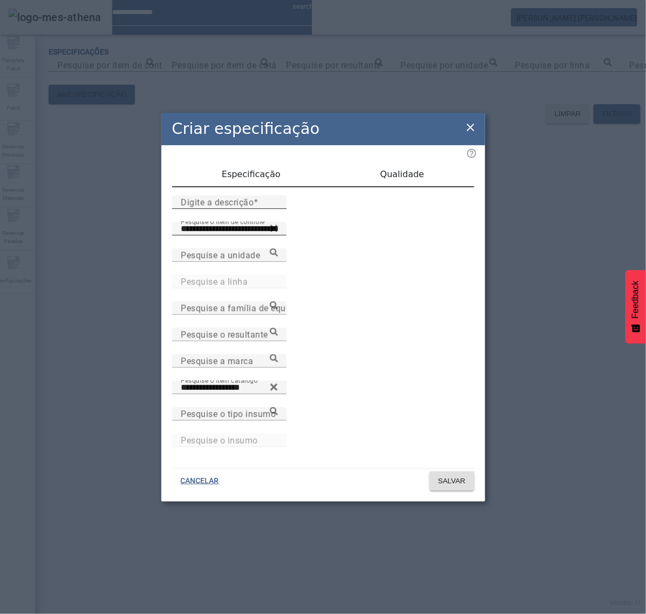
click at [278, 201] on div "Digite a descrição" at bounding box center [229, 201] width 97 height 13
click at [262, 209] on input "Digite a descrição" at bounding box center [229, 202] width 97 height 13
type input "*"
type input "**********"
click at [409, 179] on span "Qualidade" at bounding box center [403, 174] width 44 height 9
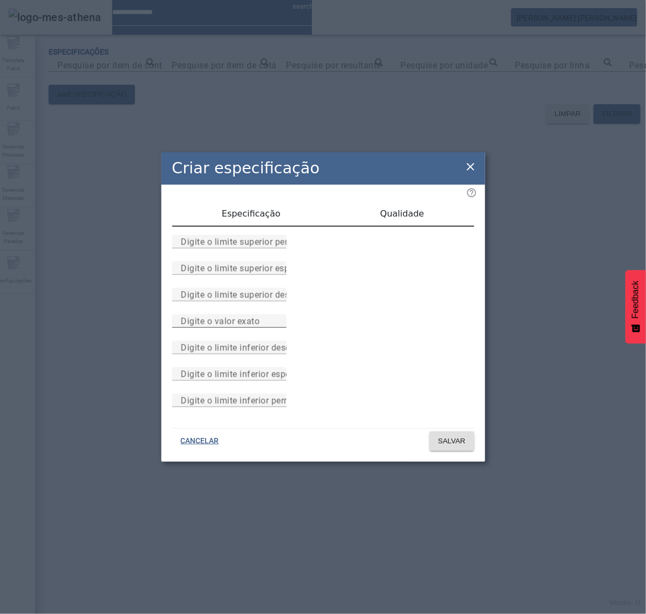
click at [260, 323] on mat-label "Digite o valor exato" at bounding box center [220, 321] width 79 height 10
click at [278, 323] on input "Digite o valor exato" at bounding box center [229, 321] width 97 height 13
type input "*"
click at [251, 209] on span "Especificação" at bounding box center [251, 213] width 59 height 9
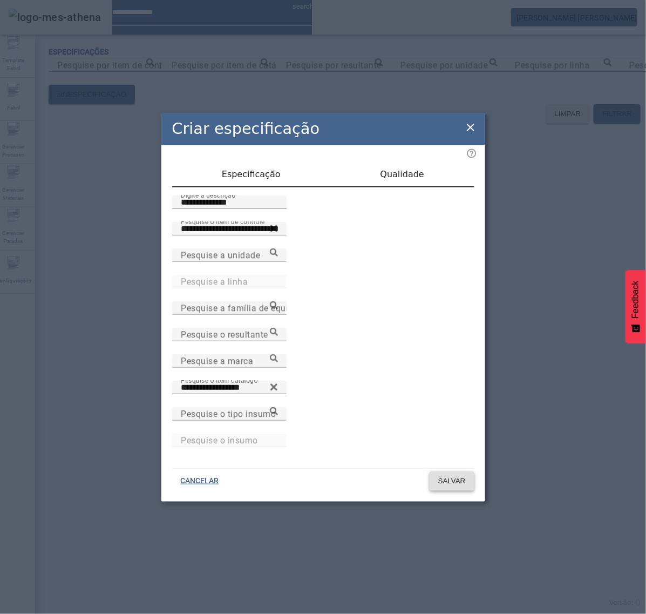
click at [458, 479] on span "SALVAR" at bounding box center [452, 481] width 28 height 11
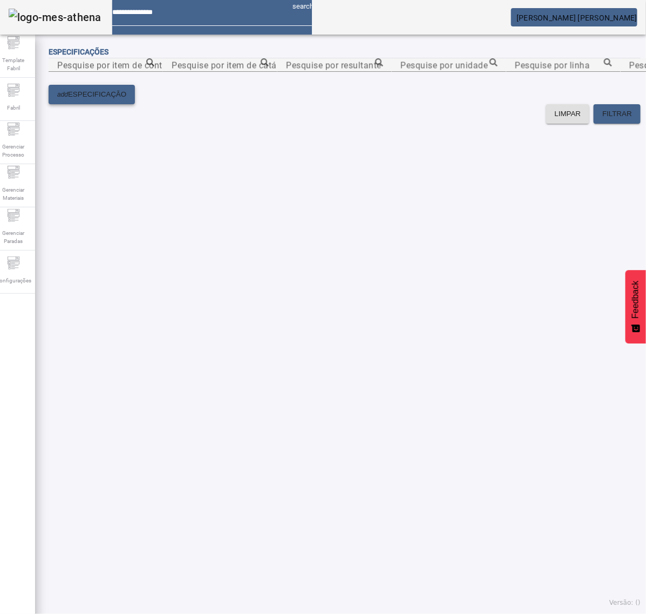
click at [93, 107] on span at bounding box center [92, 95] width 86 height 26
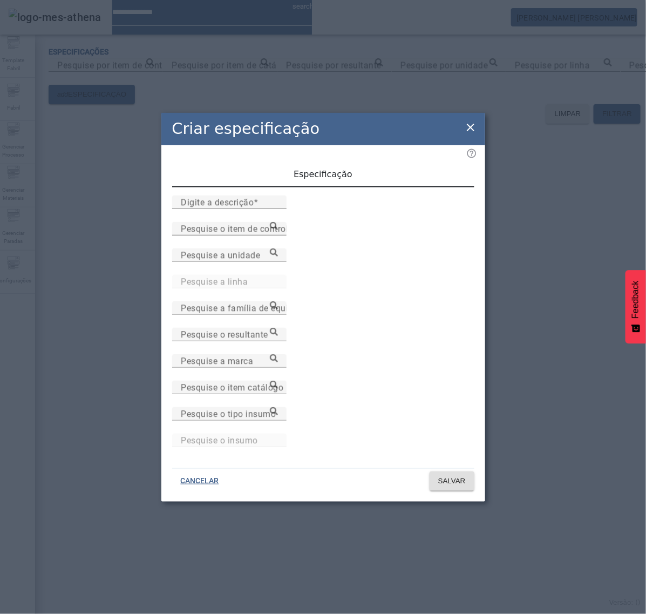
click at [258, 234] on mat-label "Pesquise o item de controle" at bounding box center [237, 228] width 112 height 10
click at [258, 235] on input "Pesquise o item de controle" at bounding box center [229, 228] width 97 height 13
paste input "**********"
type input "**********"
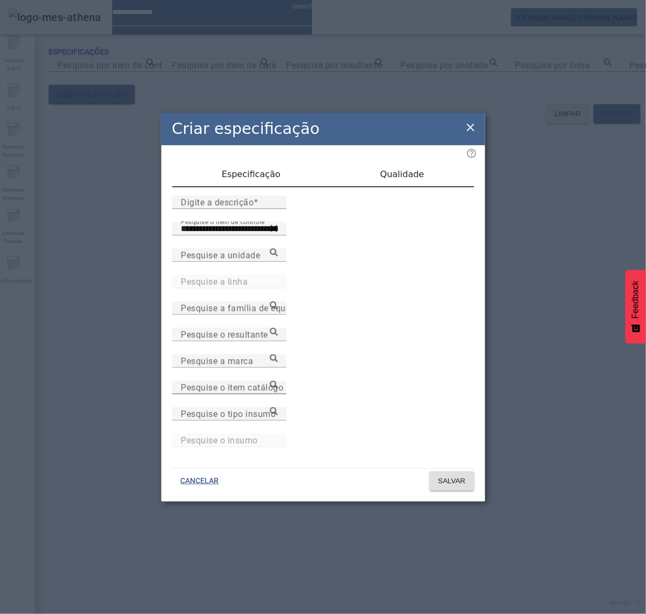
click at [283, 387] on mat-label "Pesquise o item catálogo" at bounding box center [232, 387] width 103 height 10
click at [278, 387] on input "Pesquise o item catálogo" at bounding box center [229, 387] width 97 height 13
paste input "**********"
click at [278, 385] on input "**********" at bounding box center [229, 387] width 97 height 13
click at [278, 385] on icon at bounding box center [274, 385] width 8 height 8
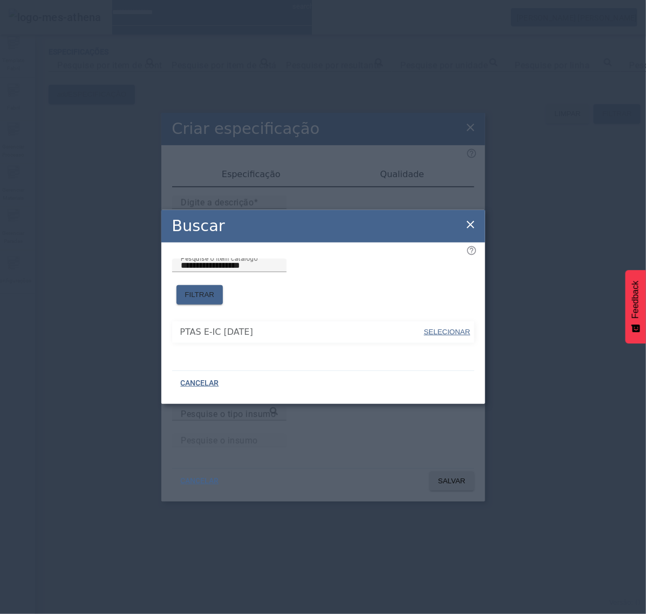
click at [462, 328] on span "SELECIONAR" at bounding box center [447, 332] width 46 height 8
type input "**********"
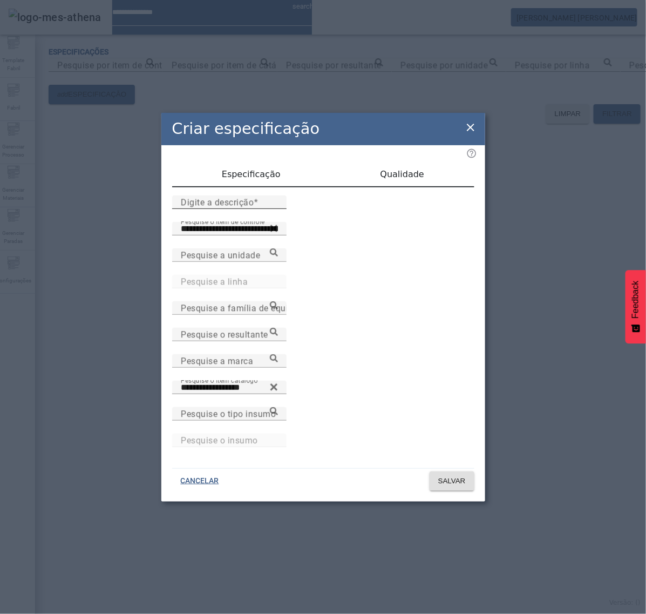
click at [262, 209] on input "Digite a descrição" at bounding box center [229, 202] width 97 height 13
type input "**********"
click at [403, 175] on span "Qualidade" at bounding box center [403, 174] width 44 height 9
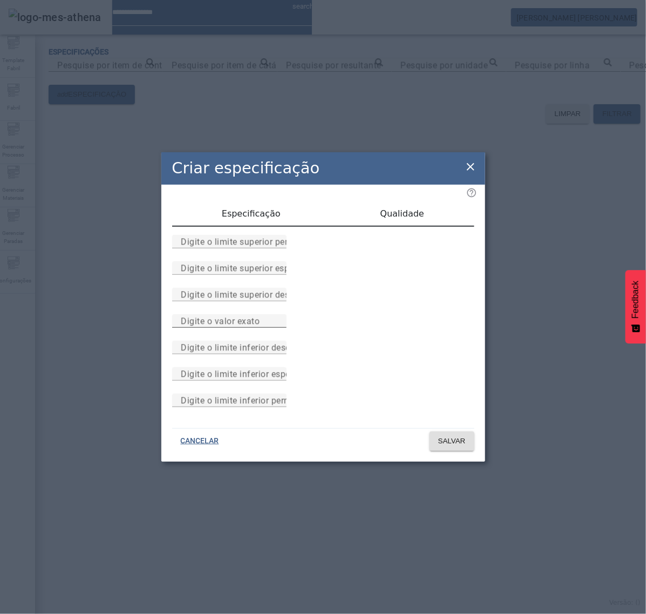
click at [278, 328] on div "Digite o valor exato" at bounding box center [229, 320] width 97 height 13
type input "*"
click at [254, 209] on span "Especificação" at bounding box center [251, 213] width 59 height 9
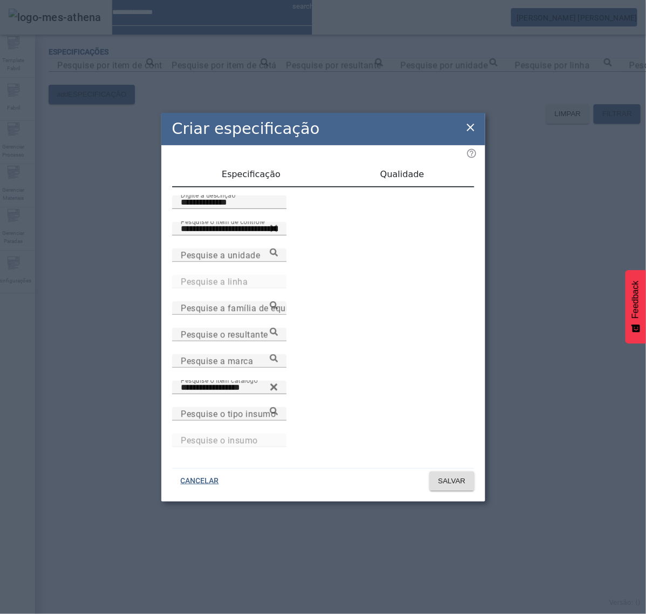
click at [425, 186] on div "Qualidade" at bounding box center [402, 174] width 144 height 26
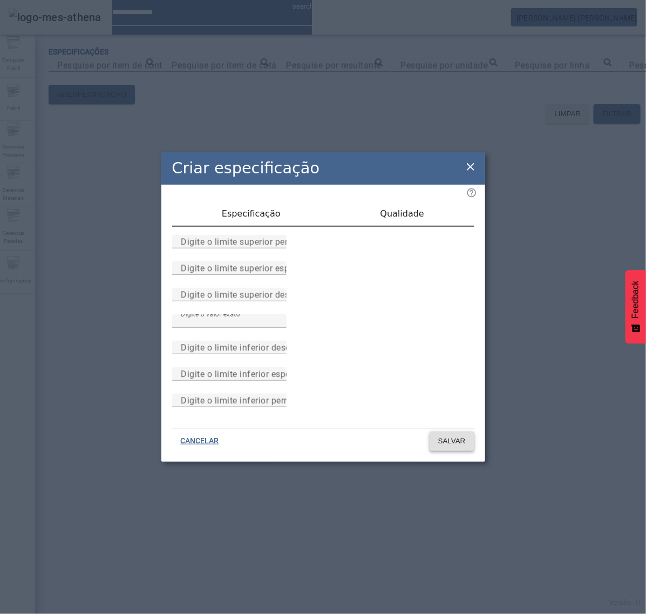
click at [446, 446] on span "SALVAR" at bounding box center [452, 441] width 28 height 11
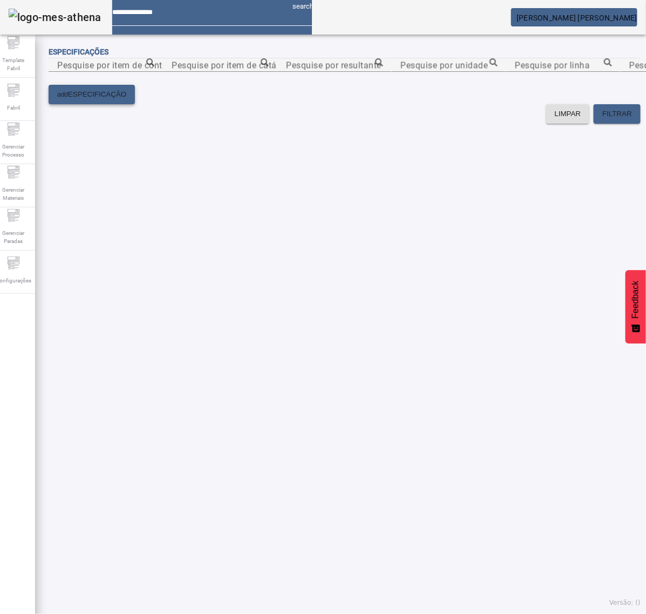
drag, startPoint x: 98, startPoint y: 246, endPoint x: 106, endPoint y: 241, distance: 9.0
click at [106, 104] on button "add ESPECIFICAÇÃO" at bounding box center [92, 94] width 86 height 19
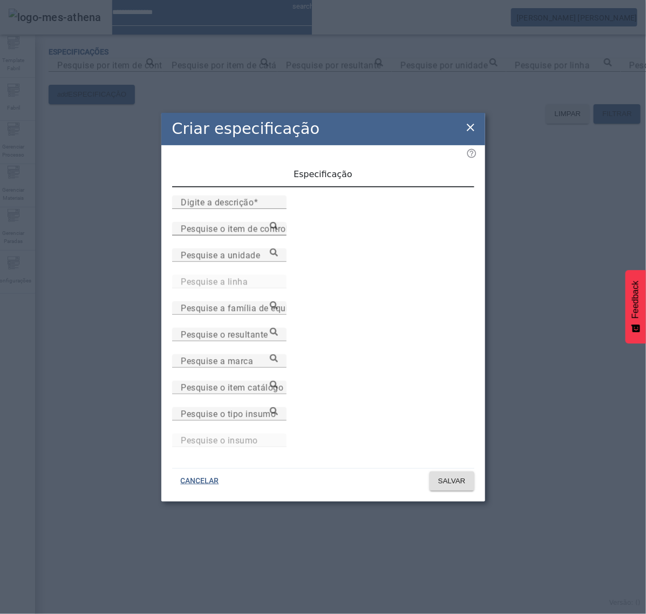
click at [278, 235] on input "Pesquise o item de controle" at bounding box center [229, 228] width 97 height 13
paste input "**********"
type input "**********"
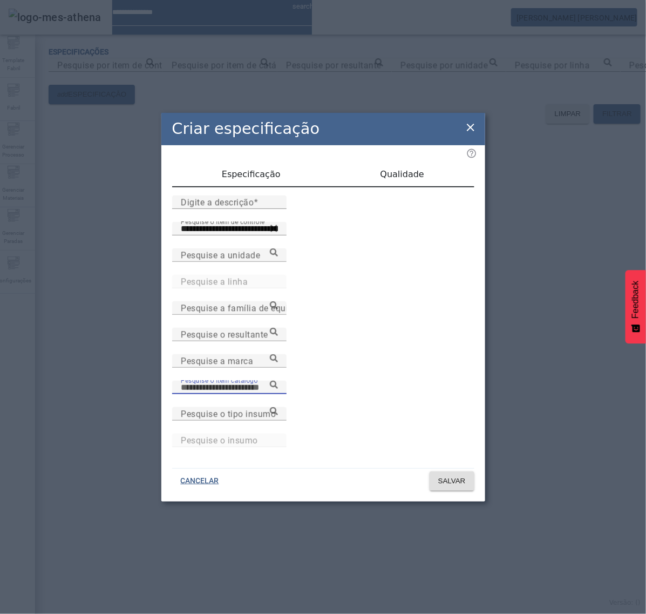
click at [278, 391] on input "Pesquise o item catálogo" at bounding box center [229, 387] width 97 height 13
paste input "**********"
click at [278, 387] on icon at bounding box center [274, 385] width 8 height 8
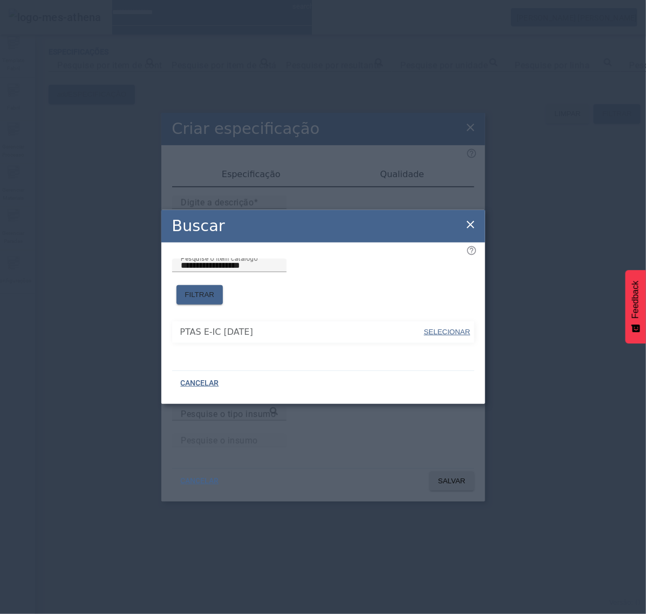
click at [449, 328] on span "SELECIONAR" at bounding box center [447, 332] width 46 height 8
type input "**********"
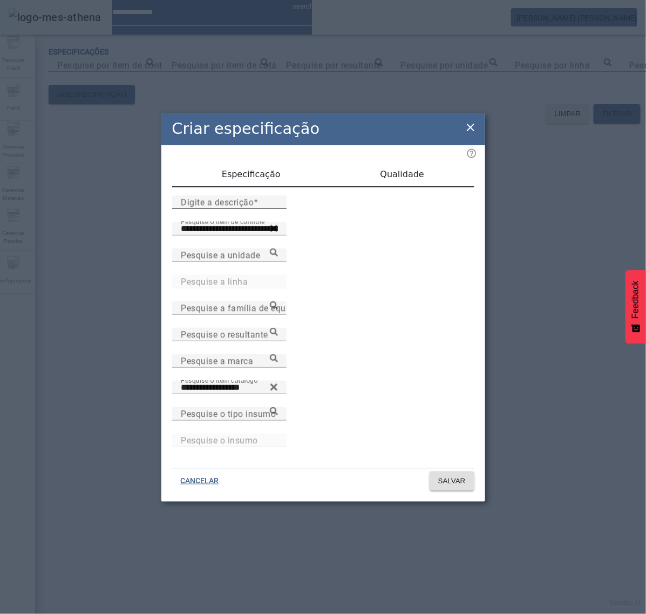
click at [278, 209] on input "Digite a descrição" at bounding box center [229, 202] width 97 height 13
type input "**********"
click at [406, 179] on span "Qualidade" at bounding box center [403, 174] width 44 height 9
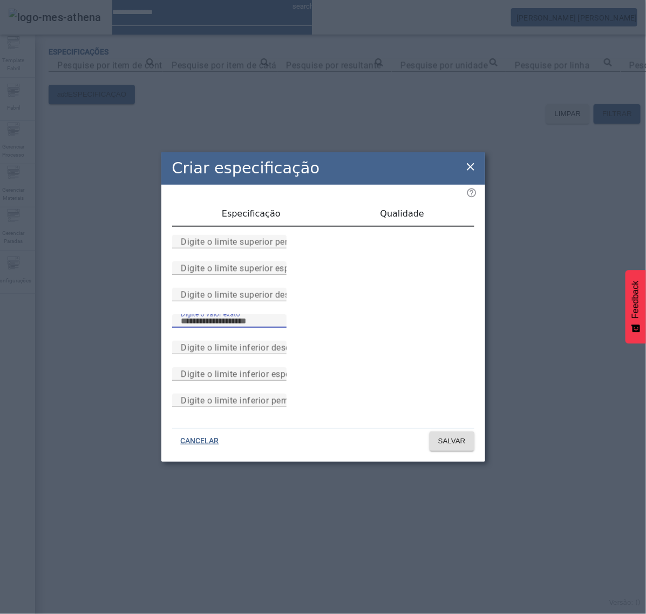
click at [276, 328] on input "Digite o valor exato" at bounding box center [229, 321] width 97 height 13
type input "*"
click at [445, 446] on span "SALVAR" at bounding box center [452, 441] width 28 height 11
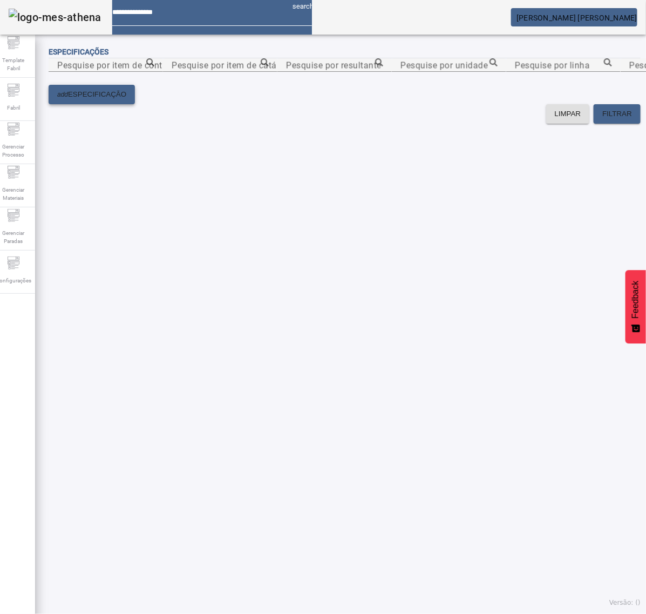
click at [123, 100] on span "ESPECIFICAÇÃO" at bounding box center [97, 94] width 58 height 11
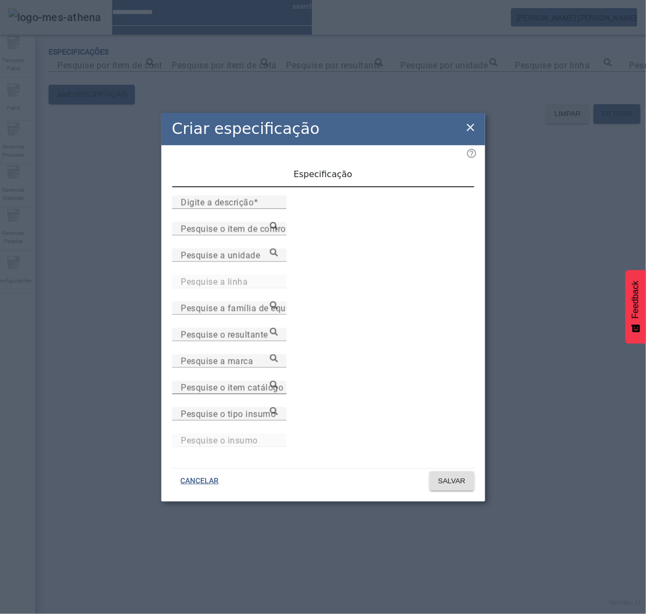
click at [278, 392] on input "Pesquise o item catálogo" at bounding box center [229, 387] width 97 height 13
paste input "**********"
click at [278, 388] on icon at bounding box center [274, 385] width 8 height 8
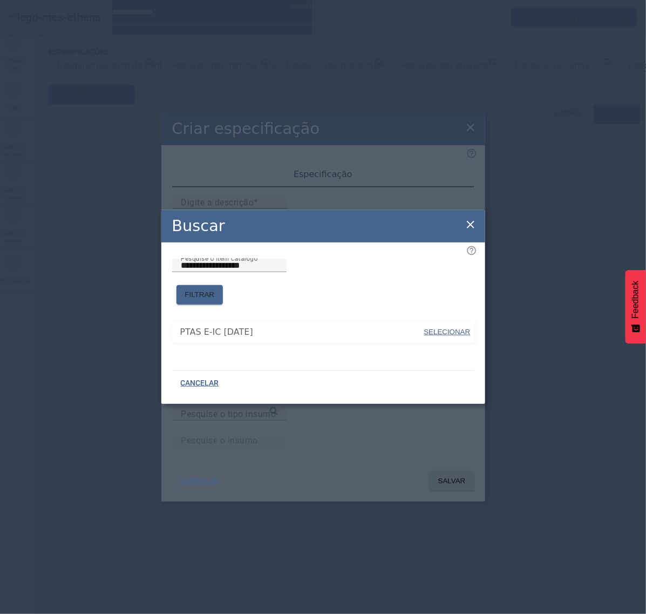
click at [459, 328] on span "SELECIONAR" at bounding box center [447, 332] width 46 height 8
type input "**********"
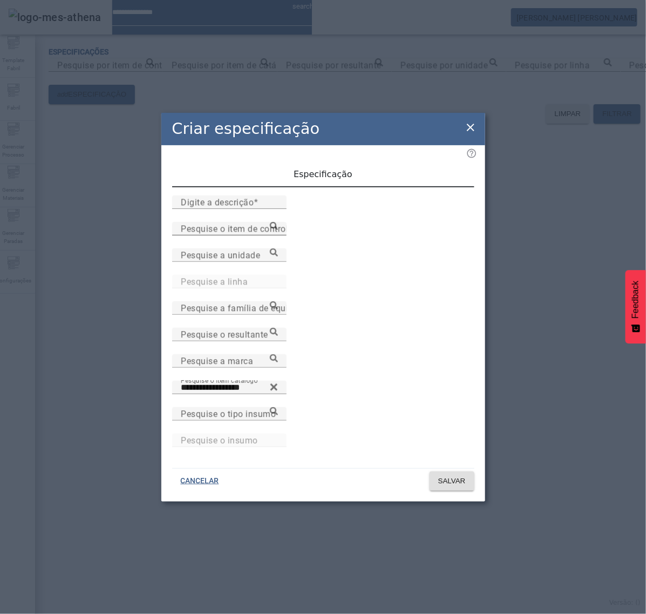
click at [271, 234] on mat-label "Pesquise o item de controle" at bounding box center [237, 228] width 112 height 10
click at [271, 235] on input "Pesquise o item de controle" at bounding box center [229, 228] width 97 height 13
paste input "**********"
type input "**********"
drag, startPoint x: 317, startPoint y: 293, endPoint x: 290, endPoint y: 260, distance: 42.6
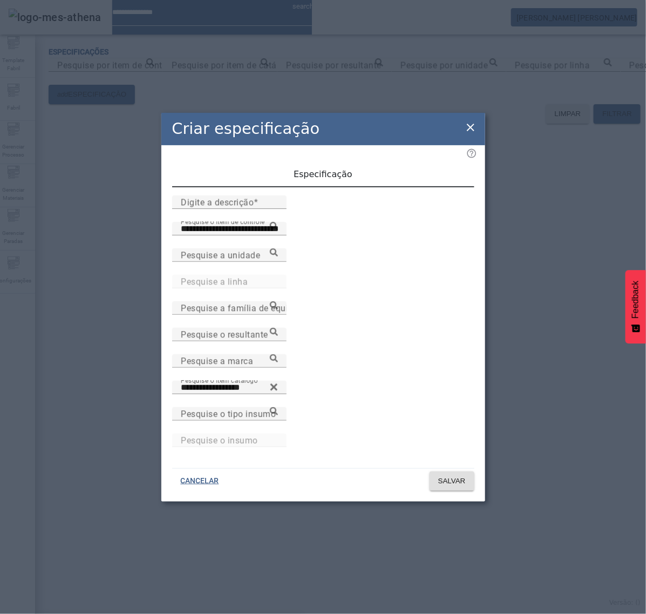
click at [259, 209] on input "Digite a descrição" at bounding box center [229, 202] width 97 height 13
type input "**********"
click at [405, 178] on span "Qualidade" at bounding box center [403, 174] width 44 height 9
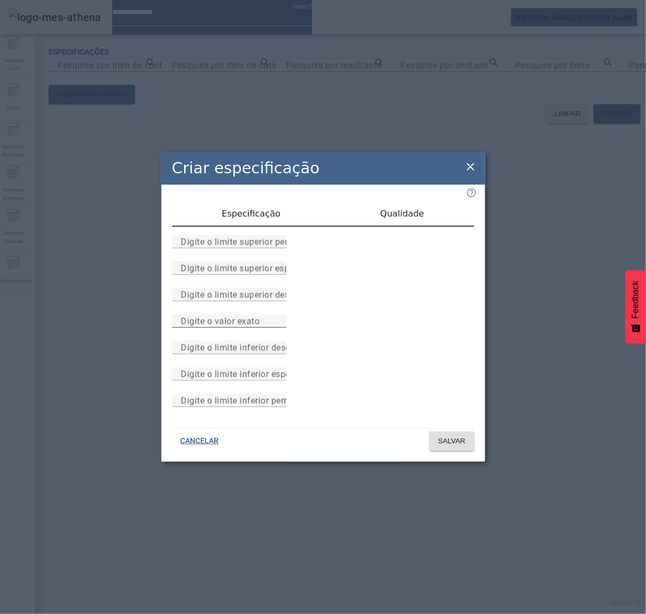
click at [278, 327] on input "Digite o valor exato" at bounding box center [229, 321] width 97 height 13
type input "*"
click at [452, 446] on span "SALVAR" at bounding box center [452, 441] width 28 height 11
